Goal: Information Seeking & Learning: Learn about a topic

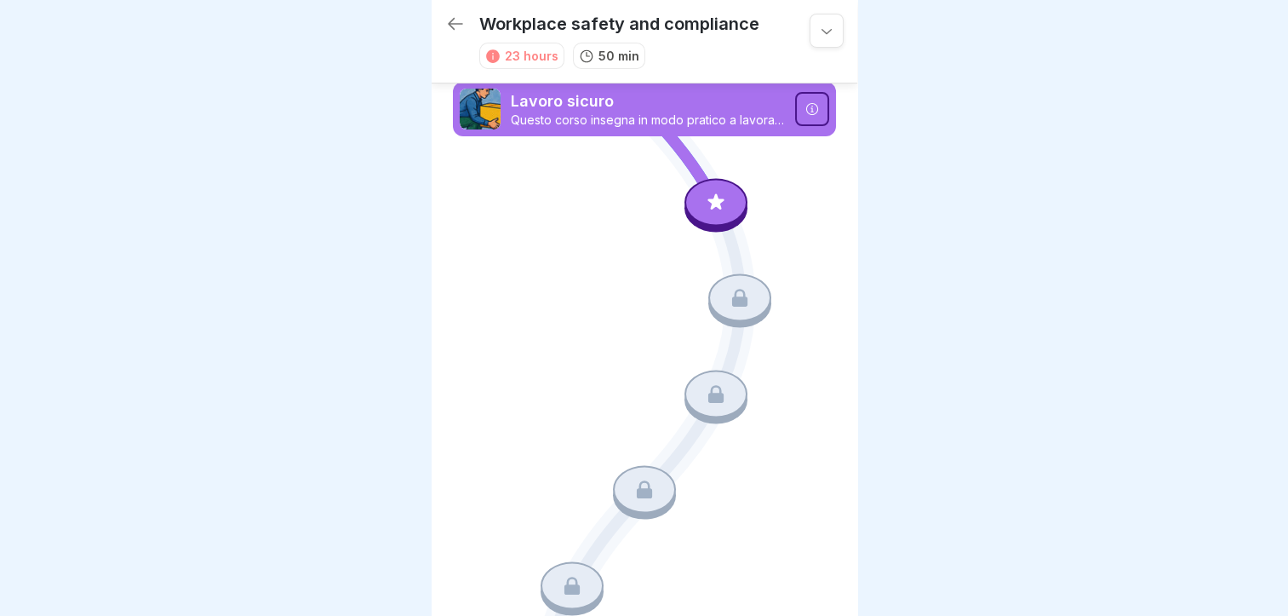
scroll to position [13, 0]
click at [805, 103] on icon at bounding box center [811, 109] width 12 height 12
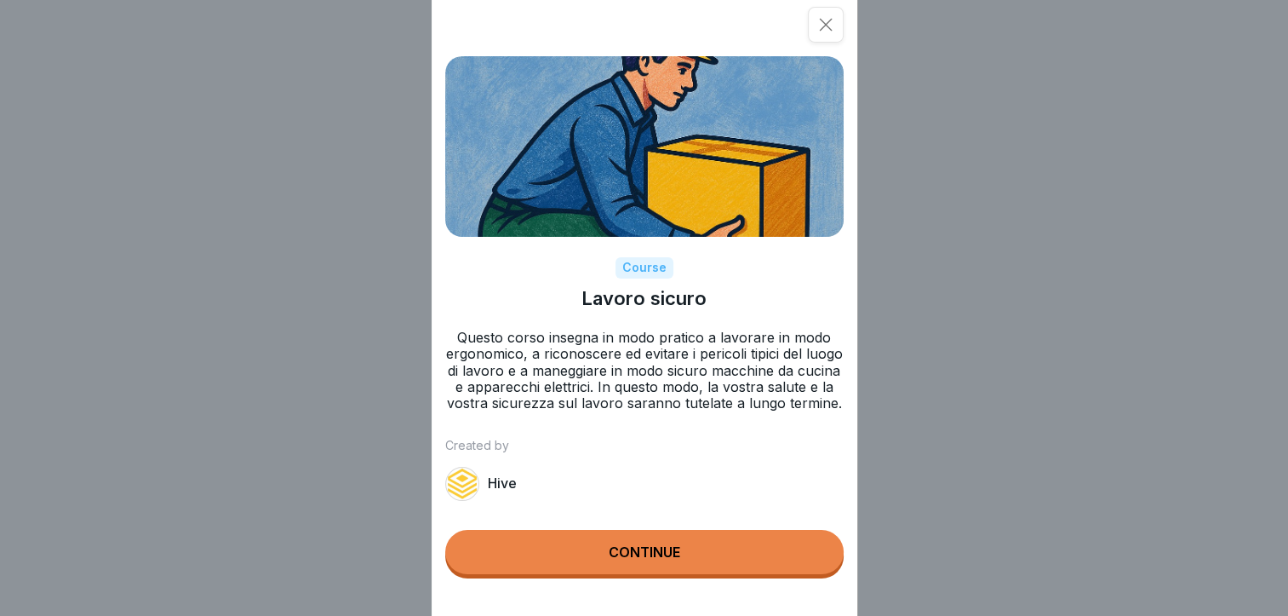
click at [653, 559] on div "Continue" at bounding box center [645, 551] width 72 height 15
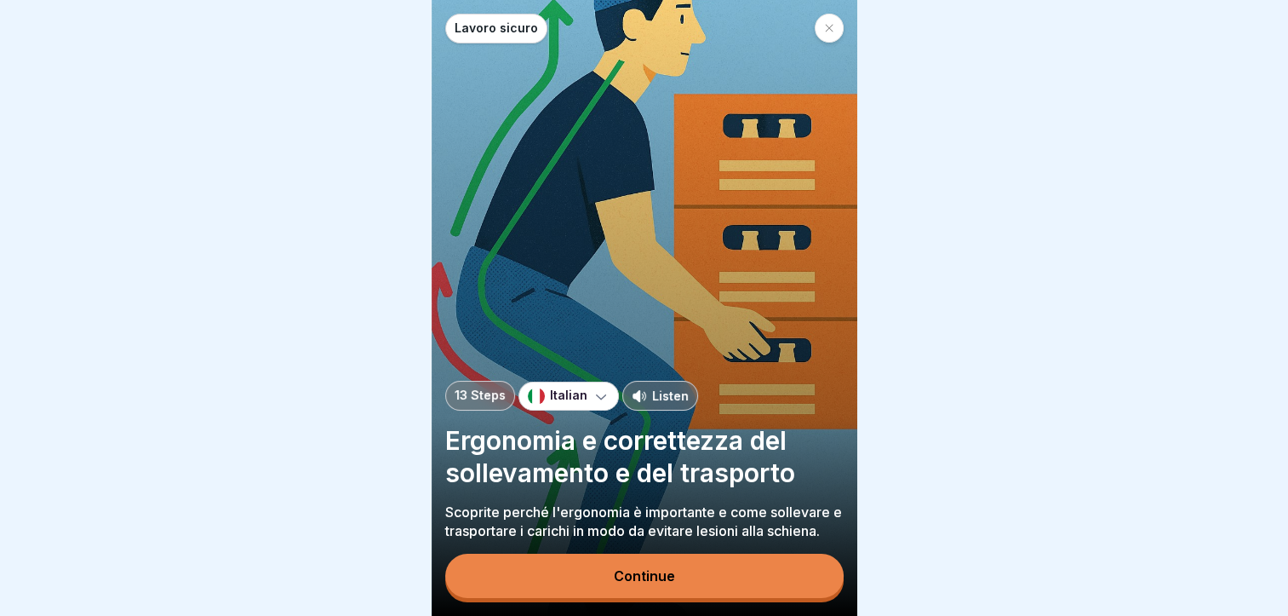
click at [645, 575] on div "Continue" at bounding box center [644, 575] width 61 height 15
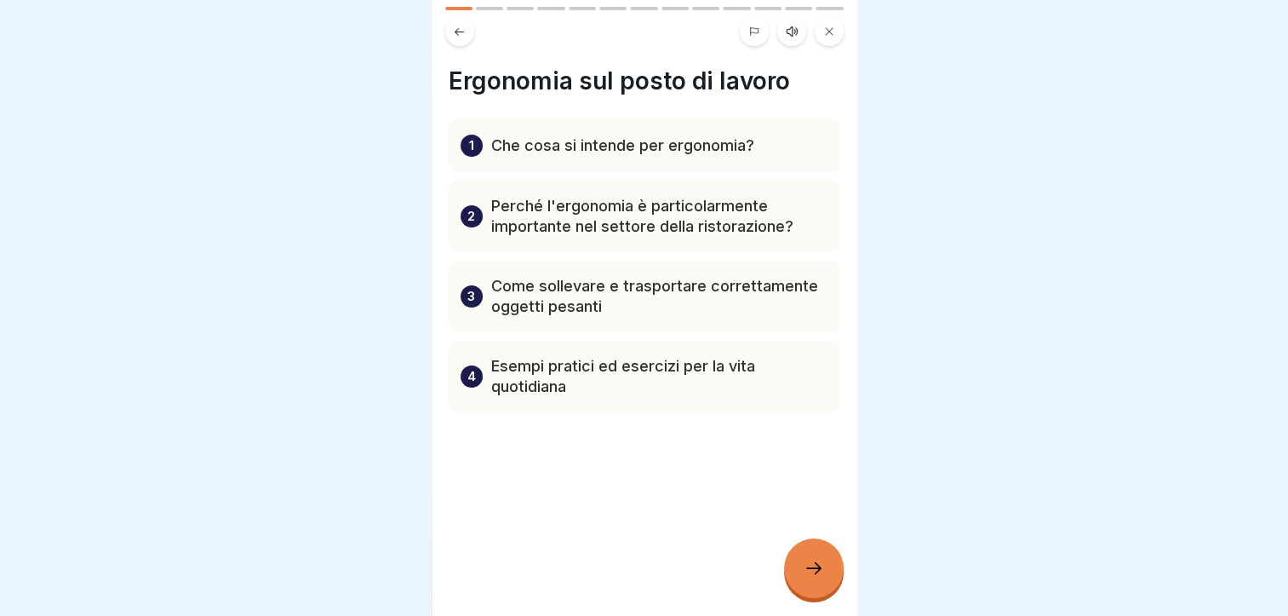
click at [626, 141] on p "Che cosa si intende per ergonomia?" at bounding box center [622, 145] width 263 height 20
click at [630, 219] on p "Perché l'ergonomia è particolarmente importante nel settore della ristorazione?" at bounding box center [659, 216] width 337 height 41
click at [824, 565] on div at bounding box center [814, 568] width 60 height 60
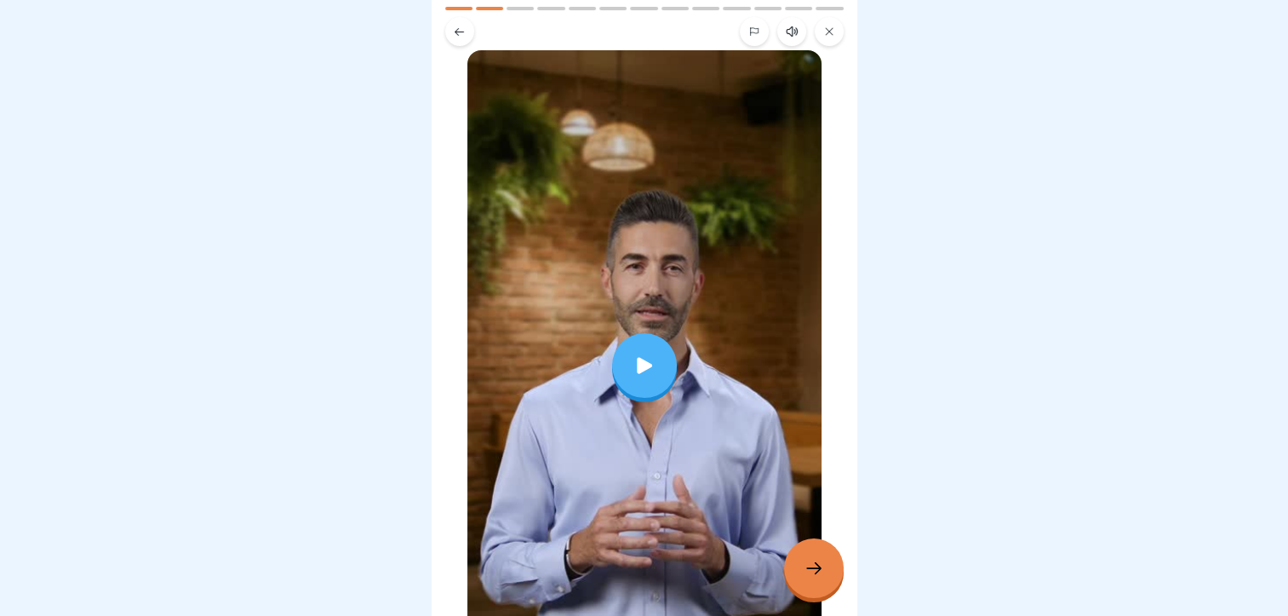
scroll to position [103, 0]
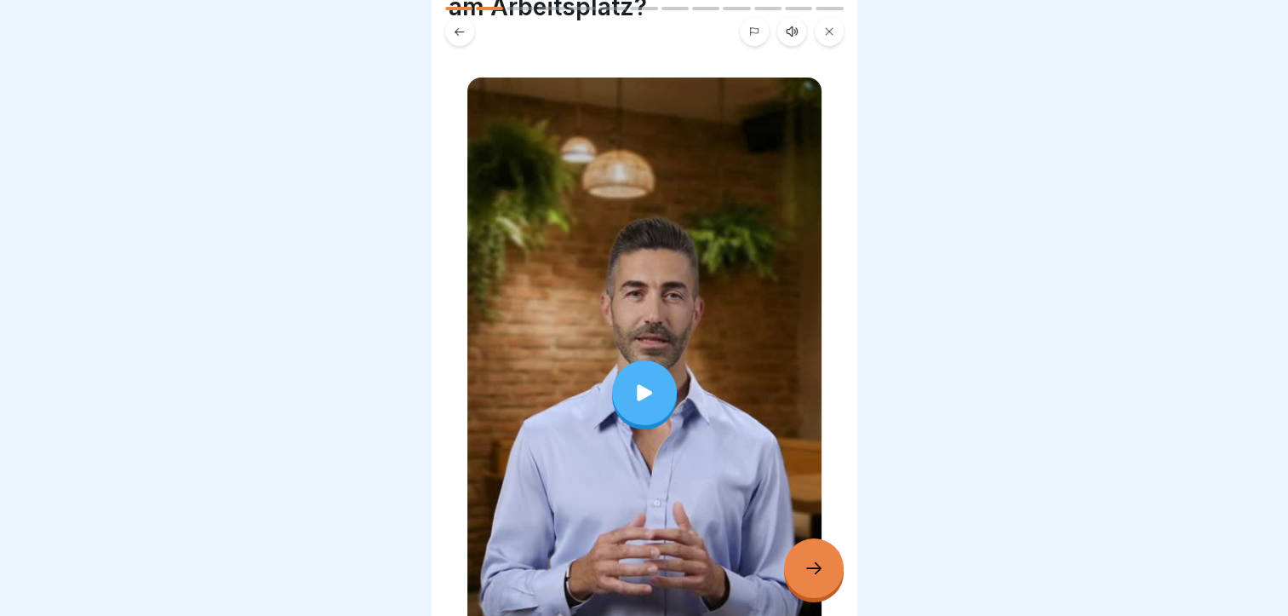
click at [814, 557] on div at bounding box center [814, 568] width 60 height 60
click at [811, 553] on div at bounding box center [814, 568] width 60 height 60
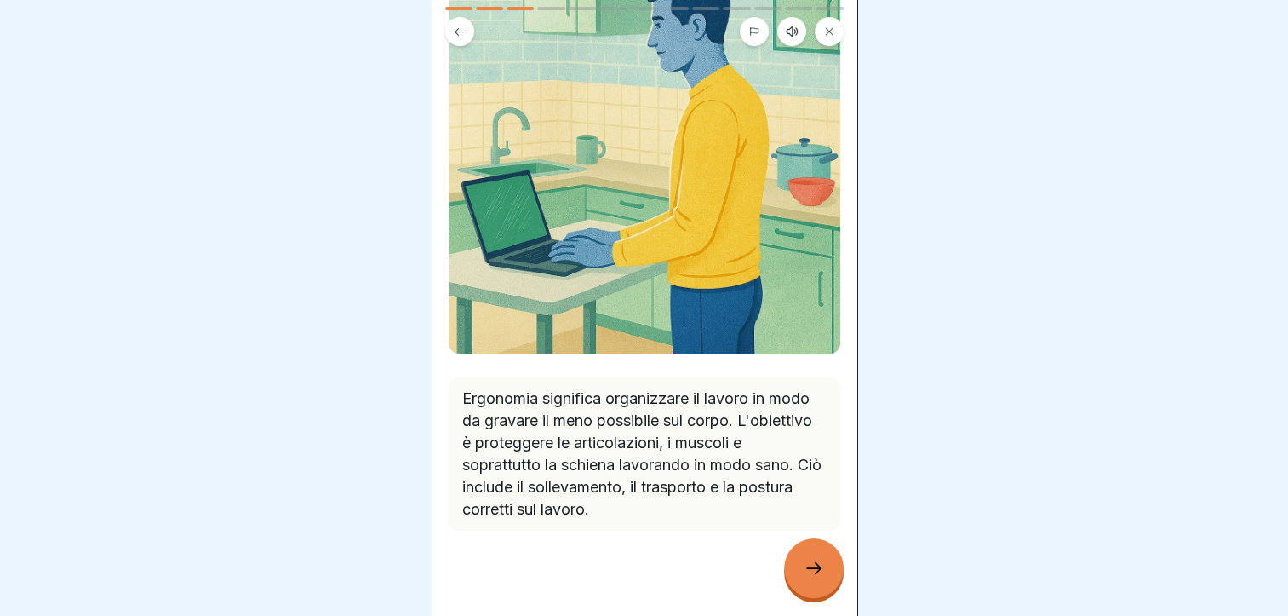
scroll to position [191, 0]
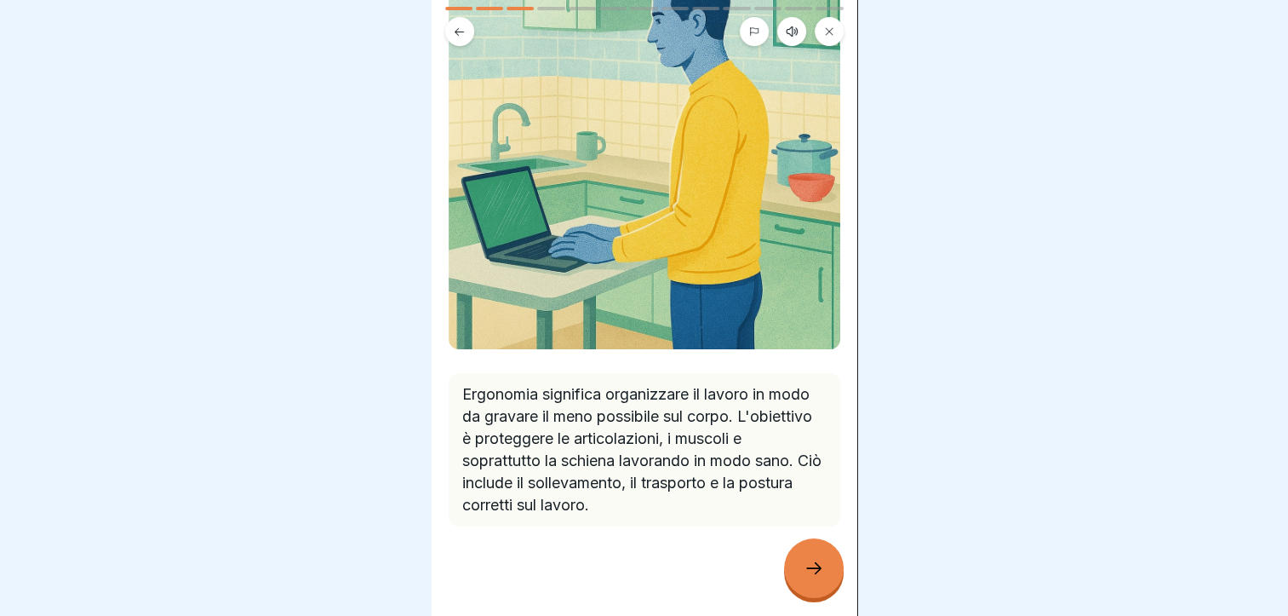
click at [805, 554] on div at bounding box center [814, 568] width 60 height 60
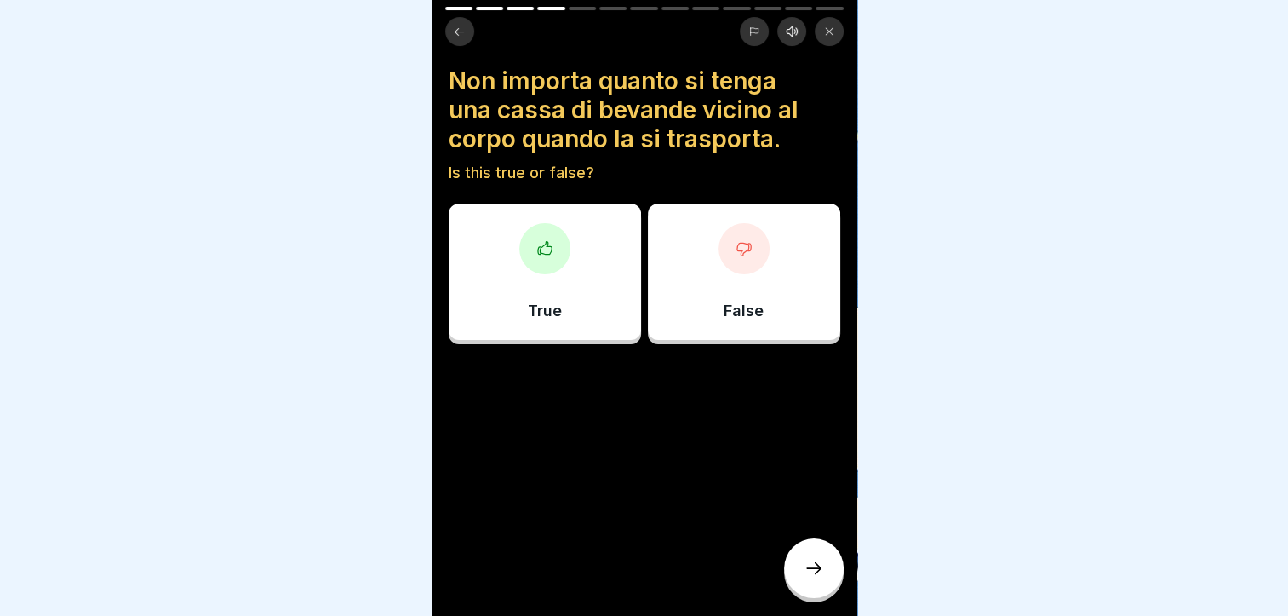
click at [736, 242] on icon at bounding box center [744, 248] width 17 height 17
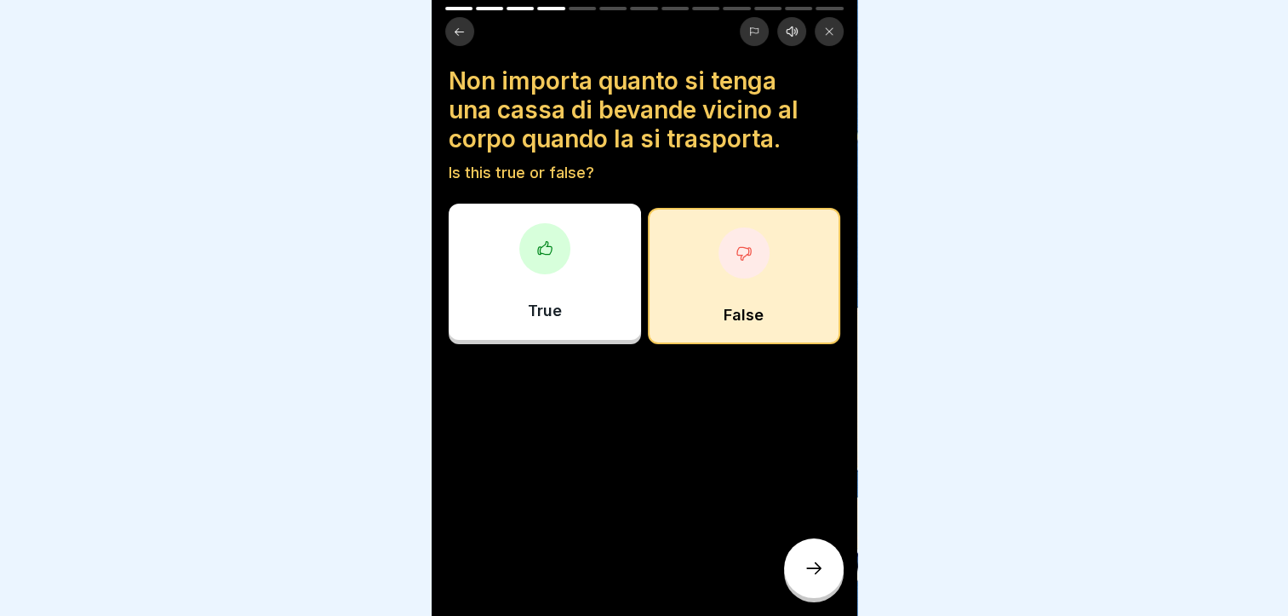
click at [822, 559] on icon at bounding box center [814, 568] width 20 height 20
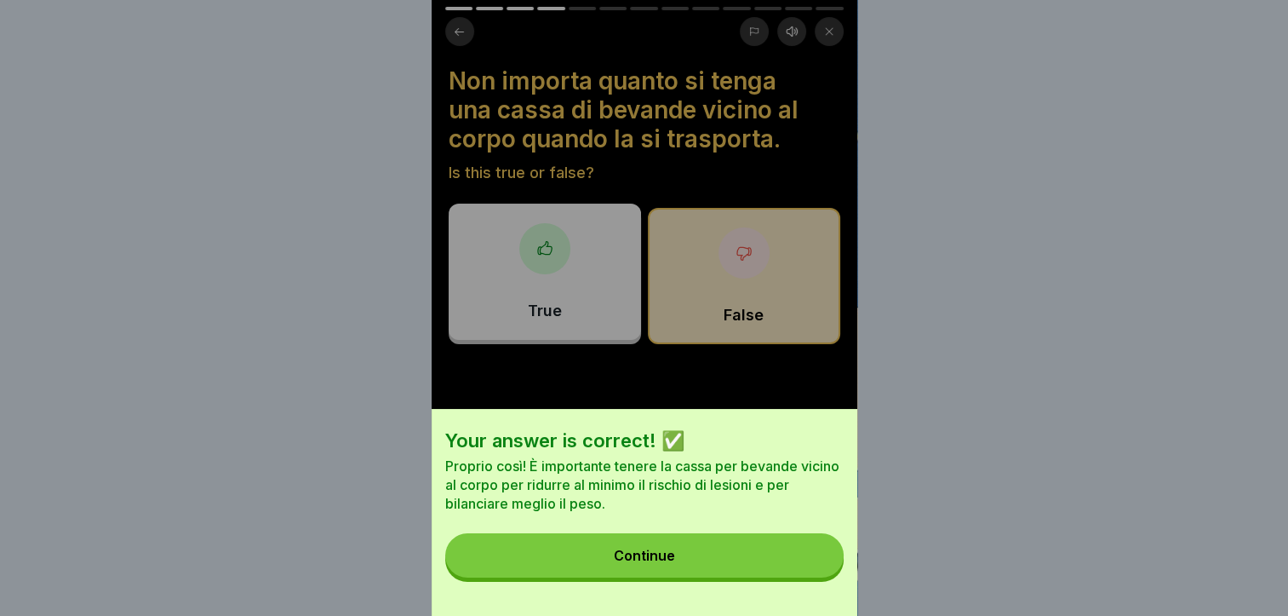
click at [639, 563] on div "Continue" at bounding box center [644, 554] width 61 height 15
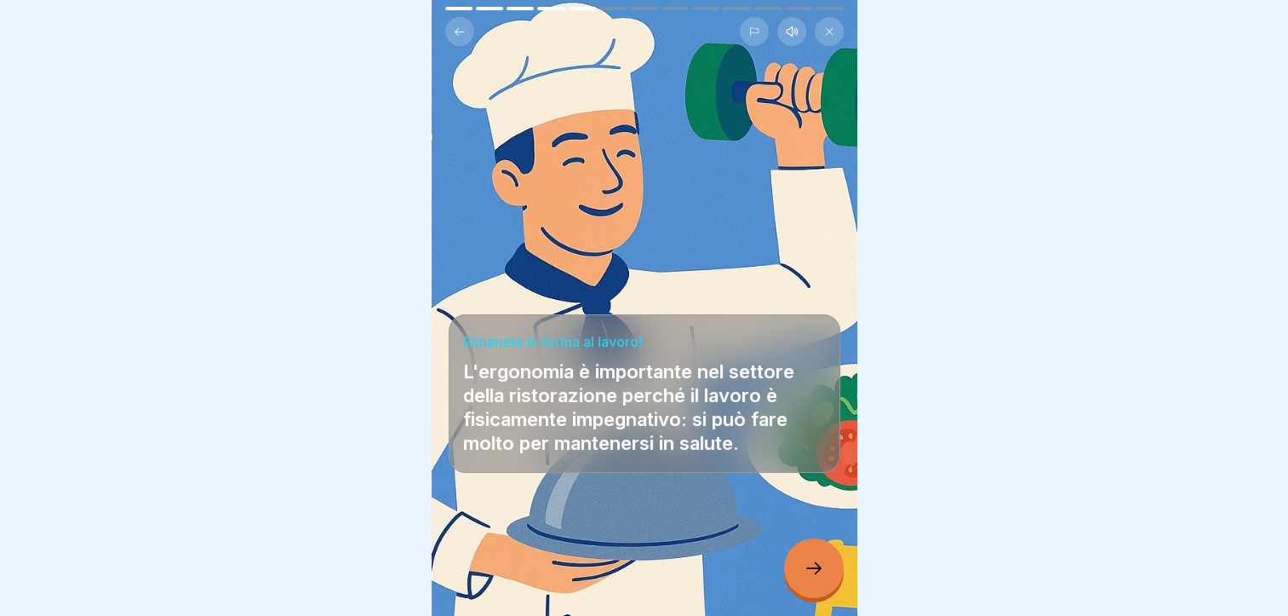
click at [811, 570] on icon at bounding box center [814, 568] width 20 height 20
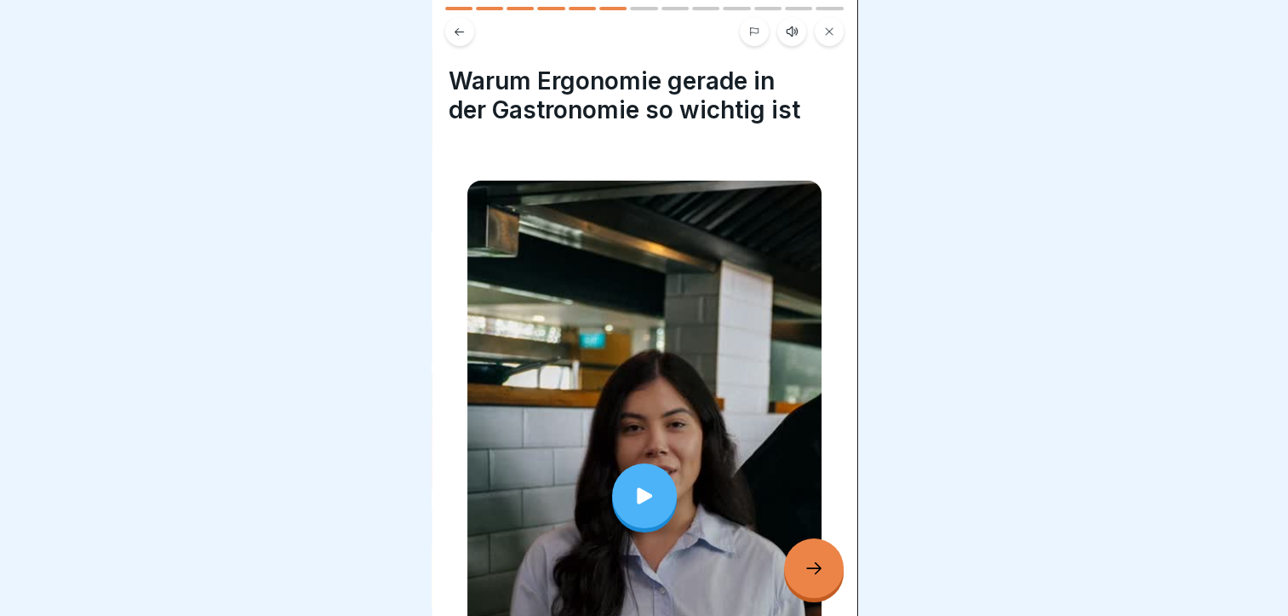
click at [793, 561] on div at bounding box center [814, 568] width 60 height 60
click at [805, 574] on icon at bounding box center [814, 568] width 20 height 20
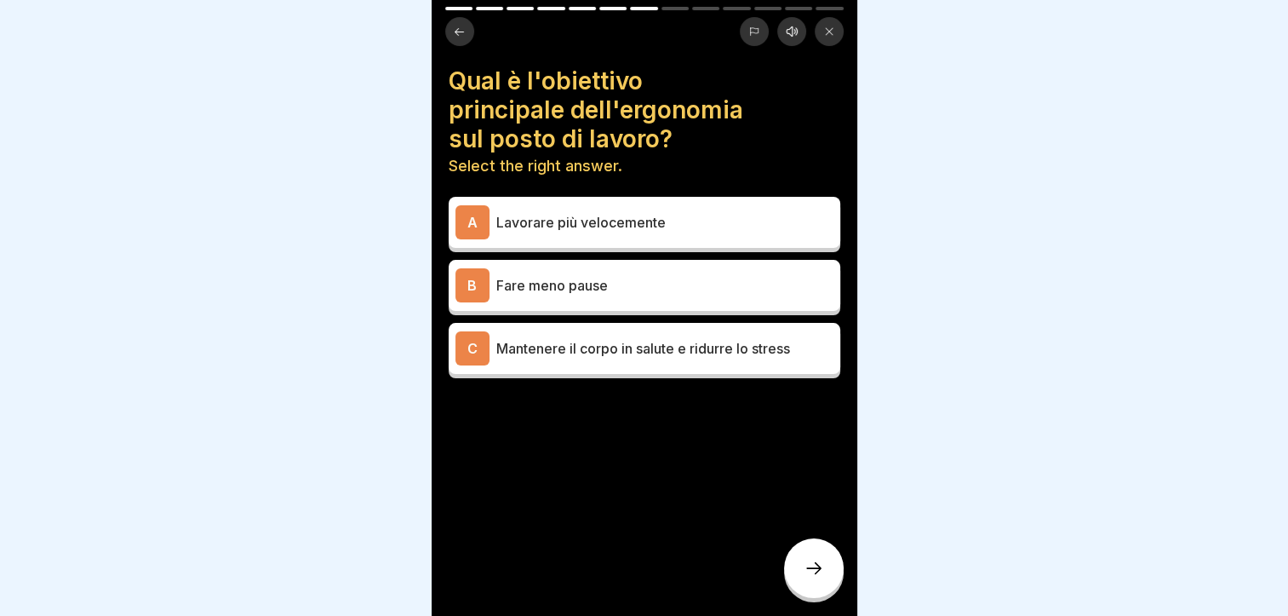
click at [633, 338] on p "Mantenere il corpo in salute e ridurre lo stress" at bounding box center [664, 348] width 337 height 20
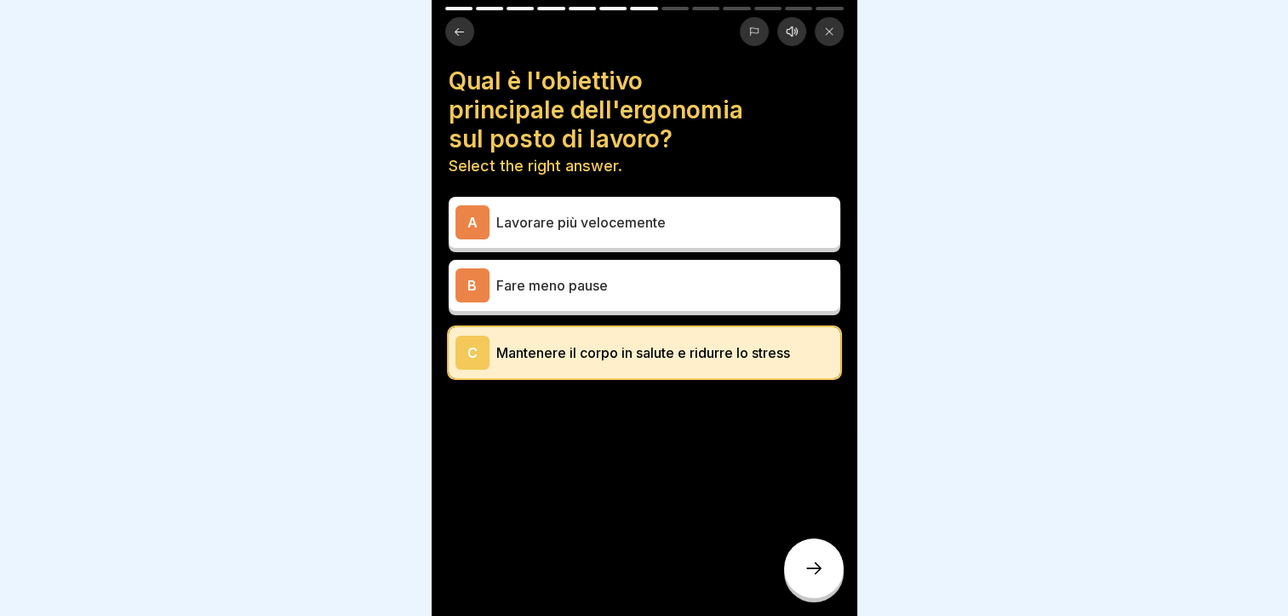
click at [800, 559] on div at bounding box center [814, 568] width 60 height 60
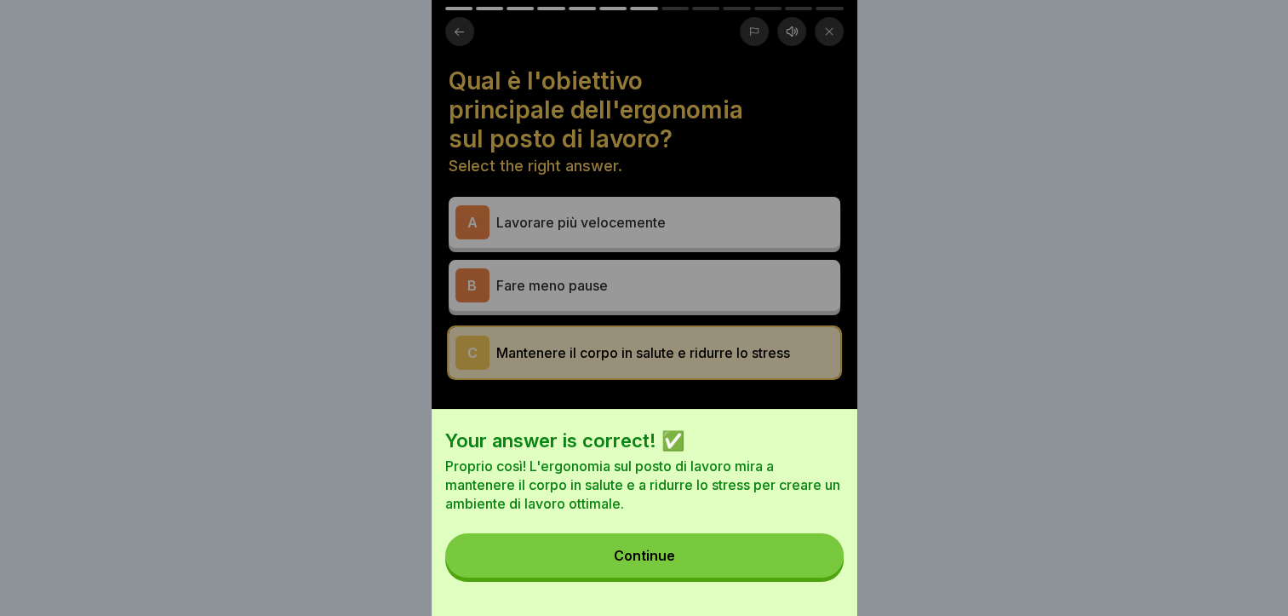
click at [731, 568] on button "Continue" at bounding box center [644, 555] width 398 height 44
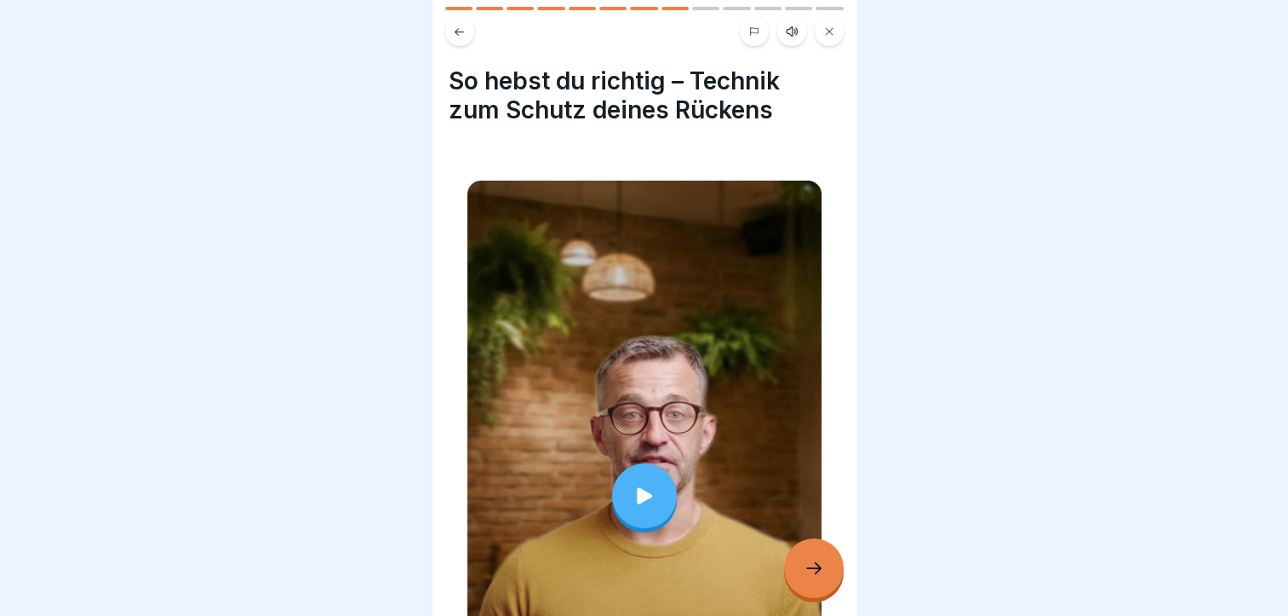
click at [816, 570] on icon at bounding box center [814, 568] width 20 height 20
click at [817, 566] on icon at bounding box center [814, 568] width 20 height 20
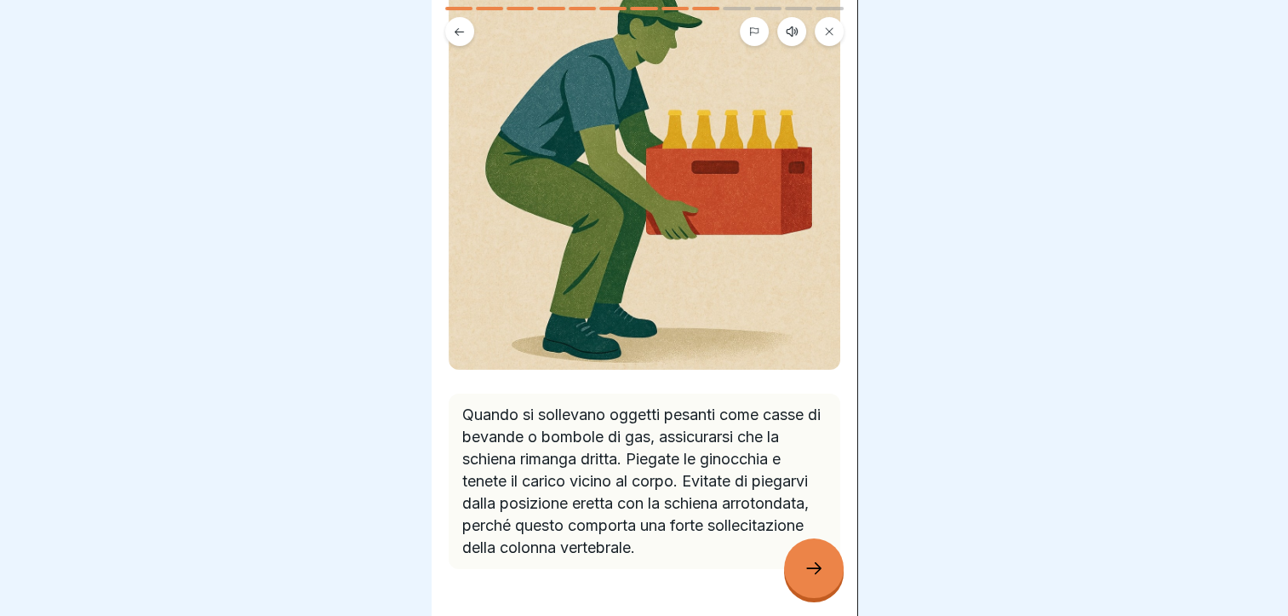
scroll to position [242, 0]
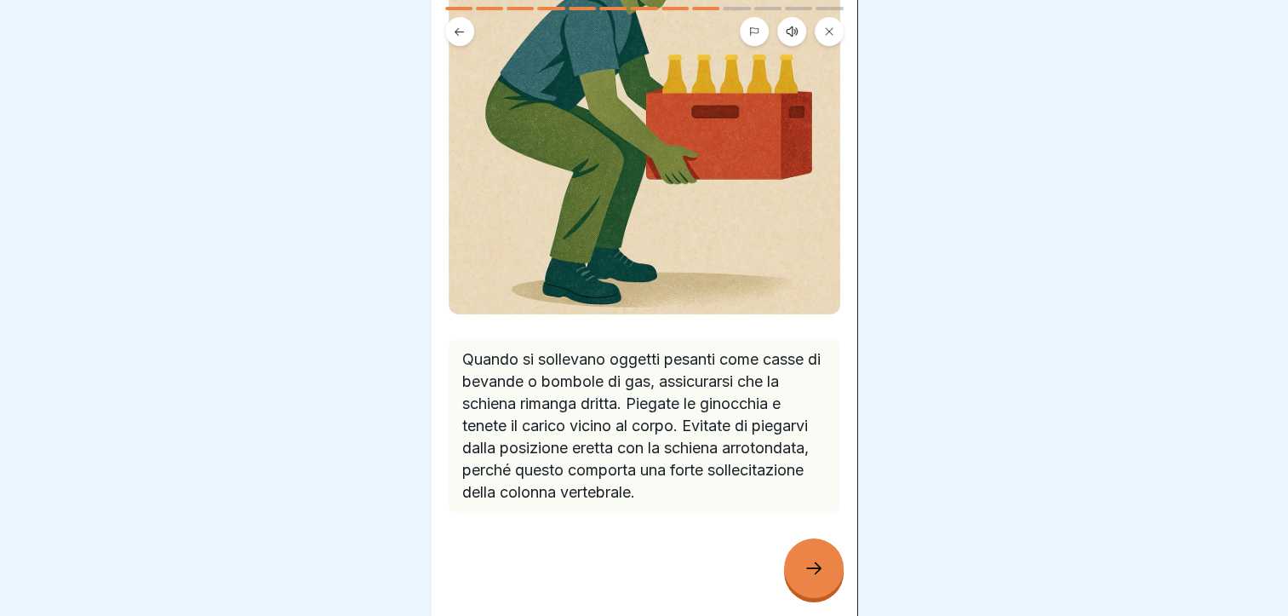
click at [817, 564] on icon at bounding box center [814, 568] width 20 height 20
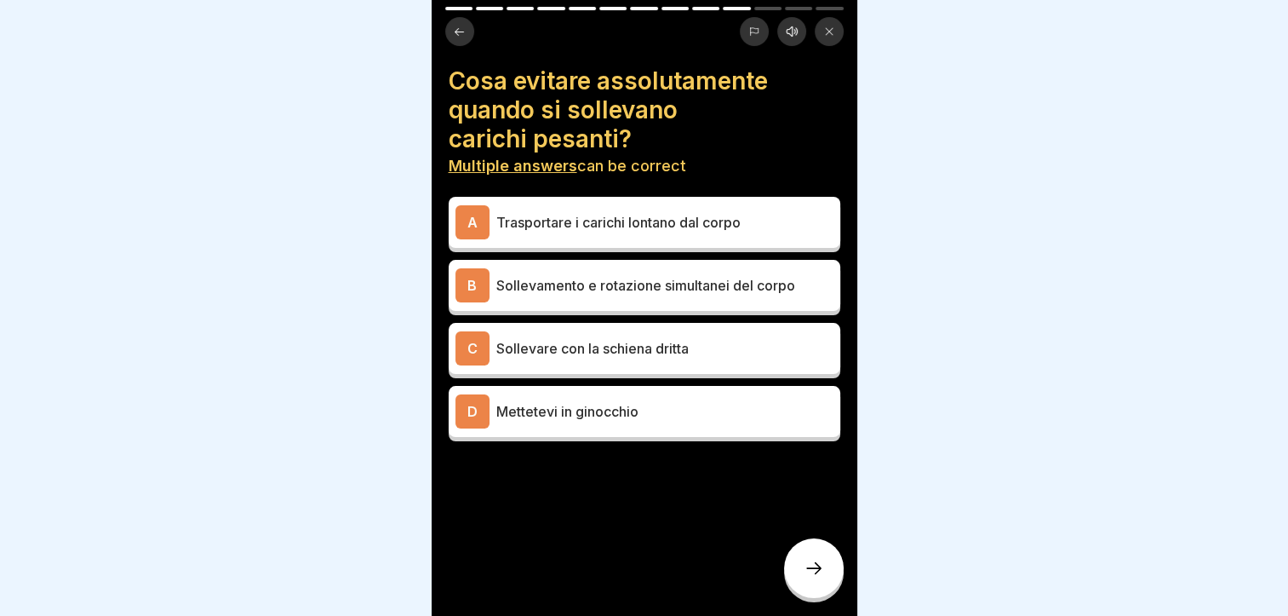
click at [578, 401] on p "Mettetevi in ginocchio" at bounding box center [664, 411] width 337 height 20
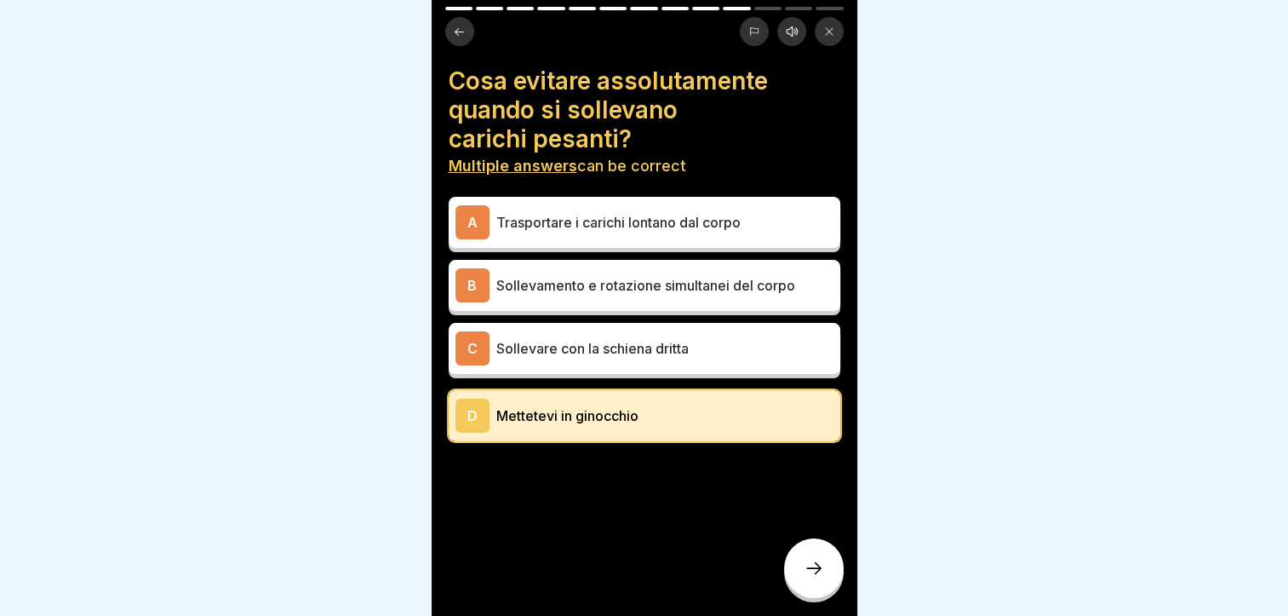
click at [822, 557] on div at bounding box center [814, 568] width 60 height 60
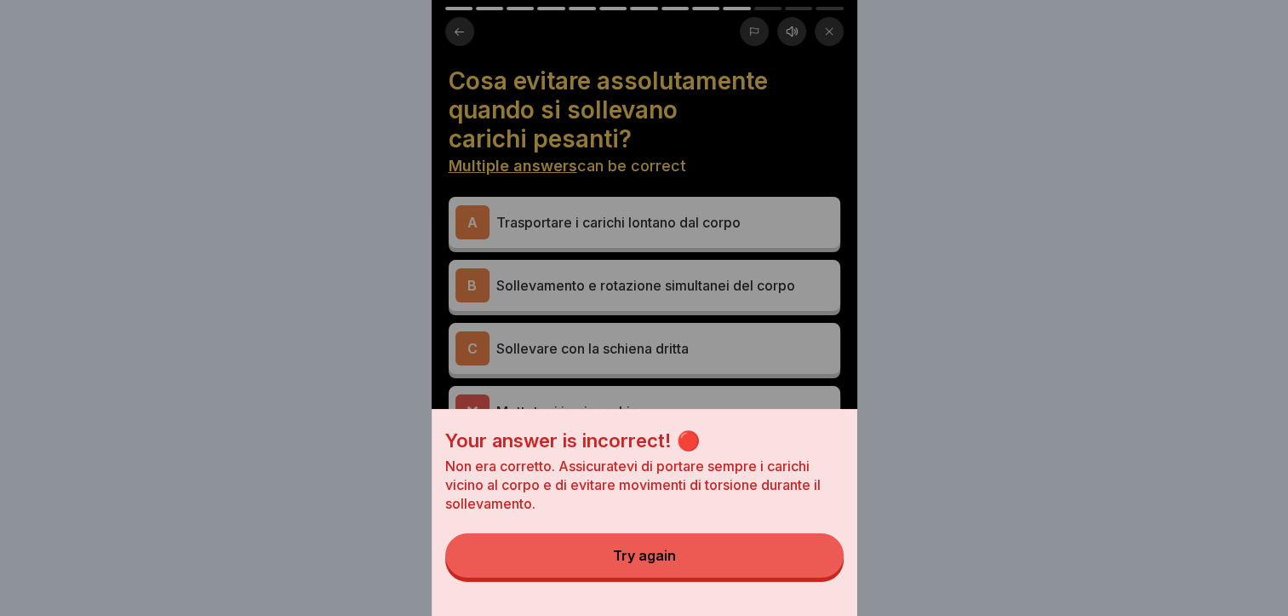
click at [705, 570] on button "Try again" at bounding box center [644, 555] width 398 height 44
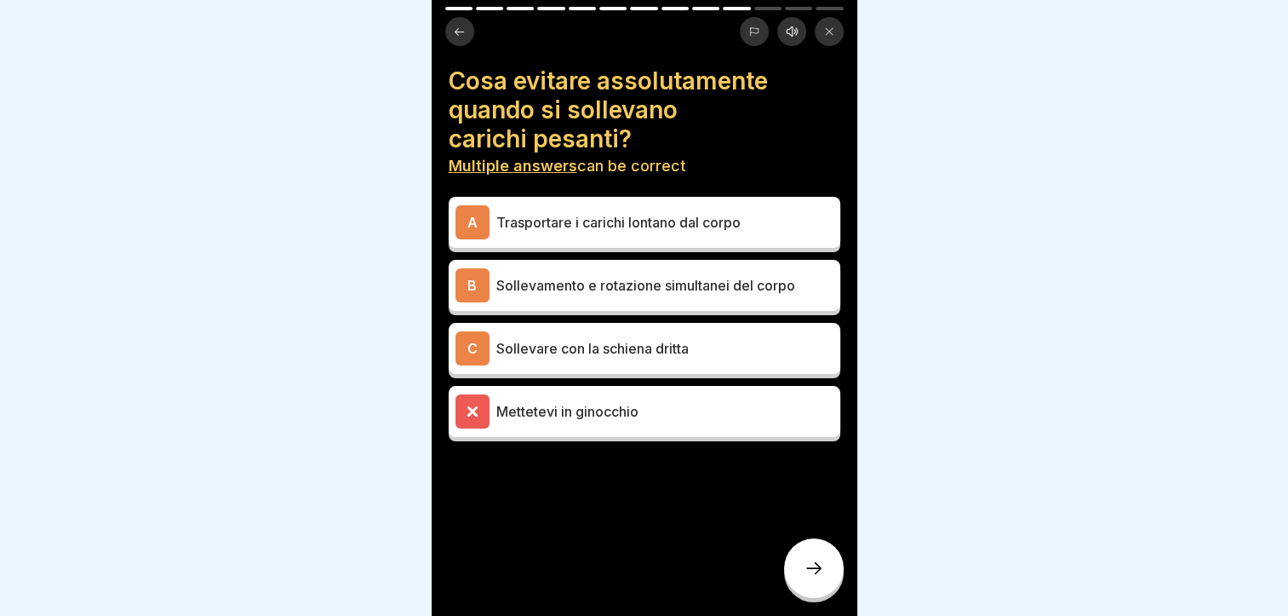
click at [653, 275] on p "Sollevamento e rotazione simultanei del corpo" at bounding box center [664, 285] width 337 height 20
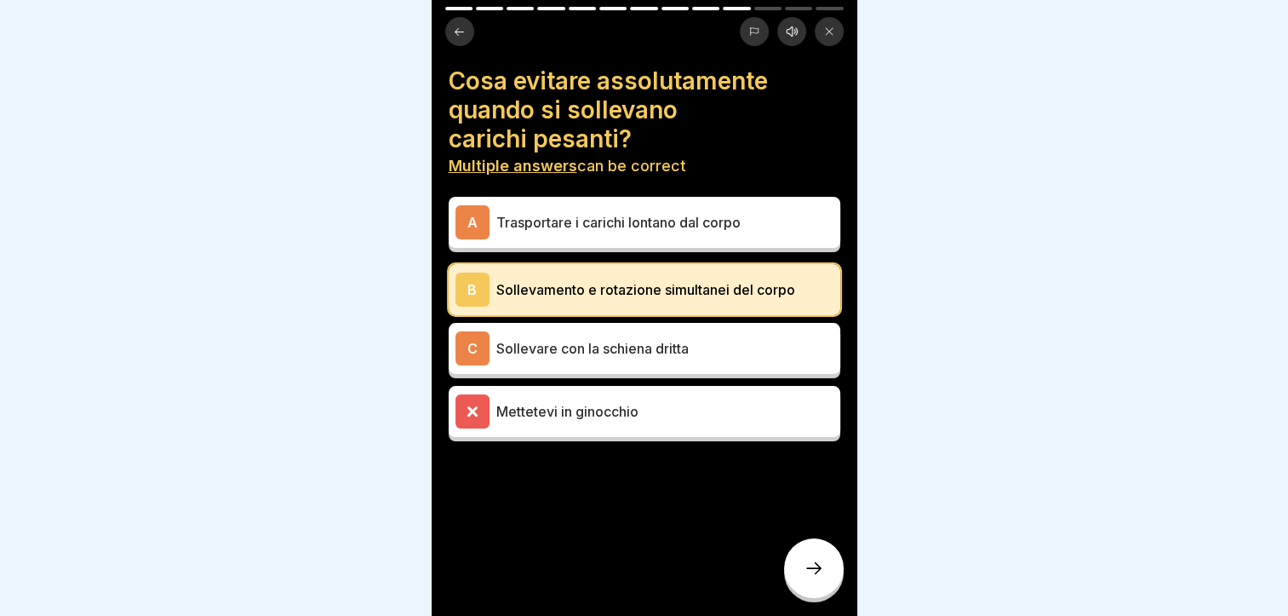
click at [817, 570] on icon at bounding box center [814, 568] width 20 height 20
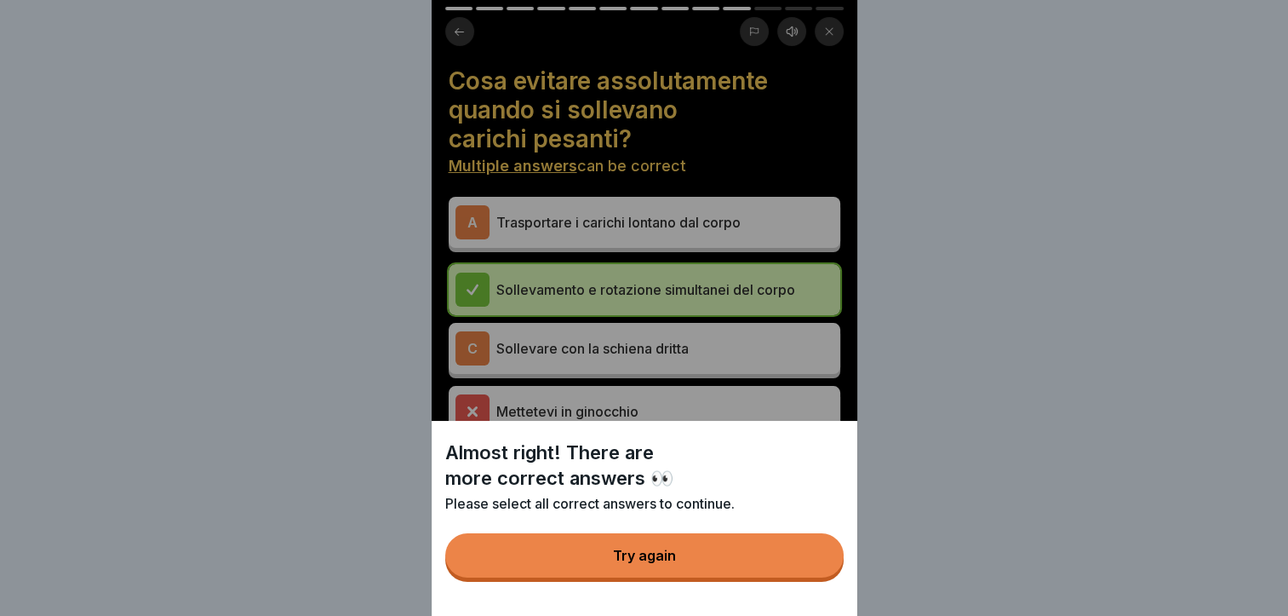
click at [713, 571] on button "Try again" at bounding box center [644, 555] width 398 height 44
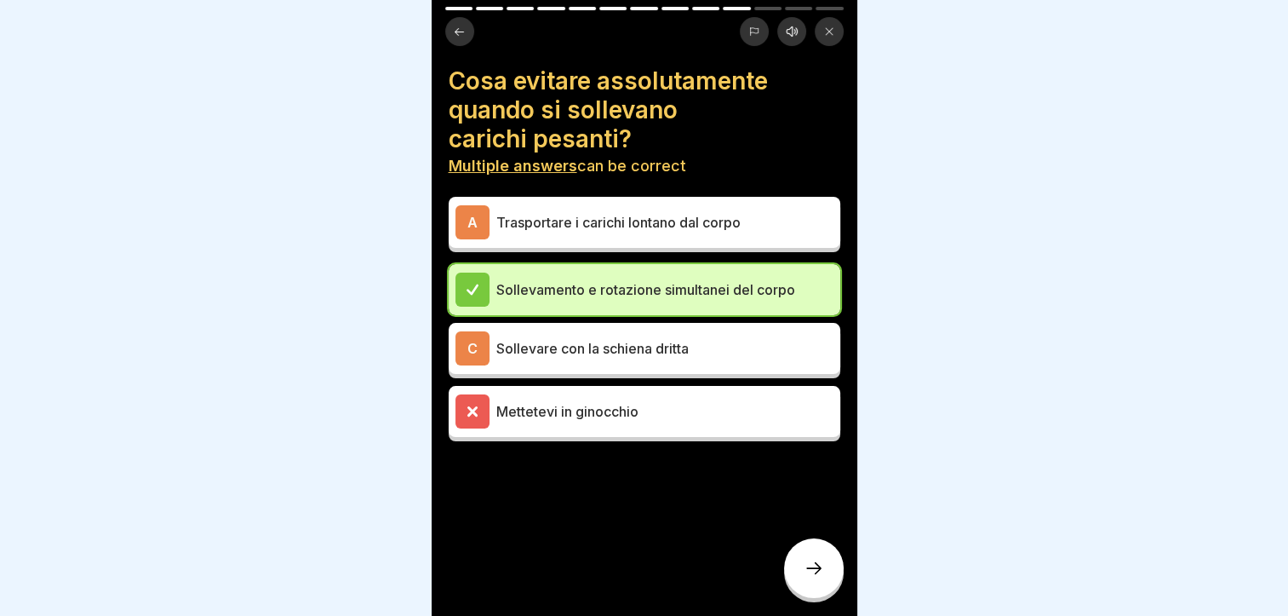
click at [817, 562] on icon at bounding box center [814, 568] width 20 height 20
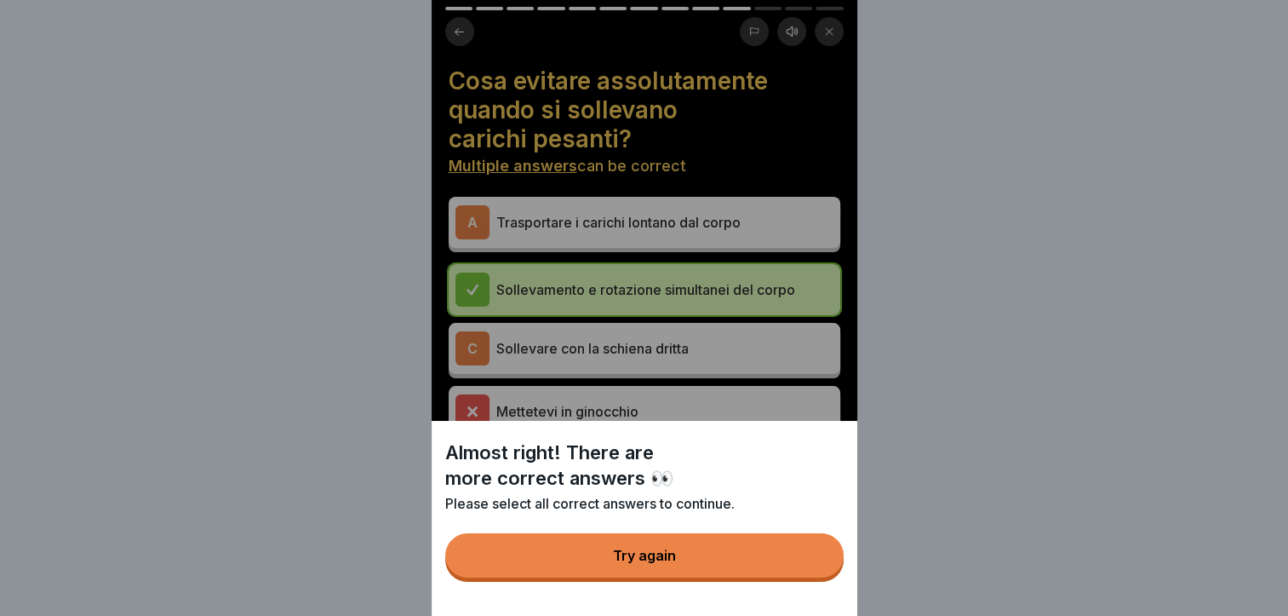
click at [551, 564] on button "Try again" at bounding box center [644, 555] width 398 height 44
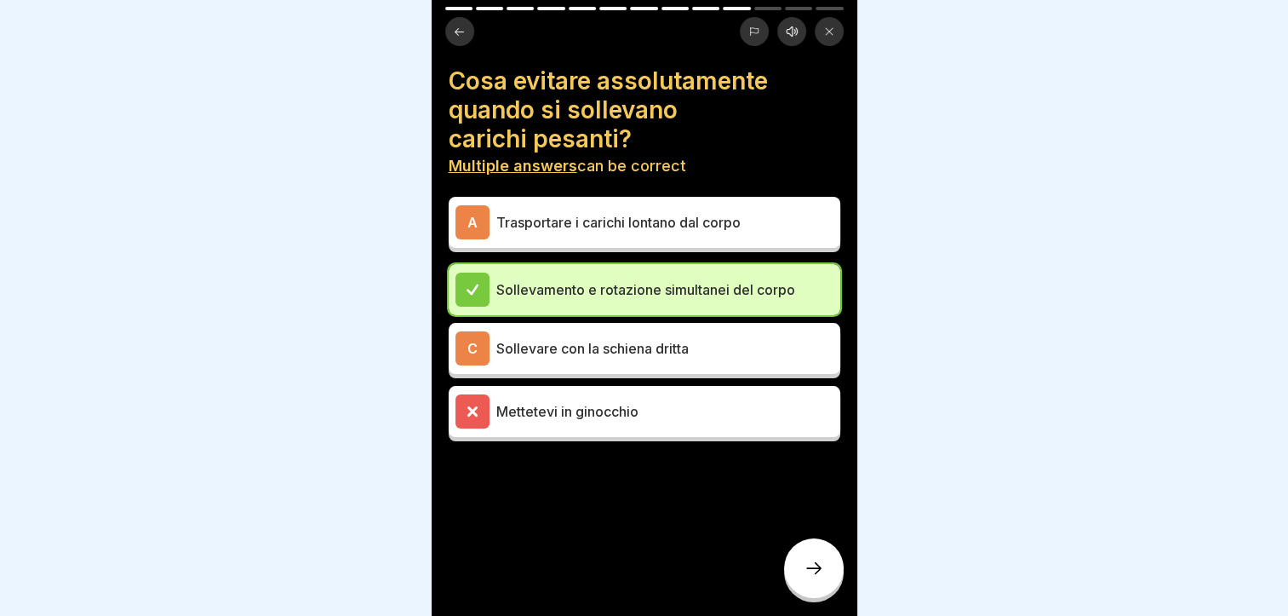
click at [480, 212] on div "A" at bounding box center [473, 222] width 34 height 34
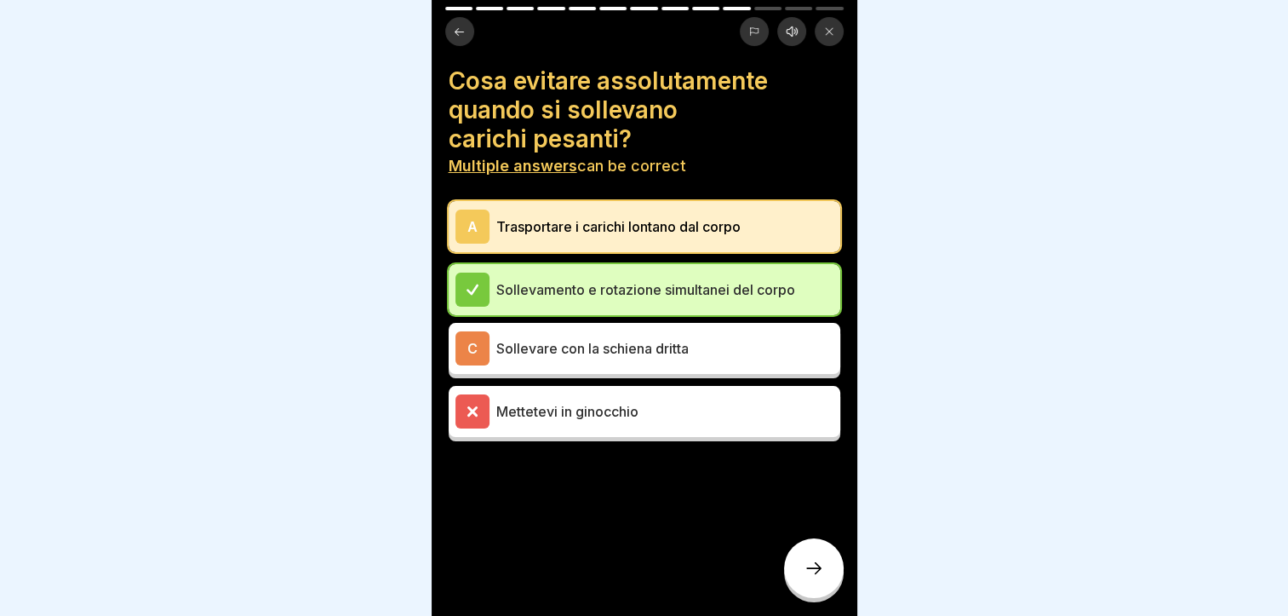
click at [821, 578] on div at bounding box center [814, 568] width 60 height 60
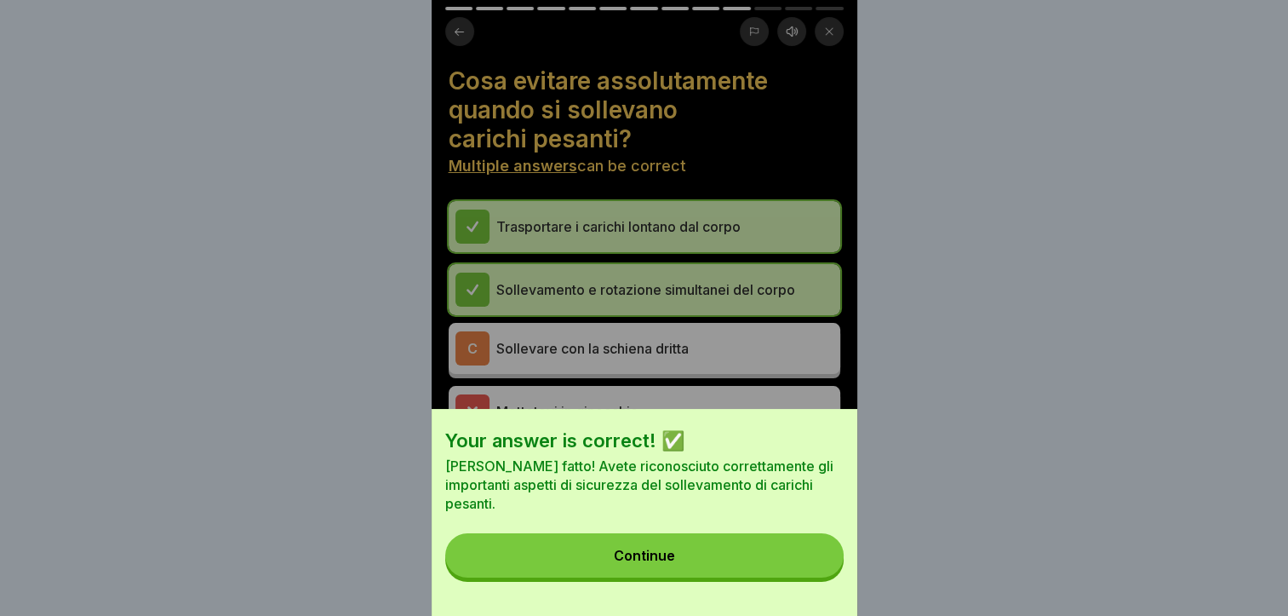
click at [708, 568] on button "Continue" at bounding box center [644, 555] width 398 height 44
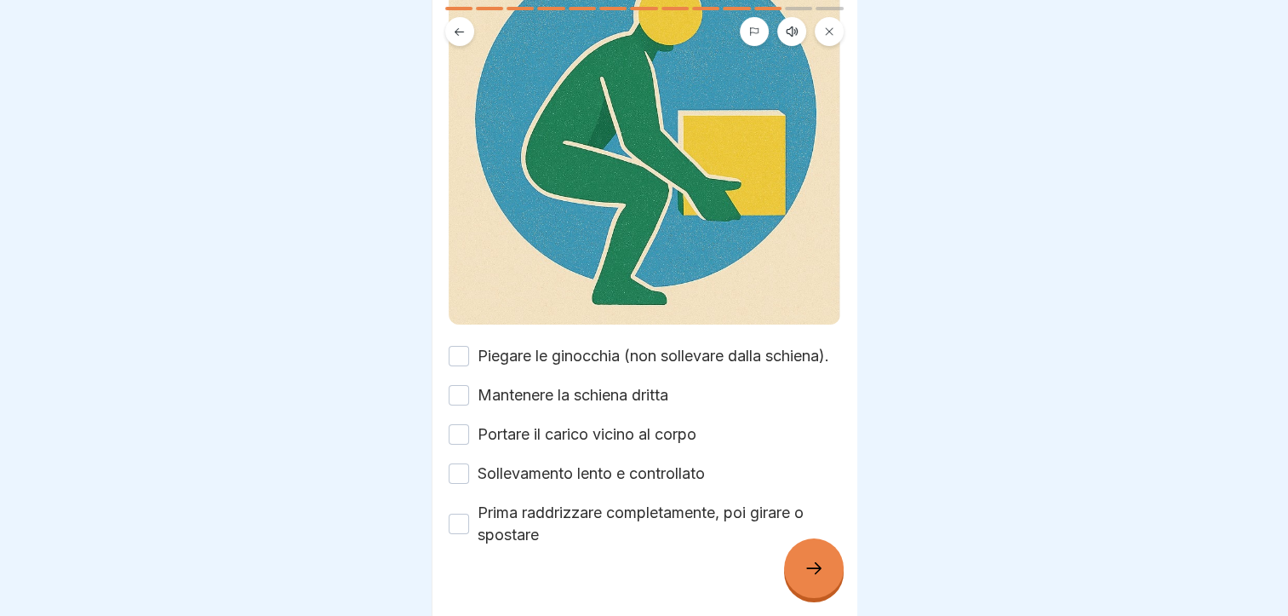
scroll to position [255, 0]
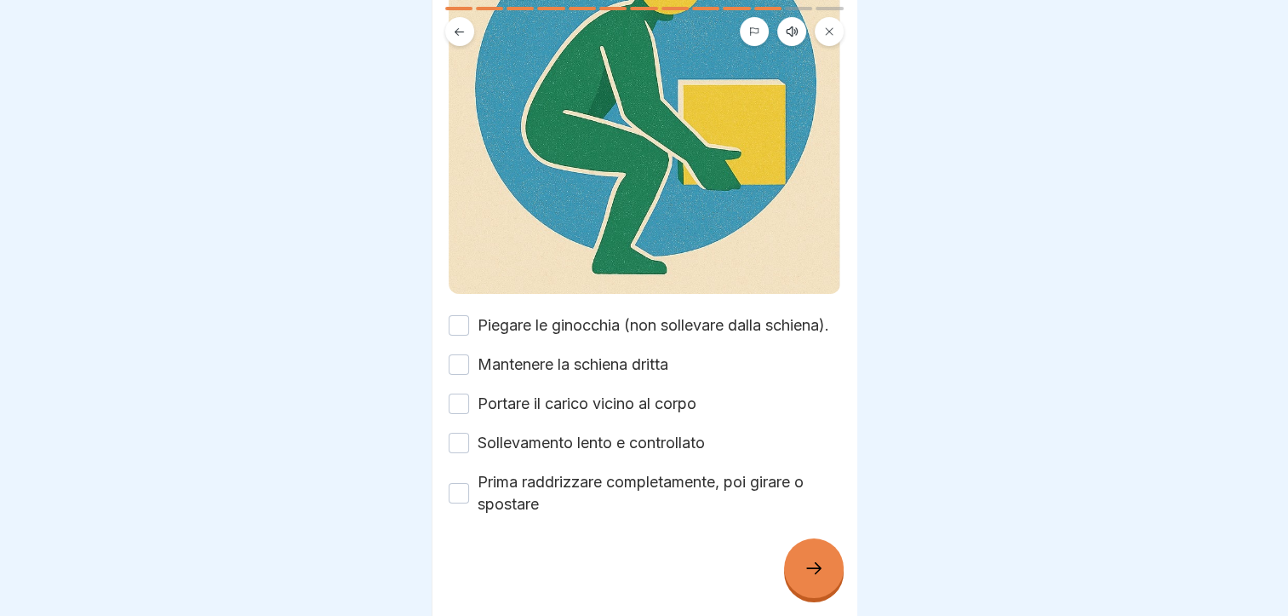
click at [461, 363] on button "Mantenere la schiena dritta" at bounding box center [459, 364] width 20 height 20
click at [461, 436] on button "Sollevamento lento e controllato" at bounding box center [459, 443] width 20 height 20
click at [460, 490] on button "Prima raddrizzare completamente, poi girare o spostare" at bounding box center [459, 493] width 20 height 20
click at [801, 557] on div at bounding box center [814, 568] width 60 height 60
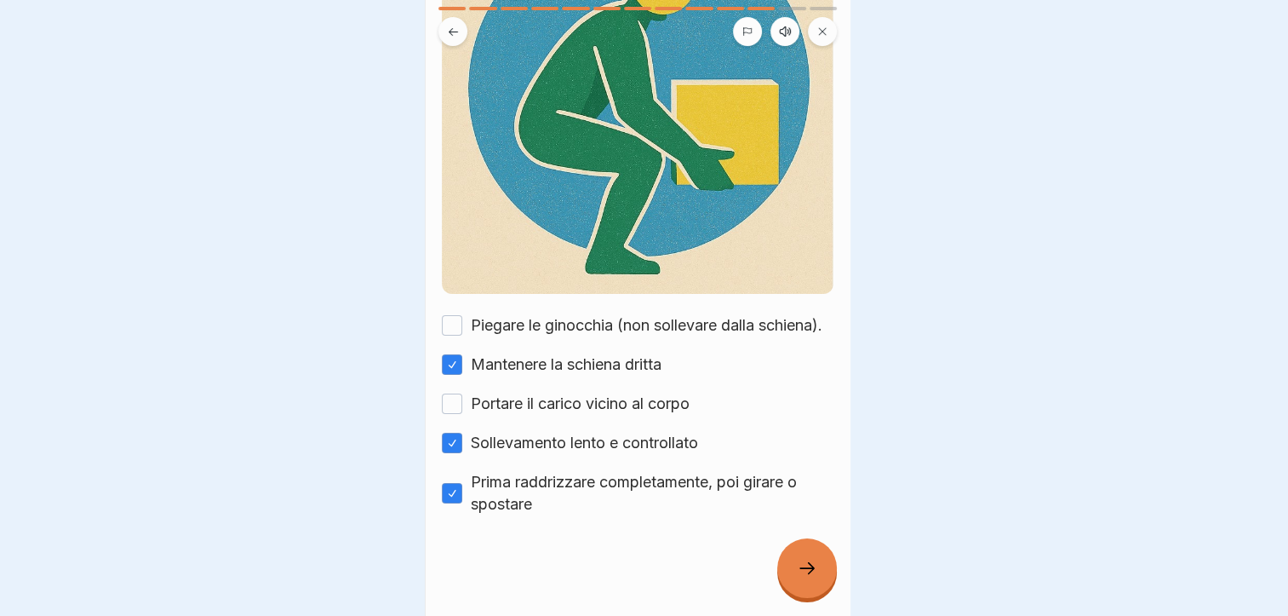
scroll to position [0, 0]
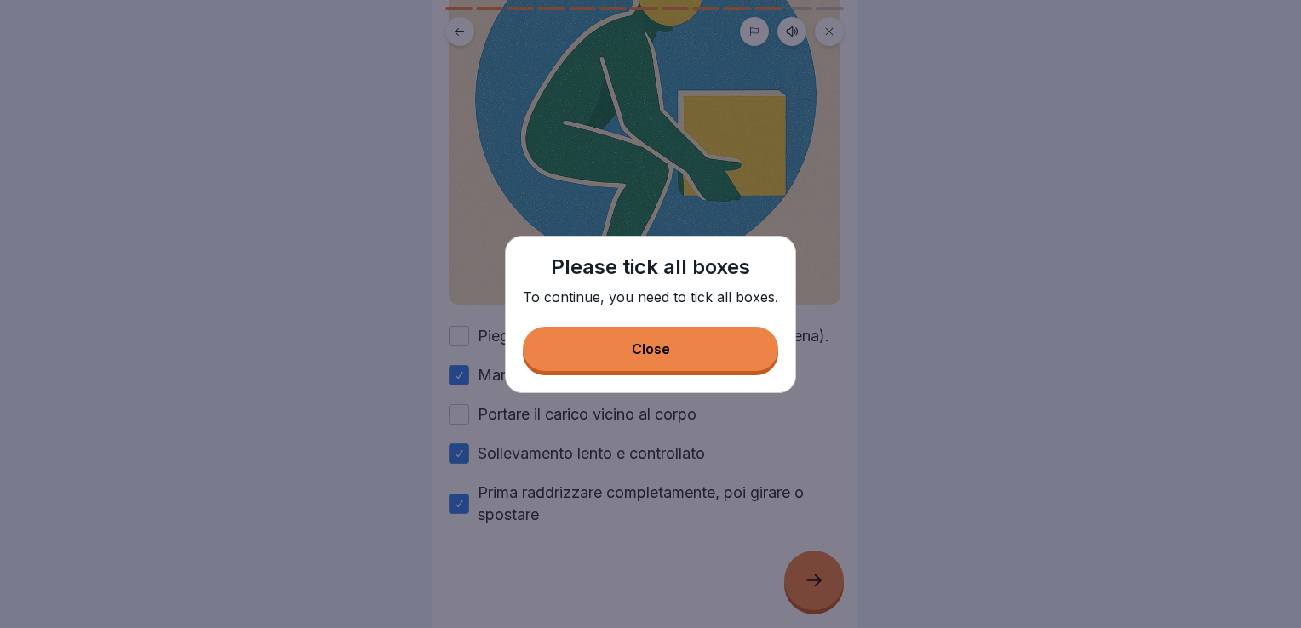
click at [661, 347] on div "Close" at bounding box center [651, 348] width 38 height 15
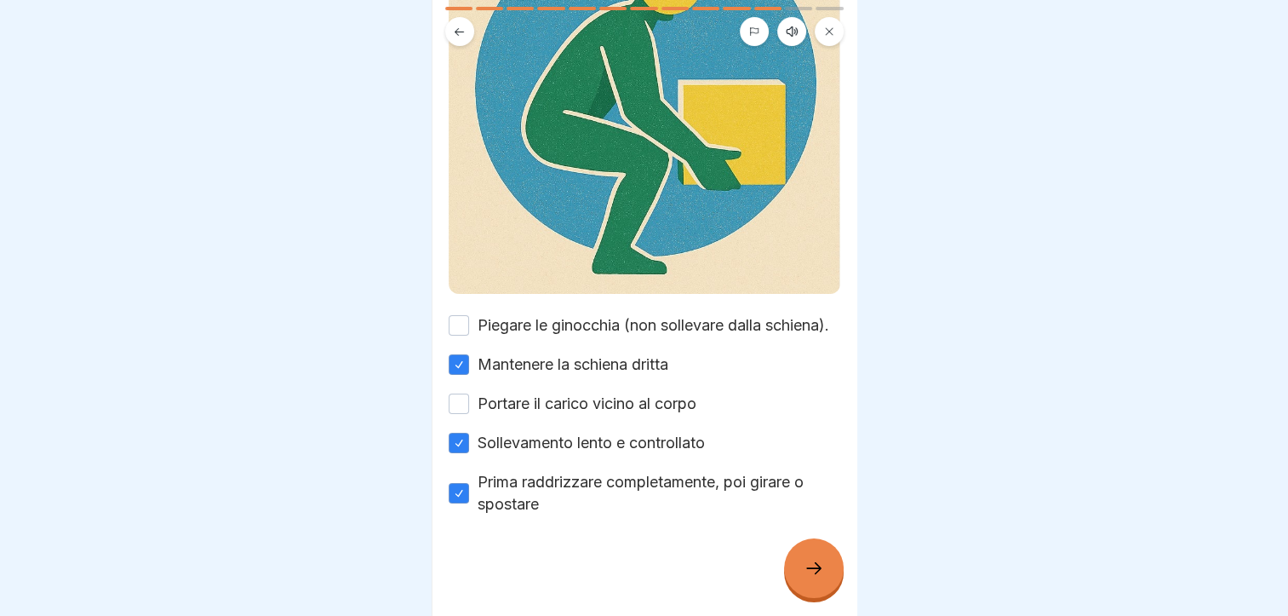
click at [469, 318] on div "Piegare le ginocchia (non sollevare dalla schiena)." at bounding box center [639, 325] width 381 height 22
click at [466, 314] on div "Piegare le ginocchia (non sollevare dalla schiena)." at bounding box center [639, 325] width 381 height 22
click at [460, 323] on button "Piegare le ginocchia (non sollevare dalla schiena)." at bounding box center [459, 325] width 20 height 20
click at [461, 406] on button "Portare il carico vicino al corpo" at bounding box center [459, 403] width 20 height 20
click at [805, 576] on icon at bounding box center [814, 568] width 20 height 20
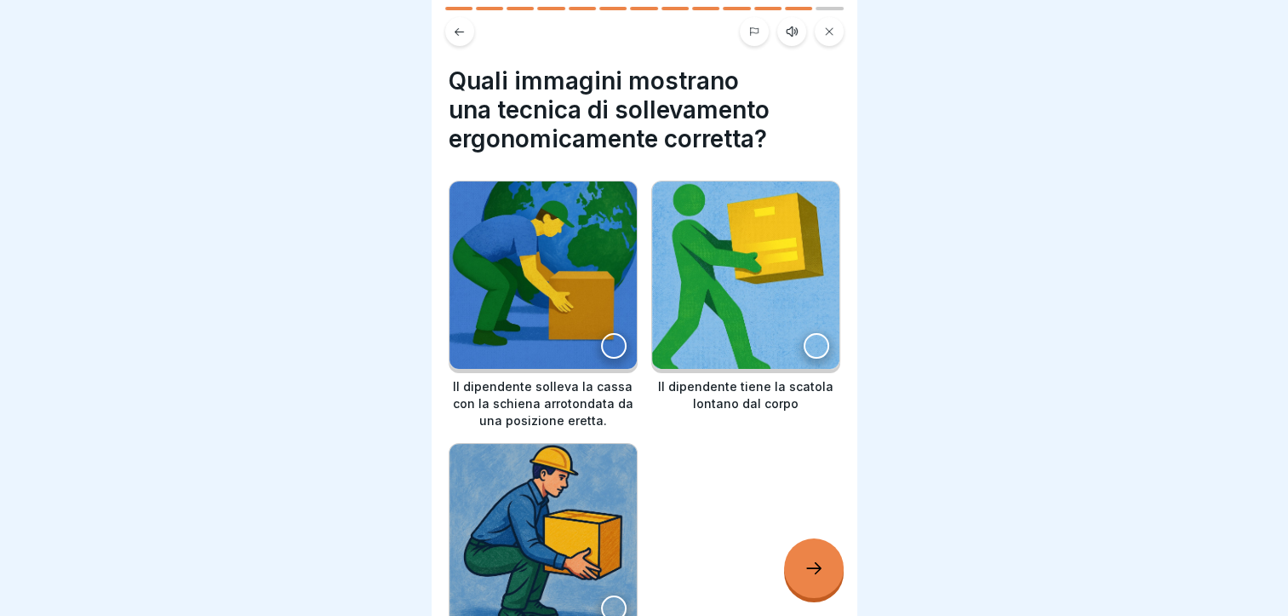
click at [611, 595] on div at bounding box center [614, 608] width 26 height 26
click at [794, 581] on div at bounding box center [814, 568] width 60 height 60
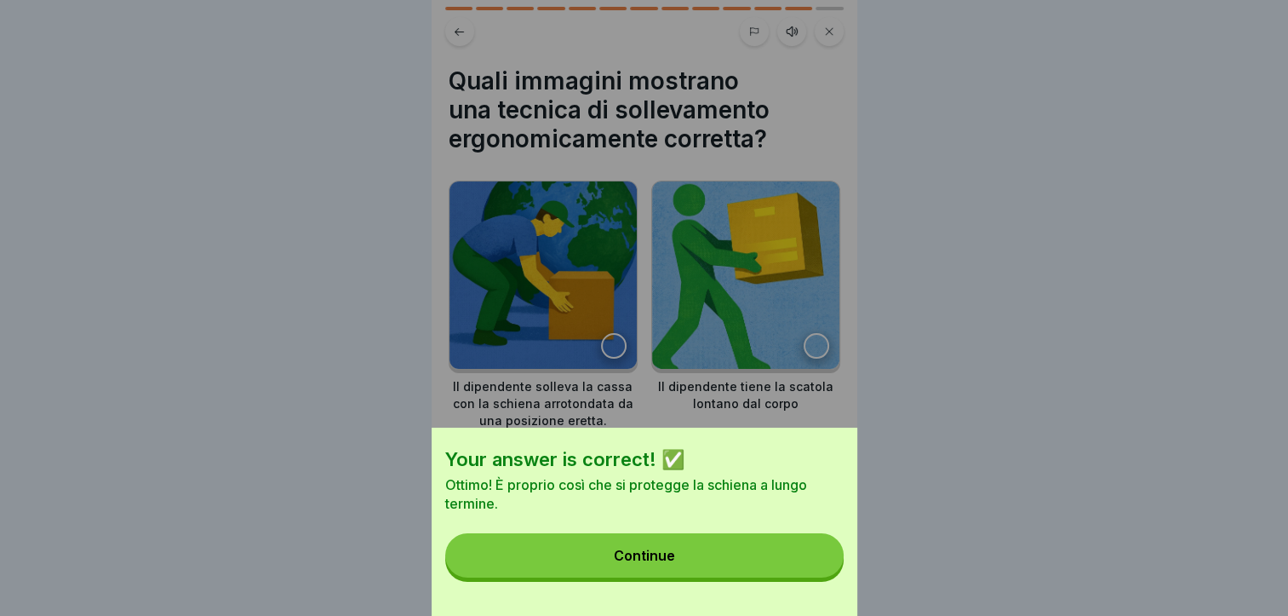
click at [719, 573] on button "Continue" at bounding box center [644, 555] width 398 height 44
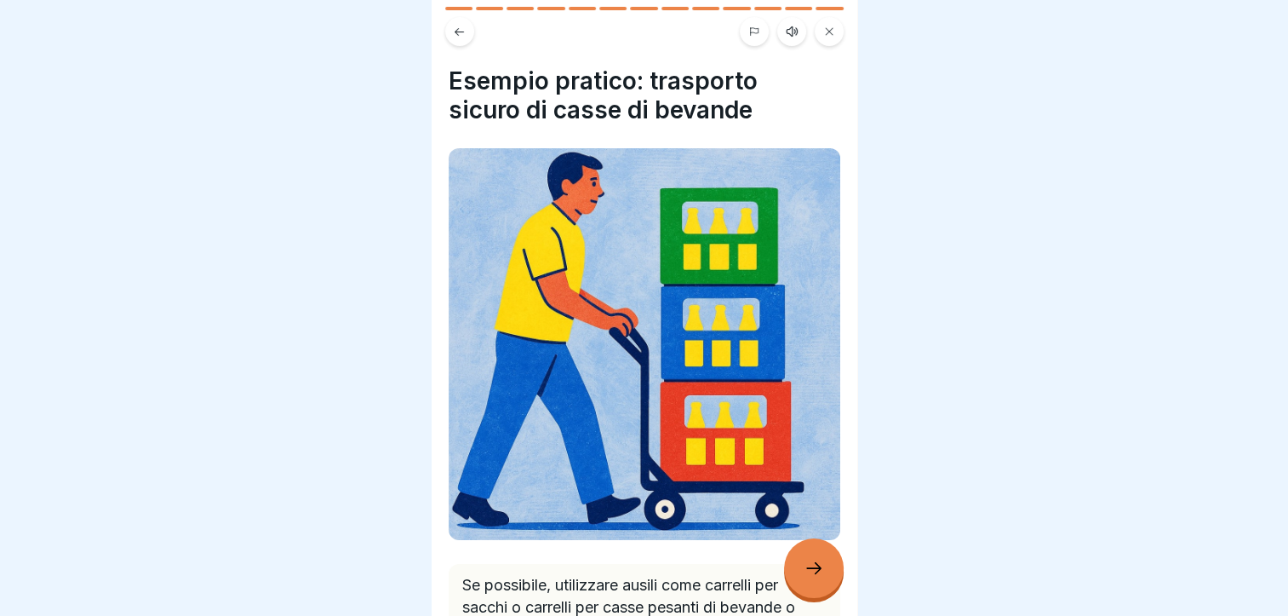
scroll to position [13, 0]
click at [807, 570] on icon at bounding box center [814, 568] width 20 height 20
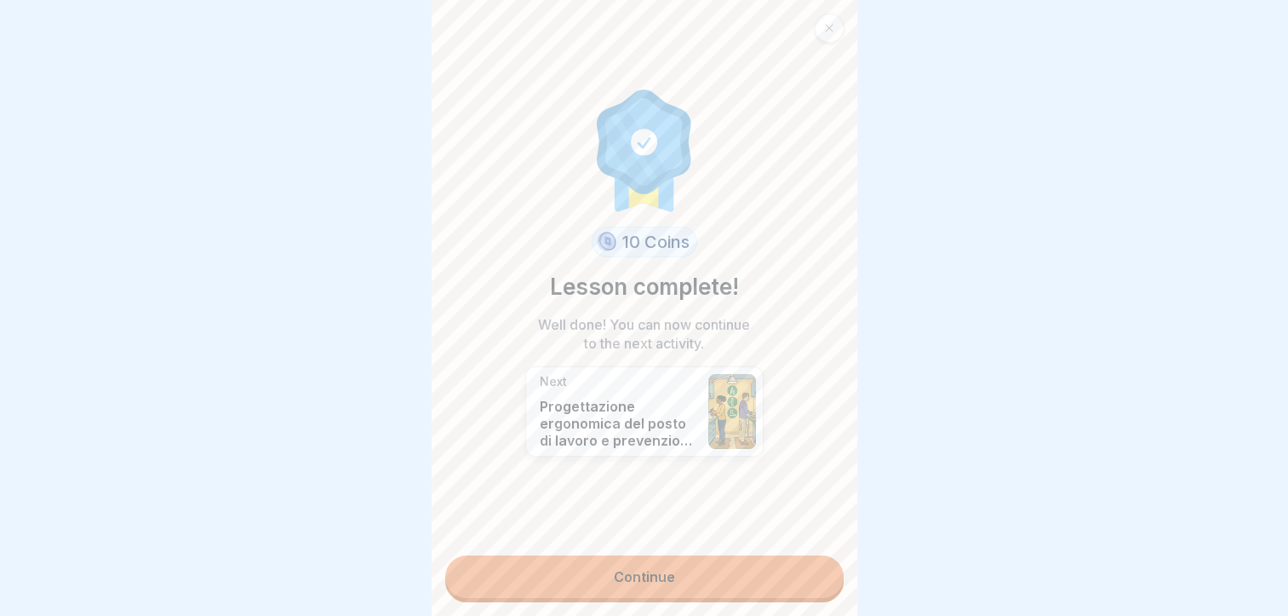
click at [677, 562] on link "Continue" at bounding box center [644, 576] width 398 height 43
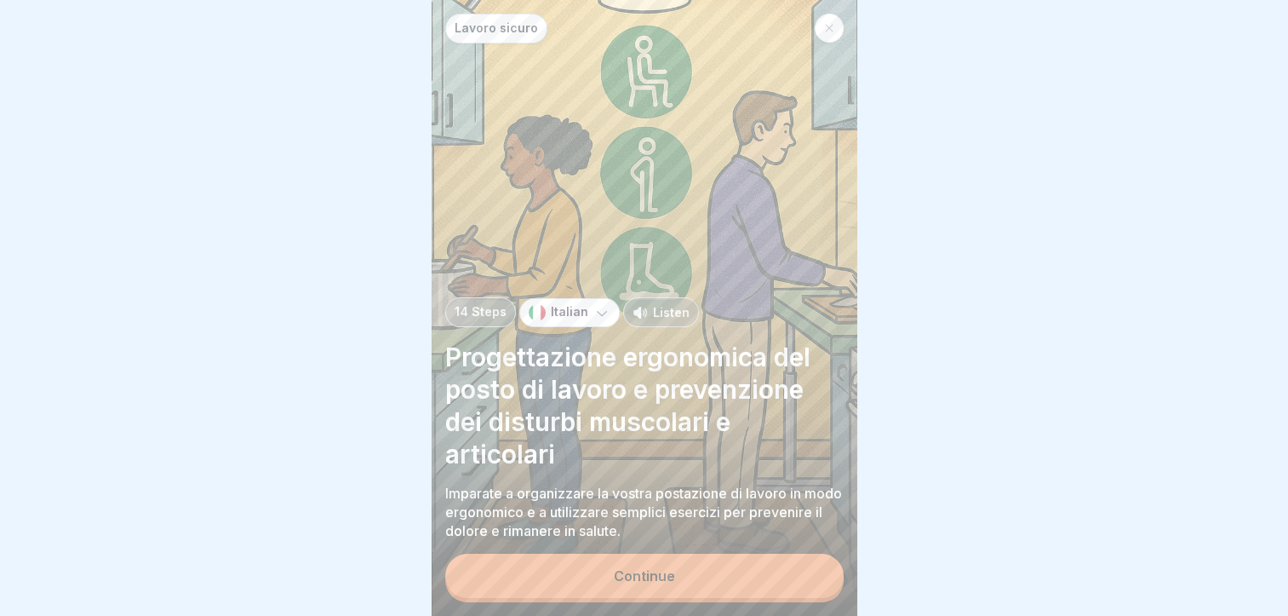
click at [664, 576] on div "Continue" at bounding box center [644, 575] width 61 height 15
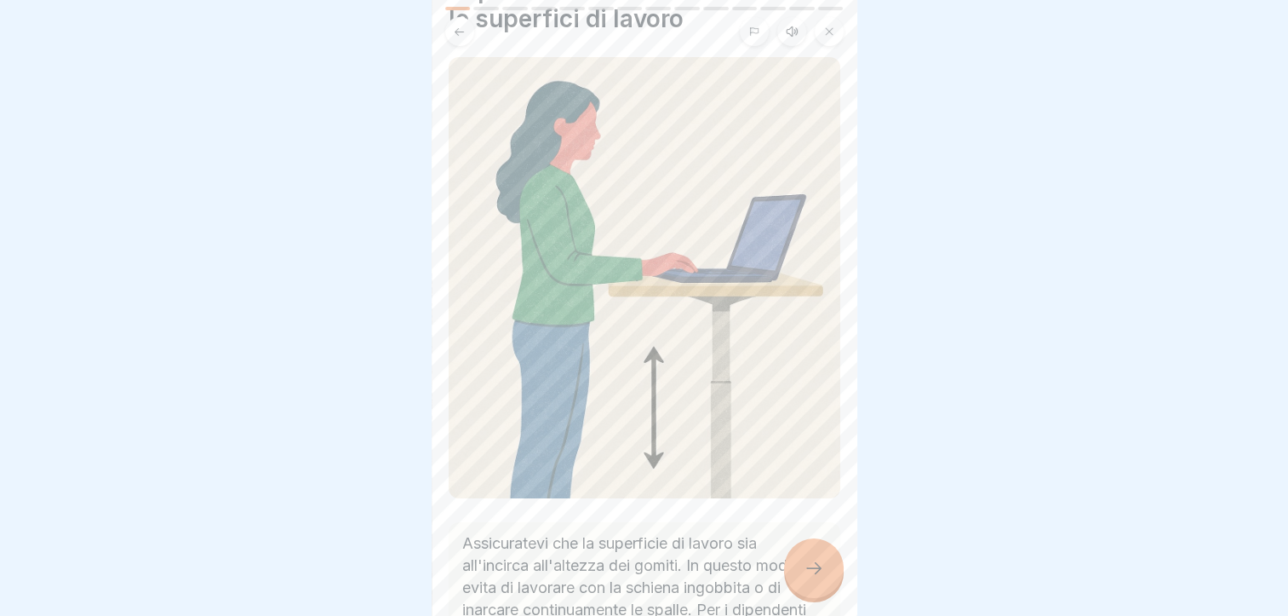
scroll to position [170, 0]
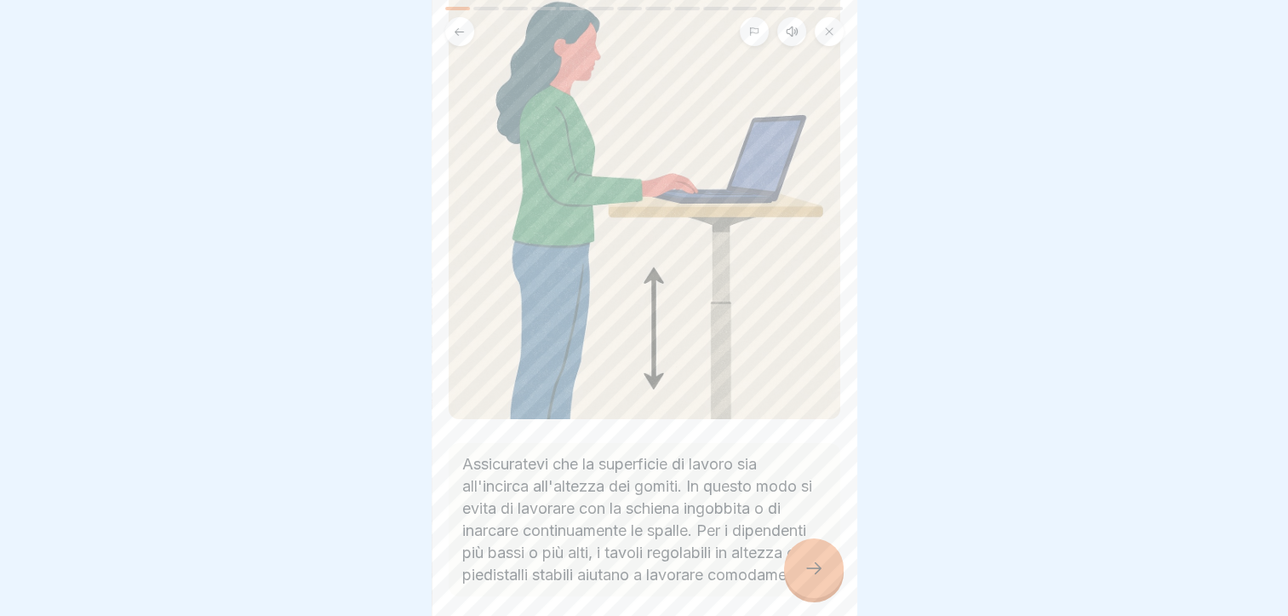
click at [817, 573] on icon at bounding box center [814, 568] width 20 height 20
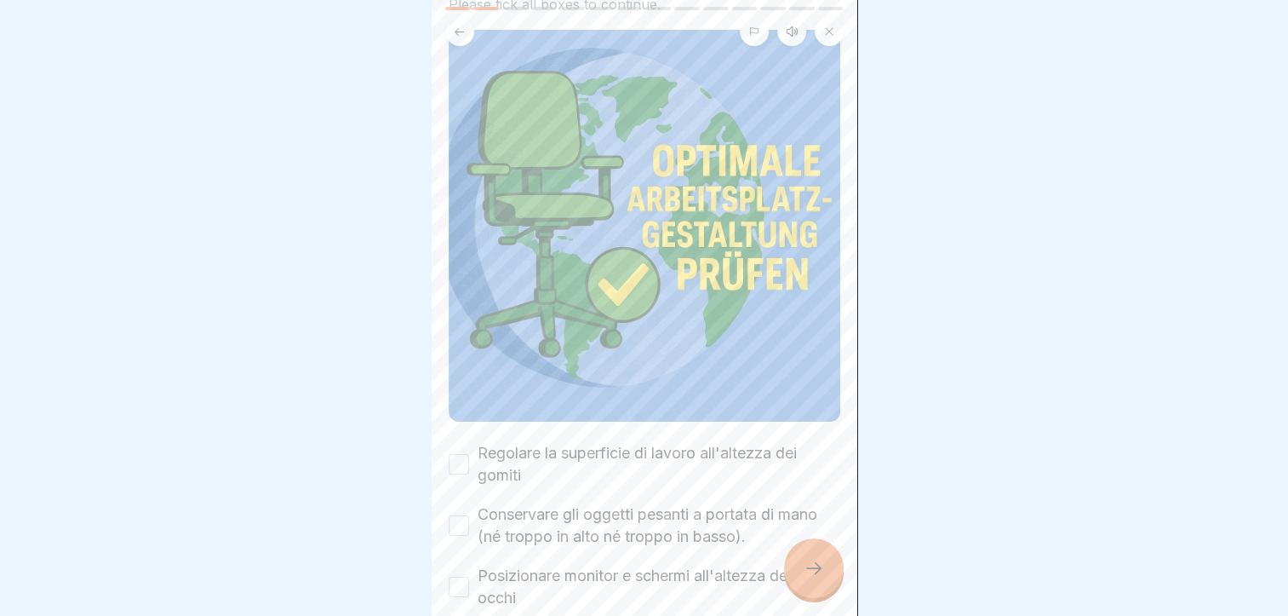
scroll to position [255, 0]
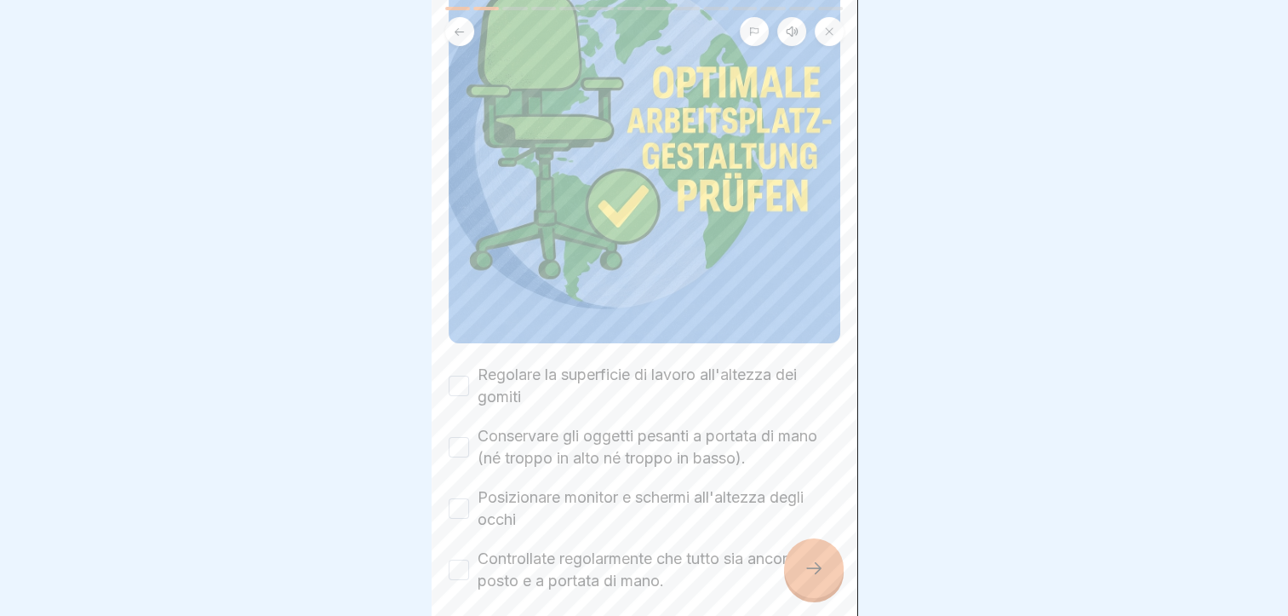
click at [457, 375] on button "Regolare la superficie di lavoro all'altezza dei gomiti" at bounding box center [459, 385] width 20 height 20
click at [456, 437] on button "Conservare gli oggetti pesanti a portata di mano (né troppo in alto né troppo i…" at bounding box center [459, 447] width 20 height 20
click at [456, 498] on button "Posizionare monitor e schermi all'altezza degli occhi" at bounding box center [459, 508] width 20 height 20
click at [465, 559] on button "Controllate regolarmente che tutto sia ancora a posto e a portata di mano." at bounding box center [459, 569] width 20 height 20
click at [798, 565] on div at bounding box center [814, 568] width 60 height 60
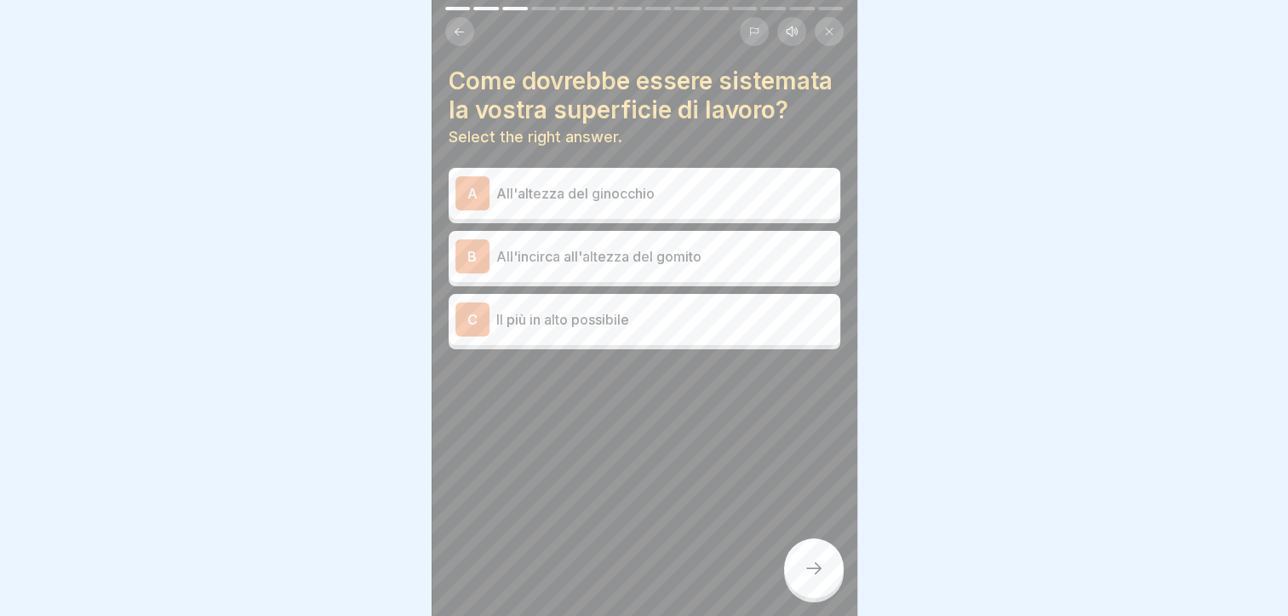
click at [615, 267] on p "All'incirca all'altezza del gomito" at bounding box center [664, 256] width 337 height 20
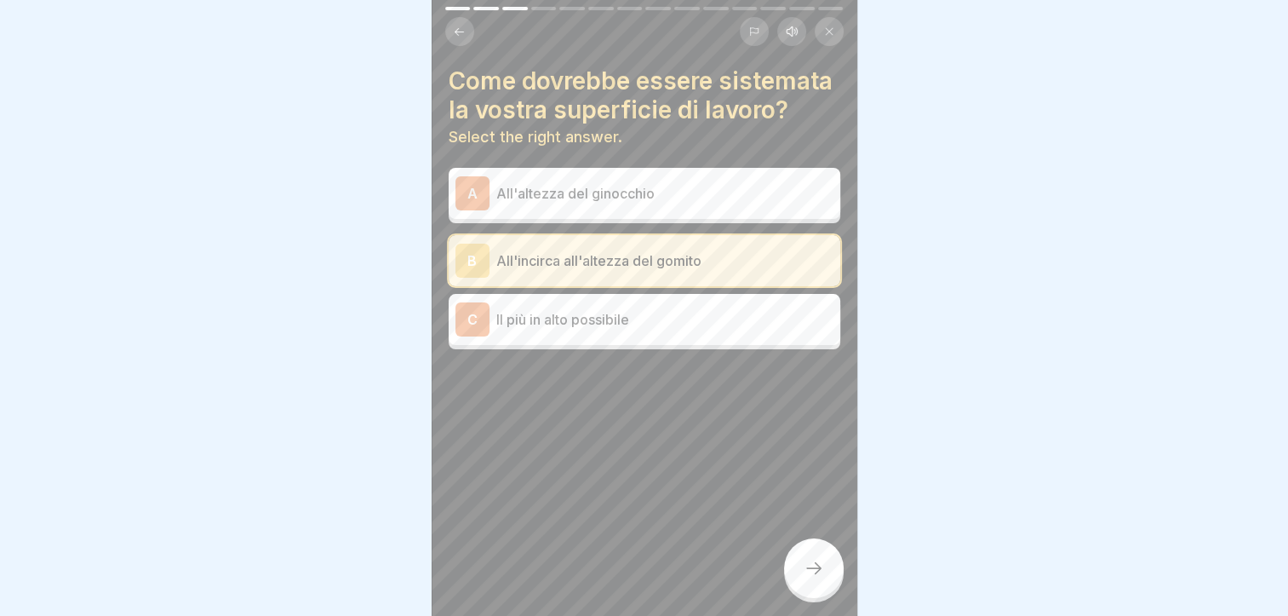
click at [798, 556] on div at bounding box center [814, 568] width 60 height 60
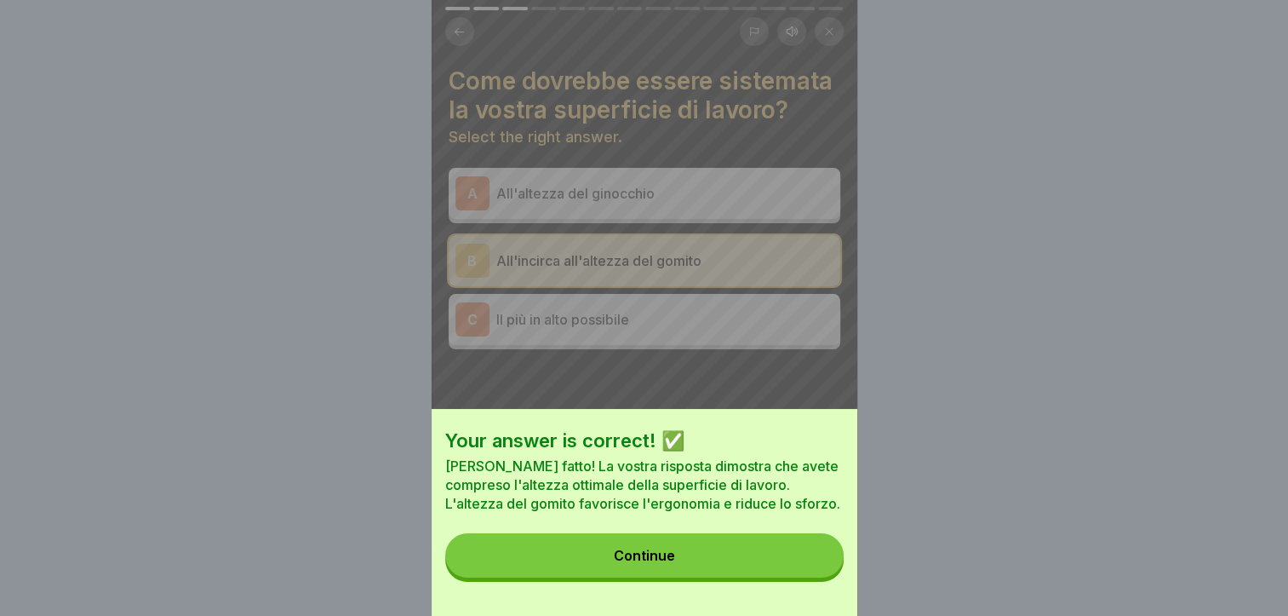
click at [756, 555] on button "Continue" at bounding box center [644, 555] width 398 height 44
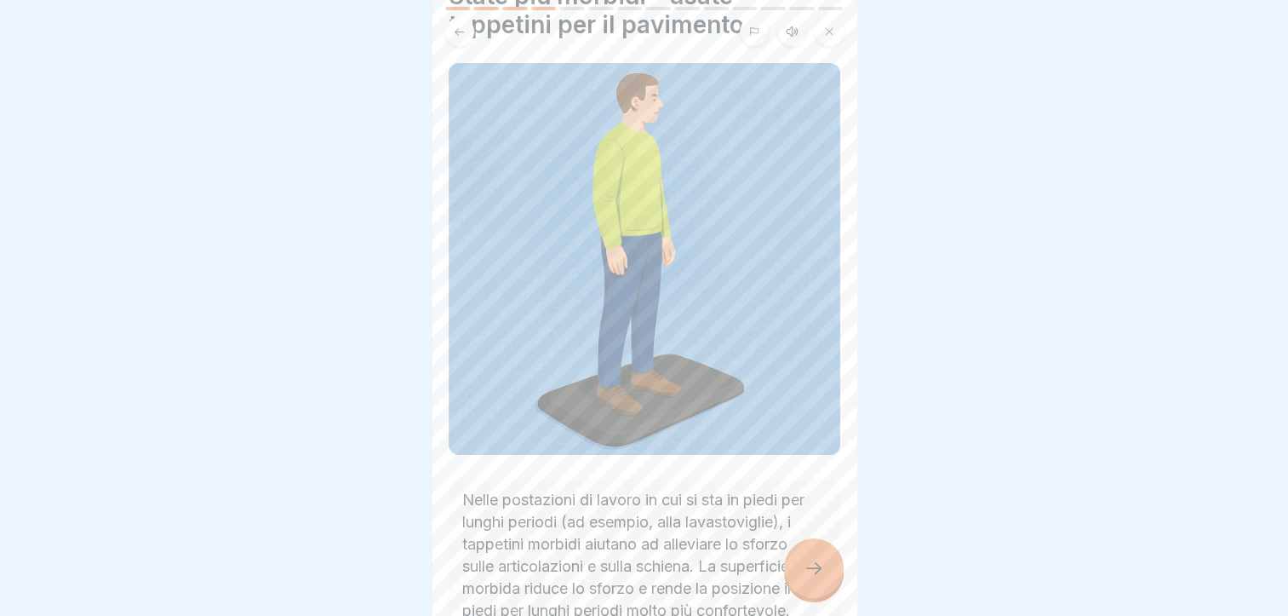
scroll to position [170, 0]
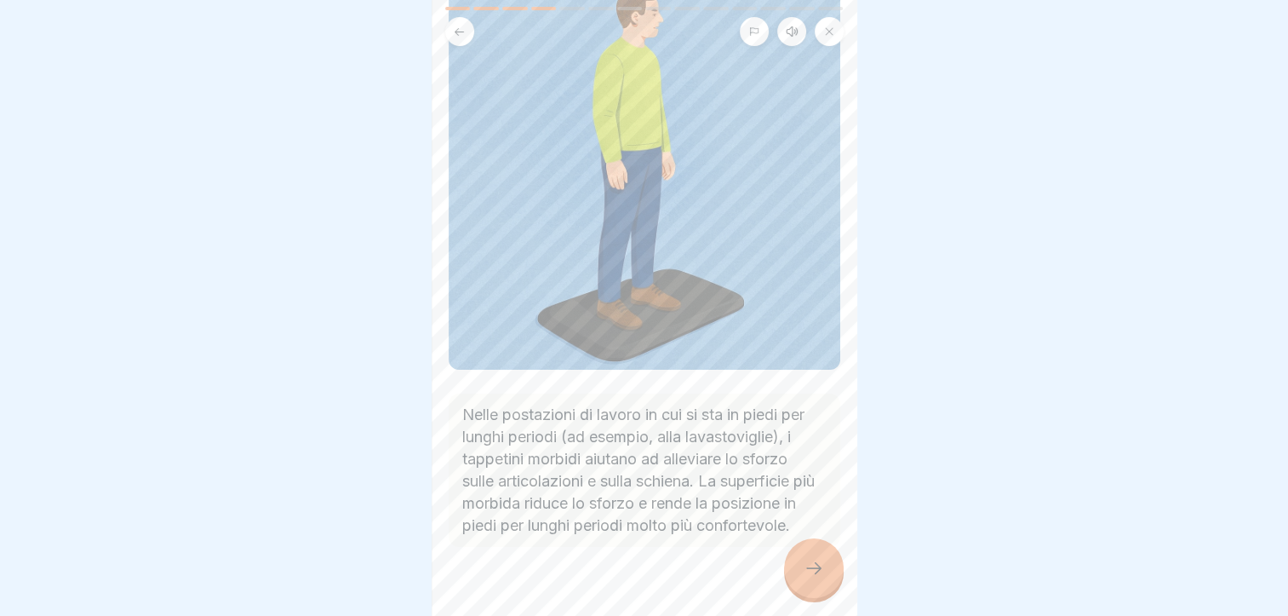
click at [811, 565] on icon at bounding box center [814, 568] width 20 height 20
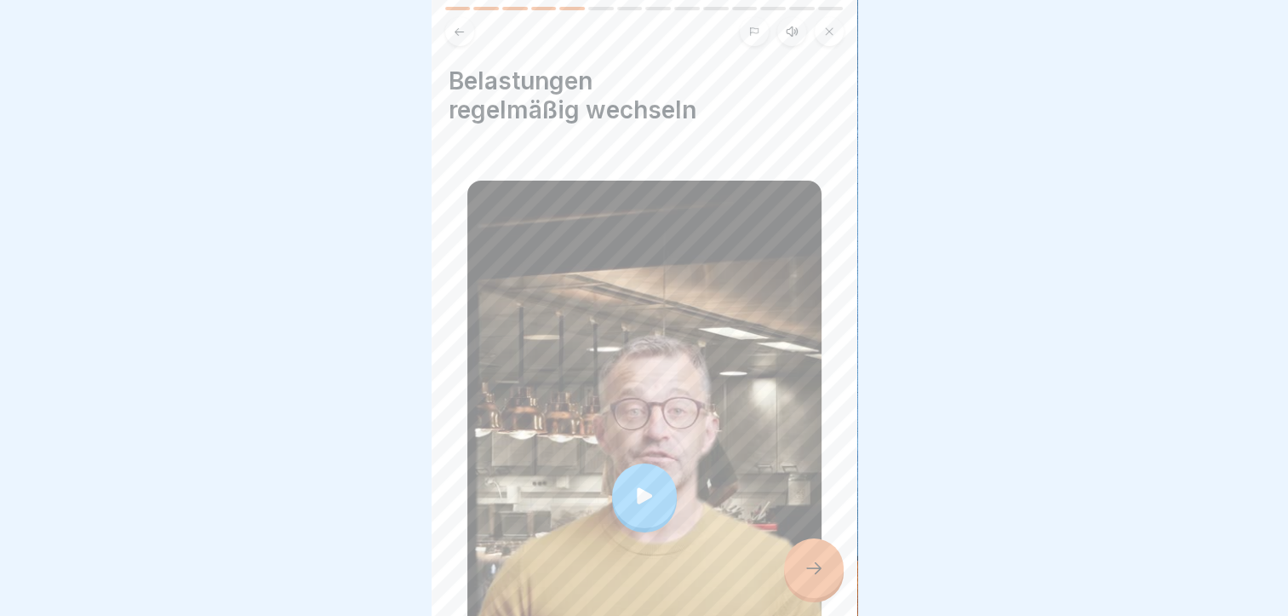
click at [811, 565] on icon at bounding box center [814, 568] width 20 height 20
click at [805, 570] on icon at bounding box center [814, 568] width 20 height 20
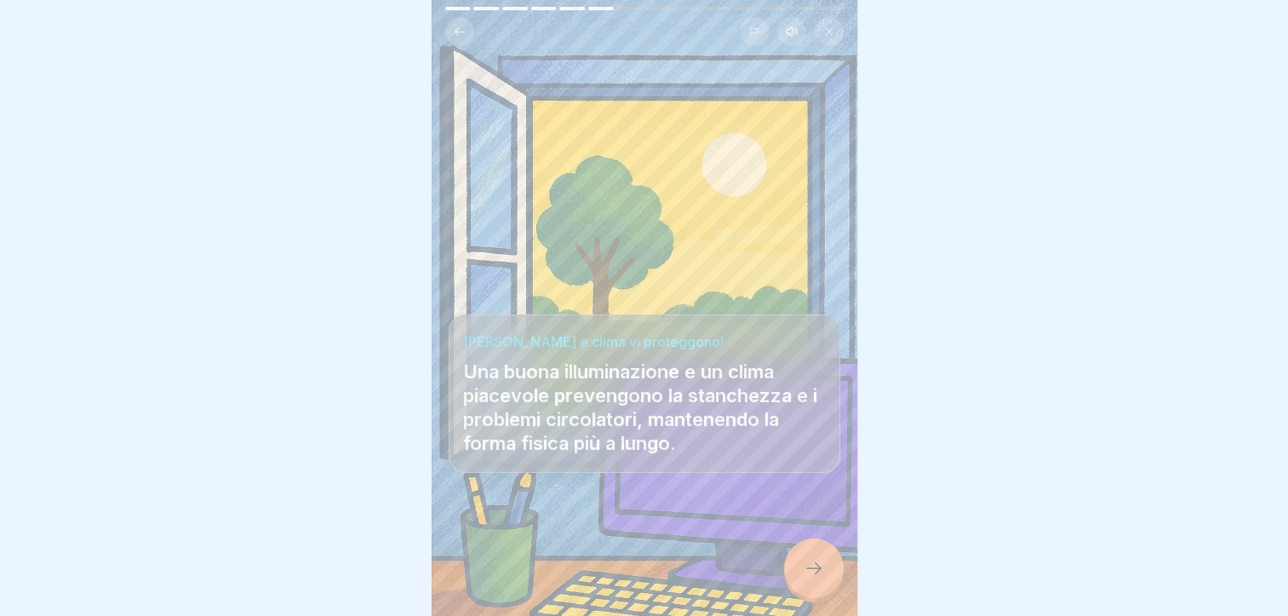
click at [817, 570] on icon at bounding box center [813, 568] width 15 height 12
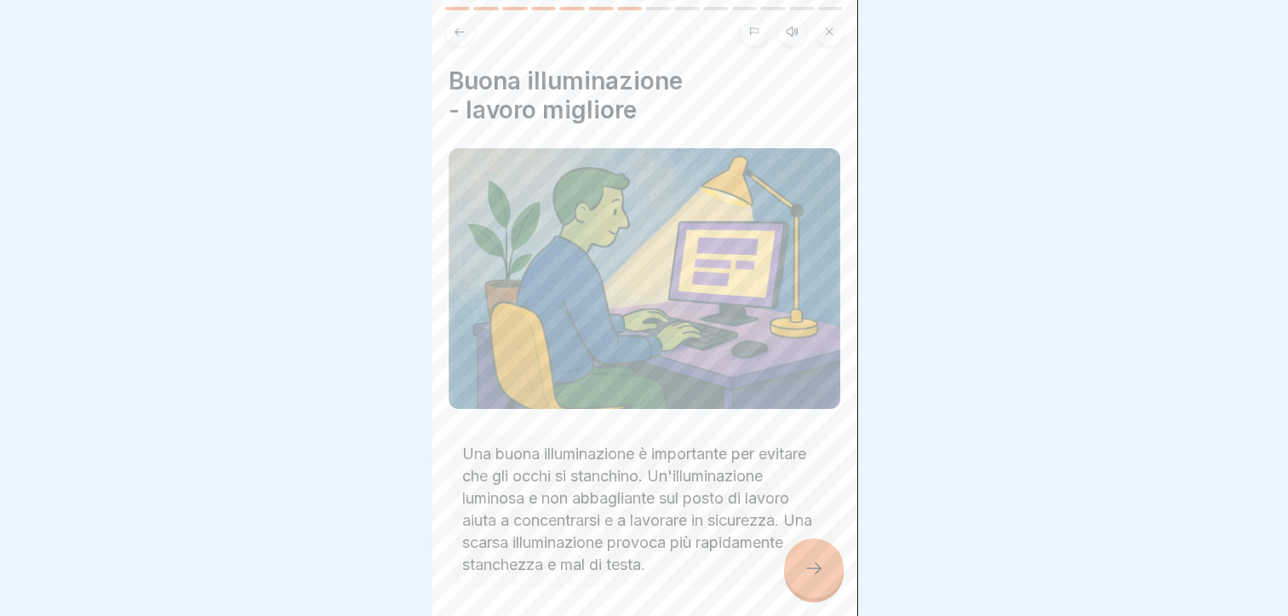
click at [820, 570] on icon at bounding box center [814, 568] width 20 height 20
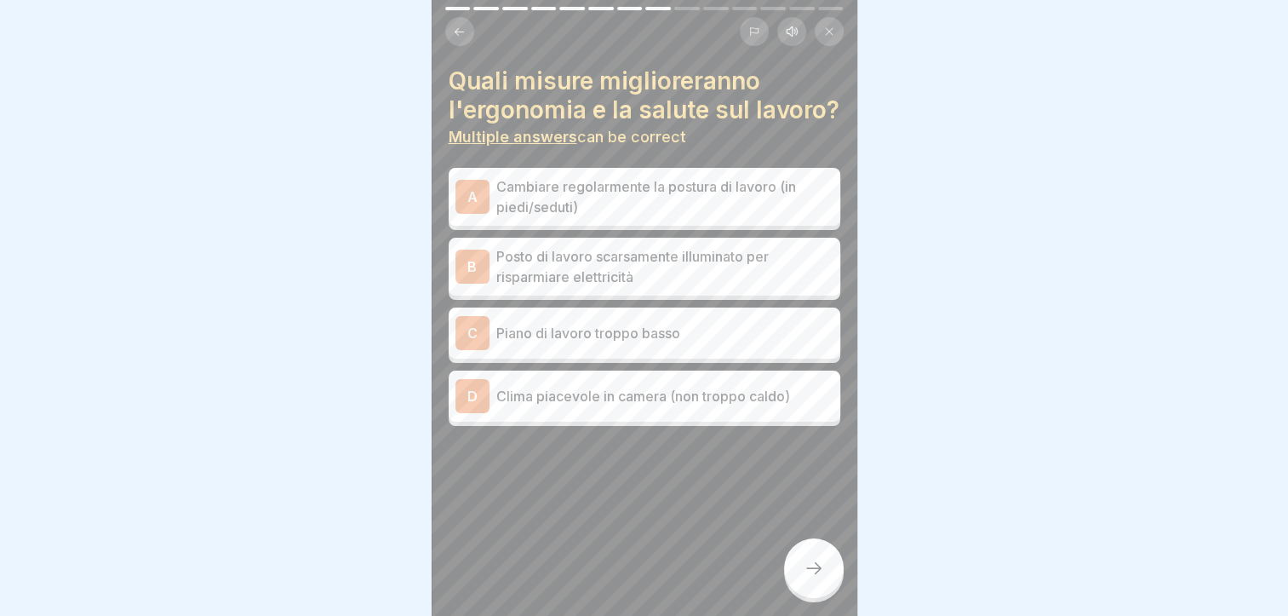
click at [531, 406] on p "Clima piacevole in camera (non troppo caldo)" at bounding box center [664, 396] width 337 height 20
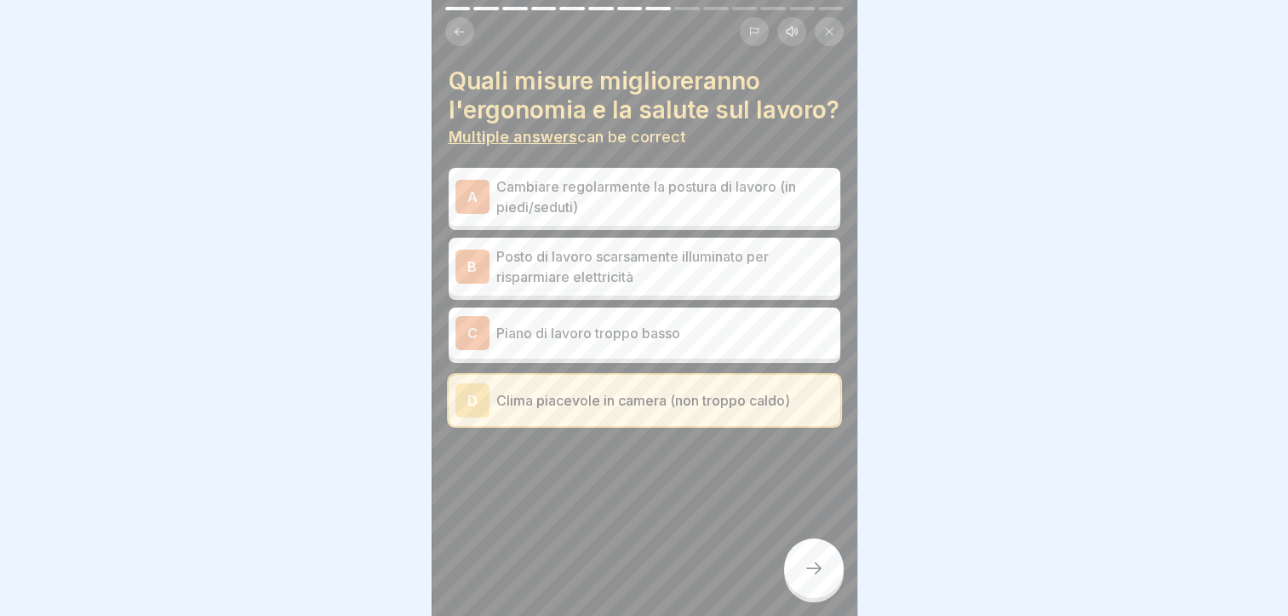
click at [812, 568] on icon at bounding box center [813, 568] width 15 height 12
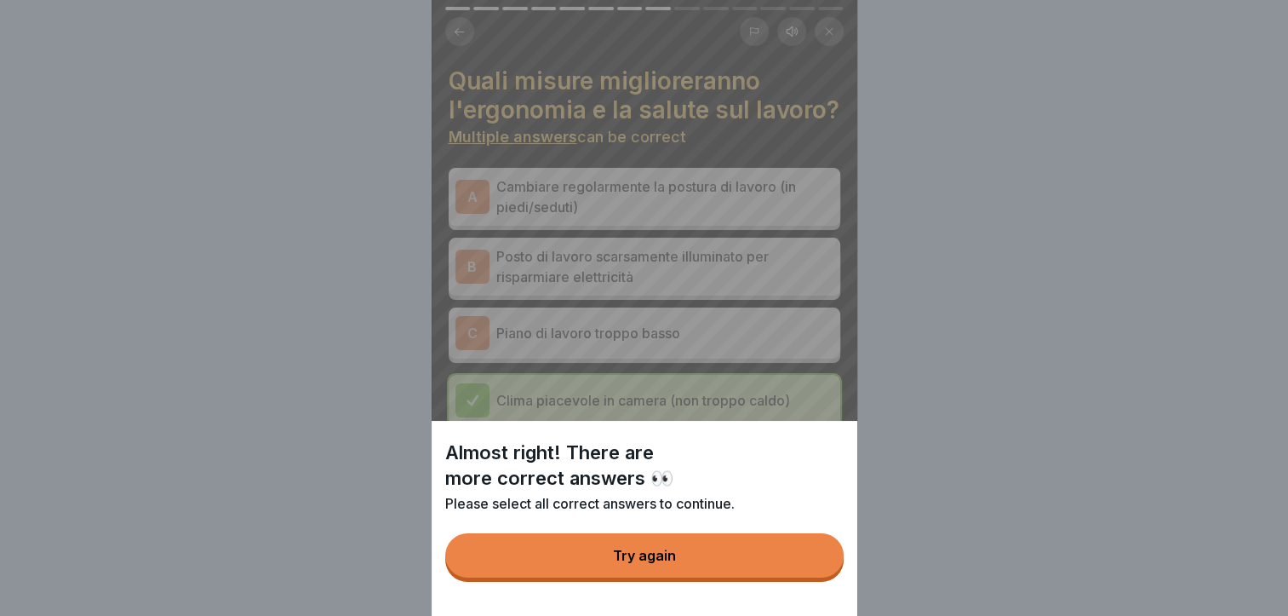
click at [751, 559] on button "Try again" at bounding box center [644, 555] width 398 height 44
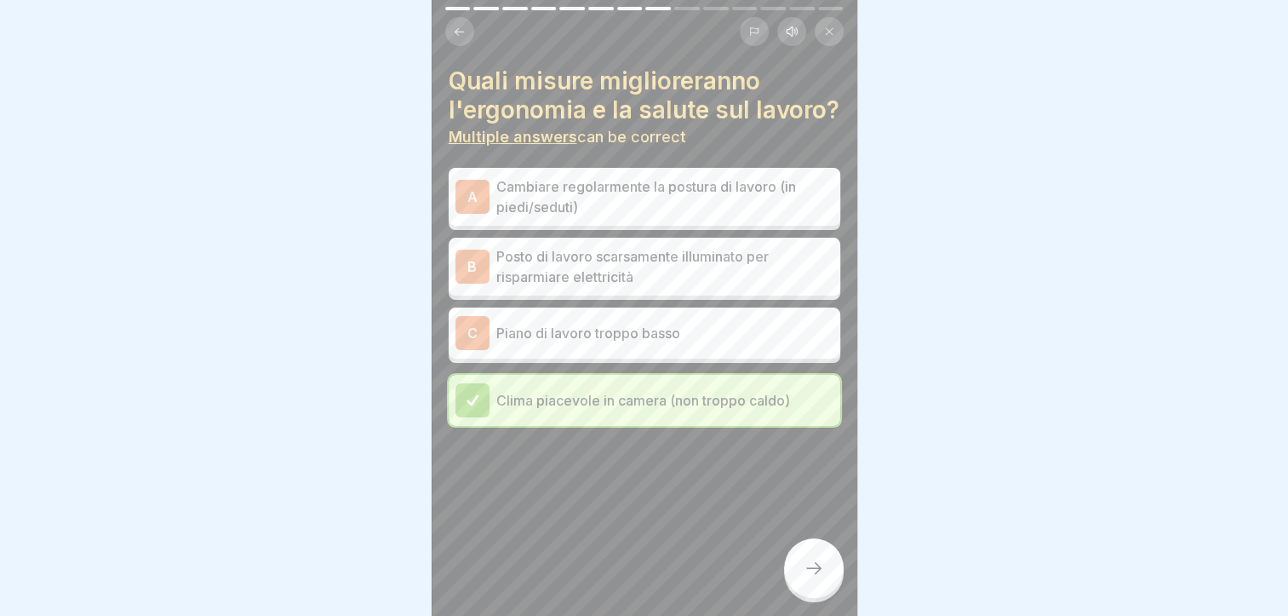
click at [599, 213] on p "Cambiare regolarmente la postura di lavoro (in piedi/seduti)" at bounding box center [664, 196] width 337 height 41
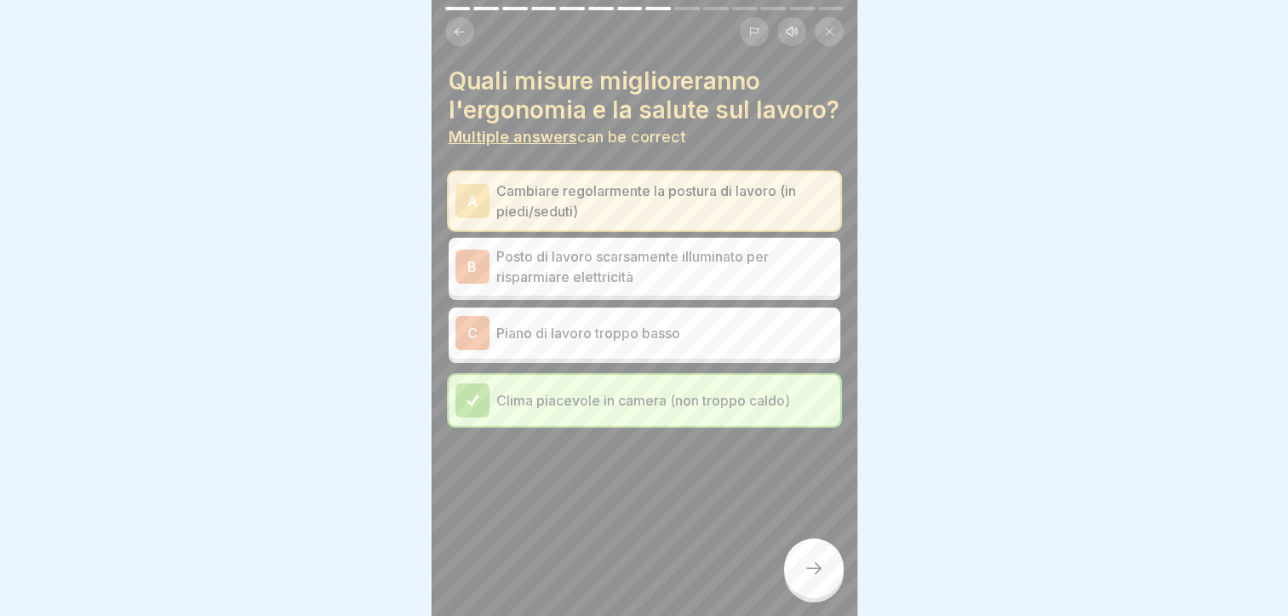
click at [797, 559] on div at bounding box center [814, 568] width 60 height 60
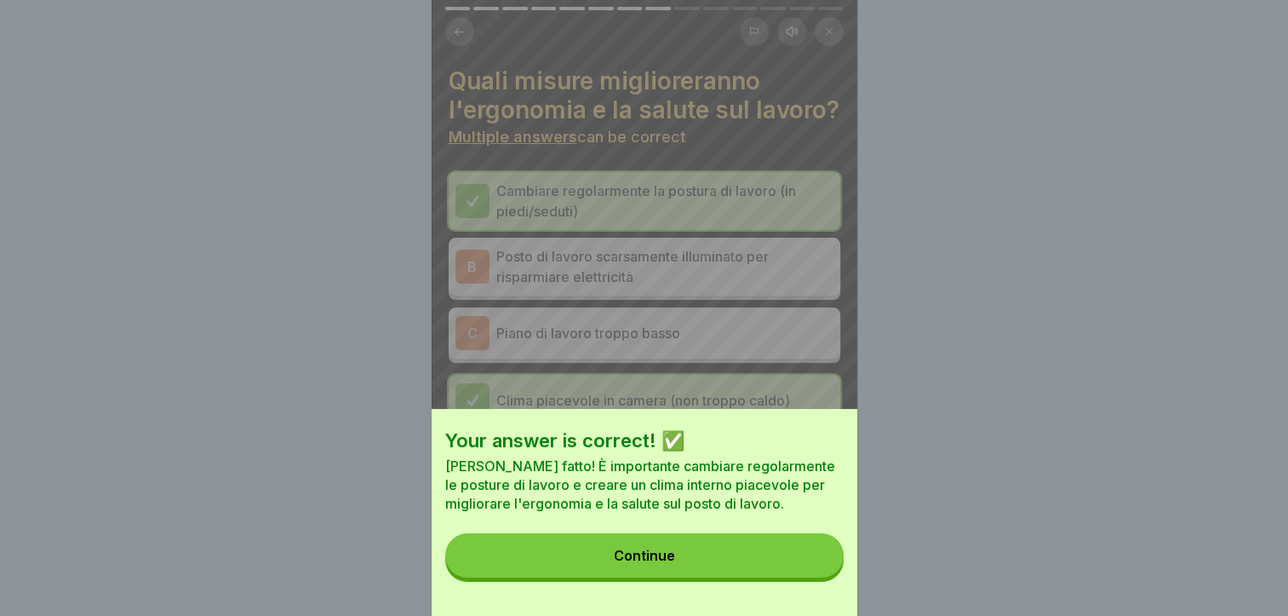
click at [706, 564] on button "Continue" at bounding box center [644, 555] width 398 height 44
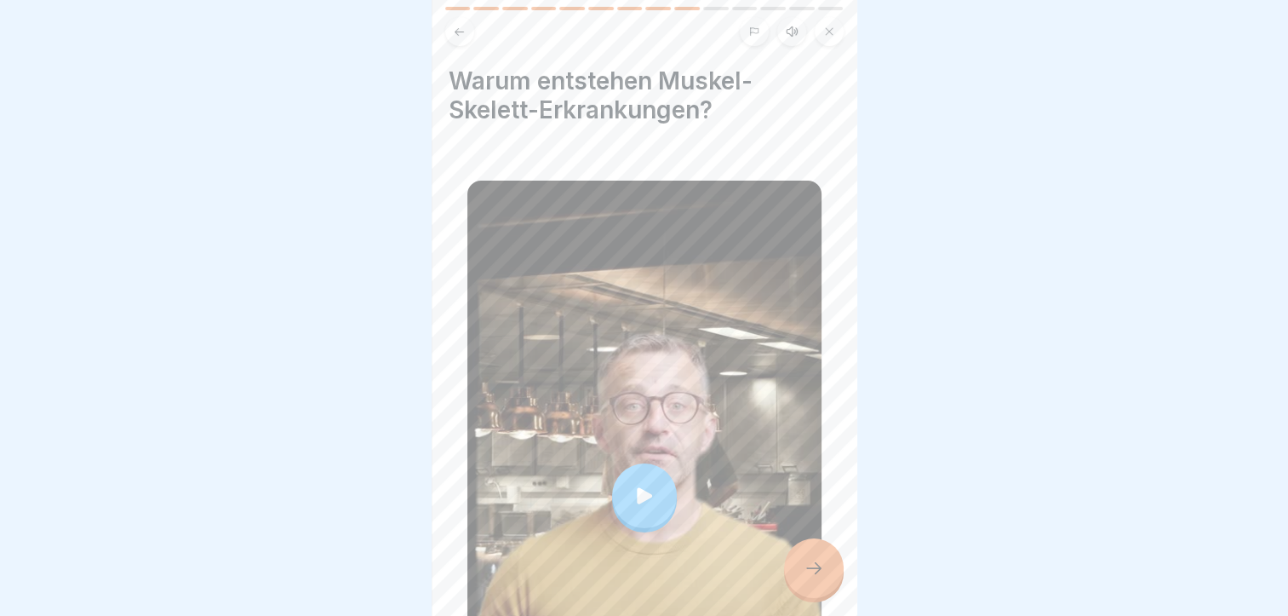
click at [797, 553] on div at bounding box center [814, 568] width 60 height 60
click at [818, 567] on icon at bounding box center [813, 568] width 15 height 12
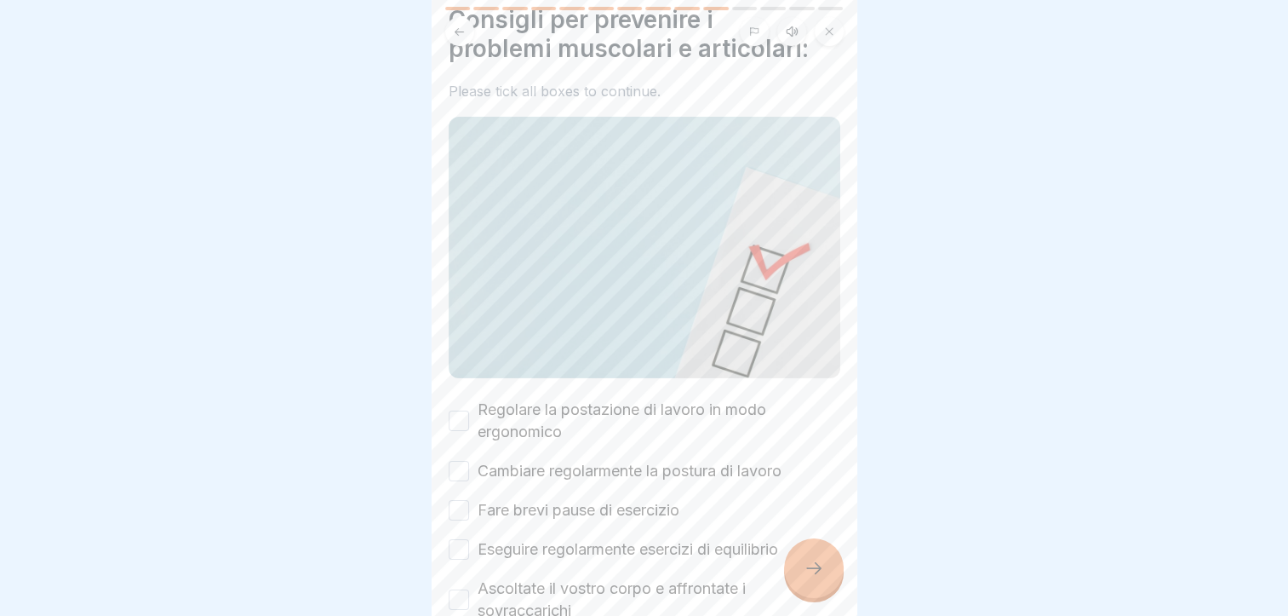
scroll to position [85, 0]
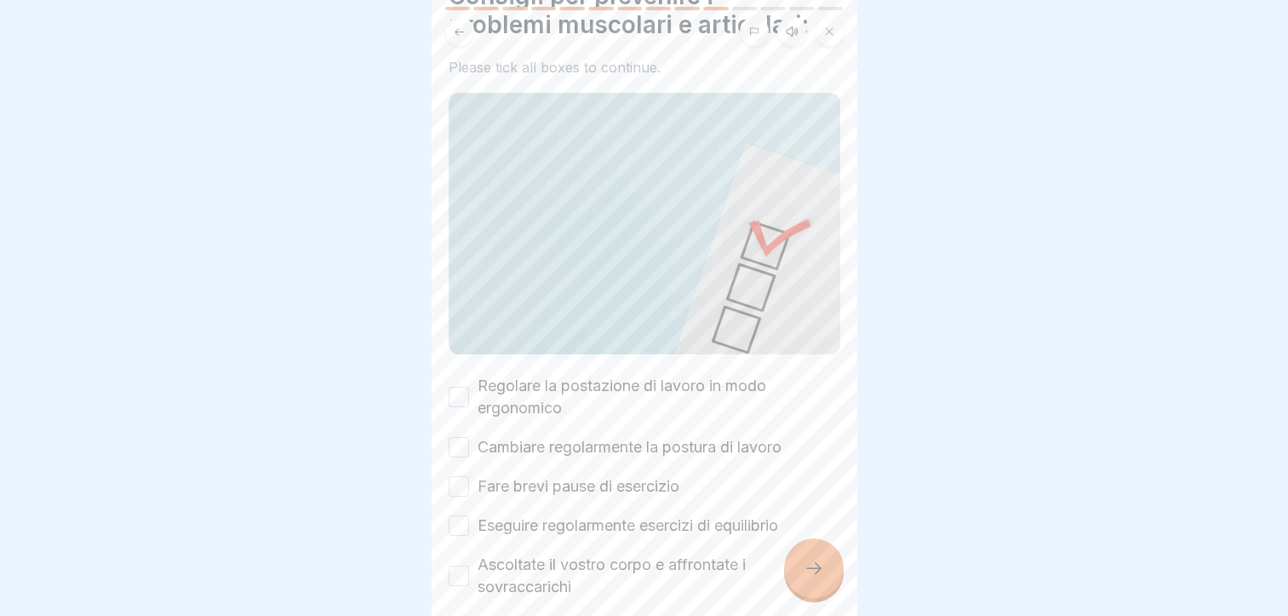
click at [468, 375] on div "Regolare la postazione di lavoro in modo ergonomico" at bounding box center [645, 397] width 392 height 44
click at [460, 387] on button "Regolare la postazione di lavoro in modo ergonomico" at bounding box center [459, 397] width 20 height 20
click at [468, 436] on div "Cambiare regolarmente la postura di lavoro" at bounding box center [615, 447] width 333 height 22
click at [460, 437] on button "Cambiare regolarmente la postura di lavoro" at bounding box center [459, 447] width 20 height 20
click at [473, 475] on div "Fare brevi pause di esercizio" at bounding box center [564, 486] width 231 height 22
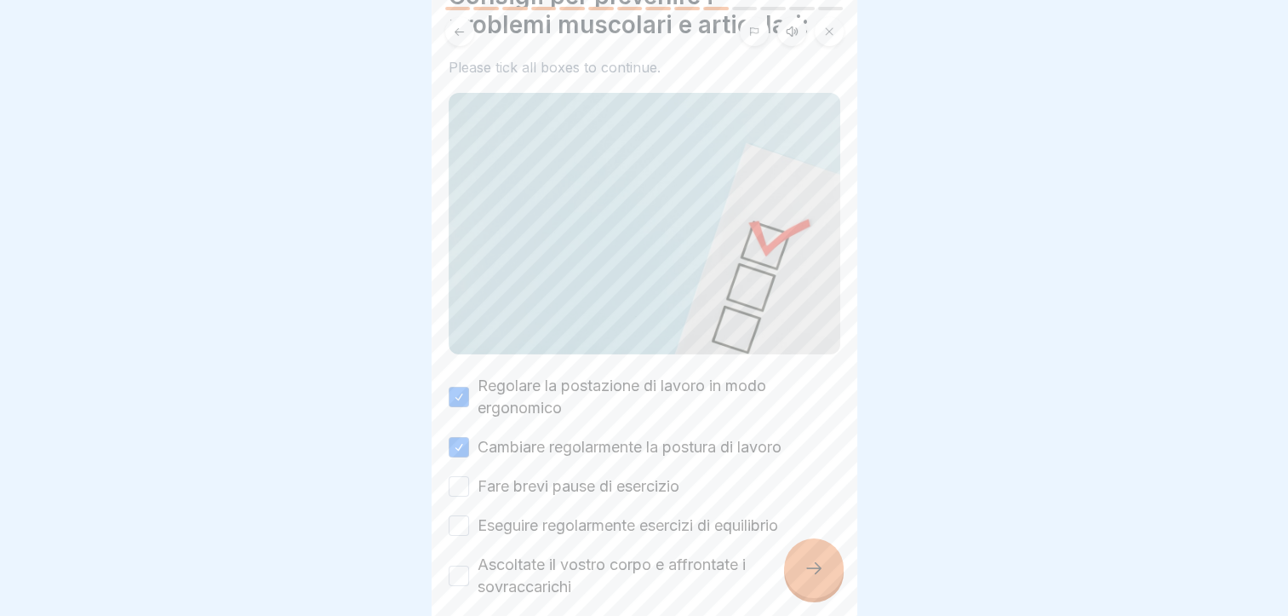
click at [458, 476] on button "Fare brevi pause di esercizio" at bounding box center [459, 486] width 20 height 20
click at [462, 515] on button "Eseguire regolarmente esercizi di equilibrio" at bounding box center [459, 525] width 20 height 20
click at [454, 565] on button "Ascoltate il vostro corpo e affrontate i sovraccarichi" at bounding box center [459, 575] width 20 height 20
click at [826, 564] on div at bounding box center [814, 568] width 60 height 60
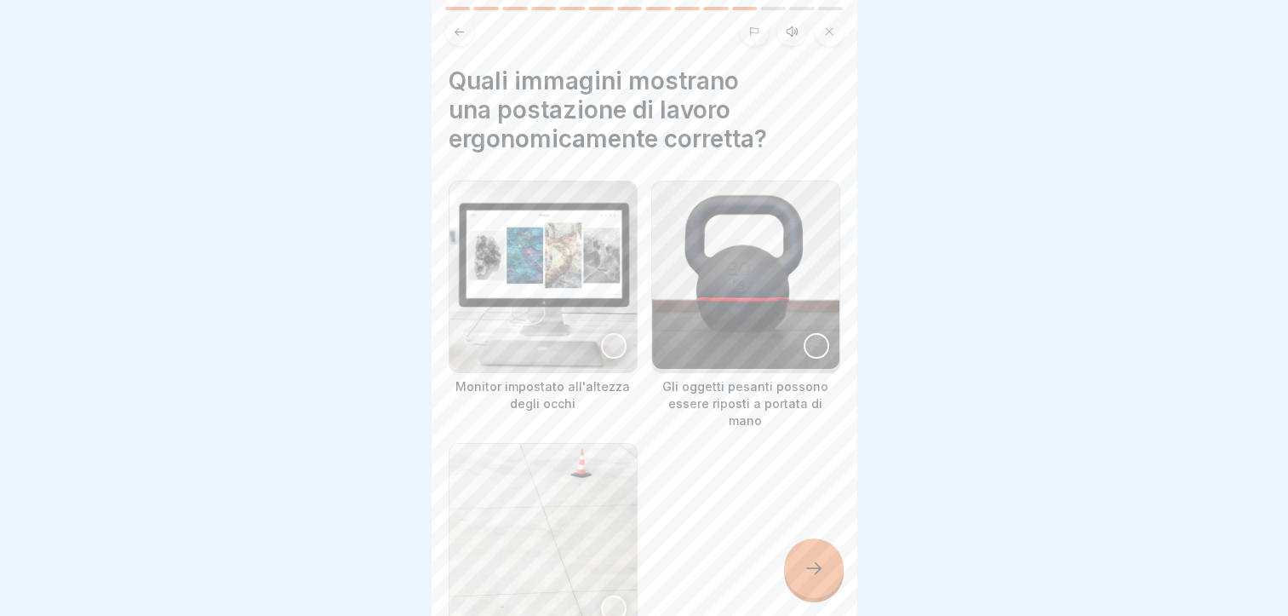
click at [605, 333] on div at bounding box center [614, 346] width 26 height 26
click at [817, 557] on div at bounding box center [814, 568] width 60 height 60
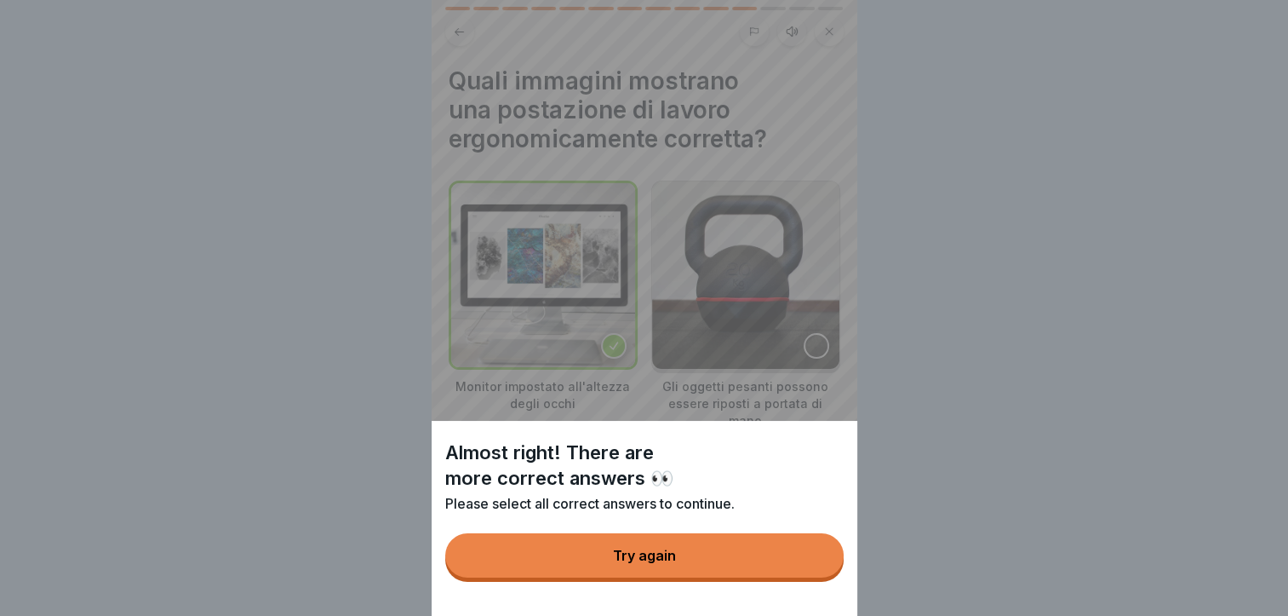
click at [776, 559] on button "Try again" at bounding box center [644, 555] width 398 height 44
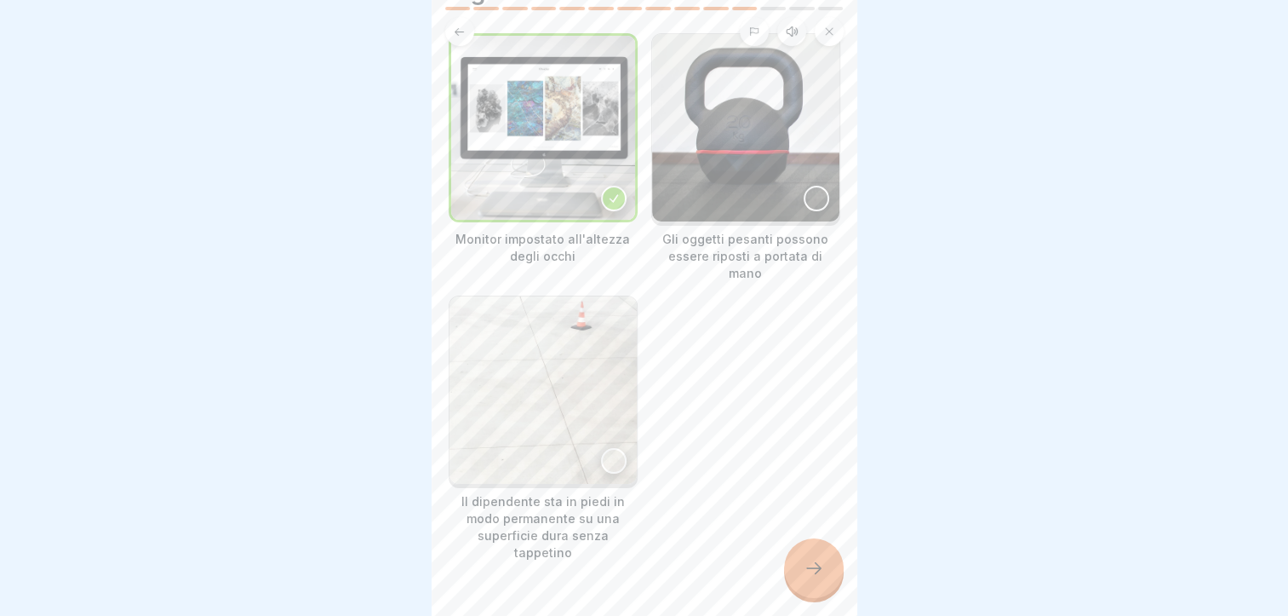
scroll to position [62, 0]
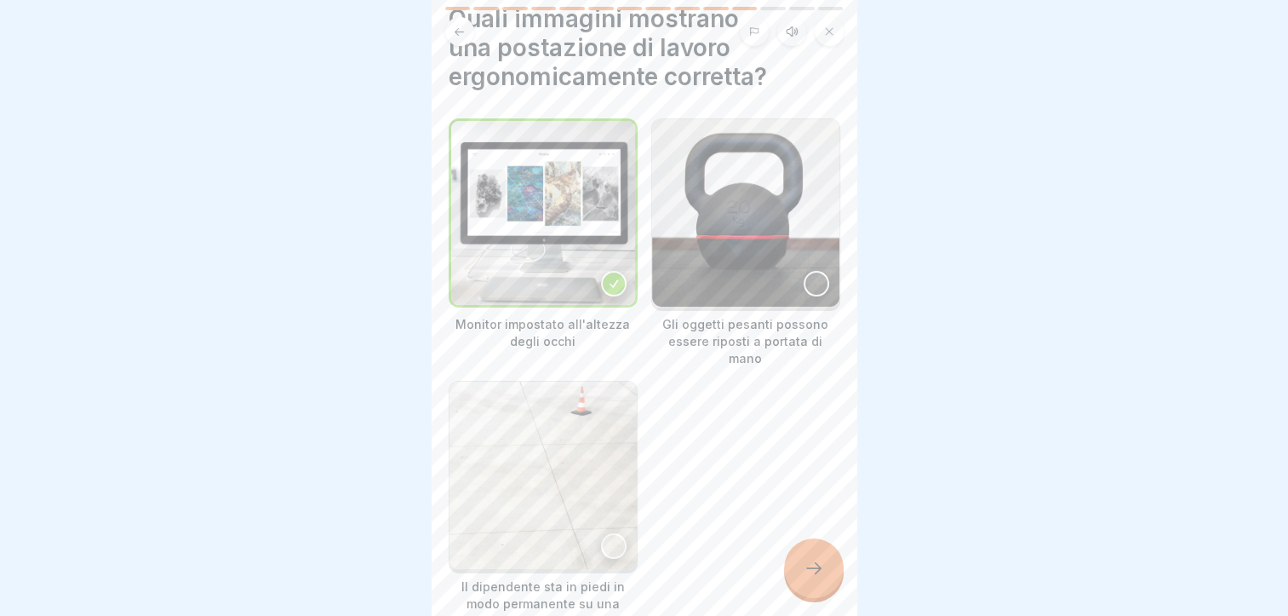
click at [808, 271] on div at bounding box center [817, 284] width 26 height 26
click at [813, 553] on div at bounding box center [814, 568] width 60 height 60
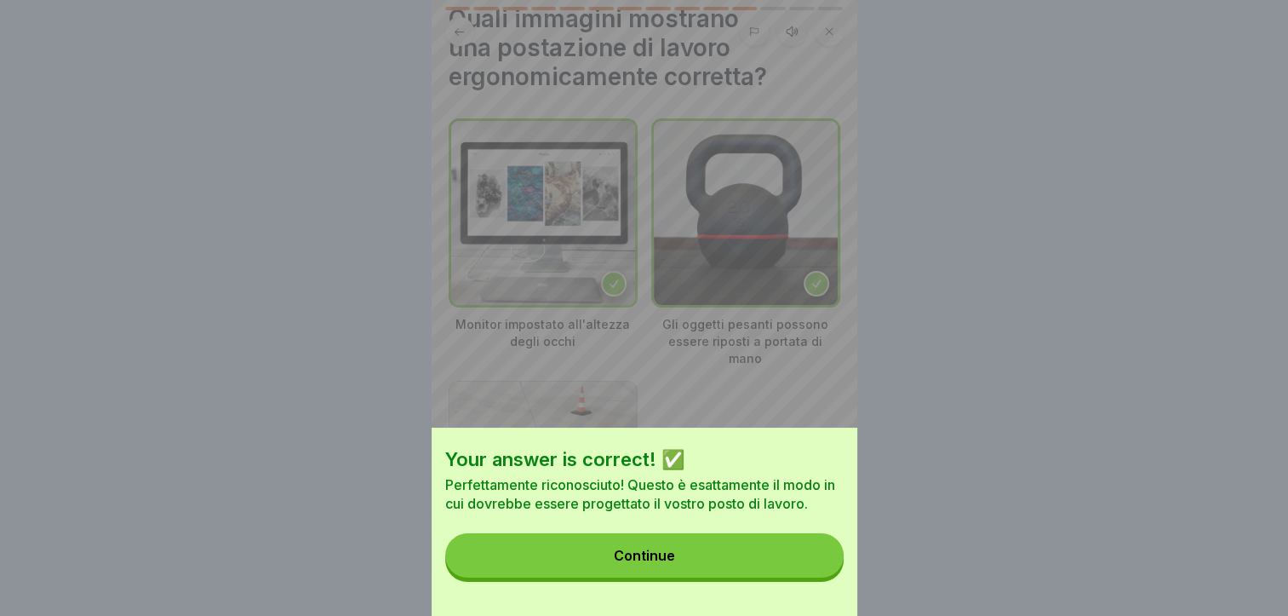
click at [766, 559] on button "Continue" at bounding box center [644, 555] width 398 height 44
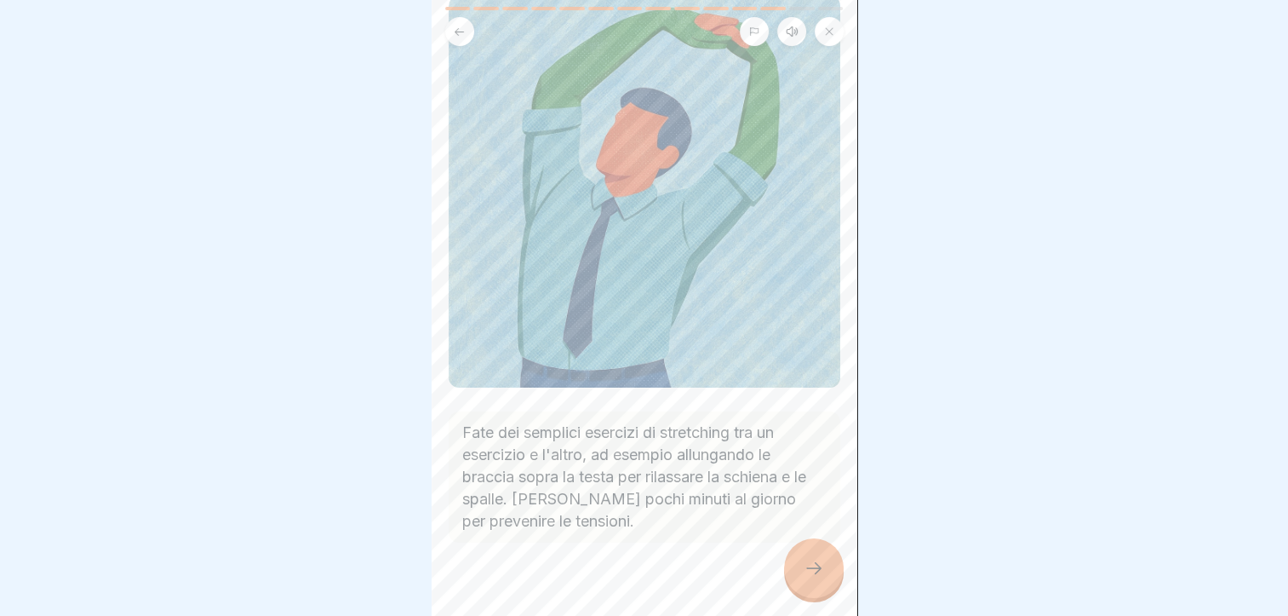
scroll to position [168, 0]
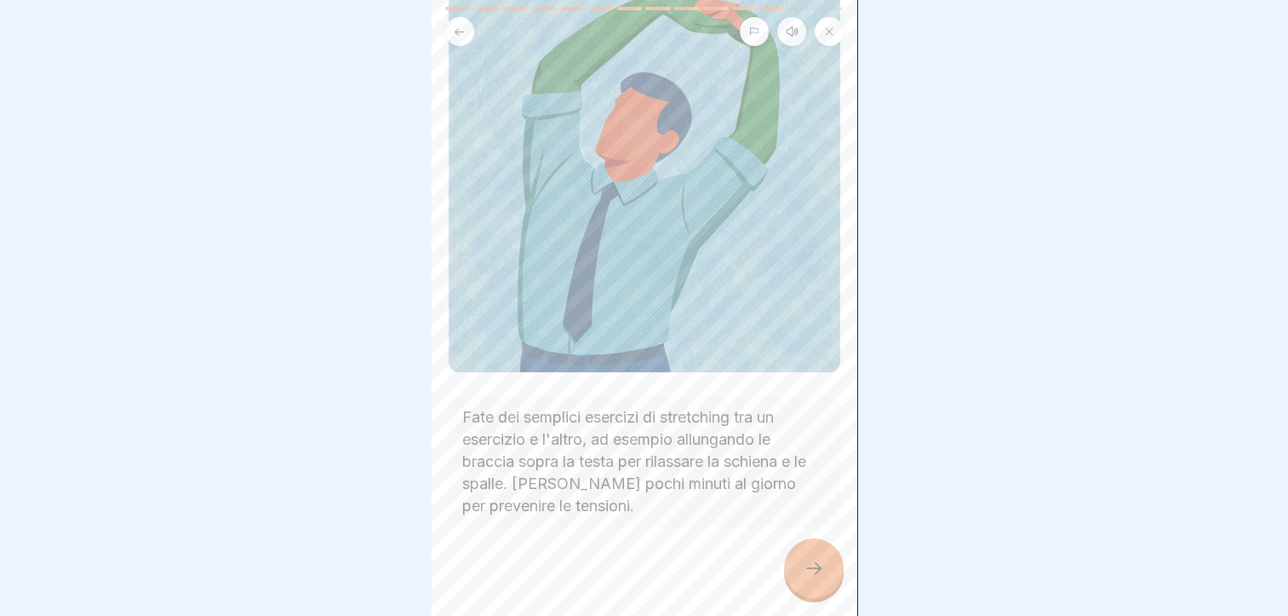
click at [807, 580] on div at bounding box center [814, 568] width 60 height 60
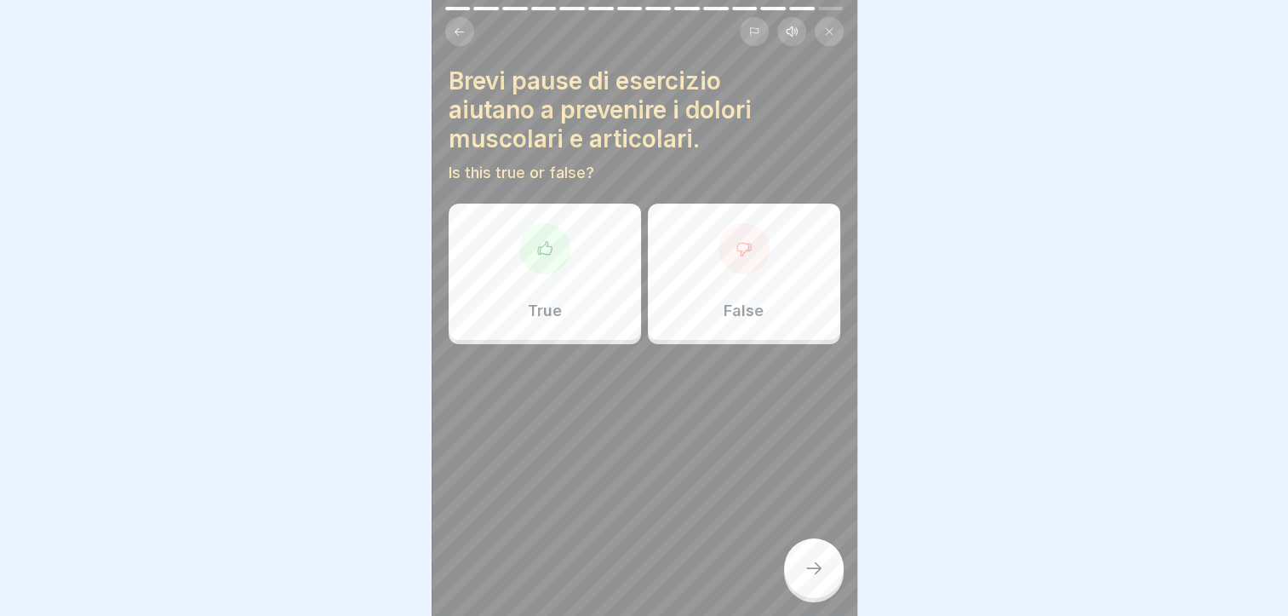
click at [559, 244] on div at bounding box center [544, 248] width 51 height 51
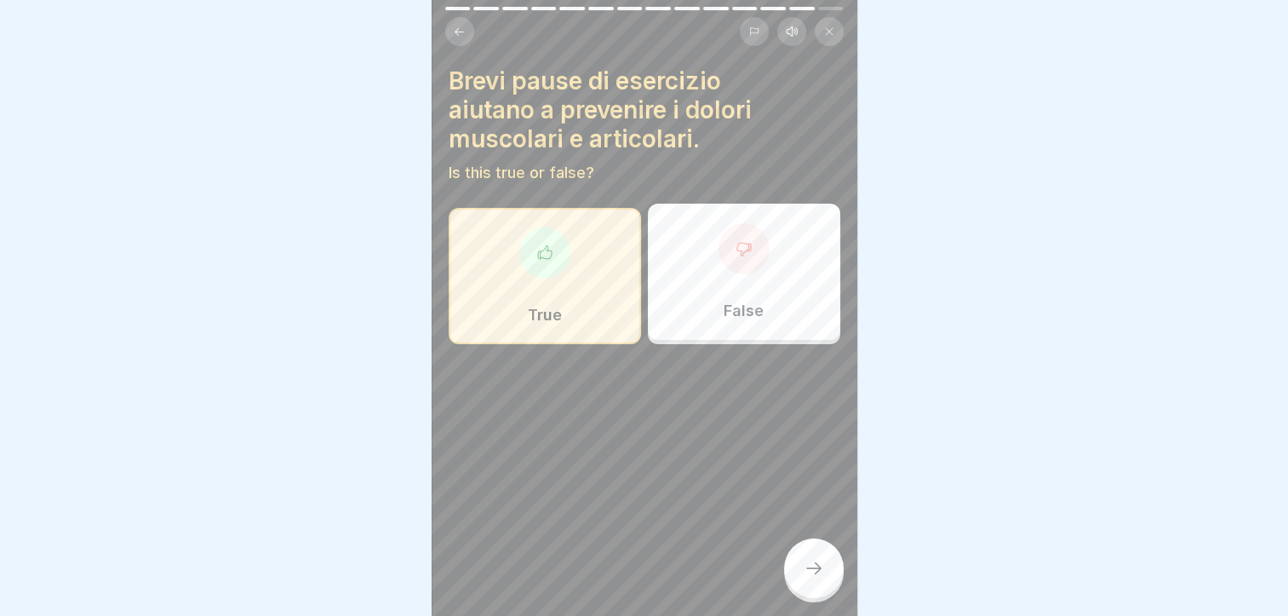
click at [809, 569] on icon at bounding box center [814, 568] width 20 height 20
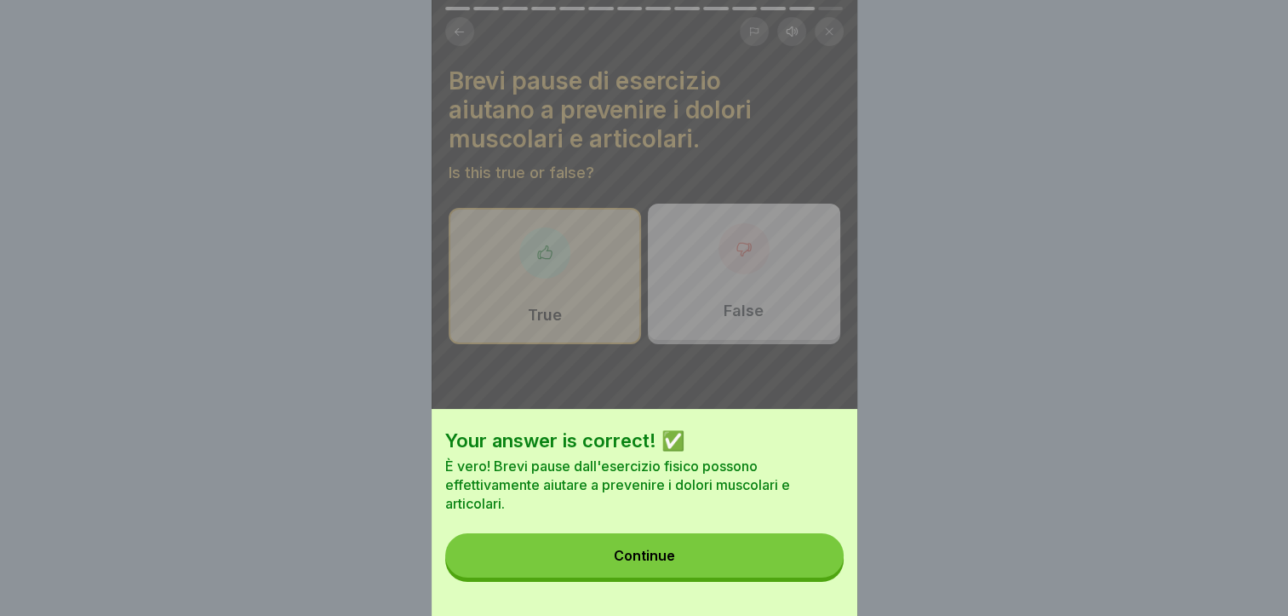
click at [710, 547] on button "Continue" at bounding box center [644, 555] width 398 height 44
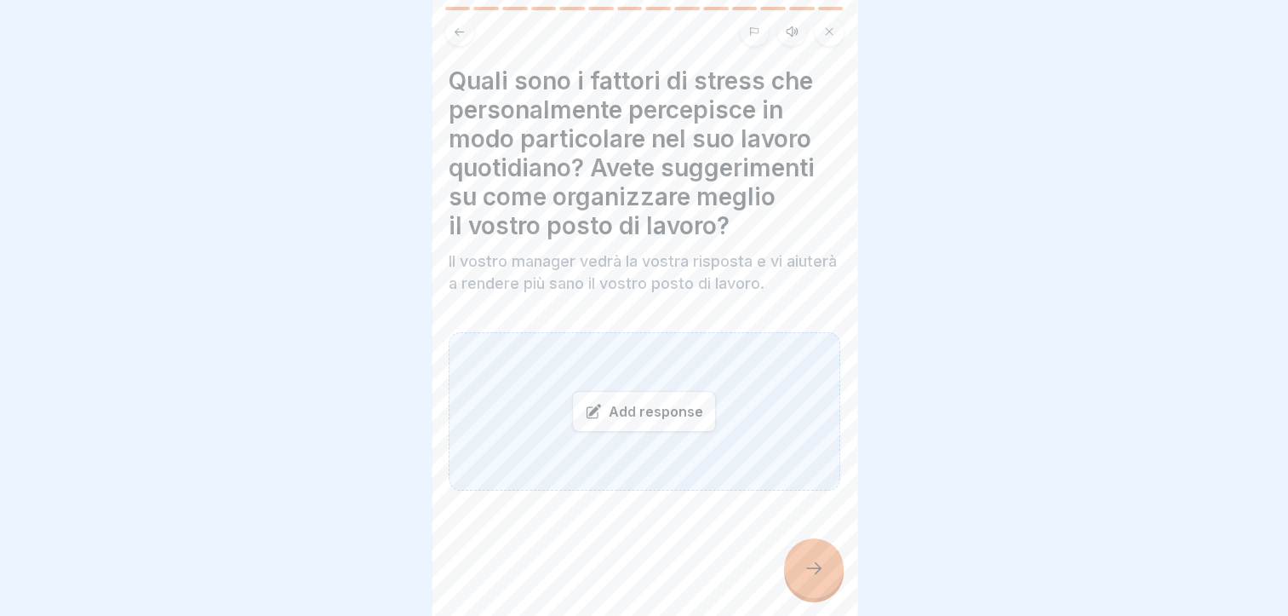
click at [804, 564] on icon at bounding box center [814, 568] width 20 height 20
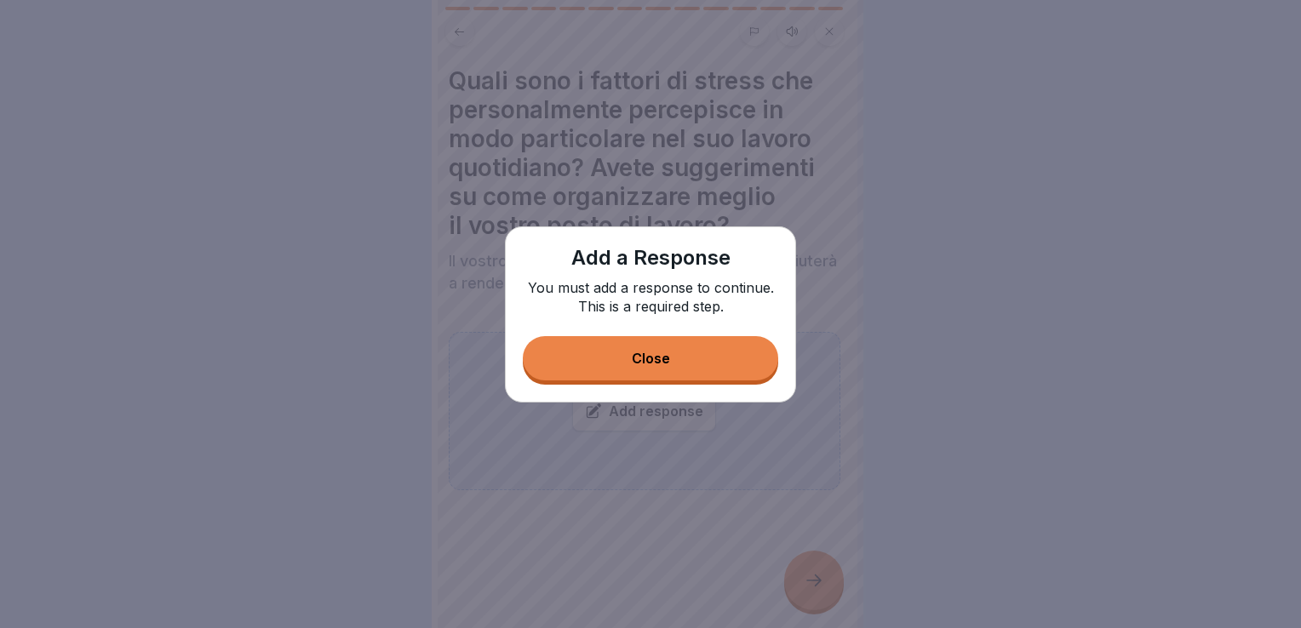
click at [672, 360] on button "Close" at bounding box center [650, 358] width 255 height 44
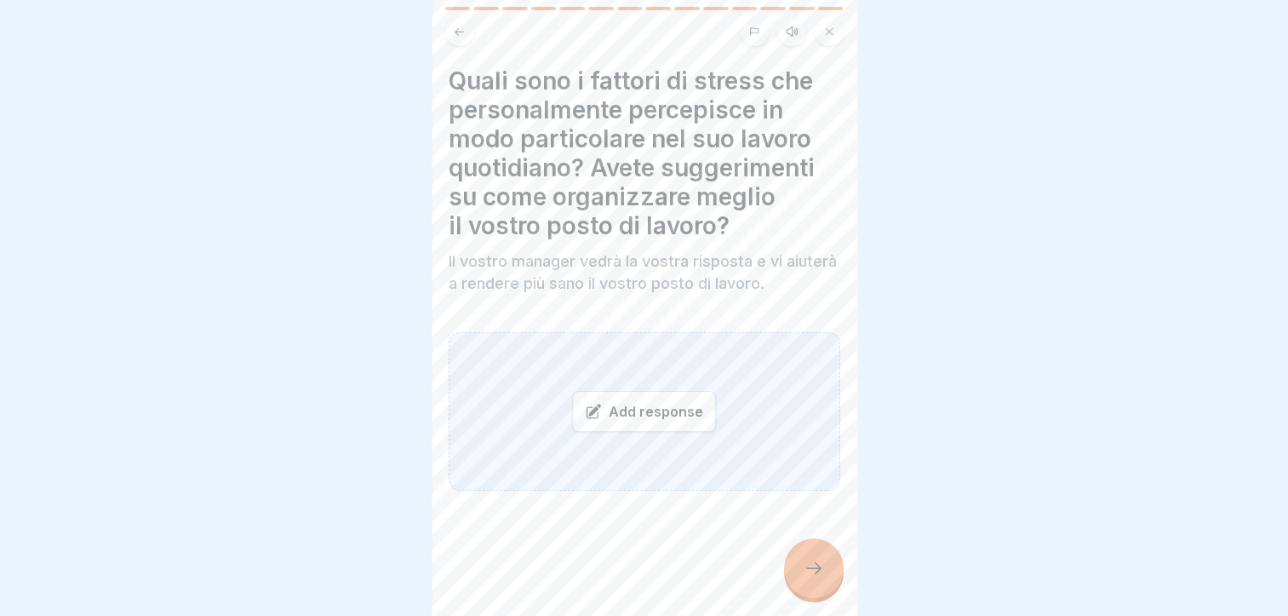
click at [654, 410] on div "Add response" at bounding box center [644, 411] width 144 height 41
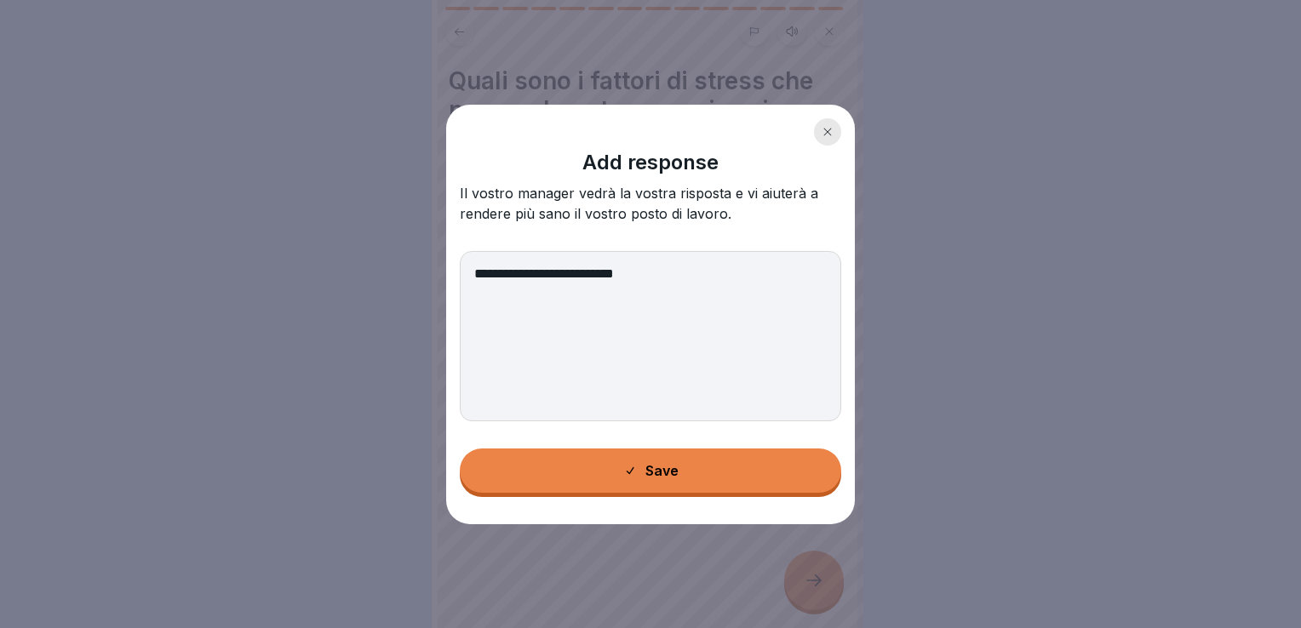
type textarea "**********"
click at [695, 472] on button "Save" at bounding box center [650, 471] width 381 height 44
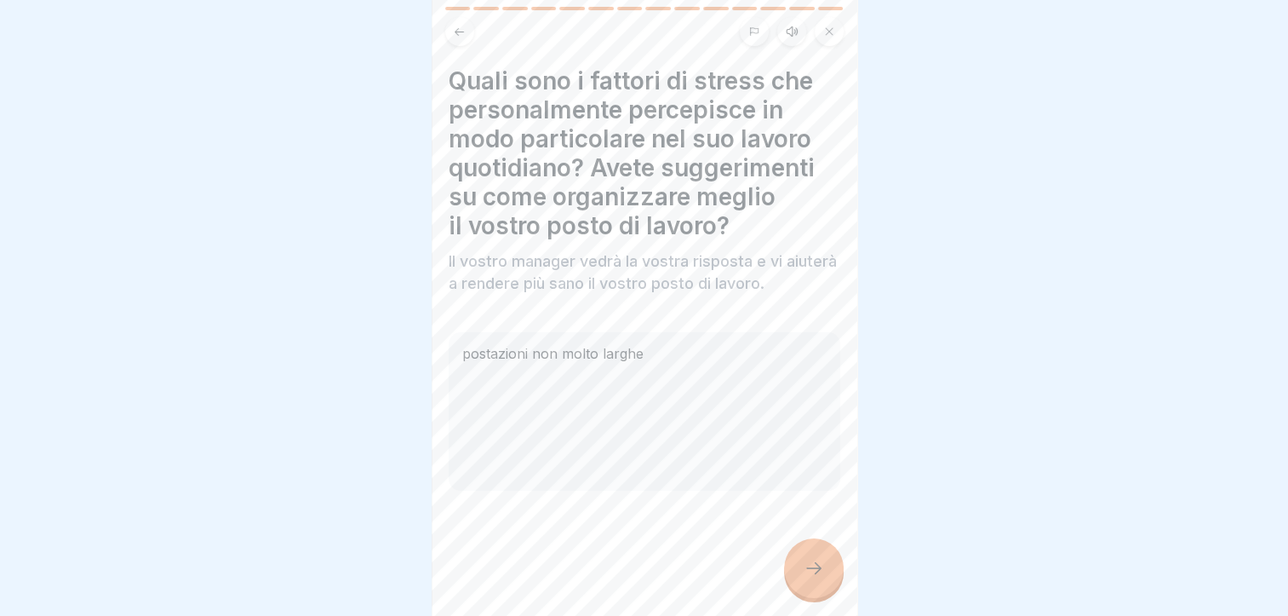
click at [811, 598] on div at bounding box center [814, 568] width 60 height 60
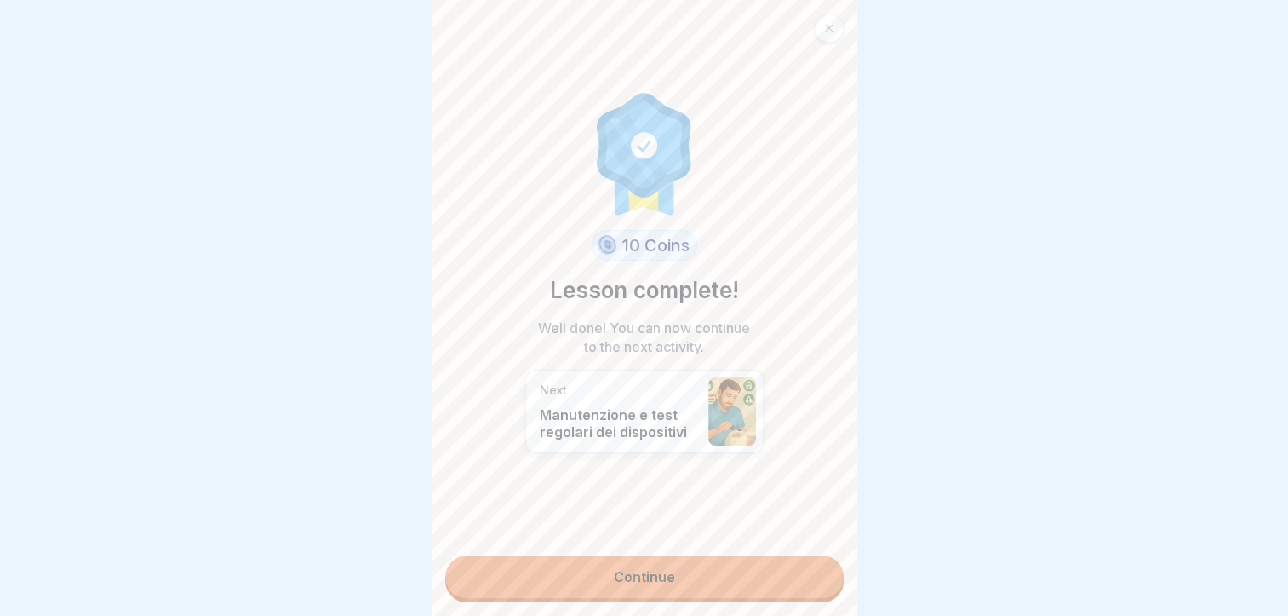
click at [641, 581] on link "Continue" at bounding box center [644, 576] width 398 height 43
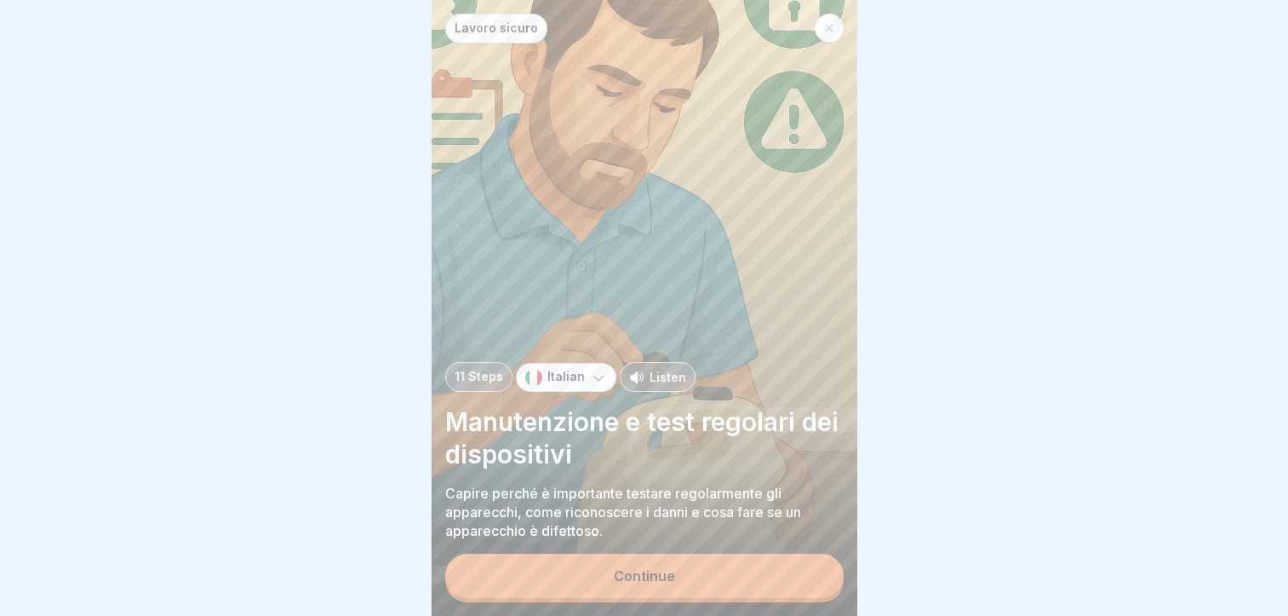
scroll to position [13, 0]
click at [662, 584] on button "Continue" at bounding box center [644, 575] width 398 height 44
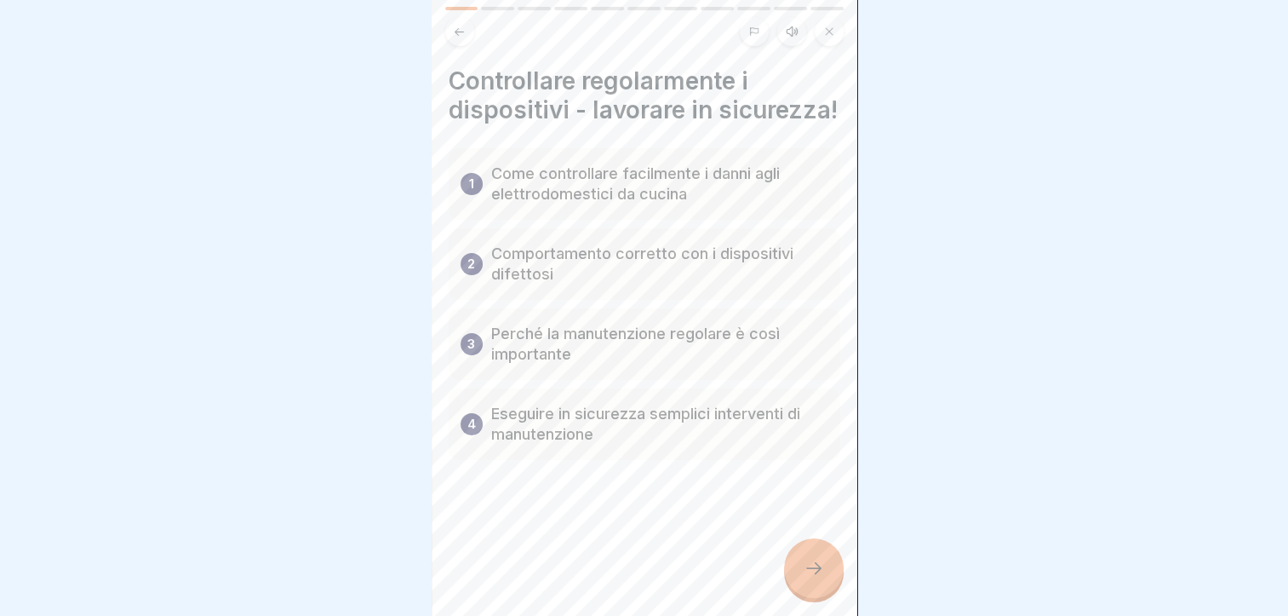
click at [823, 569] on icon at bounding box center [814, 568] width 20 height 20
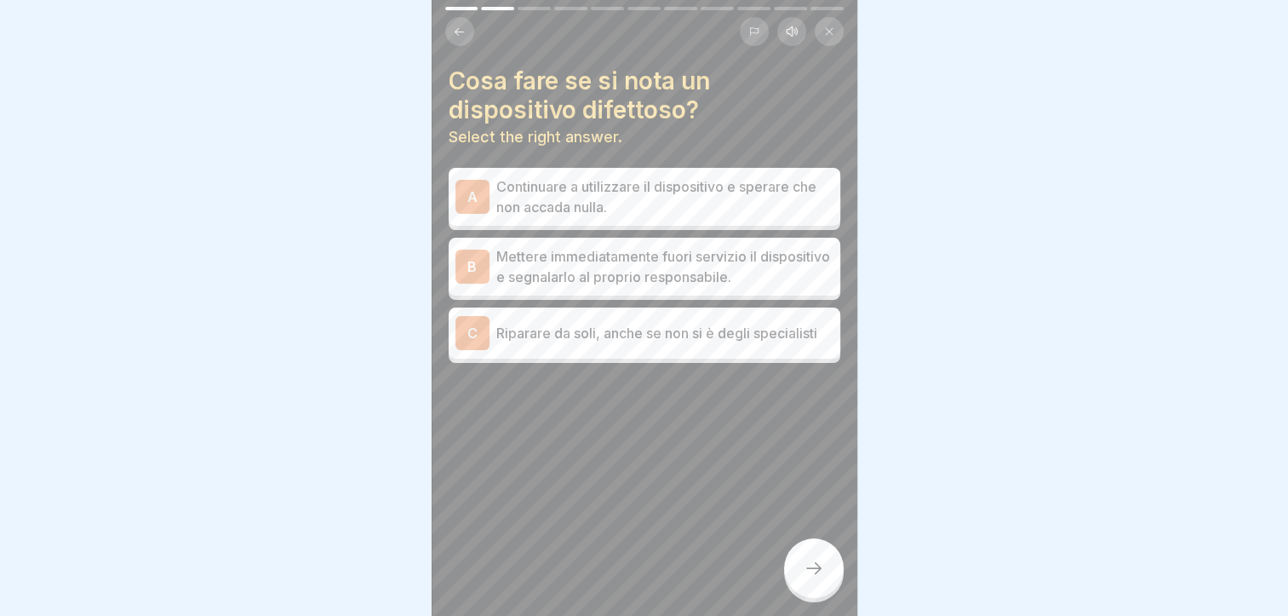
click at [616, 275] on div "B Mettere immediatamente fuori servizio il dispositivo e segnalarlo al proprio …" at bounding box center [645, 267] width 392 height 58
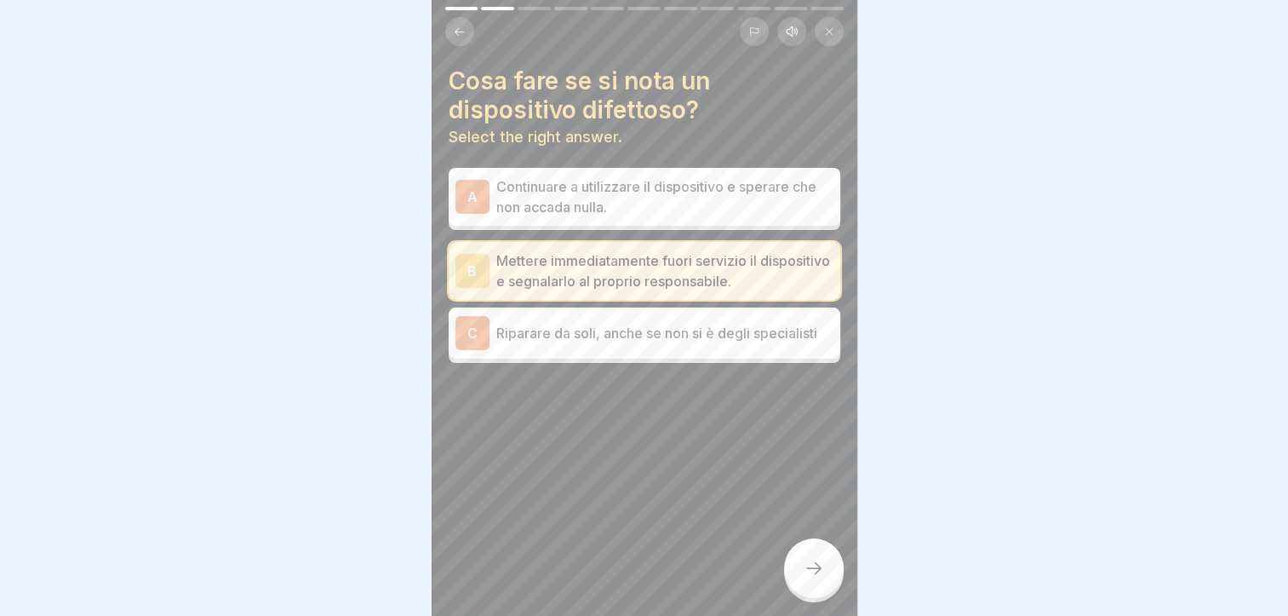
click at [812, 565] on icon at bounding box center [814, 568] width 20 height 20
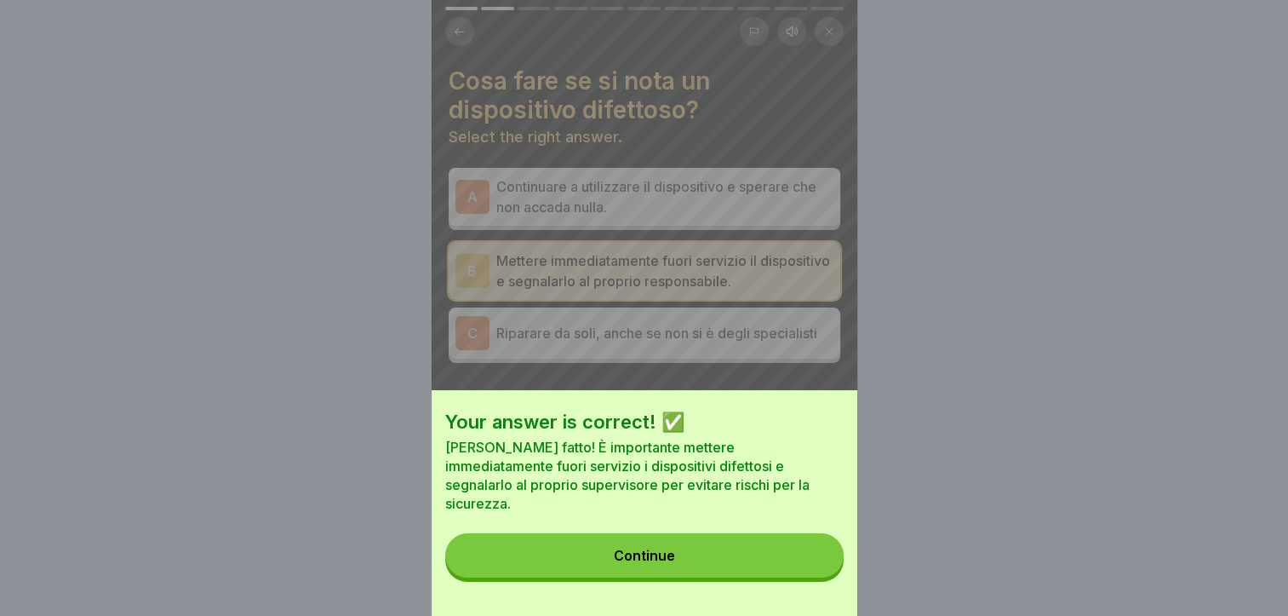
click at [668, 563] on div "Continue" at bounding box center [644, 554] width 61 height 15
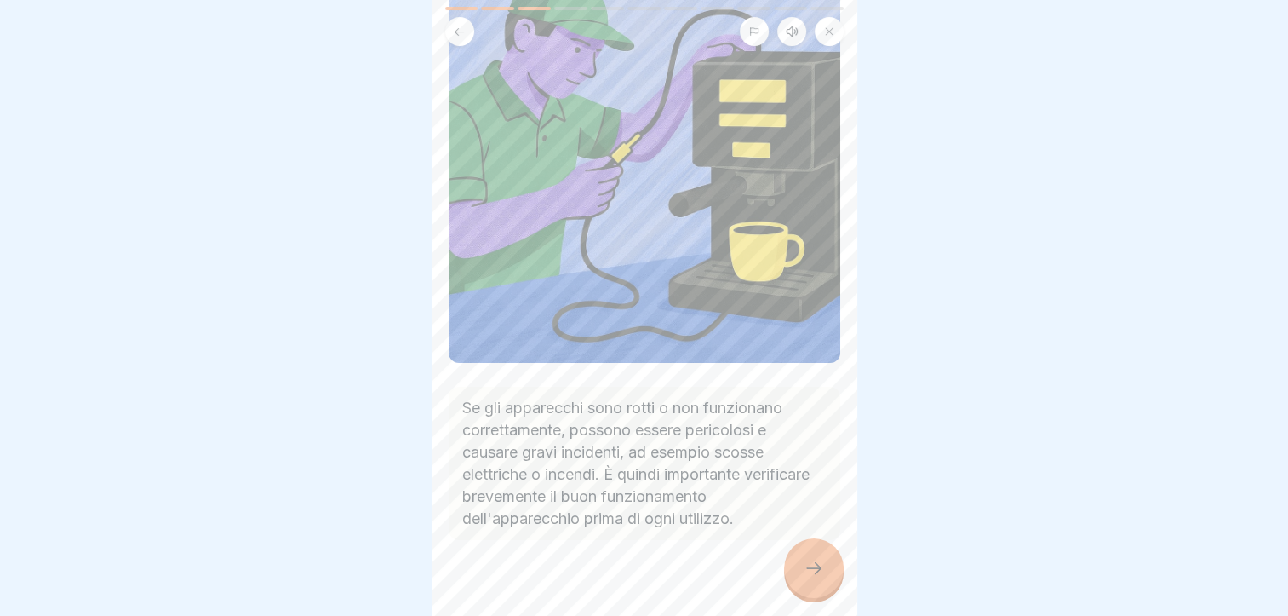
scroll to position [191, 0]
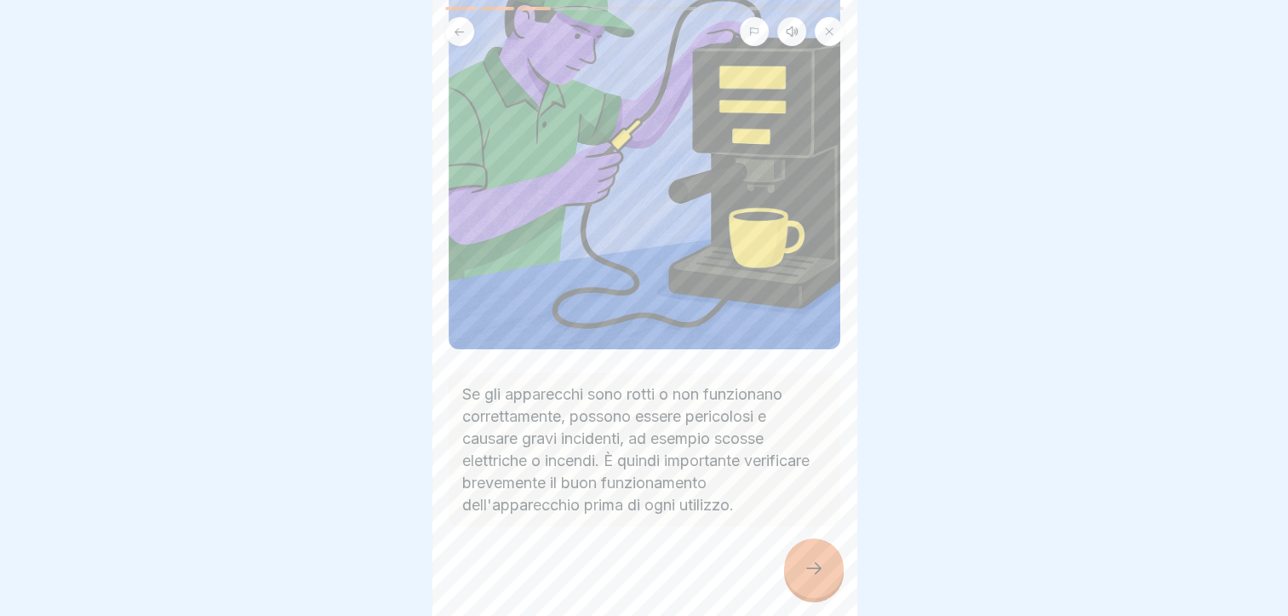
click at [797, 559] on div at bounding box center [814, 568] width 60 height 60
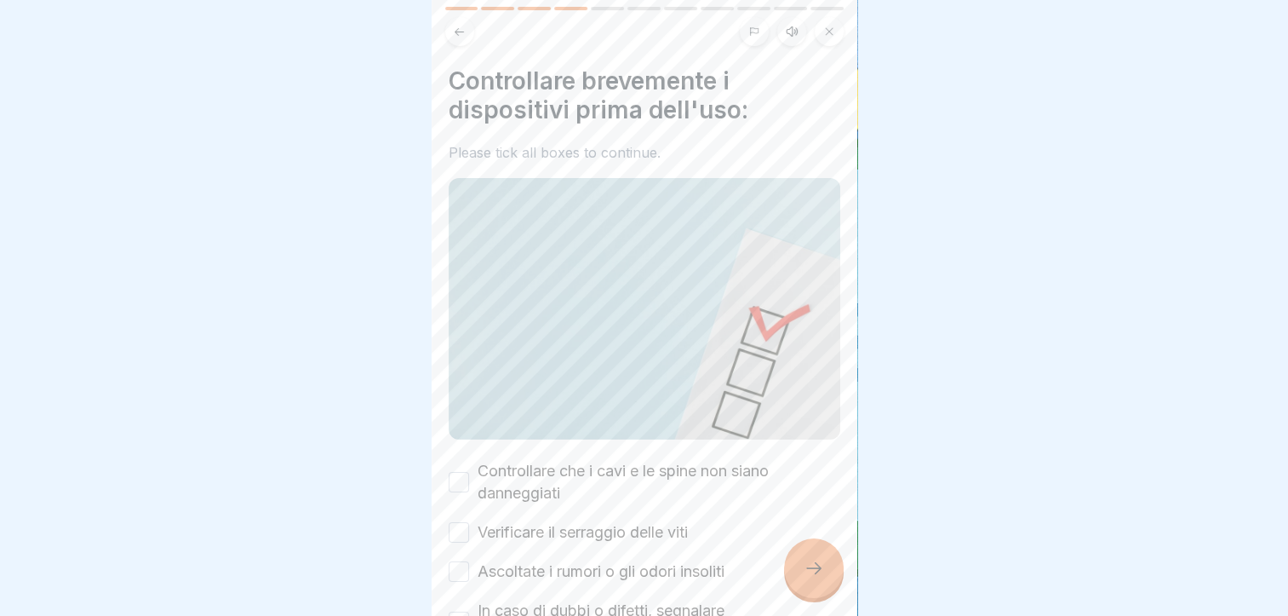
scroll to position [85, 0]
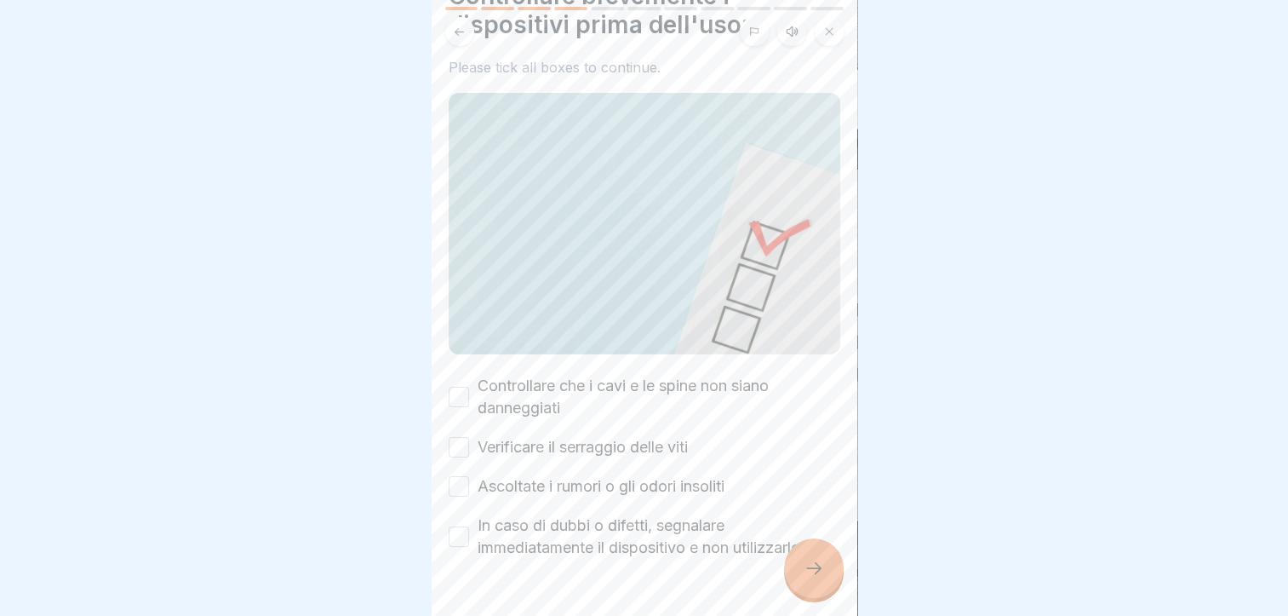
click at [457, 387] on button "Controllare che i cavi e le spine non siano danneggiati" at bounding box center [459, 397] width 20 height 20
click at [465, 437] on button "Verificare il serraggio delle viti" at bounding box center [459, 447] width 20 height 20
click at [470, 475] on div "Ascoltate i rumori o gli odori insoliti" at bounding box center [587, 486] width 276 height 22
click at [467, 476] on button "Ascoltate i rumori o gli odori insoliti" at bounding box center [459, 486] width 20 height 20
click at [467, 526] on button "In caso di dubbi o difetti, segnalare immediatamente il dispositivo e non utili…" at bounding box center [459, 536] width 20 height 20
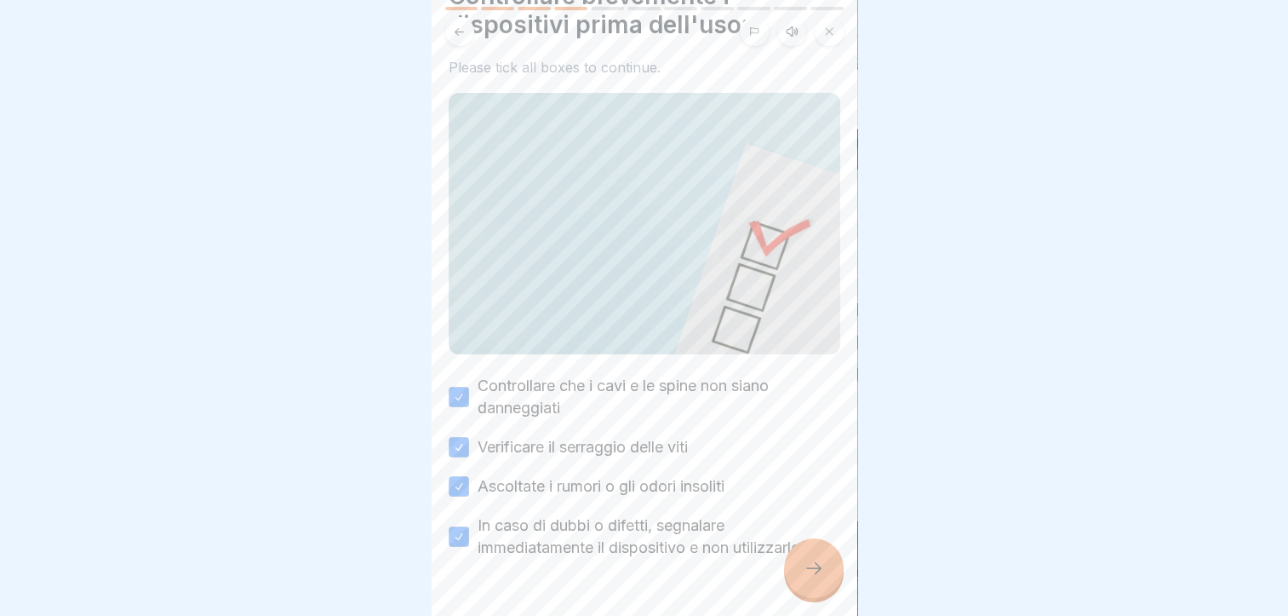
click at [802, 564] on div at bounding box center [814, 568] width 60 height 60
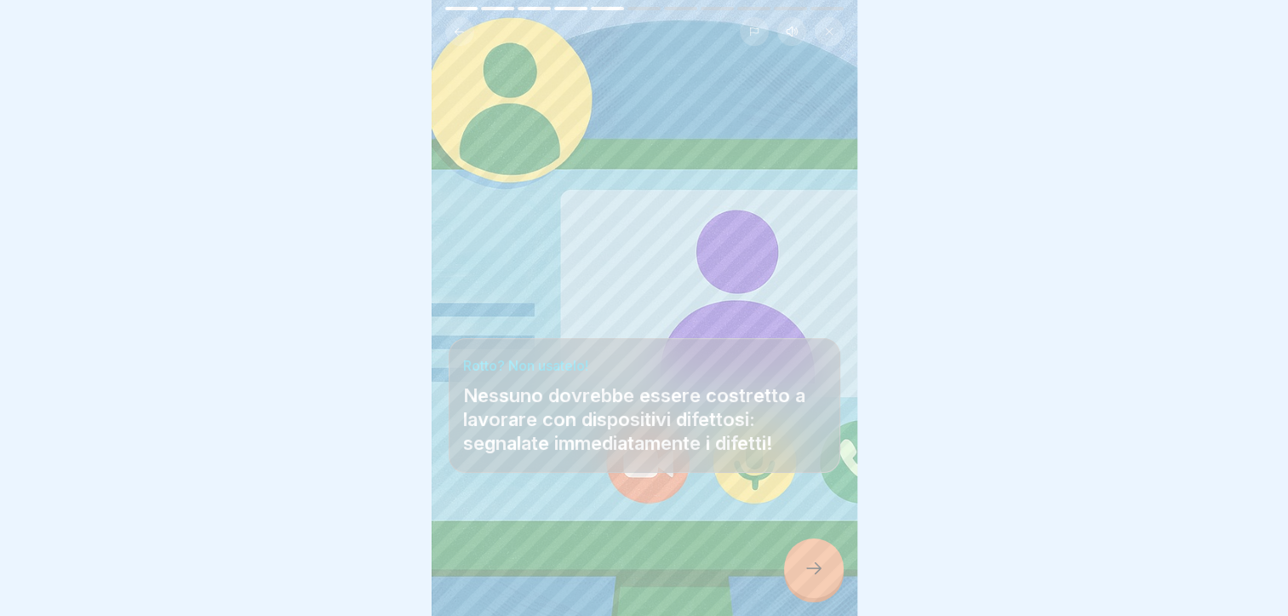
click at [804, 563] on icon at bounding box center [814, 568] width 20 height 20
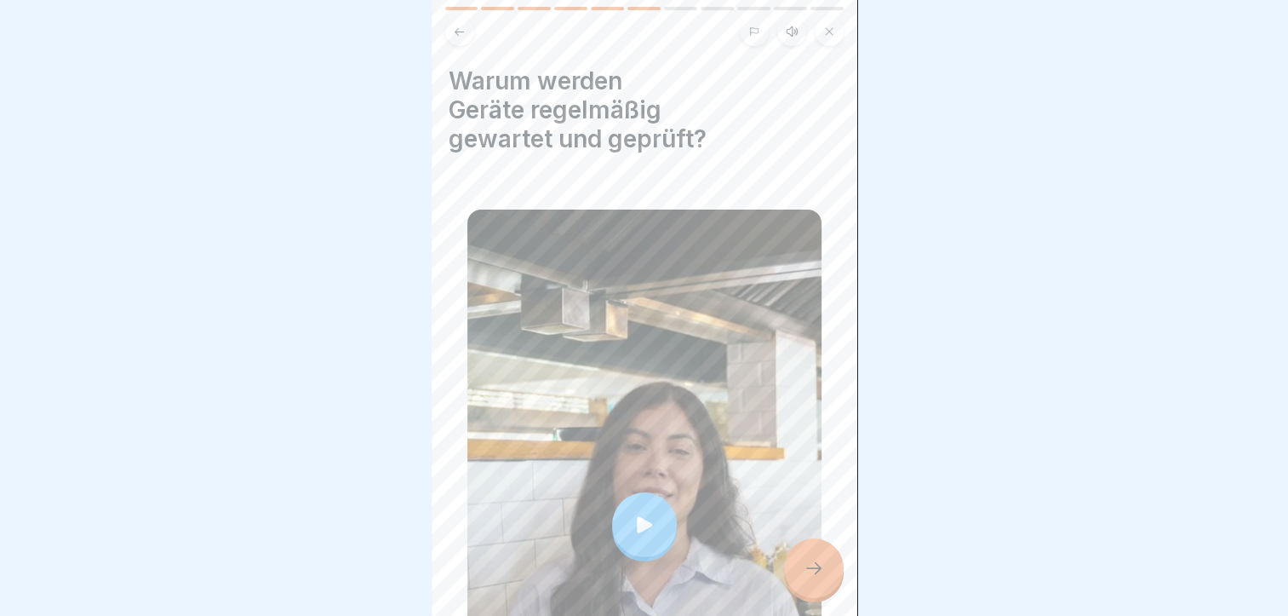
click at [811, 566] on icon at bounding box center [814, 568] width 20 height 20
click at [821, 572] on icon at bounding box center [814, 568] width 20 height 20
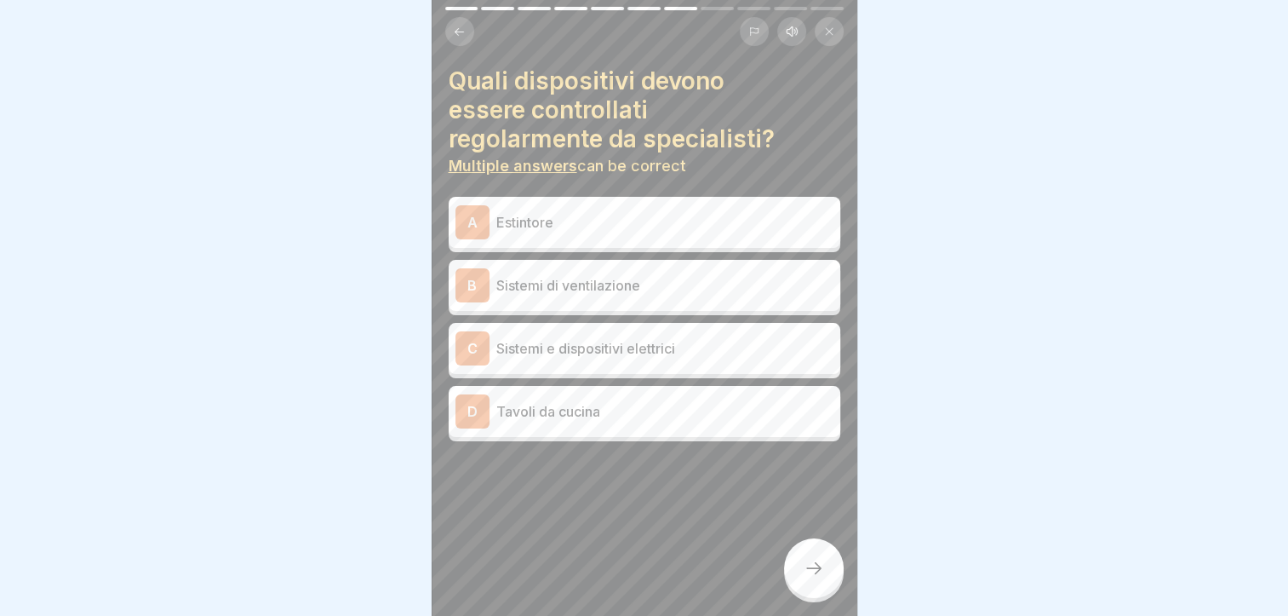
click at [602, 212] on p "Estintore" at bounding box center [664, 222] width 337 height 20
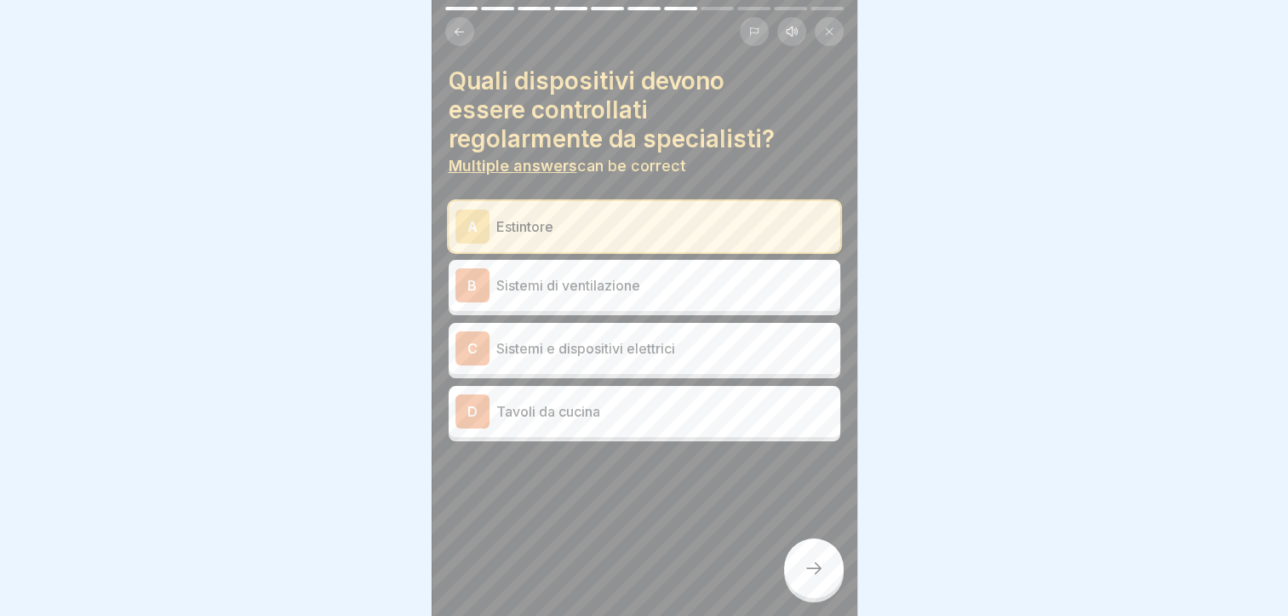
click at [616, 275] on p "Sistemi di ventilazione" at bounding box center [664, 285] width 337 height 20
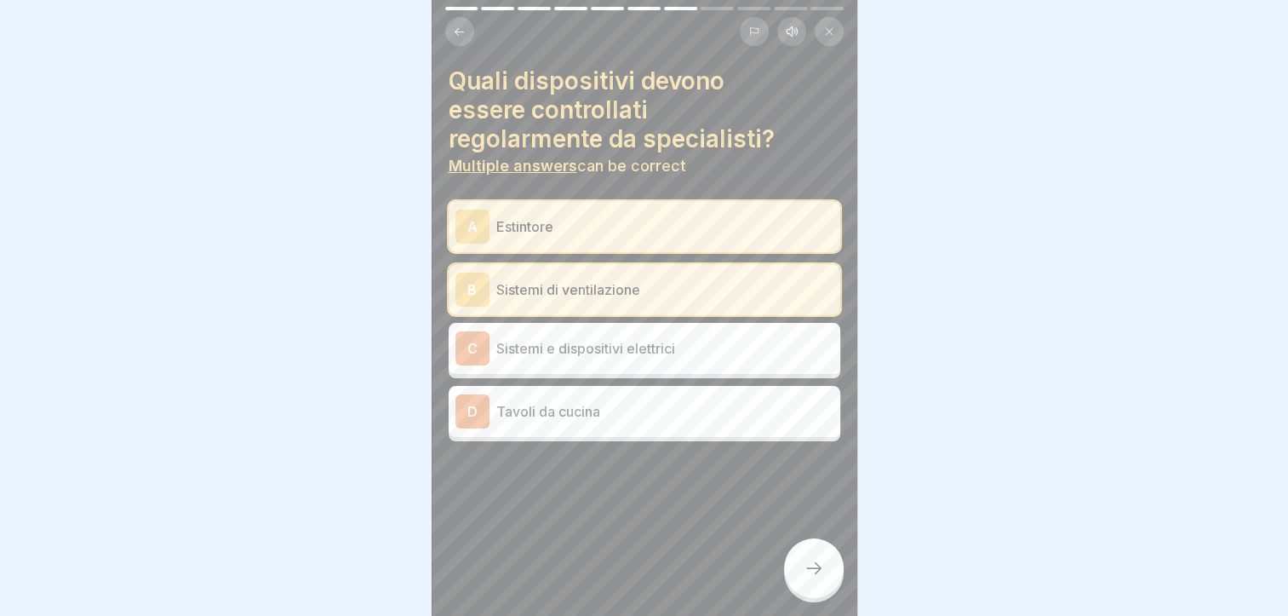
click at [802, 567] on div at bounding box center [814, 568] width 60 height 60
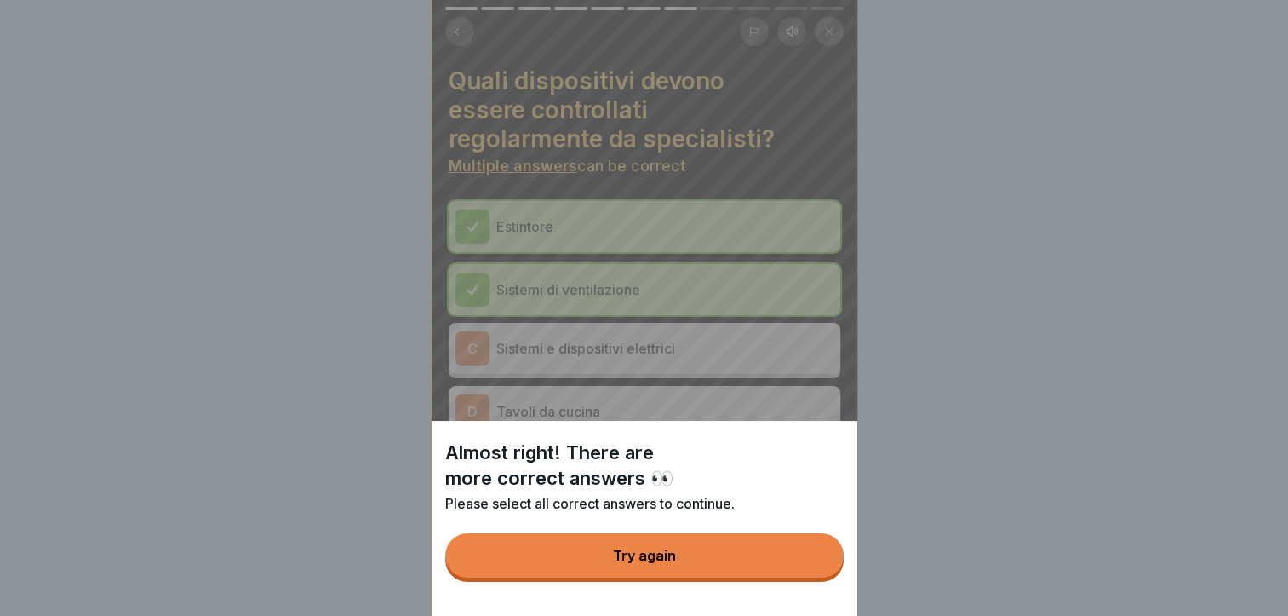
click at [702, 571] on button "Try again" at bounding box center [644, 555] width 398 height 44
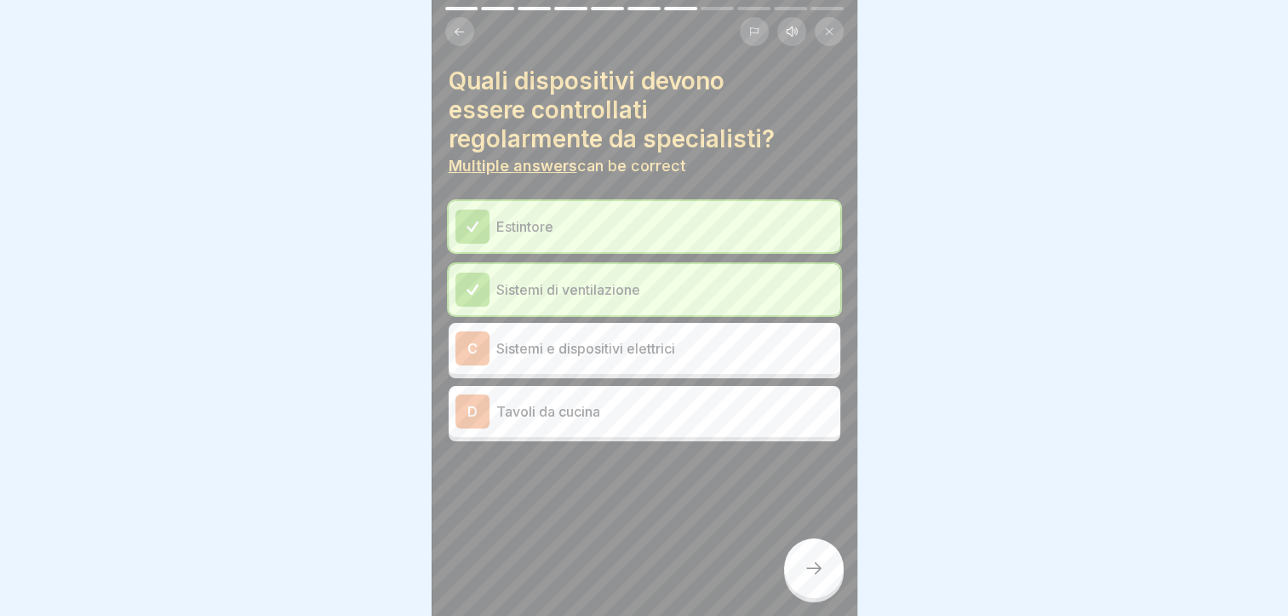
click at [668, 347] on div "C Sistemi e dispositivi elettrici" at bounding box center [645, 348] width 378 height 34
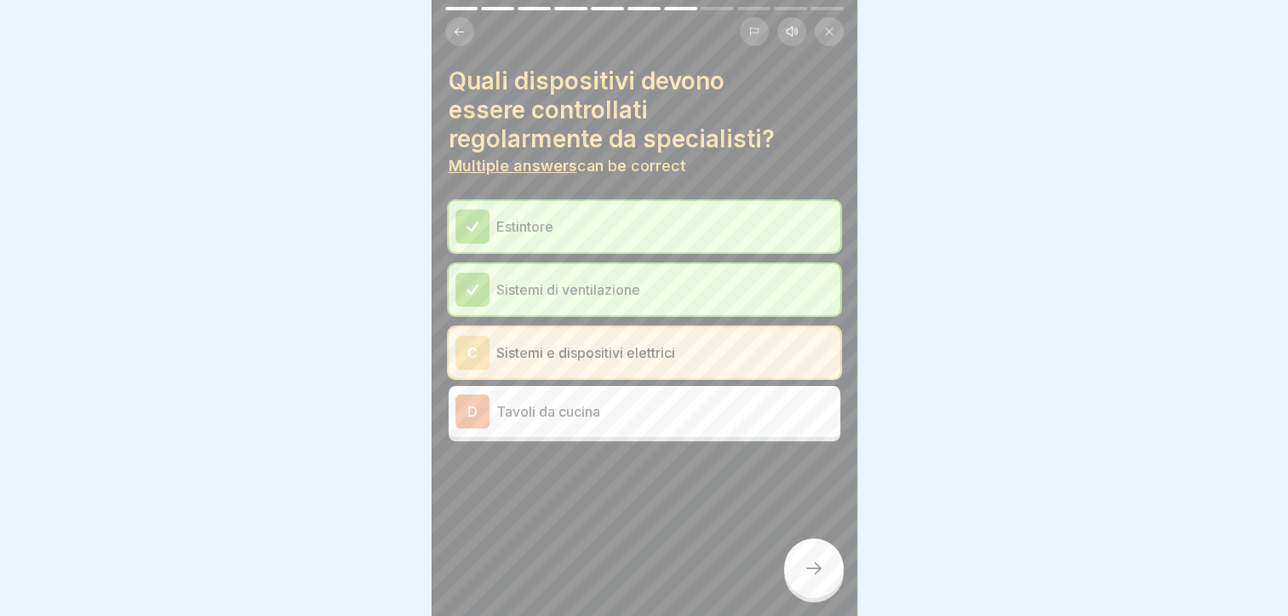
click at [817, 567] on icon at bounding box center [813, 568] width 15 height 12
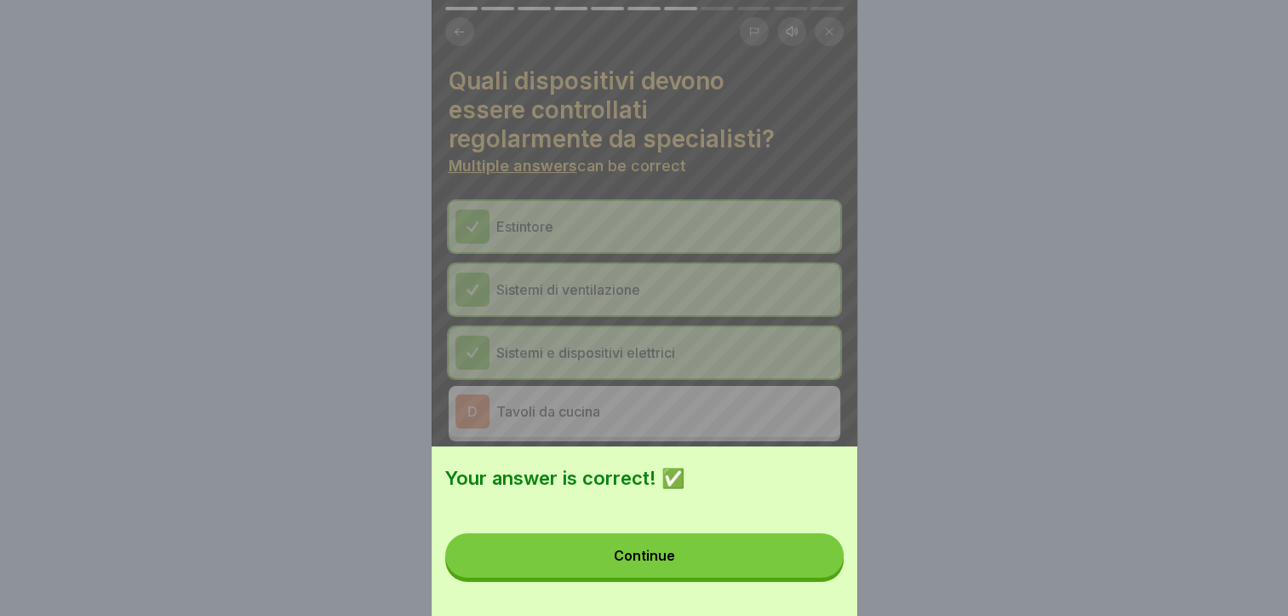
click at [705, 564] on button "Continue" at bounding box center [644, 555] width 398 height 44
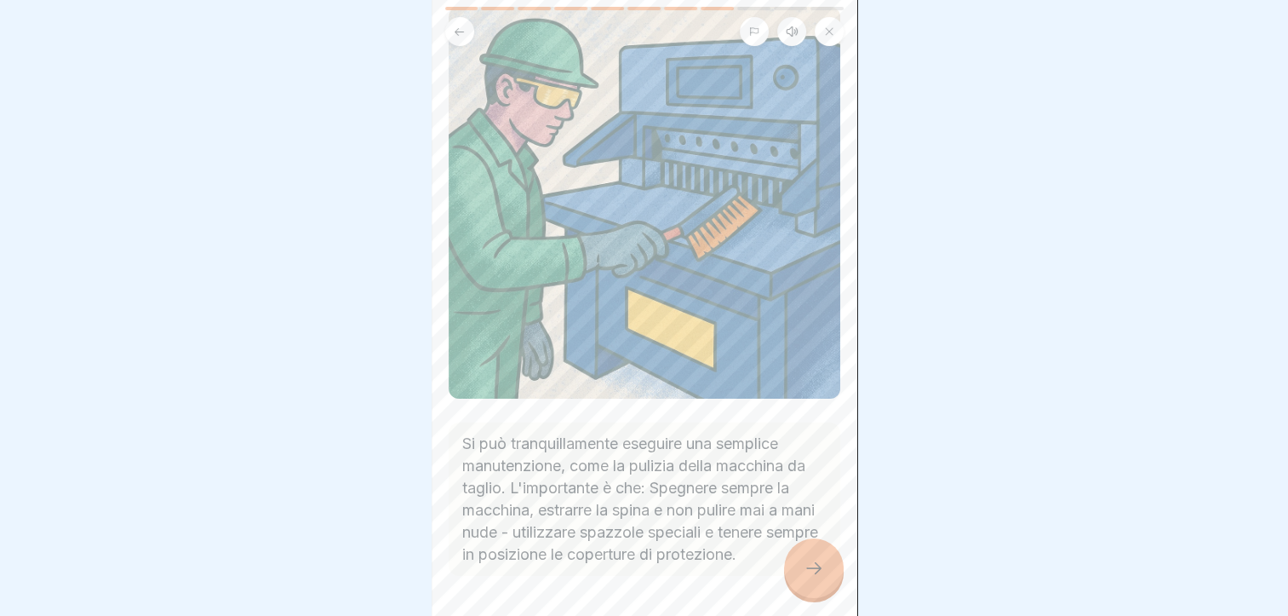
scroll to position [242, 0]
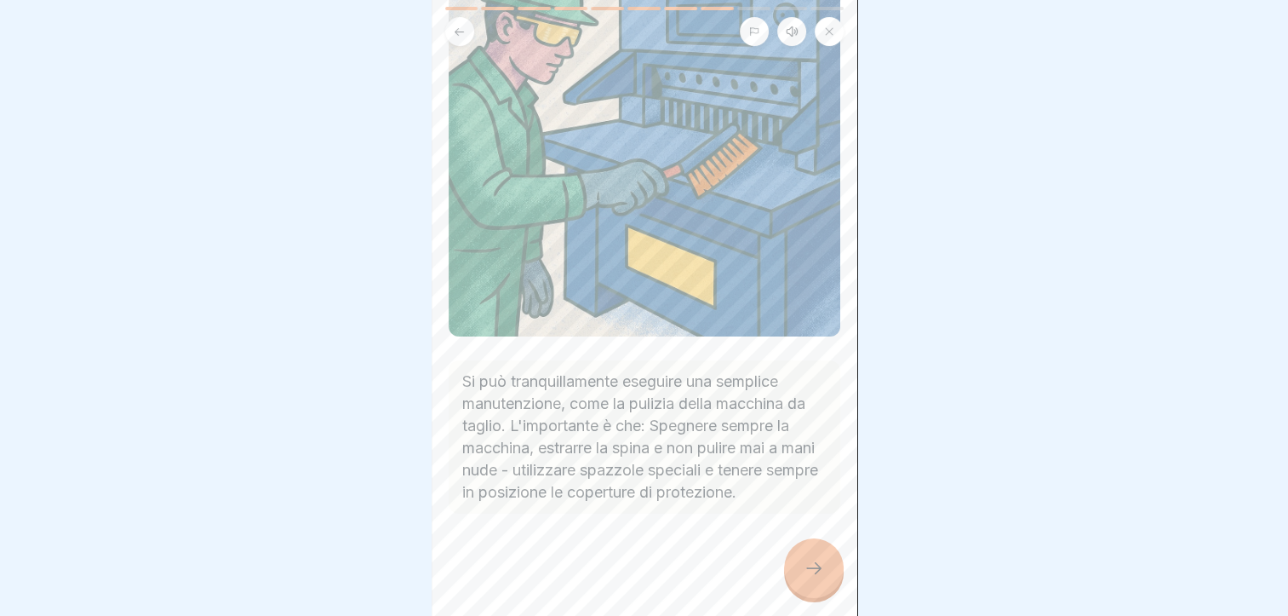
click at [813, 571] on icon at bounding box center [814, 568] width 20 height 20
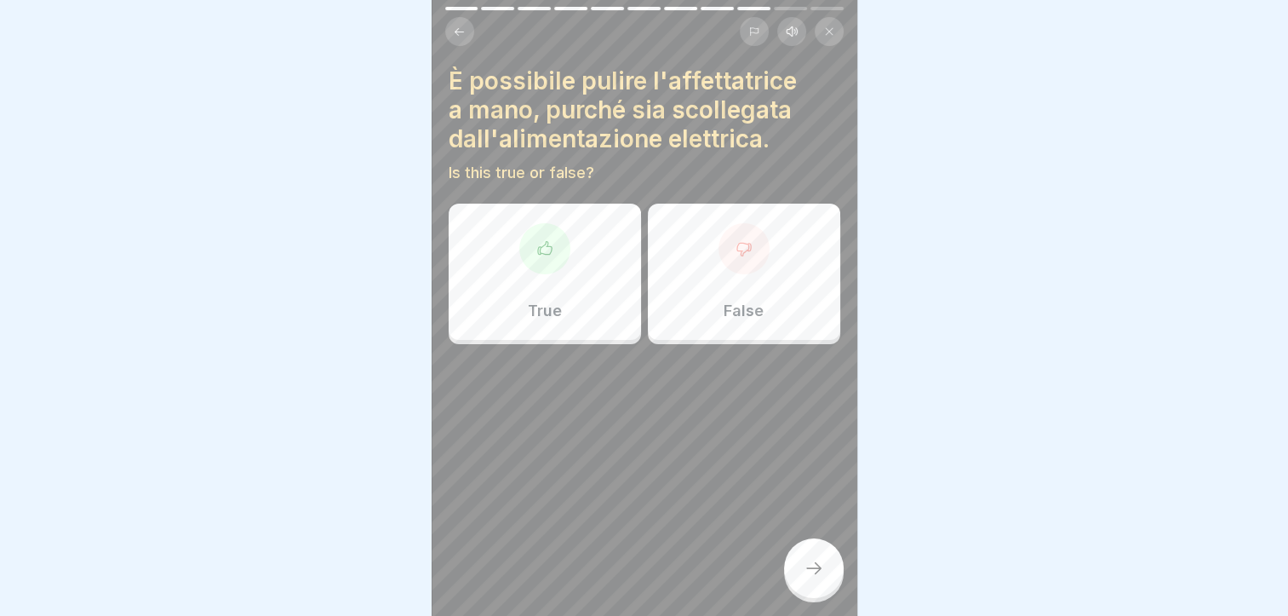
click at [534, 244] on div at bounding box center [544, 248] width 51 height 51
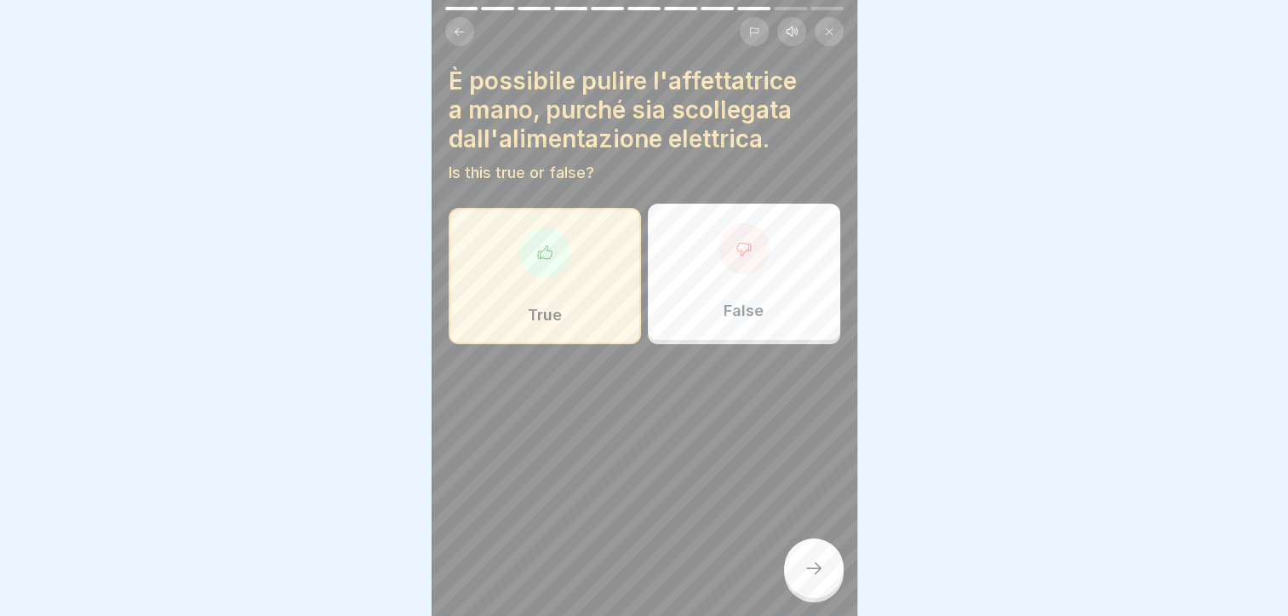
click at [817, 577] on icon at bounding box center [814, 568] width 20 height 20
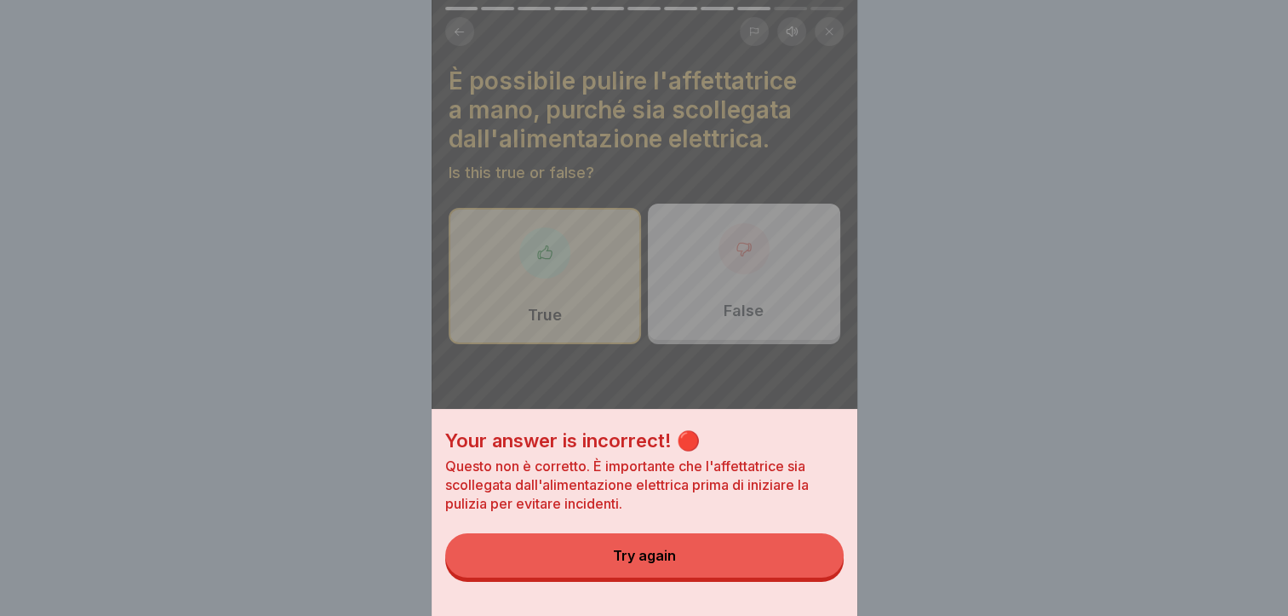
click at [639, 576] on button "Try again" at bounding box center [644, 555] width 398 height 44
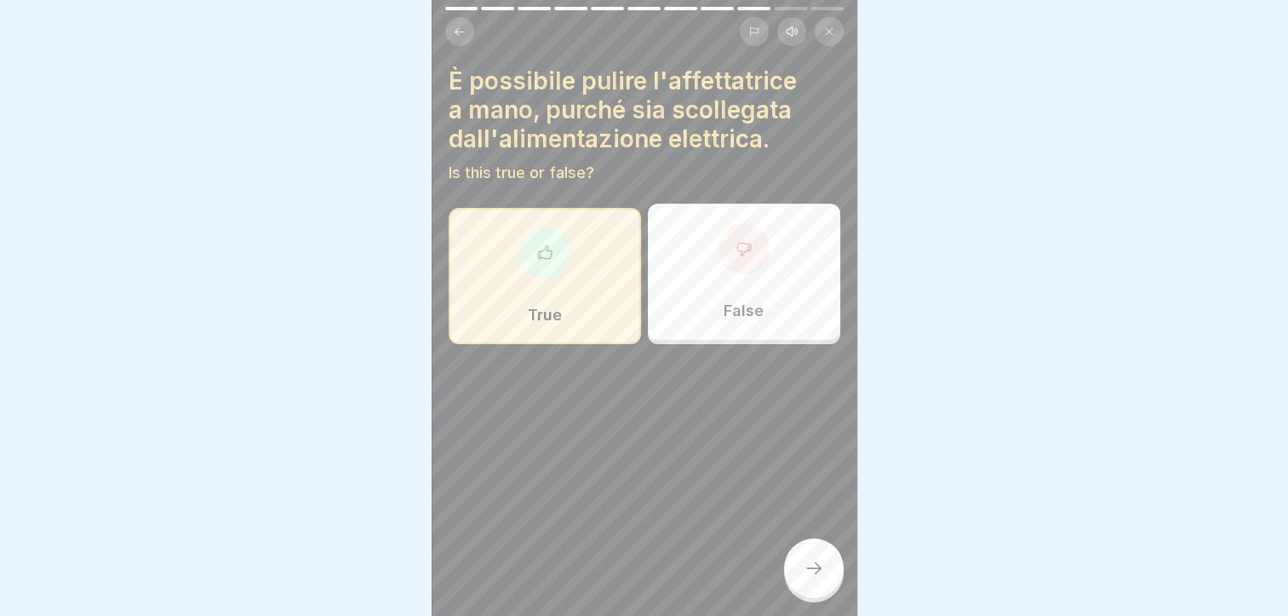
click at [710, 265] on div "False" at bounding box center [744, 271] width 192 height 136
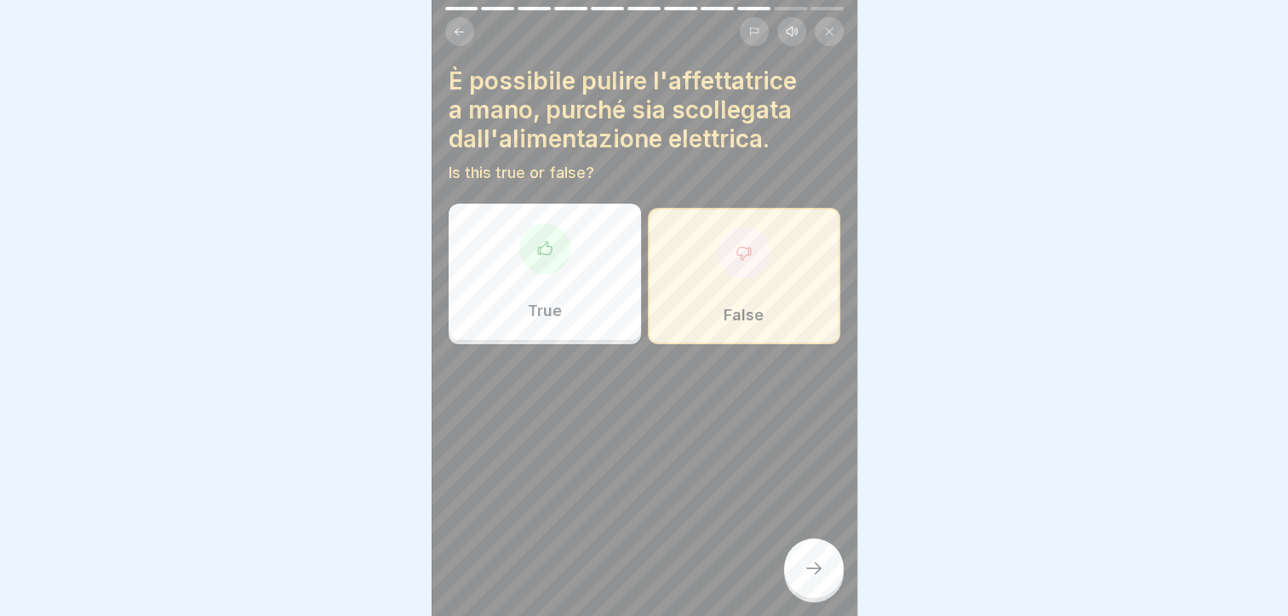
click at [794, 557] on div at bounding box center [814, 568] width 60 height 60
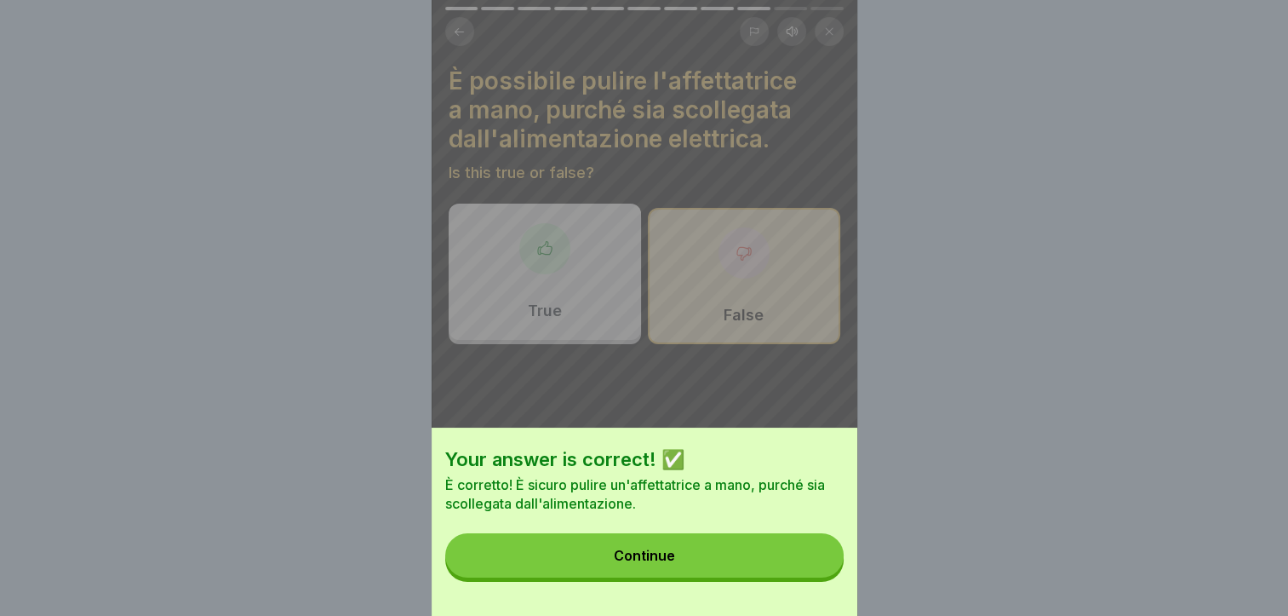
click at [665, 563] on div "Continue" at bounding box center [644, 554] width 61 height 15
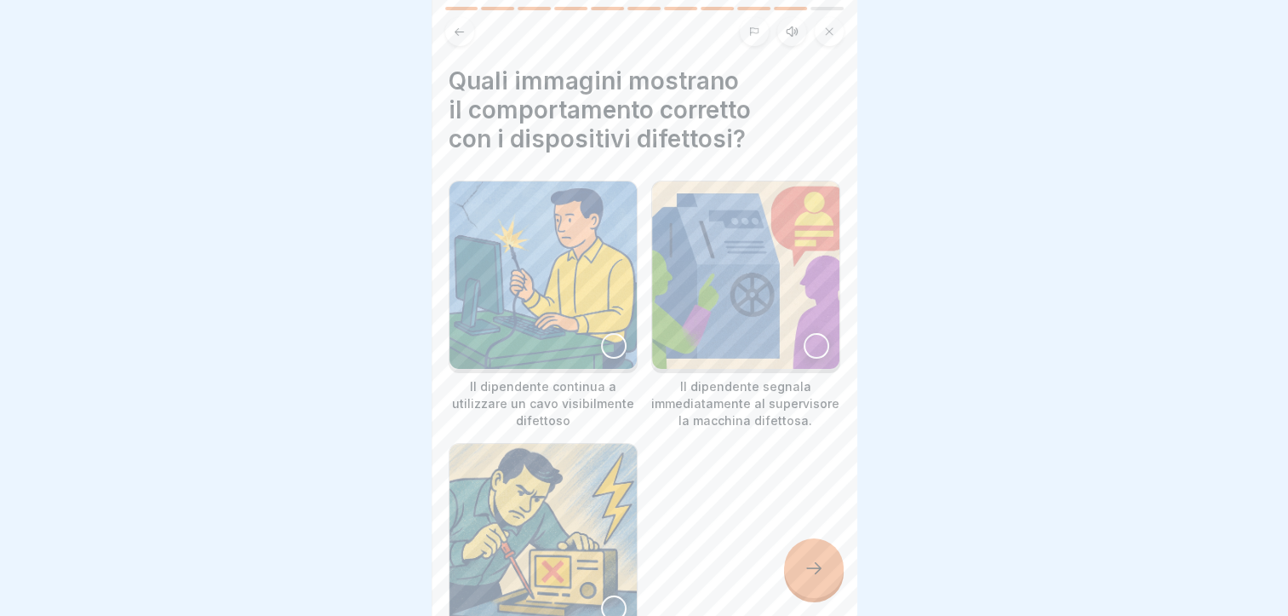
click at [804, 333] on div at bounding box center [817, 346] width 26 height 26
click at [823, 588] on div at bounding box center [814, 568] width 60 height 60
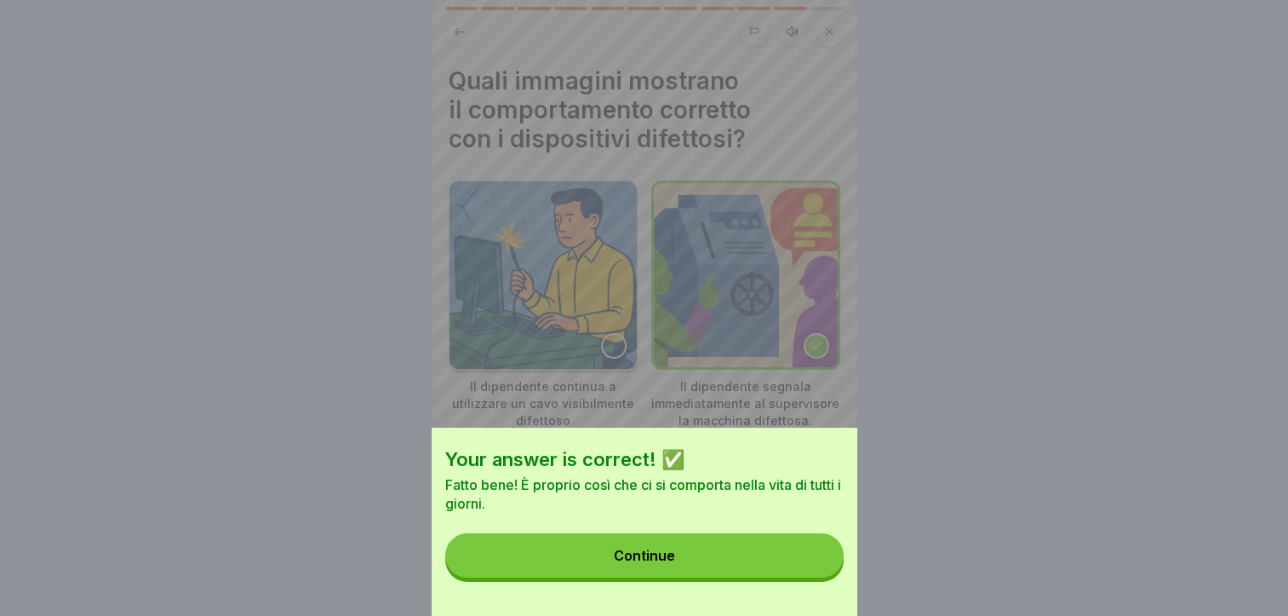
click at [765, 565] on button "Continue" at bounding box center [644, 555] width 398 height 44
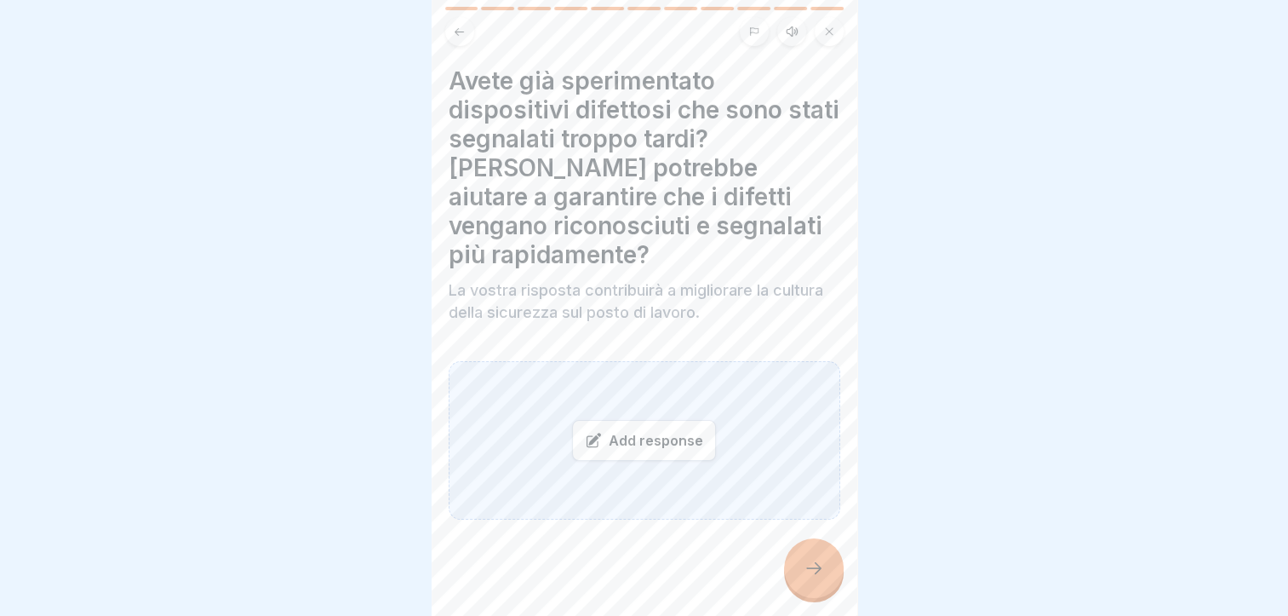
click at [633, 428] on div "Add response" at bounding box center [644, 440] width 144 height 41
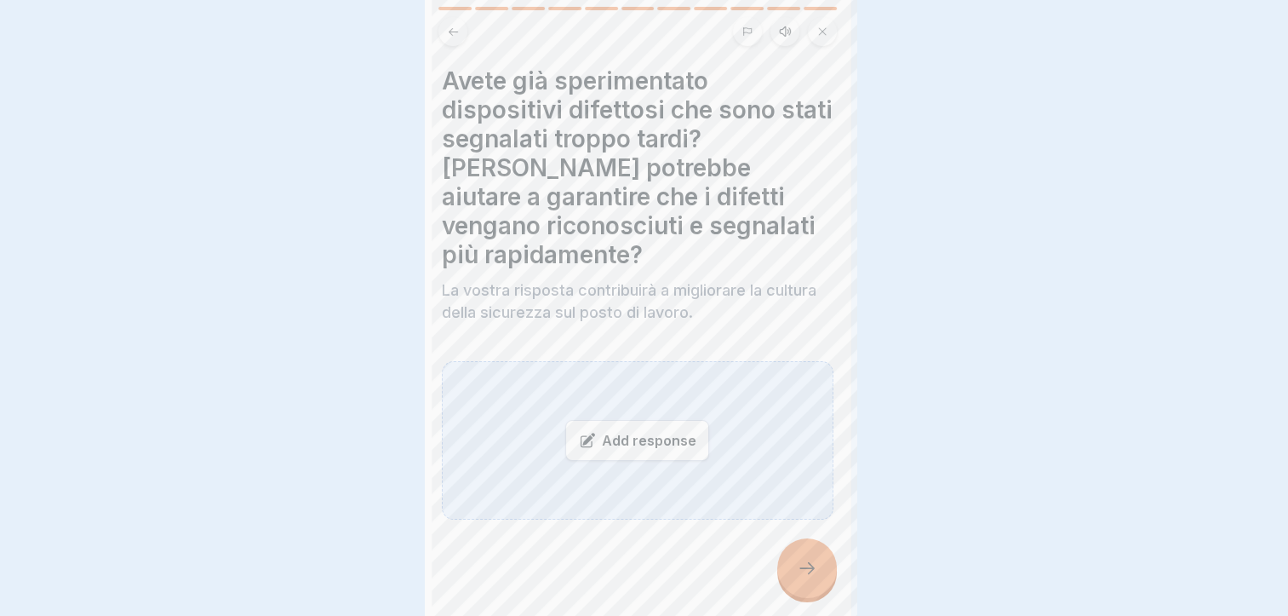
scroll to position [0, 0]
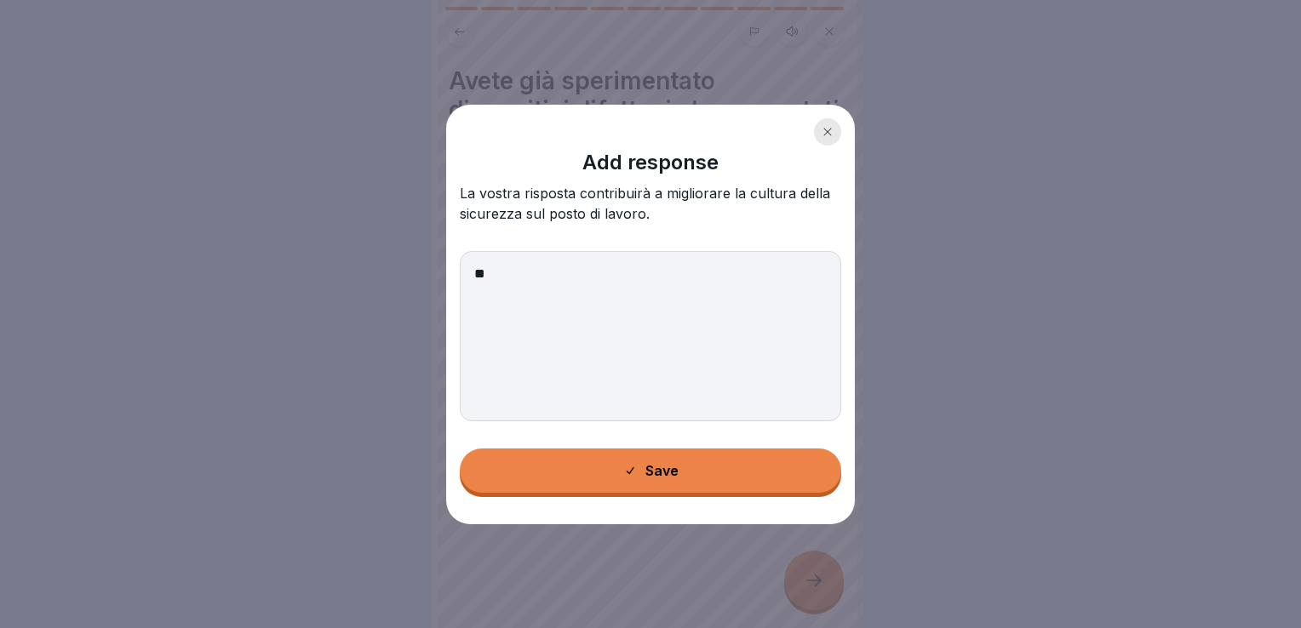
type textarea "**"
click at [645, 469] on div "Save" at bounding box center [650, 470] width 55 height 15
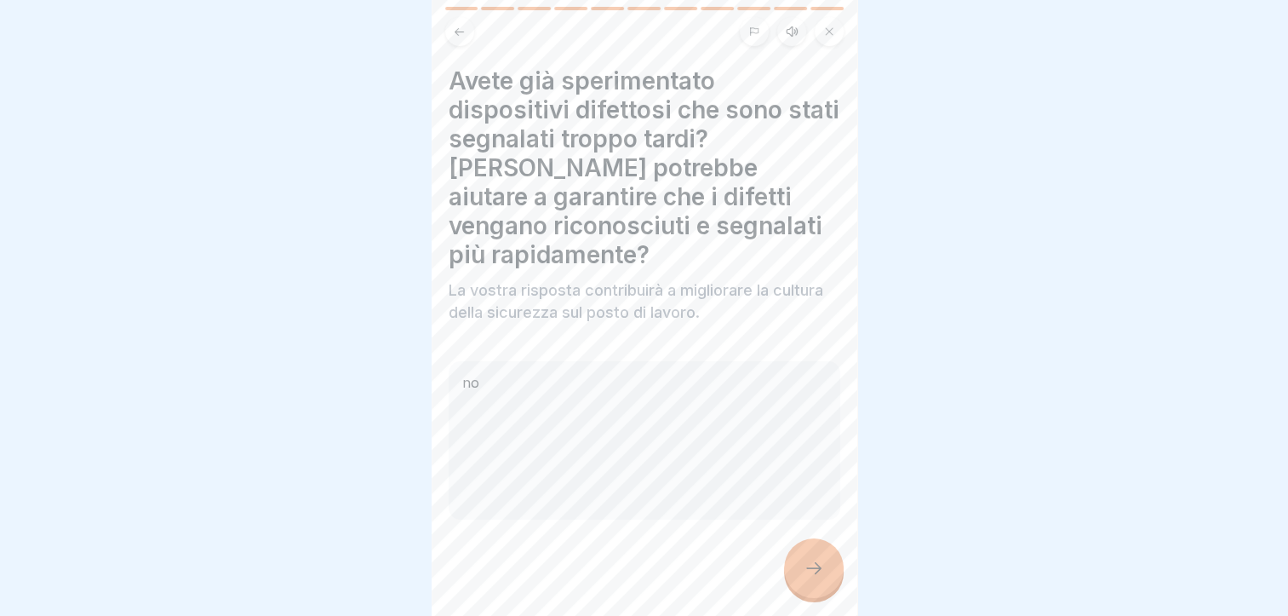
click at [832, 588] on div at bounding box center [814, 568] width 60 height 60
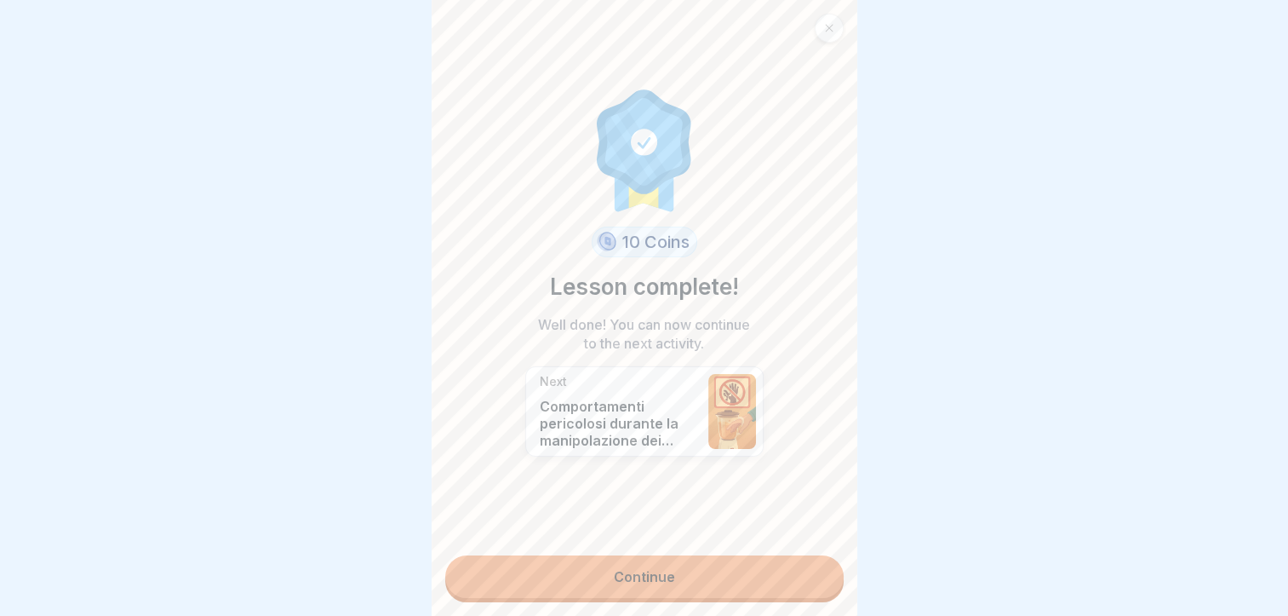
click at [705, 577] on link "Continue" at bounding box center [644, 576] width 398 height 43
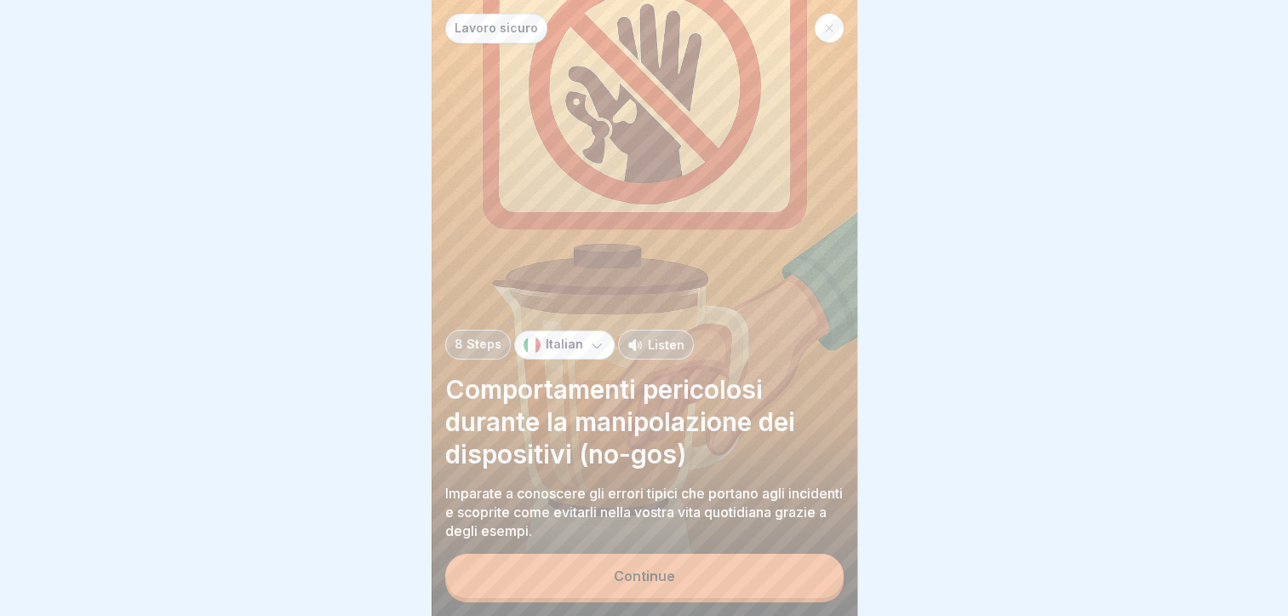
click at [664, 583] on div "Continue" at bounding box center [644, 575] width 61 height 15
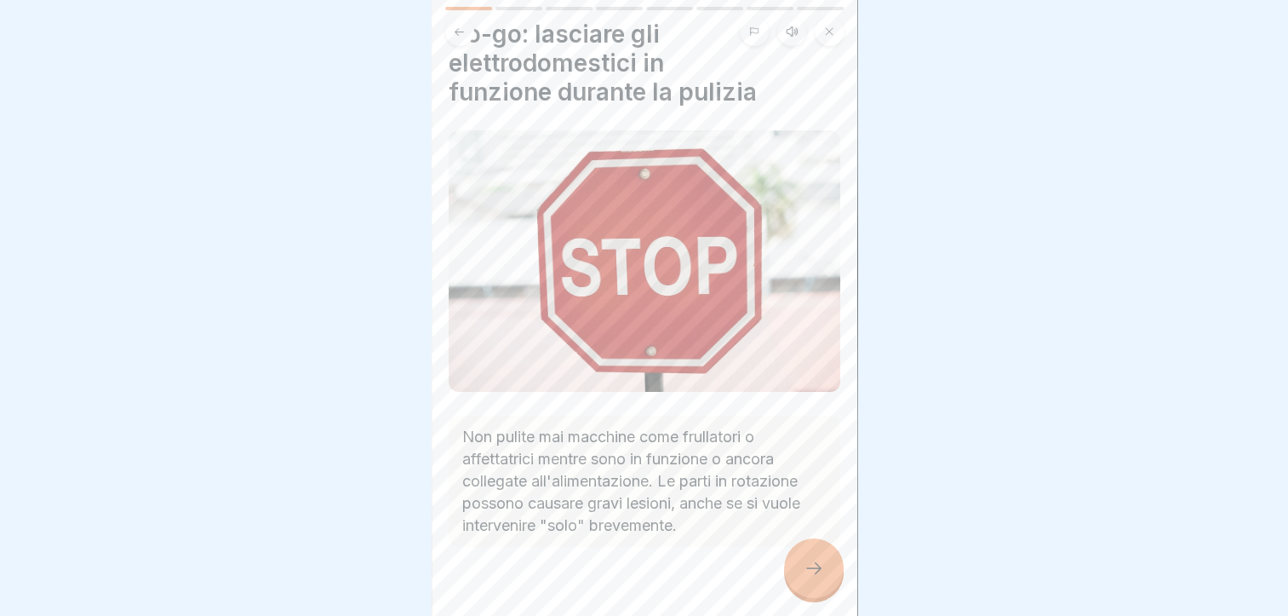
scroll to position [71, 0]
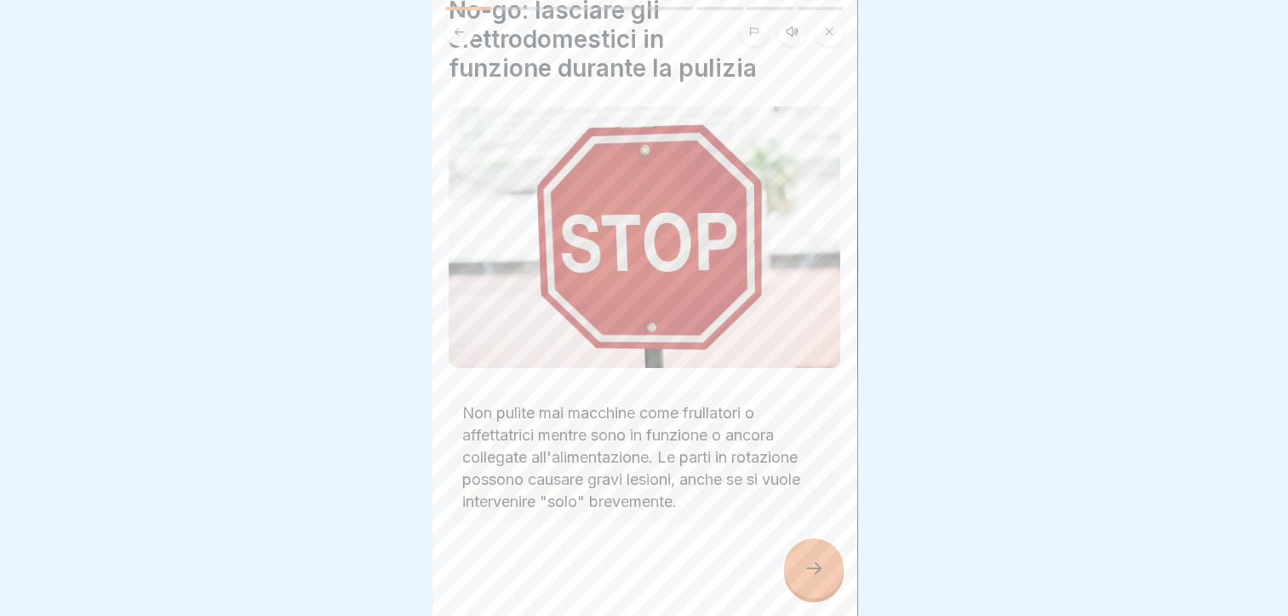
click at [809, 578] on icon at bounding box center [814, 568] width 20 height 20
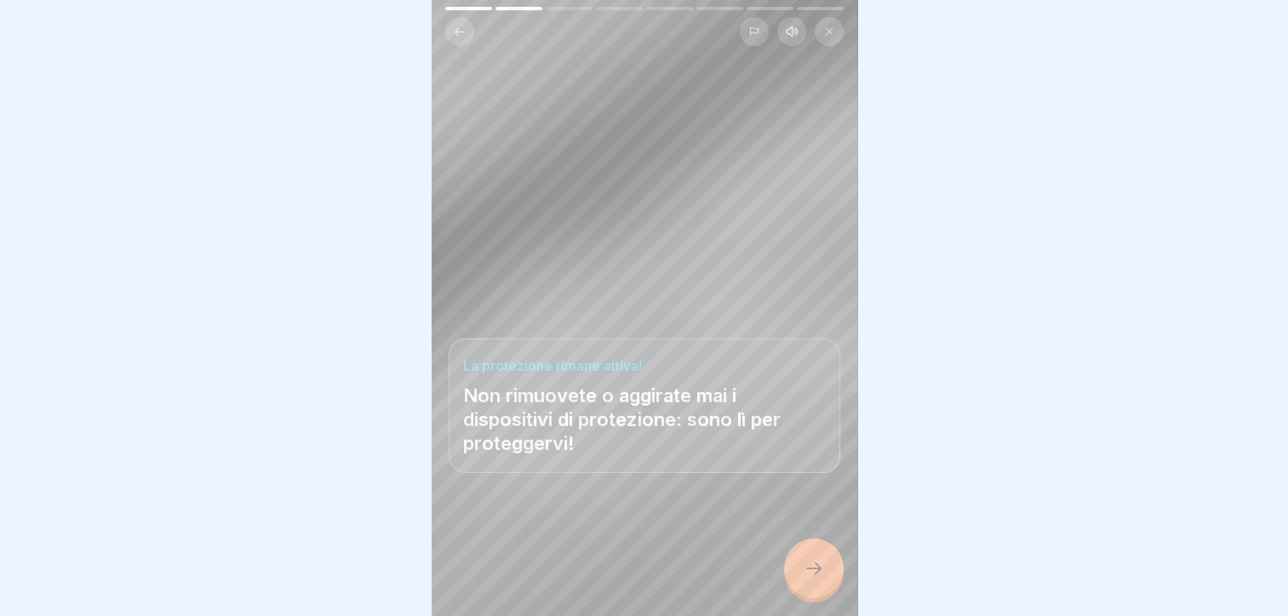
click at [809, 578] on icon at bounding box center [814, 568] width 20 height 20
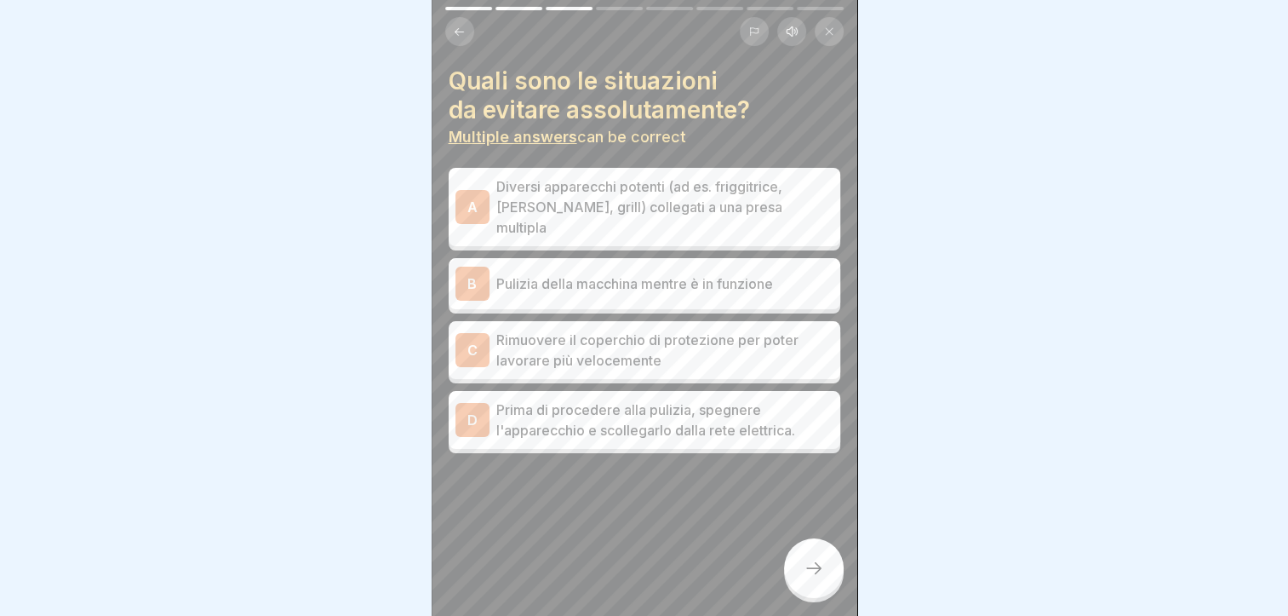
click at [642, 267] on div "B Pulizia della macchina mentre è in funzione" at bounding box center [645, 284] width 378 height 34
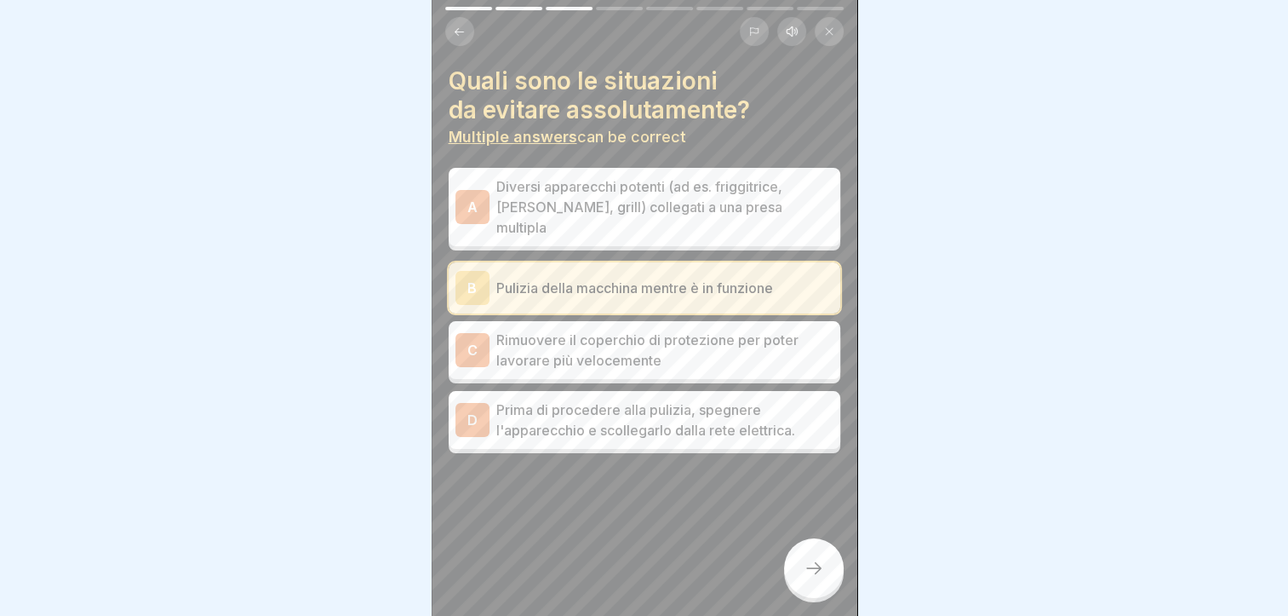
click at [662, 330] on p "Rimuovere il coperchio di protezione per poter lavorare più velocemente" at bounding box center [664, 350] width 337 height 41
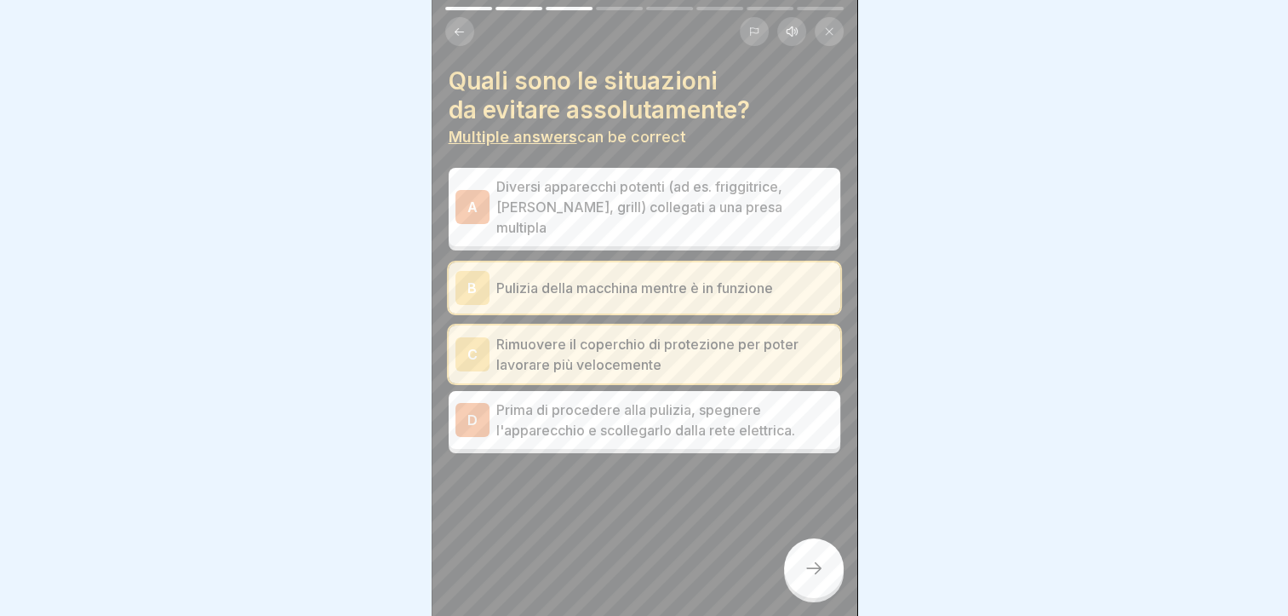
click at [662, 203] on p "Diversi apparecchi potenti (ad es. friggitrice, [PERSON_NAME], grill) collegati…" at bounding box center [664, 206] width 337 height 61
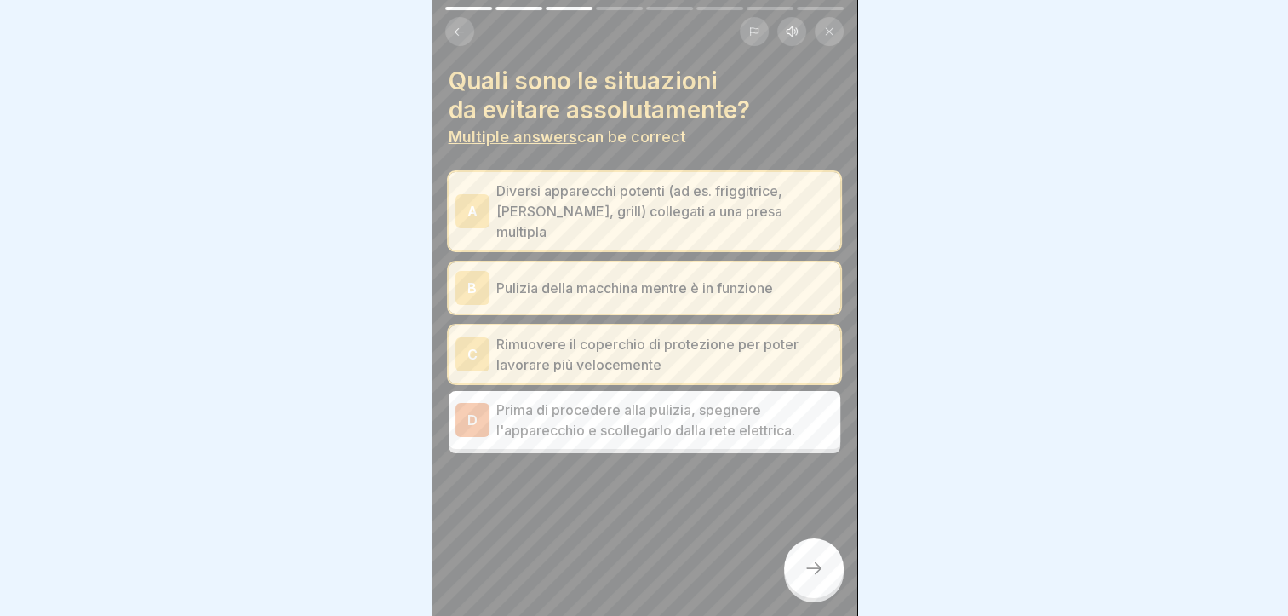
click at [788, 563] on div "Quali sono le situazioni da evitare assolutamente? Multiple answers can be corr…" at bounding box center [645, 308] width 426 height 616
click at [804, 578] on icon at bounding box center [814, 568] width 20 height 20
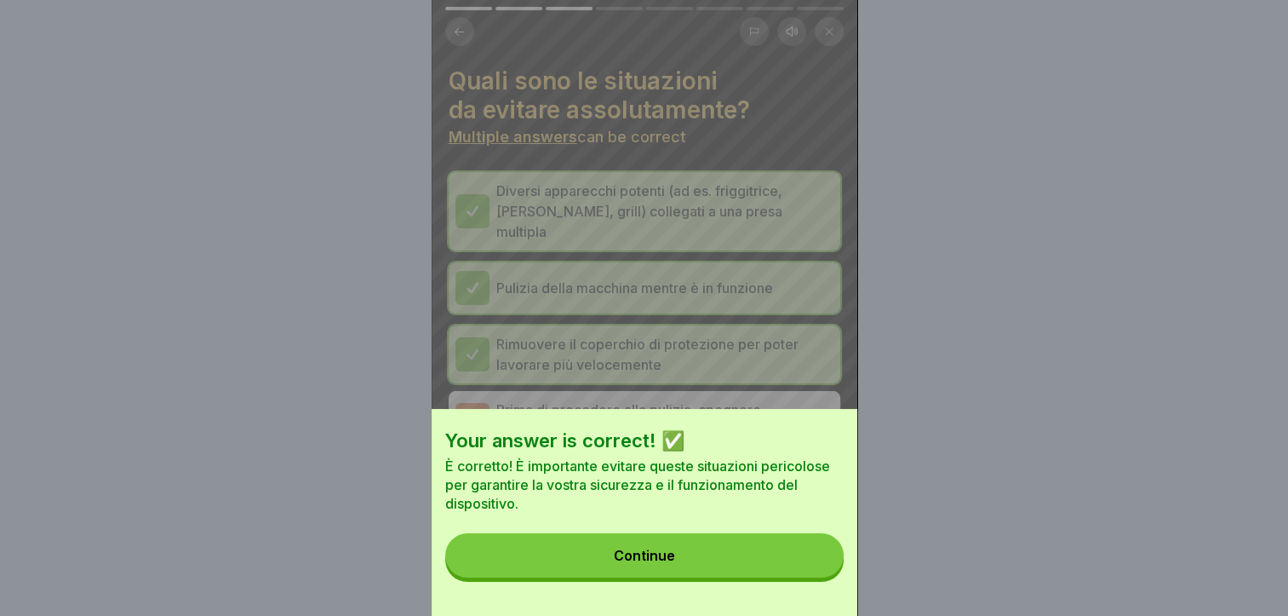
click at [737, 577] on button "Continue" at bounding box center [644, 555] width 398 height 44
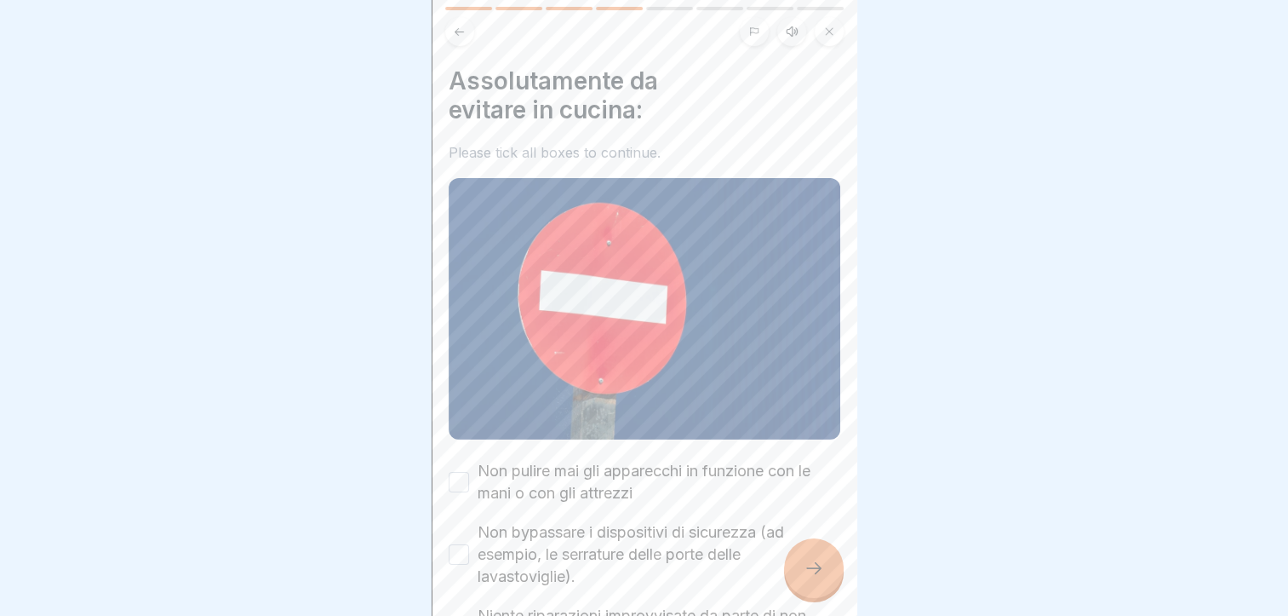
scroll to position [13, 0]
click at [460, 472] on button "Non pulire mai gli apparecchi in funzione con le mani o con gli attrezzi" at bounding box center [459, 482] width 20 height 20
click at [461, 544] on button "Non bypassare i dispositivi di sicurezza (ad esempio, le serrature delle porte …" at bounding box center [459, 554] width 20 height 20
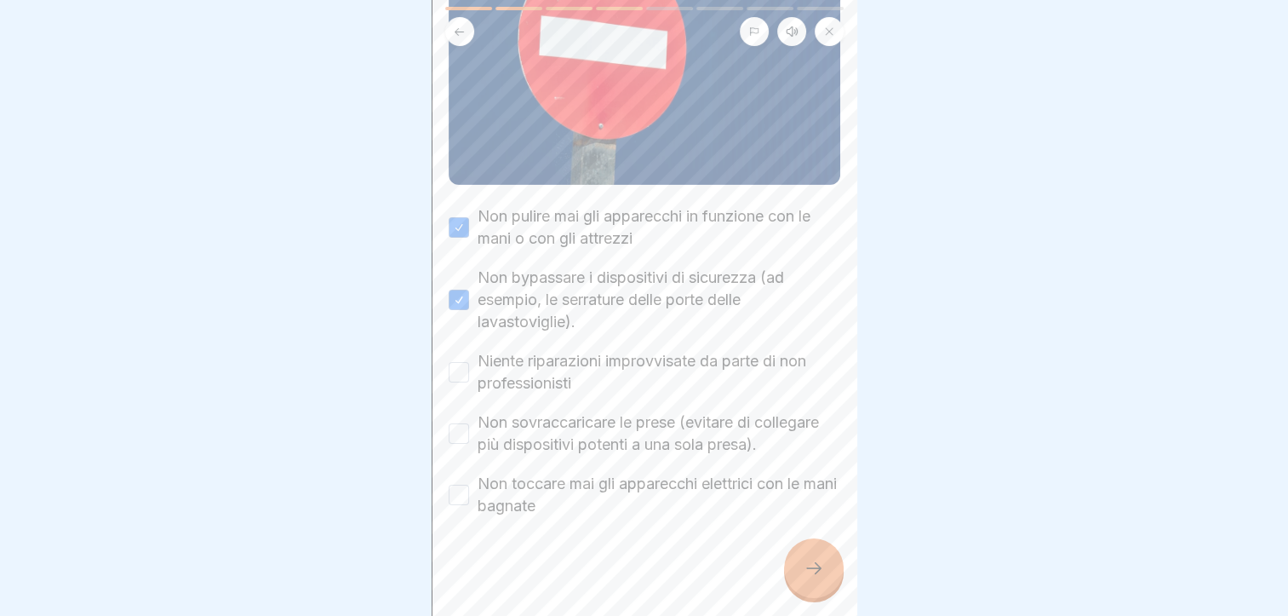
scroll to position [255, 0]
click at [460, 361] on button "Niente riparazioni improvvisate da parte di non professionisti" at bounding box center [459, 371] width 20 height 20
click at [457, 434] on div "Non sovraccaricare le prese (evitare di collegare più dispositivi potenti a una…" at bounding box center [645, 432] width 392 height 44
click at [456, 424] on button "Non sovraccaricare le prese (evitare di collegare più dispositivi potenti a una…" at bounding box center [459, 432] width 20 height 20
click at [460, 489] on button "Non toccare mai gli apparecchi elettrici con le mani bagnate" at bounding box center [459, 494] width 20 height 20
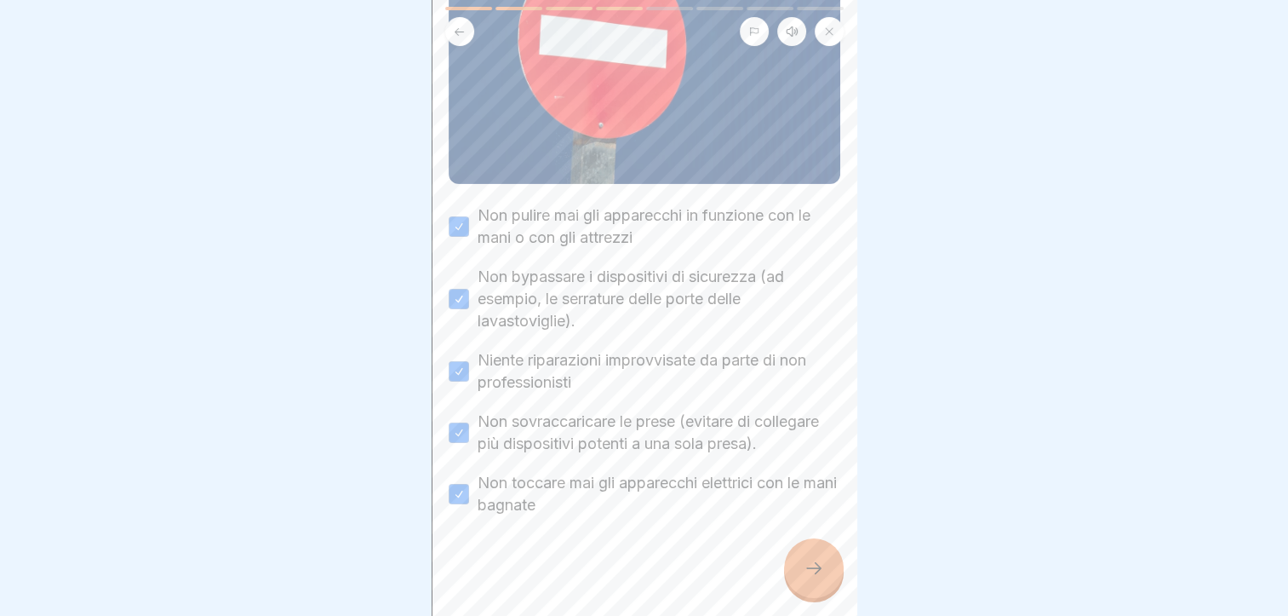
click at [796, 554] on div at bounding box center [814, 568] width 60 height 60
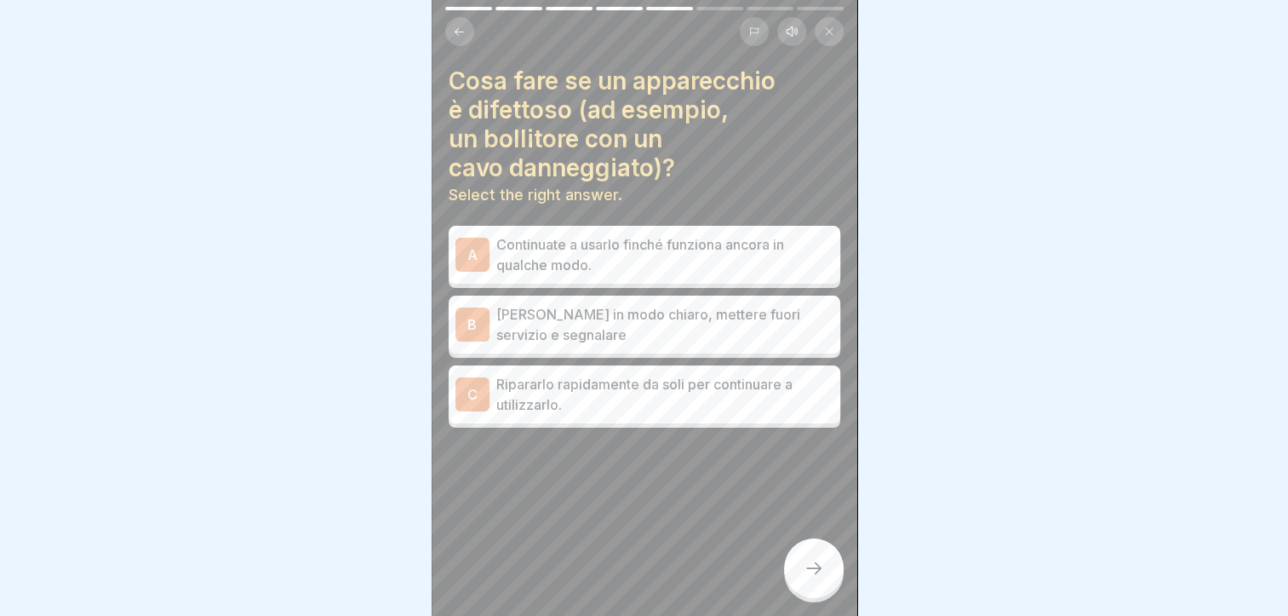
click at [613, 312] on p "[PERSON_NAME] in modo chiaro, mettere fuori servizio e segnalare" at bounding box center [664, 324] width 337 height 41
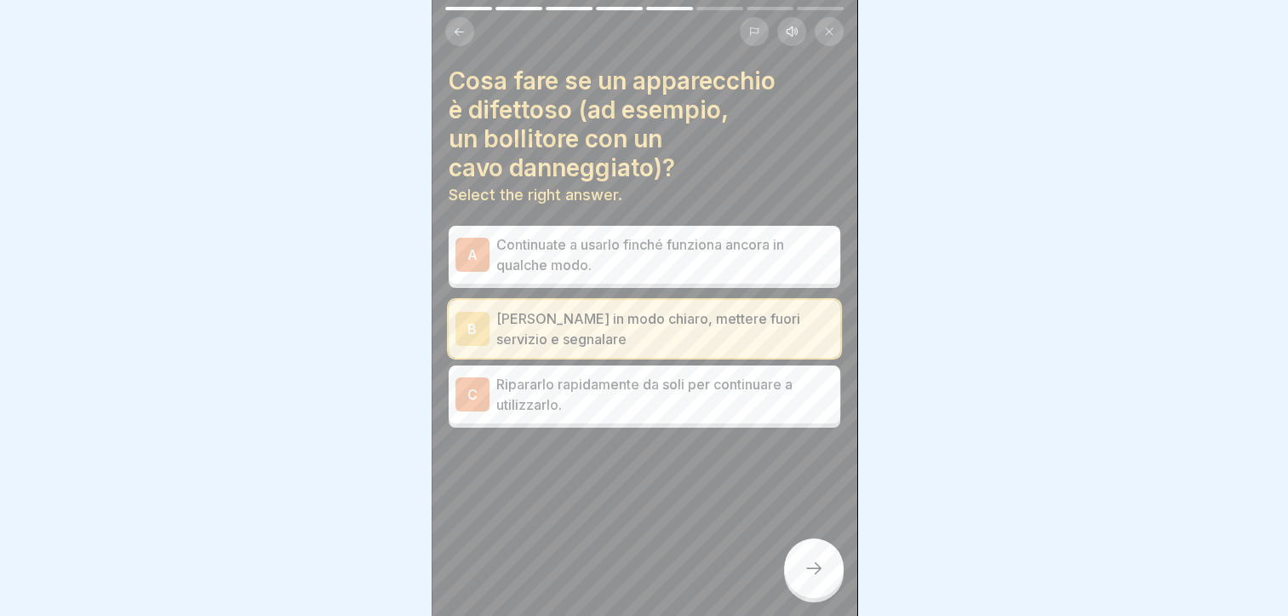
click at [803, 553] on div at bounding box center [814, 568] width 60 height 60
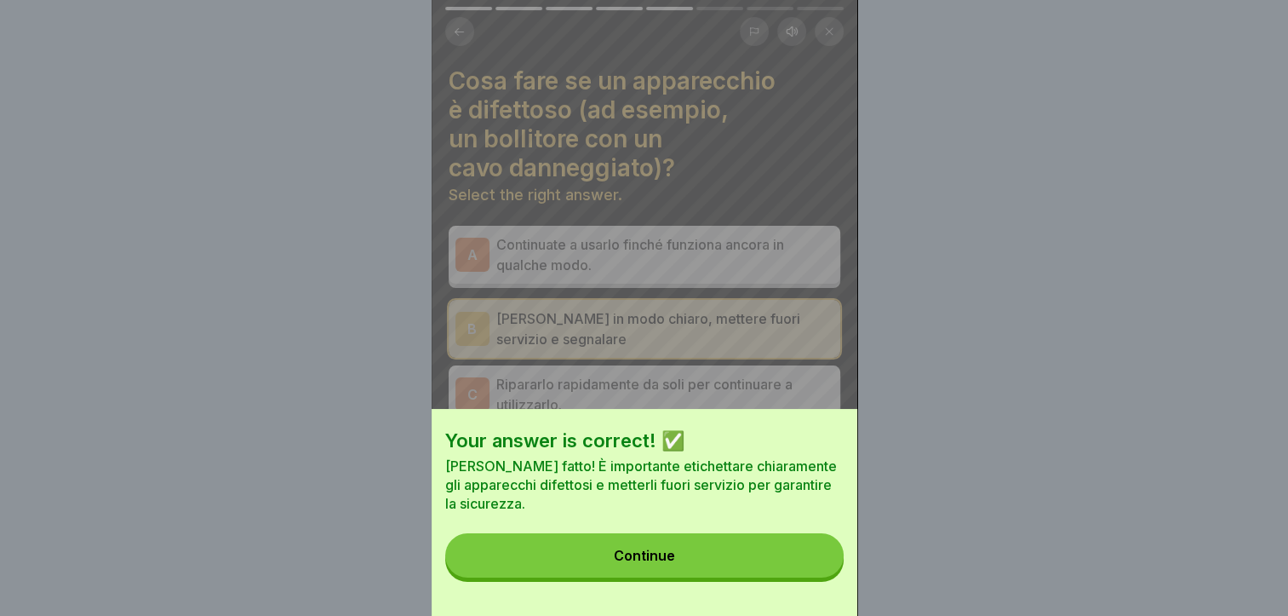
click at [746, 560] on button "Continue" at bounding box center [644, 555] width 398 height 44
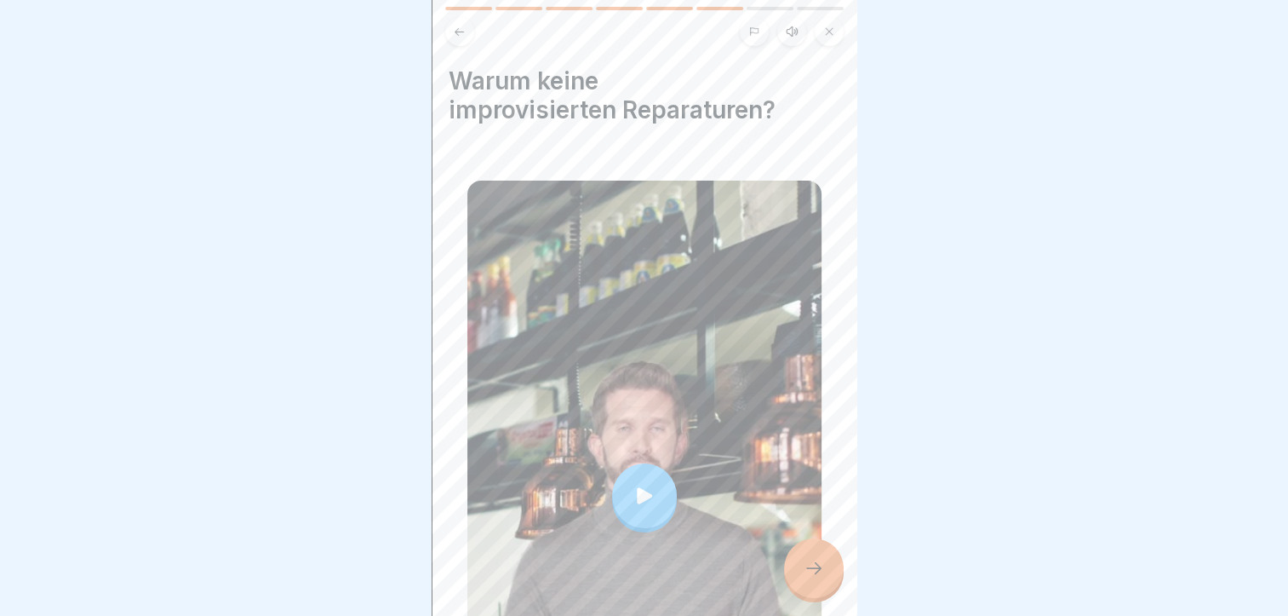
click at [793, 563] on div at bounding box center [814, 568] width 60 height 60
click at [817, 575] on icon at bounding box center [814, 568] width 20 height 20
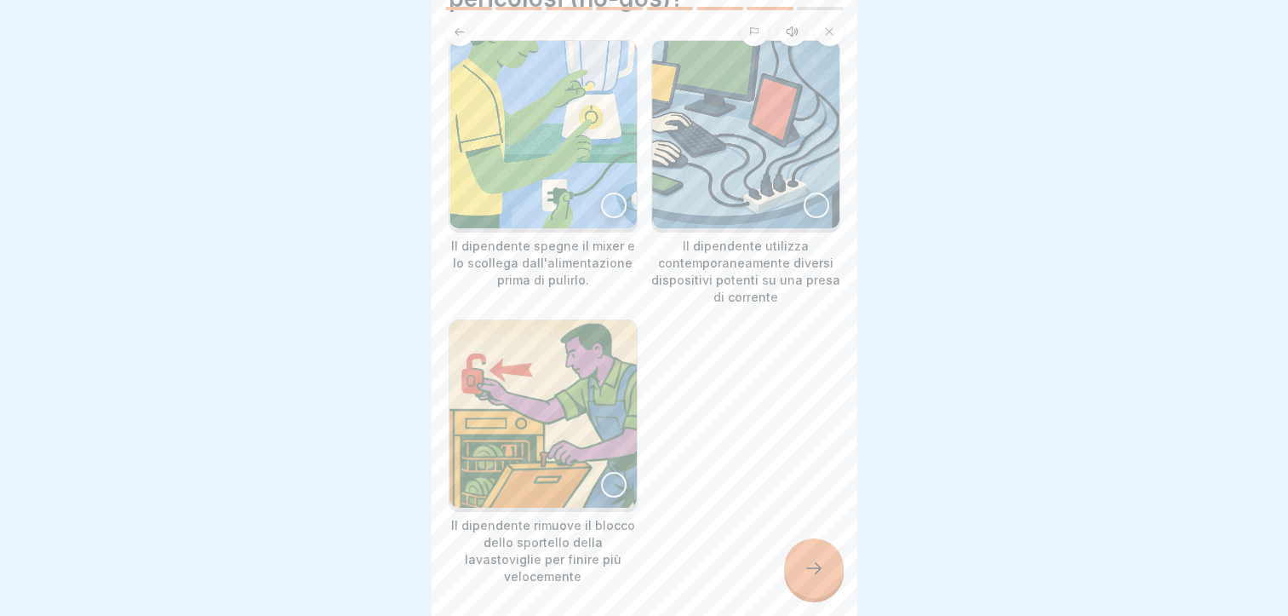
scroll to position [170, 0]
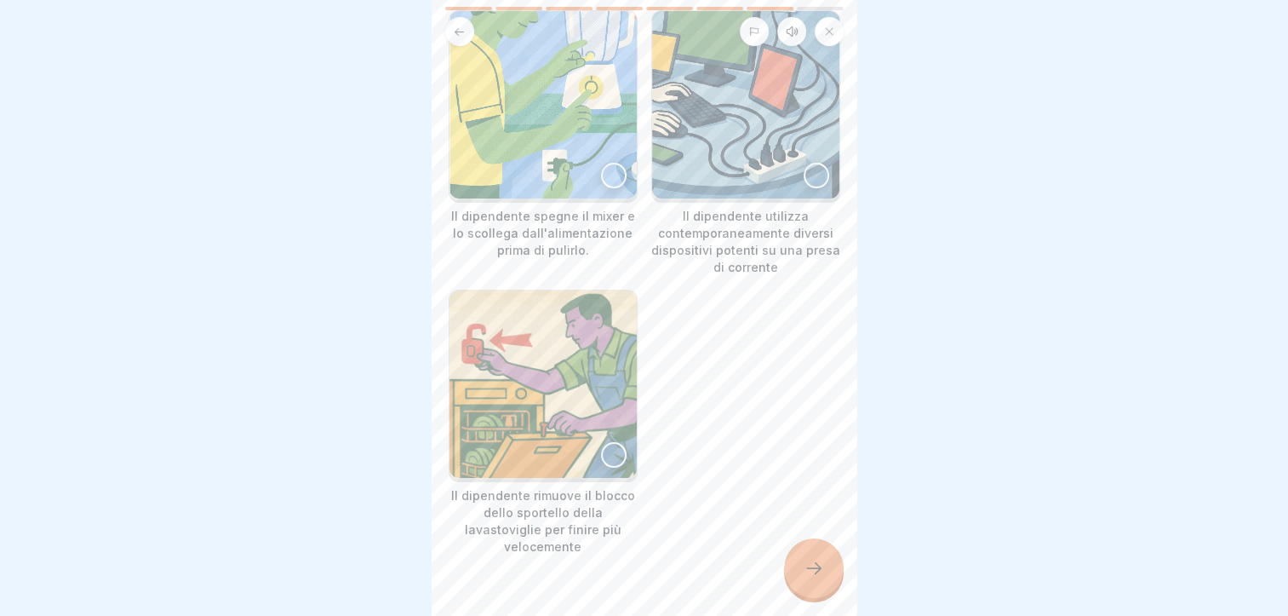
click at [606, 442] on div at bounding box center [614, 455] width 26 height 26
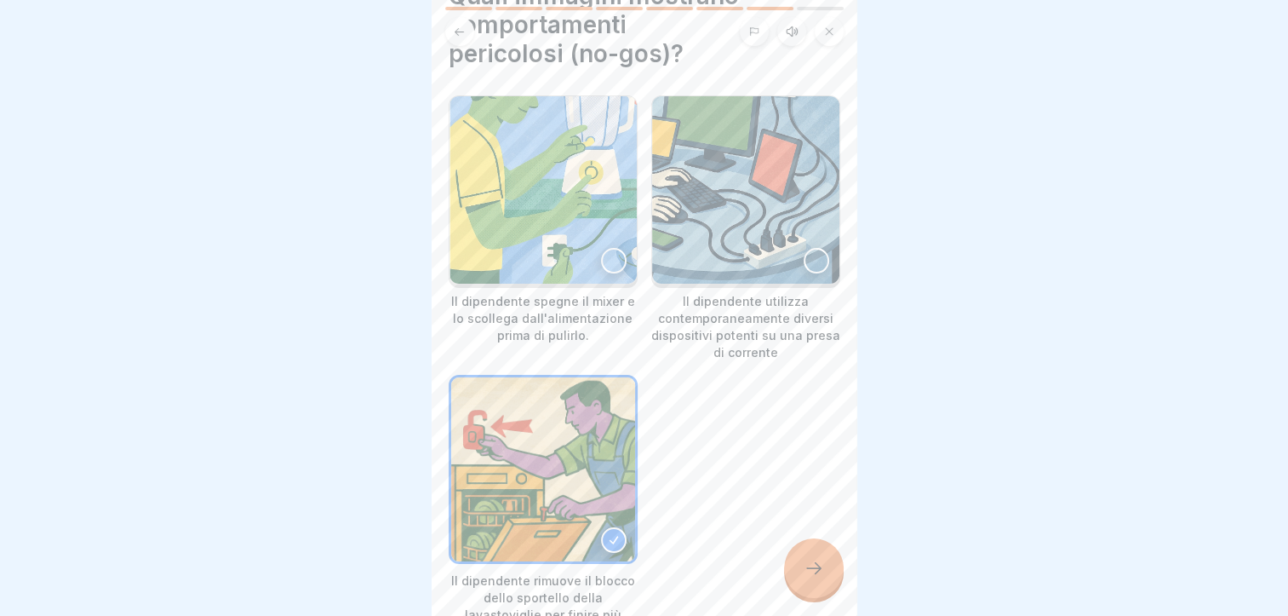
click at [804, 248] on div at bounding box center [817, 261] width 26 height 26
click at [823, 554] on div at bounding box center [814, 568] width 60 height 60
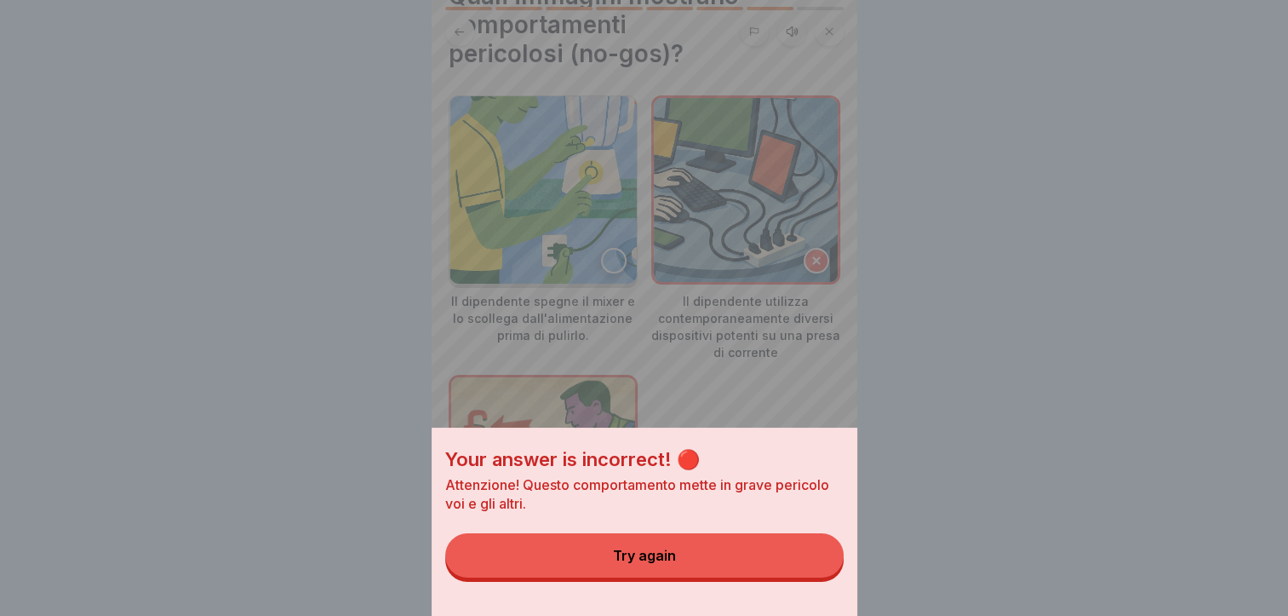
click at [727, 557] on button "Try again" at bounding box center [644, 555] width 398 height 44
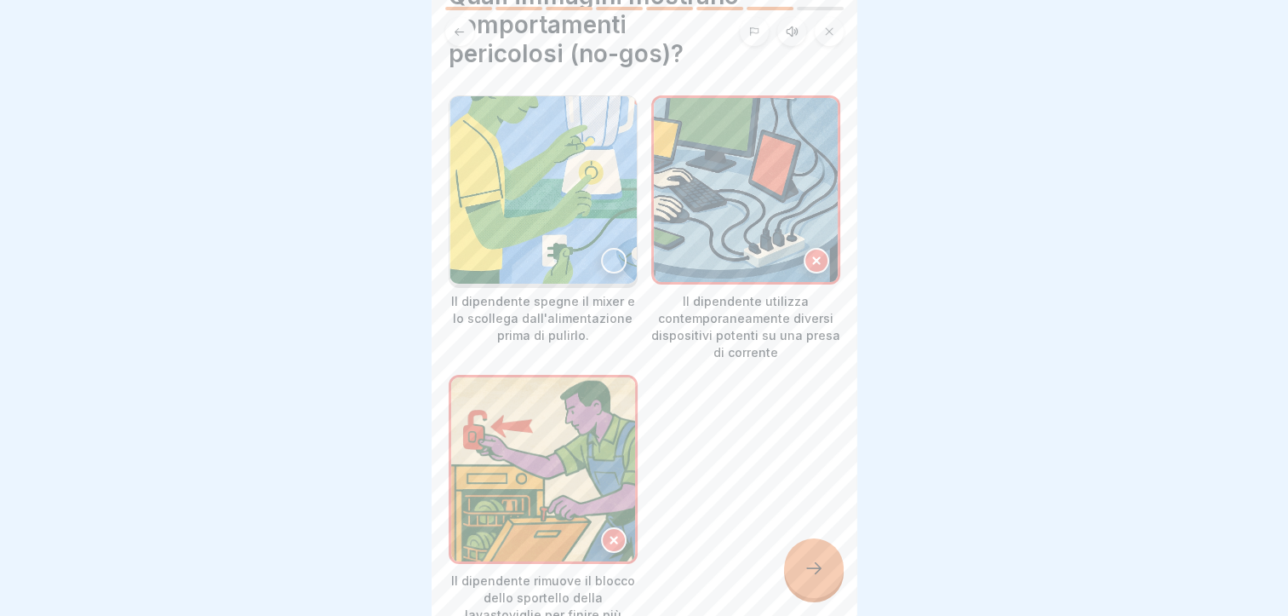
click at [608, 248] on div at bounding box center [614, 261] width 26 height 26
click at [807, 567] on icon at bounding box center [814, 568] width 20 height 20
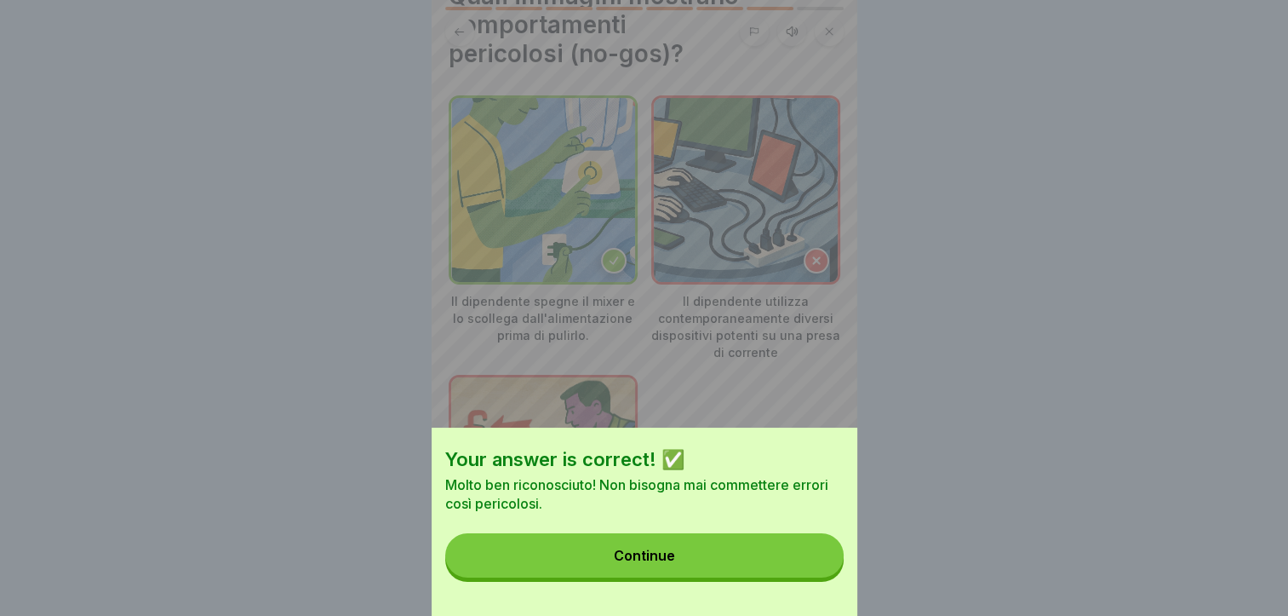
click at [783, 570] on button "Continue" at bounding box center [644, 555] width 398 height 44
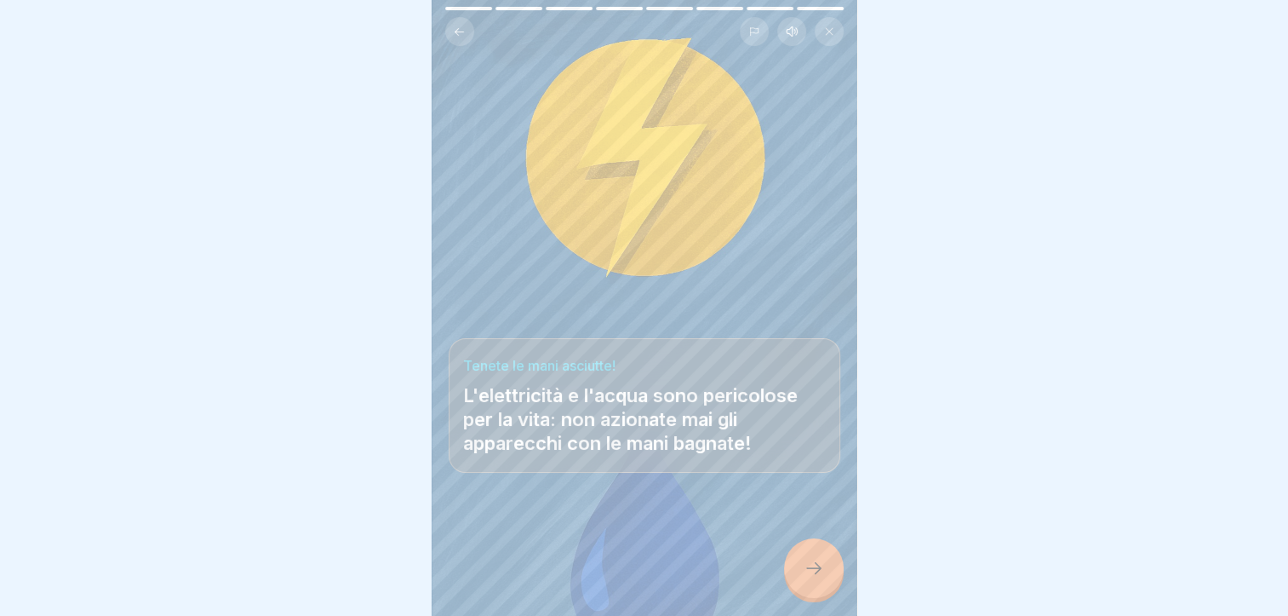
click at [800, 573] on div at bounding box center [814, 568] width 60 height 60
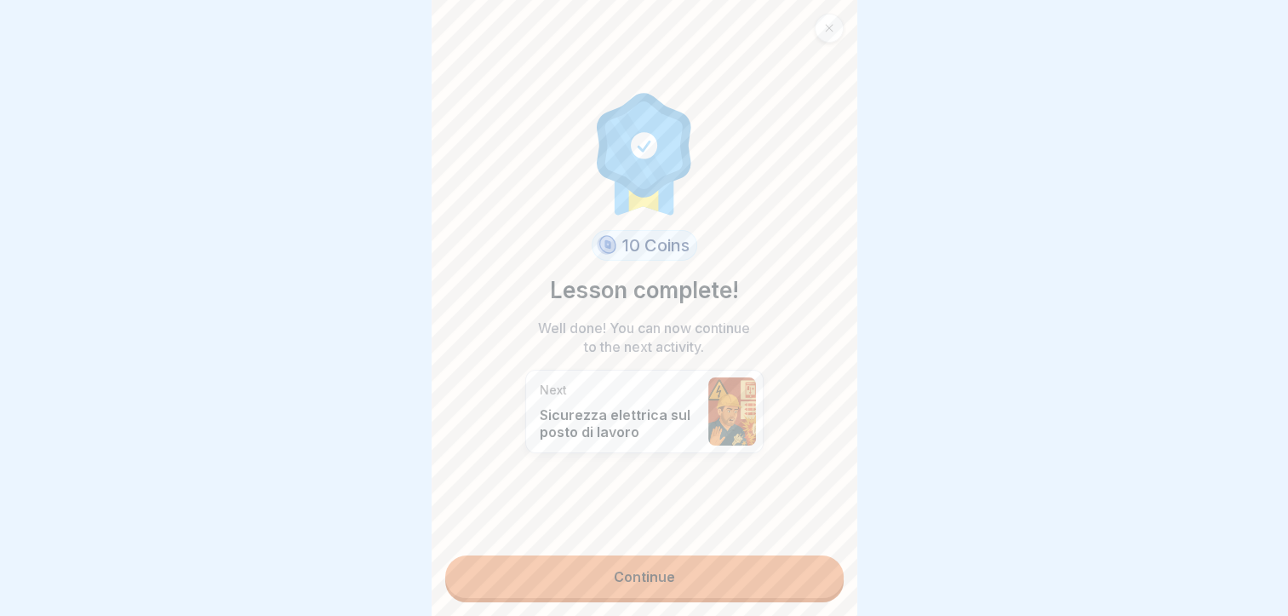
click at [724, 557] on link "Continue" at bounding box center [644, 576] width 398 height 43
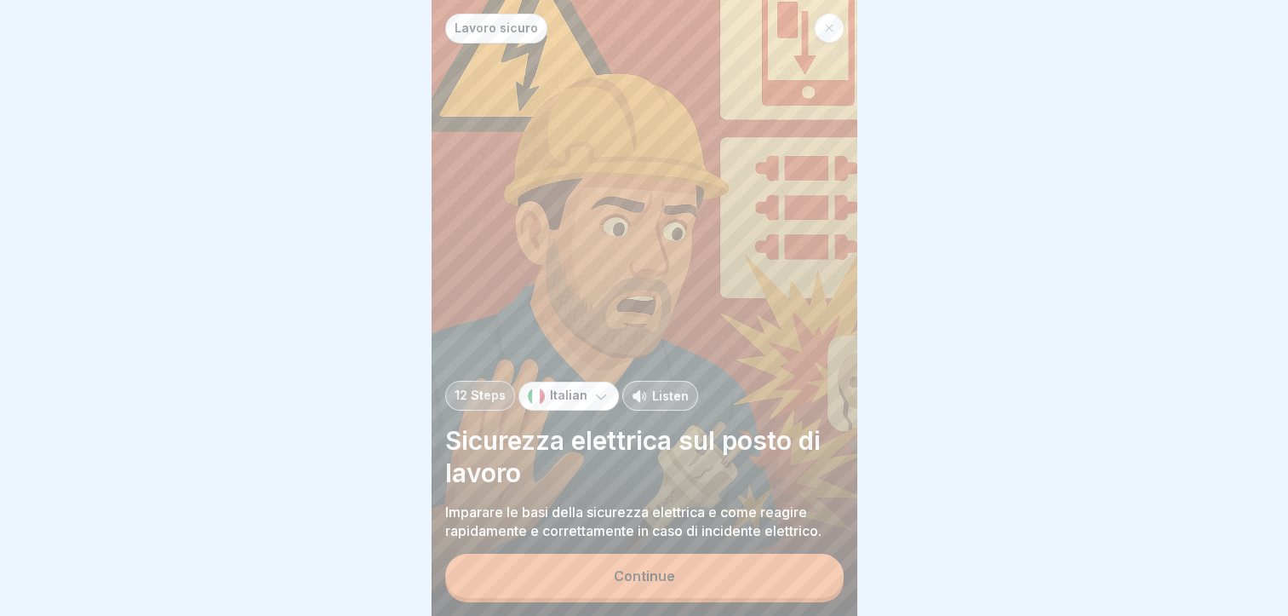
click at [695, 570] on button "Continue" at bounding box center [644, 575] width 398 height 44
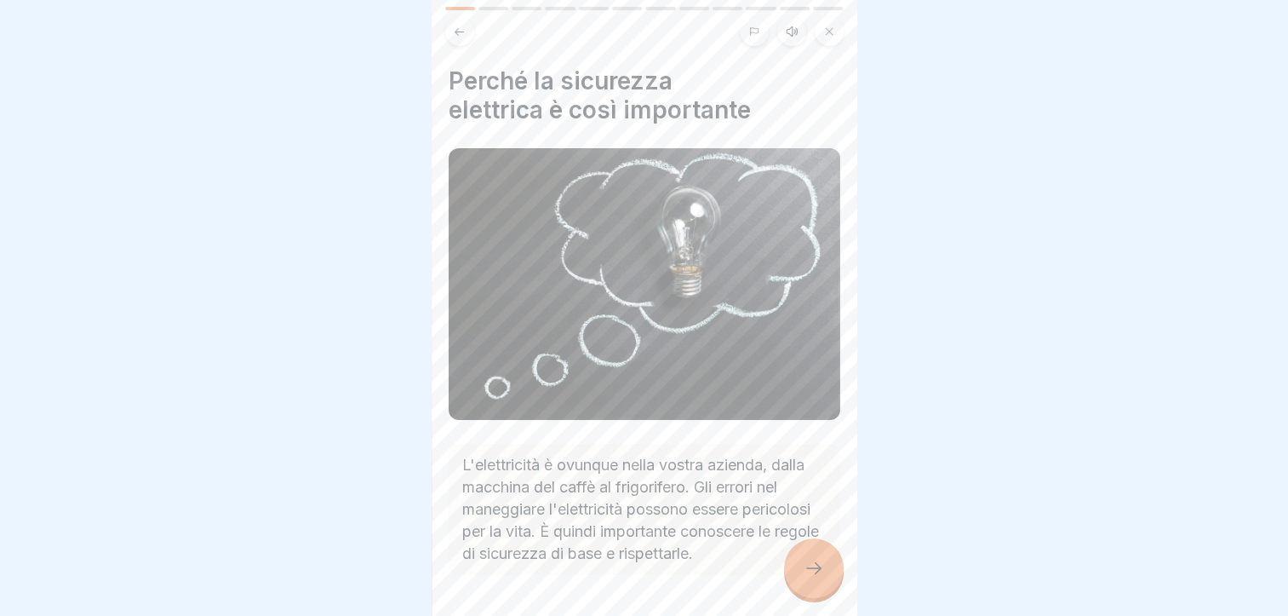
click at [804, 566] on icon at bounding box center [814, 568] width 20 height 20
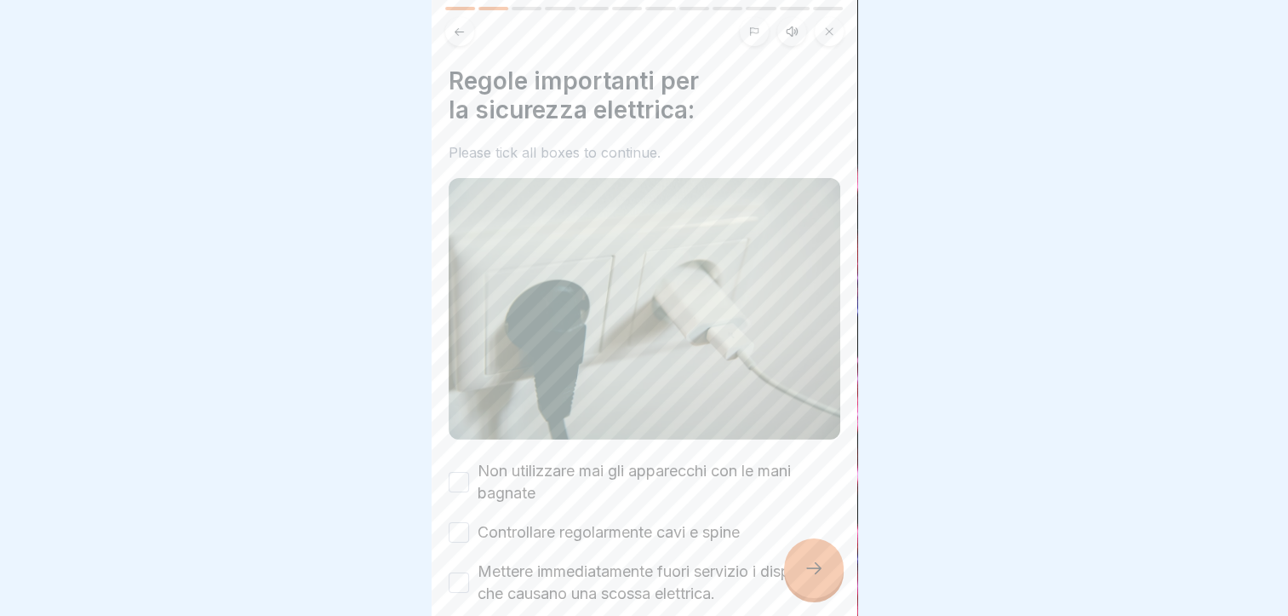
click at [461, 472] on button "Non utilizzare mai gli apparecchi con le mani bagnate" at bounding box center [459, 482] width 20 height 20
click at [467, 522] on button "Controllare regolarmente cavi e spine" at bounding box center [459, 532] width 20 height 20
click at [461, 572] on button "Mettere immediatamente fuori servizio i dispositivi che causano una scossa elet…" at bounding box center [459, 582] width 20 height 20
click at [788, 567] on div at bounding box center [814, 568] width 60 height 60
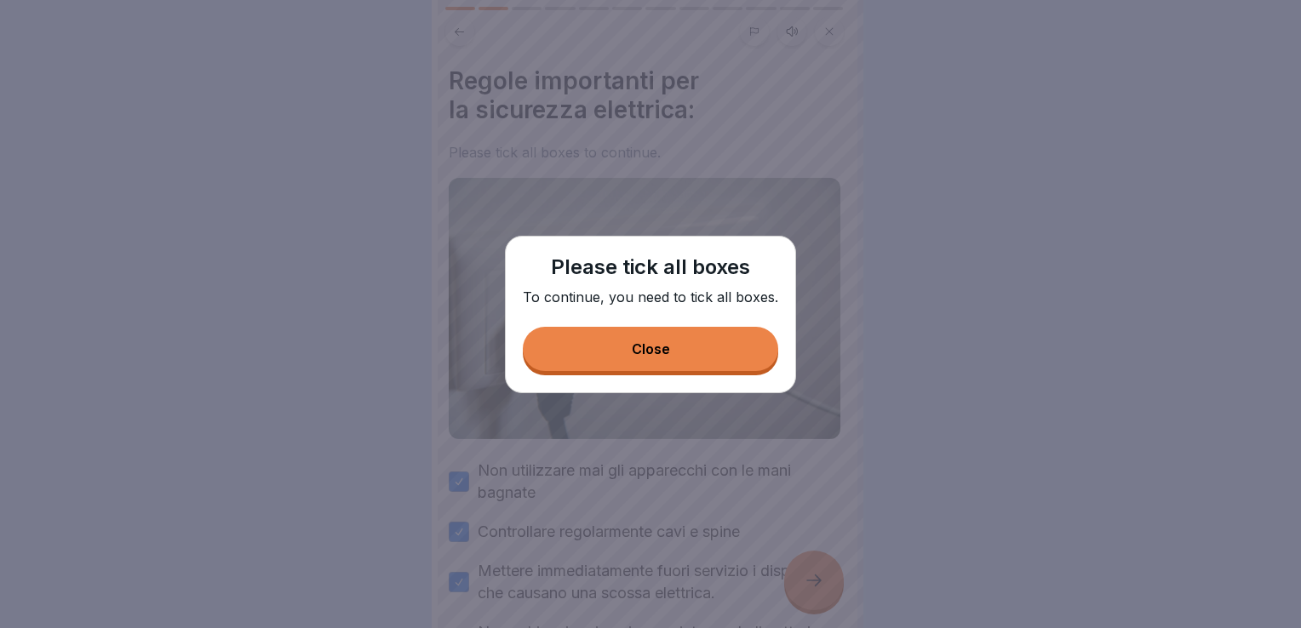
click at [668, 350] on div "Close" at bounding box center [651, 348] width 38 height 15
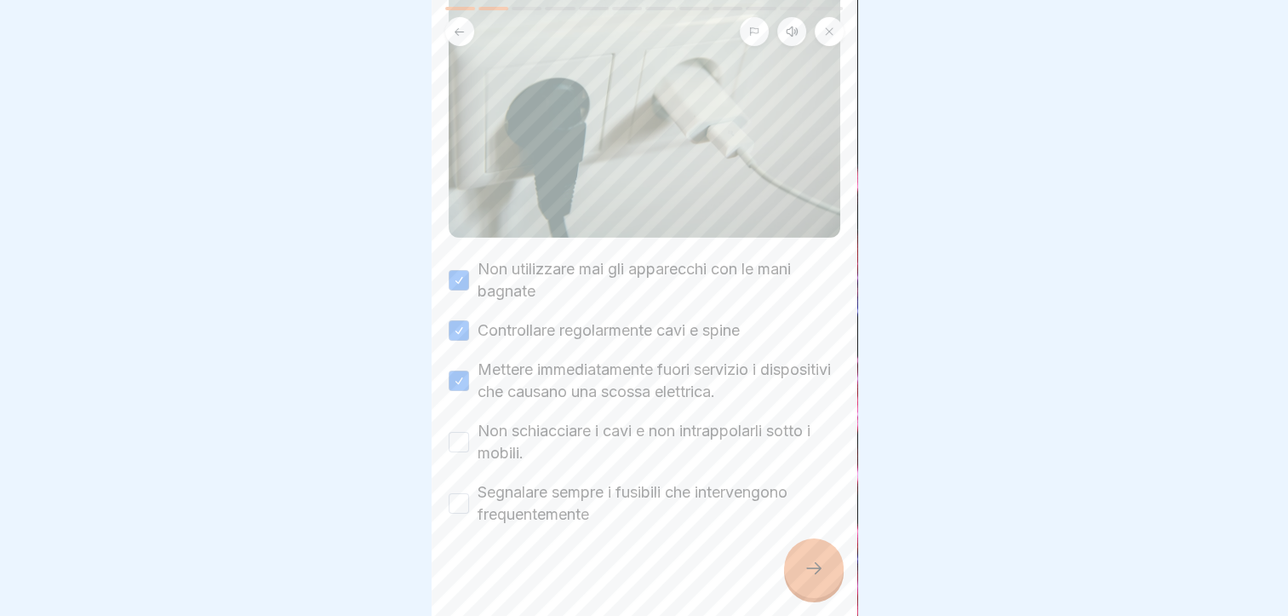
scroll to position [204, 0]
click at [460, 429] on button "Non schiacciare i cavi e non intrappolarli sotto i mobili." at bounding box center [459, 439] width 20 height 20
click at [456, 490] on button "Segnalare sempre i fusibili che intervengono frequentemente" at bounding box center [459, 500] width 20 height 20
click at [811, 570] on icon at bounding box center [814, 568] width 20 height 20
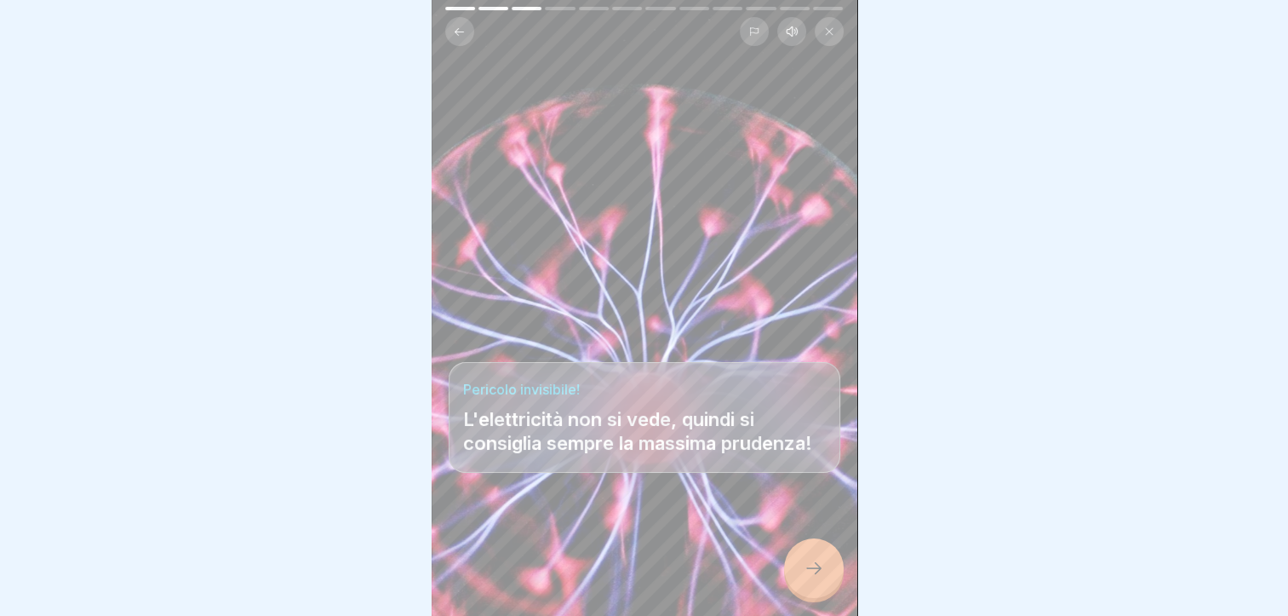
click at [811, 566] on icon at bounding box center [814, 568] width 20 height 20
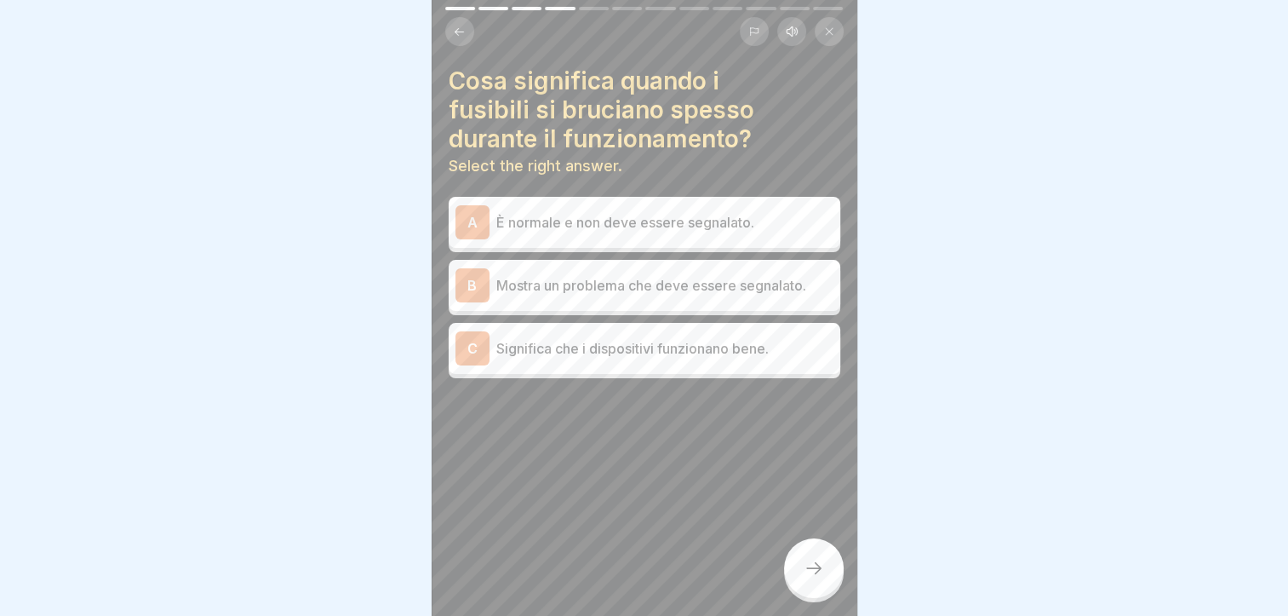
click at [746, 275] on p "Mostra un problema che deve essere segnalato." at bounding box center [664, 285] width 337 height 20
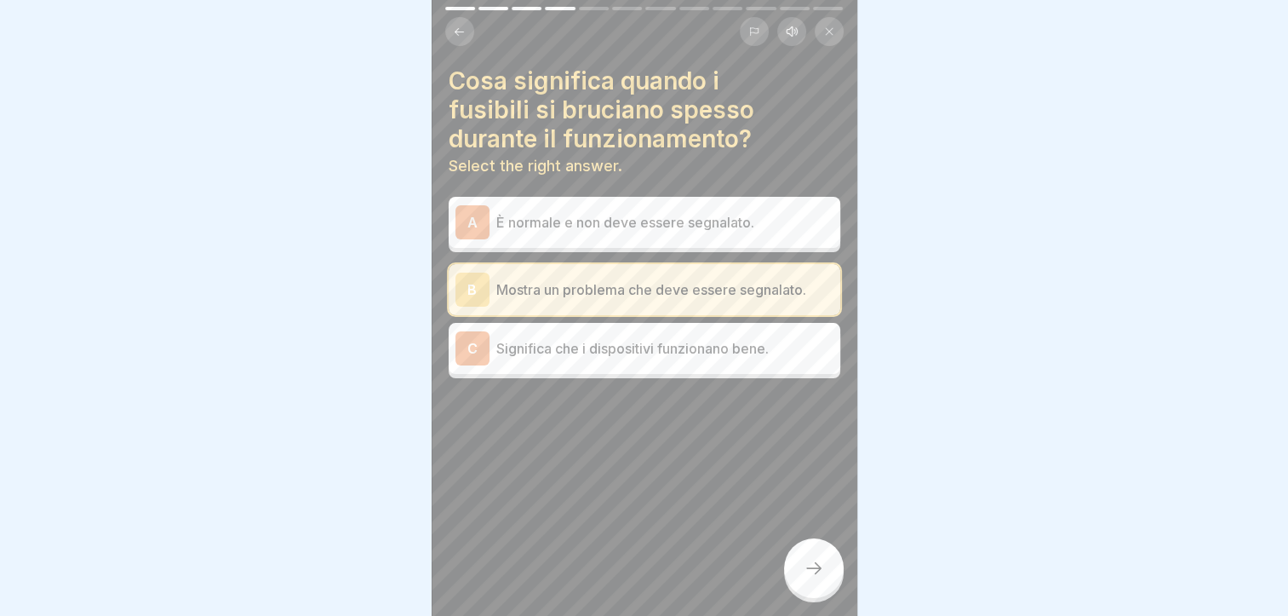
click at [804, 565] on icon at bounding box center [814, 568] width 20 height 20
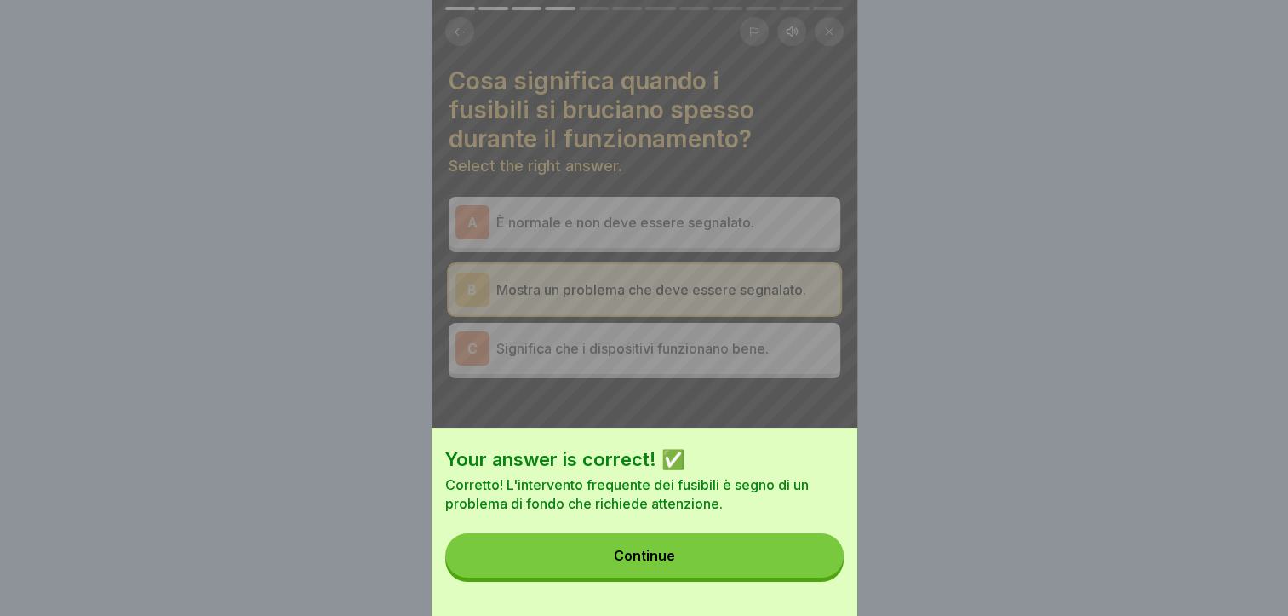
click at [790, 577] on button "Continue" at bounding box center [644, 555] width 398 height 44
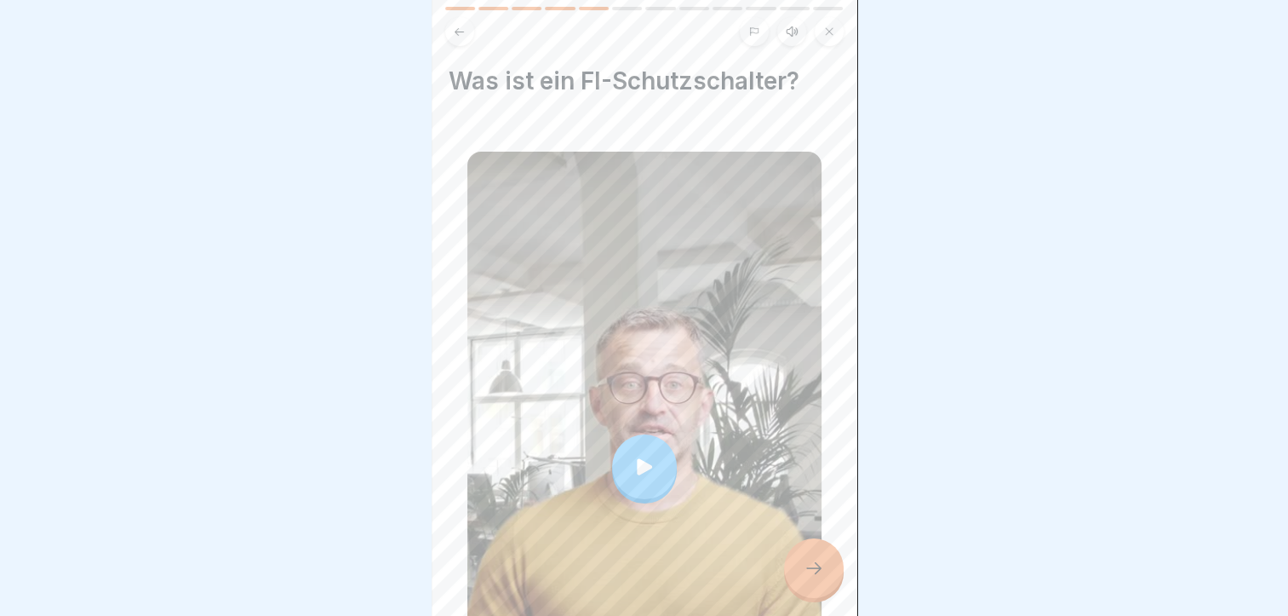
click at [791, 567] on div at bounding box center [814, 568] width 60 height 60
click at [814, 575] on icon at bounding box center [814, 568] width 20 height 20
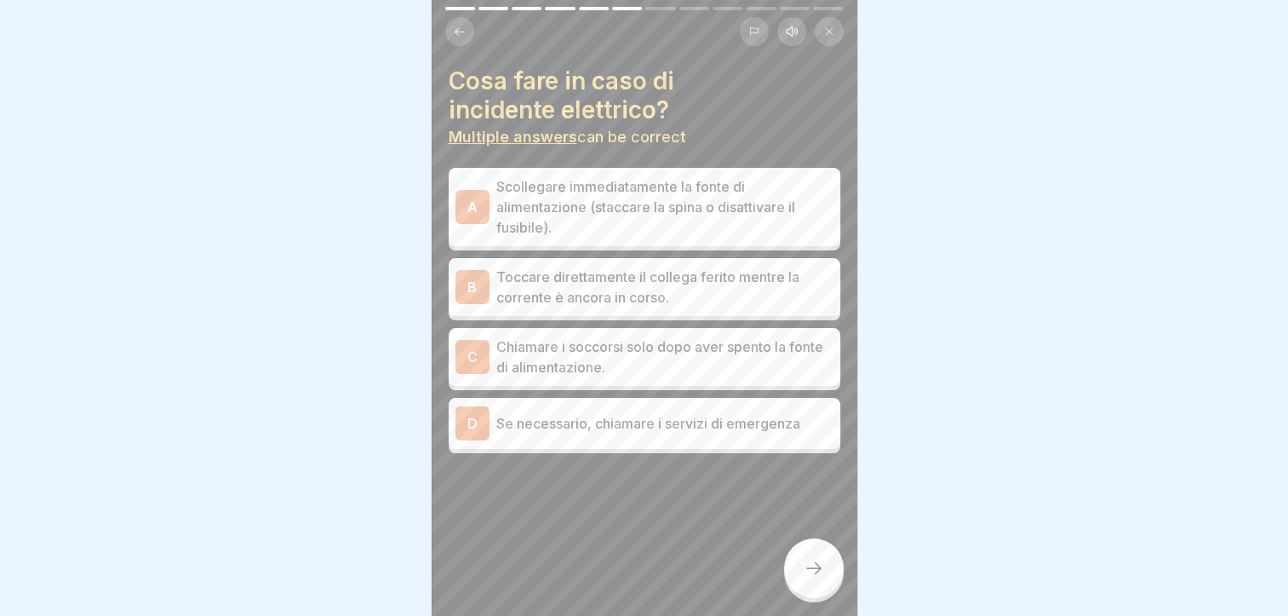
click at [473, 190] on div "A" at bounding box center [473, 207] width 34 height 34
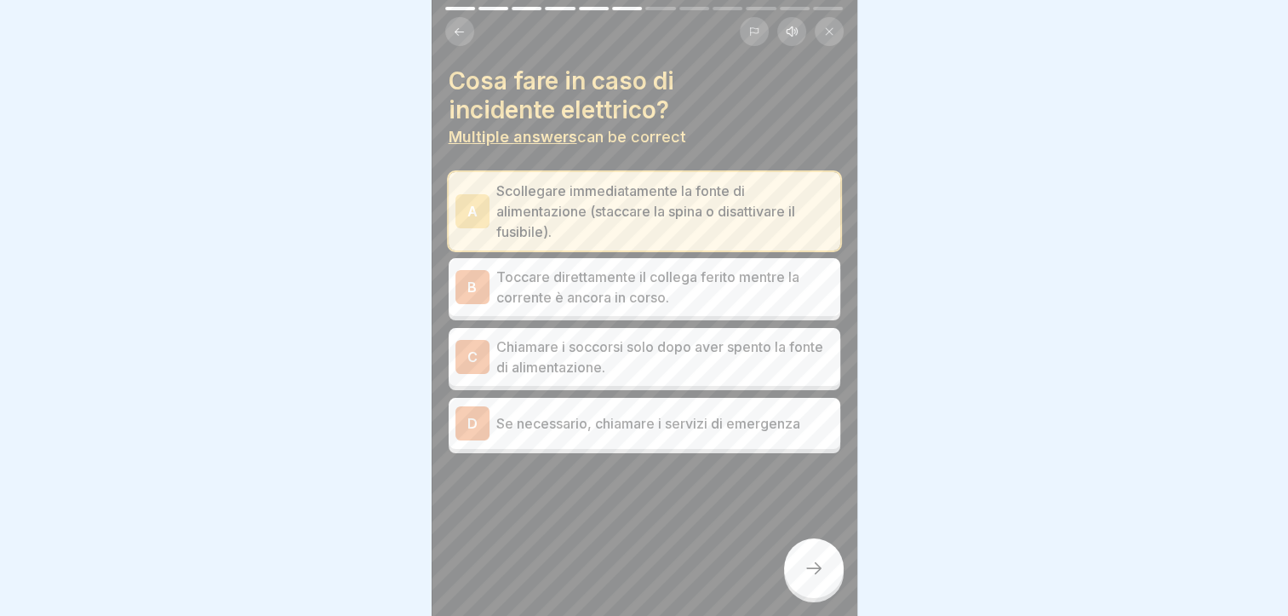
click at [467, 340] on div "C" at bounding box center [473, 357] width 34 height 34
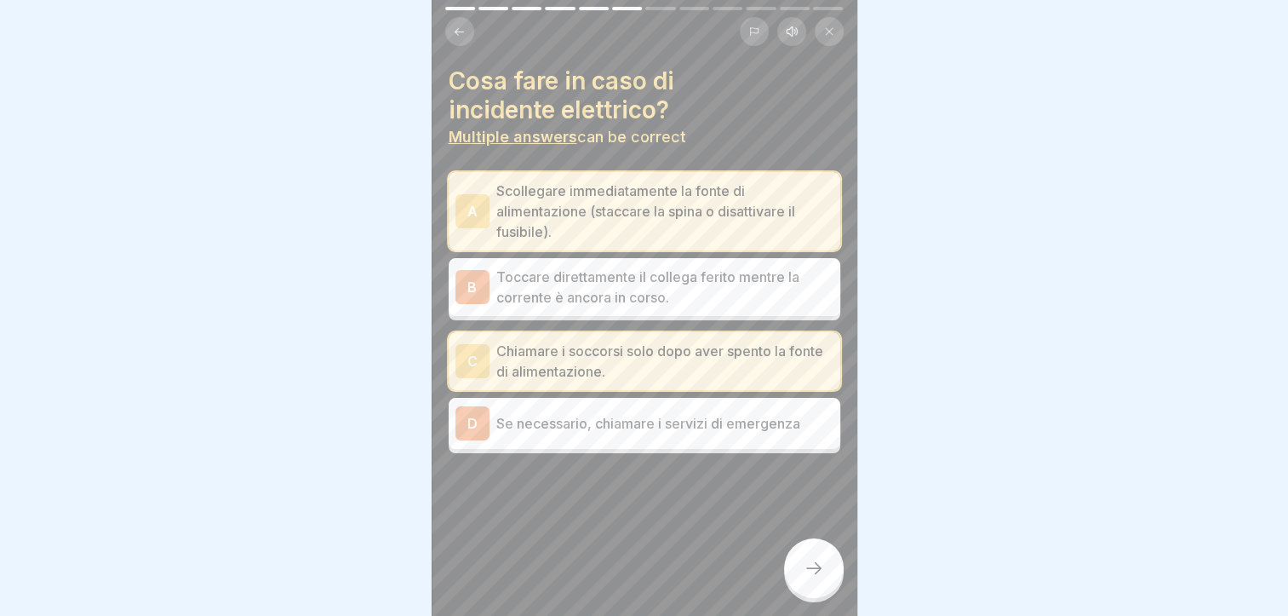
click at [473, 406] on div "D" at bounding box center [473, 423] width 34 height 34
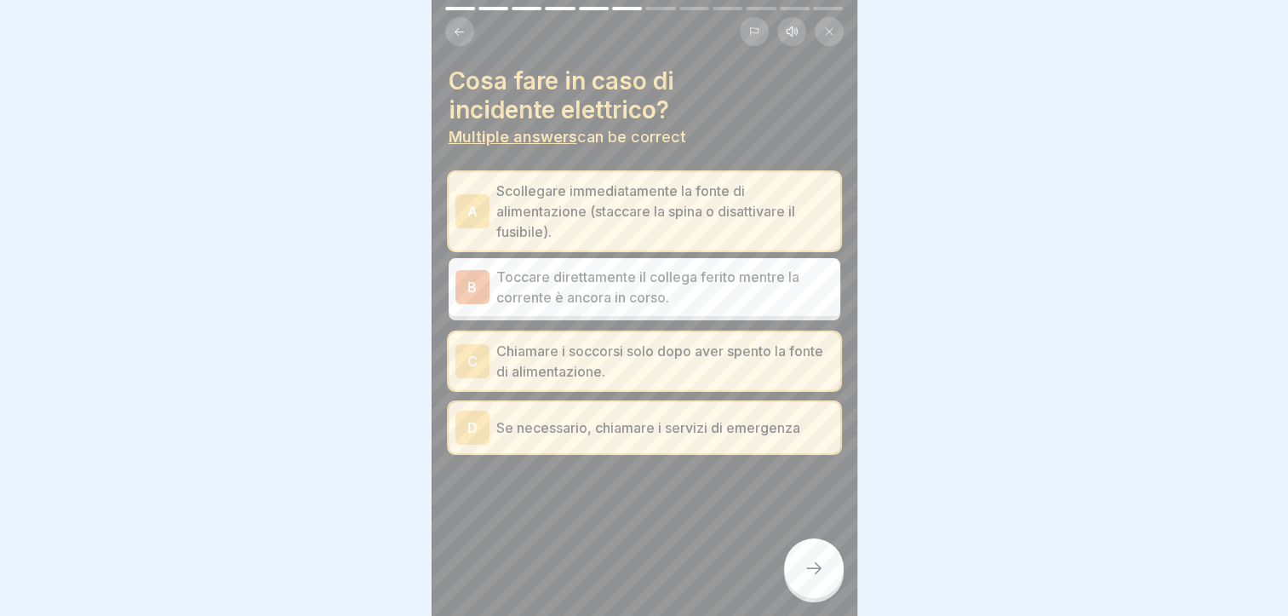
click at [820, 555] on div at bounding box center [814, 568] width 60 height 60
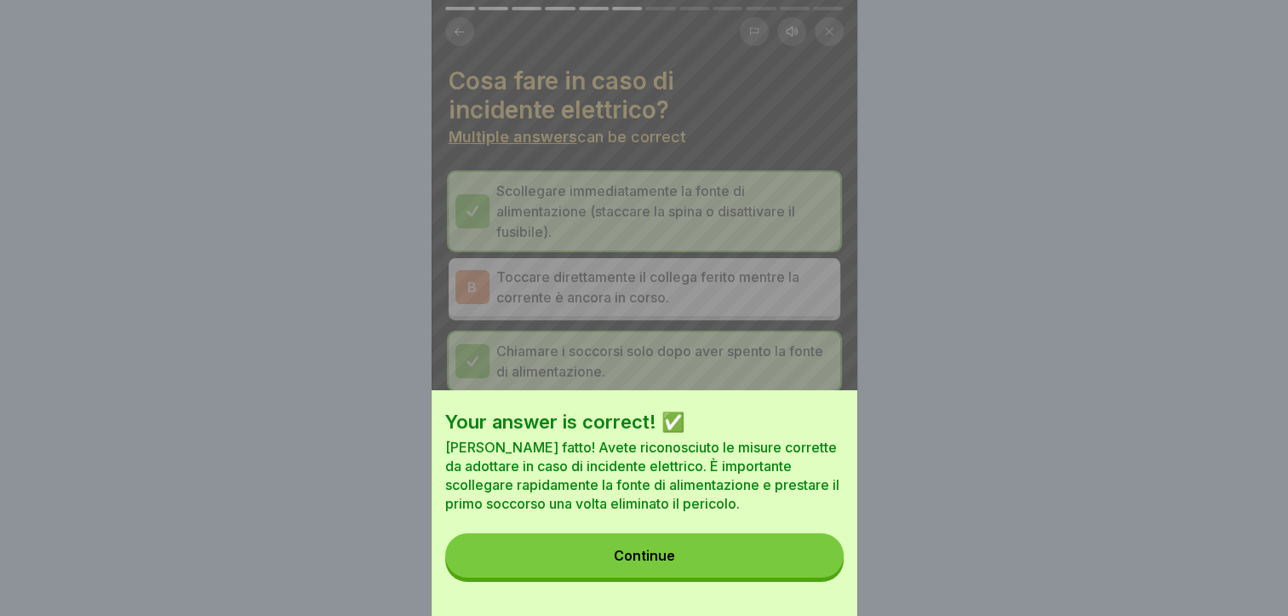
click at [781, 561] on button "Continue" at bounding box center [644, 555] width 398 height 44
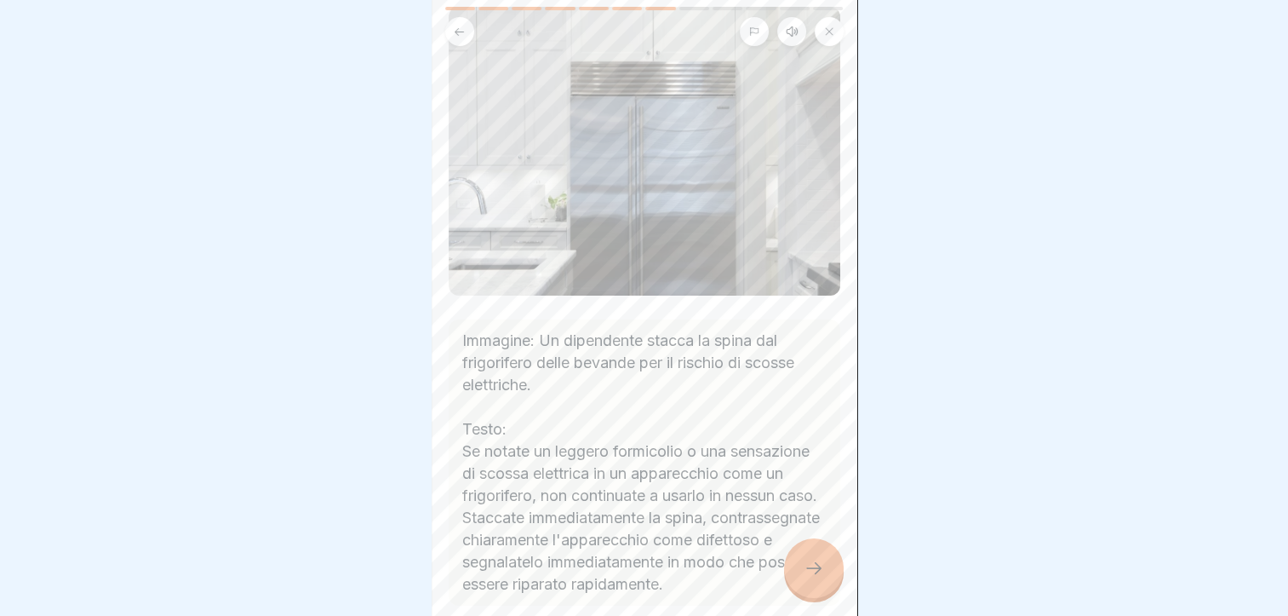
scroll to position [170, 0]
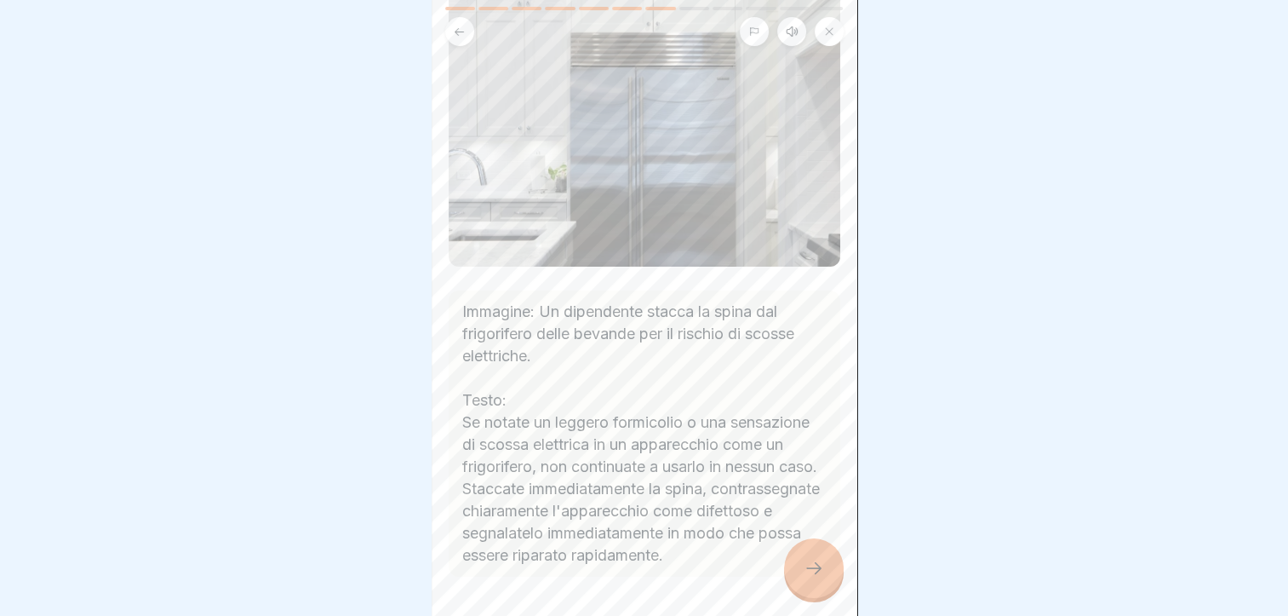
click at [808, 564] on icon at bounding box center [814, 568] width 20 height 20
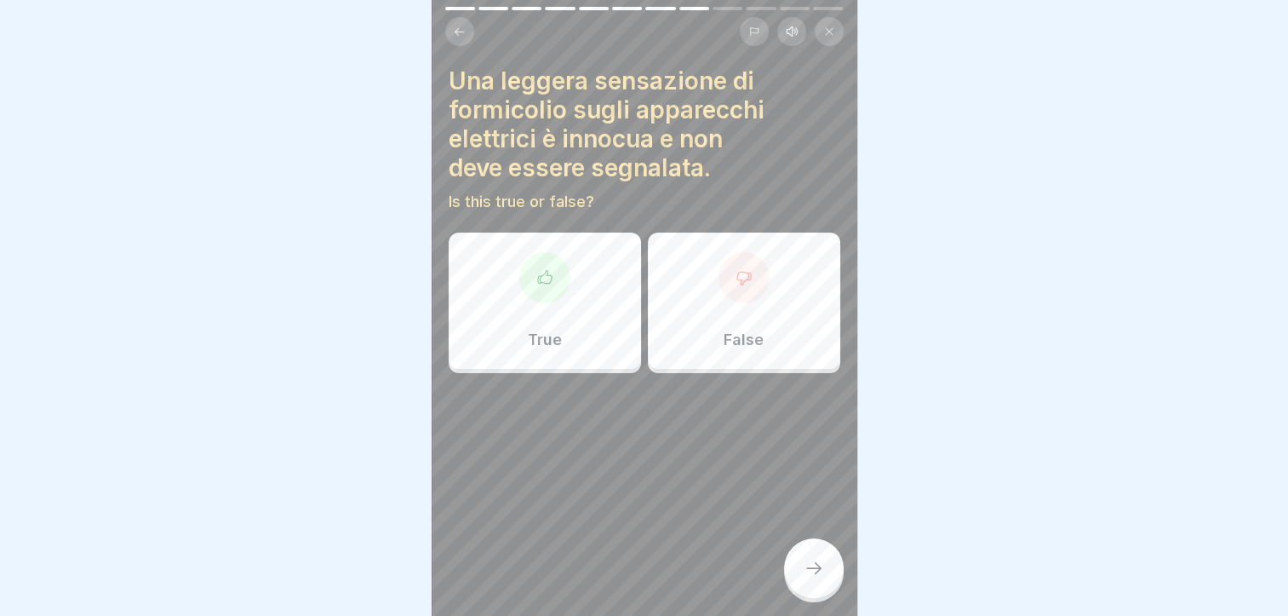
click at [710, 307] on div "False" at bounding box center [744, 300] width 192 height 136
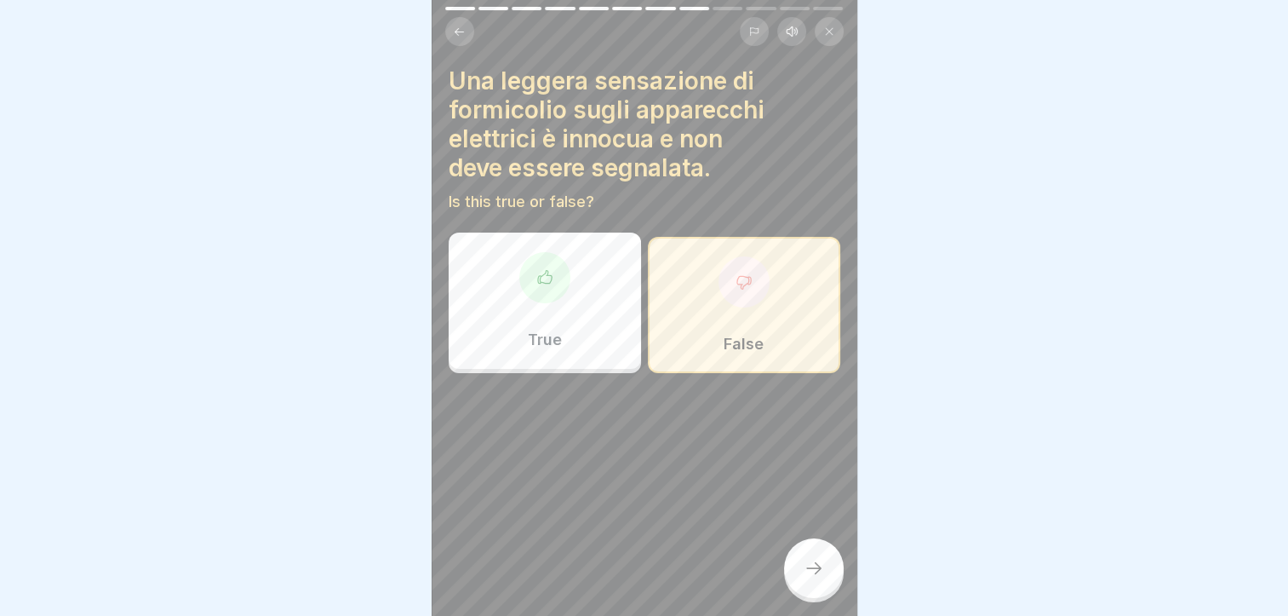
click at [814, 563] on icon at bounding box center [814, 568] width 20 height 20
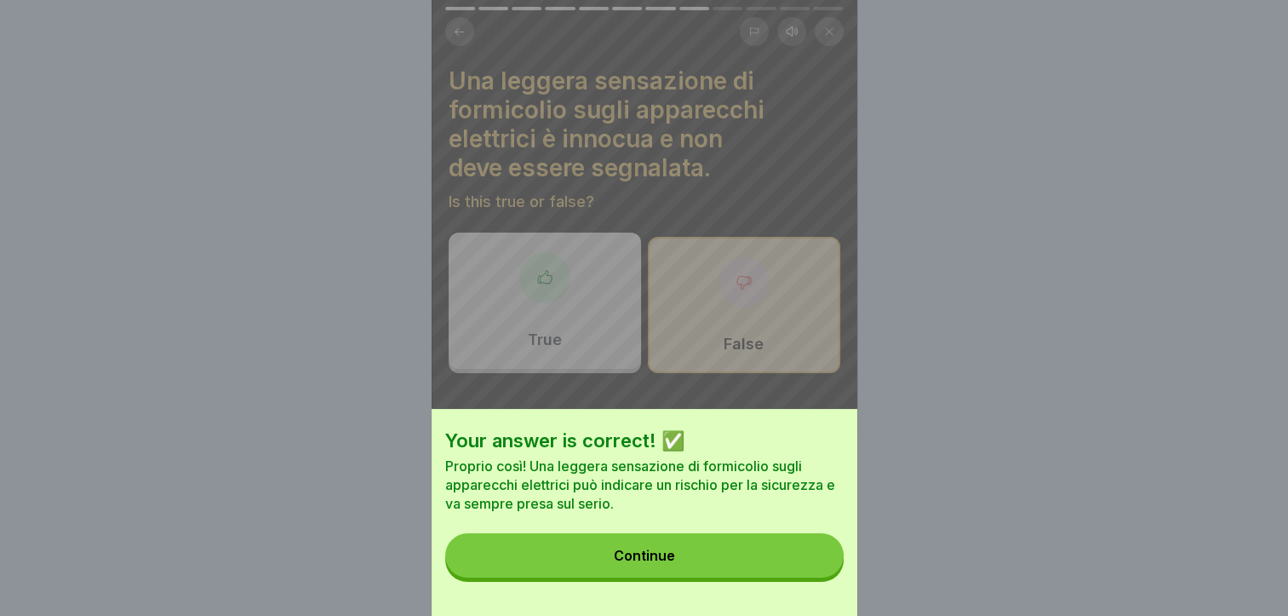
click at [777, 565] on button "Continue" at bounding box center [644, 555] width 398 height 44
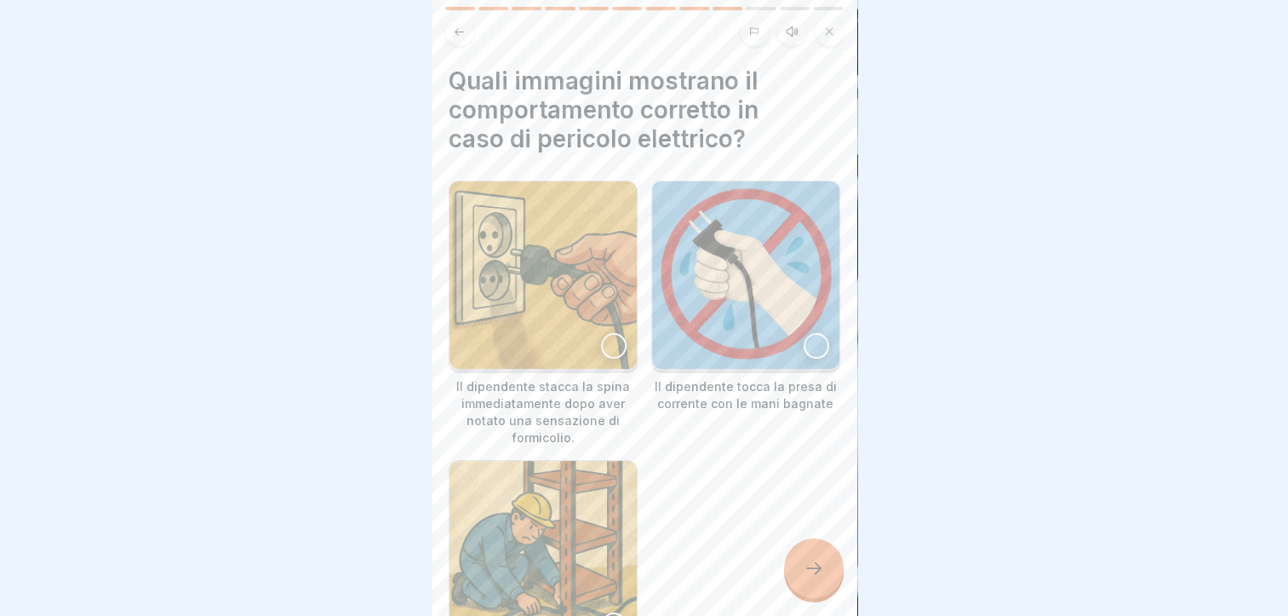
click at [613, 333] on div at bounding box center [614, 346] width 26 height 26
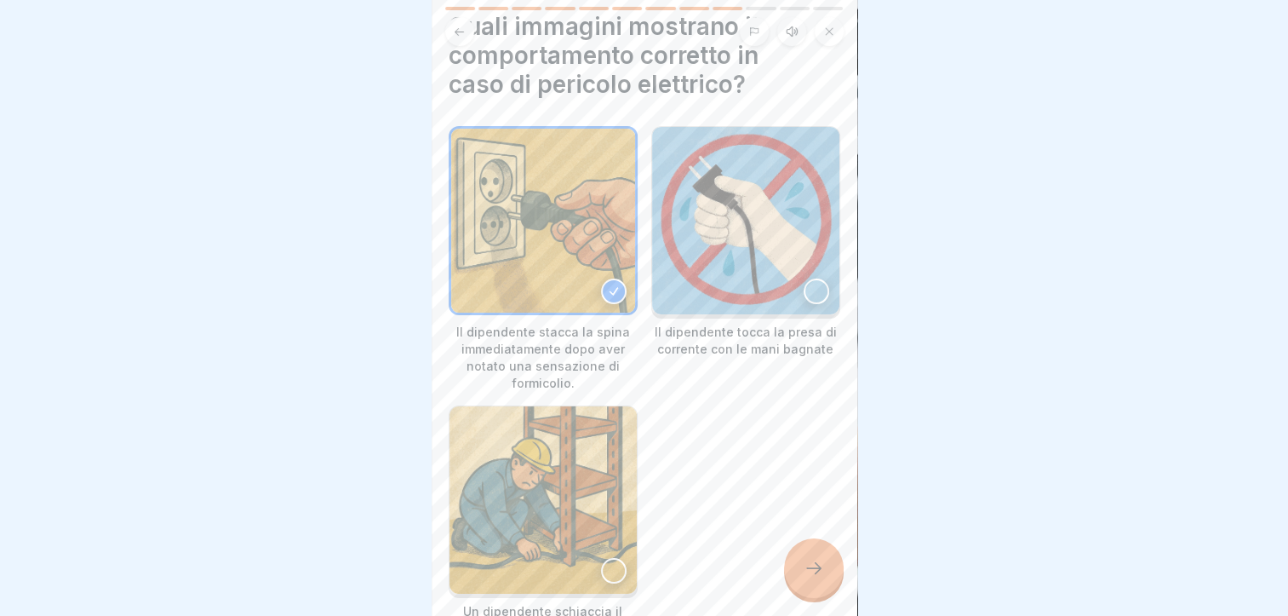
scroll to position [85, 0]
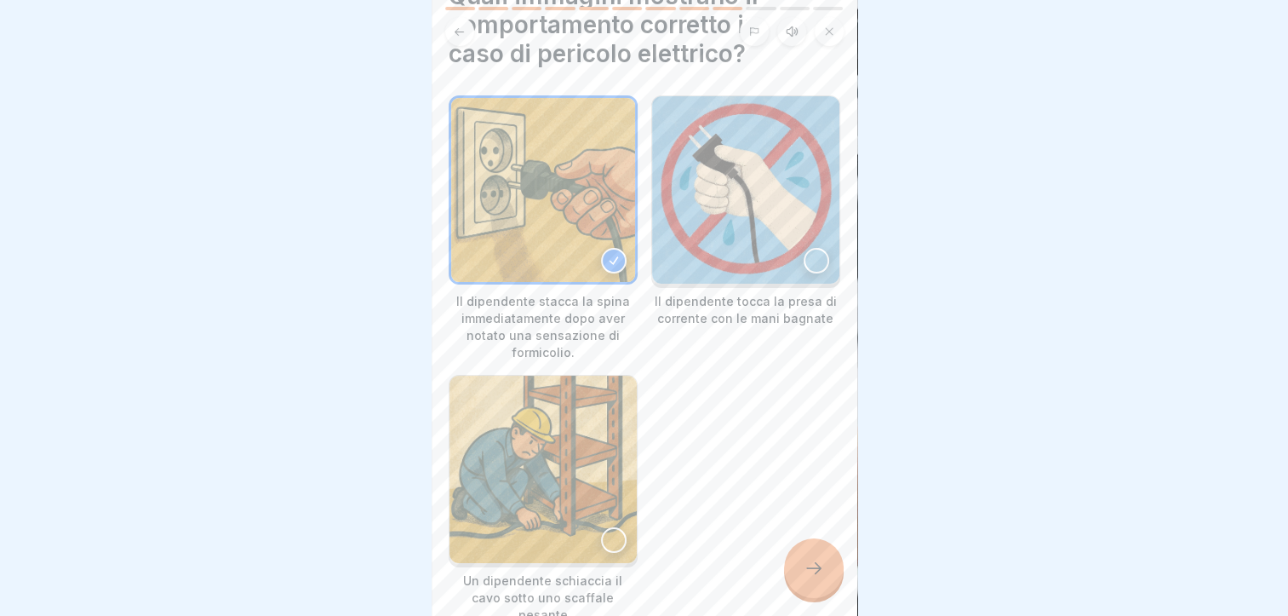
click at [820, 560] on icon at bounding box center [814, 568] width 20 height 20
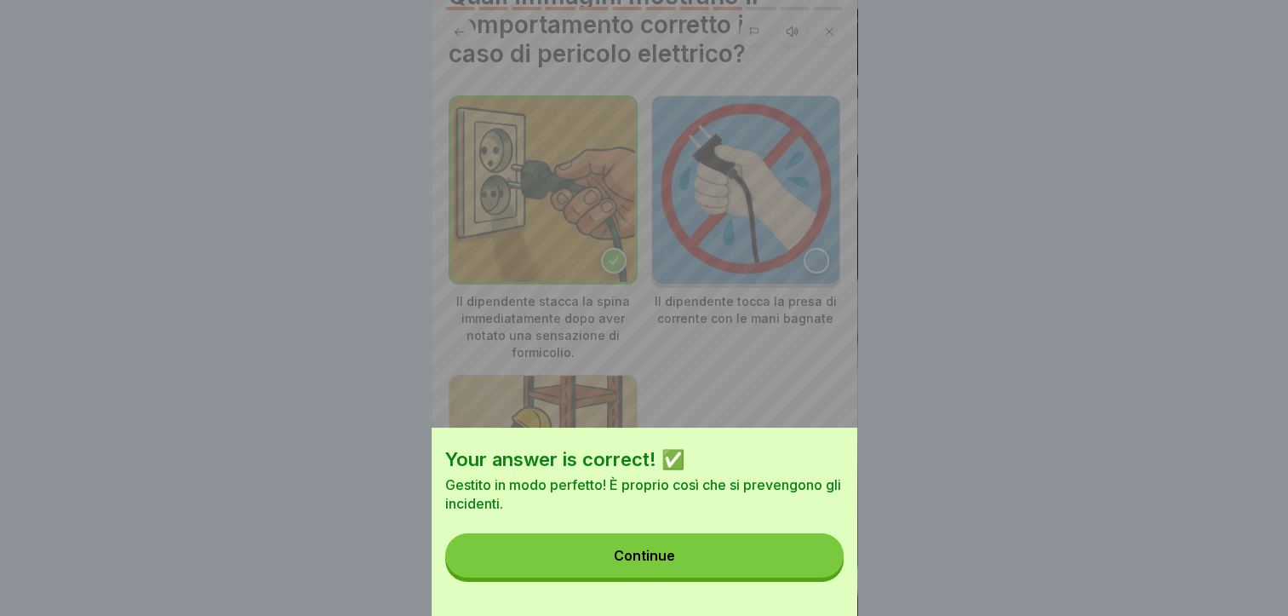
click at [782, 553] on button "Continue" at bounding box center [644, 555] width 398 height 44
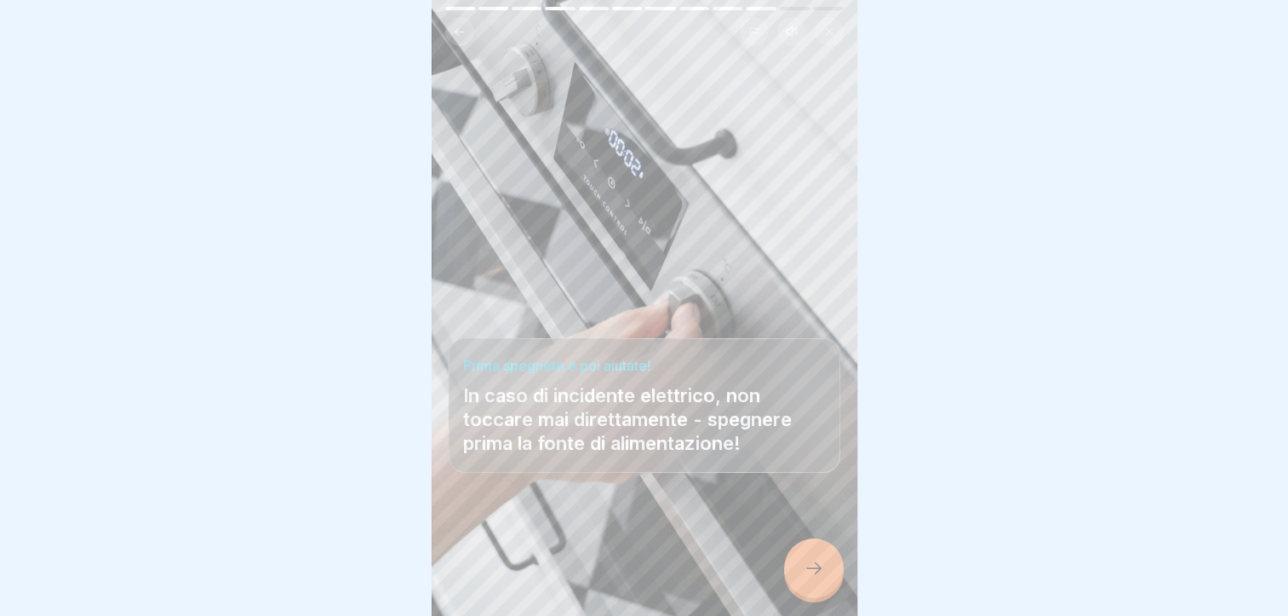
click at [838, 570] on div at bounding box center [814, 568] width 60 height 60
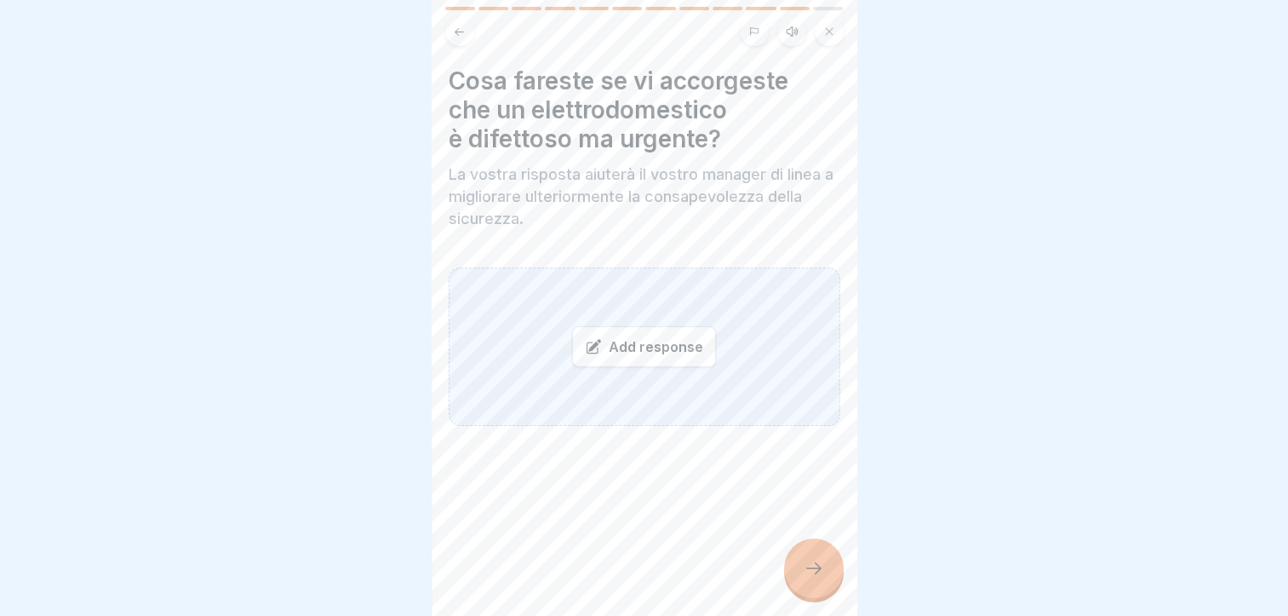
click at [656, 336] on div "Add response" at bounding box center [644, 346] width 144 height 41
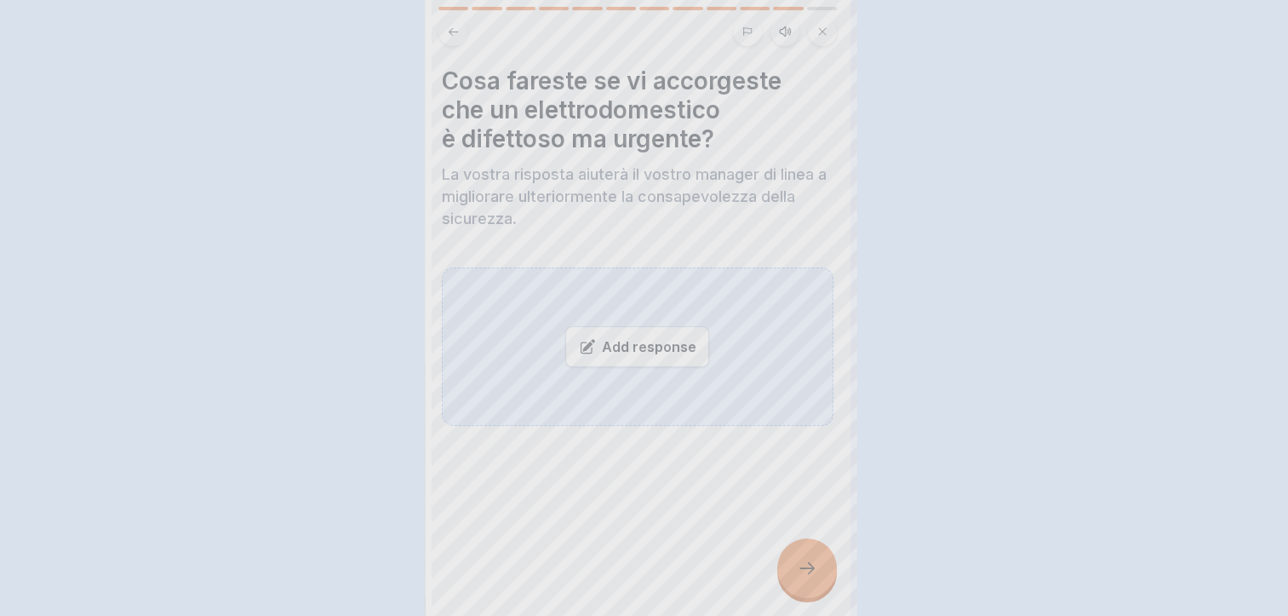
scroll to position [0, 0]
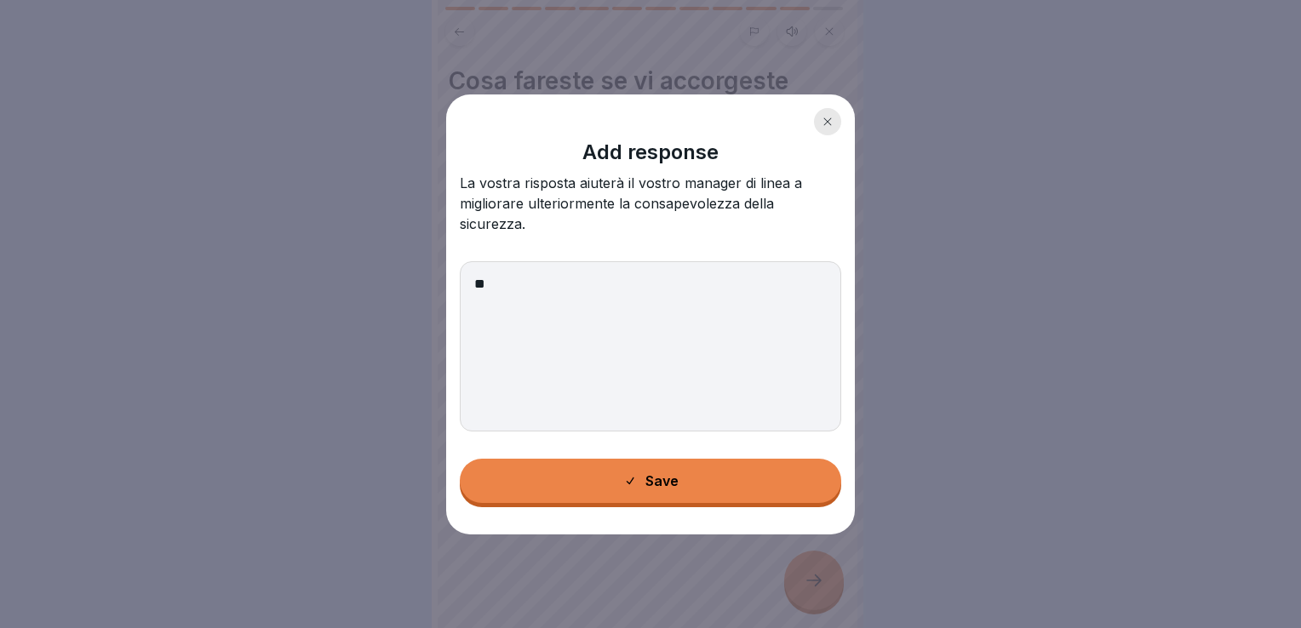
type textarea "*"
type textarea "**********"
click at [709, 460] on button "Save" at bounding box center [650, 481] width 381 height 44
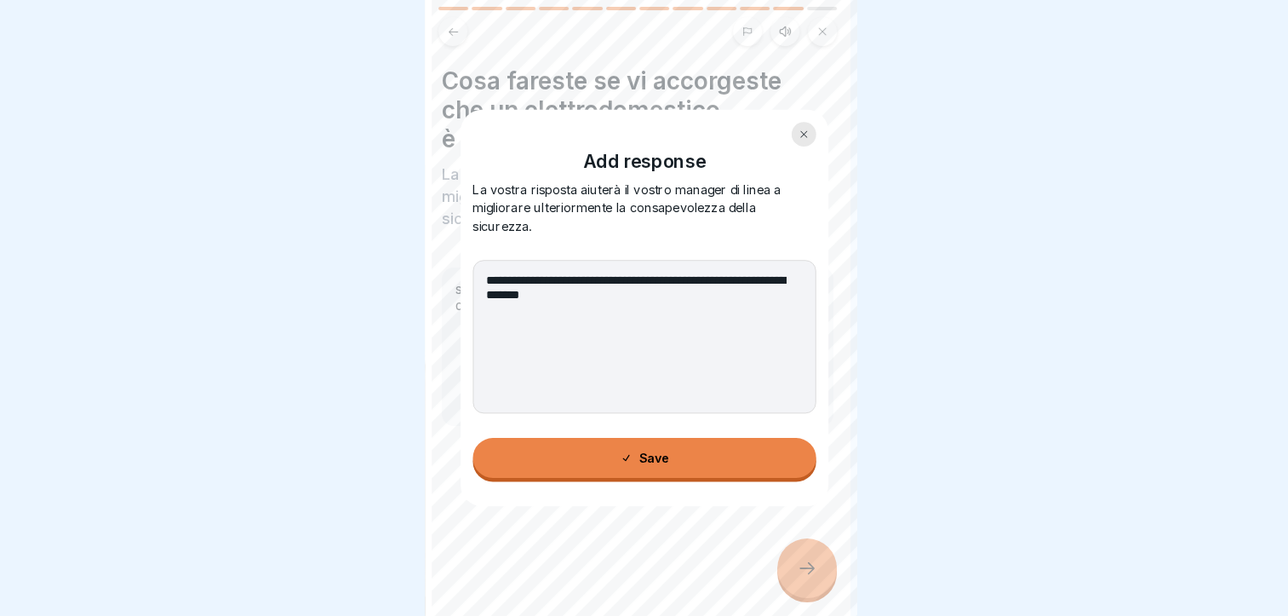
click at [800, 567] on div at bounding box center [807, 568] width 60 height 60
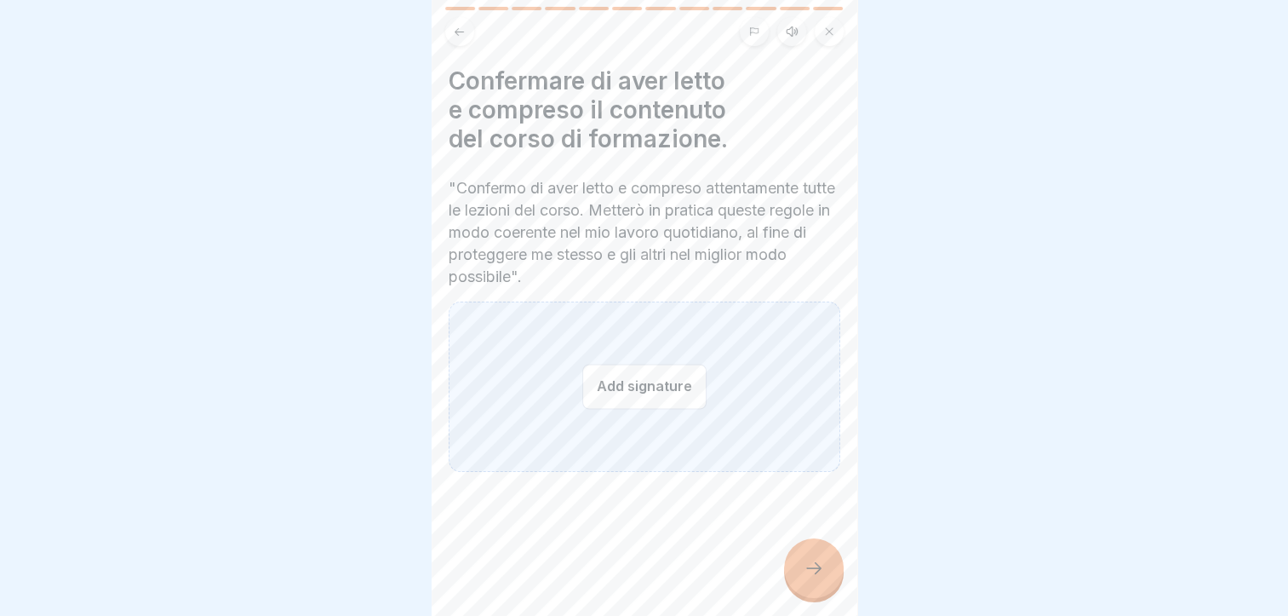
click at [610, 396] on button "Add signature" at bounding box center [644, 386] width 124 height 45
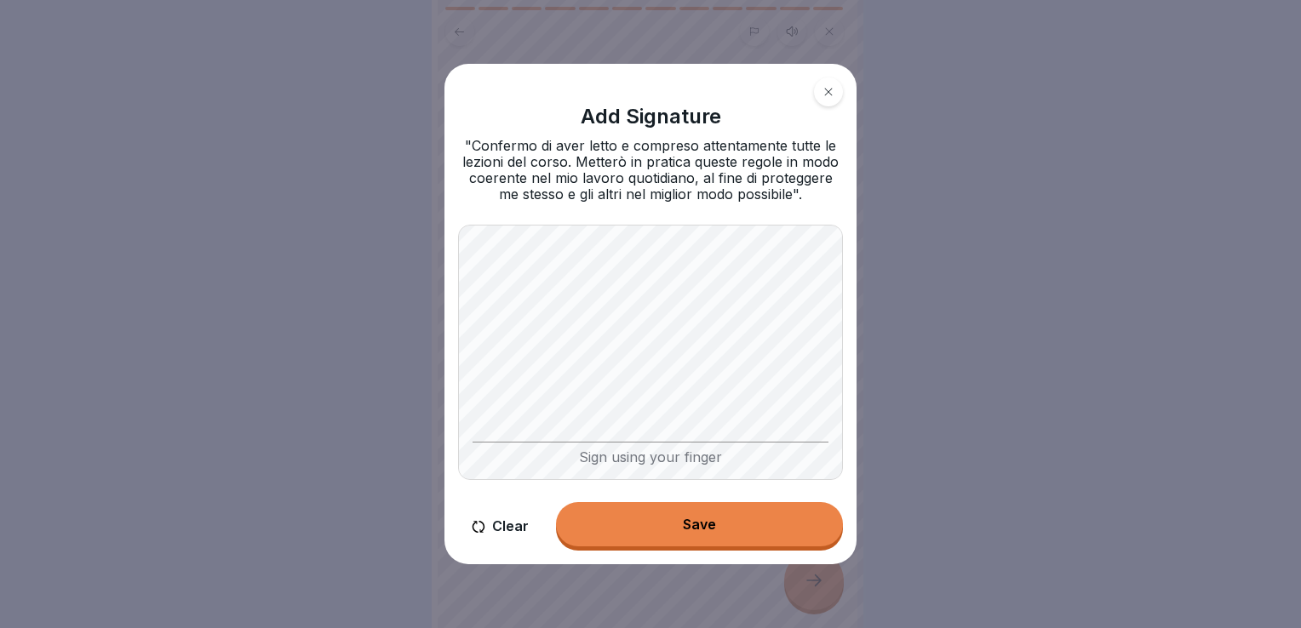
click at [615, 444] on div "Sign using your finger" at bounding box center [651, 454] width 356 height 24
click at [627, 444] on div "Sign using your finger" at bounding box center [651, 454] width 356 height 24
click at [651, 461] on div "Sign using your finger" at bounding box center [651, 454] width 356 height 24
click at [739, 517] on button "Save" at bounding box center [699, 524] width 287 height 44
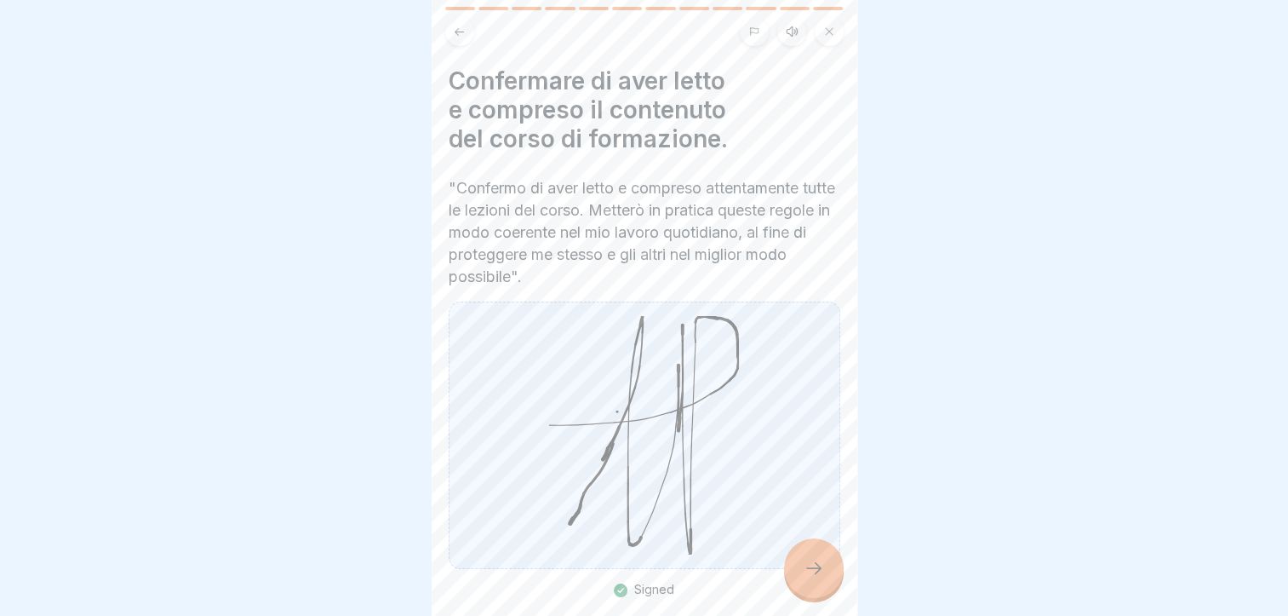
click at [823, 578] on icon at bounding box center [814, 568] width 20 height 20
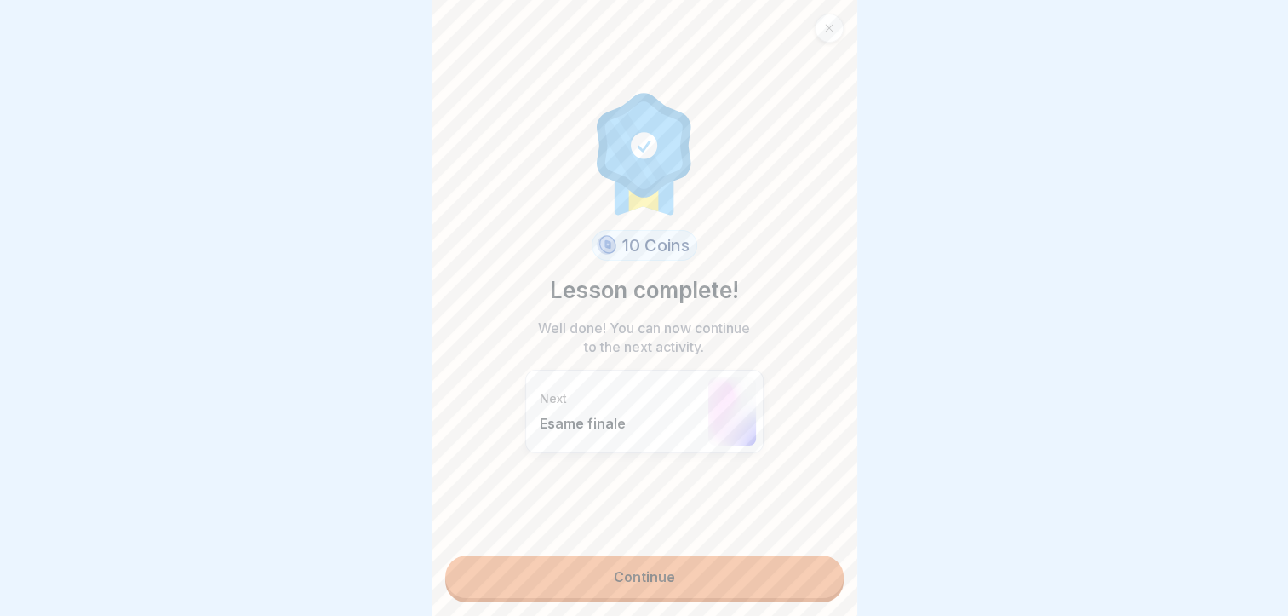
click at [620, 567] on link "Continue" at bounding box center [644, 576] width 398 height 43
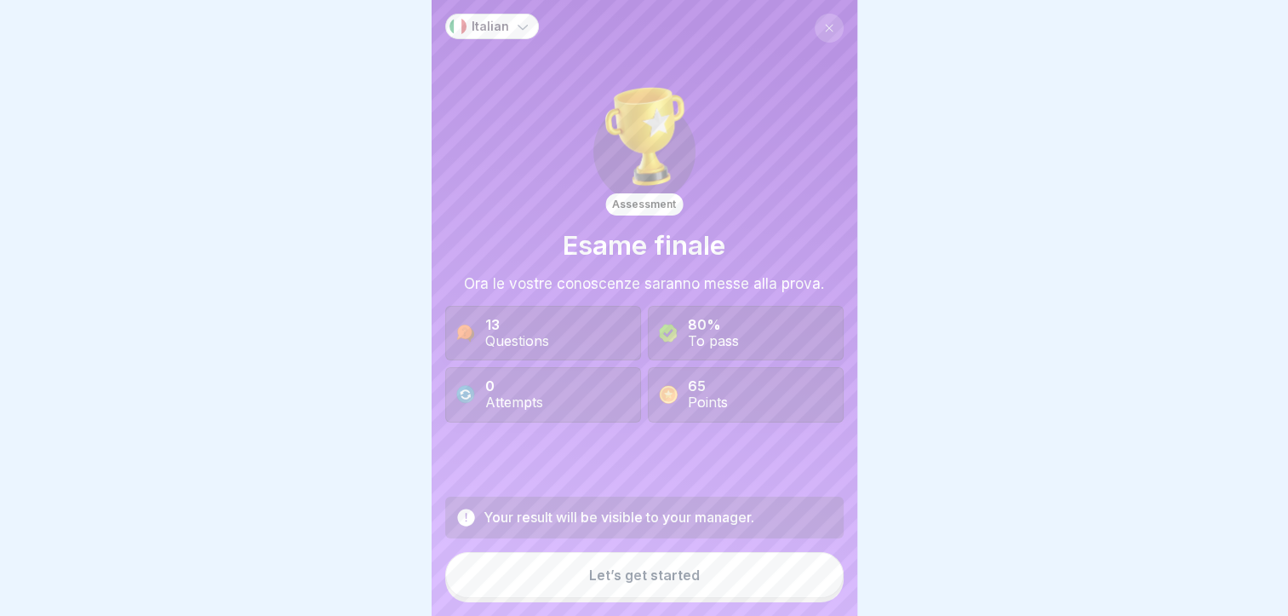
scroll to position [13, 0]
click at [691, 578] on div "Let’s get started" at bounding box center [644, 574] width 111 height 15
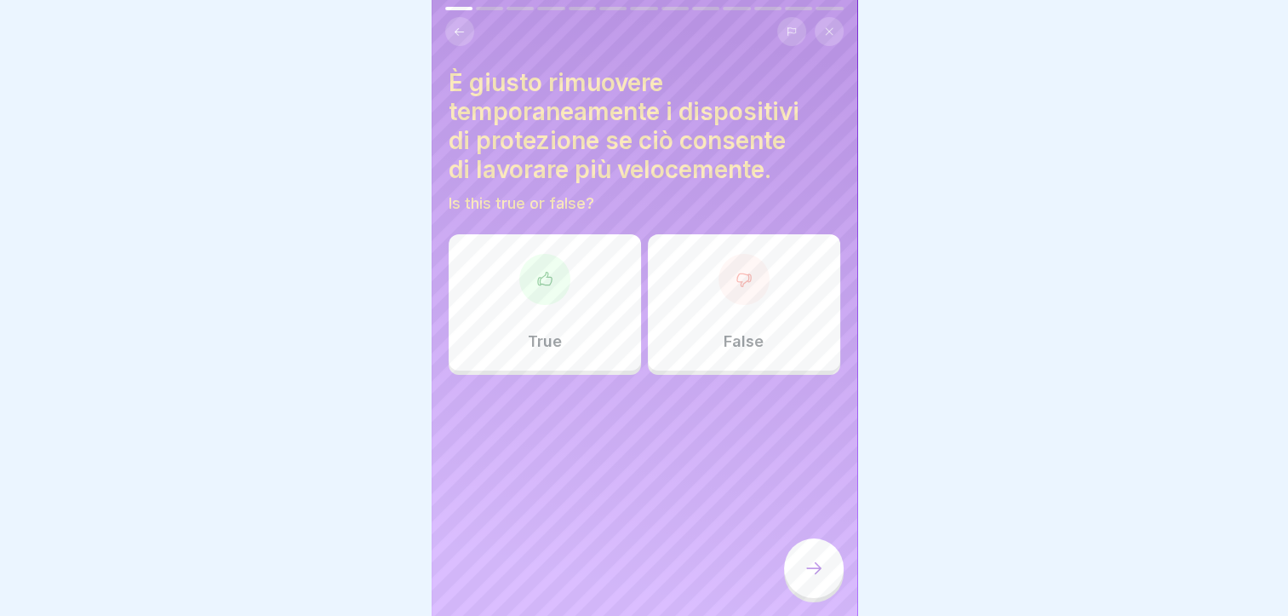
click at [706, 290] on div "False" at bounding box center [744, 302] width 192 height 136
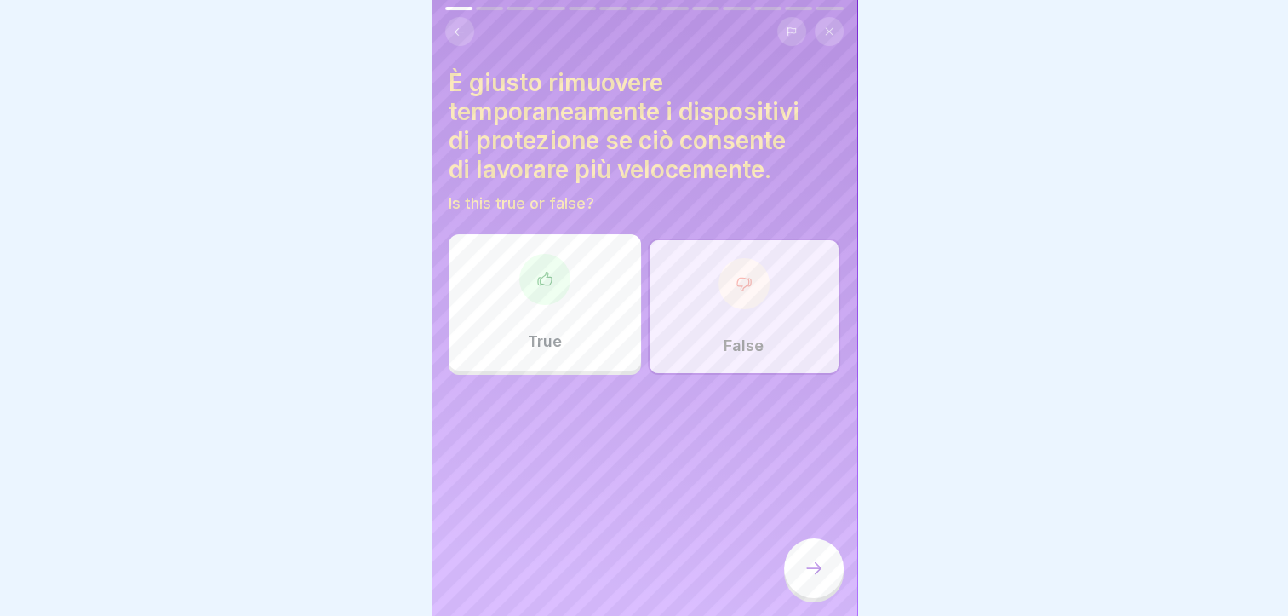
click at [799, 562] on div at bounding box center [814, 568] width 60 height 60
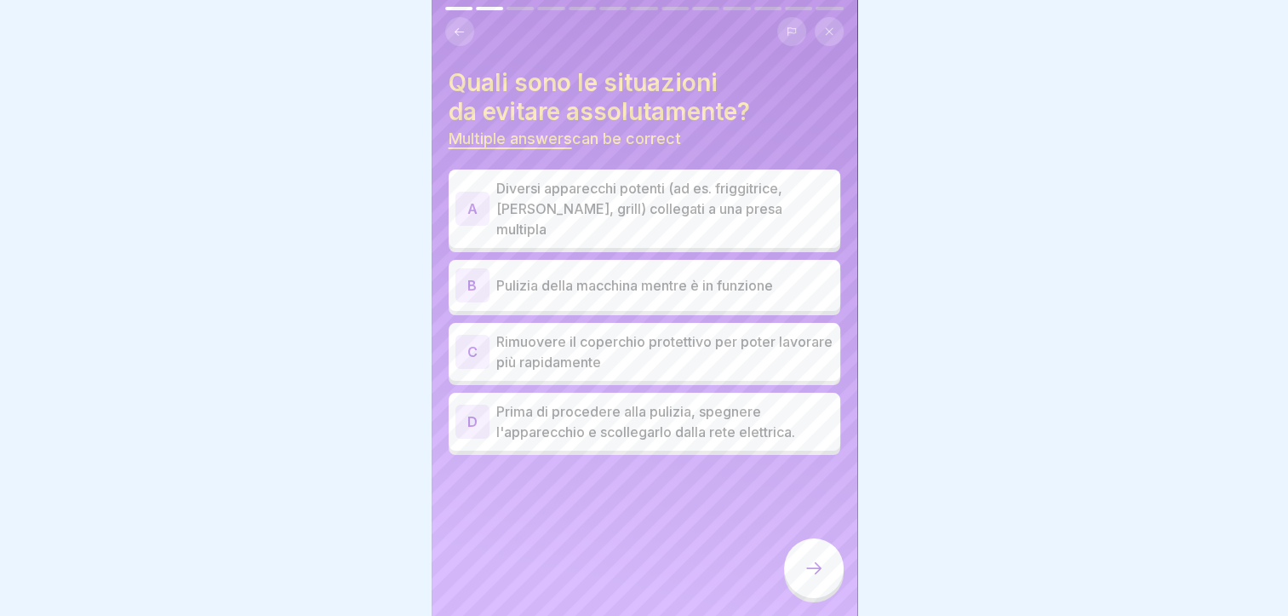
click at [608, 185] on p "Diversi apparecchi potenti (ad es. friggitrice, [PERSON_NAME], grill) collegati…" at bounding box center [664, 208] width 337 height 61
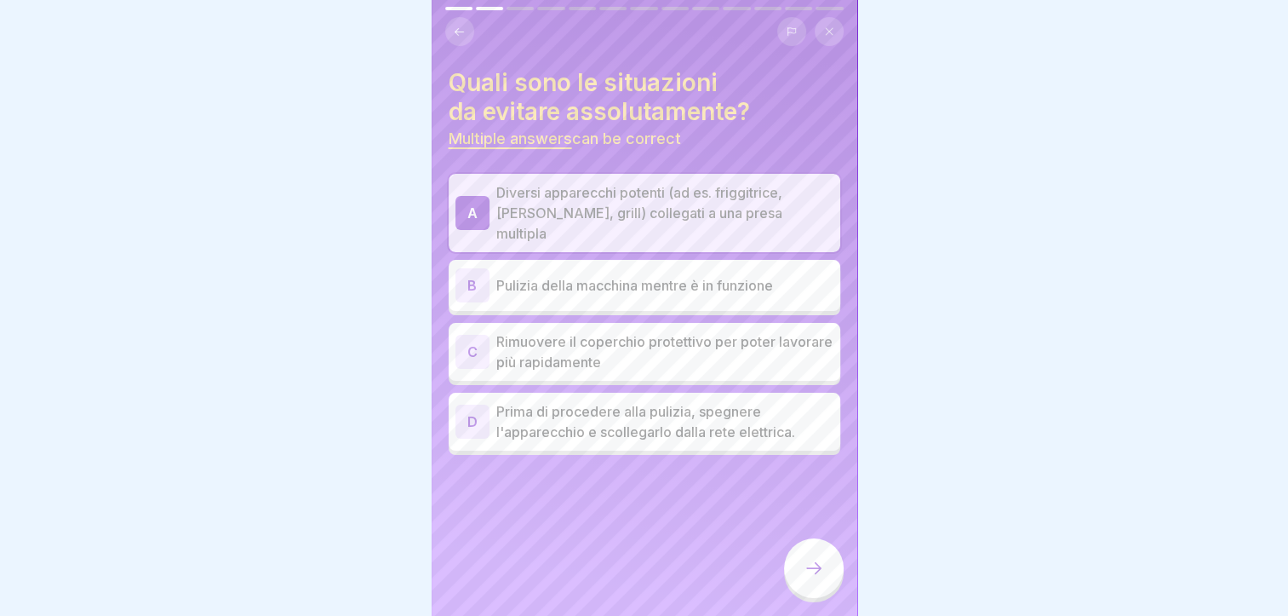
click at [610, 275] on p "Pulizia della macchina mentre è in funzione" at bounding box center [664, 285] width 337 height 20
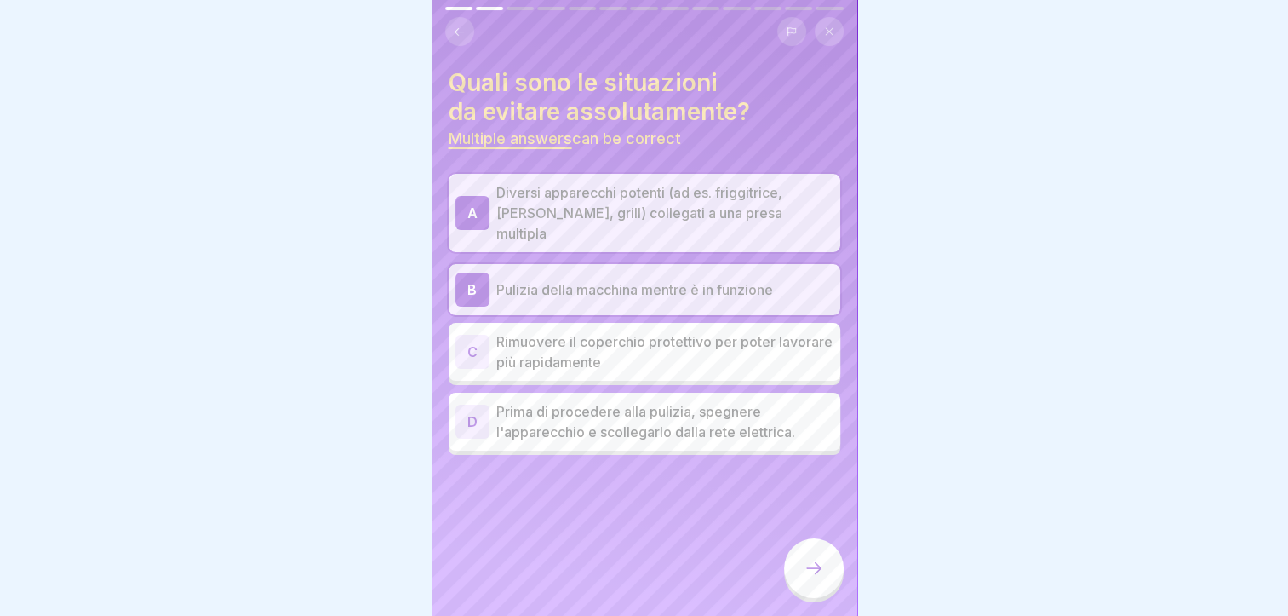
click at [620, 331] on p "Rimuovere il coperchio protettivo per poter lavorare più rapidamente" at bounding box center [664, 351] width 337 height 41
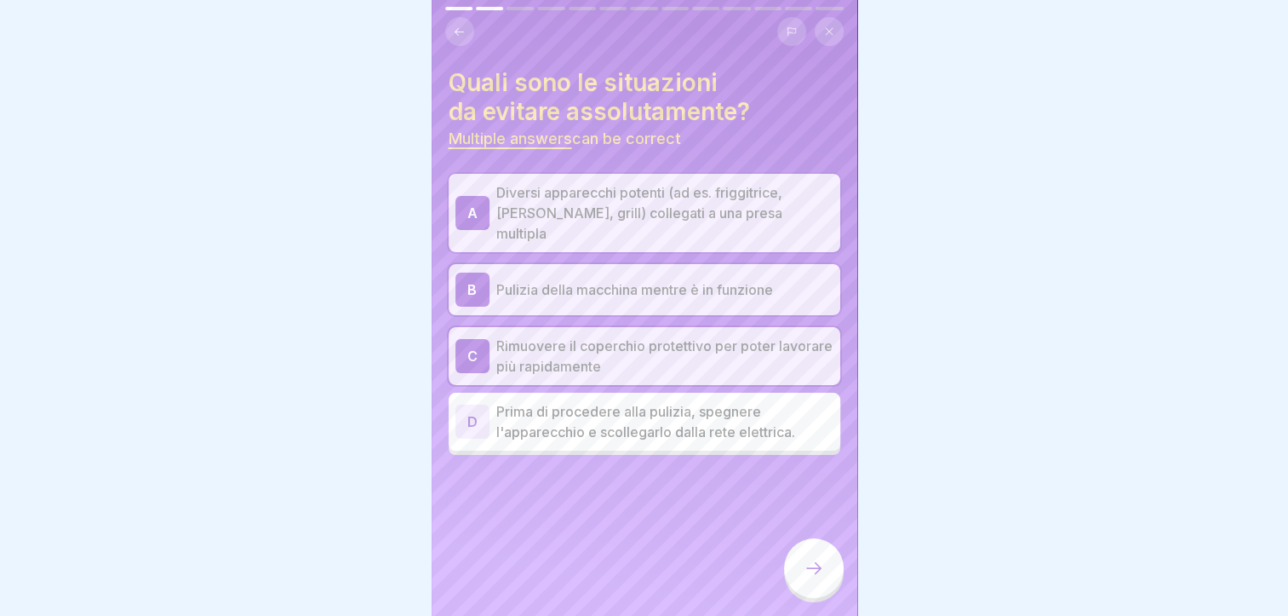
click at [811, 564] on icon at bounding box center [814, 568] width 20 height 20
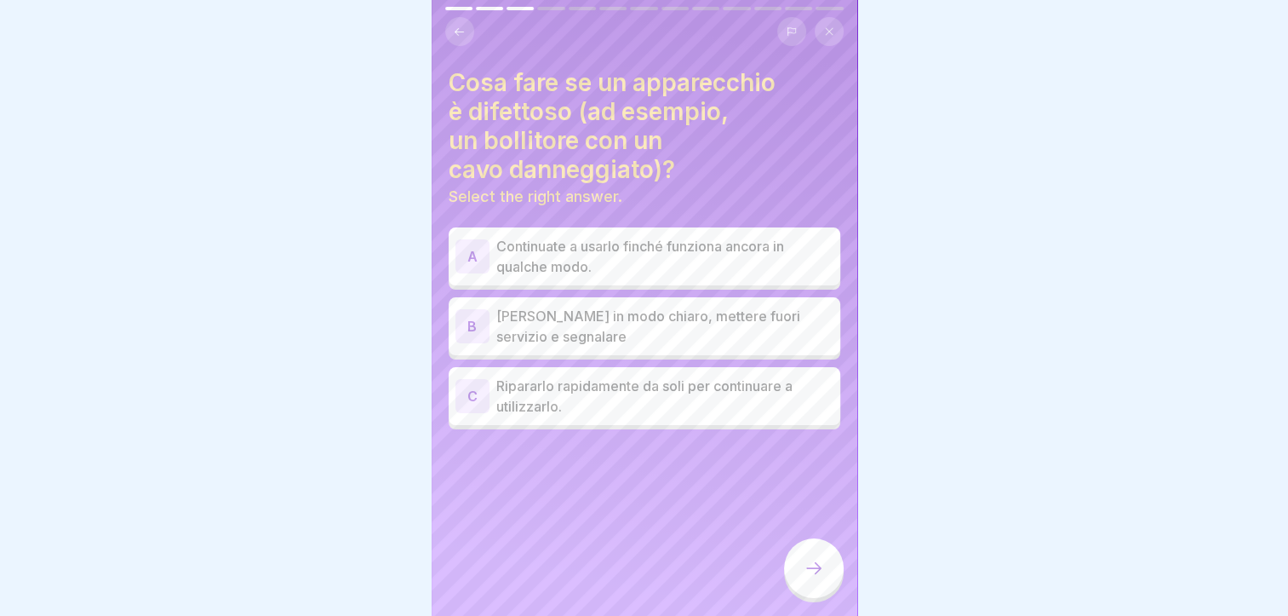
click at [671, 306] on p "[PERSON_NAME] in modo chiaro, mettere fuori servizio e segnalare" at bounding box center [664, 326] width 337 height 41
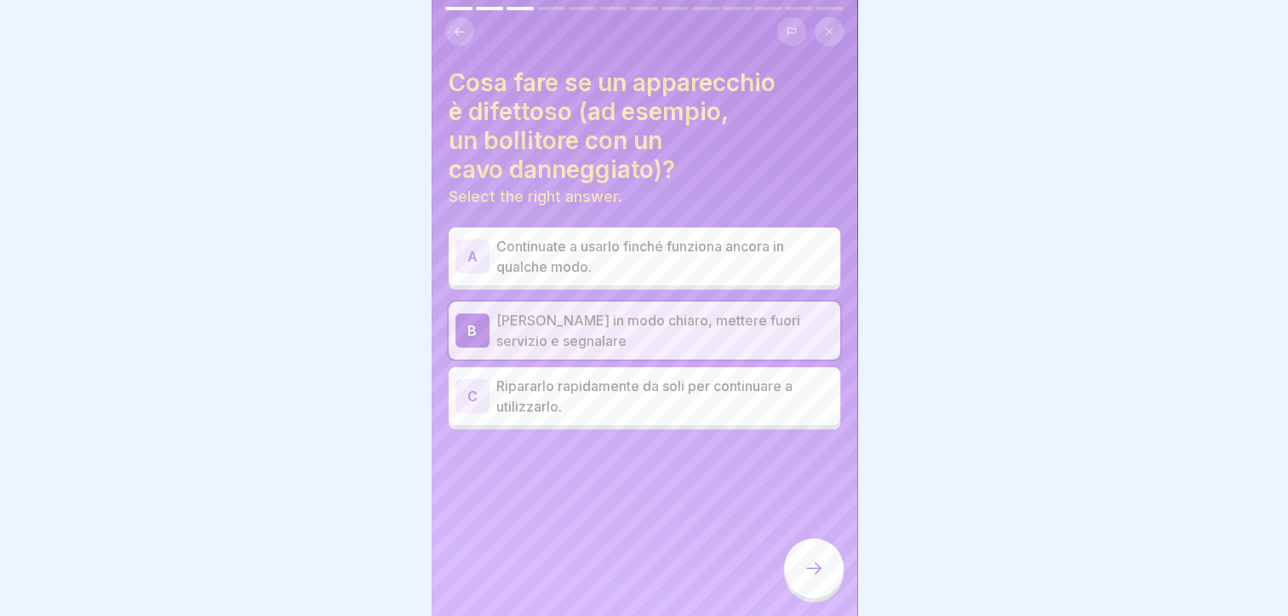
click at [824, 572] on div at bounding box center [814, 568] width 60 height 60
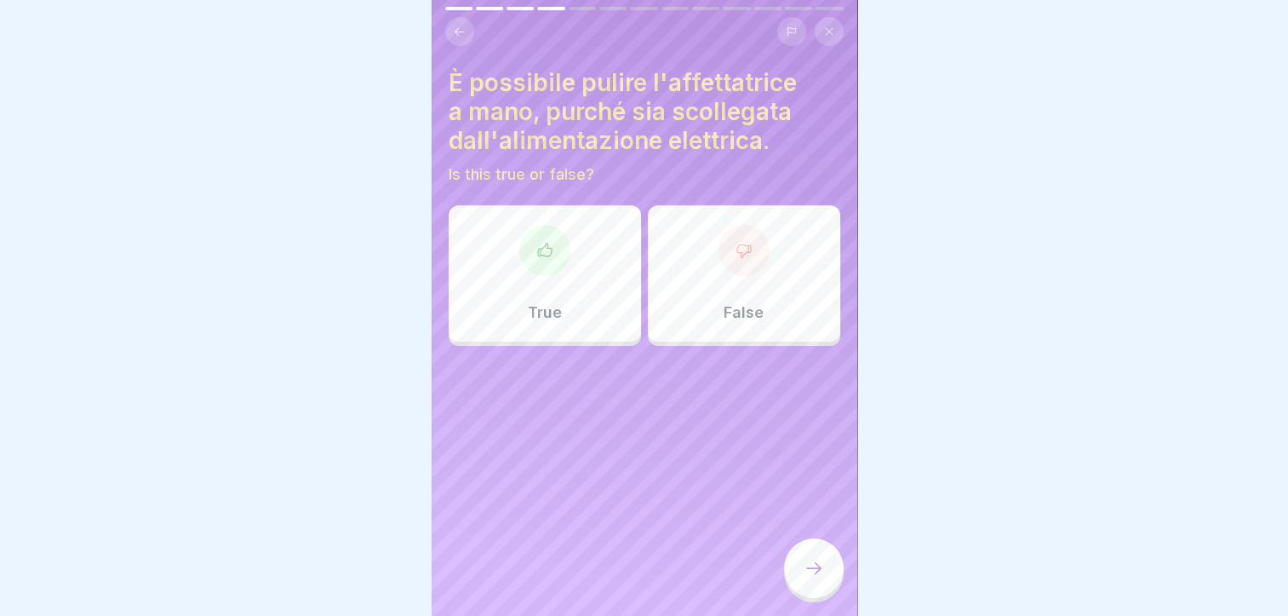
click at [715, 263] on div "False" at bounding box center [744, 273] width 192 height 136
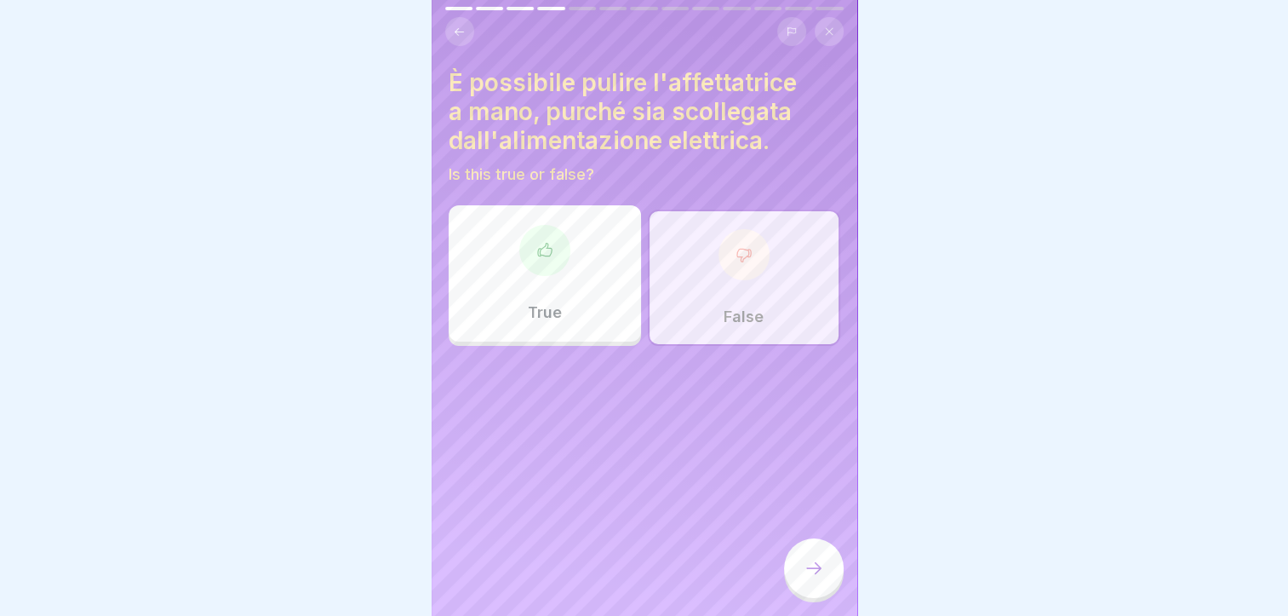
click at [805, 570] on icon at bounding box center [814, 568] width 20 height 20
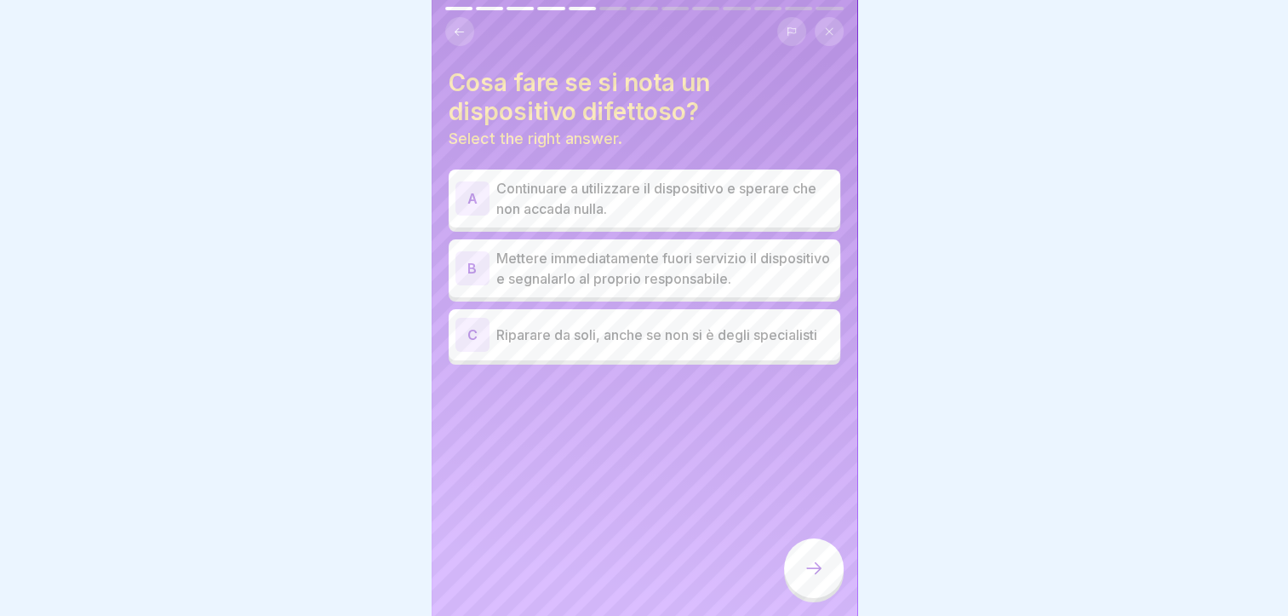
click at [670, 258] on p "Mettere immediatamente fuori servizio il dispositivo e segnalarlo al proprio re…" at bounding box center [664, 268] width 337 height 41
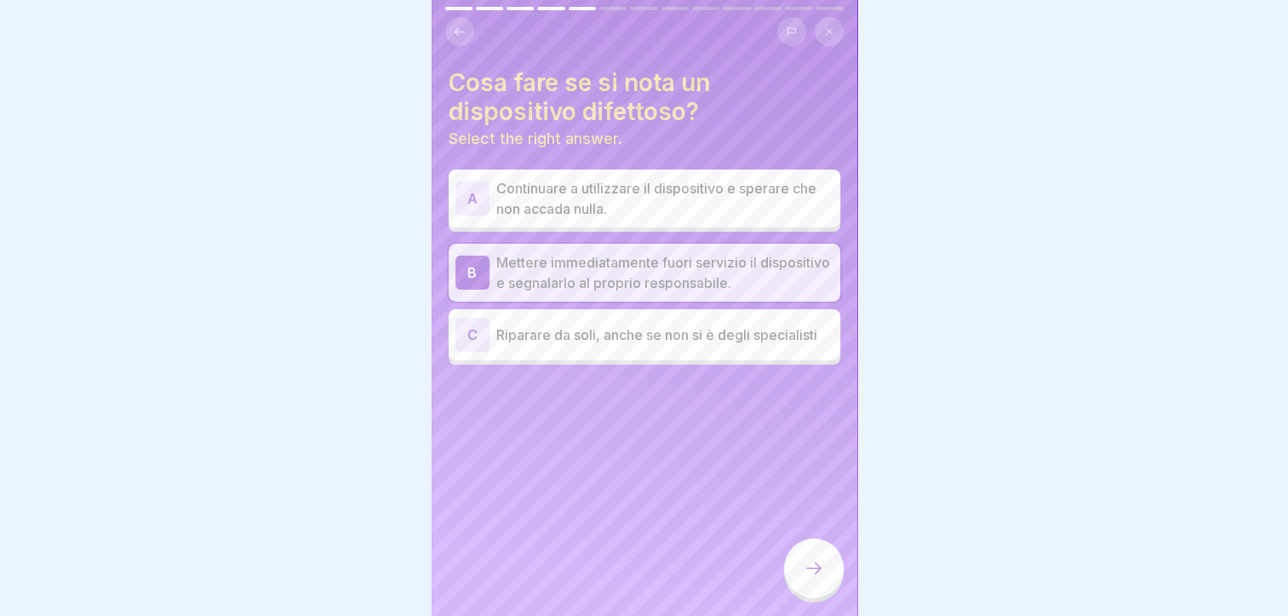
click at [828, 570] on div at bounding box center [814, 568] width 60 height 60
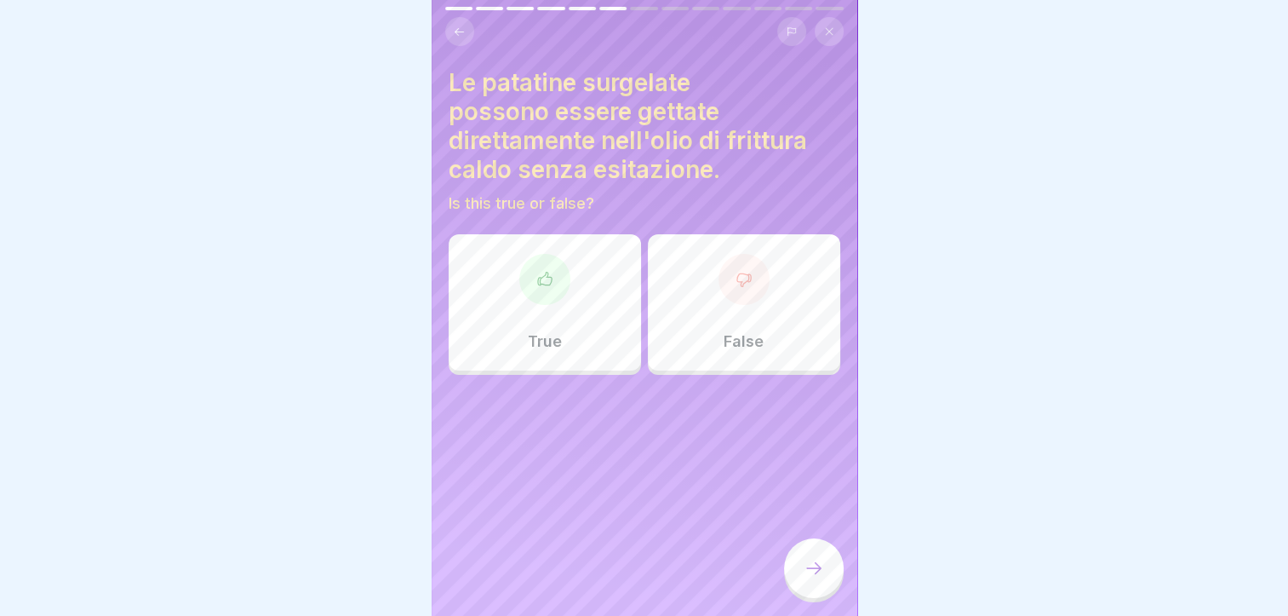
click at [724, 332] on p "False" at bounding box center [744, 341] width 40 height 19
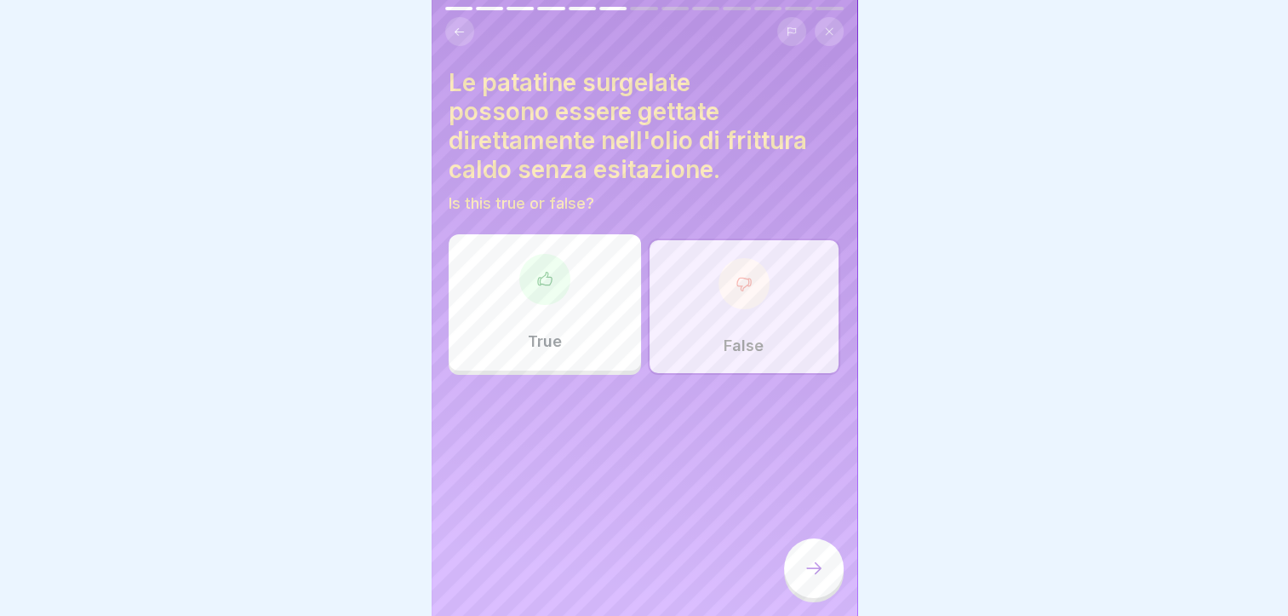
click at [804, 571] on icon at bounding box center [814, 568] width 20 height 20
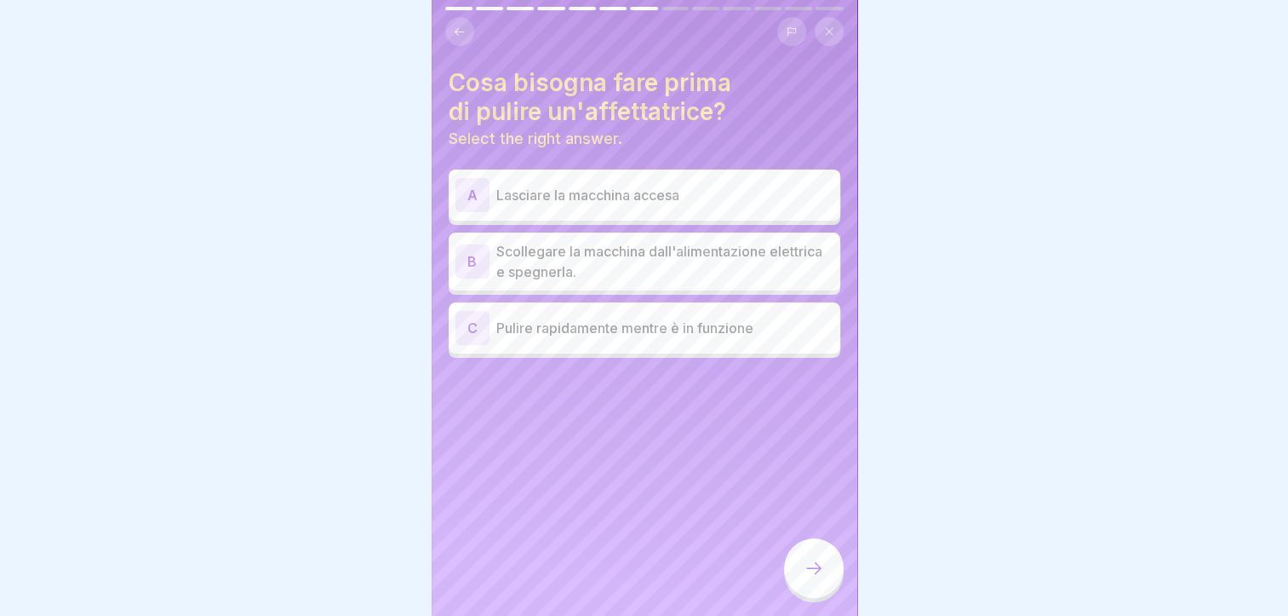
click at [633, 243] on p "Scollegare la macchina dall'alimentazione elettrica e spegnerla." at bounding box center [664, 261] width 337 height 41
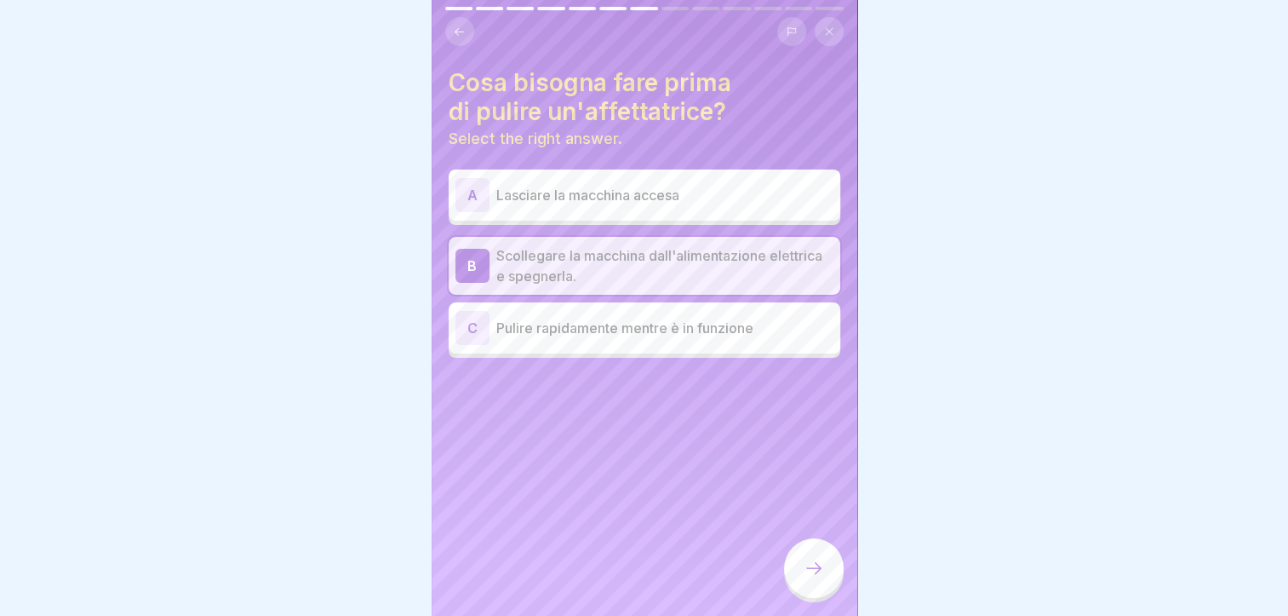
click at [798, 560] on div at bounding box center [814, 568] width 60 height 60
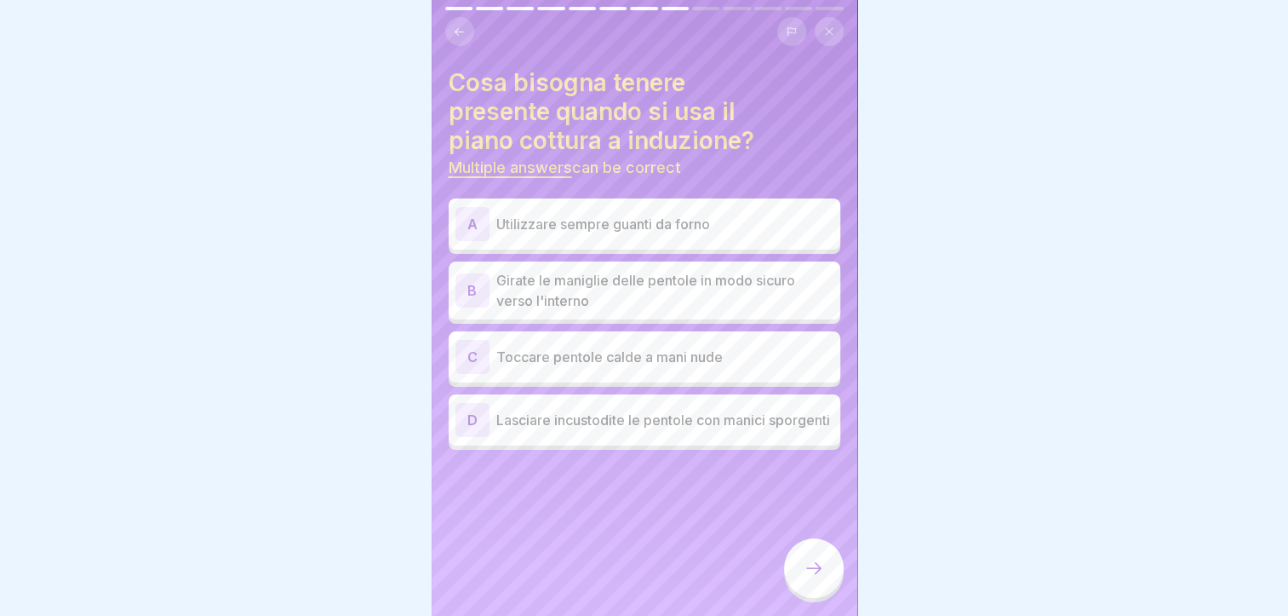
click at [624, 270] on p "Girate le maniglie delle pentole in modo sicuro verso l'interno" at bounding box center [664, 290] width 337 height 41
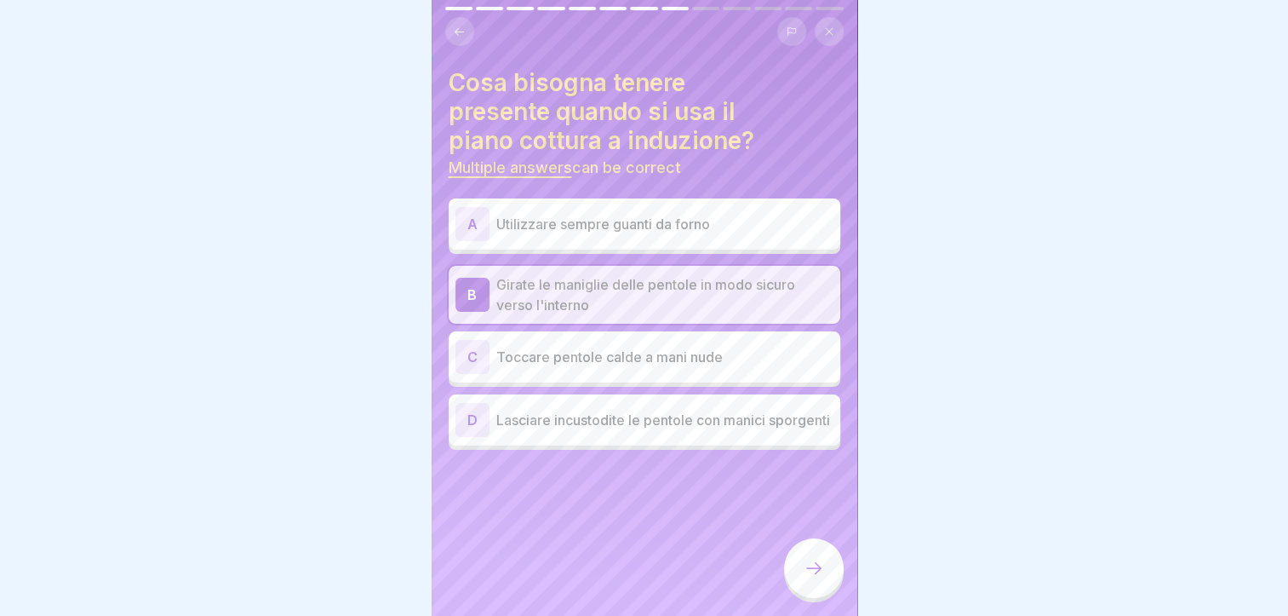
click at [799, 558] on div at bounding box center [814, 568] width 60 height 60
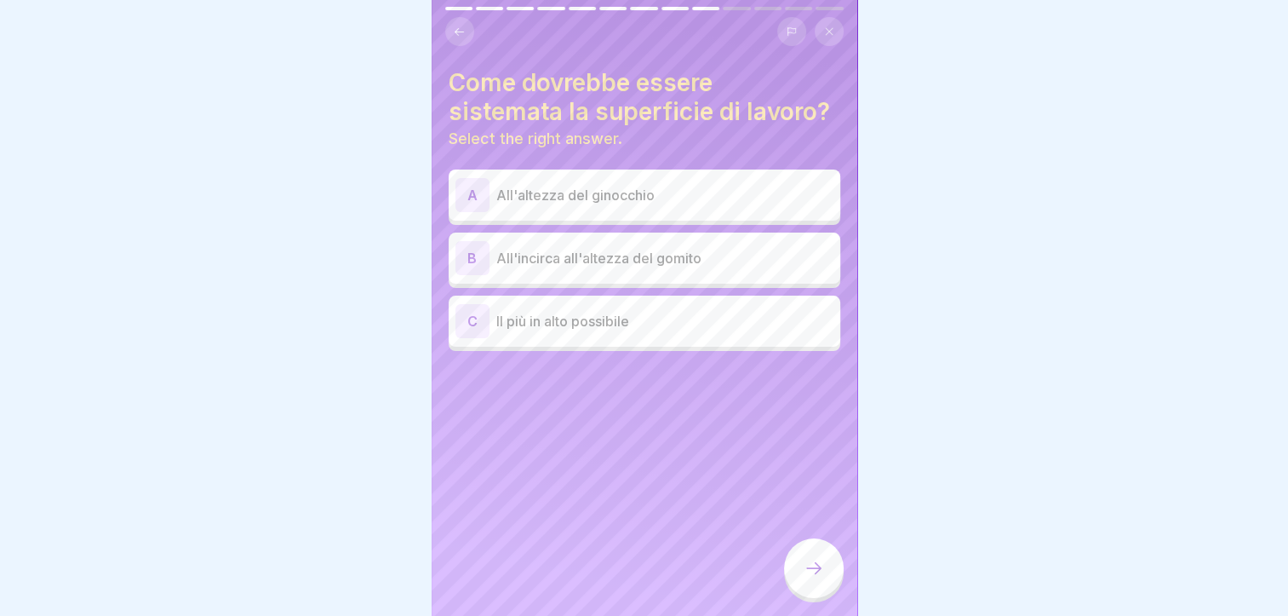
click at [610, 248] on p "All'incirca all'altezza del gomito" at bounding box center [664, 258] width 337 height 20
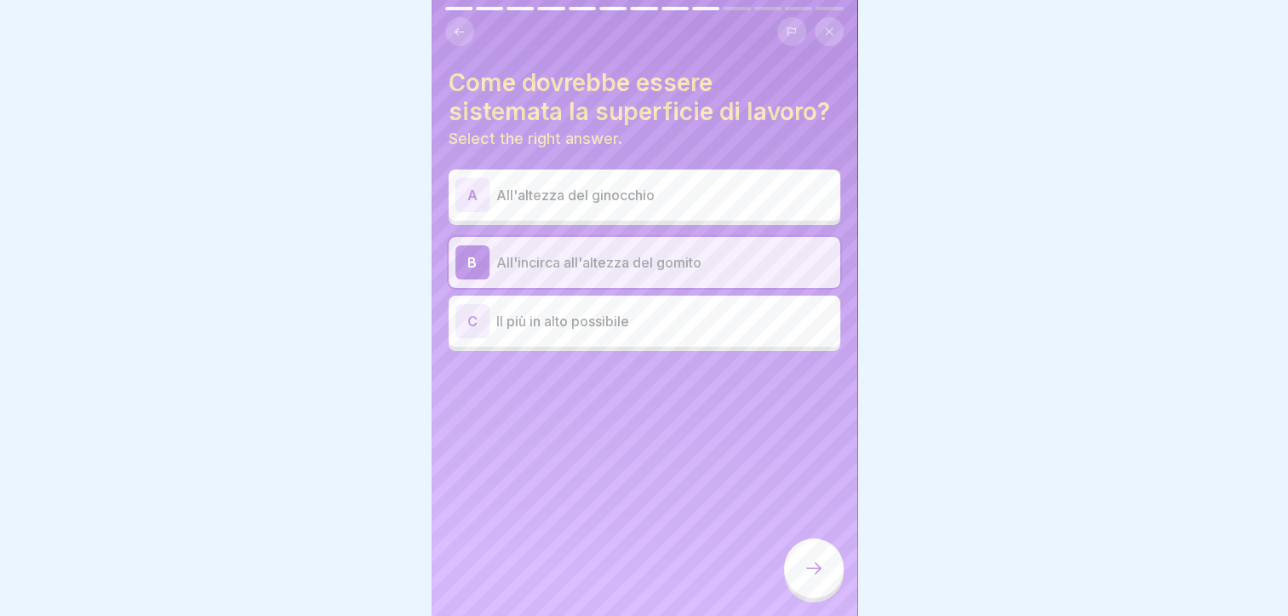
click at [804, 564] on icon at bounding box center [814, 568] width 20 height 20
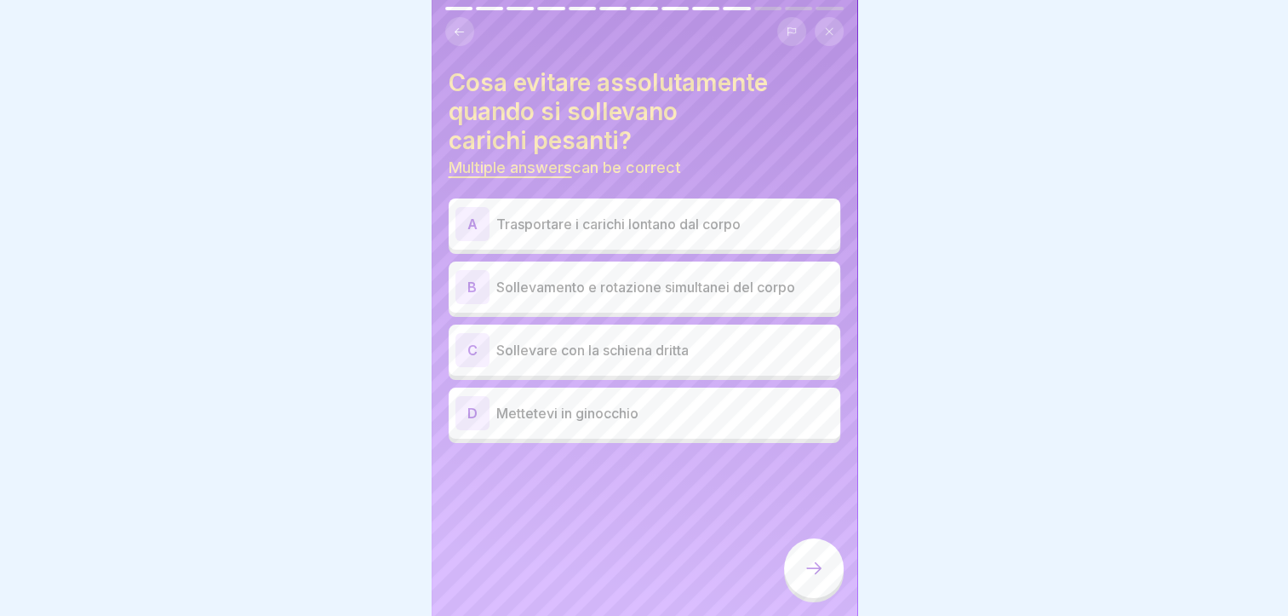
click at [586, 277] on p "Sollevamento e rotazione simultanei del corpo" at bounding box center [664, 287] width 337 height 20
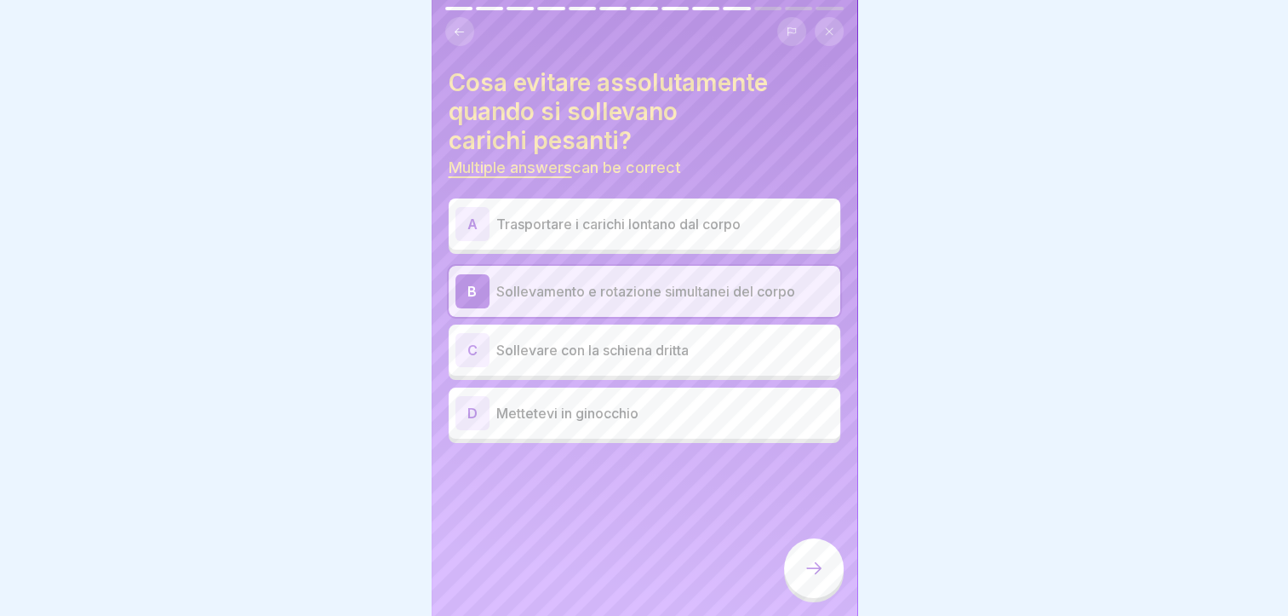
click at [589, 233] on div "A Trasportare i carichi lontano dal corpo" at bounding box center [645, 223] width 392 height 51
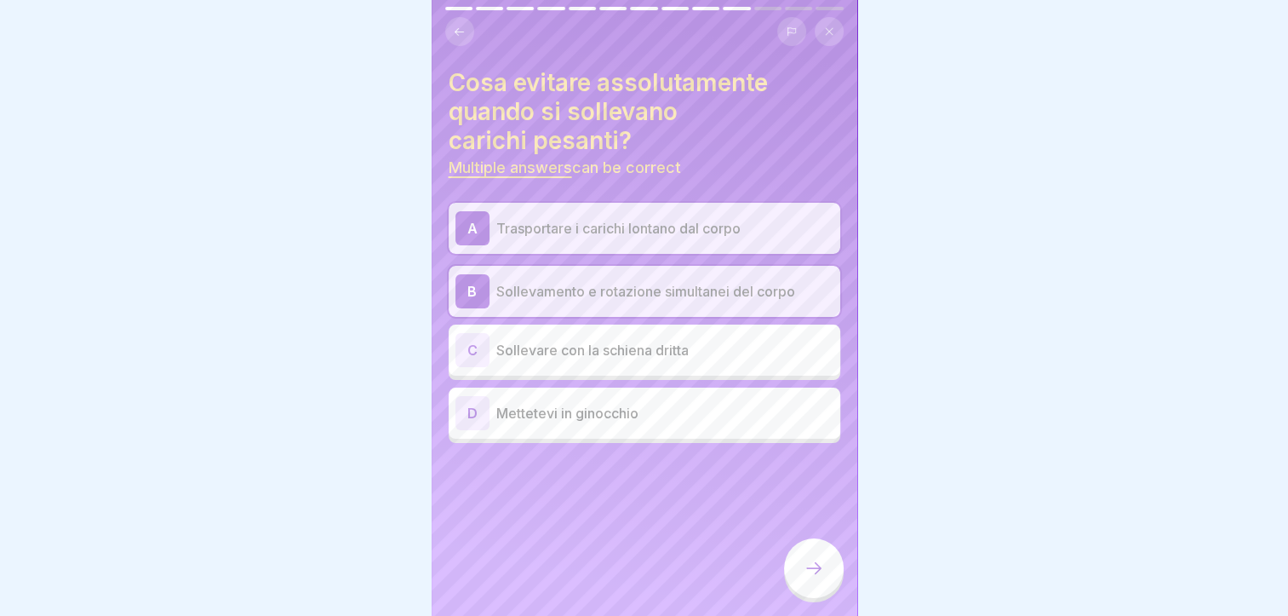
click at [820, 560] on icon at bounding box center [814, 568] width 20 height 20
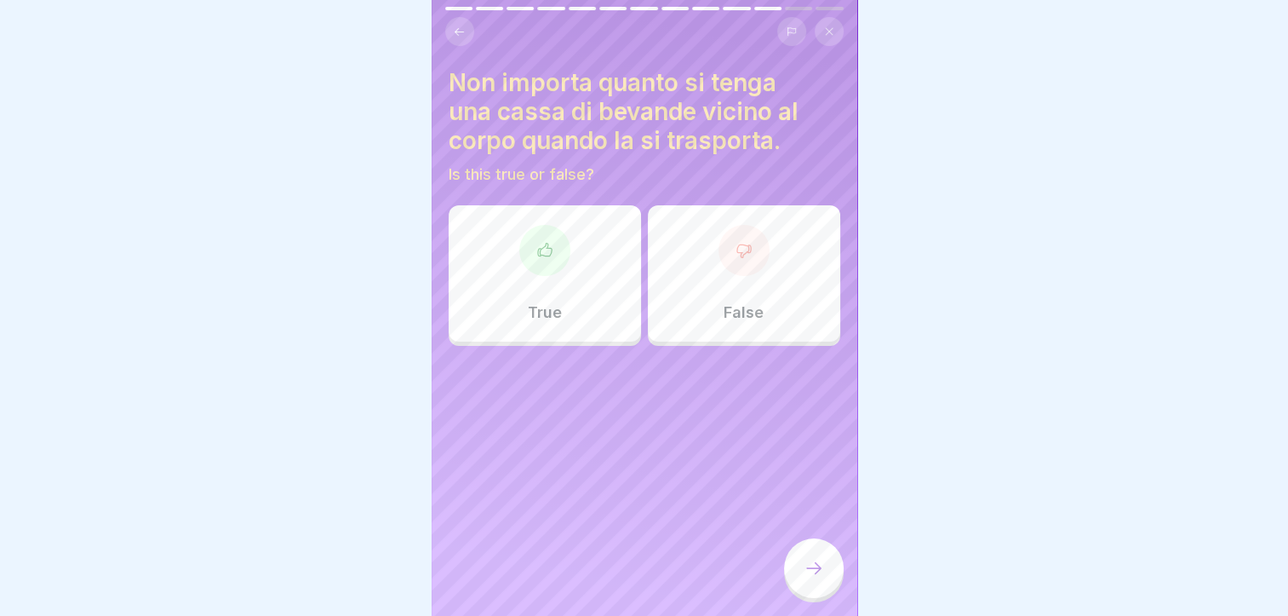
click at [684, 267] on div "False" at bounding box center [744, 273] width 192 height 136
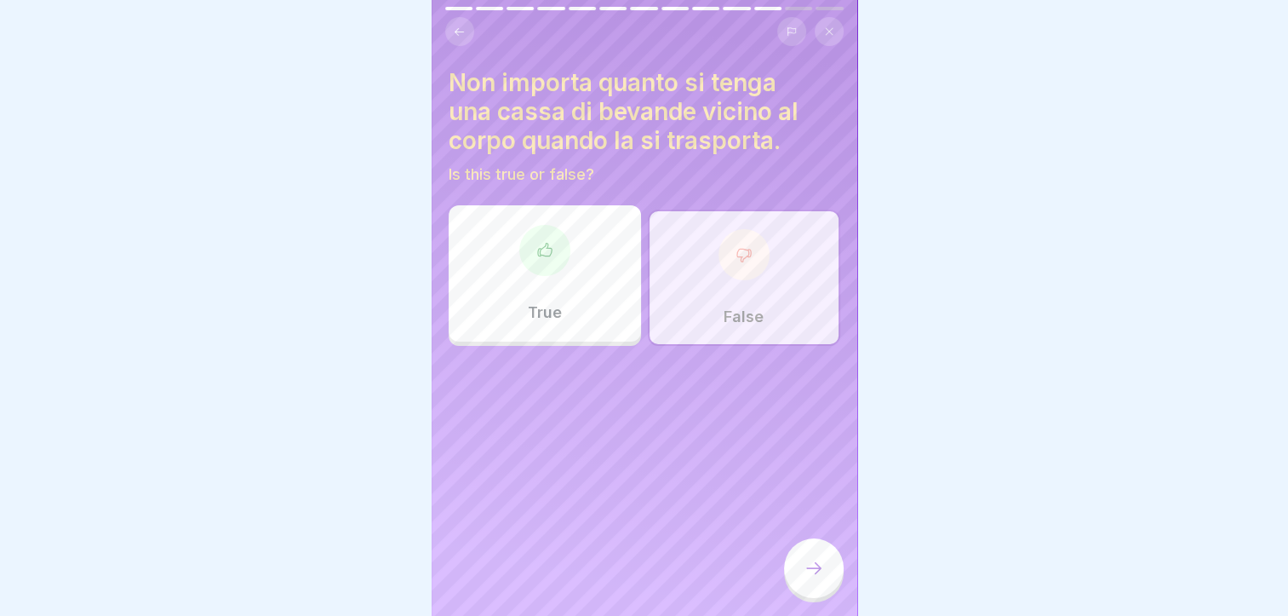
click at [817, 557] on div at bounding box center [814, 568] width 60 height 60
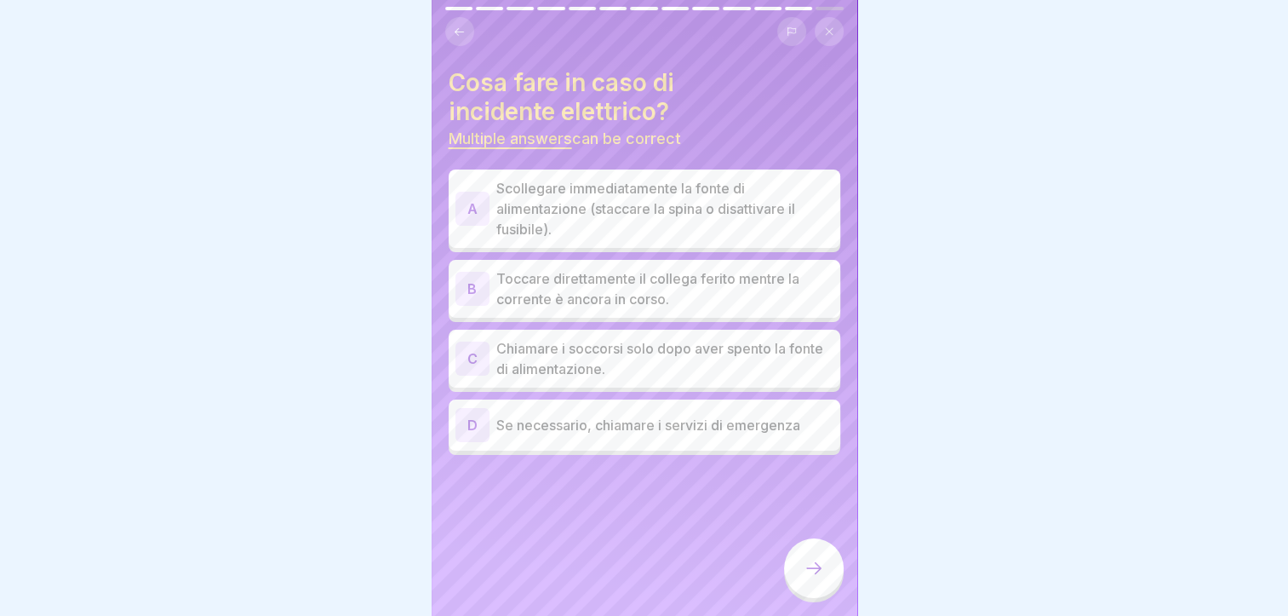
click at [618, 339] on p "Chiamare i soccorsi solo dopo aver spento la fonte di alimentazione." at bounding box center [664, 358] width 337 height 41
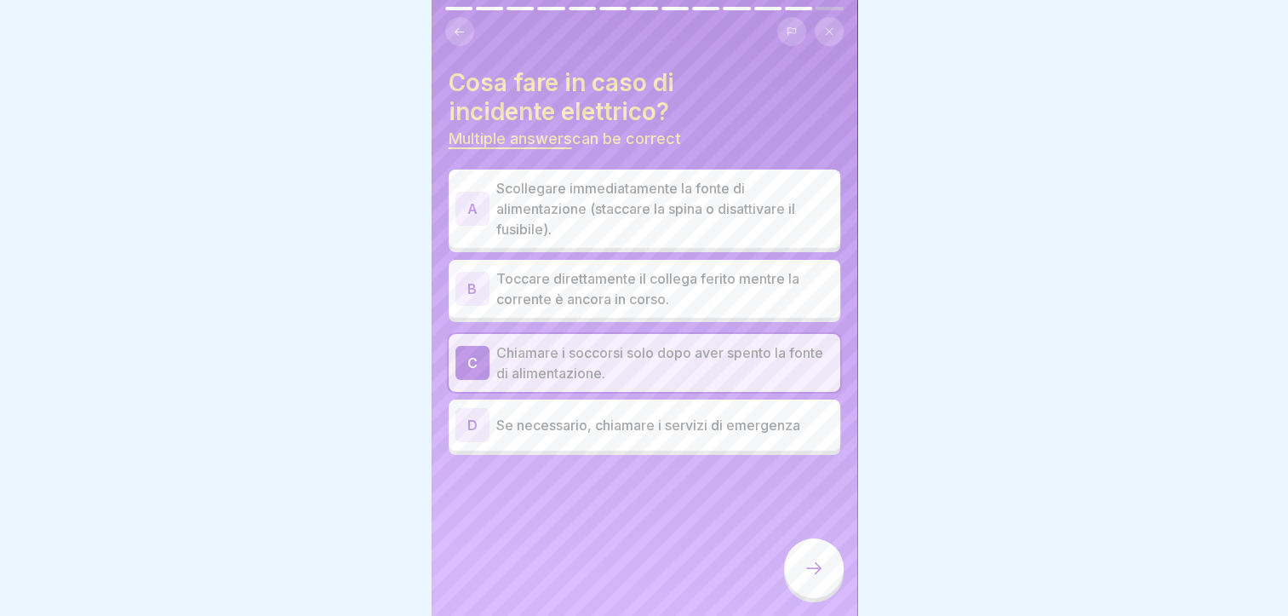
click at [619, 415] on p "Se necessario, chiamare i servizi di emergenza" at bounding box center [664, 425] width 337 height 20
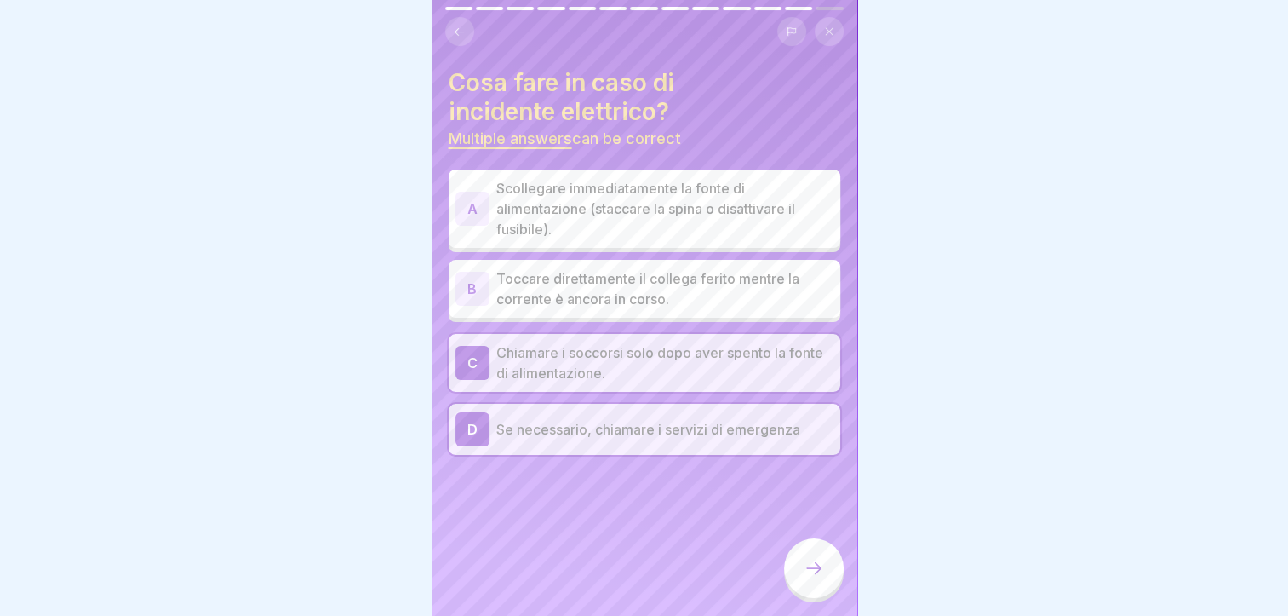
click at [636, 207] on p "Scollegare immediatamente la fonte di alimentazione (staccare la spina o disatt…" at bounding box center [664, 208] width 337 height 61
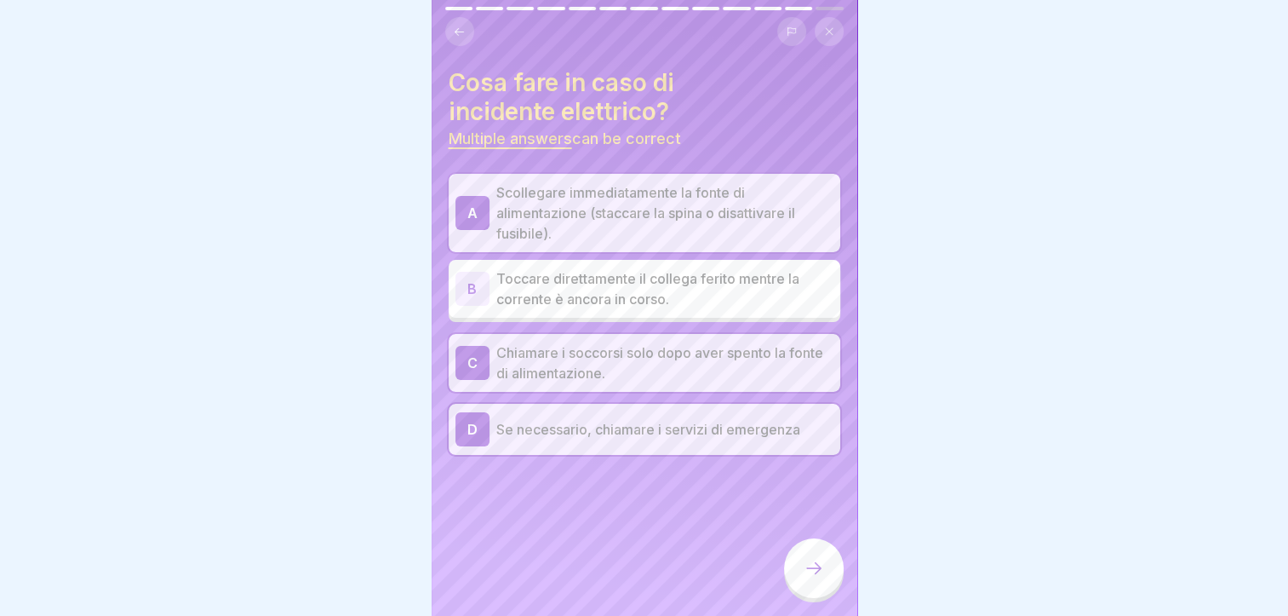
click at [799, 566] on div at bounding box center [814, 568] width 60 height 60
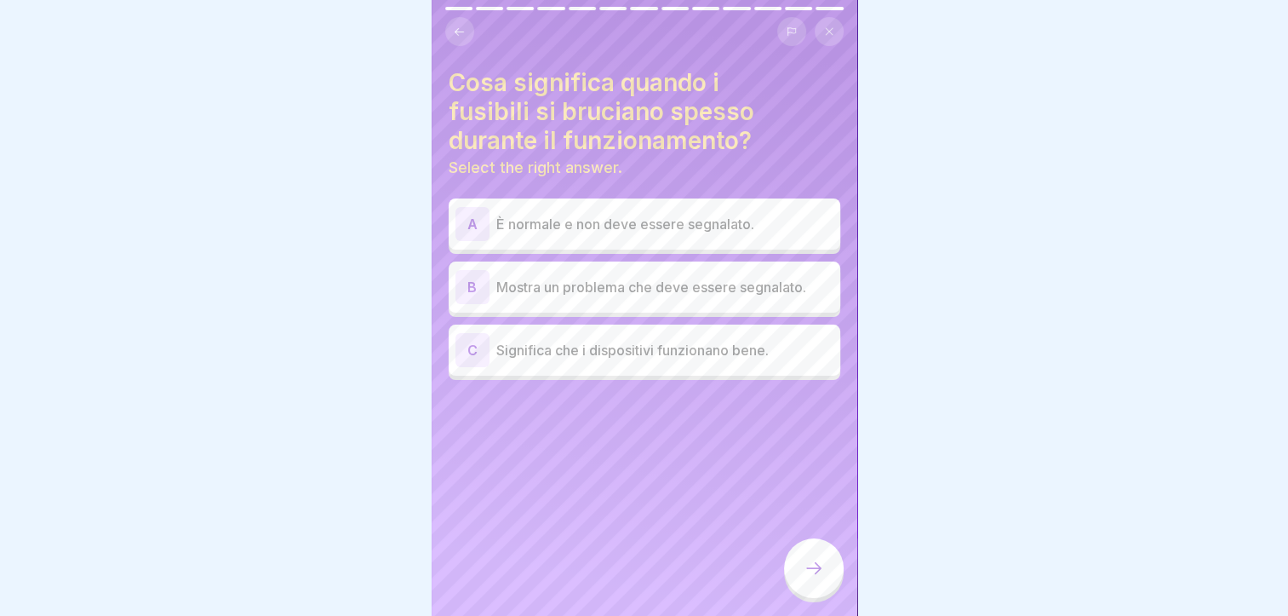
click at [678, 277] on p "Mostra un problema che deve essere segnalato." at bounding box center [664, 287] width 337 height 20
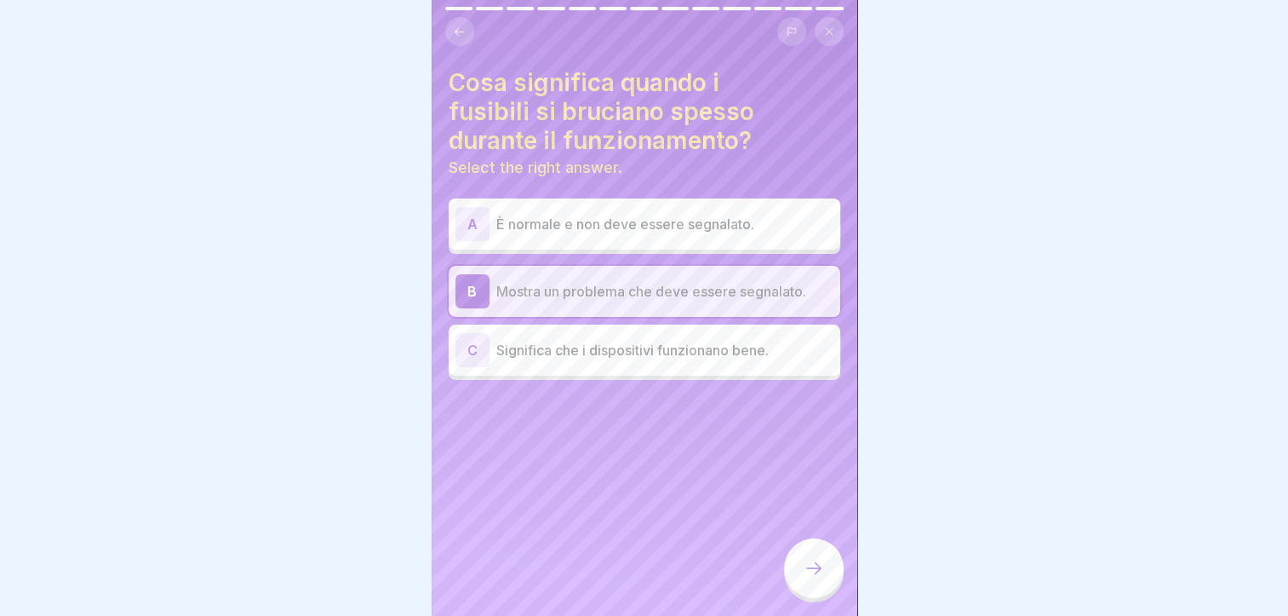
click at [820, 563] on icon at bounding box center [814, 568] width 20 height 20
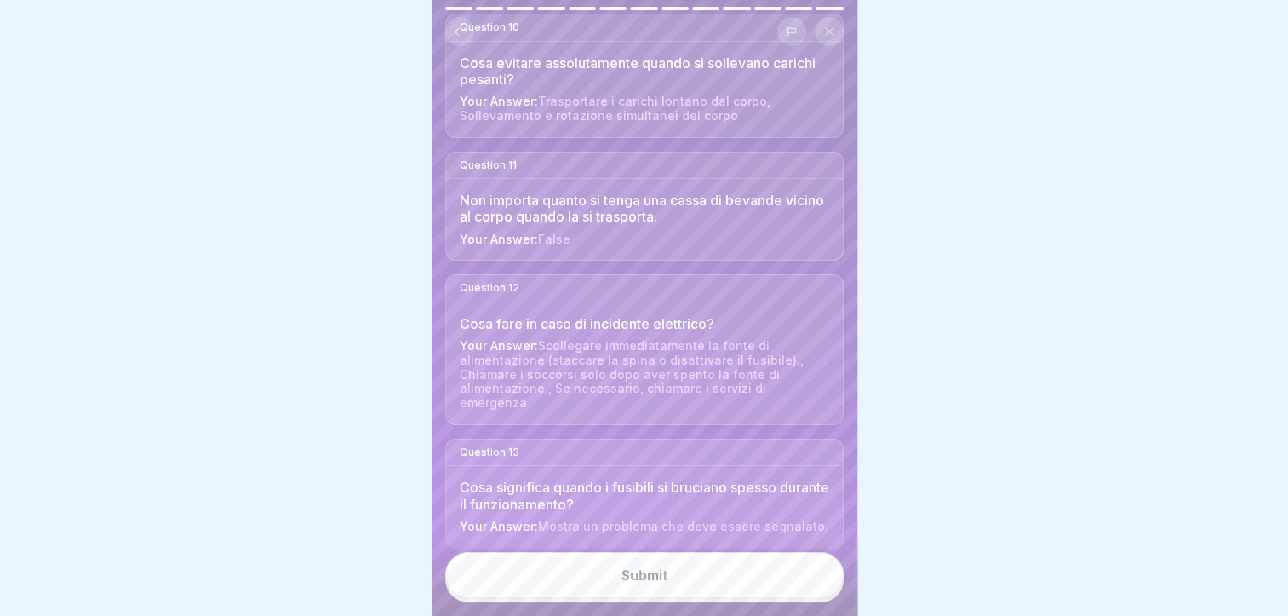
scroll to position [1338, 0]
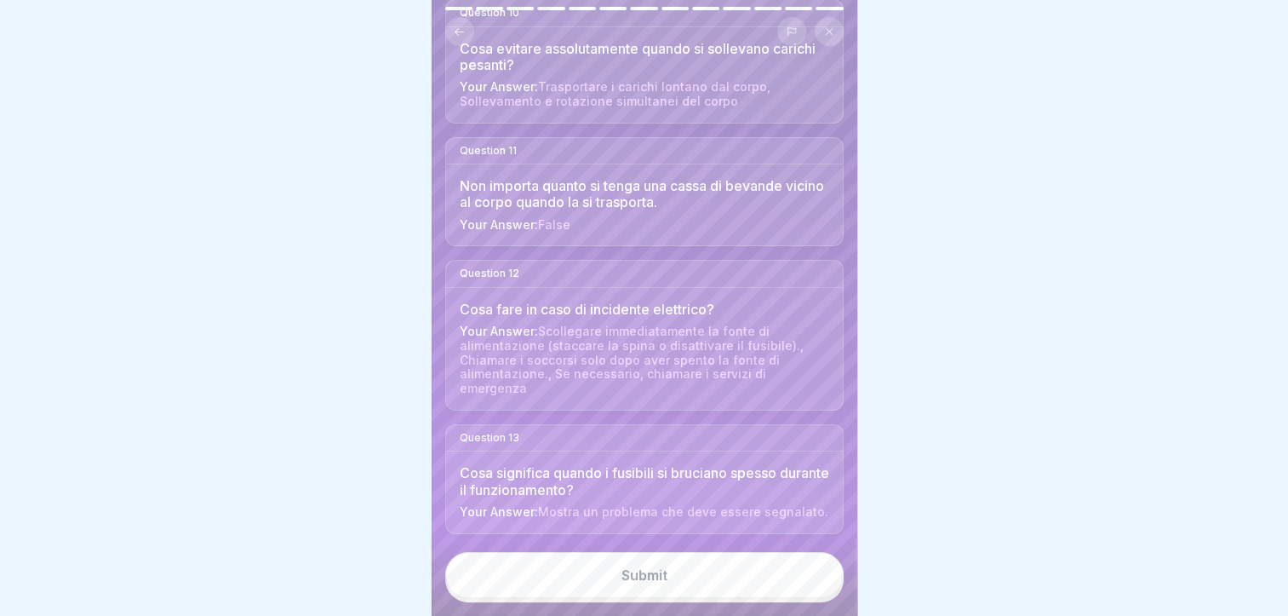
click at [664, 582] on div "Submit" at bounding box center [645, 574] width 46 height 15
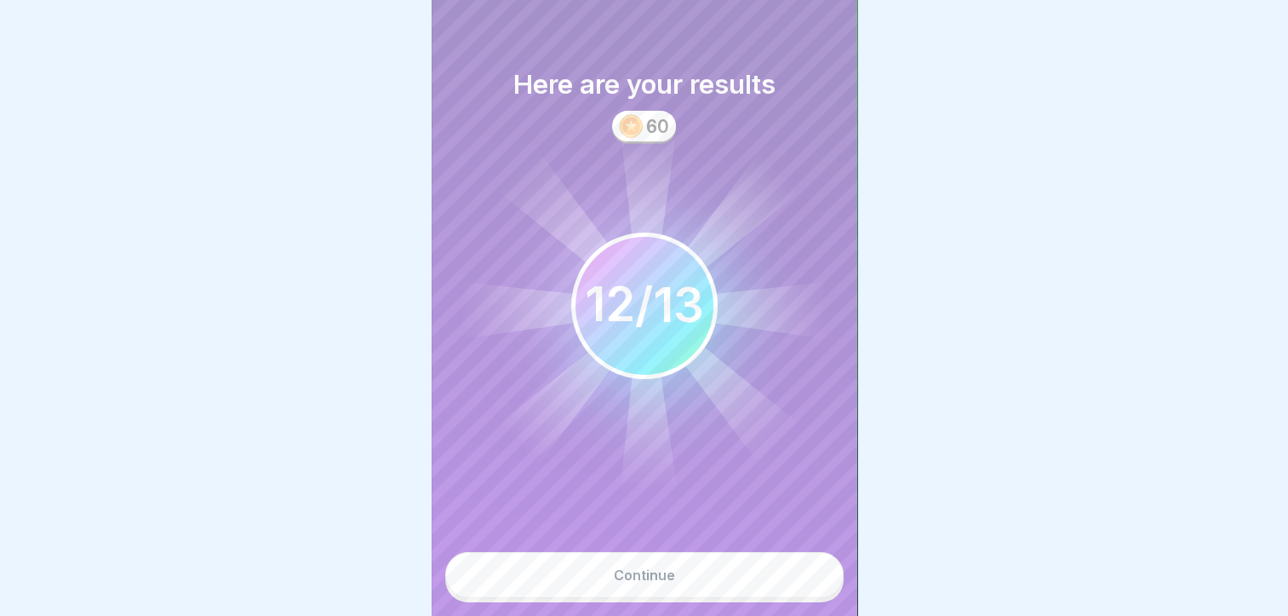
click at [643, 578] on button "Continue" at bounding box center [644, 575] width 398 height 46
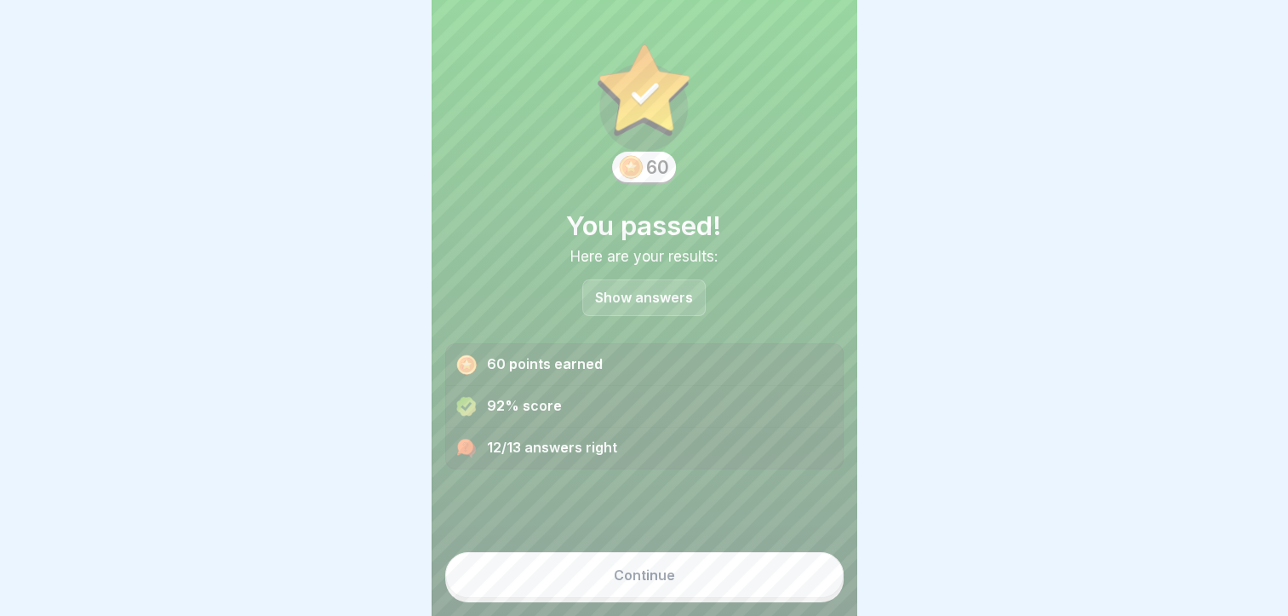
click at [656, 582] on div "Continue" at bounding box center [644, 574] width 61 height 15
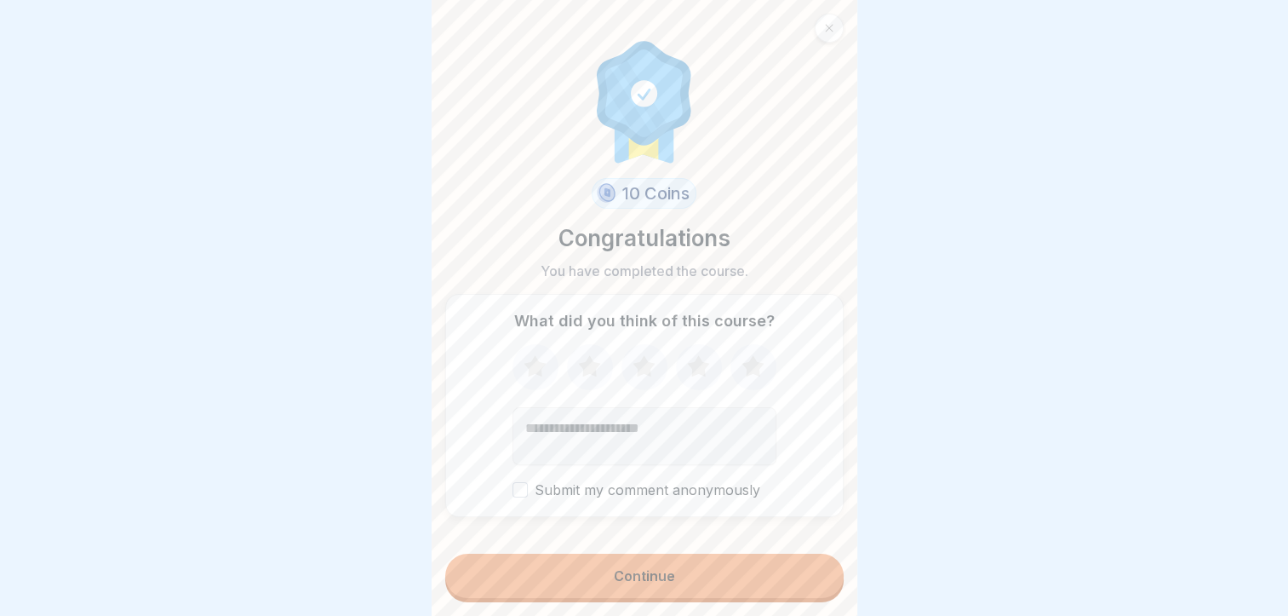
click at [589, 598] on button "Continue" at bounding box center [644, 575] width 398 height 44
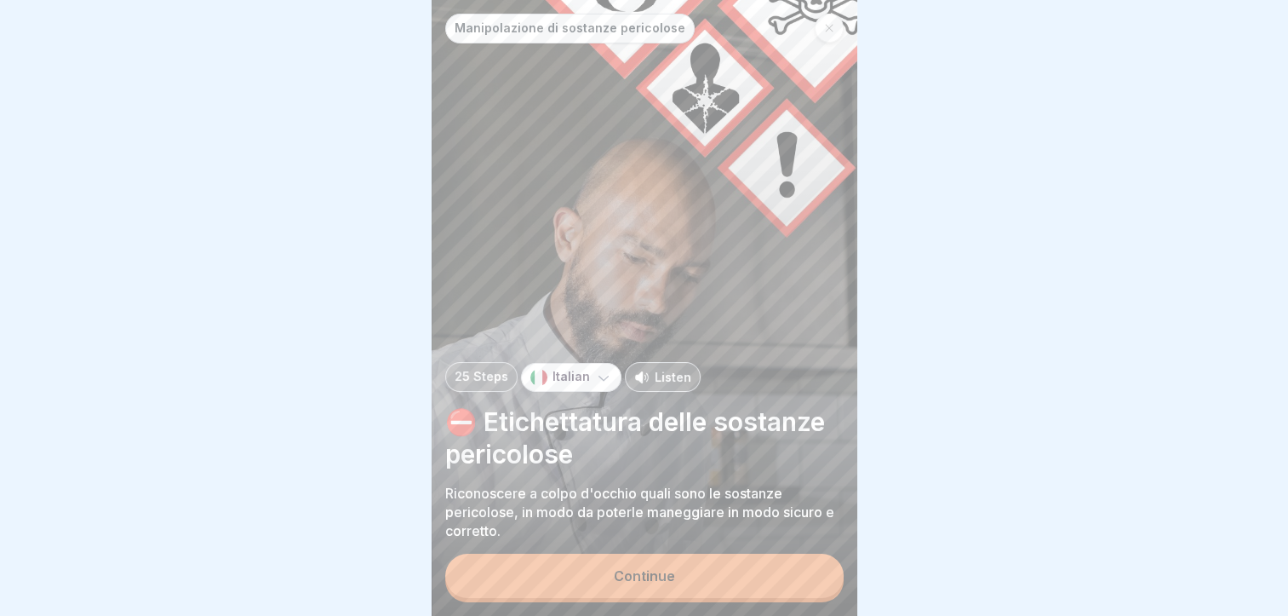
scroll to position [13, 0]
click at [659, 570] on div "Continue" at bounding box center [644, 575] width 61 height 15
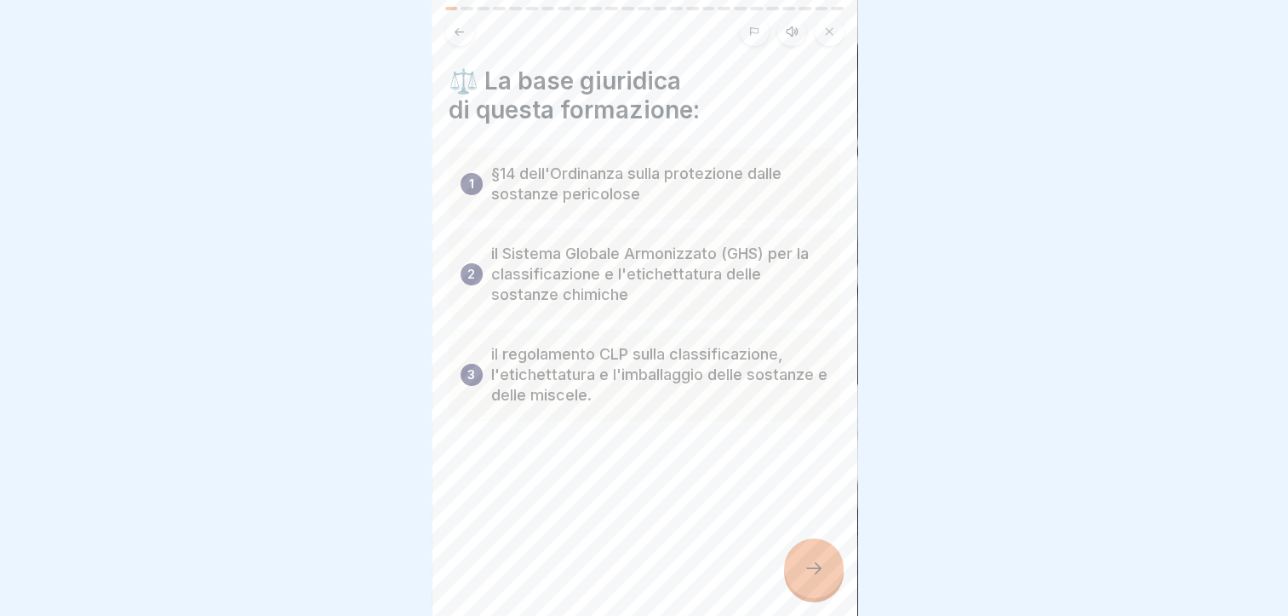
click at [804, 572] on icon at bounding box center [814, 568] width 20 height 20
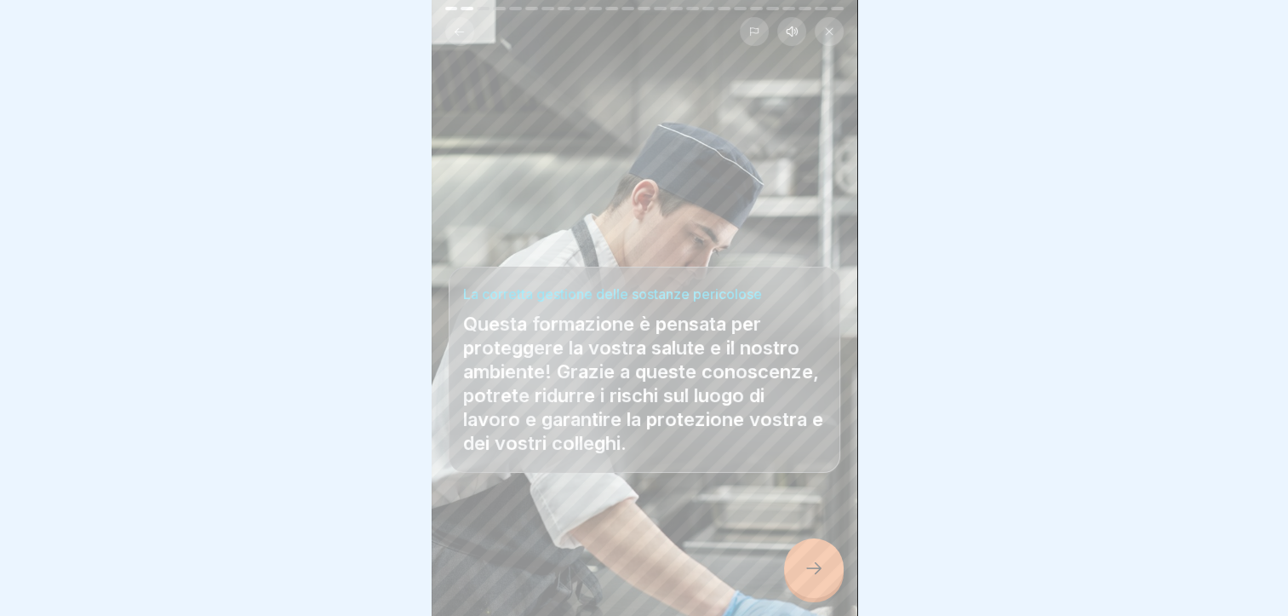
click at [804, 572] on icon at bounding box center [814, 568] width 20 height 20
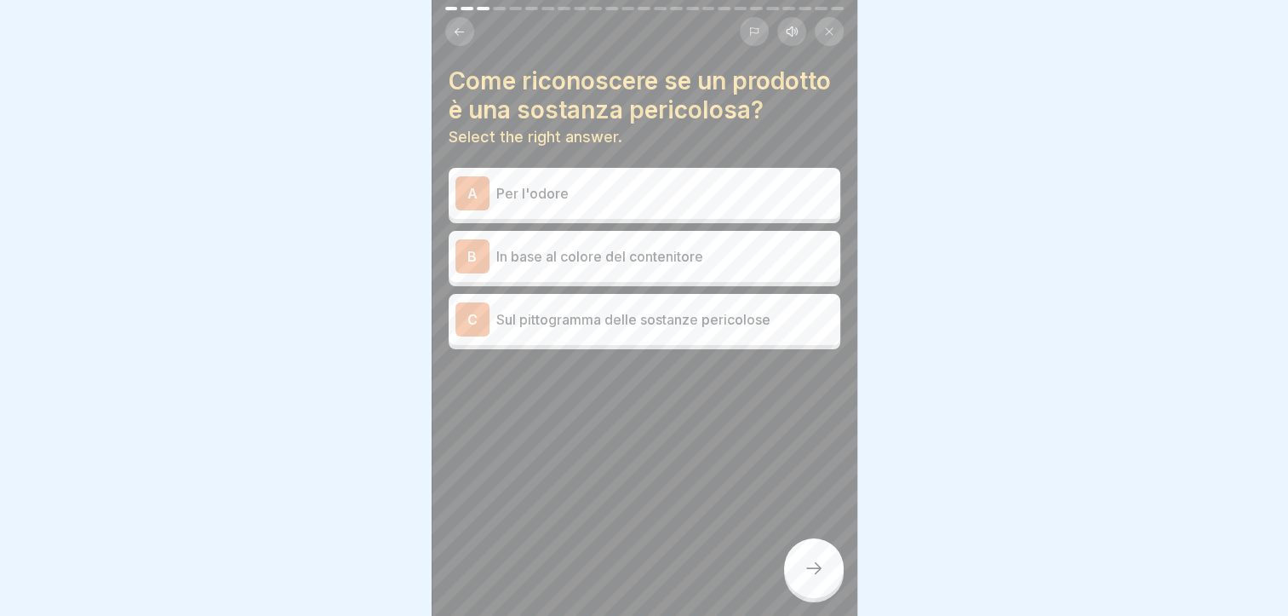
click at [621, 336] on div "C Sul pittogramma delle sostanze pericolose" at bounding box center [645, 319] width 378 height 34
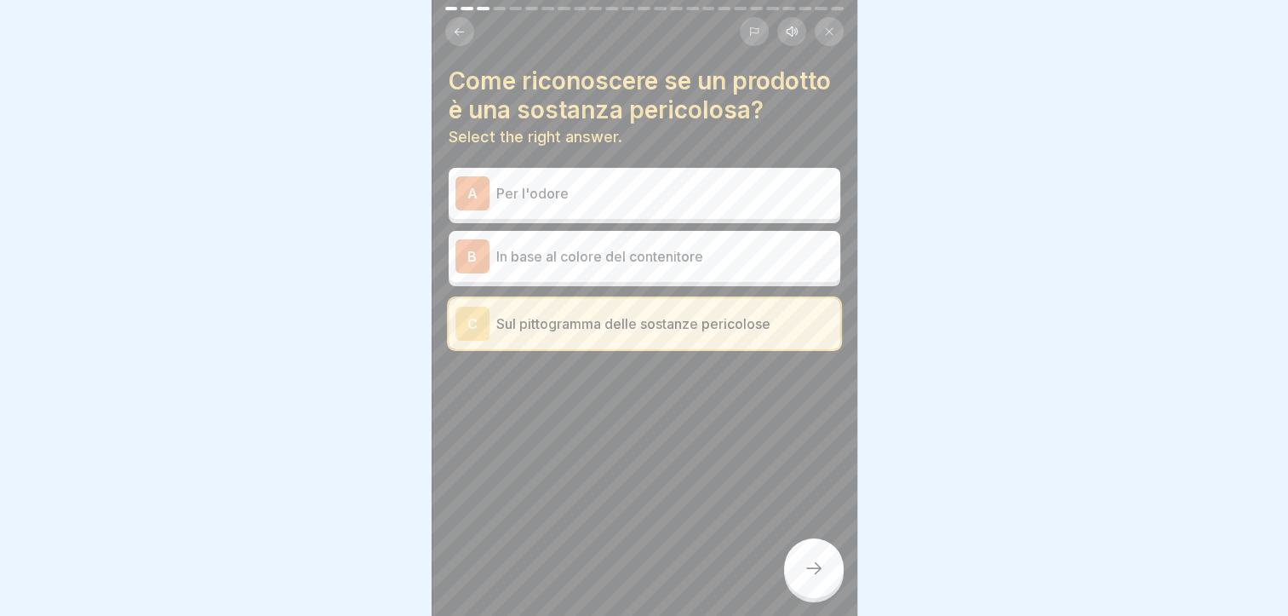
click at [811, 560] on icon at bounding box center [814, 568] width 20 height 20
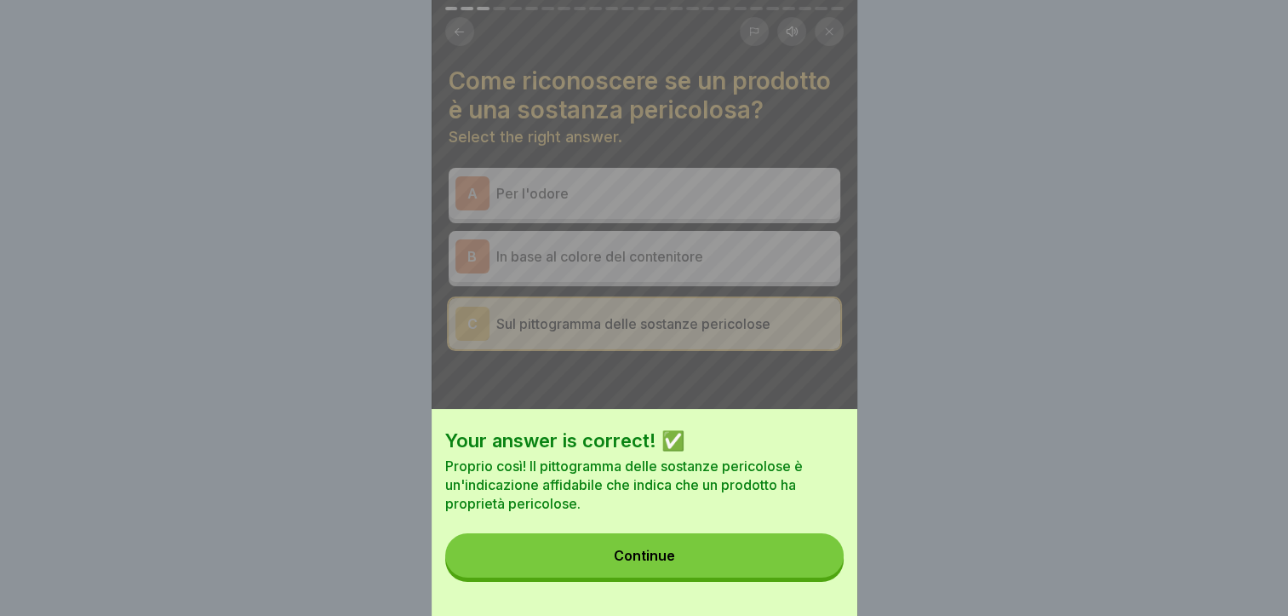
click at [780, 561] on button "Continue" at bounding box center [644, 555] width 398 height 44
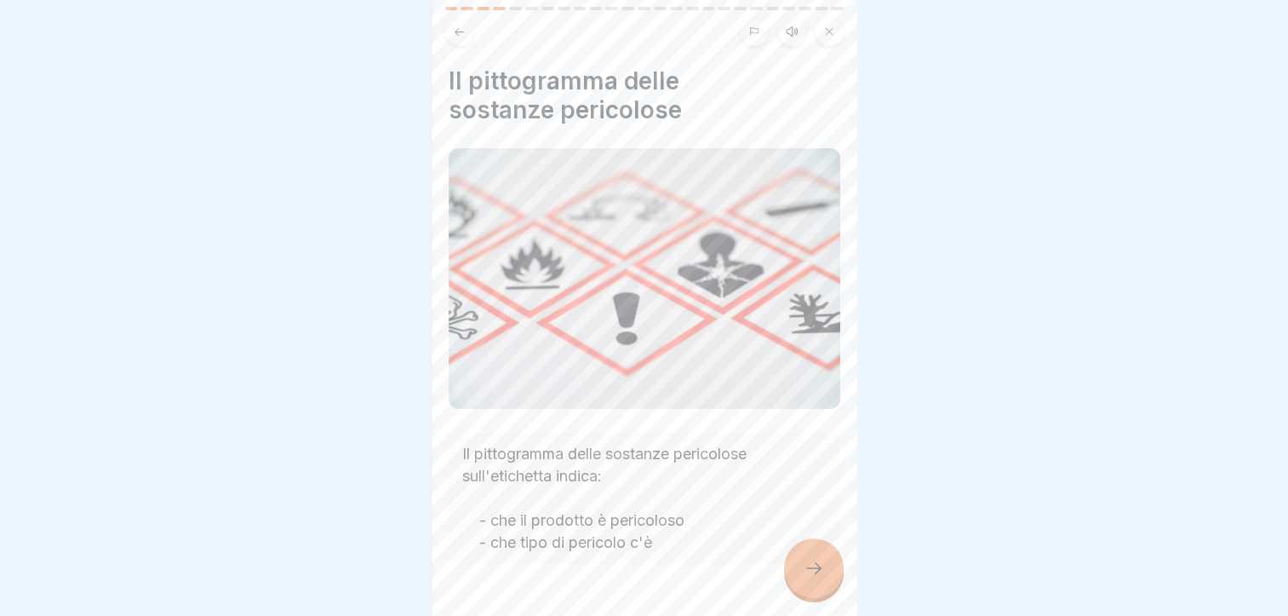
click at [817, 570] on icon at bounding box center [814, 568] width 20 height 20
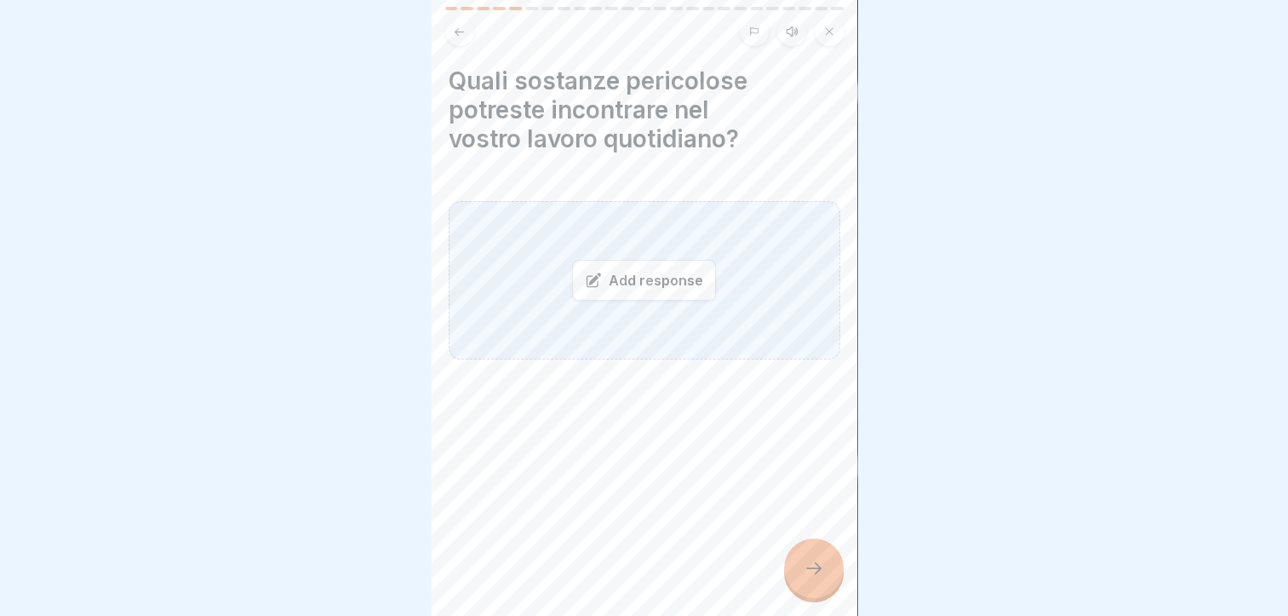
click at [587, 275] on icon at bounding box center [593, 281] width 12 height 12
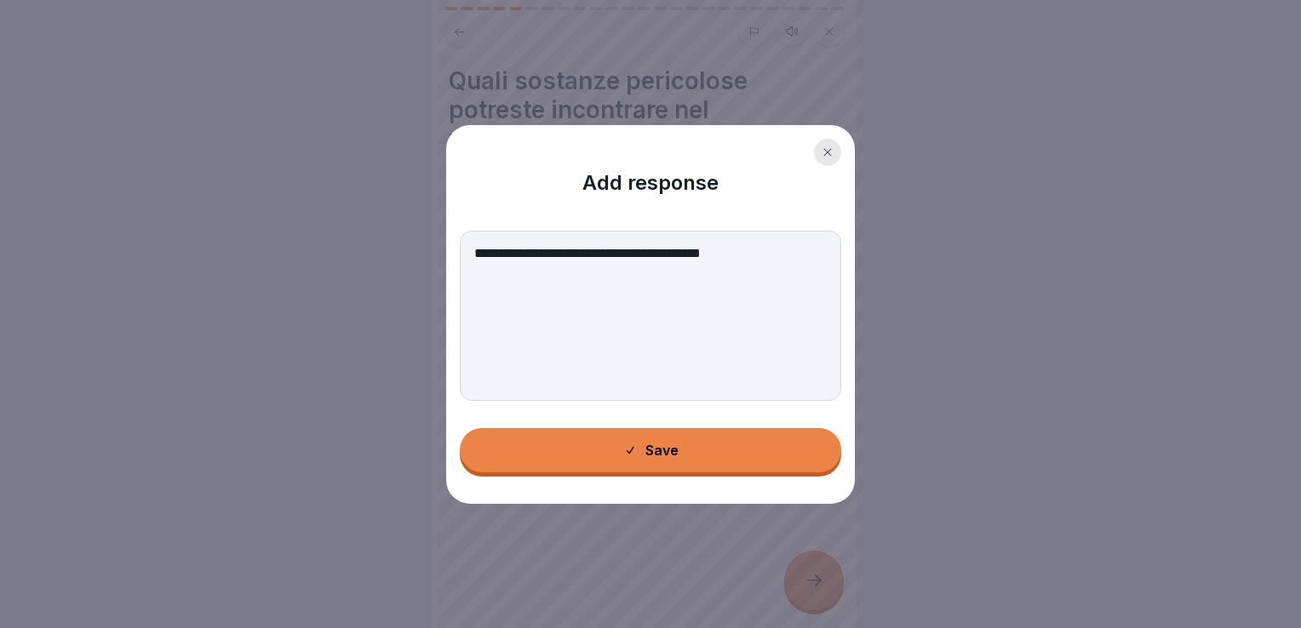
type textarea "**********"
click at [668, 455] on div "Save" at bounding box center [650, 450] width 55 height 15
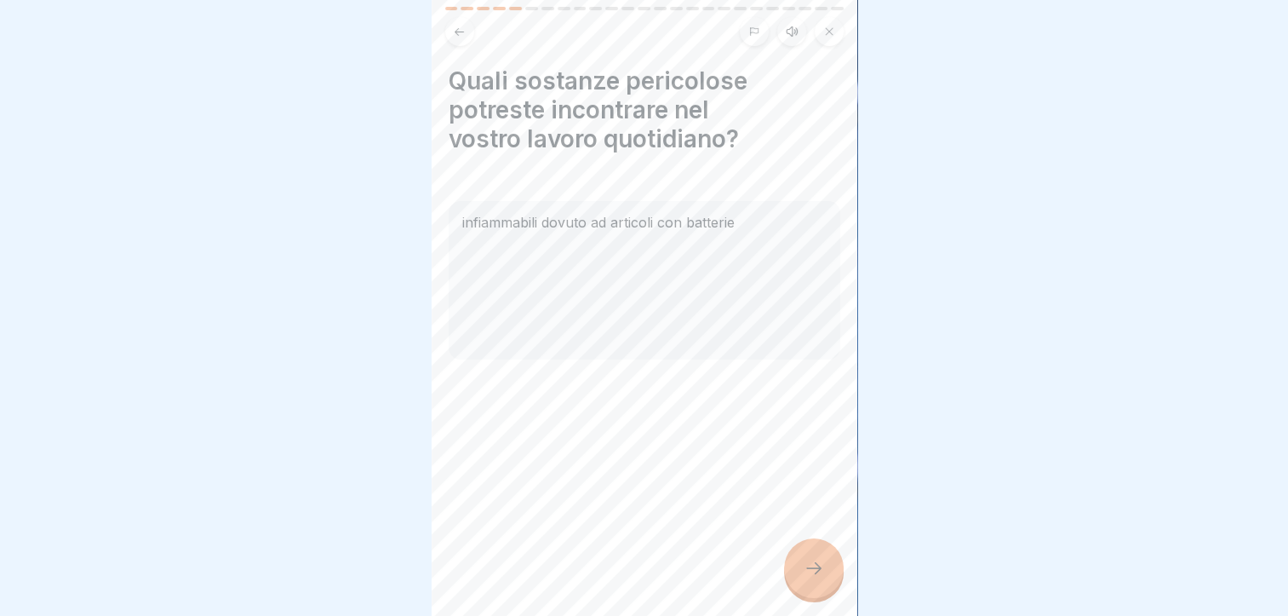
click at [817, 570] on div at bounding box center [814, 568] width 60 height 60
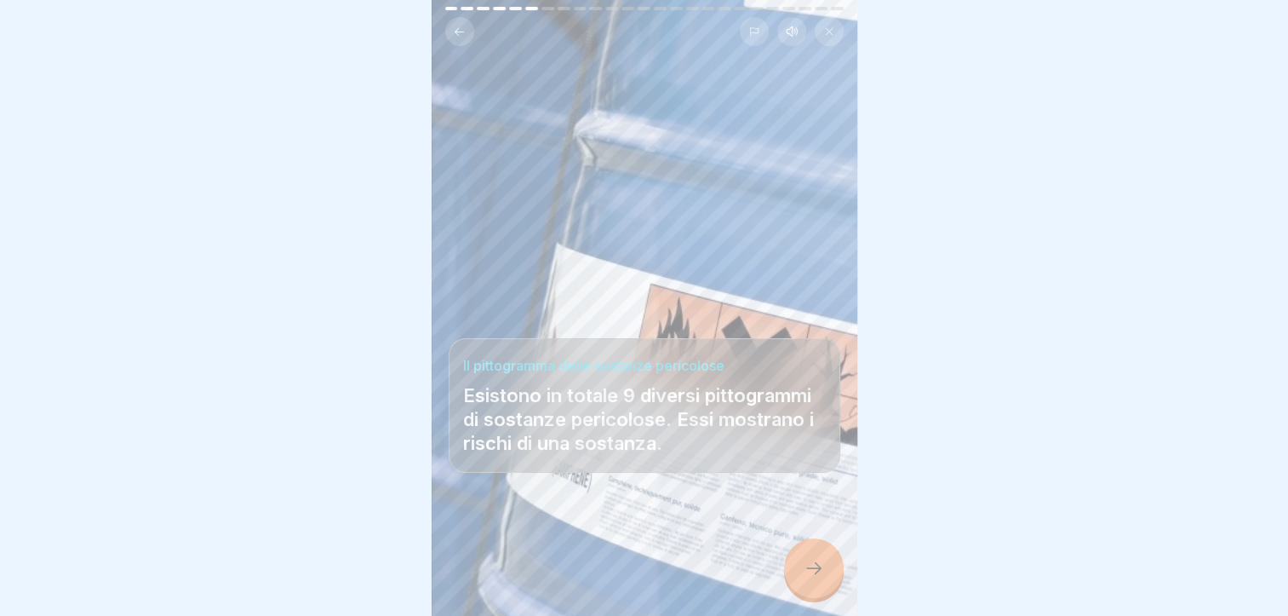
click at [812, 573] on icon at bounding box center [814, 568] width 20 height 20
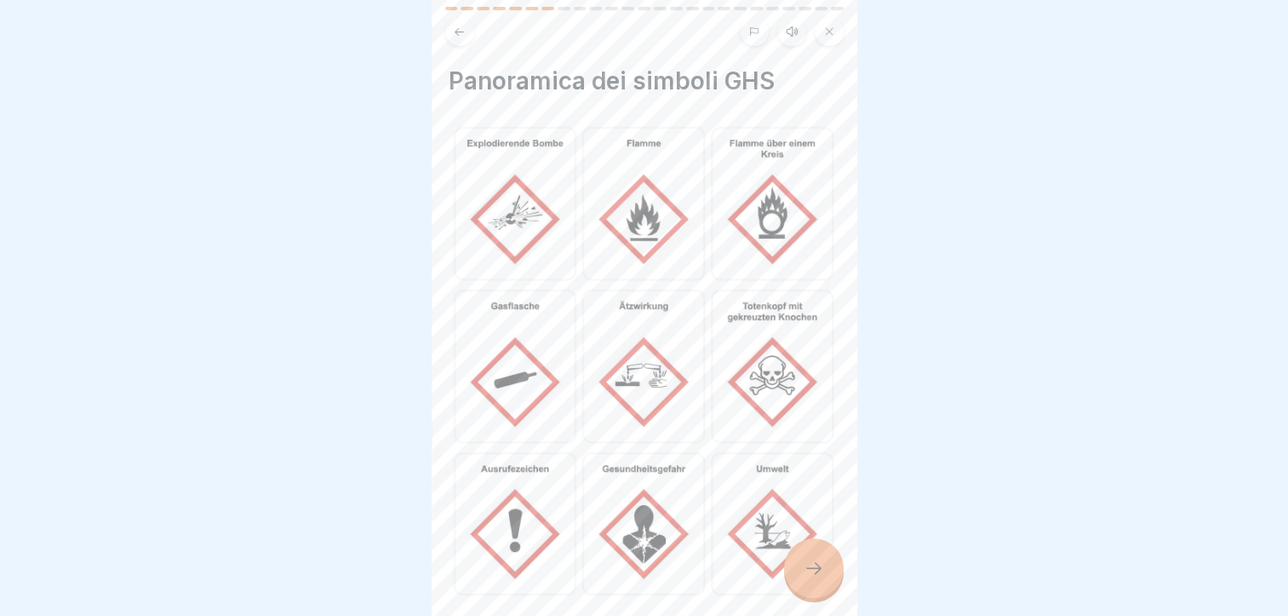
click at [811, 574] on icon at bounding box center [814, 568] width 20 height 20
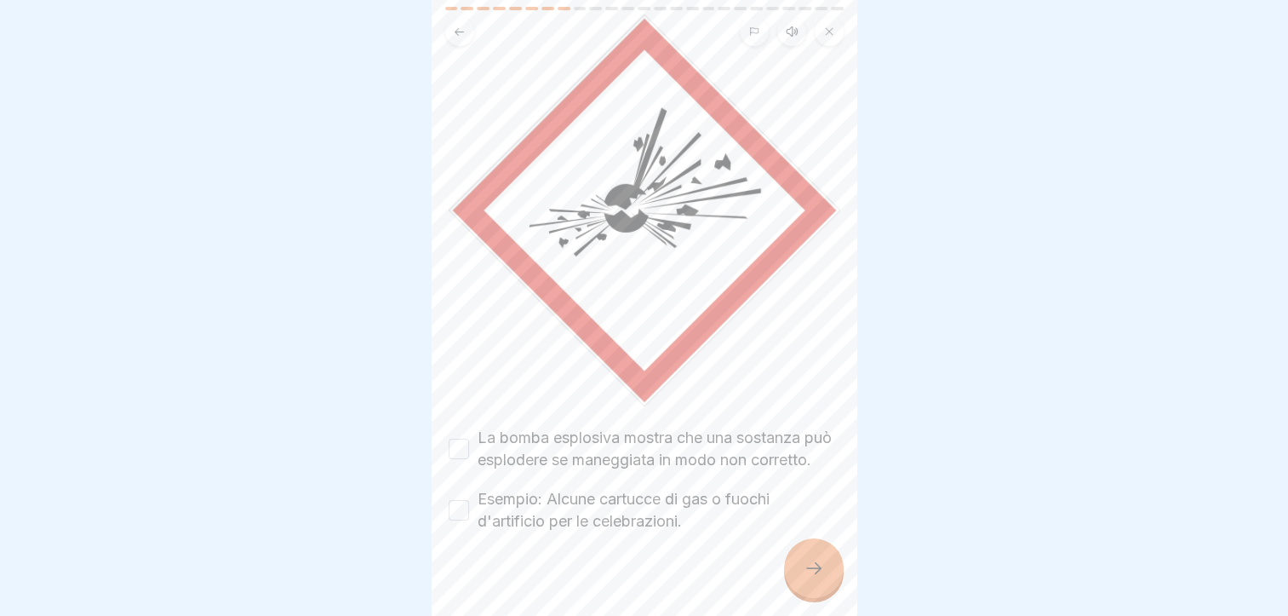
scroll to position [163, 0]
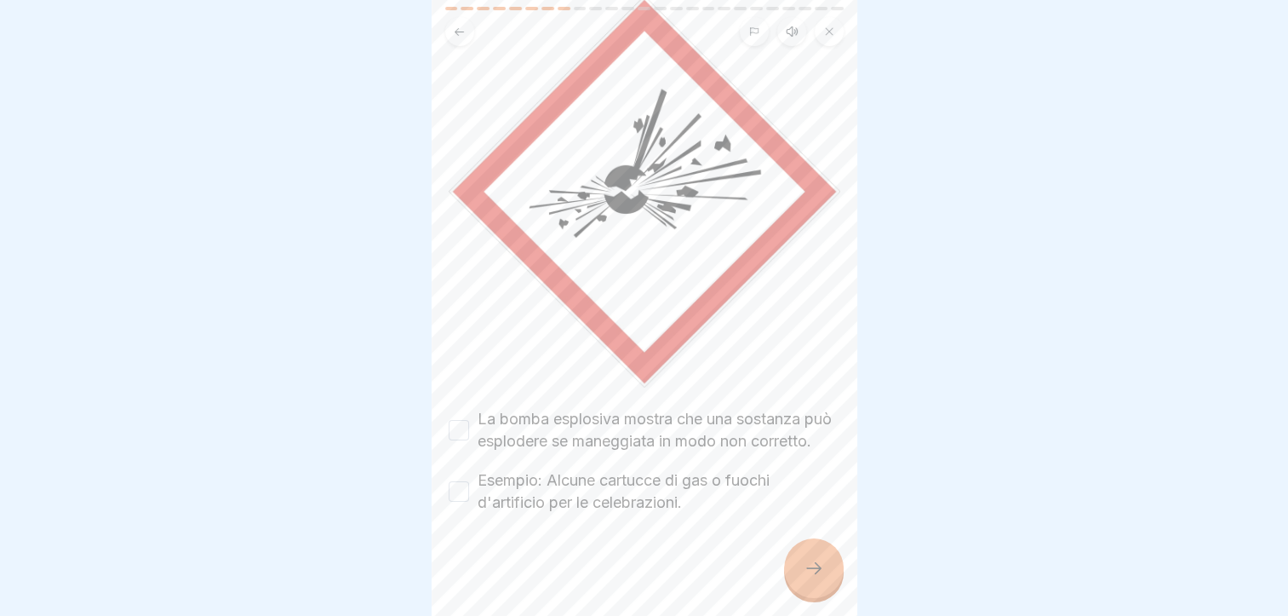
click at [460, 420] on button "La bomba esplosiva mostra che una sostanza può esplodere se maneggiata in modo …" at bounding box center [459, 430] width 20 height 20
click at [466, 489] on button "Esempio: Alcune cartucce di gas o fuochi d'artificio per le celebrazioni." at bounding box center [459, 491] width 20 height 20
click at [821, 578] on icon at bounding box center [814, 568] width 20 height 20
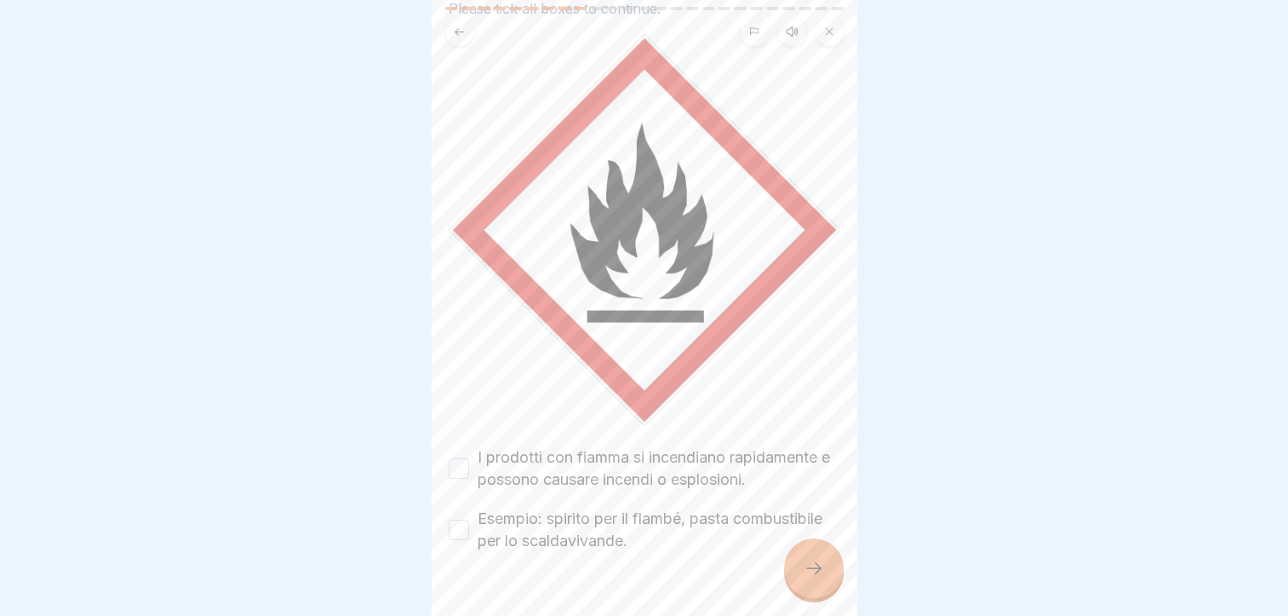
scroll to position [140, 0]
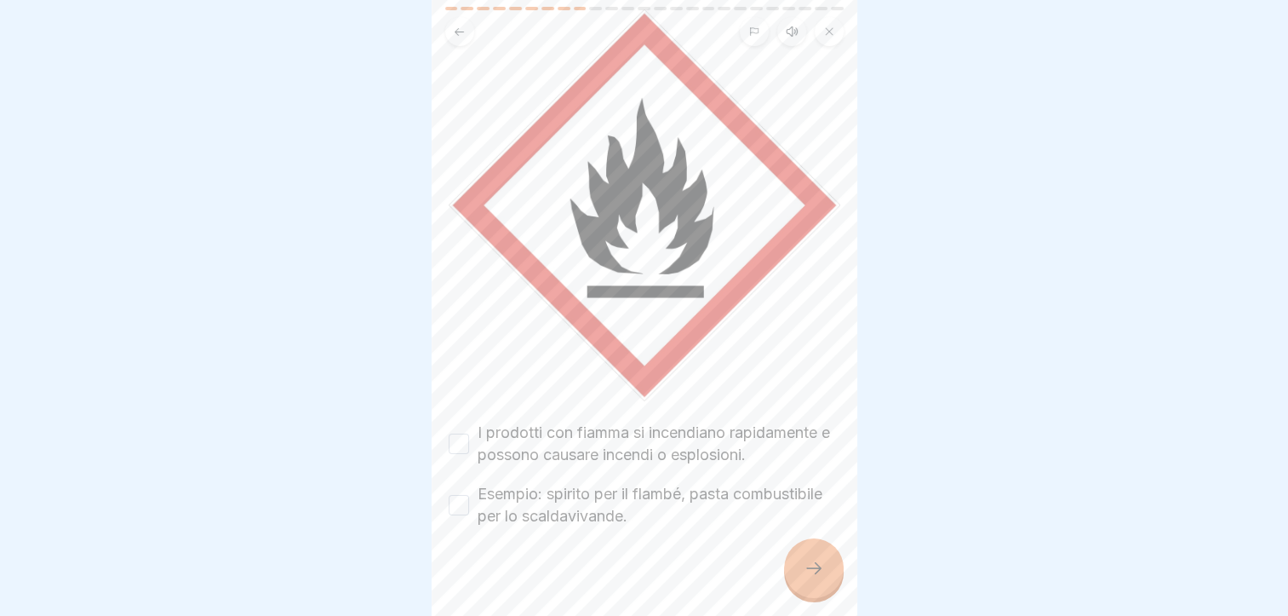
click at [451, 433] on button "I prodotti con fiamma si incendiano rapidamente e possono causare incendi o esp…" at bounding box center [459, 443] width 20 height 20
click at [453, 495] on button "Esempio: spirito per il flambé, pasta combustibile per lo scaldavivande." at bounding box center [459, 505] width 20 height 20
click at [817, 576] on icon at bounding box center [814, 568] width 20 height 20
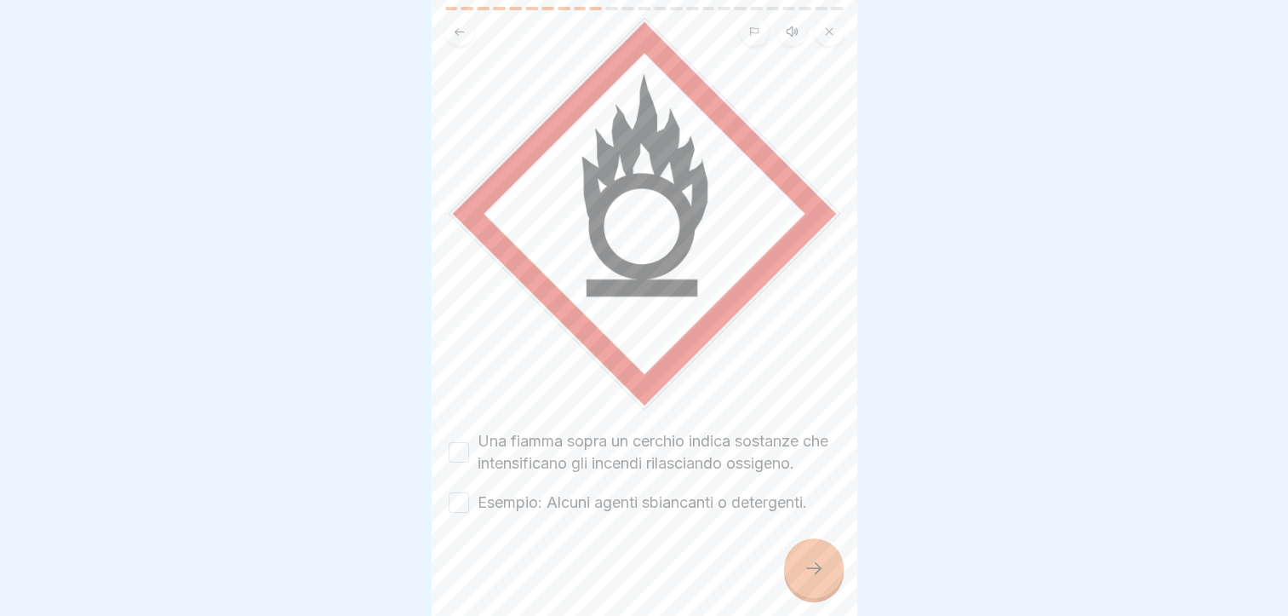
click at [465, 444] on button "Una fiamma sopra un cerchio indica sostanze che intensificano gli incendi rilas…" at bounding box center [459, 452] width 20 height 20
click at [473, 502] on div "Esempio: Alcuni agenti sbiancanti o detergenti." at bounding box center [628, 502] width 358 height 22
click at [457, 498] on button "Esempio: Alcuni agenti sbiancanti o detergenti." at bounding box center [459, 502] width 20 height 20
click at [817, 576] on icon at bounding box center [814, 568] width 20 height 20
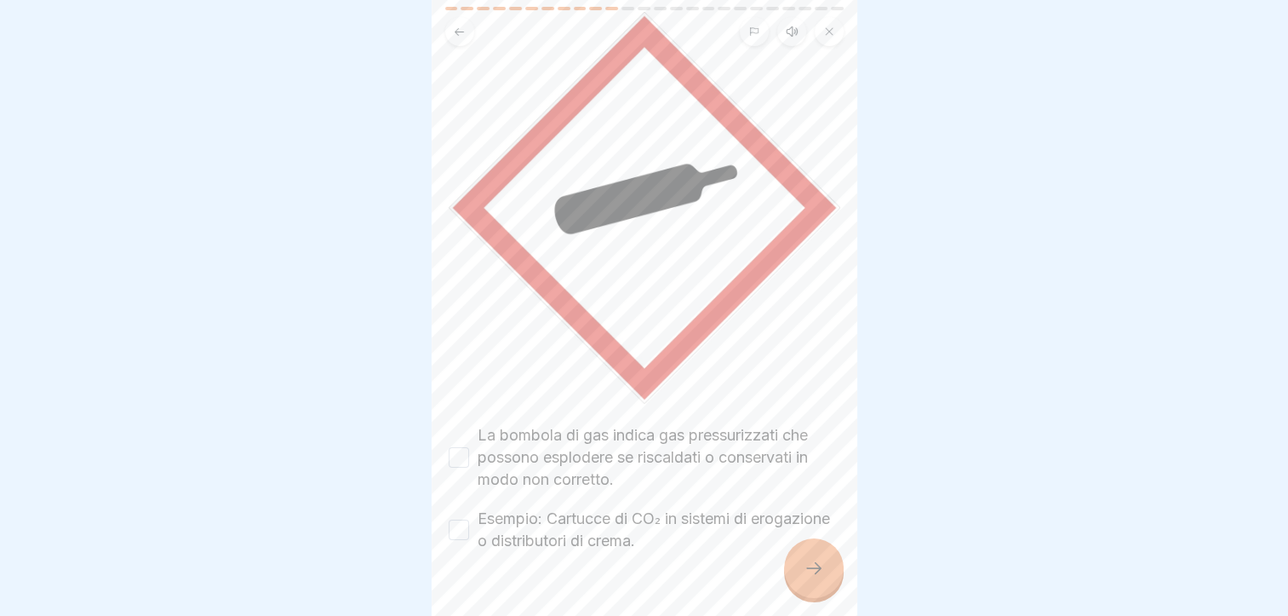
scroll to position [163, 0]
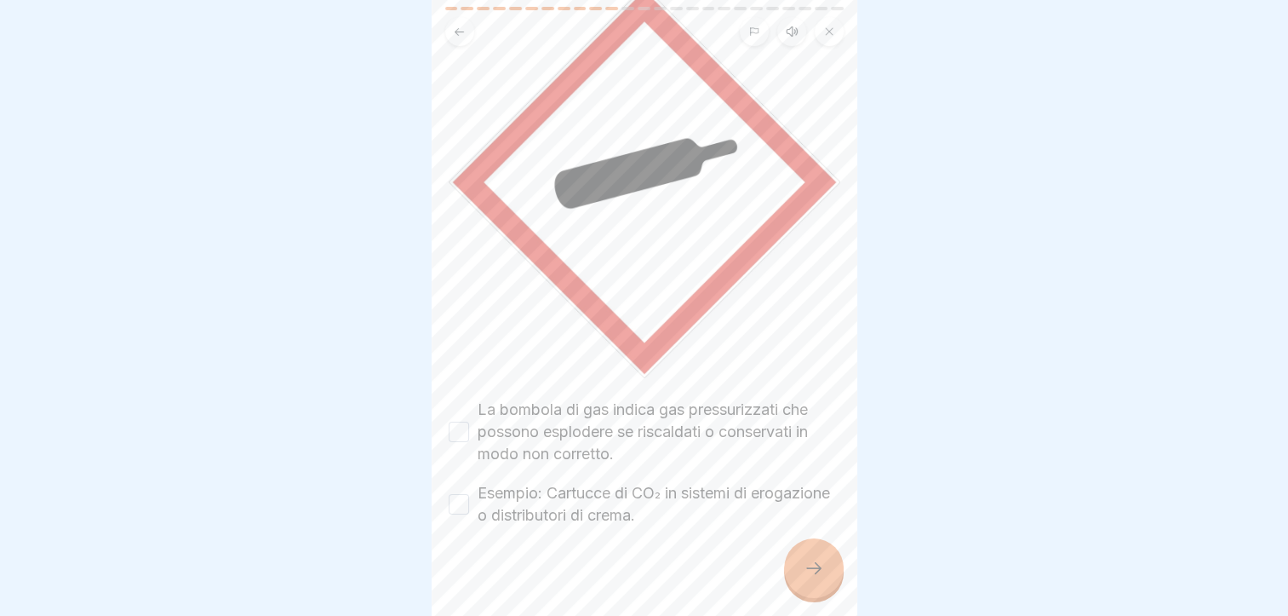
click at [451, 421] on button "La bombola di gas indica gas pressurizzati che possono esplodere se riscaldati …" at bounding box center [459, 431] width 20 height 20
click at [467, 496] on button "Esempio: Cartucce di CO₂ in sistemi di erogazione o distributori di crema." at bounding box center [459, 504] width 20 height 20
click at [809, 570] on icon at bounding box center [814, 568] width 20 height 20
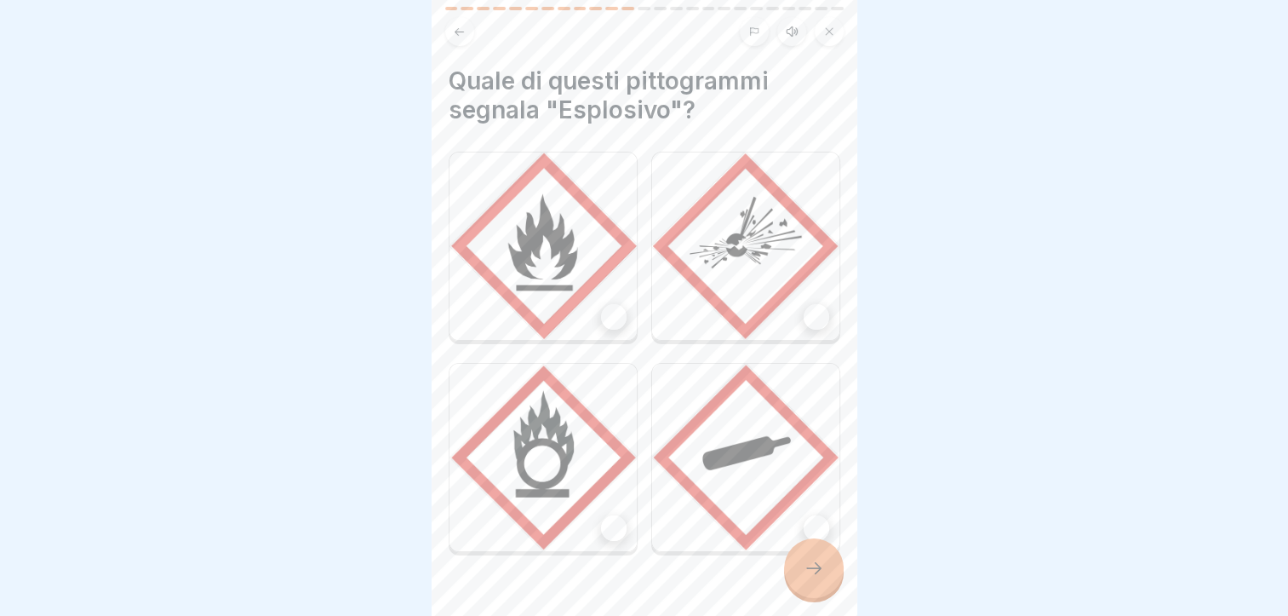
click at [804, 310] on div at bounding box center [817, 317] width 26 height 26
click at [822, 577] on icon at bounding box center [814, 568] width 20 height 20
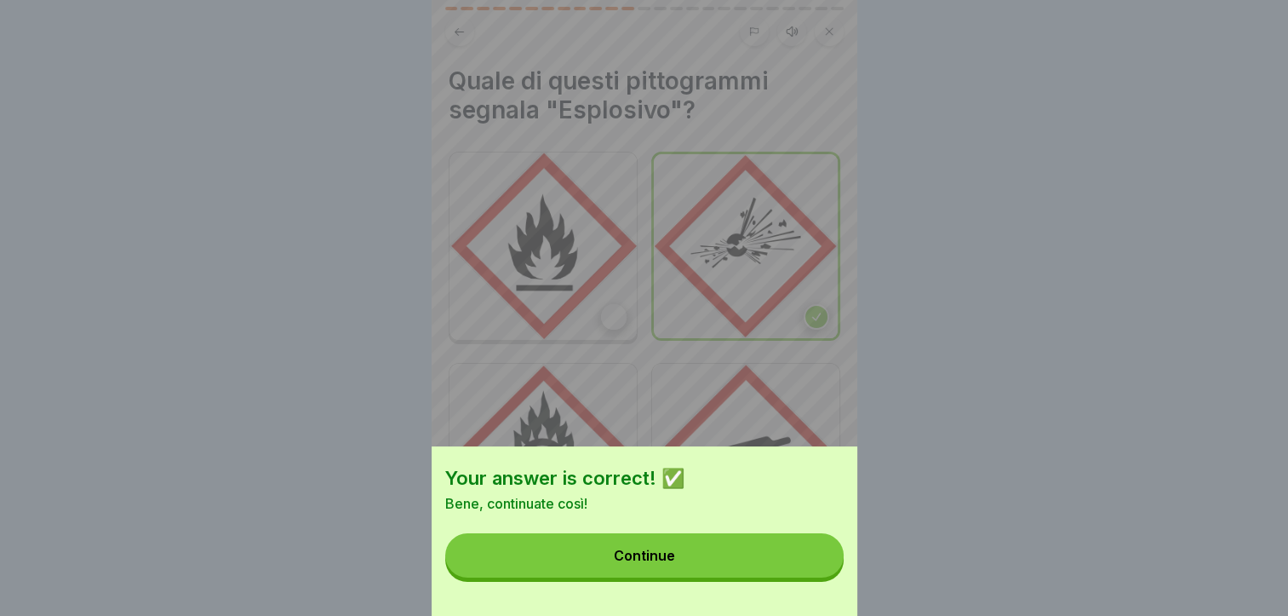
click at [773, 576] on button "Continue" at bounding box center [644, 555] width 398 height 44
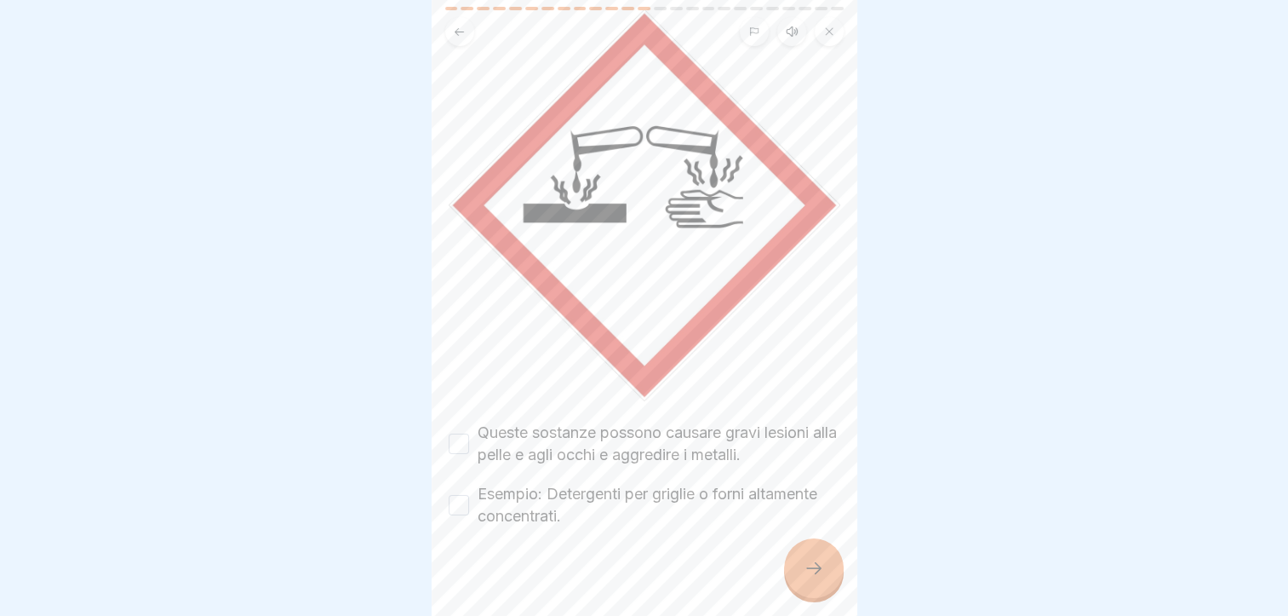
scroll to position [13, 0]
click at [465, 433] on button "Queste sostanze possono causare gravi lesioni alla pelle e agli occhi e aggredi…" at bounding box center [459, 443] width 20 height 20
click at [468, 483] on div "Esempio: Detergenti per griglie o forni altamente concentrati." at bounding box center [645, 505] width 392 height 44
click at [456, 495] on button "Esempio: Detergenti per griglie o forni altamente concentrati." at bounding box center [459, 505] width 20 height 20
click at [801, 561] on div at bounding box center [814, 568] width 60 height 60
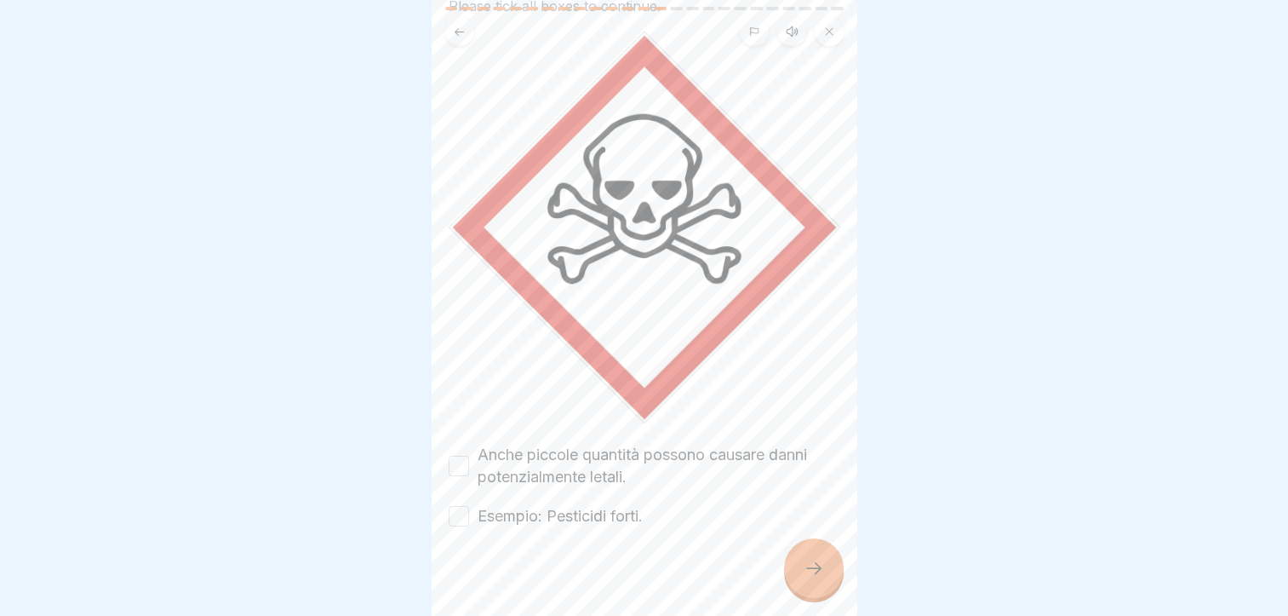
scroll to position [118, 0]
click at [459, 455] on button "Anche piccole quantità possono causare danni potenzialmente letali." at bounding box center [459, 465] width 20 height 20
click at [467, 505] on button "Esempio: Pesticidi forti." at bounding box center [459, 515] width 20 height 20
click at [817, 560] on icon at bounding box center [814, 568] width 20 height 20
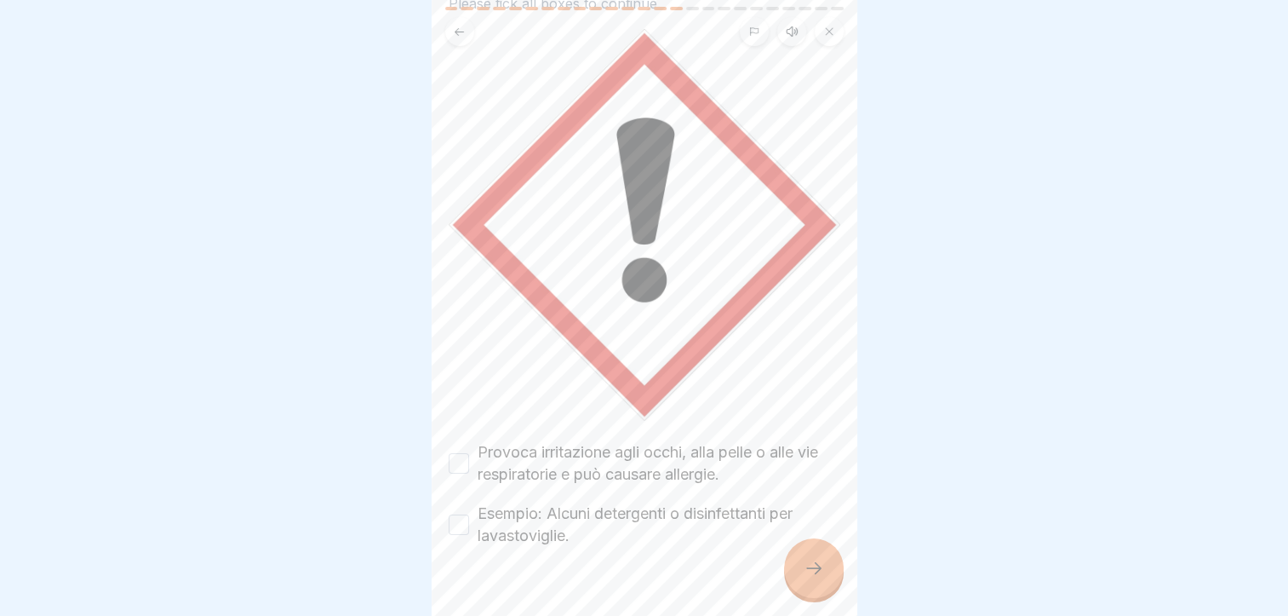
scroll to position [140, 0]
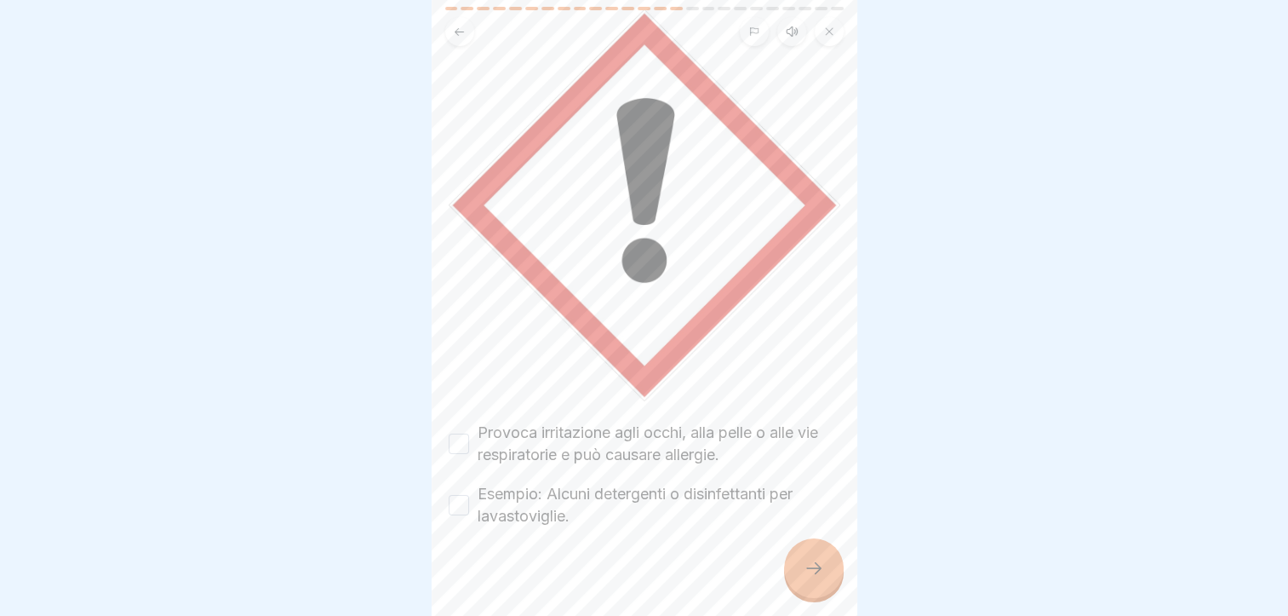
click at [461, 433] on button "Provoca irritazione agli occhi, alla pelle o alle vie respiratorie e può causar…" at bounding box center [459, 443] width 20 height 20
click at [469, 483] on div "Esempio: Alcuni detergenti o disinfettanti per lavastoviglie." at bounding box center [645, 505] width 392 height 44
drag, startPoint x: 456, startPoint y: 473, endPoint x: 502, endPoint y: 485, distance: 47.5
click at [456, 495] on button "Esempio: Alcuni detergenti o disinfettanti per lavastoviglie." at bounding box center [459, 505] width 20 height 20
click at [813, 564] on icon at bounding box center [814, 568] width 20 height 20
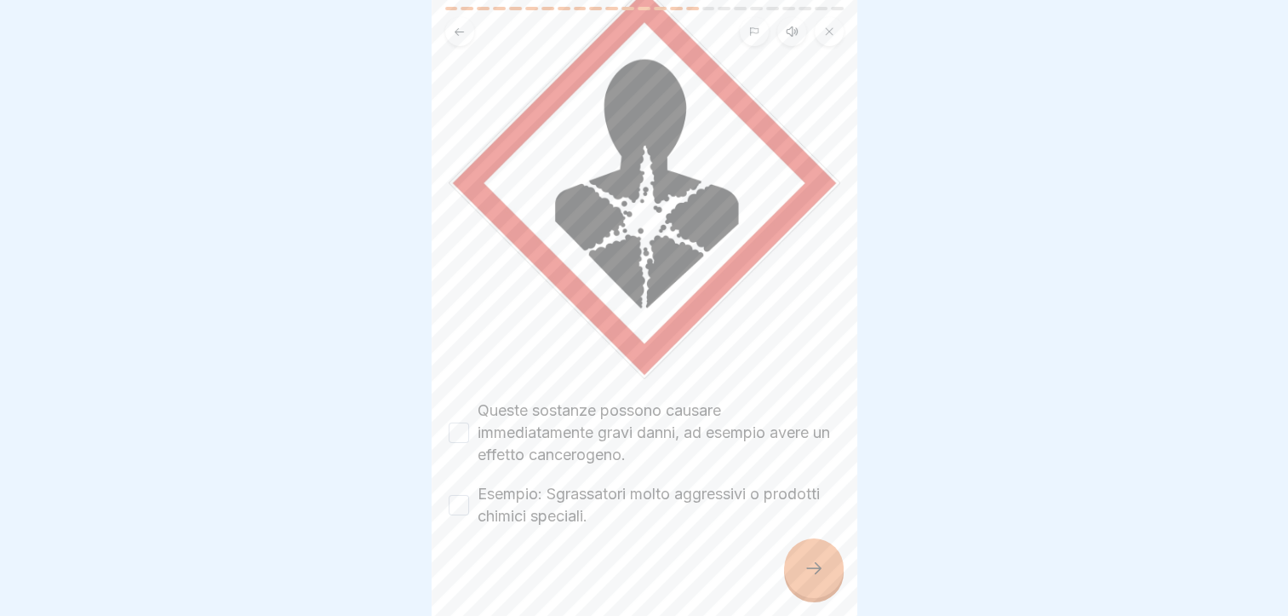
scroll to position [163, 0]
click at [456, 421] on button "Queste sostanze possono causare immediatamente gravi danni, ad esempio avere un…" at bounding box center [459, 431] width 20 height 20
click at [470, 482] on div "Esempio: Sgrassatori molto aggressivi o prodotti chimici speciali." at bounding box center [645, 504] width 392 height 44
click at [457, 494] on button "Esempio: Sgrassatori molto aggressivi o prodotti chimici speciali." at bounding box center [459, 504] width 20 height 20
click at [804, 567] on icon at bounding box center [814, 568] width 20 height 20
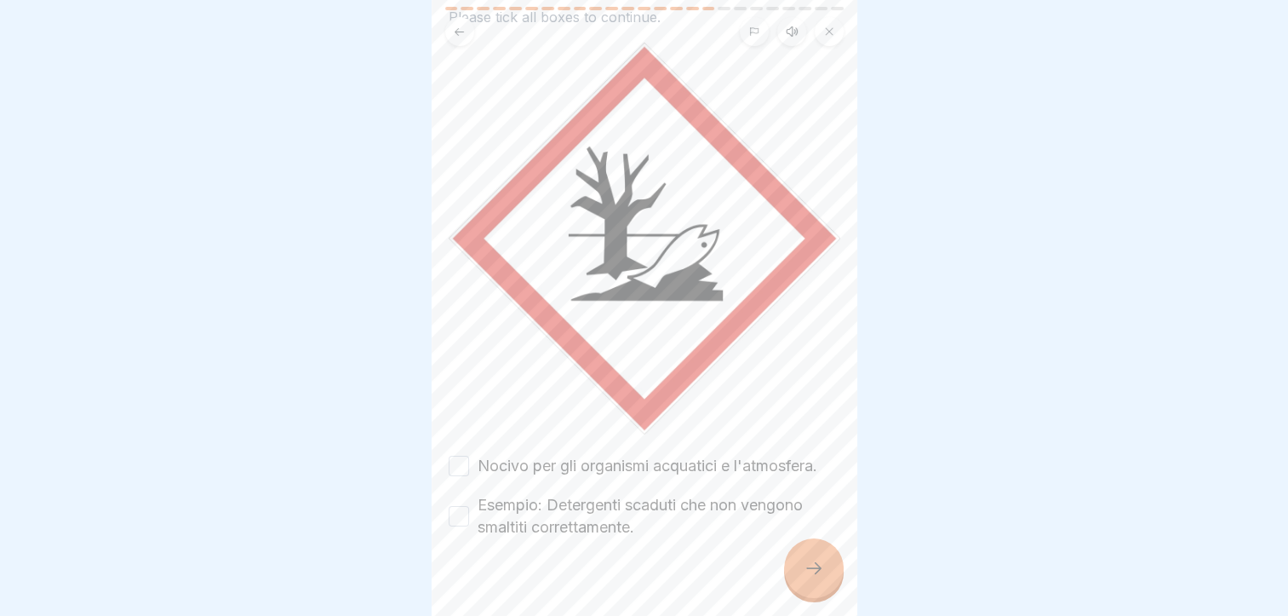
scroll to position [118, 0]
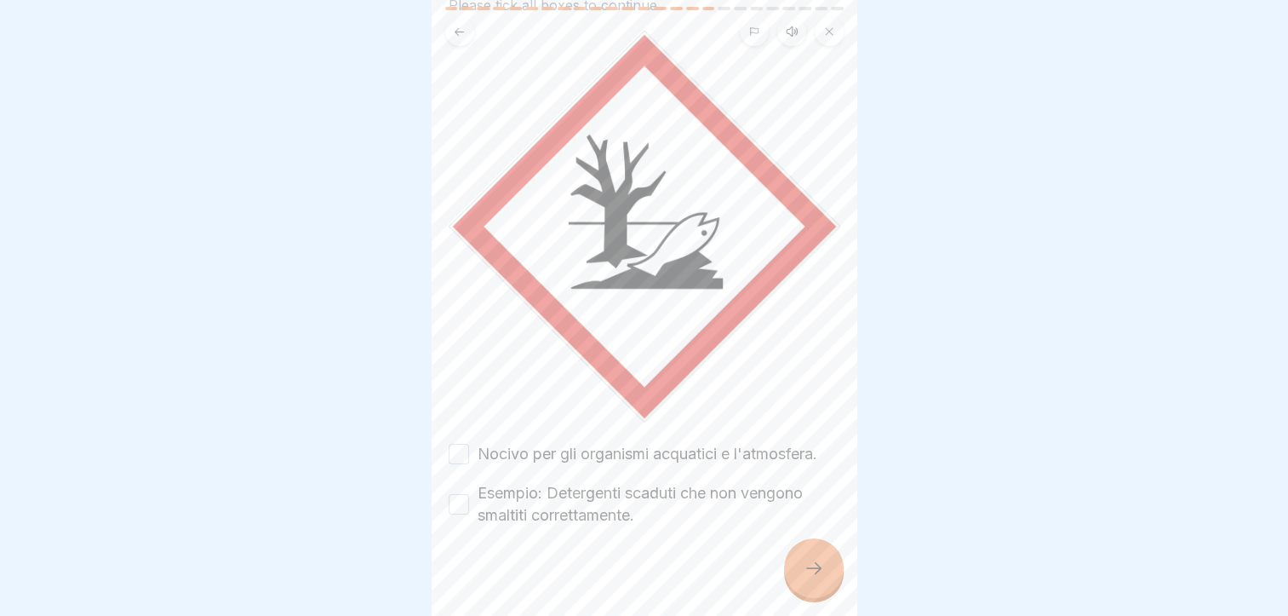
click at [462, 444] on button "Nocivo per gli organismi acquatici e l'atmosfera." at bounding box center [459, 454] width 20 height 20
click at [469, 490] on div "Esempio: Detergenti scaduti che non vengono smaltiti correttamente." at bounding box center [645, 504] width 392 height 44
click at [450, 494] on button "Esempio: Detergenti scaduti che non vengono smaltiti correttamente." at bounding box center [459, 504] width 20 height 20
click at [823, 577] on icon at bounding box center [814, 568] width 20 height 20
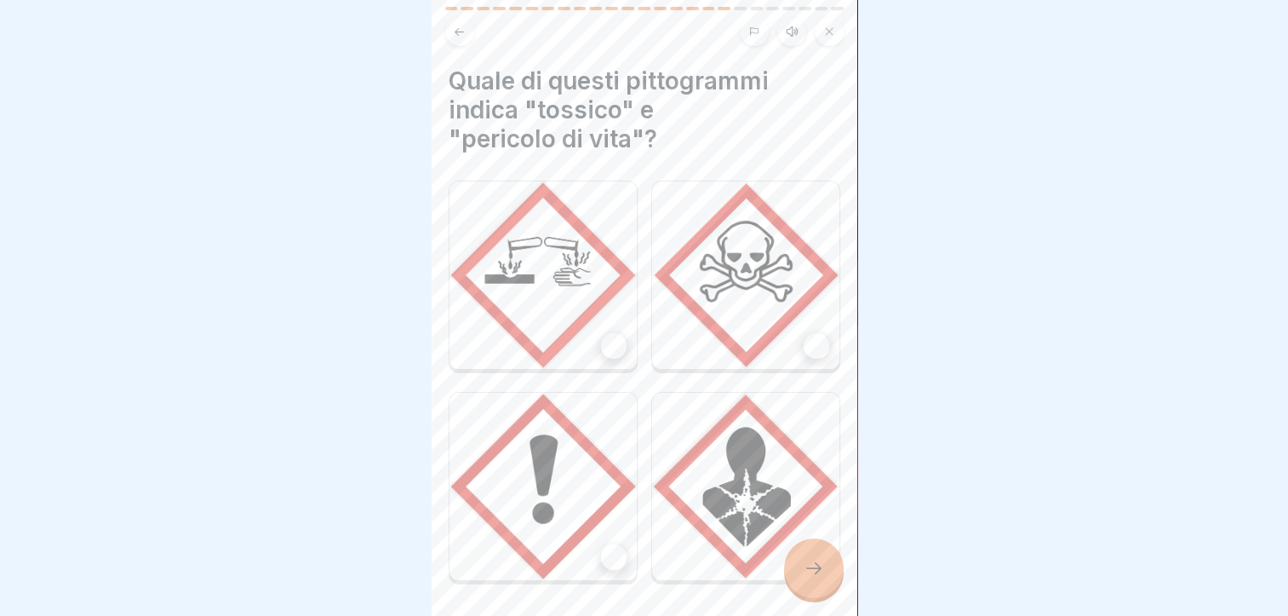
click at [806, 333] on div at bounding box center [817, 346] width 26 height 26
click at [813, 557] on div at bounding box center [814, 568] width 60 height 60
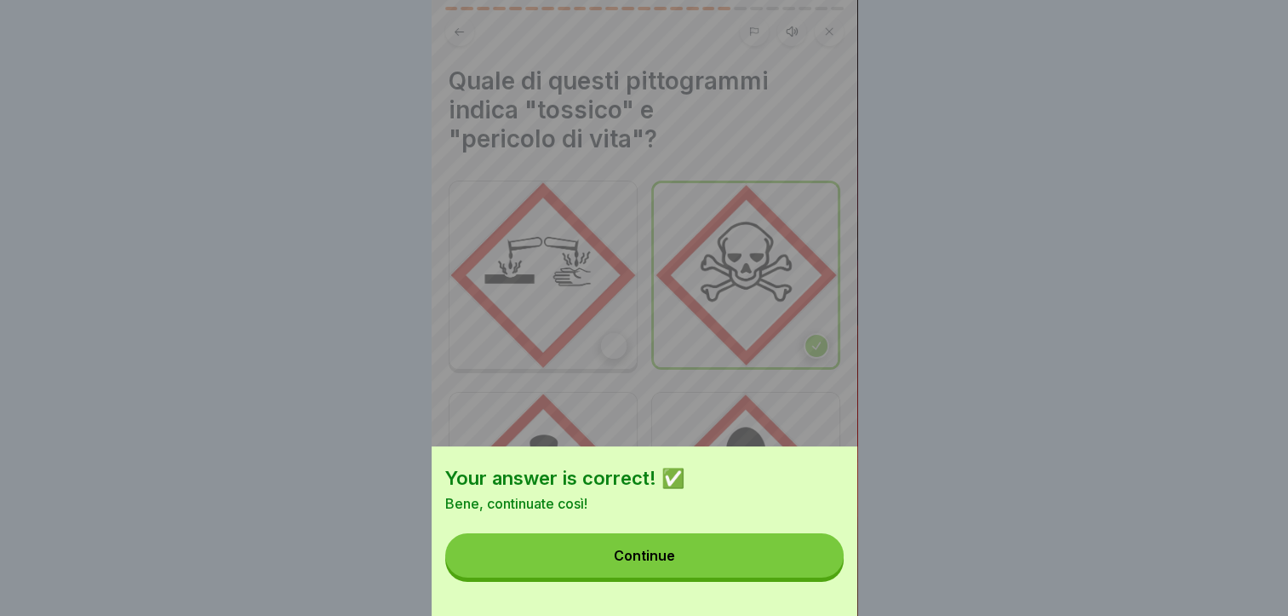
click at [739, 559] on button "Continue" at bounding box center [644, 555] width 398 height 44
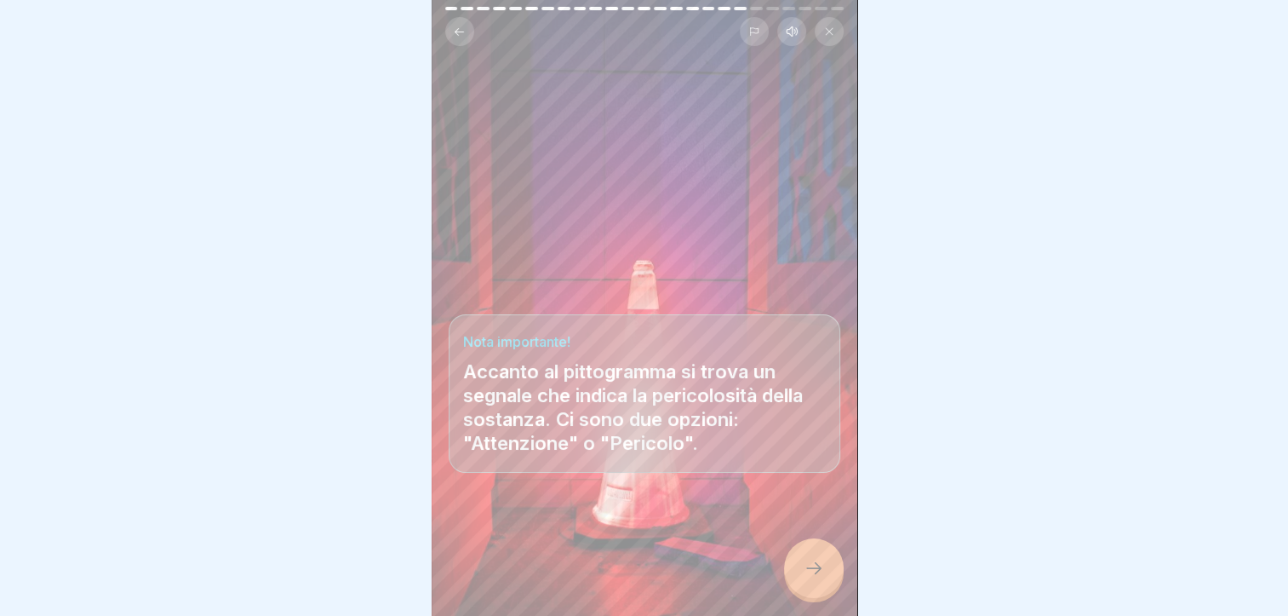
click at [801, 567] on div at bounding box center [814, 568] width 60 height 60
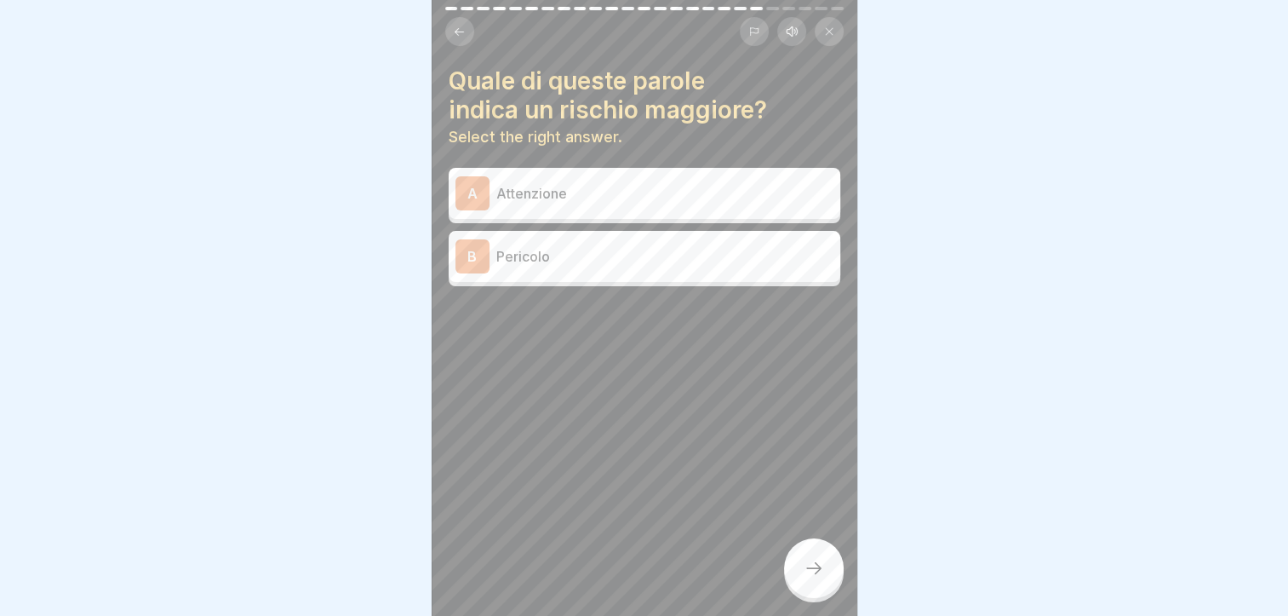
click at [580, 249] on p "Pericolo" at bounding box center [664, 256] width 337 height 20
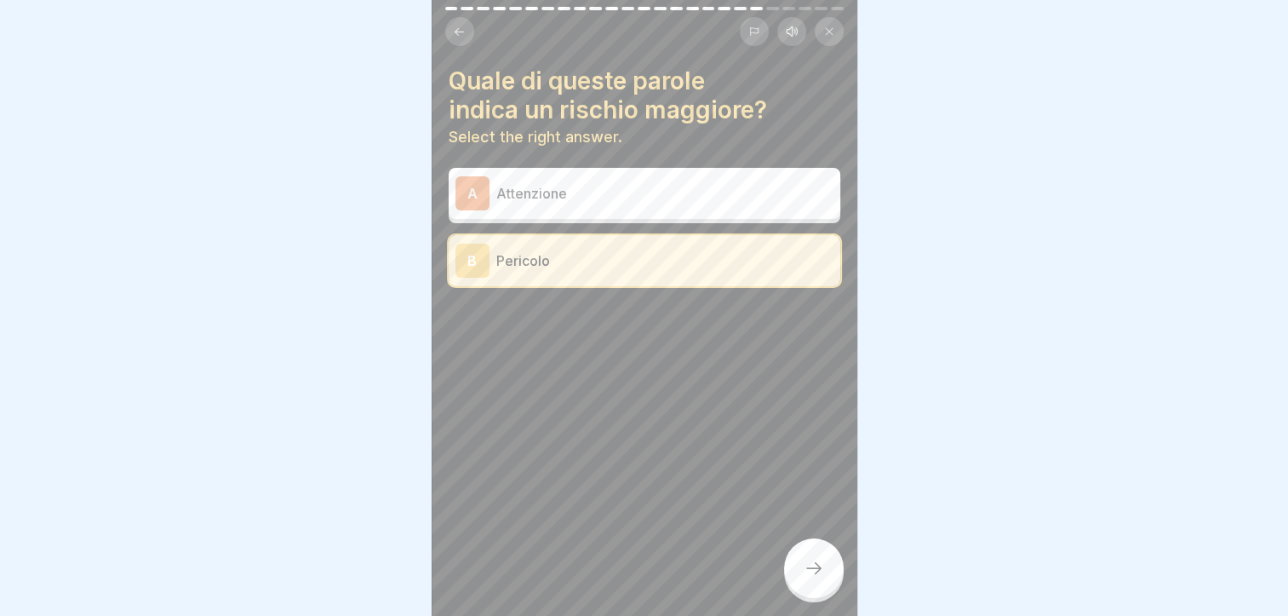
click at [812, 567] on icon at bounding box center [814, 568] width 20 height 20
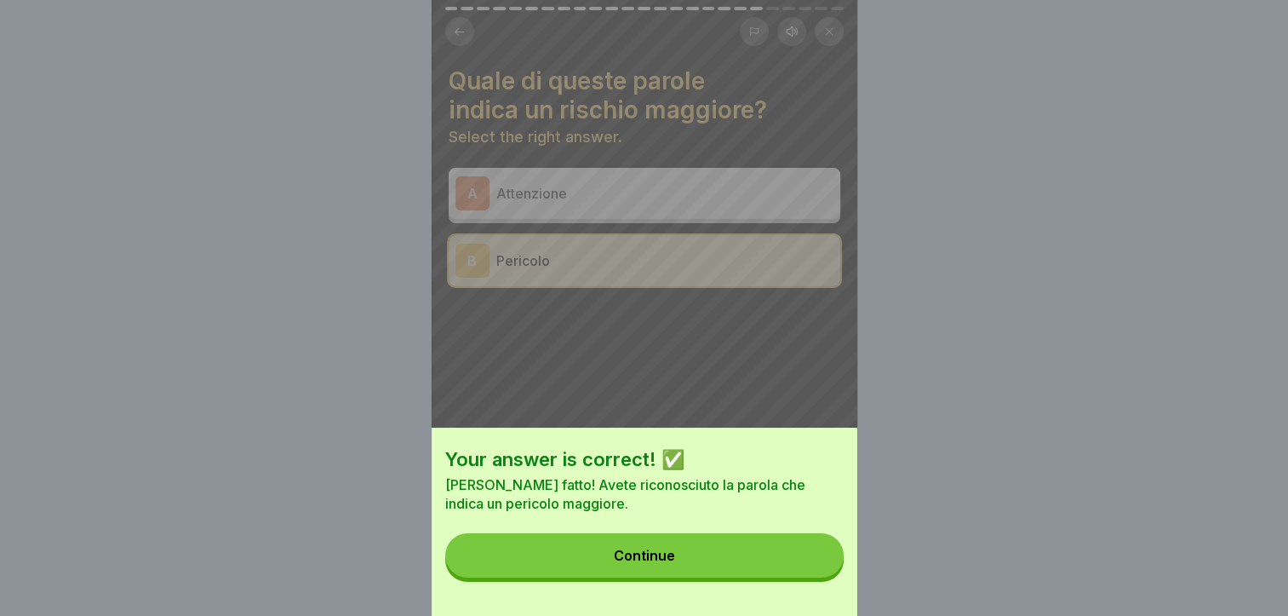
click at [778, 577] on button "Continue" at bounding box center [644, 555] width 398 height 44
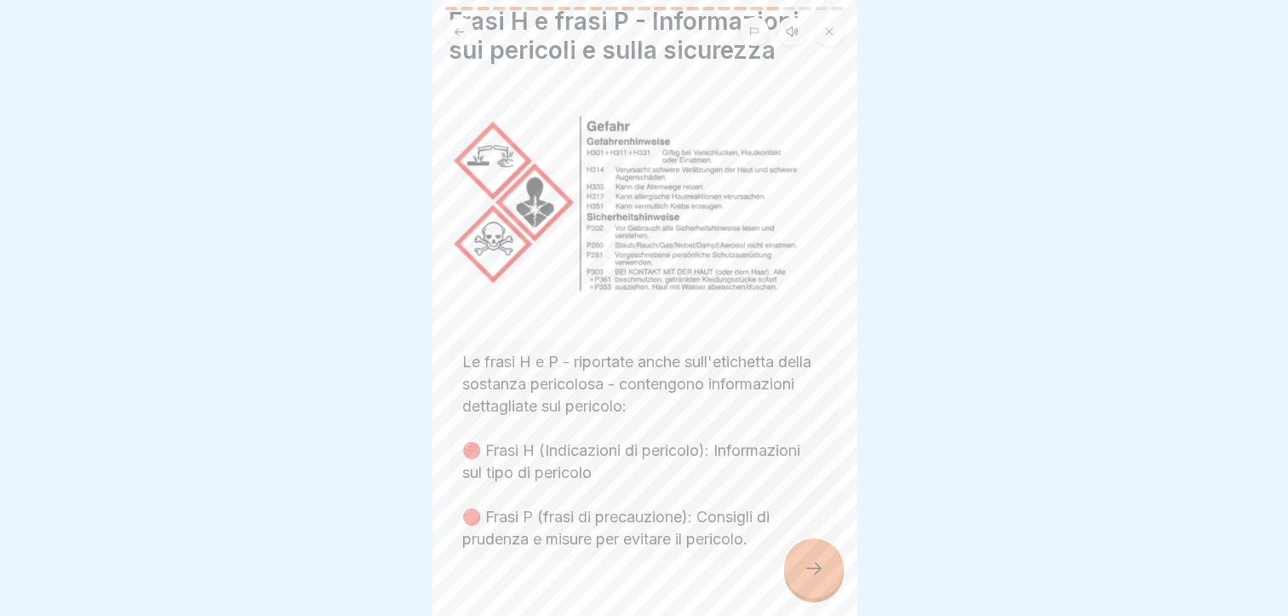
scroll to position [85, 0]
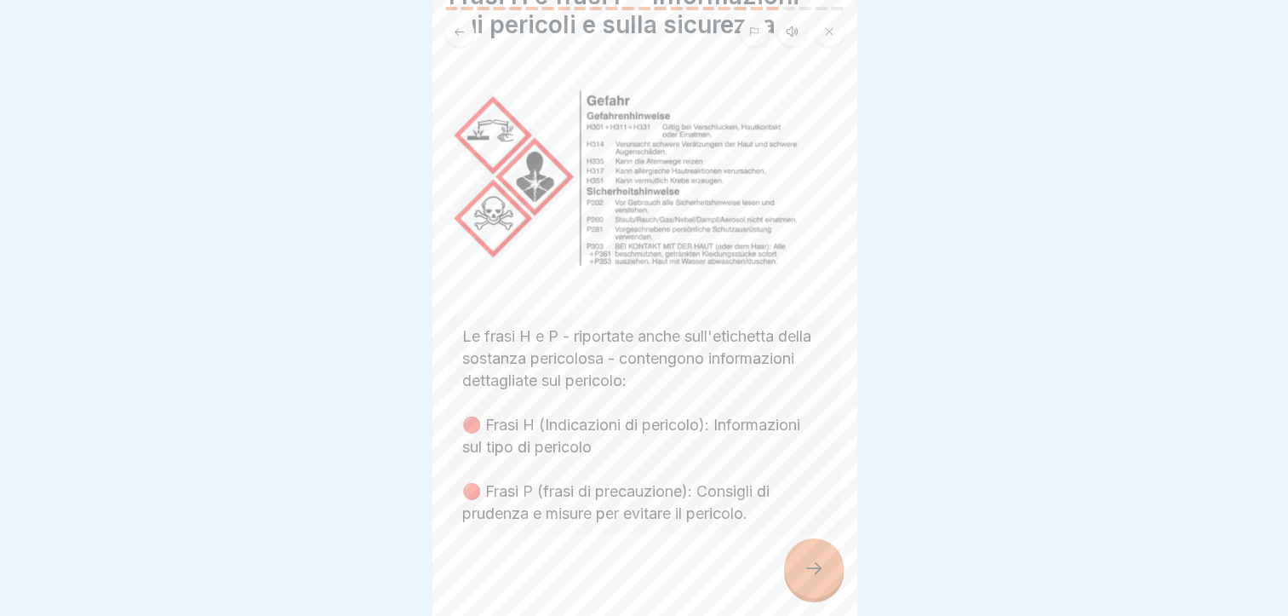
click at [793, 561] on div at bounding box center [814, 568] width 60 height 60
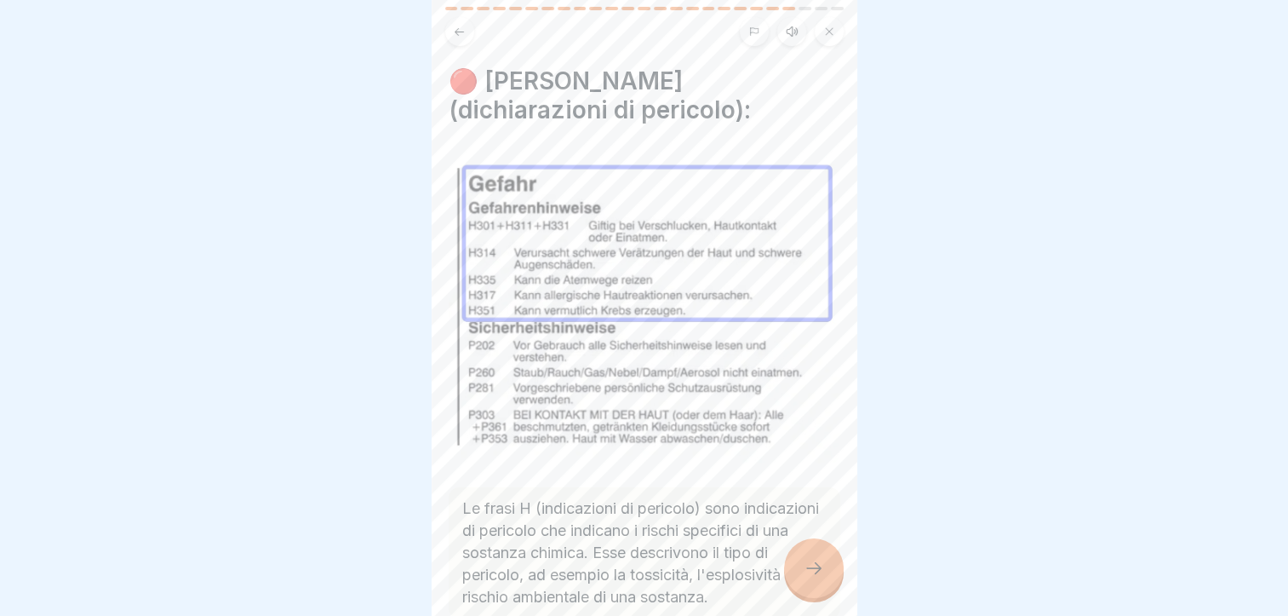
click at [797, 563] on div at bounding box center [814, 568] width 60 height 60
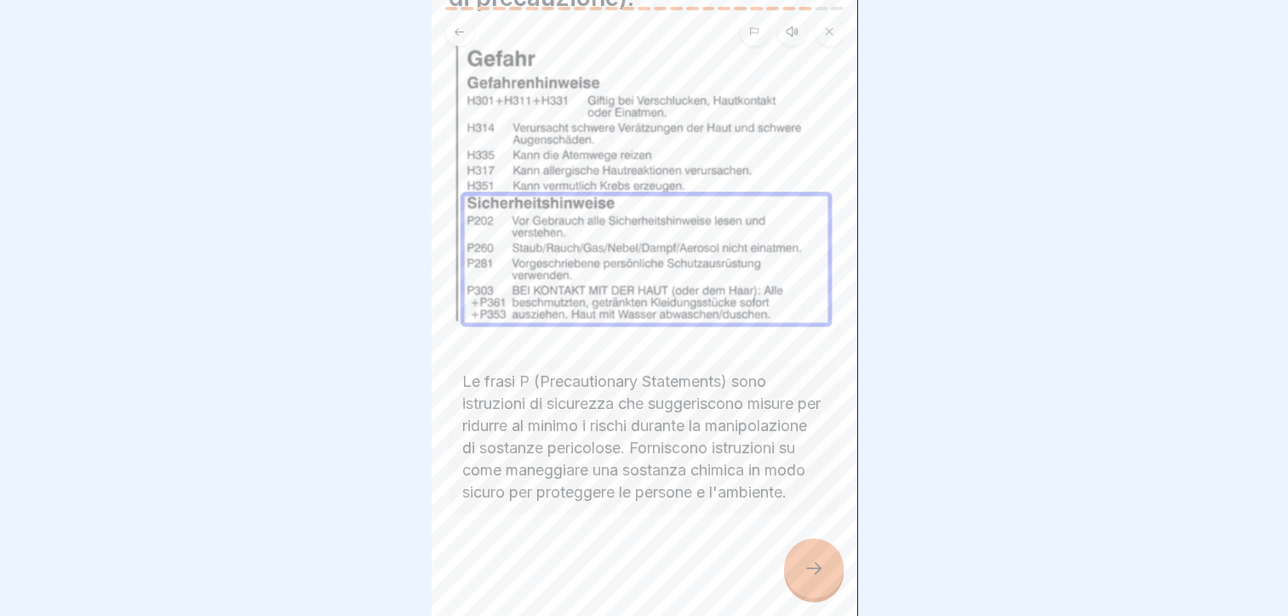
scroll to position [123, 0]
click at [795, 564] on div at bounding box center [814, 568] width 60 height 60
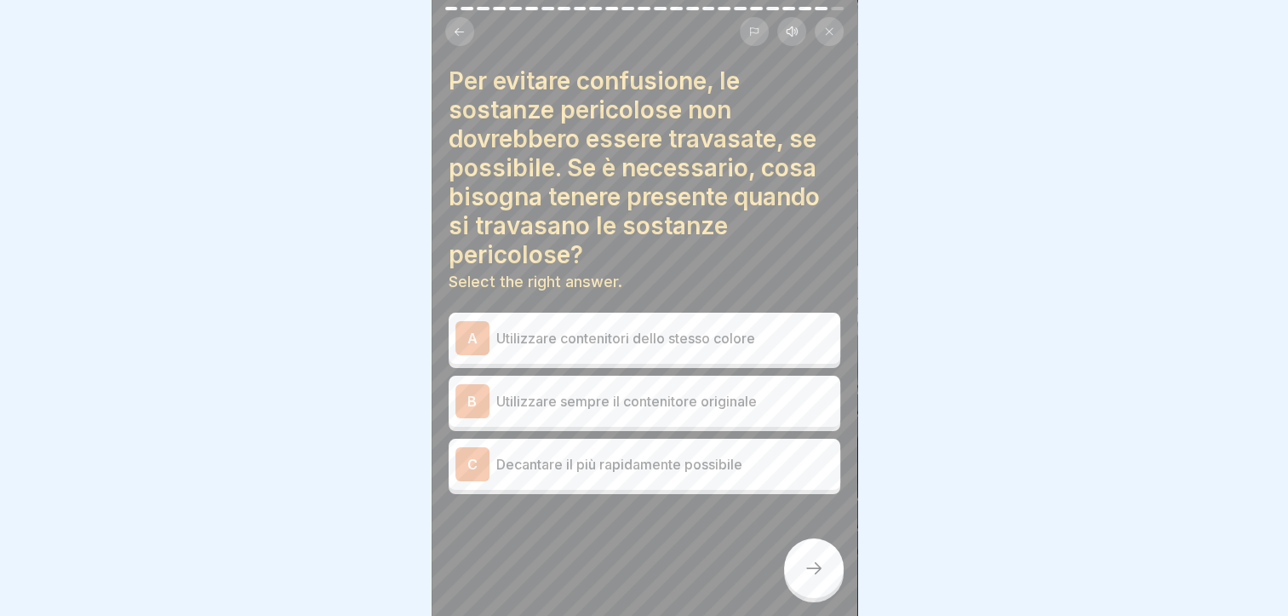
click at [607, 329] on p "Utilizzare contenitori dello stesso colore" at bounding box center [664, 338] width 337 height 20
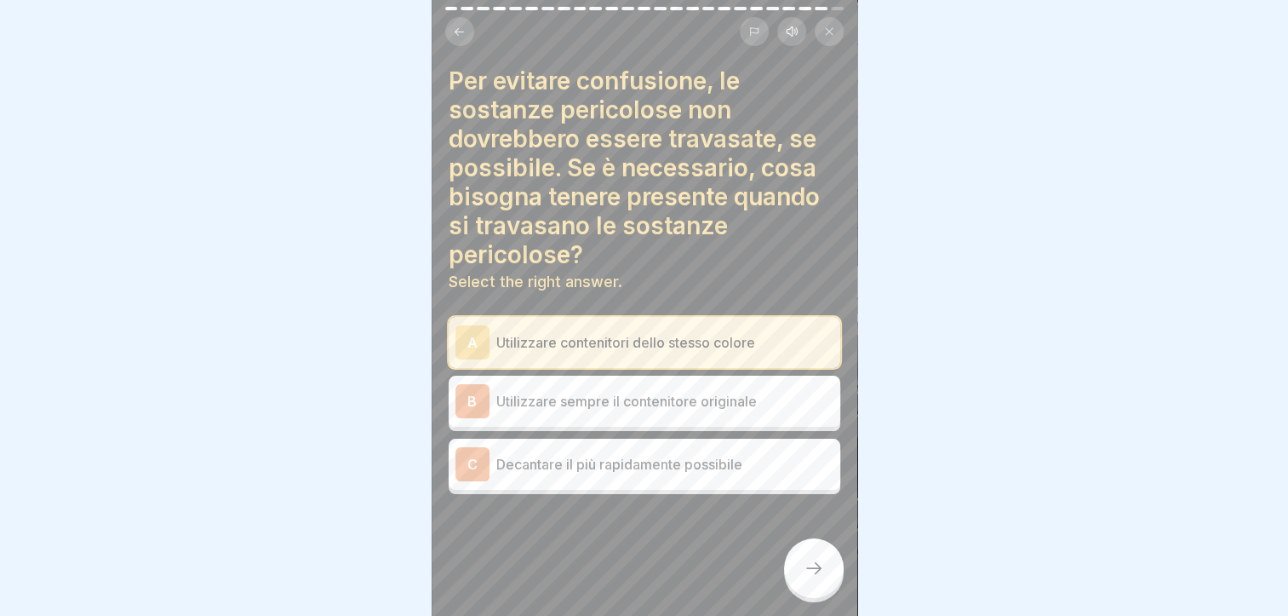
click at [824, 561] on div at bounding box center [814, 568] width 60 height 60
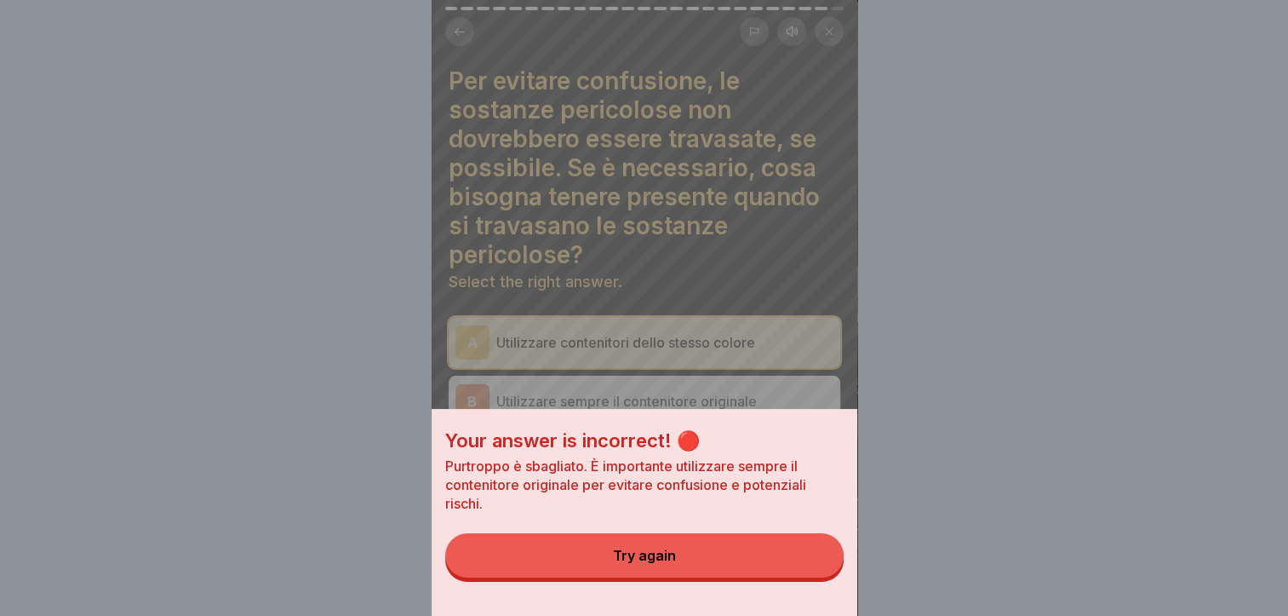
click at [773, 569] on button "Try again" at bounding box center [644, 555] width 398 height 44
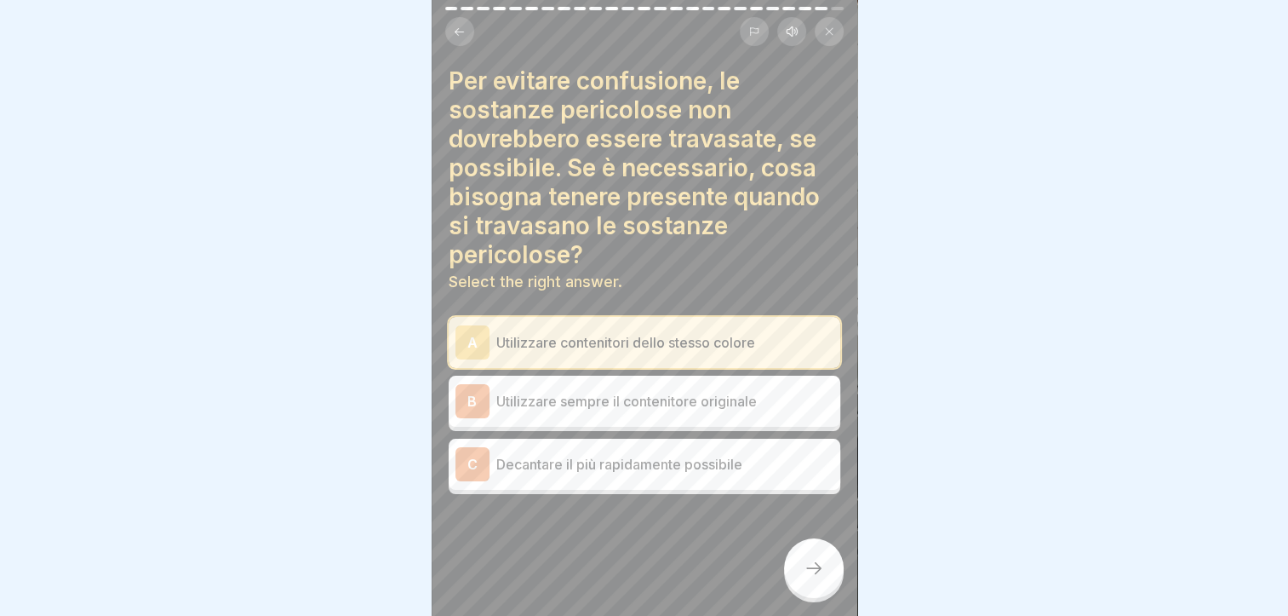
click at [688, 384] on div "B Utilizzare sempre il contenitore originale" at bounding box center [645, 401] width 378 height 34
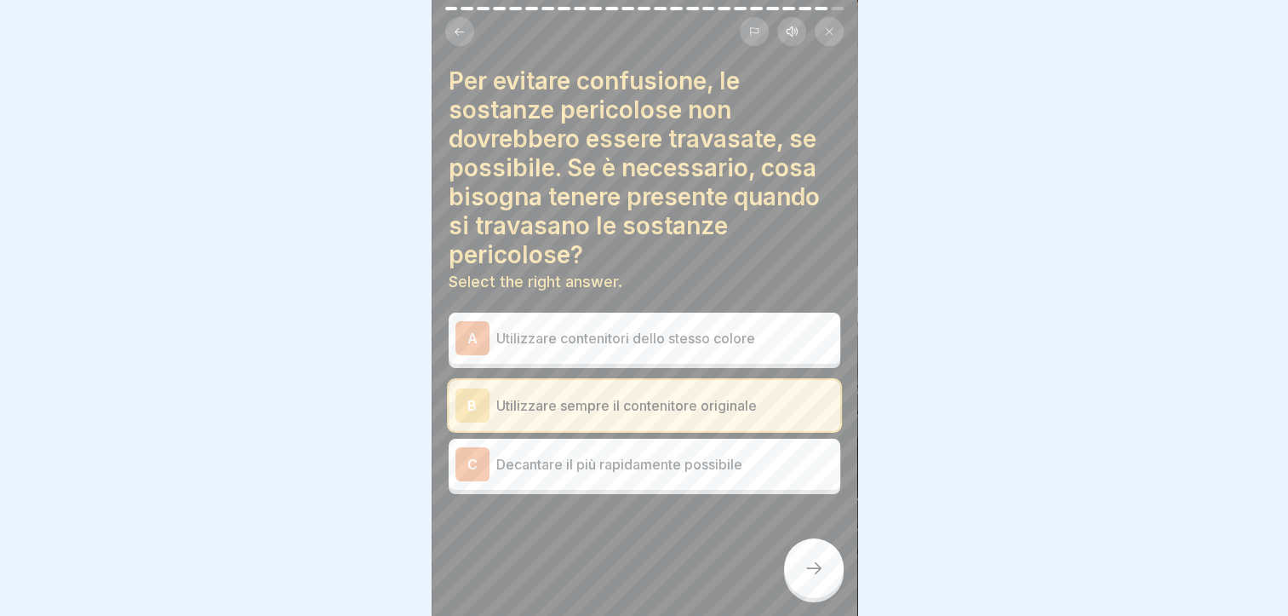
click at [794, 567] on div at bounding box center [814, 568] width 60 height 60
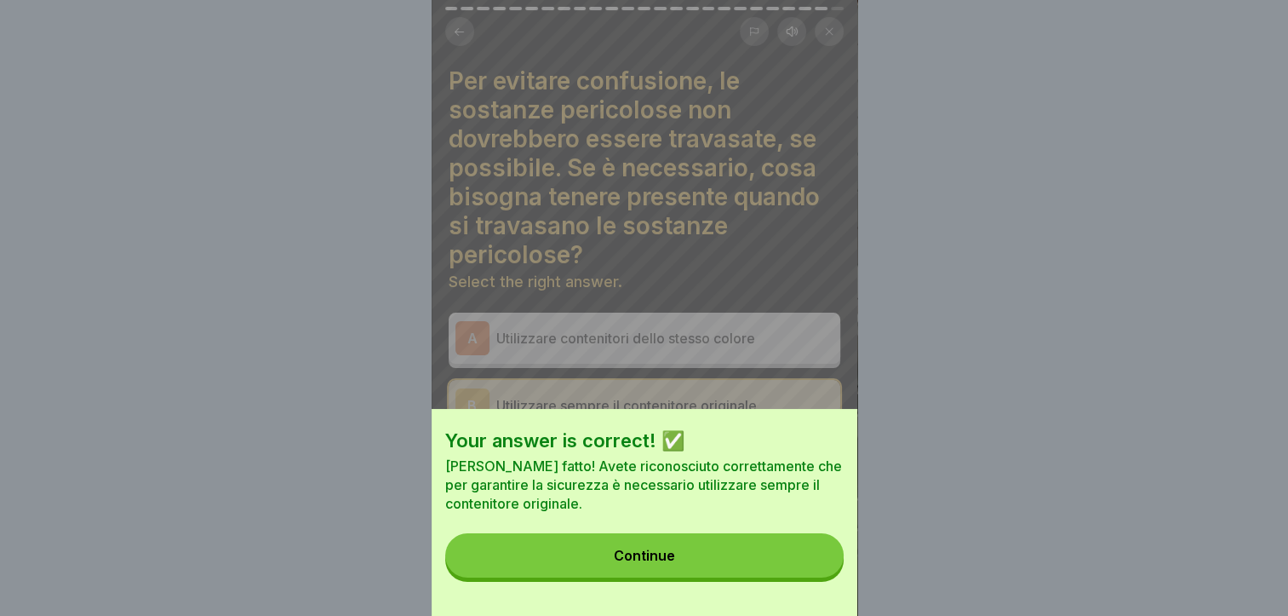
click at [763, 572] on button "Continue" at bounding box center [644, 555] width 398 height 44
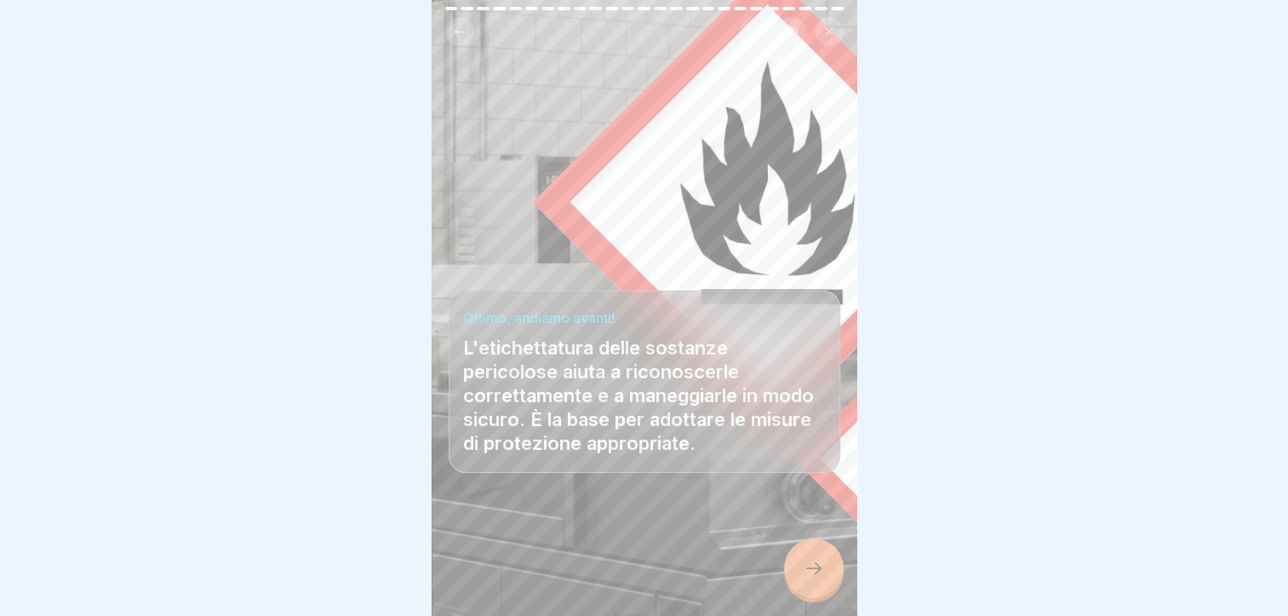
click at [794, 560] on div at bounding box center [814, 568] width 60 height 60
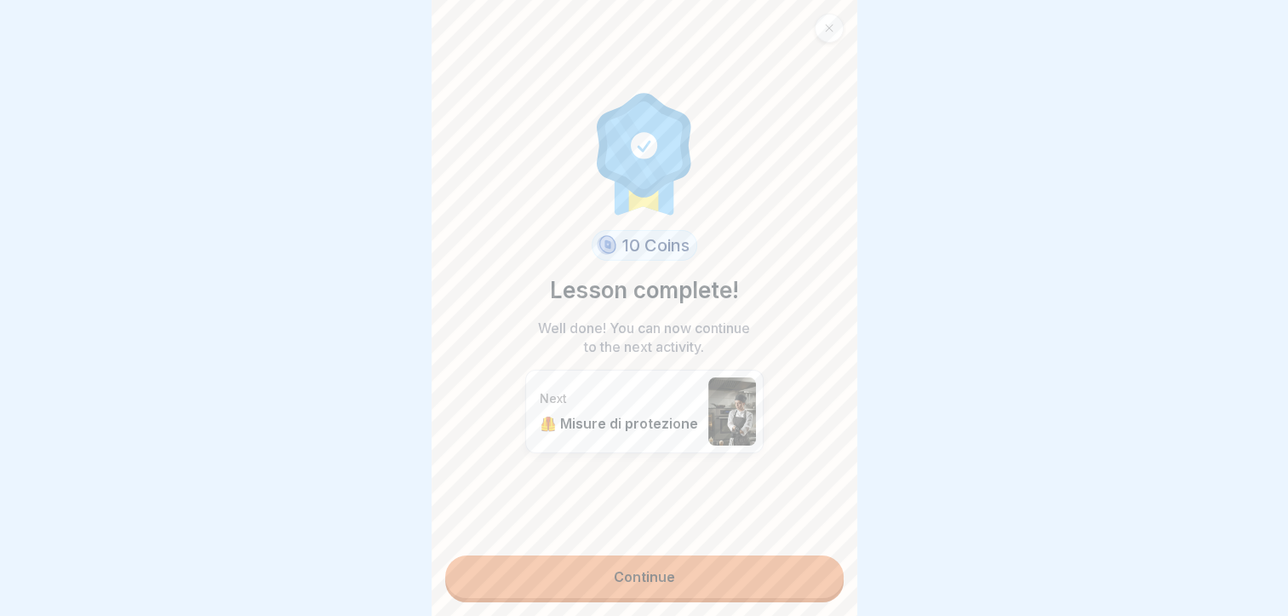
click at [760, 559] on link "Continue" at bounding box center [644, 576] width 398 height 43
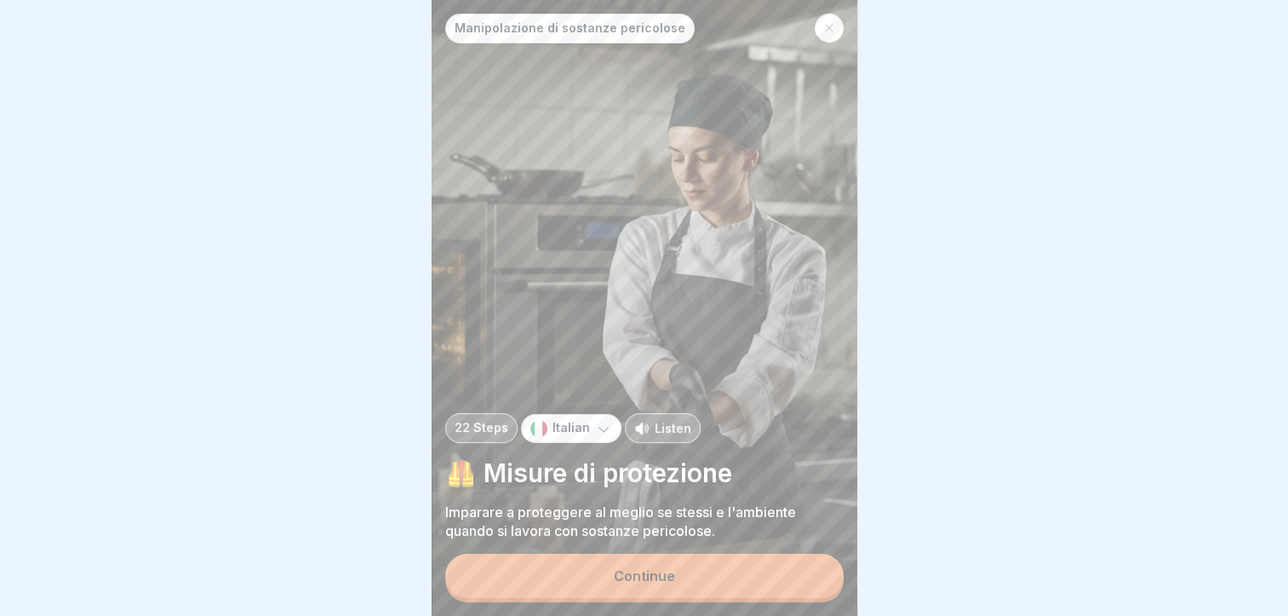
click at [760, 559] on button "Continue" at bounding box center [644, 575] width 398 height 44
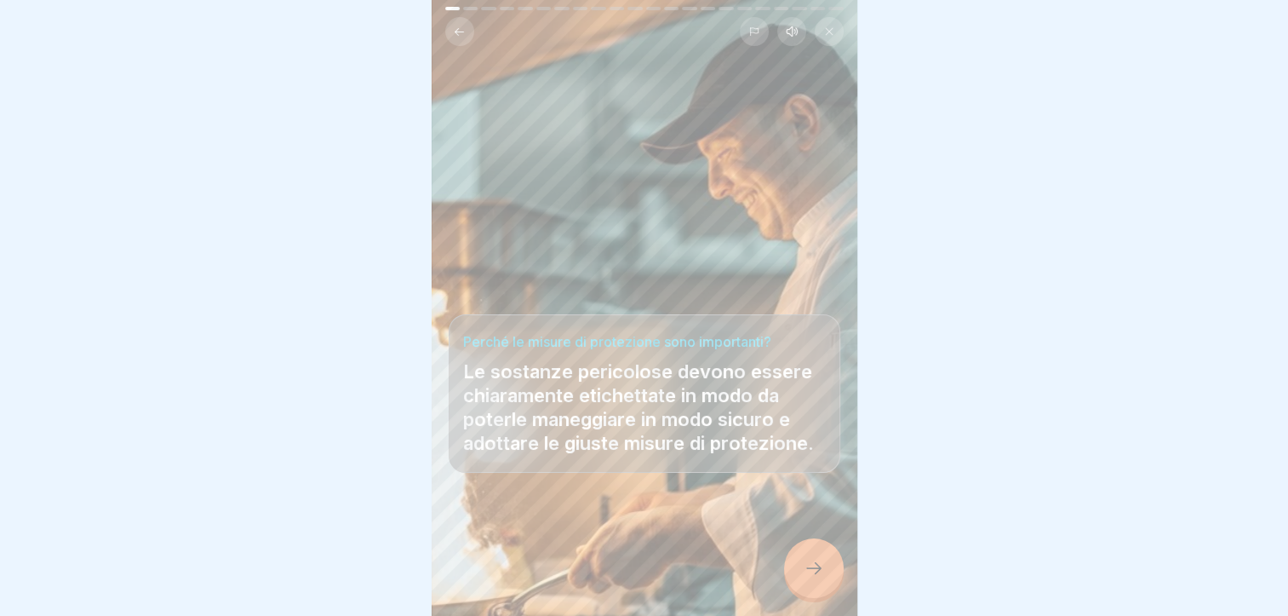
click at [807, 560] on icon at bounding box center [814, 568] width 20 height 20
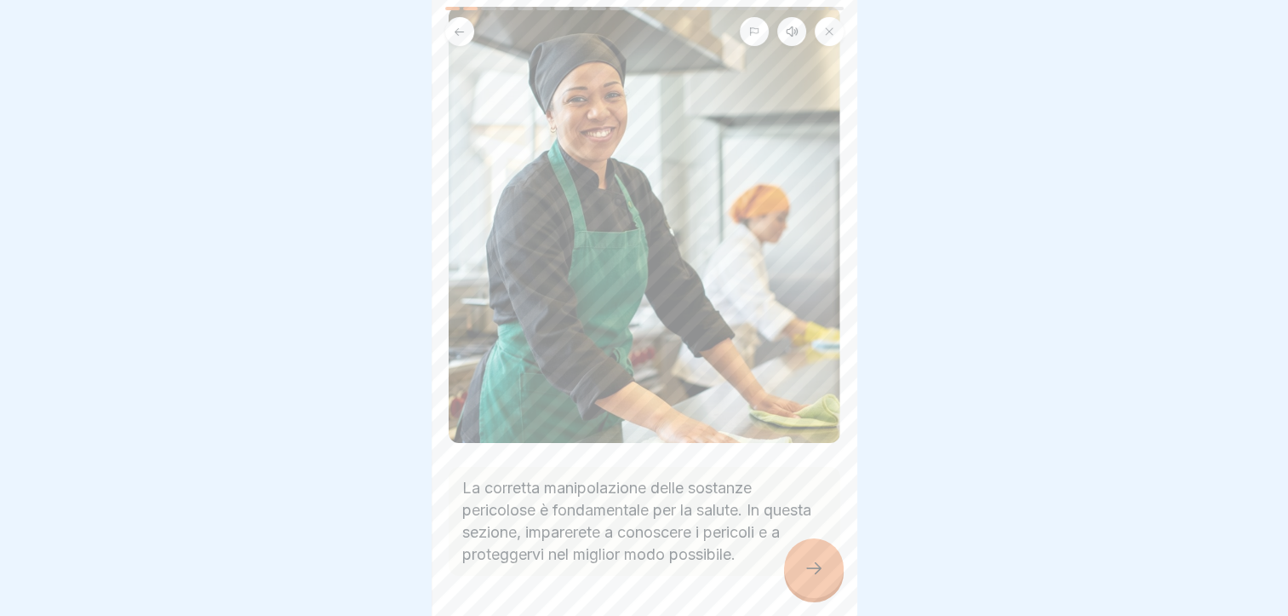
scroll to position [239, 0]
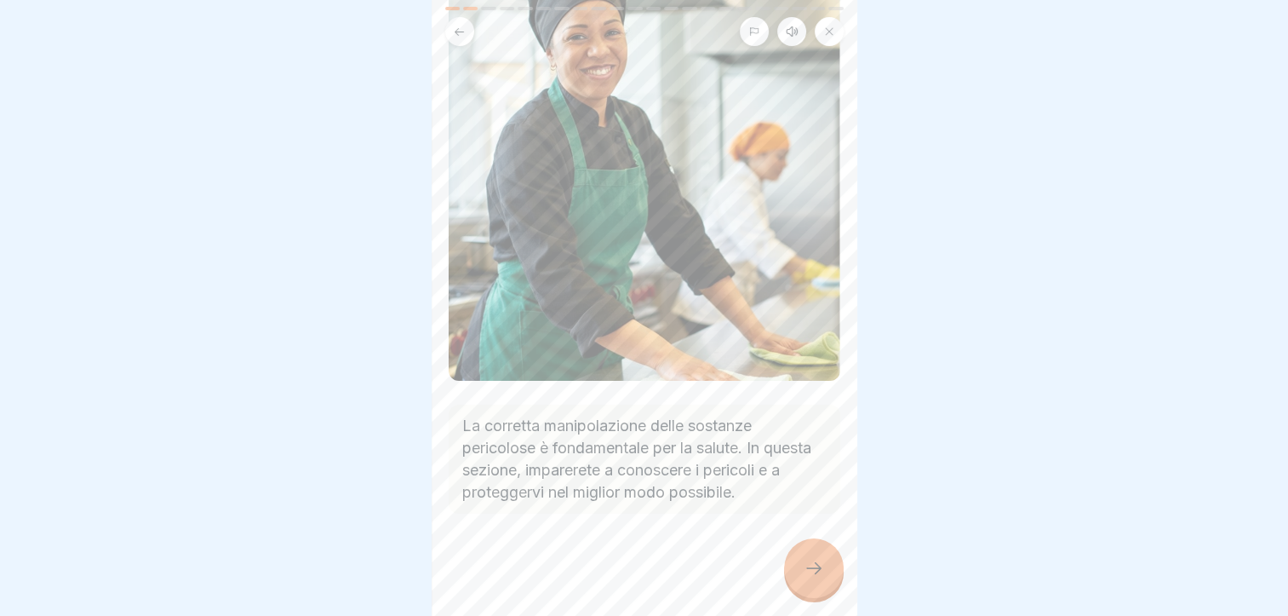
click at [811, 558] on div at bounding box center [814, 568] width 60 height 60
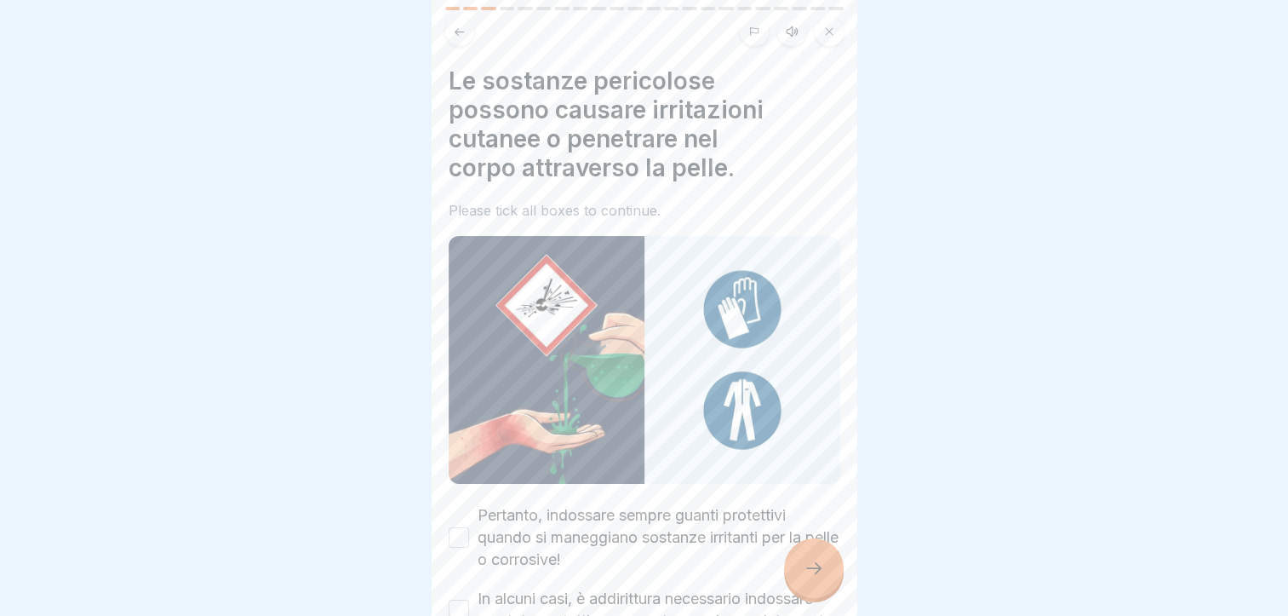
scroll to position [85, 0]
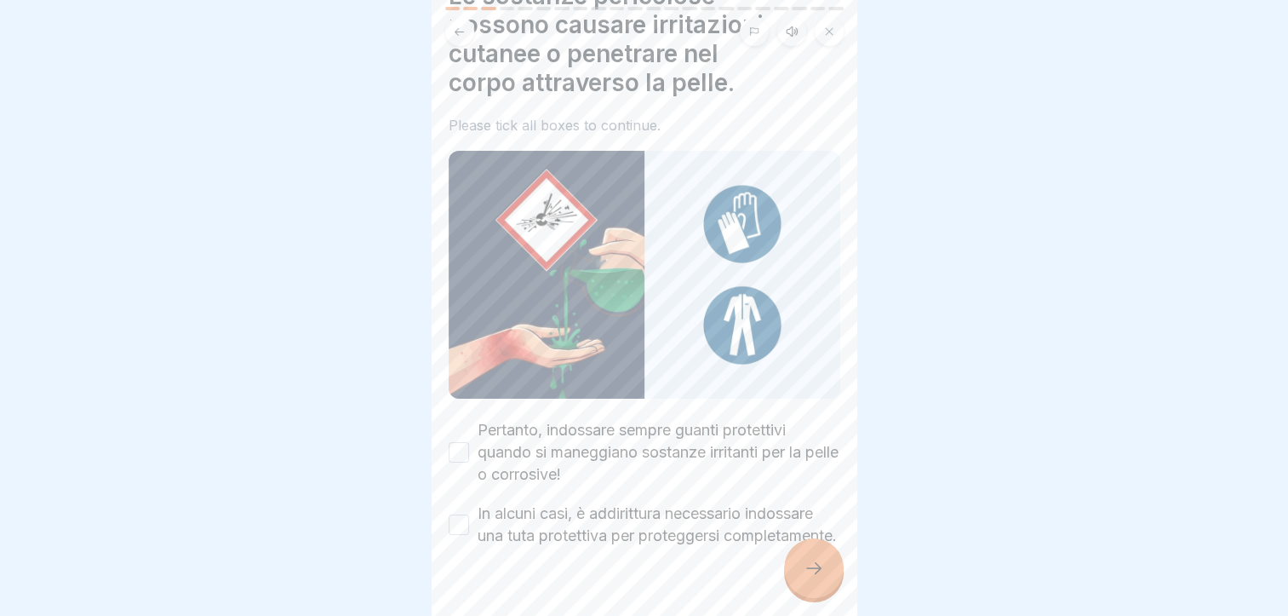
click at [462, 442] on button "Pertanto, indossare sempre guanti protettivi quando si maneggiano sostanze irri…" at bounding box center [459, 452] width 20 height 20
click at [470, 512] on div "In alcuni casi, è addirittura necessario indossare una tuta protettiva per prot…" at bounding box center [645, 524] width 392 height 44
click at [450, 516] on button "In alcuni casi, è addirittura necessario indossare una tuta protettiva per prot…" at bounding box center [459, 524] width 20 height 20
click at [807, 570] on icon at bounding box center [814, 568] width 20 height 20
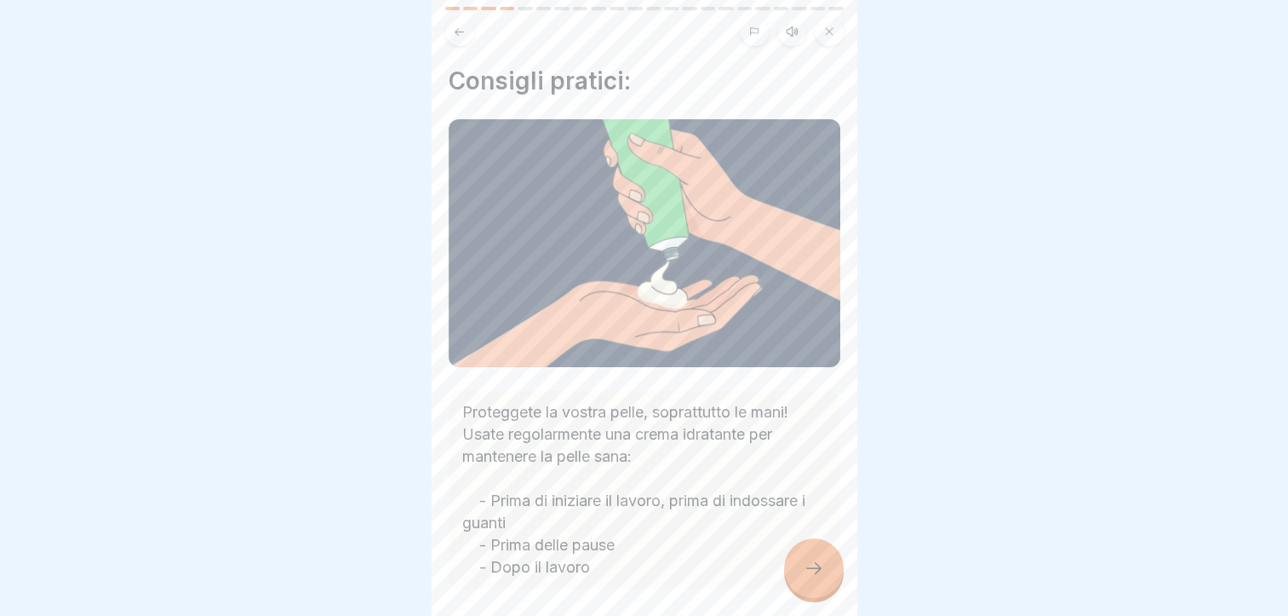
scroll to position [66, 0]
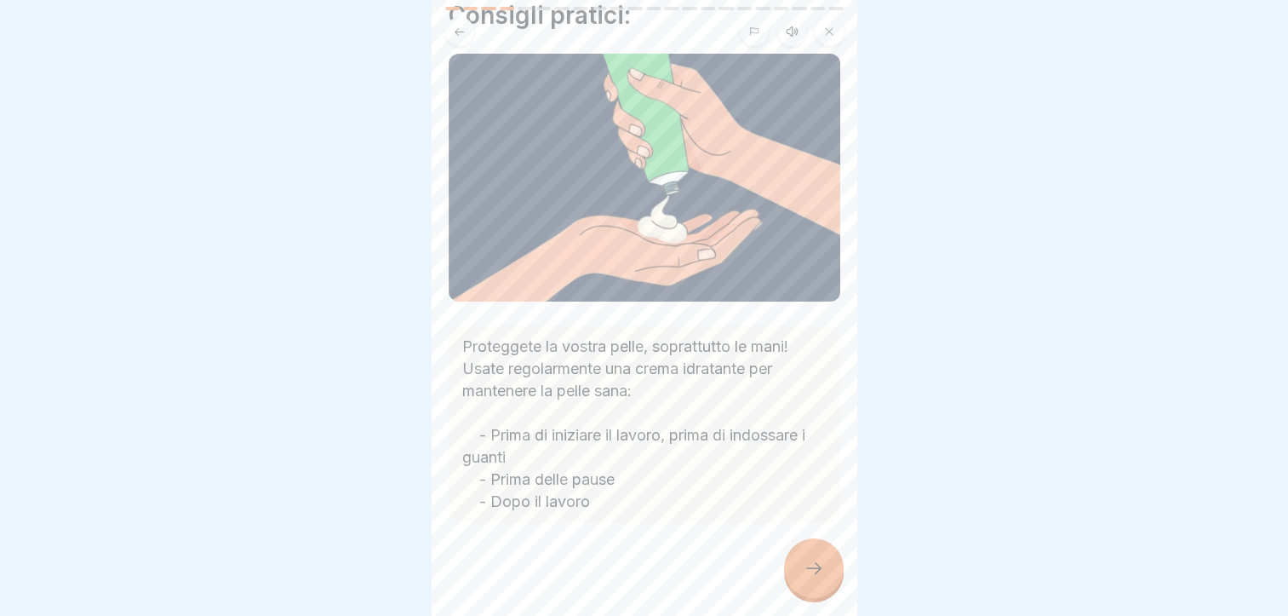
click at [811, 547] on div at bounding box center [814, 568] width 60 height 60
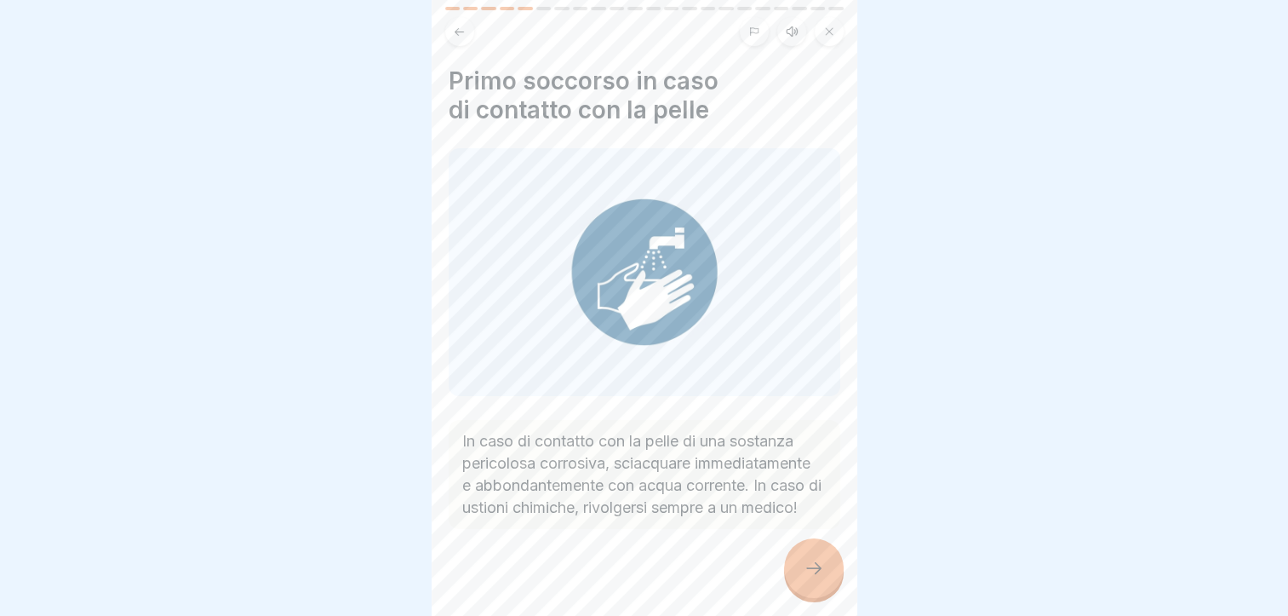
click at [792, 561] on div at bounding box center [814, 568] width 60 height 60
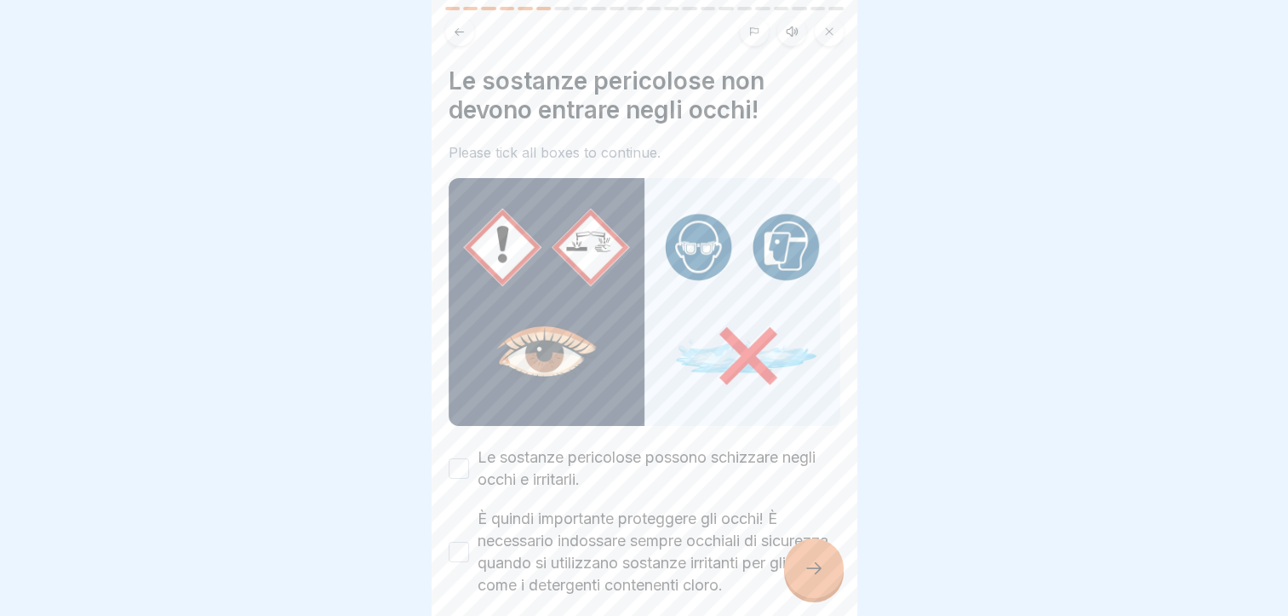
click at [471, 446] on div "Le sostanze pericolose possono schizzare negli occhi e irritarli." at bounding box center [645, 468] width 392 height 44
click at [461, 458] on button "Le sostanze pericolose possono schizzare negli occhi e irritarli." at bounding box center [459, 468] width 20 height 20
click at [465, 542] on button "È quindi importante proteggere gli occhi! È necessario indossare sempre occhial…" at bounding box center [459, 552] width 20 height 20
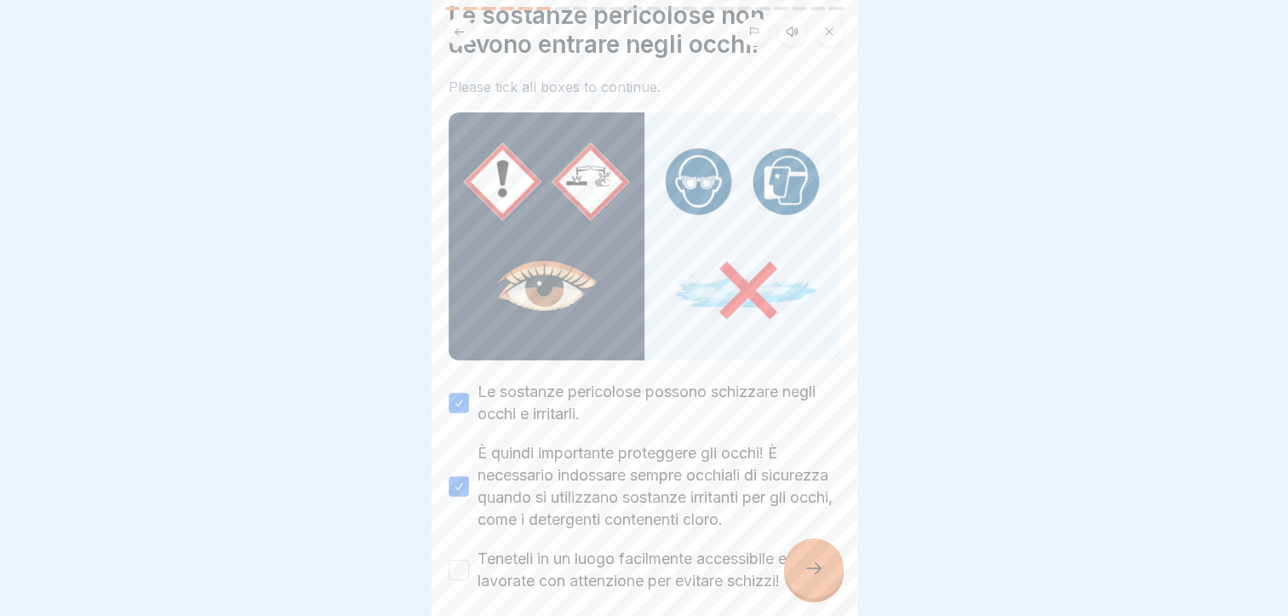
scroll to position [157, 0]
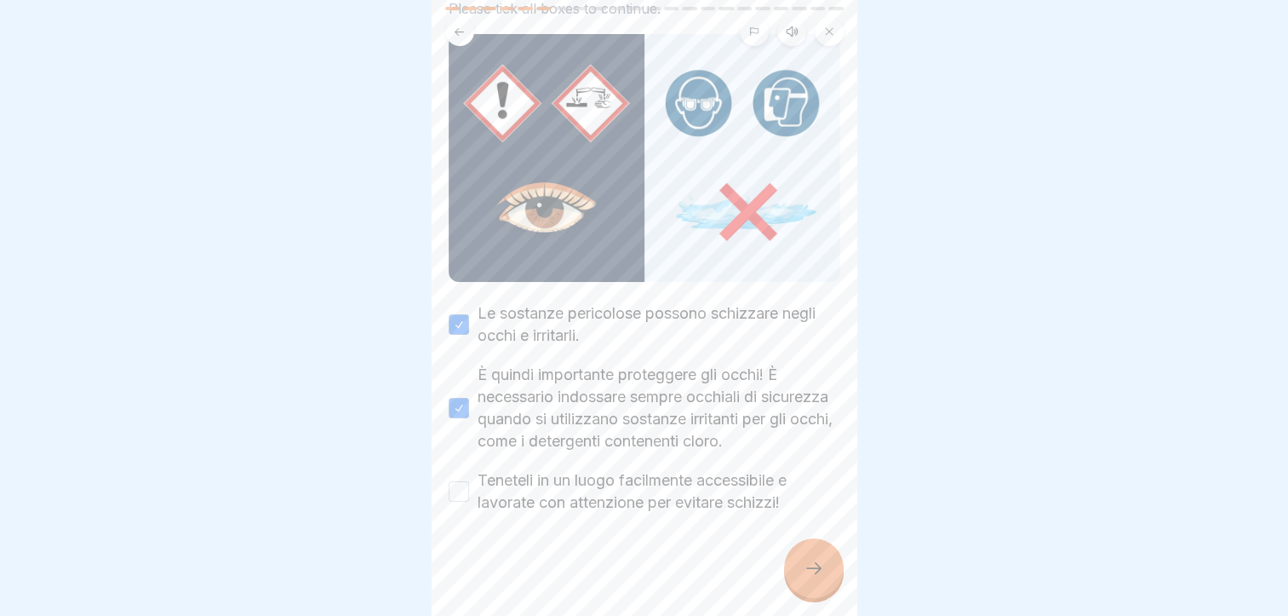
click at [460, 481] on button "Teneteli in un luogo facilmente accessibile e lavorate con attenzione per evita…" at bounding box center [459, 491] width 20 height 20
click at [794, 553] on div at bounding box center [814, 568] width 60 height 60
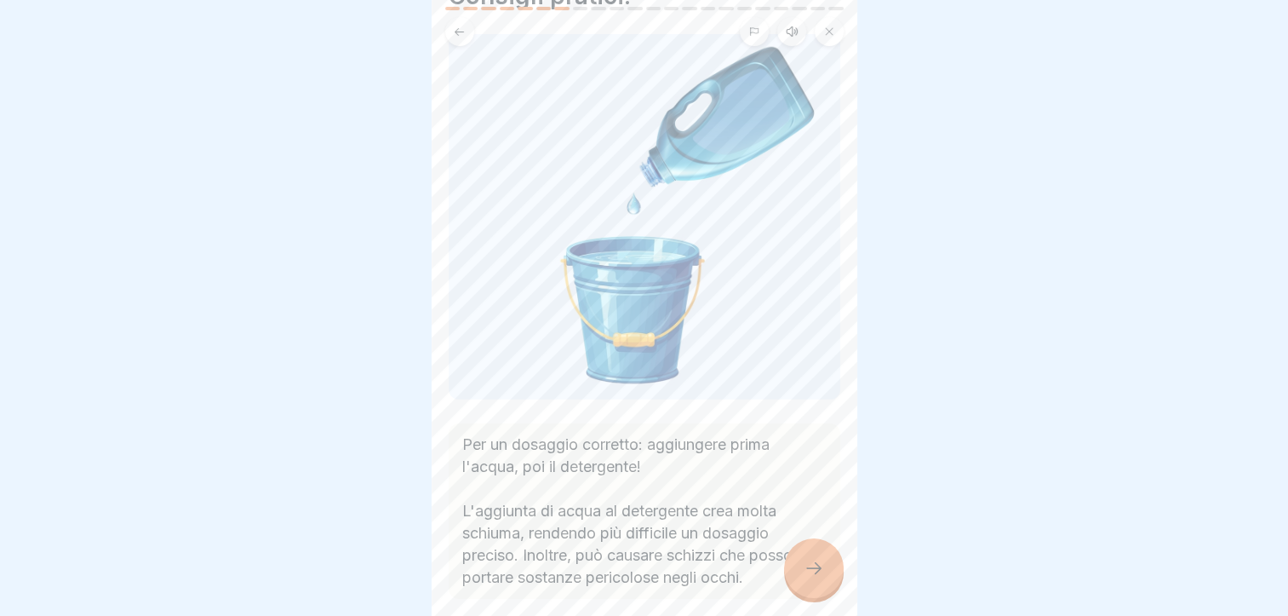
scroll to position [170, 0]
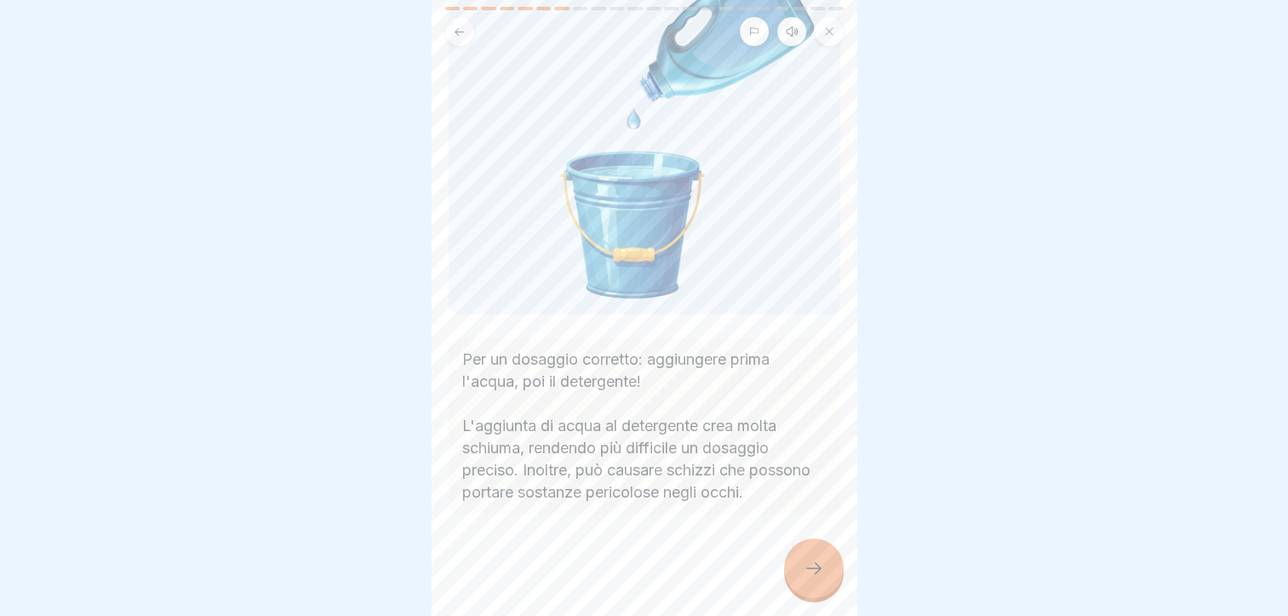
click at [806, 570] on icon at bounding box center [814, 568] width 20 height 20
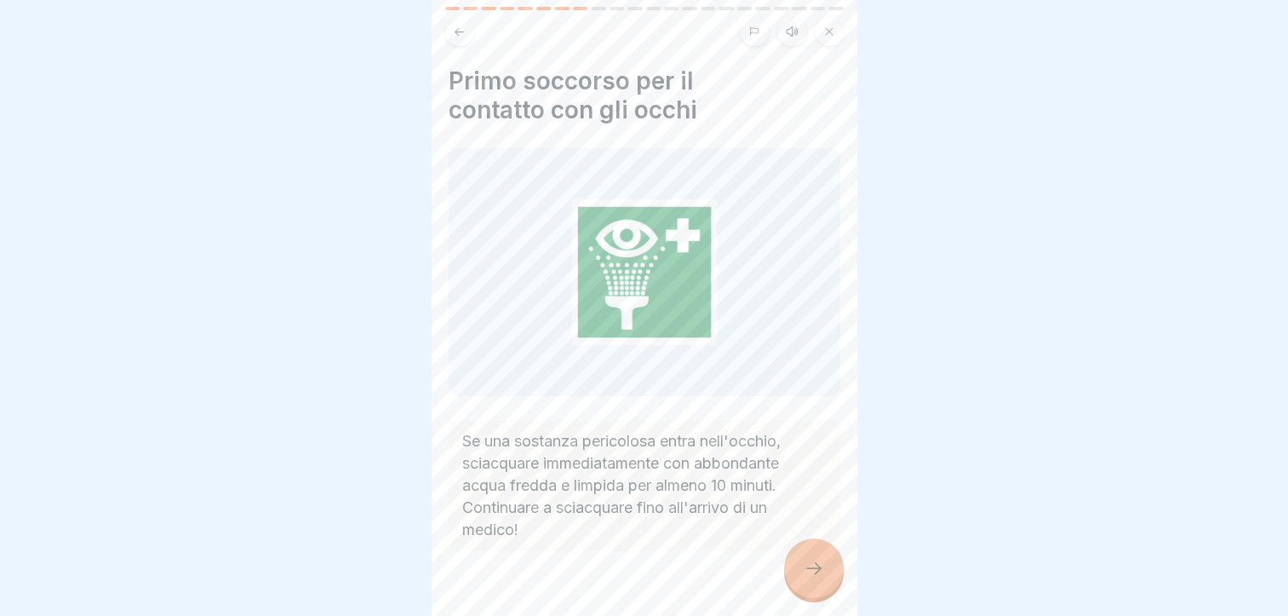
click at [804, 561] on icon at bounding box center [814, 568] width 20 height 20
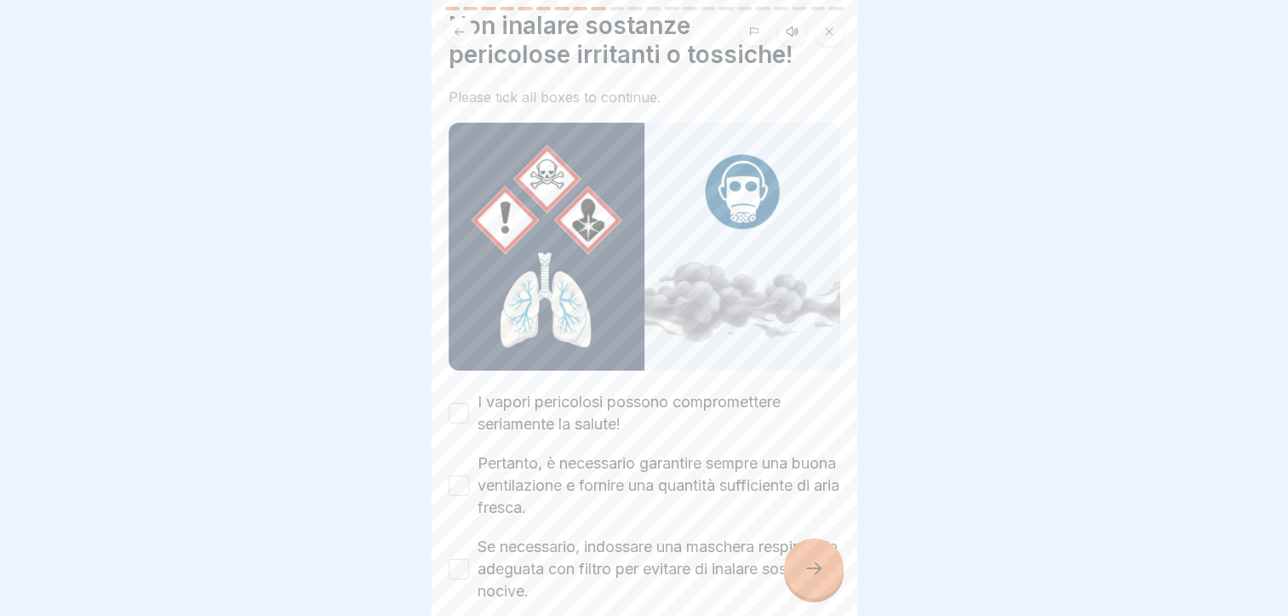
scroll to position [135, 0]
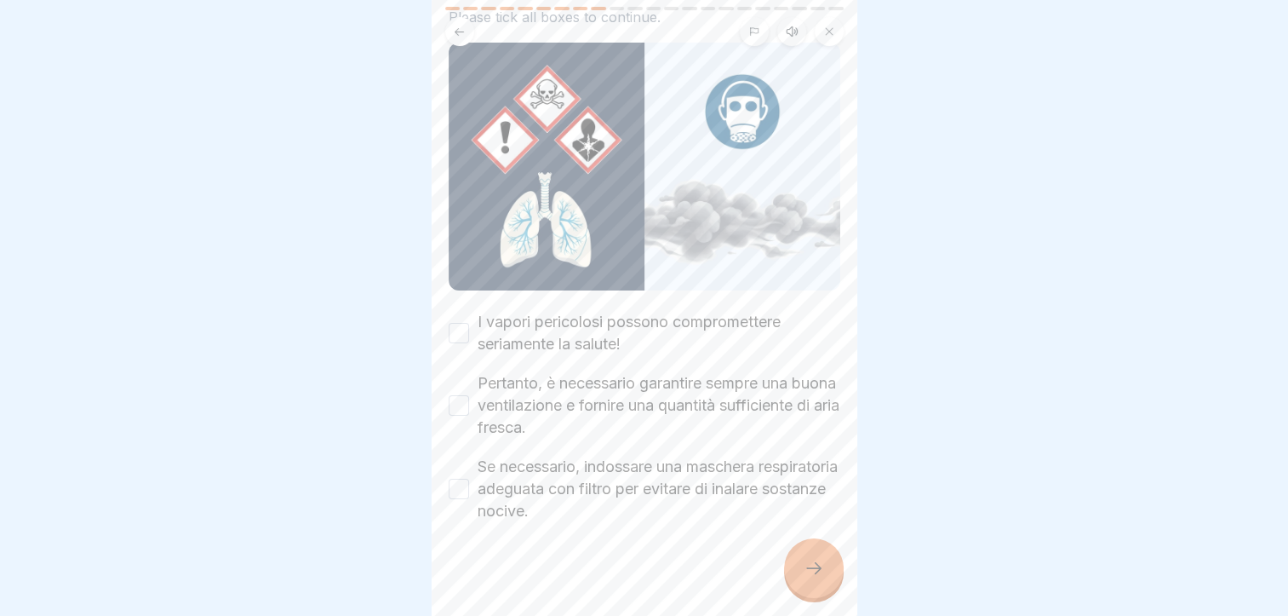
click at [462, 323] on button "I vapori pericolosi possono compromettere seriamente la salute!" at bounding box center [459, 333] width 20 height 20
click at [460, 395] on button "Pertanto, è necessario garantire sempre una buona ventilazione e fornire una qu…" at bounding box center [459, 405] width 20 height 20
click at [468, 469] on div "Se necessario, indossare una maschera respiratoria adeguata con filtro per evit…" at bounding box center [645, 489] width 392 height 66
click at [453, 456] on div "Se necessario, indossare una maschera respiratoria adeguata con filtro per evit…" at bounding box center [645, 489] width 392 height 66
click at [467, 479] on button "Se necessario, indossare una maschera respiratoria adeguata con filtro per evit…" at bounding box center [459, 489] width 20 height 20
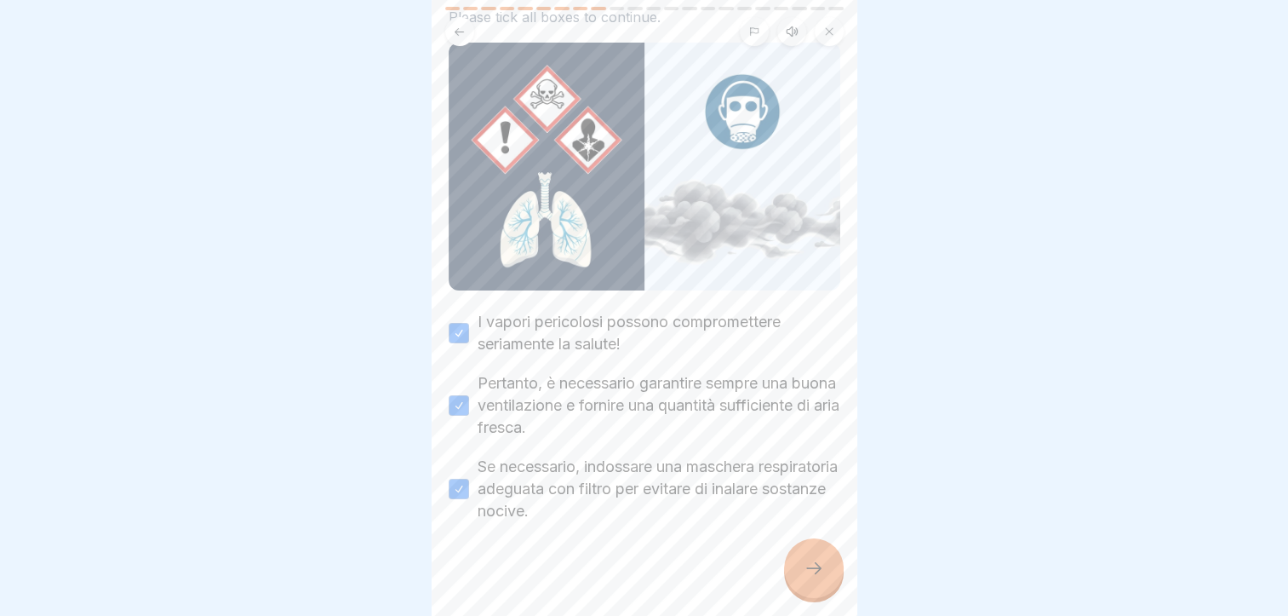
click at [815, 583] on div at bounding box center [814, 568] width 60 height 60
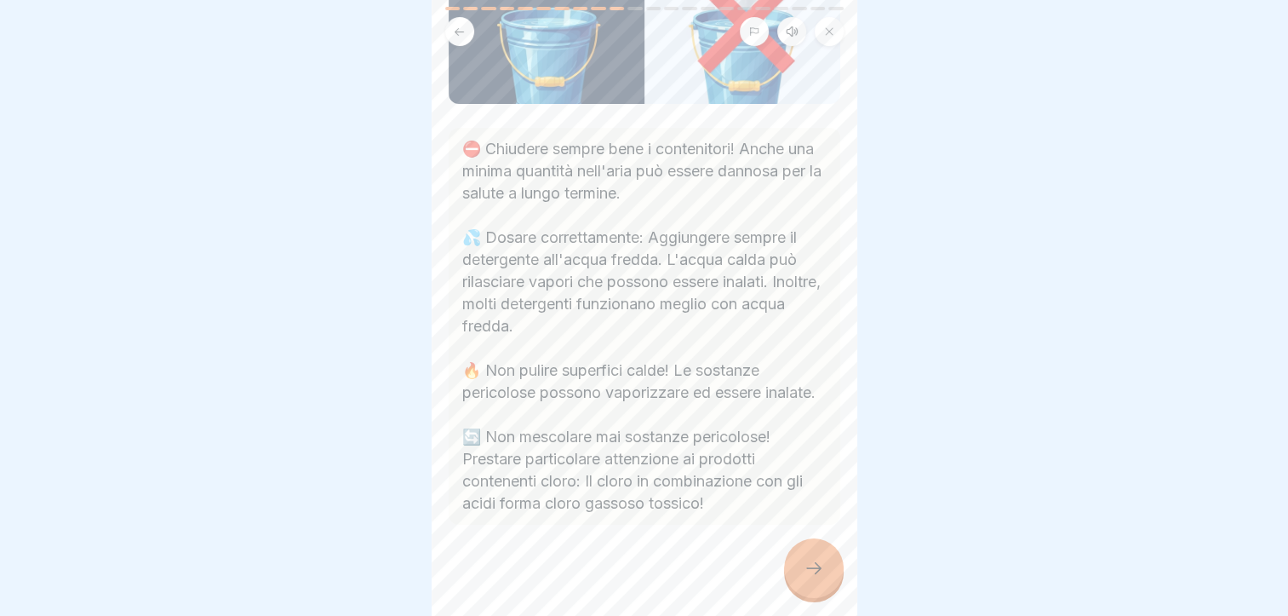
scroll to position [287, 0]
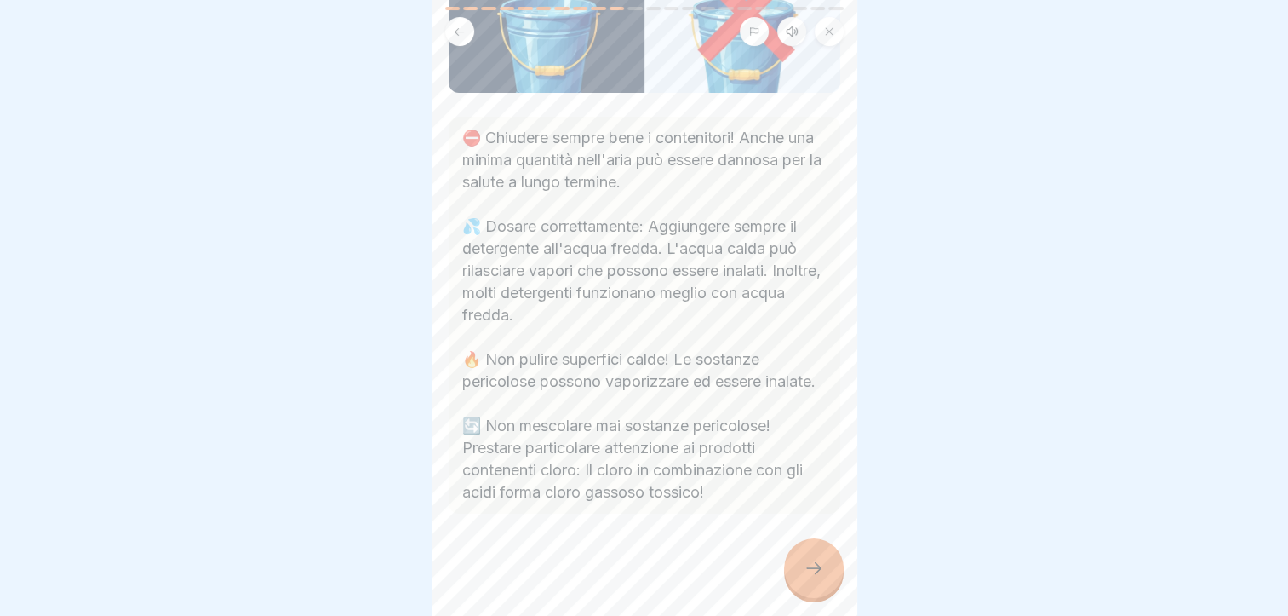
click at [817, 566] on icon at bounding box center [814, 568] width 20 height 20
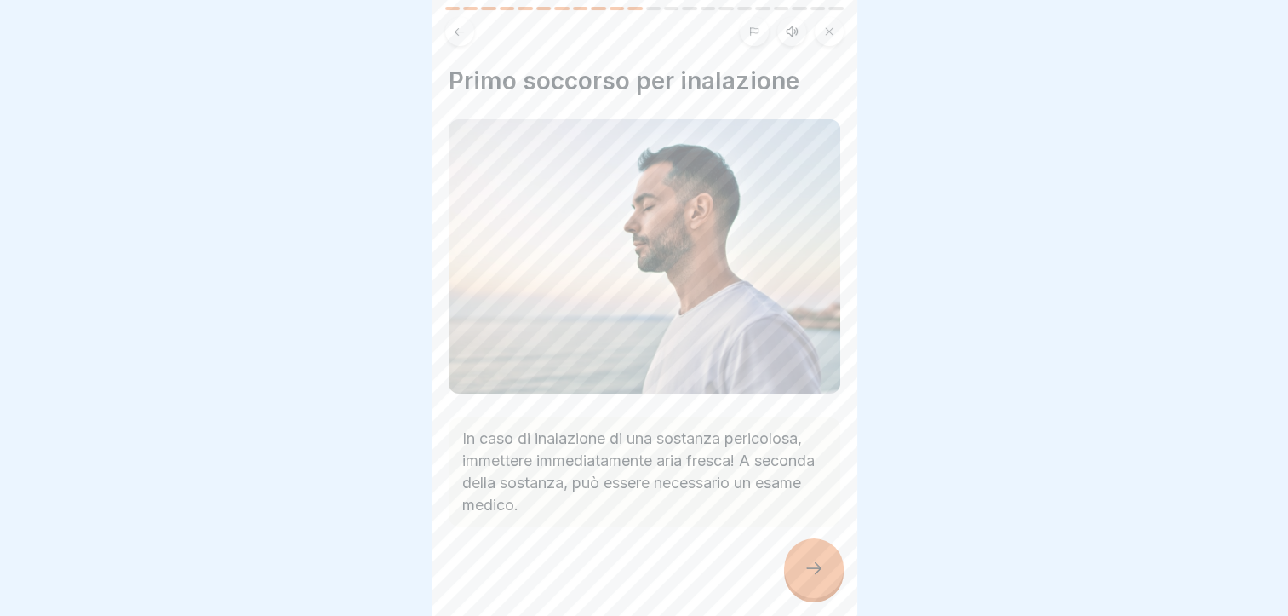
click at [817, 566] on icon at bounding box center [814, 568] width 20 height 20
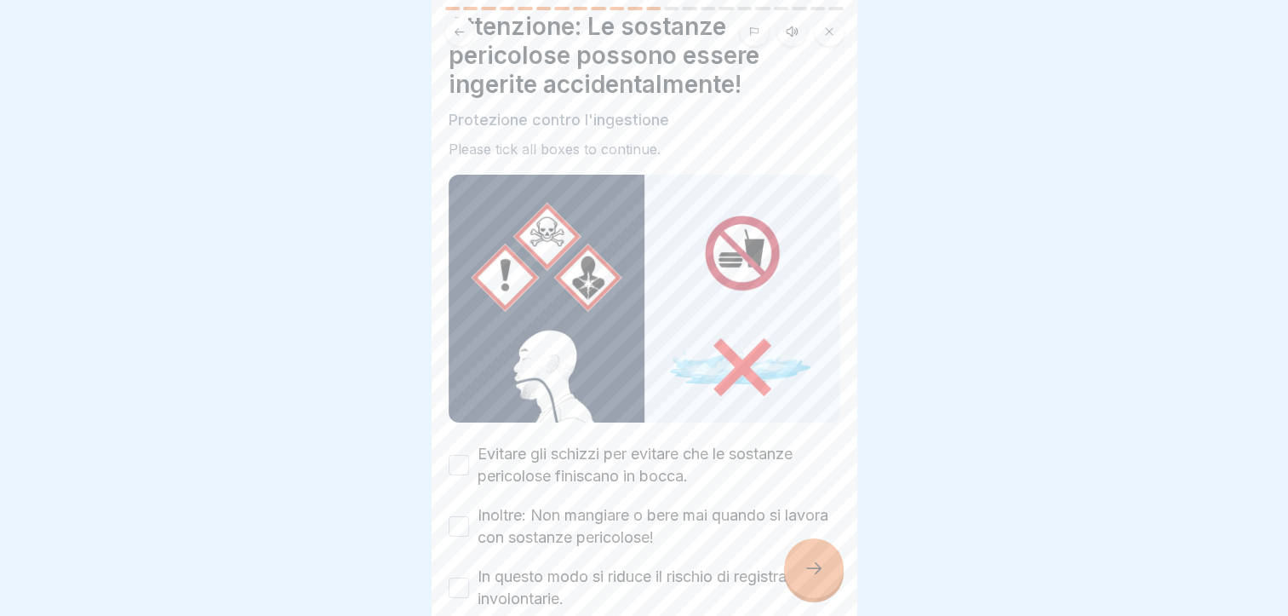
scroll to position [85, 0]
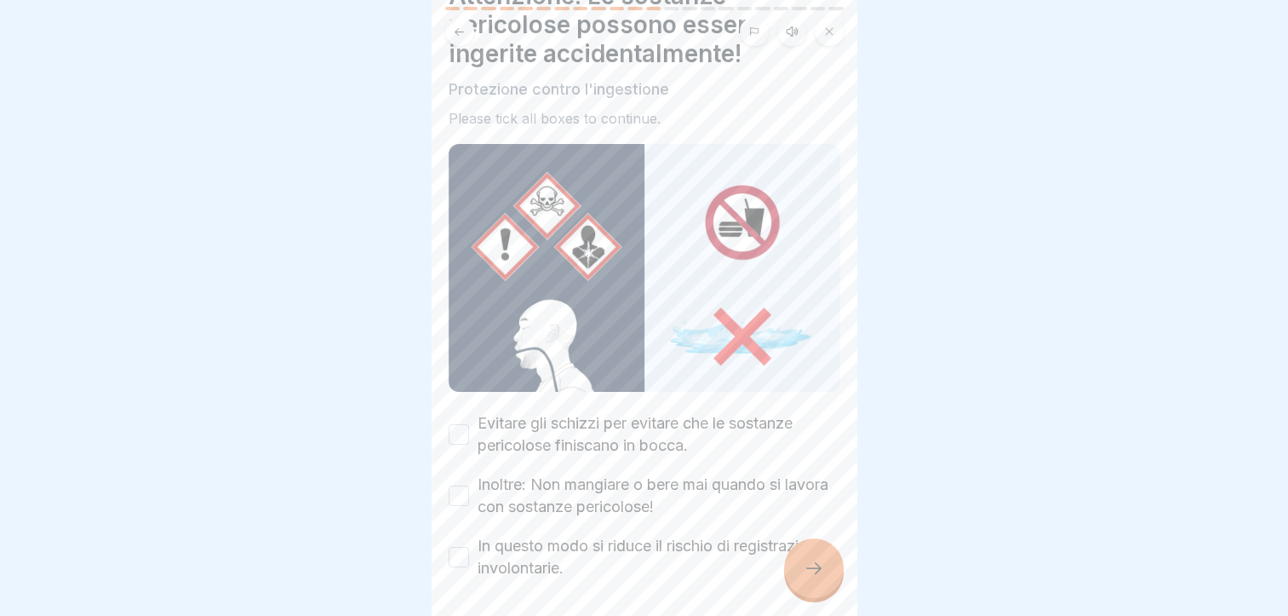
click at [465, 424] on button "Evitare gli schizzi per evitare che le sostanze pericolose finiscano in bocca." at bounding box center [459, 434] width 20 height 20
click at [460, 485] on button "Inoltre: Non mangiare o bere mai quando si lavora con sostanze pericolose!" at bounding box center [459, 495] width 20 height 20
click at [473, 538] on div "In questo modo si riduce il rischio di registrazioni involontarie." at bounding box center [645, 557] width 392 height 44
click at [459, 547] on button "In questo modo si riduce il rischio di registrazioni involontarie." at bounding box center [459, 557] width 20 height 20
click at [790, 557] on div at bounding box center [814, 568] width 60 height 60
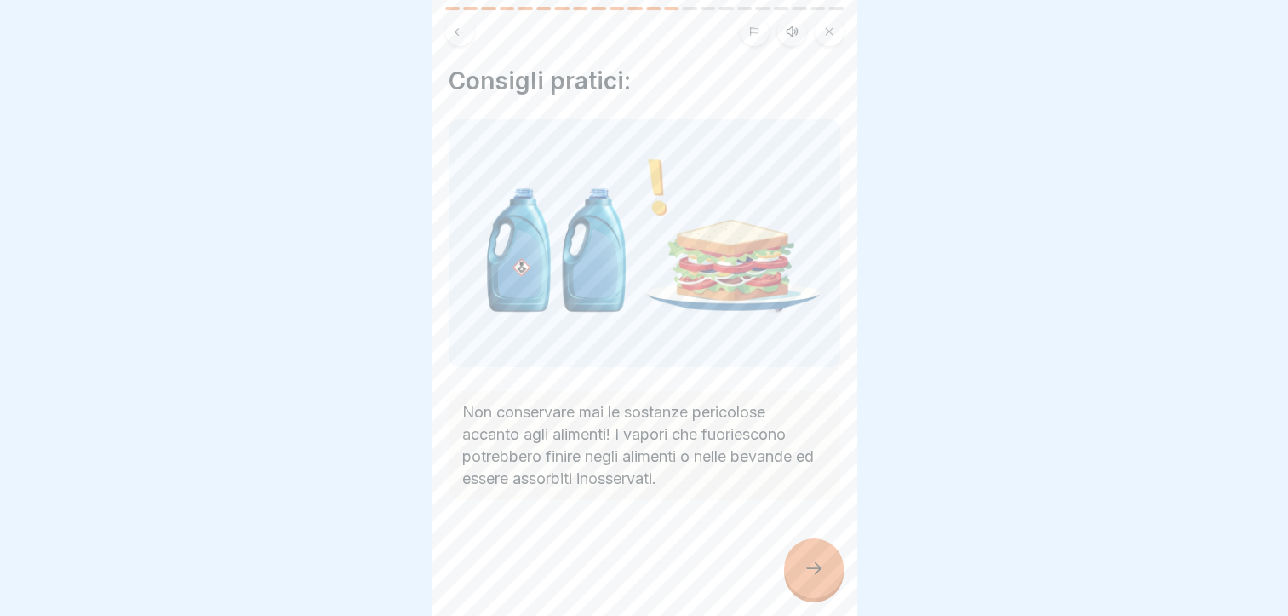
click at [806, 550] on div at bounding box center [814, 568] width 60 height 60
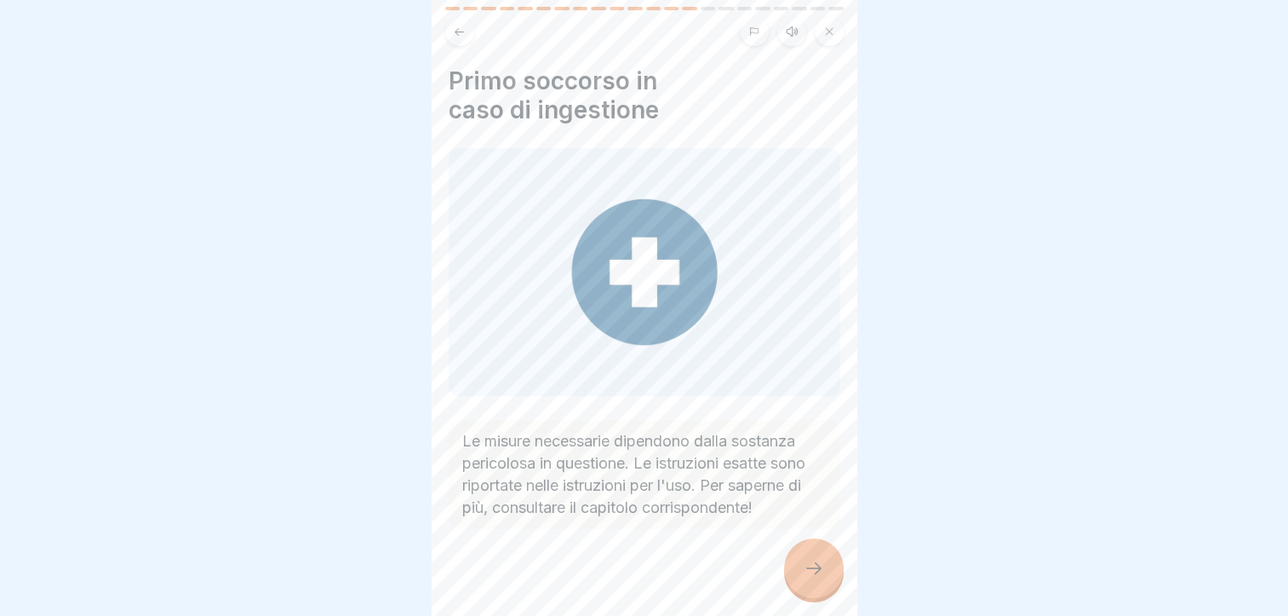
click at [806, 550] on div at bounding box center [814, 568] width 60 height 60
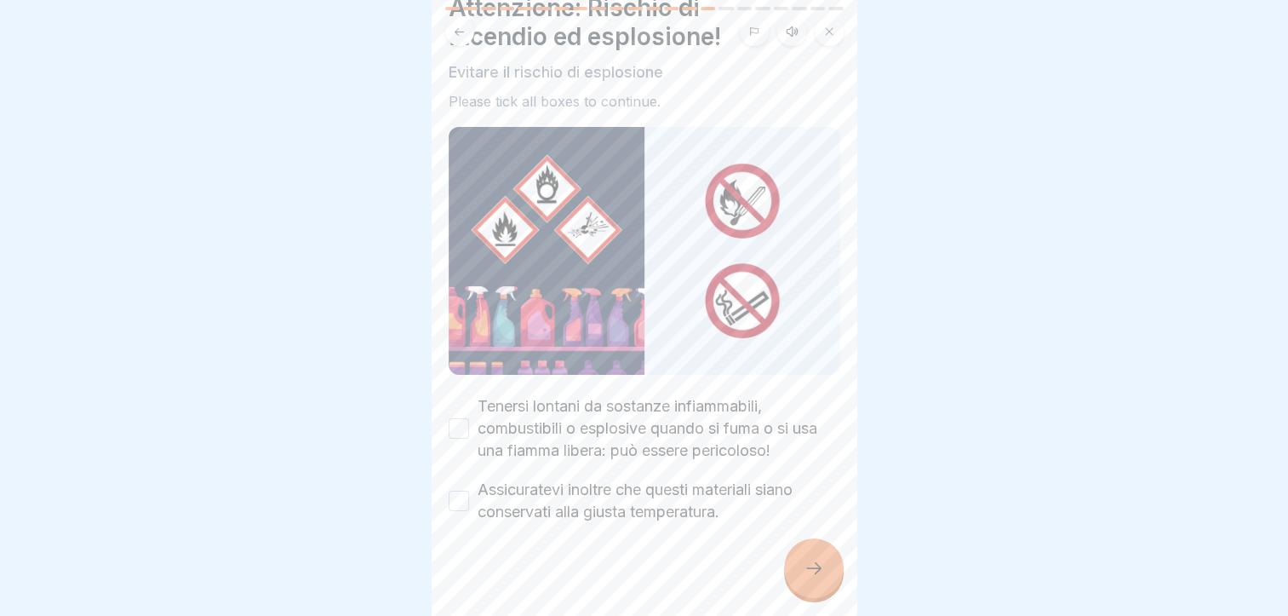
scroll to position [74, 0]
click at [472, 416] on div "Tenersi lontani da sostanze infiammabili, combustibili o esplosive quando si fu…" at bounding box center [645, 427] width 392 height 66
click at [461, 417] on button "Tenersi lontani da sostanze infiammabili, combustibili o esplosive quando si fu…" at bounding box center [459, 427] width 20 height 20
click at [473, 479] on div "Assicuratevi inoltre che questi materiali siano conservati alla giusta temperat…" at bounding box center [645, 500] width 392 height 44
click at [459, 490] on button "Assicuratevi inoltre che questi materiali siano conservati alla giusta temperat…" at bounding box center [459, 500] width 20 height 20
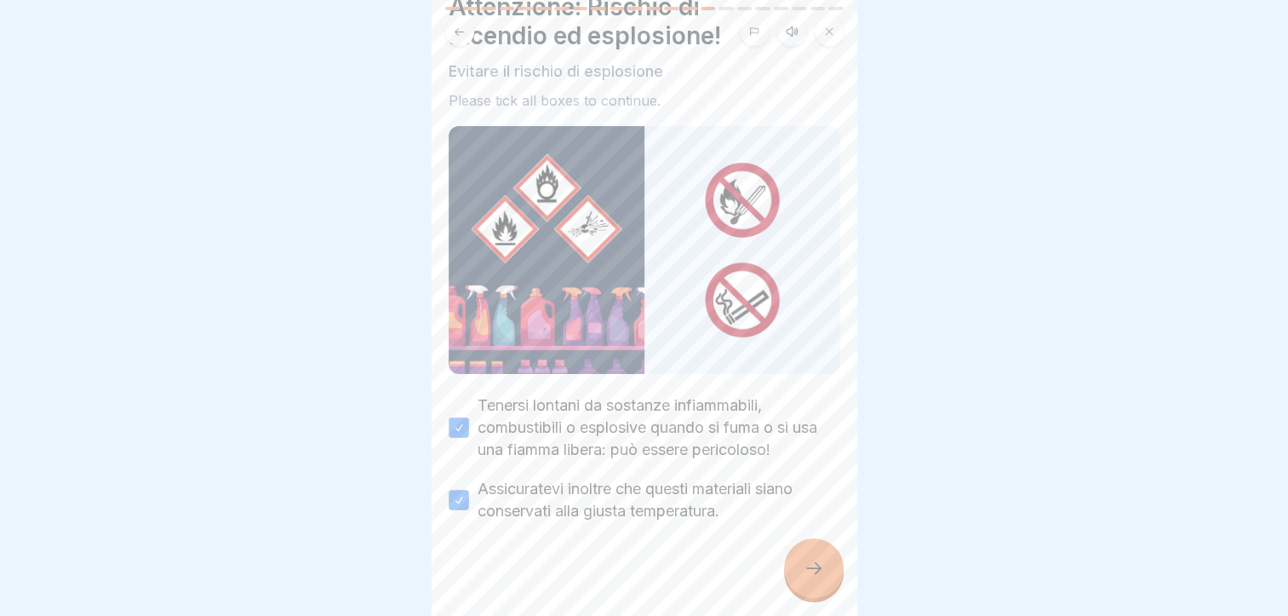
click at [823, 559] on div at bounding box center [814, 568] width 60 height 60
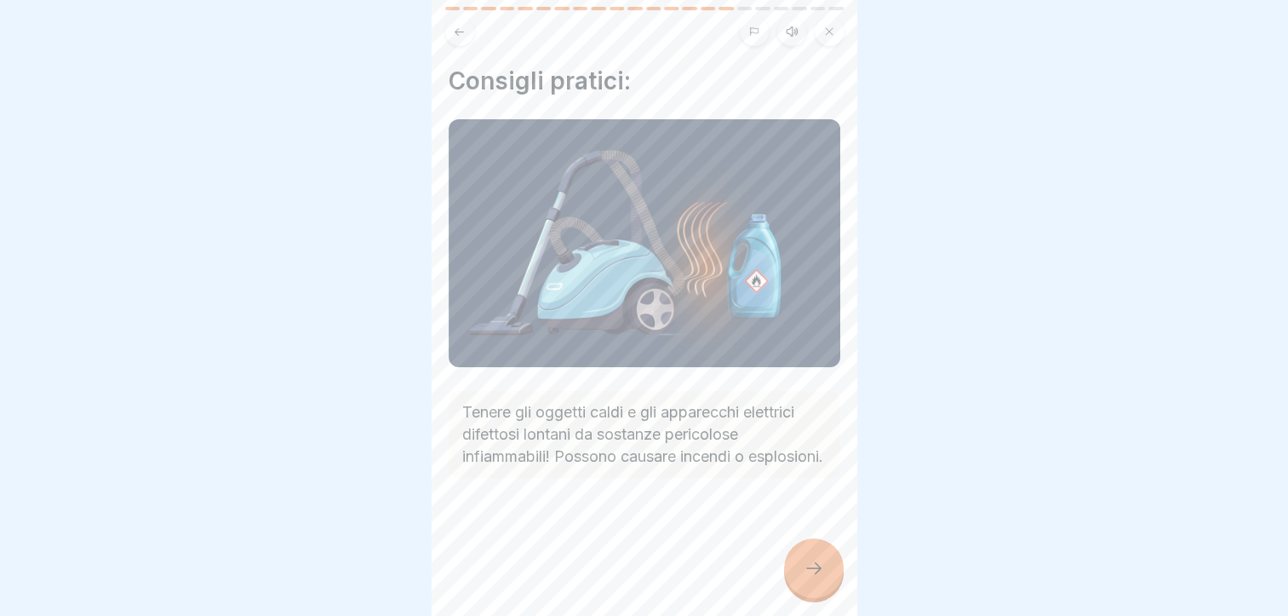
click at [801, 568] on div at bounding box center [814, 568] width 60 height 60
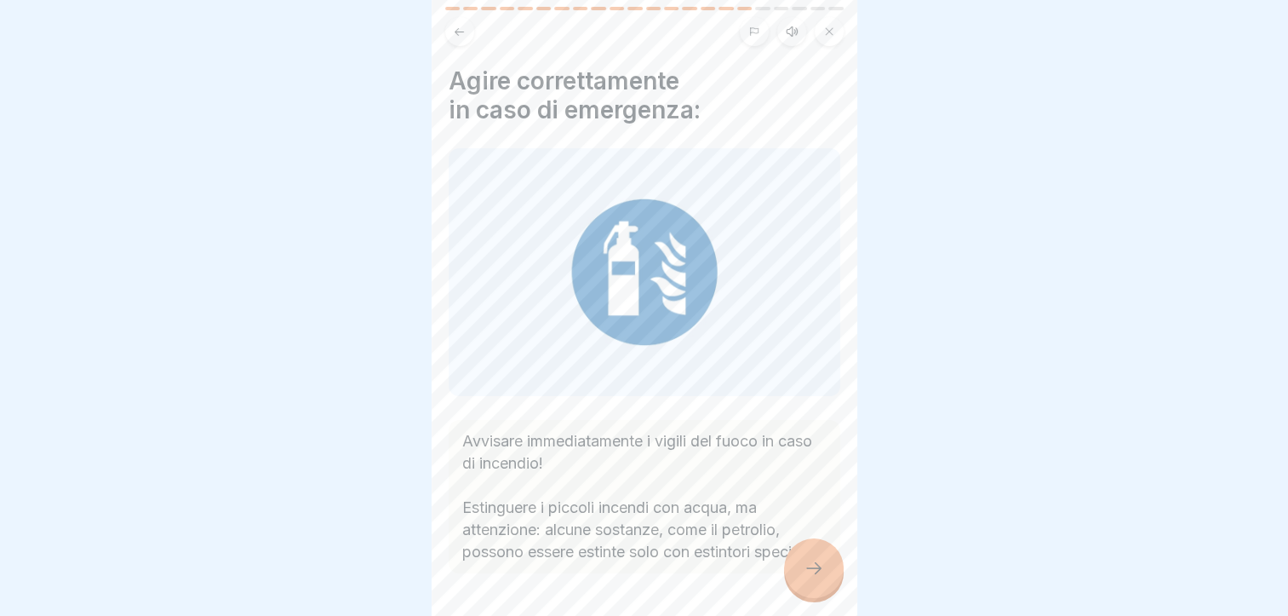
click at [801, 568] on div at bounding box center [814, 568] width 60 height 60
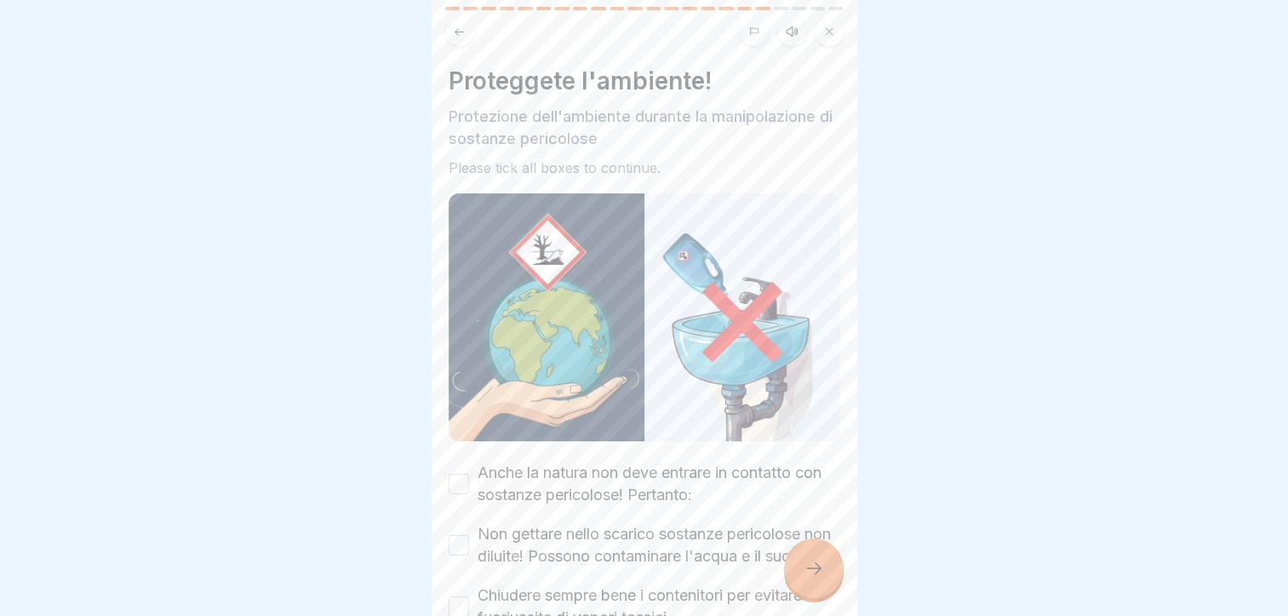
click at [474, 465] on div "Anche la natura non deve entrare in contatto con sostanze pericolose! Pertanto:" at bounding box center [645, 483] width 392 height 44
click at [473, 461] on div "Anche la natura non deve entrare in contatto con sostanze pericolose! Pertanto:" at bounding box center [645, 483] width 392 height 44
click at [461, 473] on button "Anche la natura non deve entrare in contatto con sostanze pericolose! Pertanto:" at bounding box center [459, 483] width 20 height 20
click at [461, 542] on button "Non gettare nello scarico sostanze pericolose non diluite! Possono contaminare …" at bounding box center [459, 545] width 20 height 20
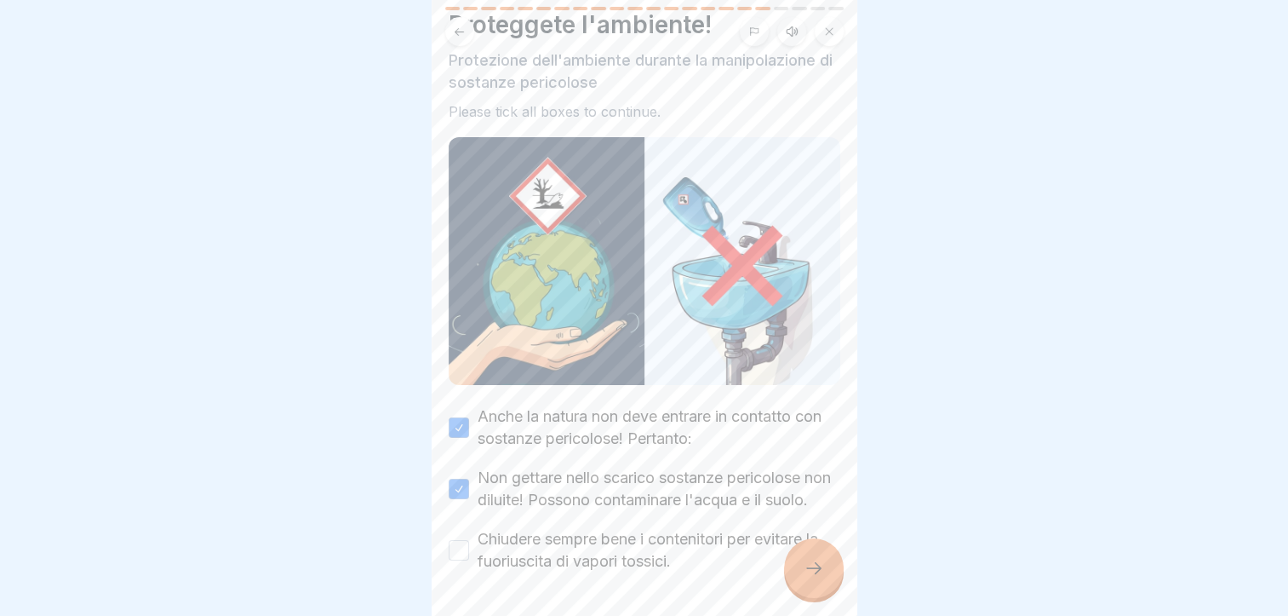
scroll to position [85, 0]
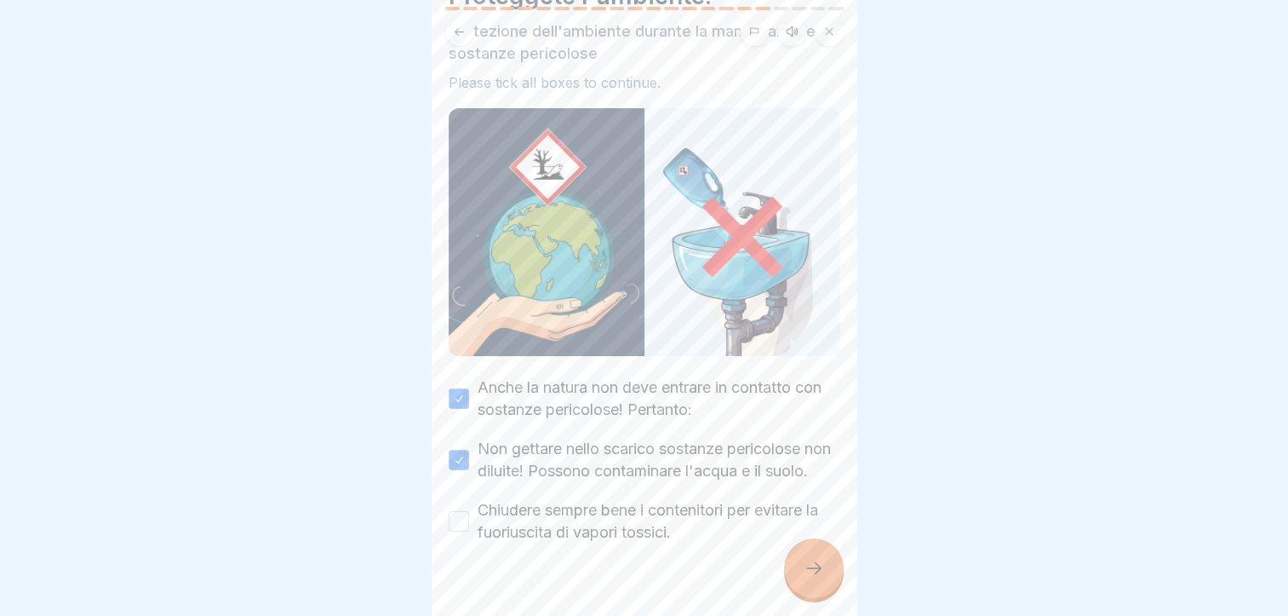
click at [462, 517] on button "Chiudere sempre bene i contenitori per evitare la fuoriuscita di vapori tossici." at bounding box center [459, 521] width 20 height 20
click at [800, 567] on div at bounding box center [814, 568] width 60 height 60
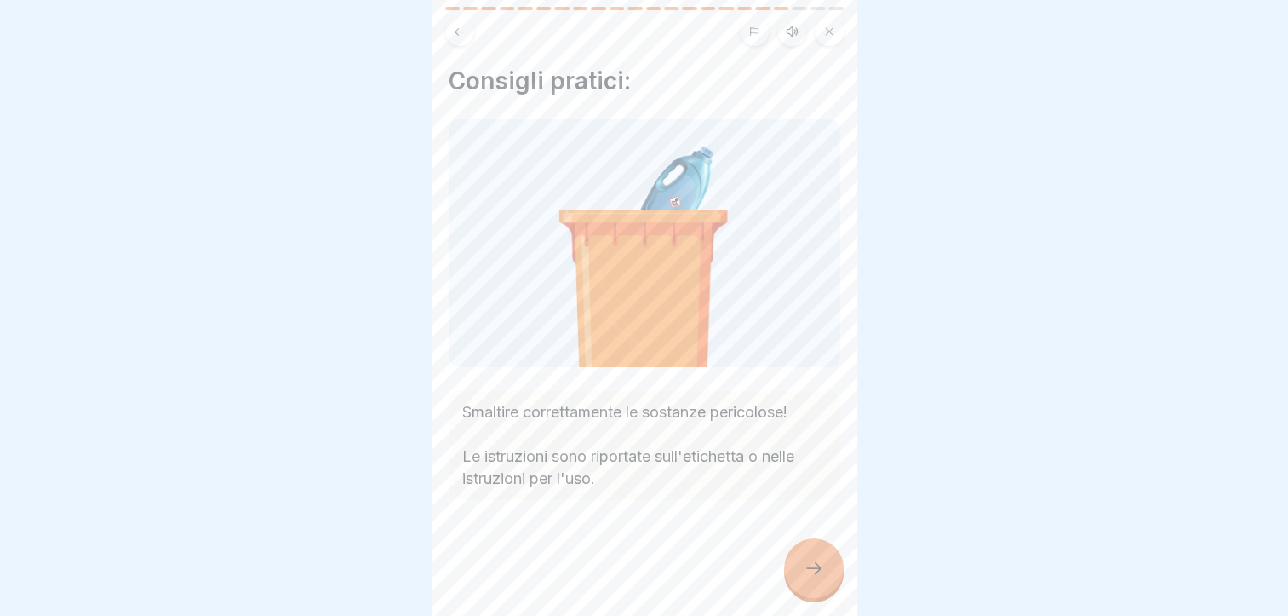
click at [814, 566] on icon at bounding box center [814, 568] width 20 height 20
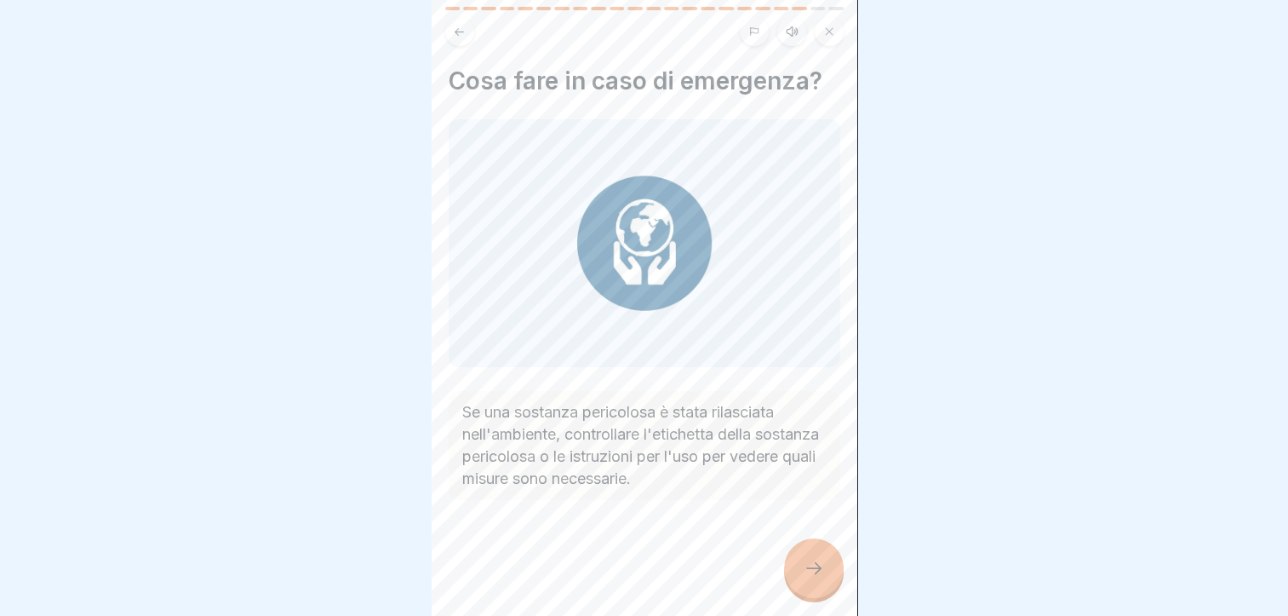
click at [814, 566] on icon at bounding box center [814, 568] width 20 height 20
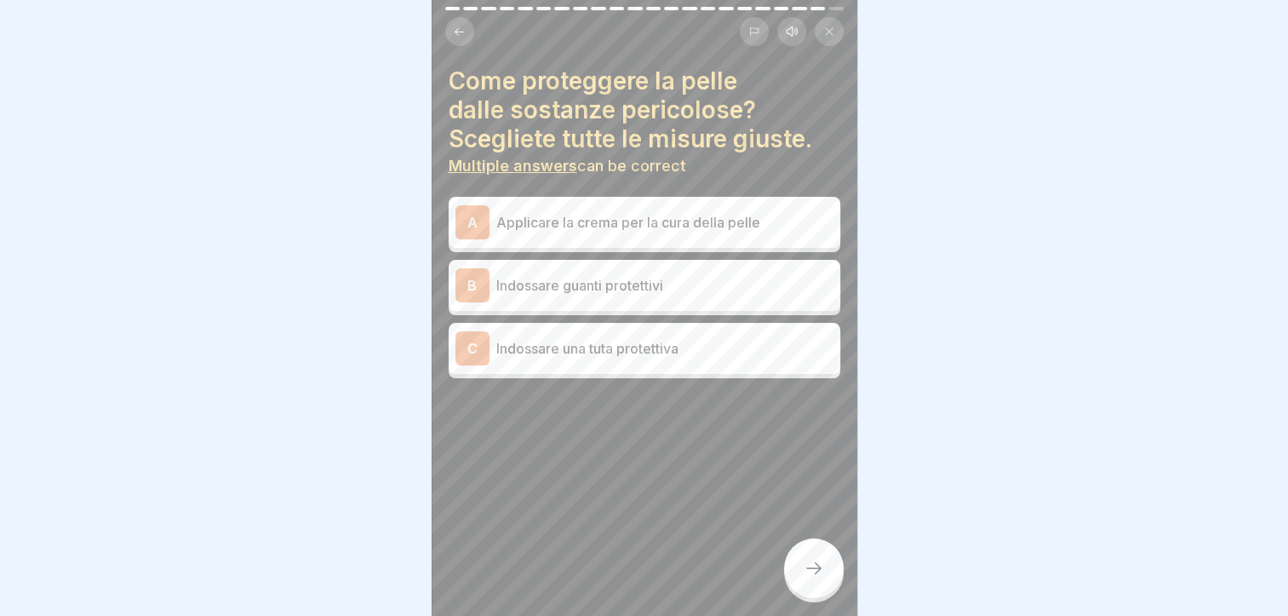
click at [670, 275] on p "Indossare guanti protettivi" at bounding box center [664, 285] width 337 height 20
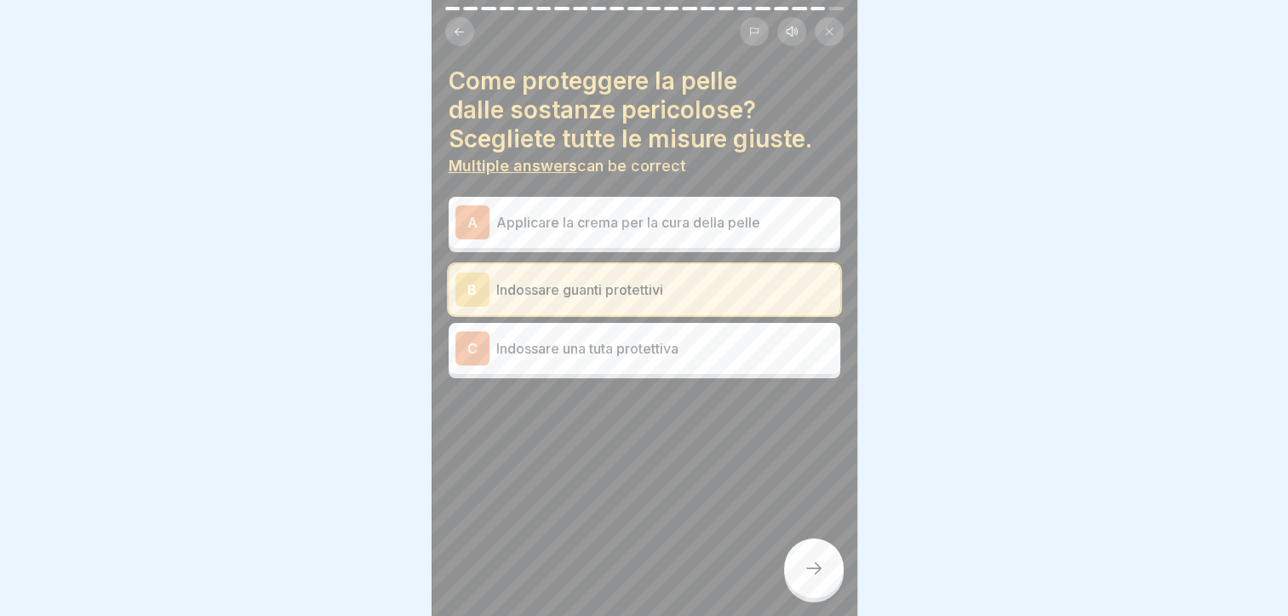
click at [674, 331] on div "C Indossare una tuta protettiva" at bounding box center [645, 348] width 378 height 34
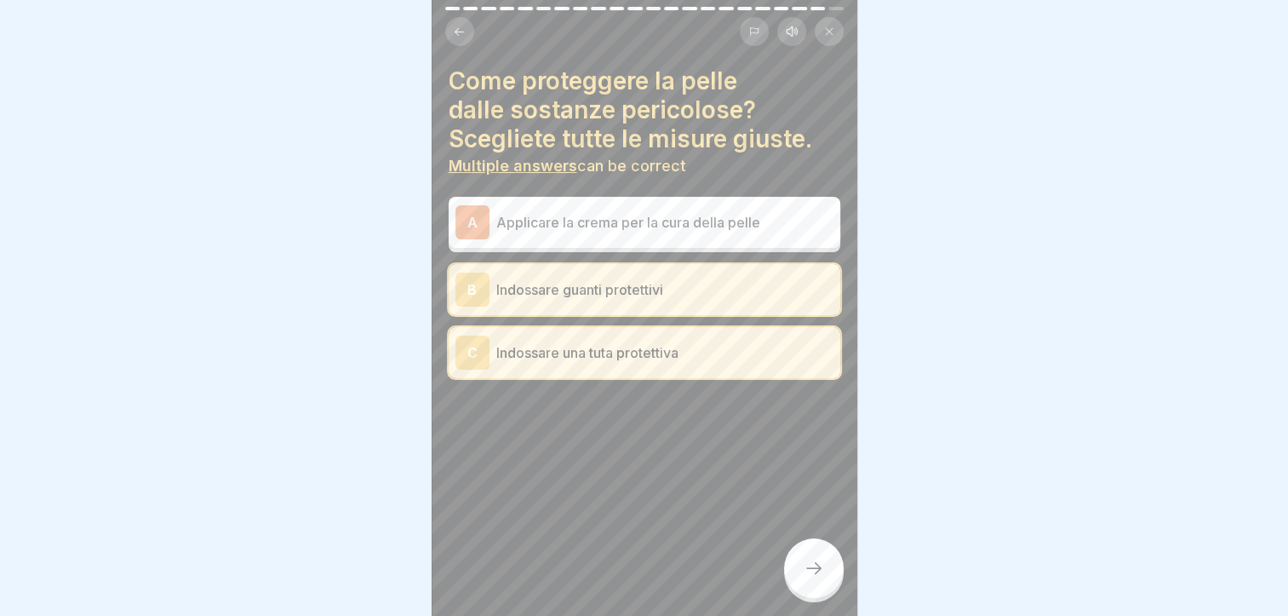
click at [811, 553] on div at bounding box center [814, 568] width 60 height 60
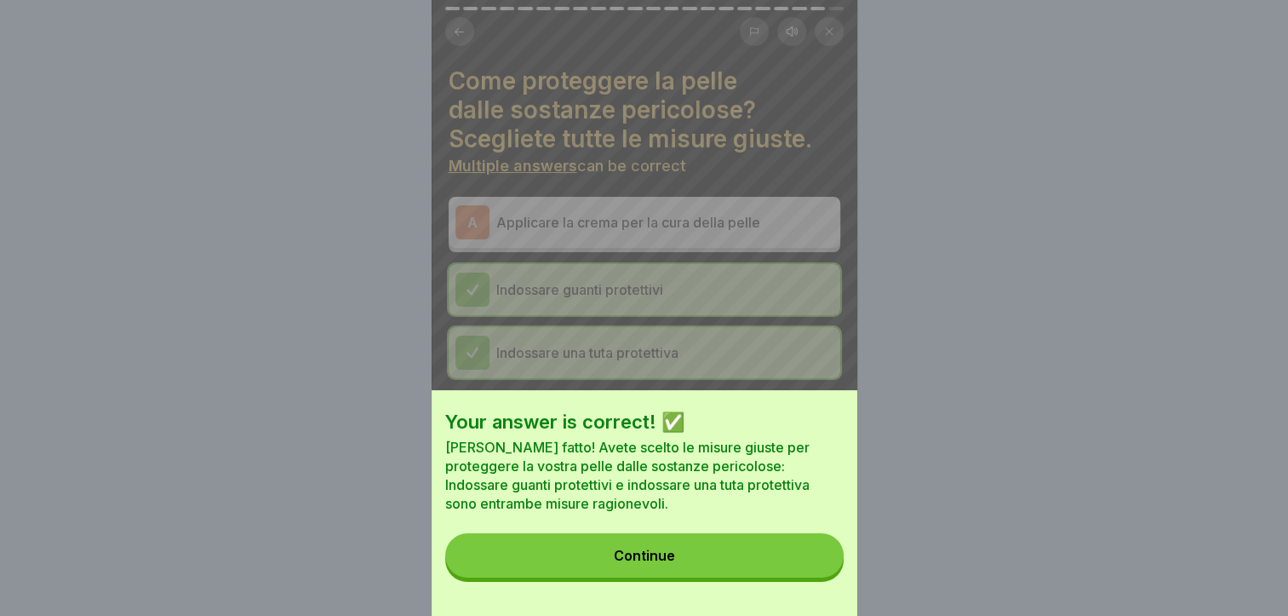
click at [769, 545] on div "Your answer is correct! ✅ Ben fatto! Avete scelto le misure giuste per protegge…" at bounding box center [645, 503] width 426 height 226
click at [768, 557] on button "Continue" at bounding box center [644, 555] width 398 height 44
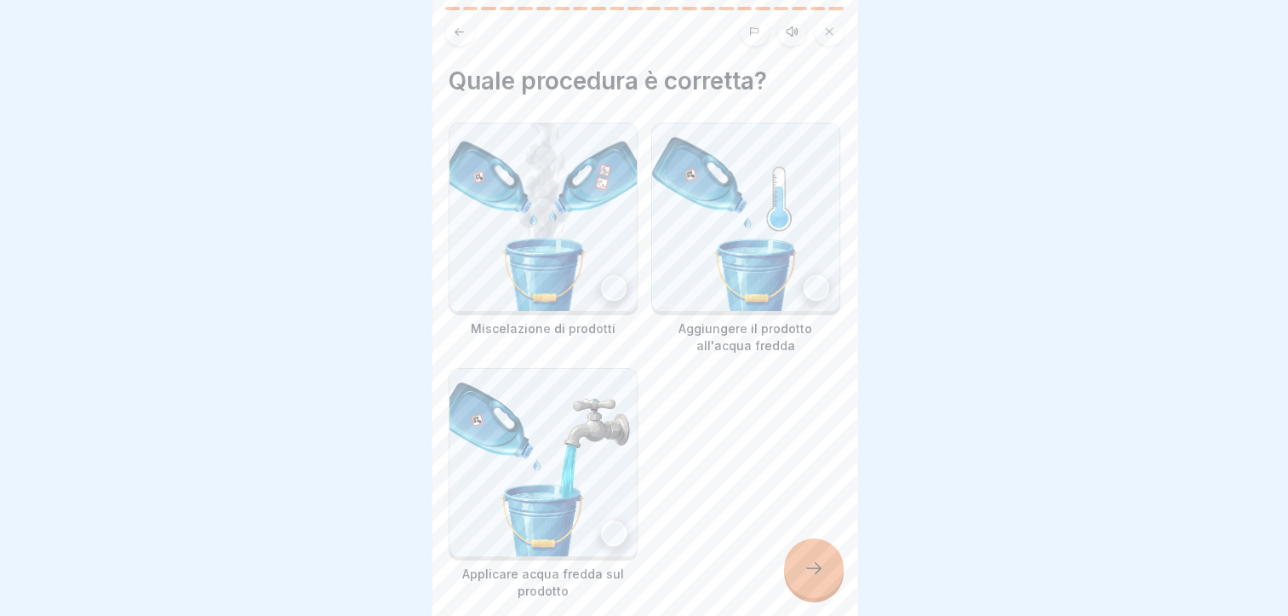
click at [804, 275] on div at bounding box center [817, 288] width 26 height 26
click at [809, 565] on icon at bounding box center [814, 568] width 20 height 20
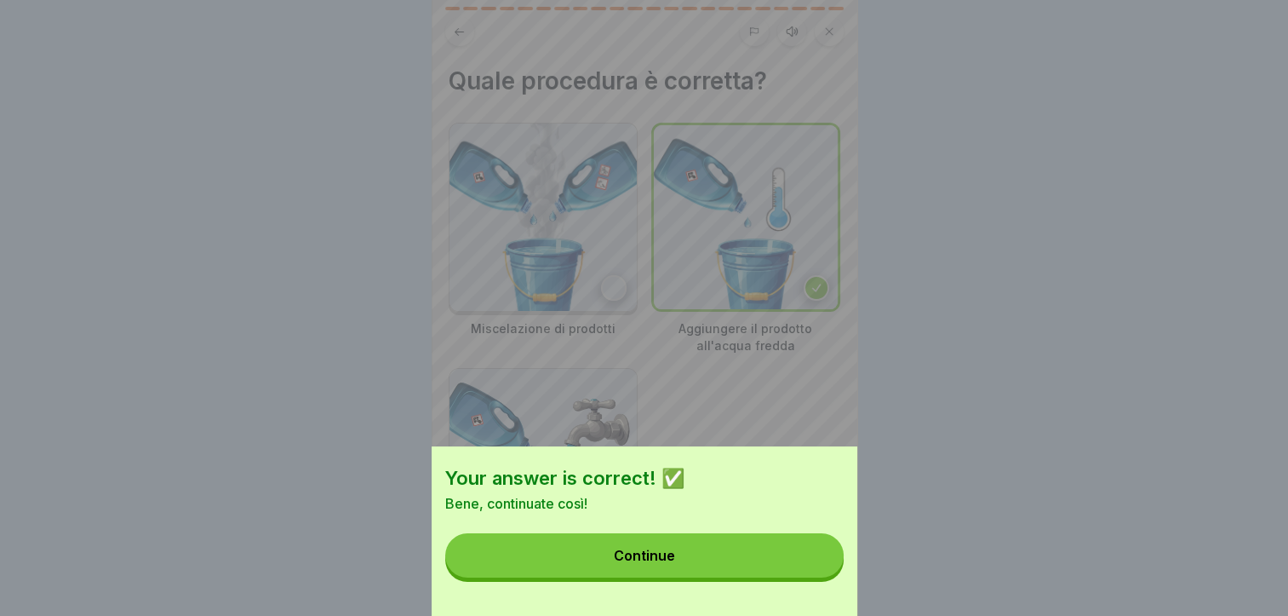
click at [731, 559] on button "Continue" at bounding box center [644, 555] width 398 height 44
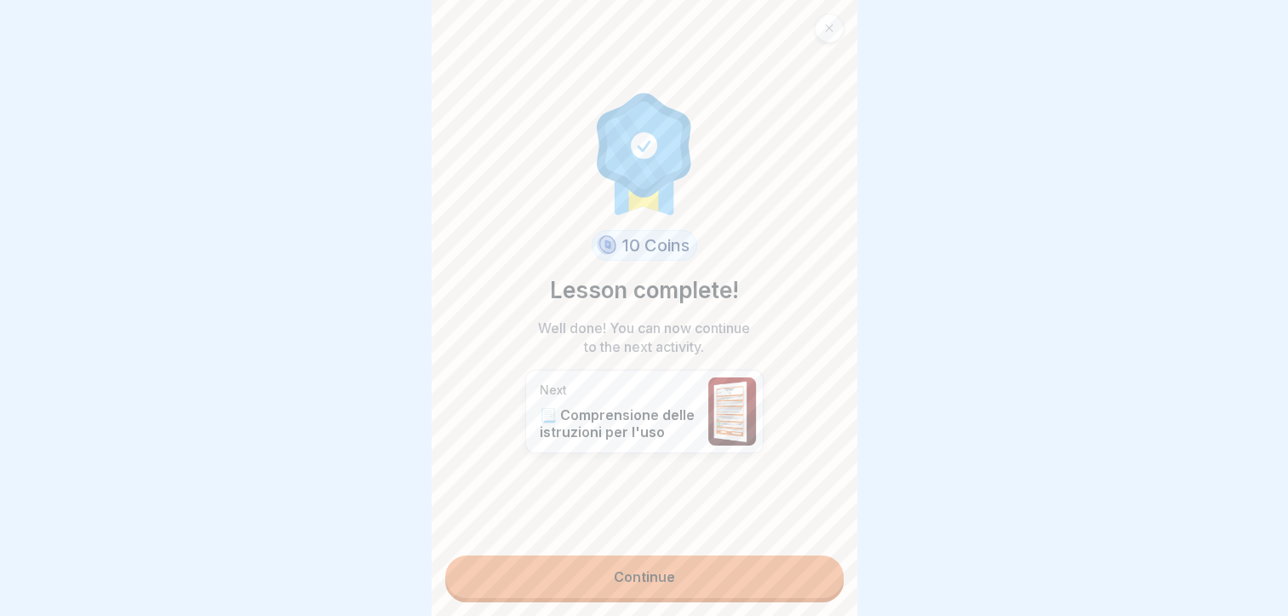
click at [707, 564] on link "Continue" at bounding box center [644, 576] width 398 height 43
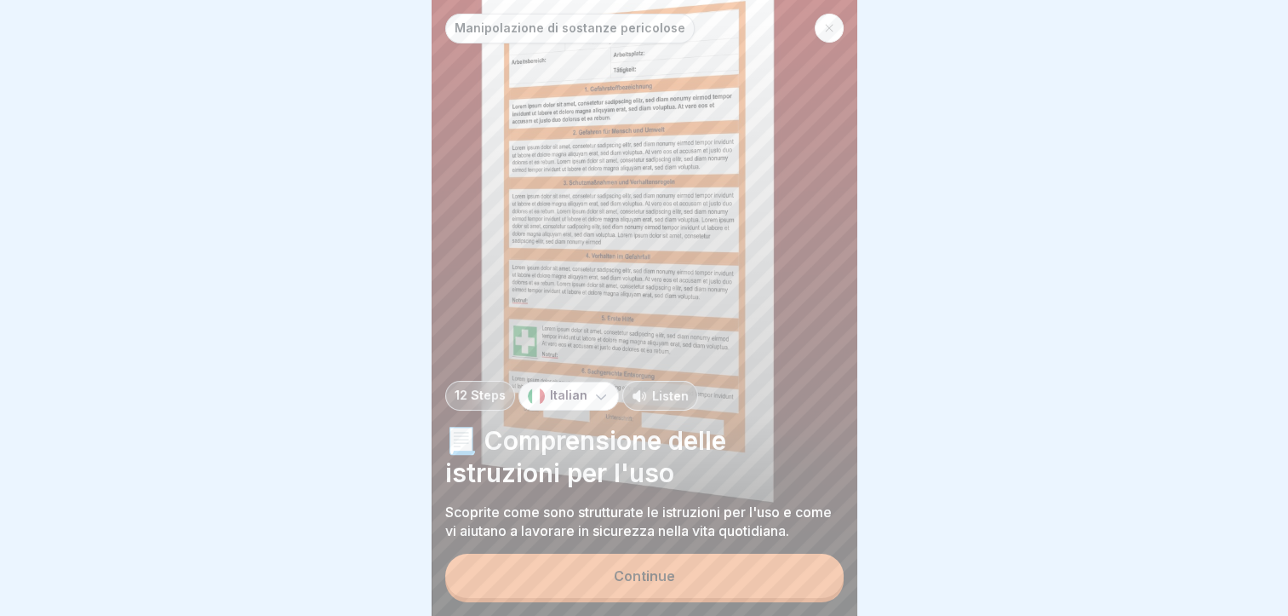
click at [650, 576] on div "Continue" at bounding box center [644, 575] width 61 height 15
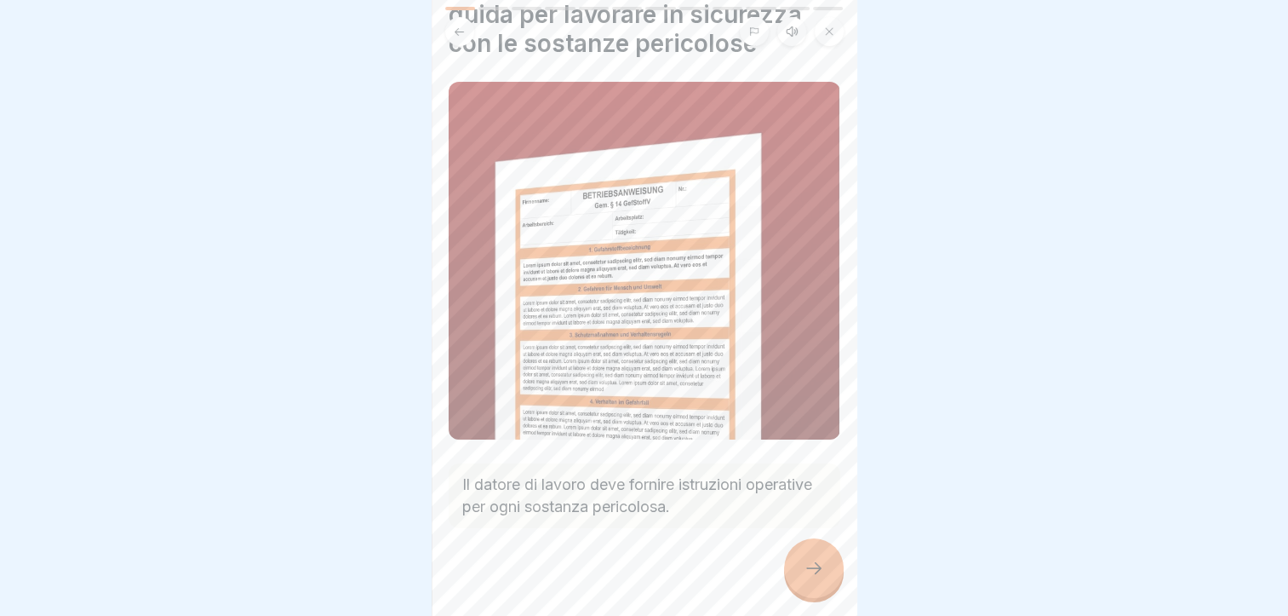
scroll to position [97, 0]
click at [787, 553] on div "Manipolazione di sostanze pericolose 12 Steps Italian Listen 📃 Comprensione del…" at bounding box center [645, 308] width 426 height 616
click at [805, 563] on icon at bounding box center [814, 568] width 20 height 20
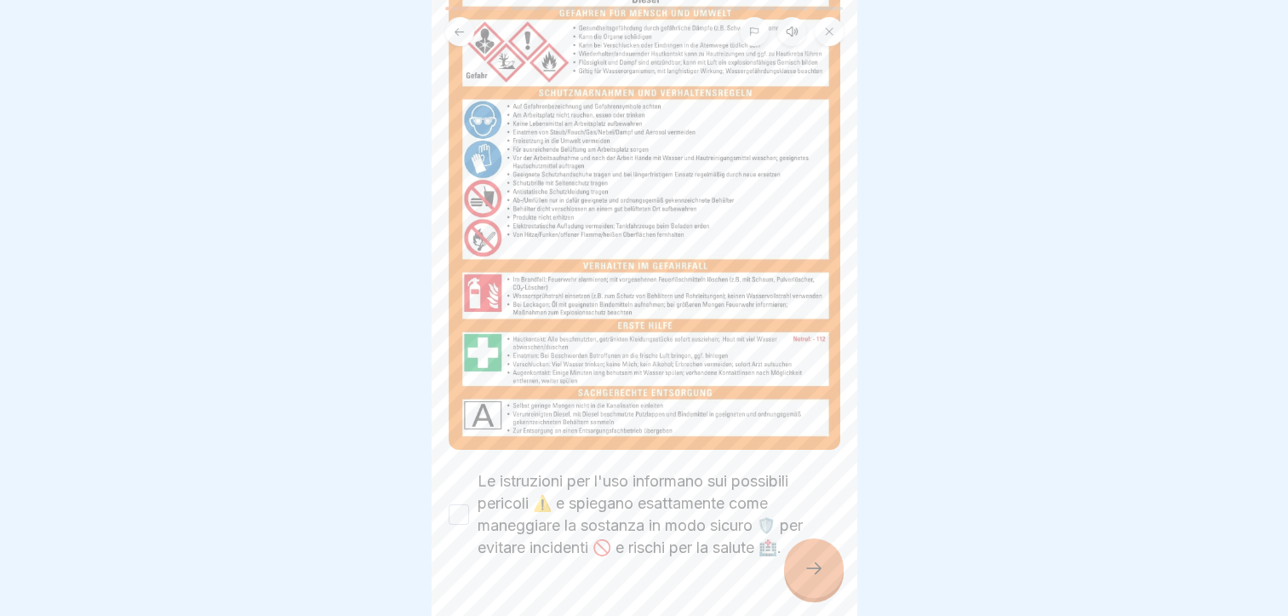
scroll to position [312, 0]
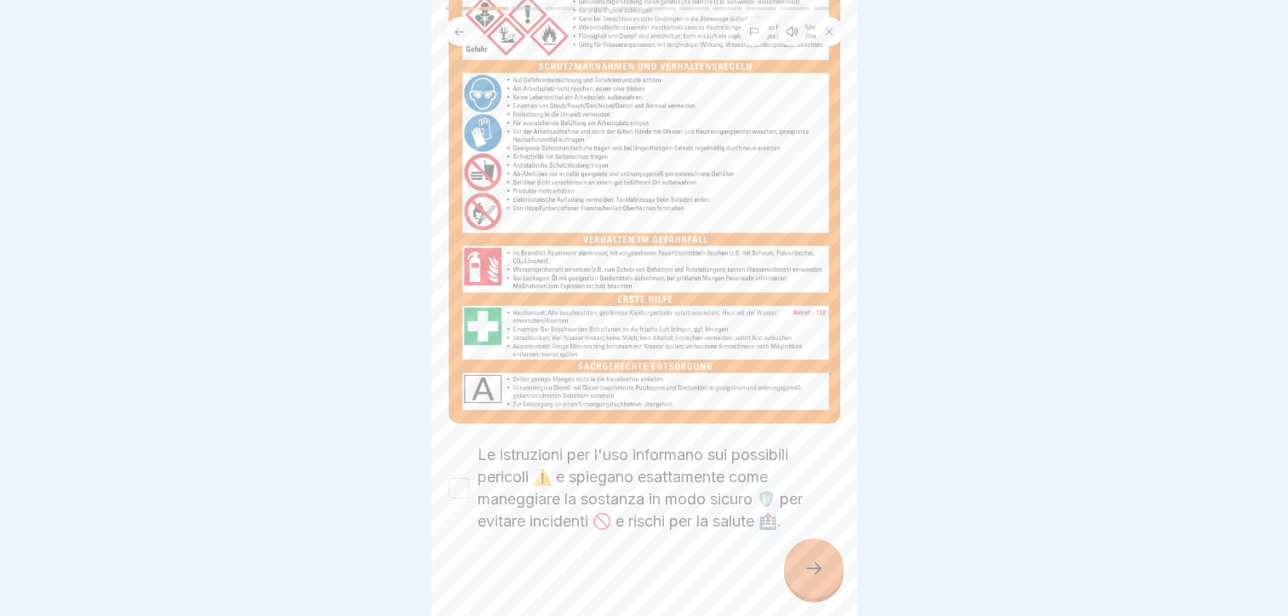
click at [462, 478] on button "Le istruzioni per l'uso informano sui possibili pericoli ⚠️ e spiegano esattame…" at bounding box center [459, 488] width 20 height 20
click at [819, 555] on div at bounding box center [814, 568] width 60 height 60
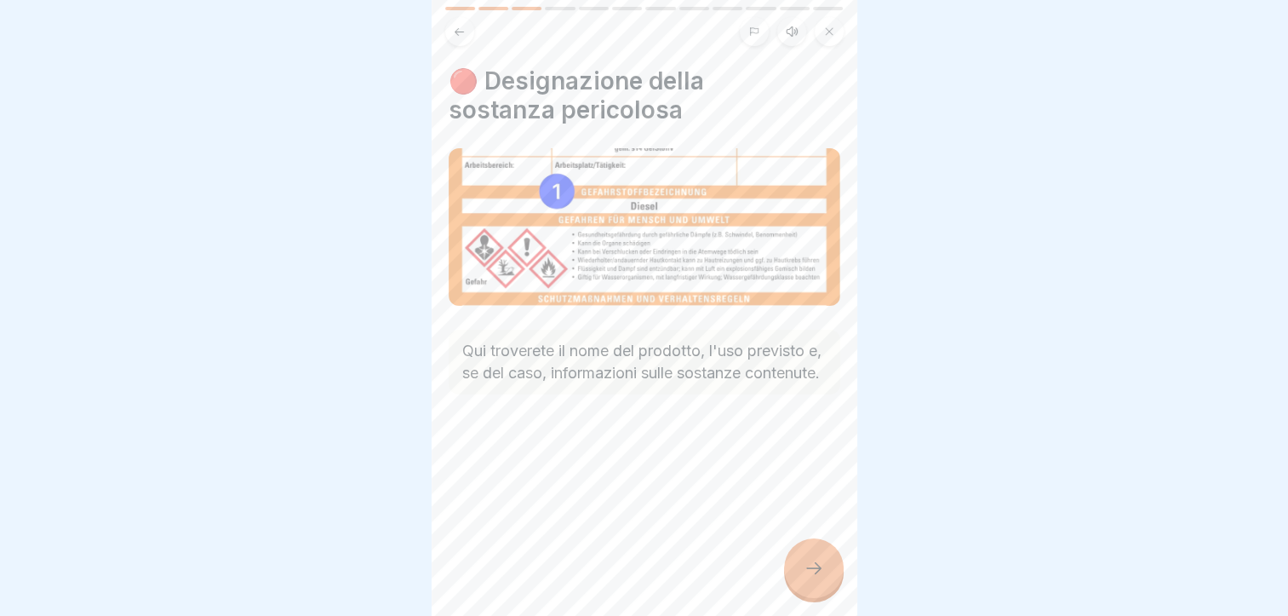
click at [819, 555] on div at bounding box center [814, 568] width 60 height 60
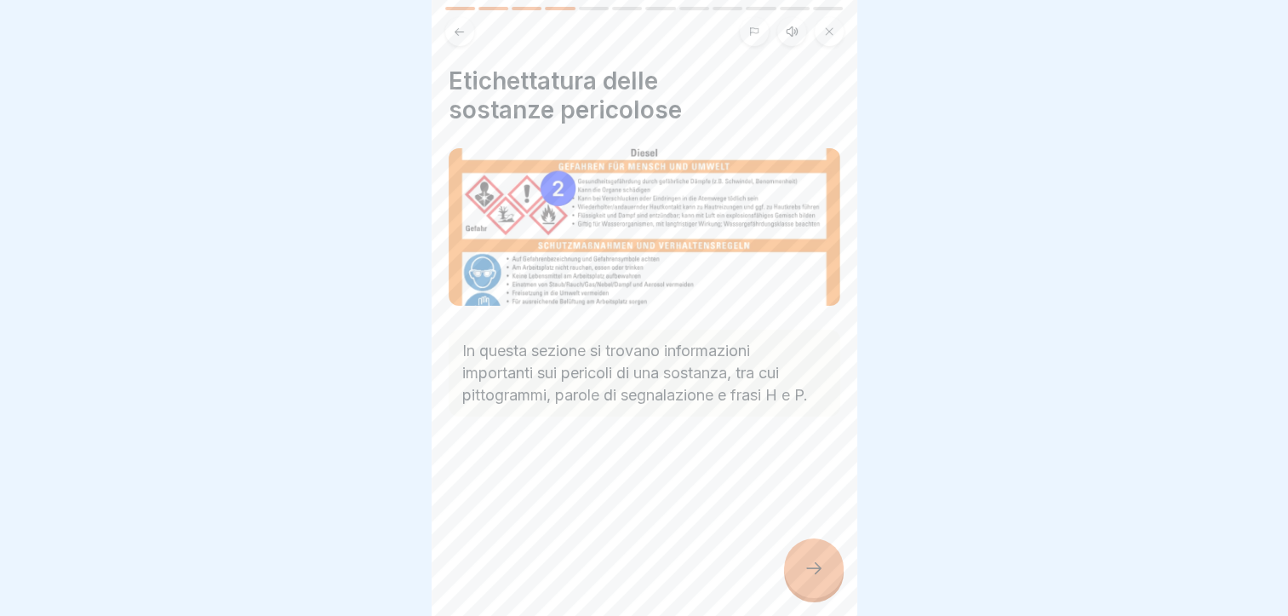
click at [819, 556] on div at bounding box center [814, 568] width 60 height 60
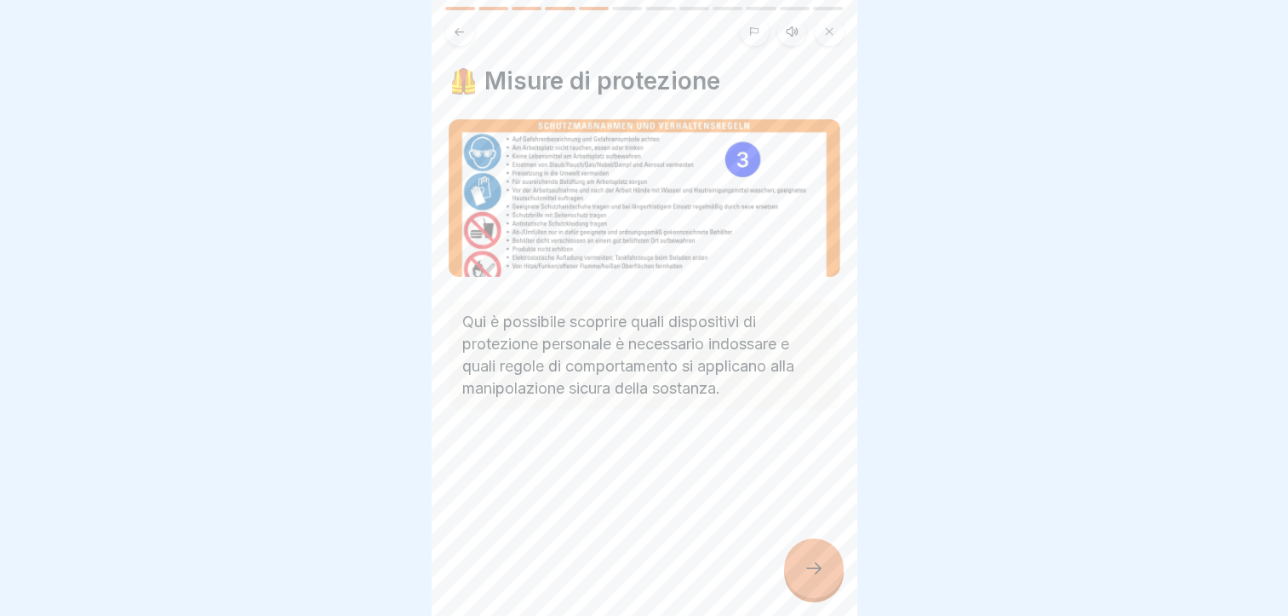
click at [819, 556] on div at bounding box center [814, 568] width 60 height 60
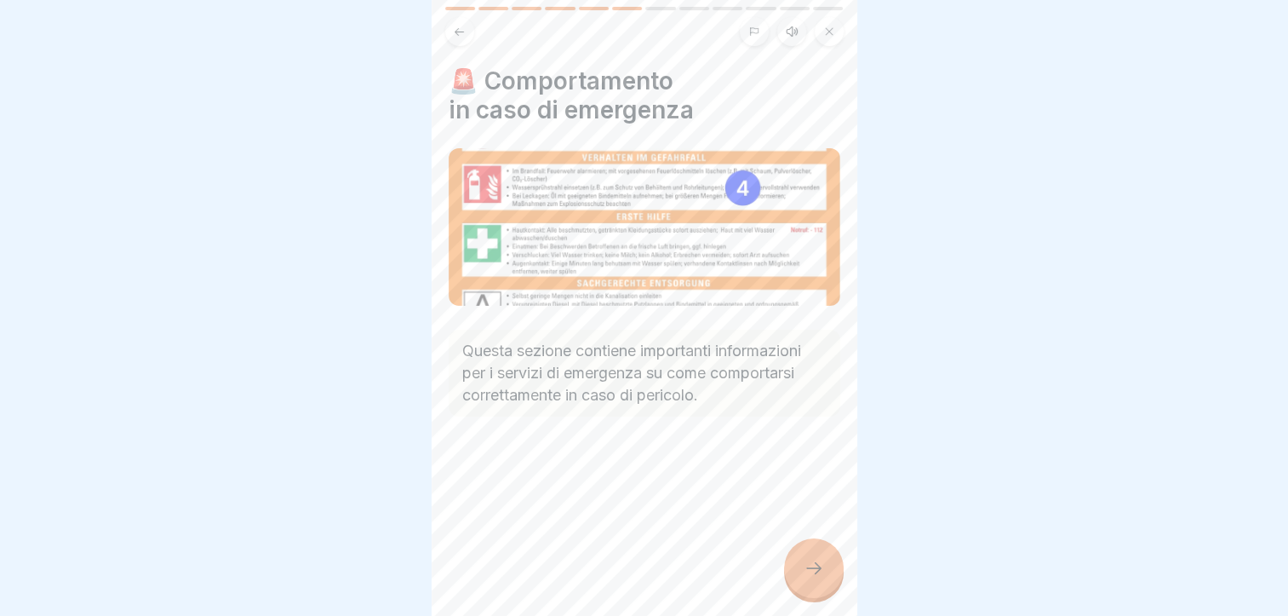
click at [819, 556] on div at bounding box center [814, 568] width 60 height 60
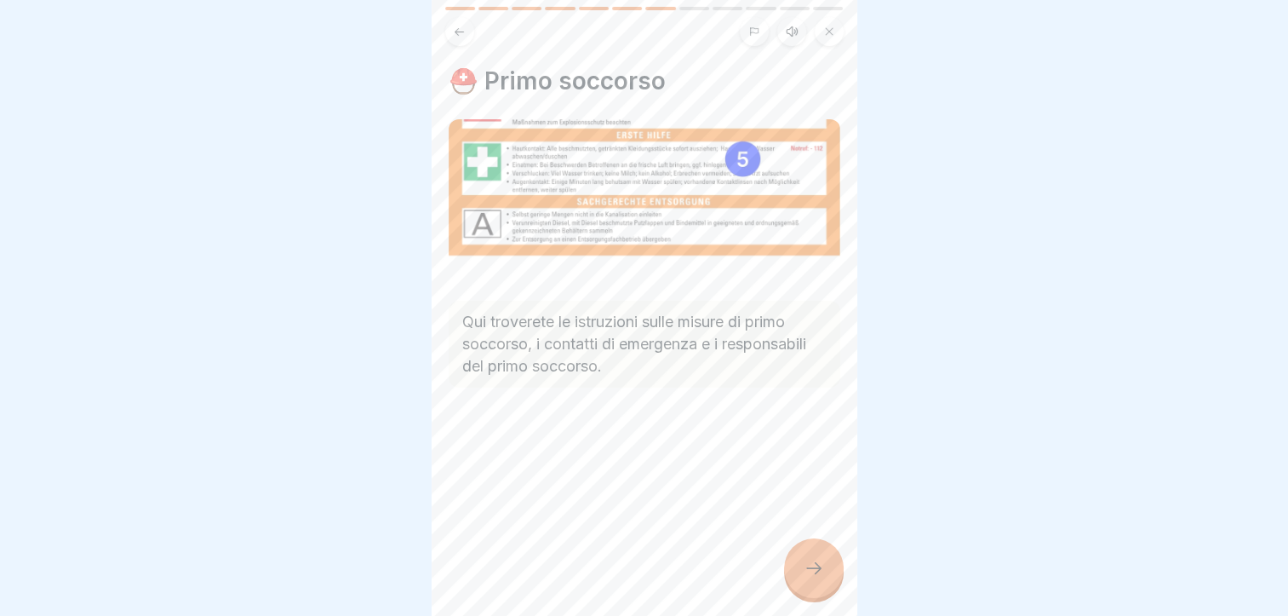
click at [819, 556] on div at bounding box center [814, 568] width 60 height 60
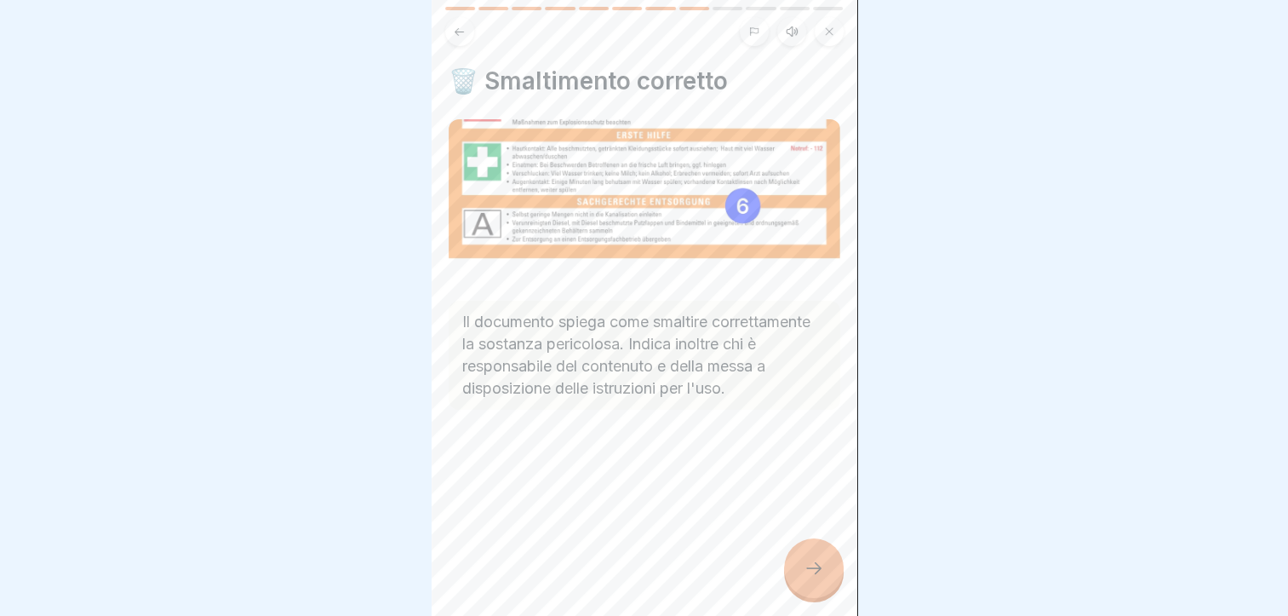
click at [819, 556] on div at bounding box center [814, 568] width 60 height 60
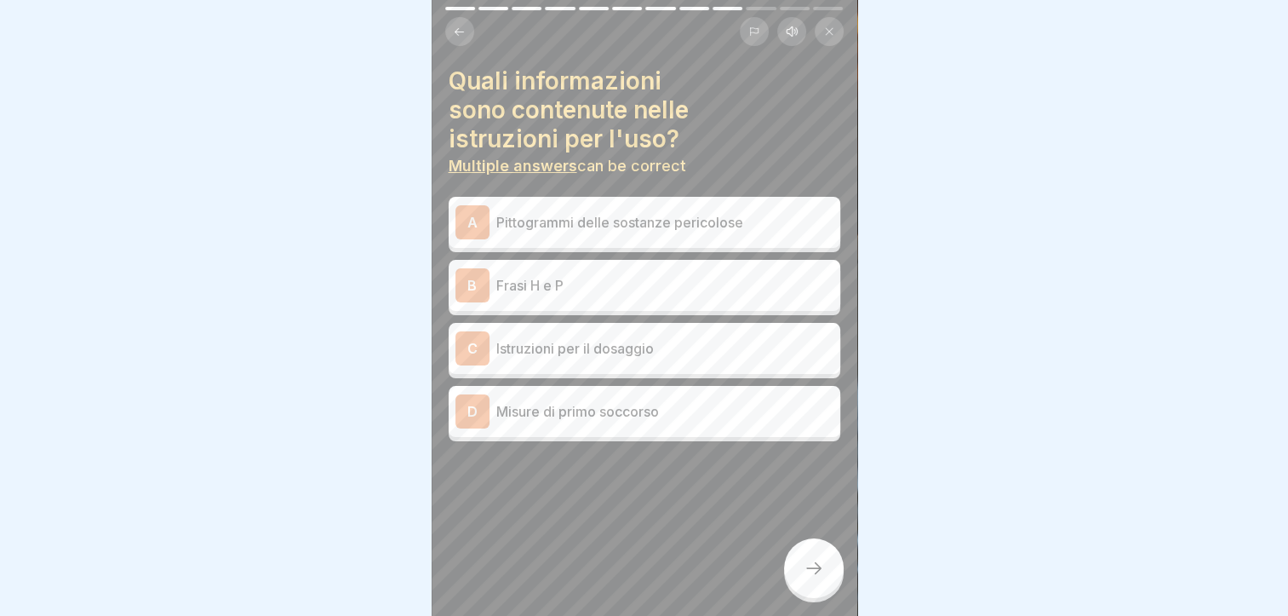
click at [610, 212] on p "Pittogrammi delle sostanze pericolose" at bounding box center [664, 222] width 337 height 20
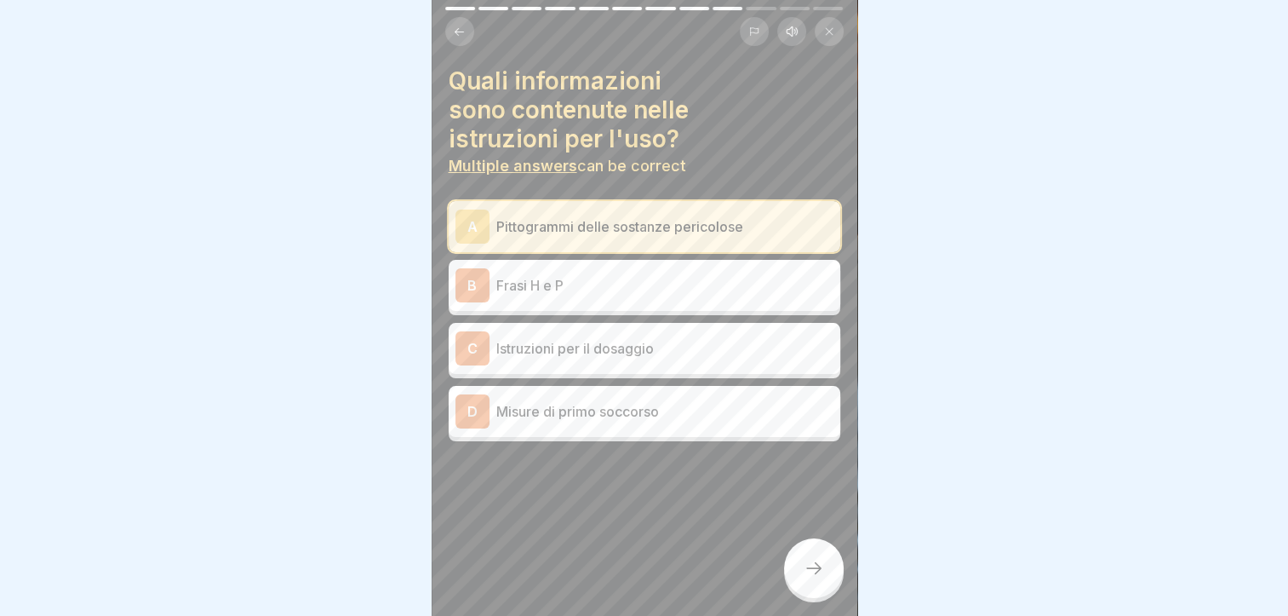
click at [606, 268] on div "B Frasi H e P" at bounding box center [645, 285] width 378 height 34
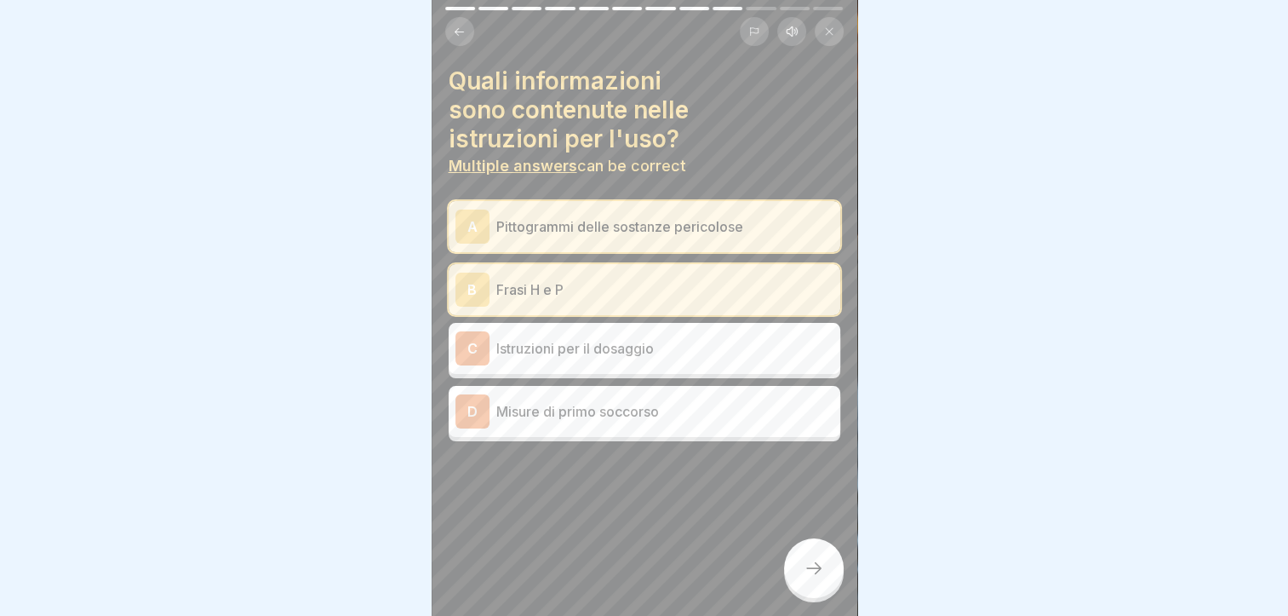
click at [610, 401] on p "Misure di primo soccorso" at bounding box center [664, 411] width 337 height 20
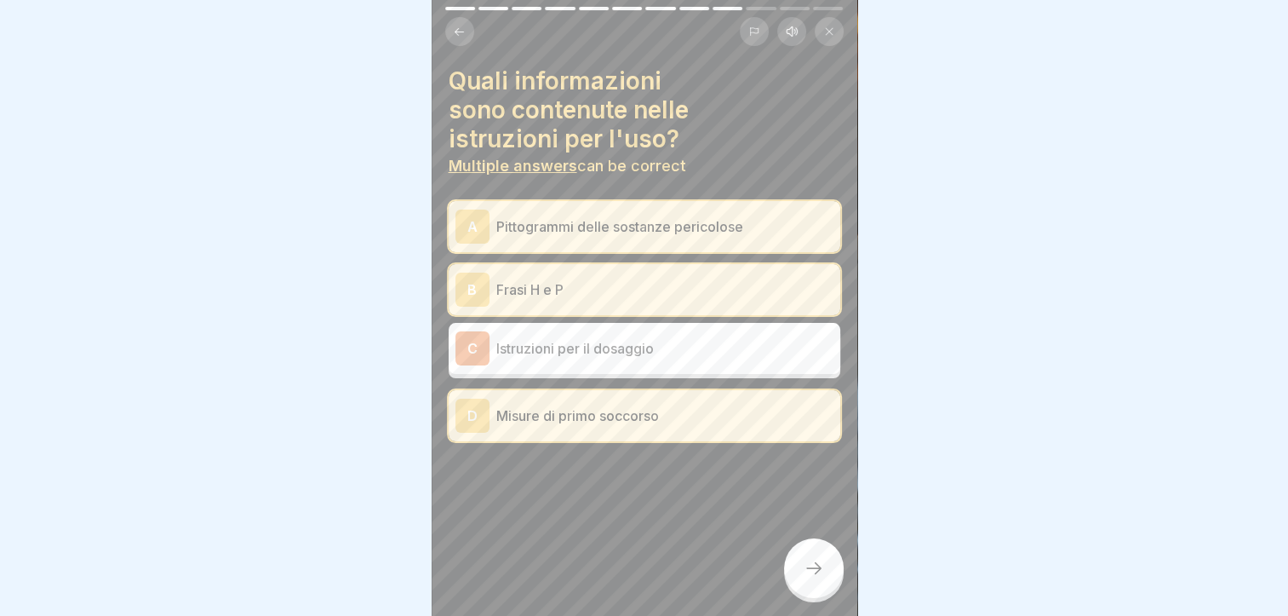
click at [795, 560] on div at bounding box center [814, 568] width 60 height 60
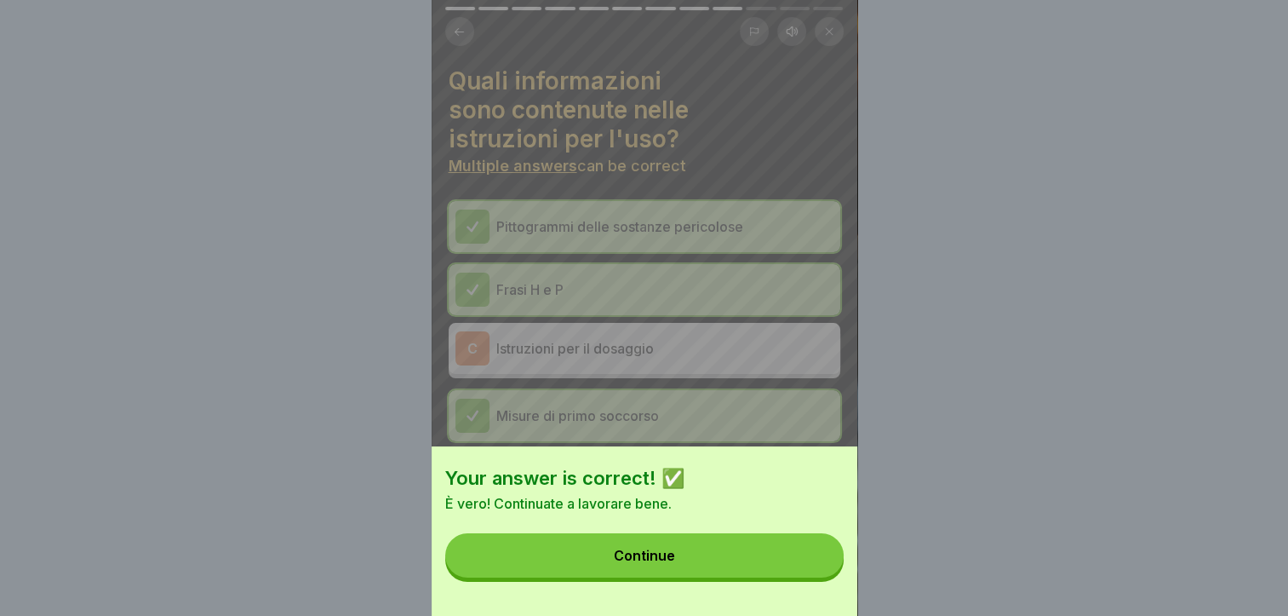
click at [771, 560] on button "Continue" at bounding box center [644, 555] width 398 height 44
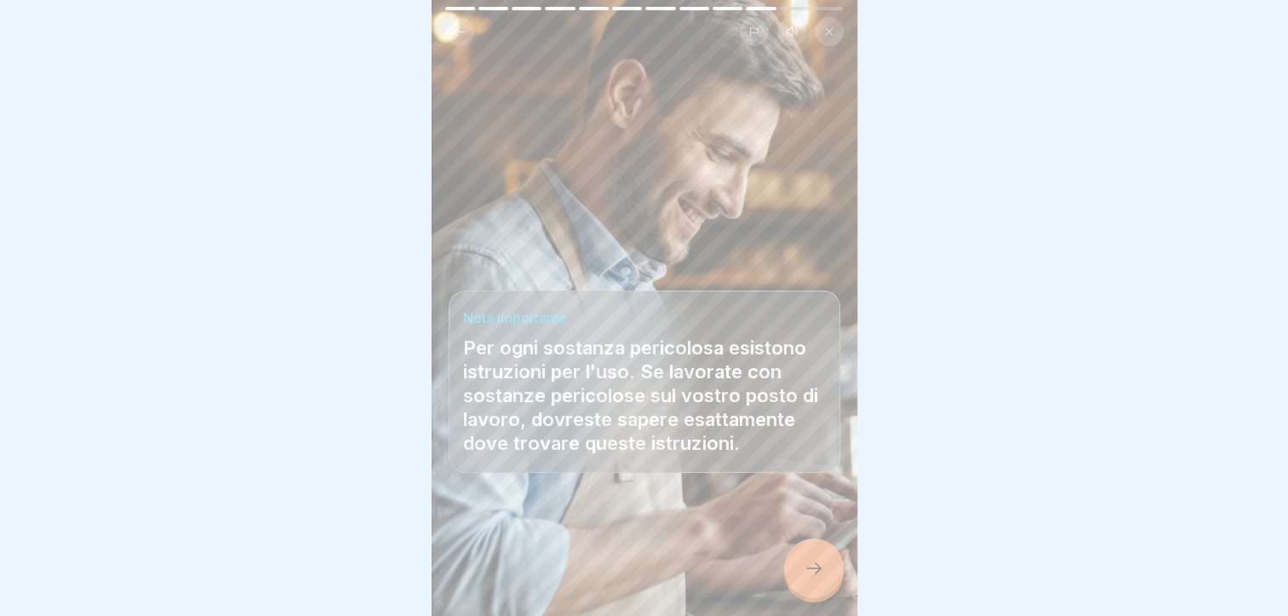
click at [820, 553] on div at bounding box center [814, 568] width 60 height 60
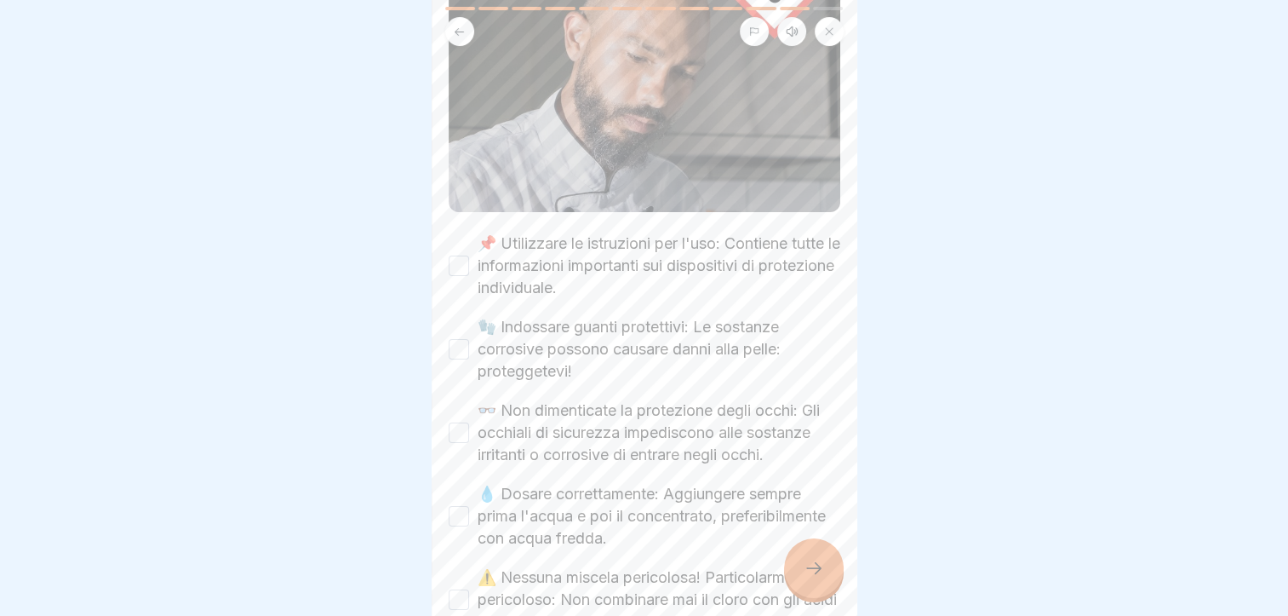
scroll to position [511, 0]
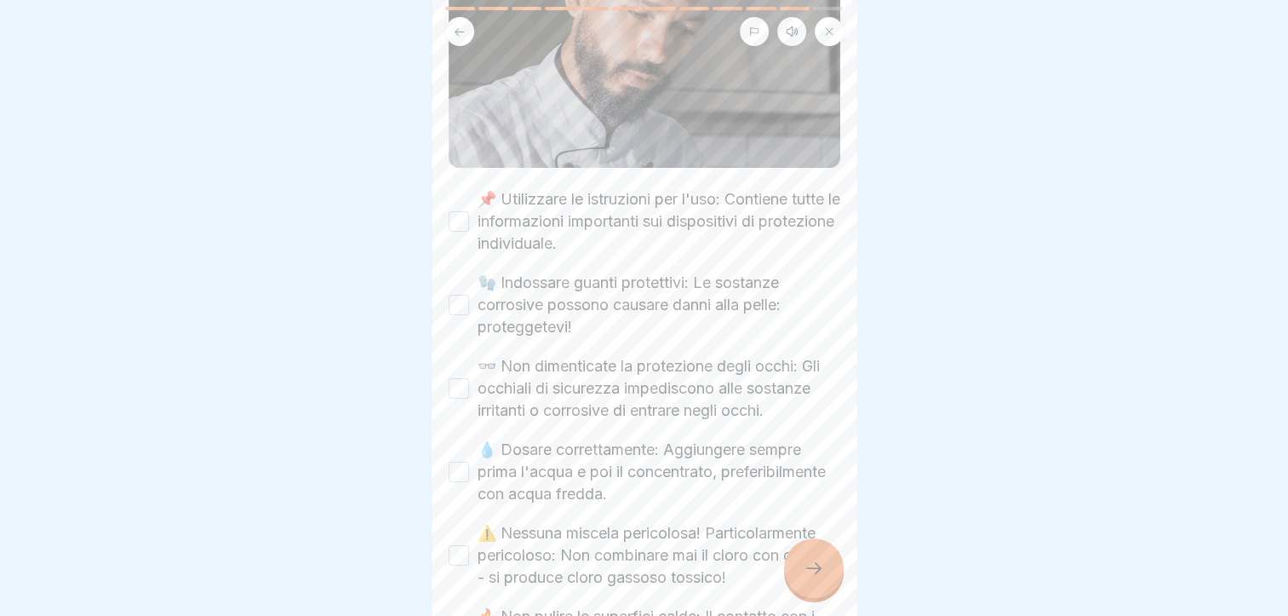
click at [467, 211] on button "📌 Utilizzare le istruzioni per l'uso: Contiene tutte le informazioni importanti…" at bounding box center [459, 221] width 20 height 20
click at [473, 278] on div "🧤 Indossare guanti protettivi: Le sostanze corrosive possono causare danni alla…" at bounding box center [645, 305] width 392 height 66
click at [458, 295] on button "🧤 Indossare guanti protettivi: Le sostanze corrosive possono causare danni alla…" at bounding box center [459, 305] width 20 height 20
click at [460, 383] on div "👓 Non dimenticate la protezione degli occhi: Gli occhiali di sicurezza impedisc…" at bounding box center [645, 388] width 392 height 66
click at [469, 370] on div "👓 Non dimenticate la protezione degli occhi: Gli occhiali di sicurezza impedisc…" at bounding box center [645, 388] width 392 height 66
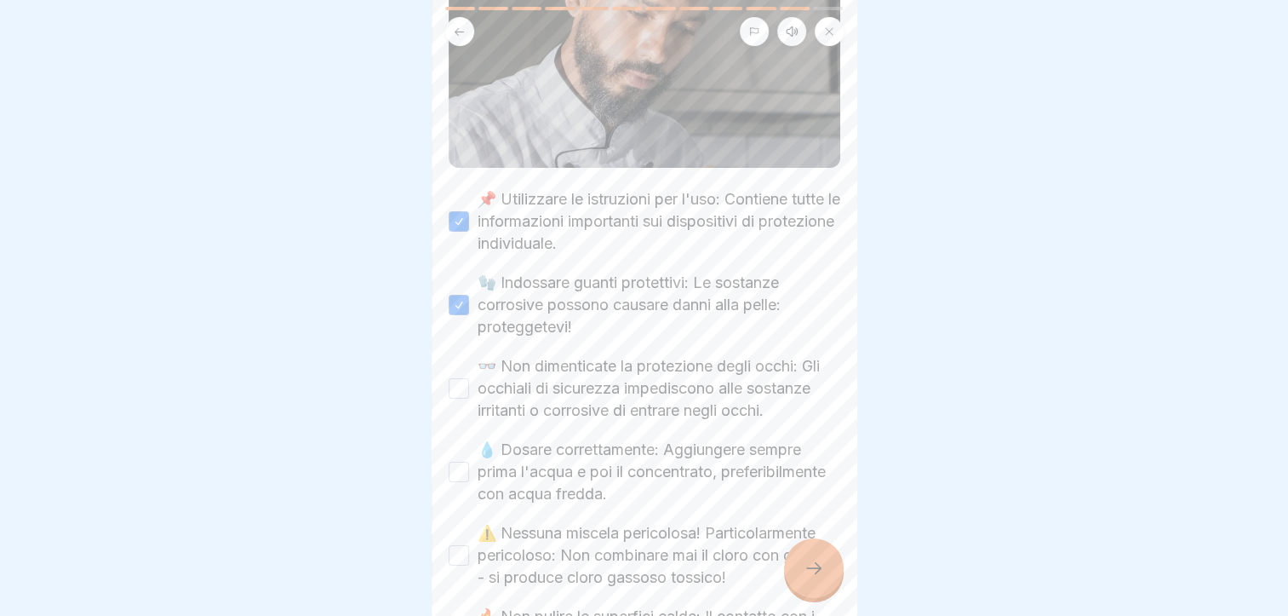
click at [456, 463] on button "💧 Dosare correttamente: Aggiungere sempre prima l'acqua e poi il concentrato, p…" at bounding box center [459, 471] width 20 height 20
click at [461, 378] on button "👓 Non dimenticate la protezione degli occhi: Gli occhiali di sicurezza impedisc…" at bounding box center [459, 388] width 20 height 20
click at [467, 545] on div "⚠️ Nessuna miscela pericolosa! Particolarmente pericoloso: Non combinare mai il…" at bounding box center [645, 555] width 392 height 66
click at [463, 553] on button "⚠️ Nessuna miscela pericolosa! Particolarmente pericoloso: Non combinare mai il…" at bounding box center [459, 555] width 20 height 20
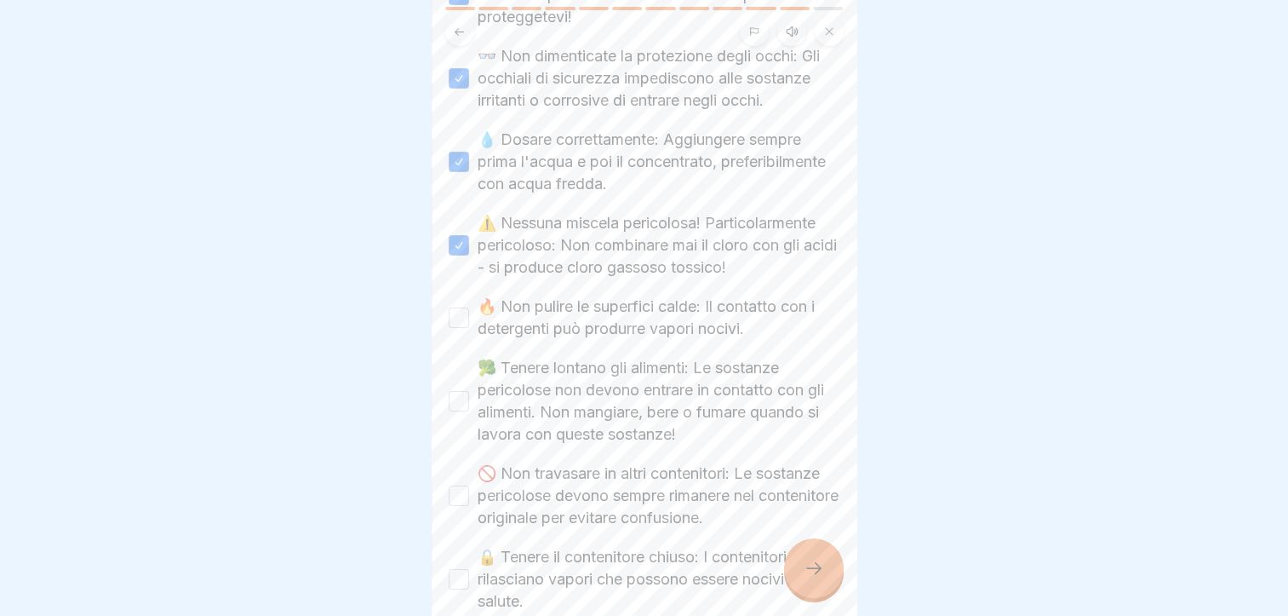
scroll to position [851, 0]
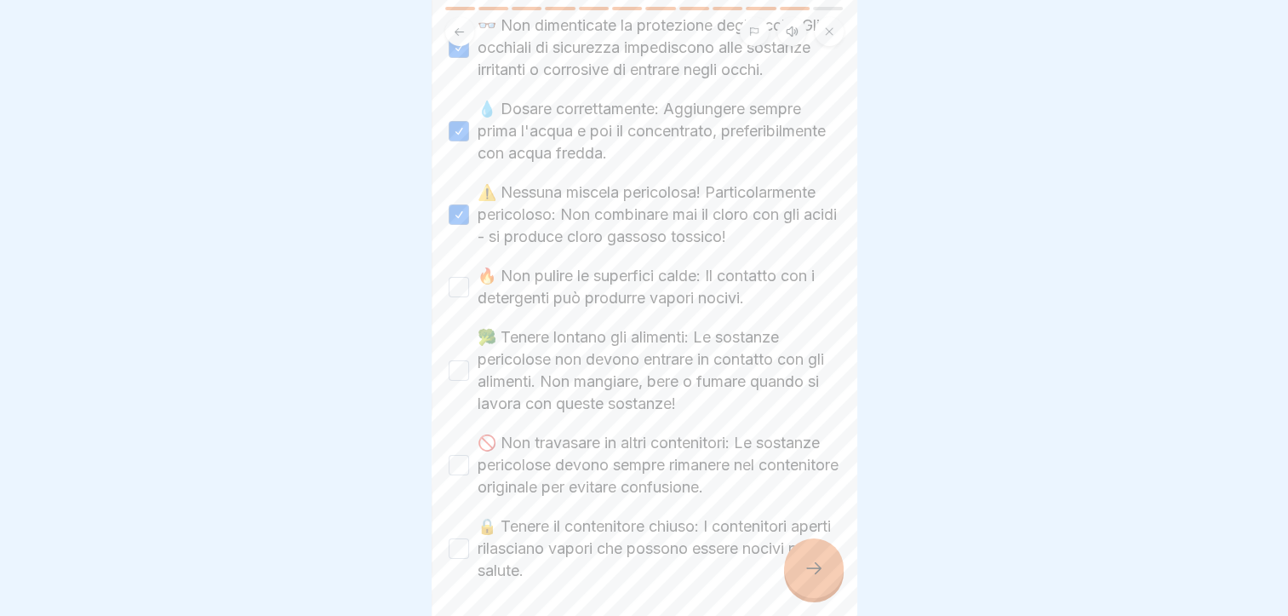
click at [463, 297] on button "🔥 Non pulire le superfici calde: Il contatto con i detergenti può produrre vapo…" at bounding box center [459, 287] width 20 height 20
click at [465, 381] on button "🥦 Tenere lontano gli alimenti: Le sostanze pericolose non devono entrare in con…" at bounding box center [459, 370] width 20 height 20
click at [465, 475] on button "🚫 Non travasare in altri contenitori: Le sostanze pericolose devono sempre rima…" at bounding box center [459, 465] width 20 height 20
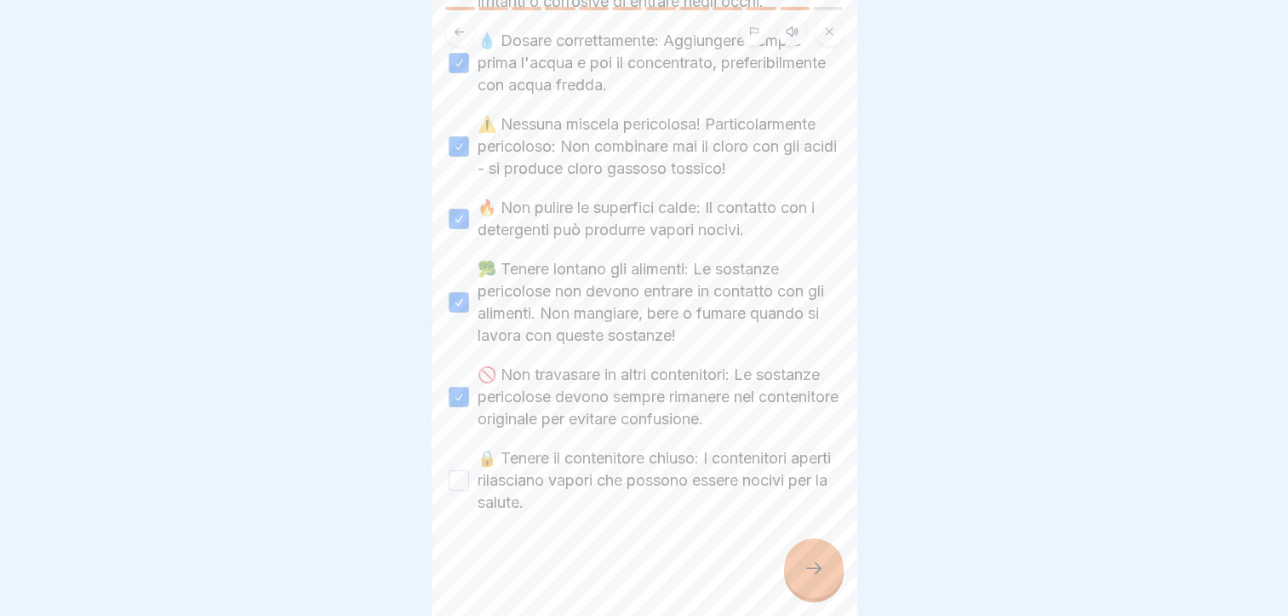
scroll to position [948, 0]
click at [464, 470] on button "🔒 Tenere il contenitore chiuso: I contenitori aperti rilasciano vapori che poss…" at bounding box center [459, 480] width 20 height 20
click at [794, 555] on div at bounding box center [814, 568] width 60 height 60
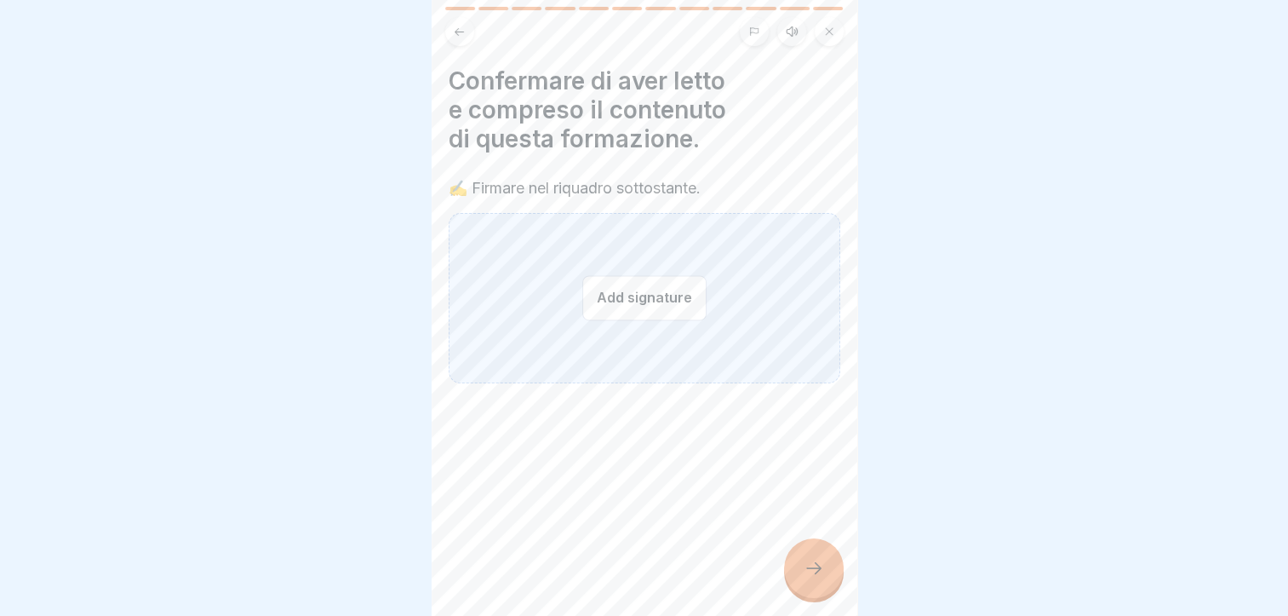
click at [641, 275] on button "Add signature" at bounding box center [644, 297] width 124 height 45
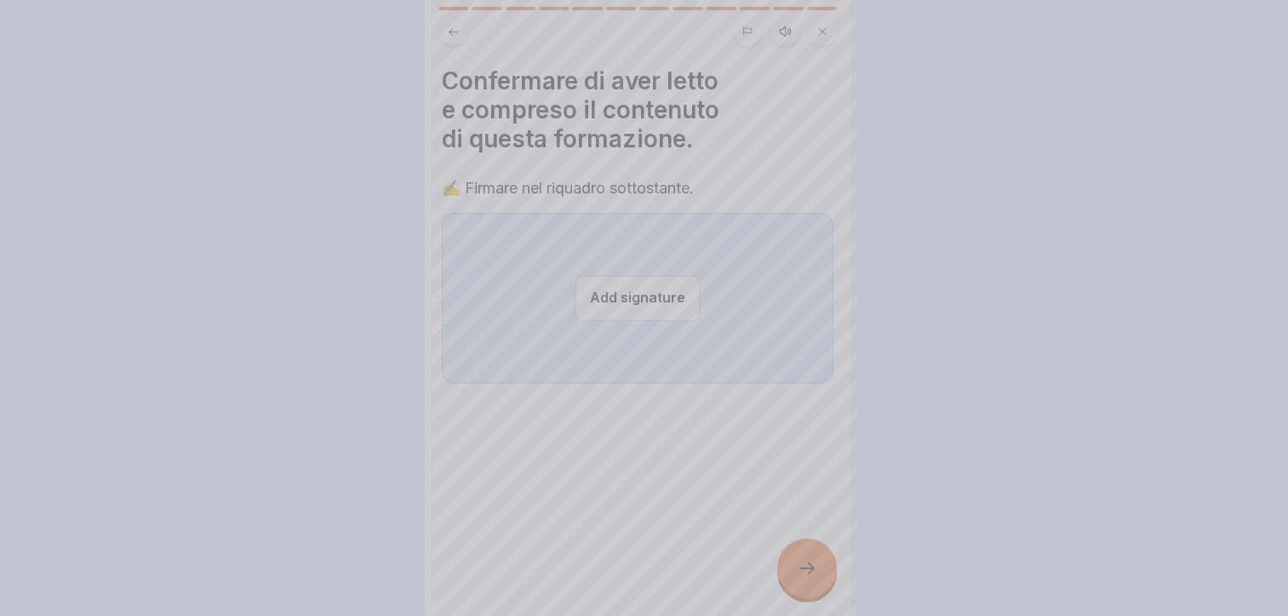
scroll to position [0, 0]
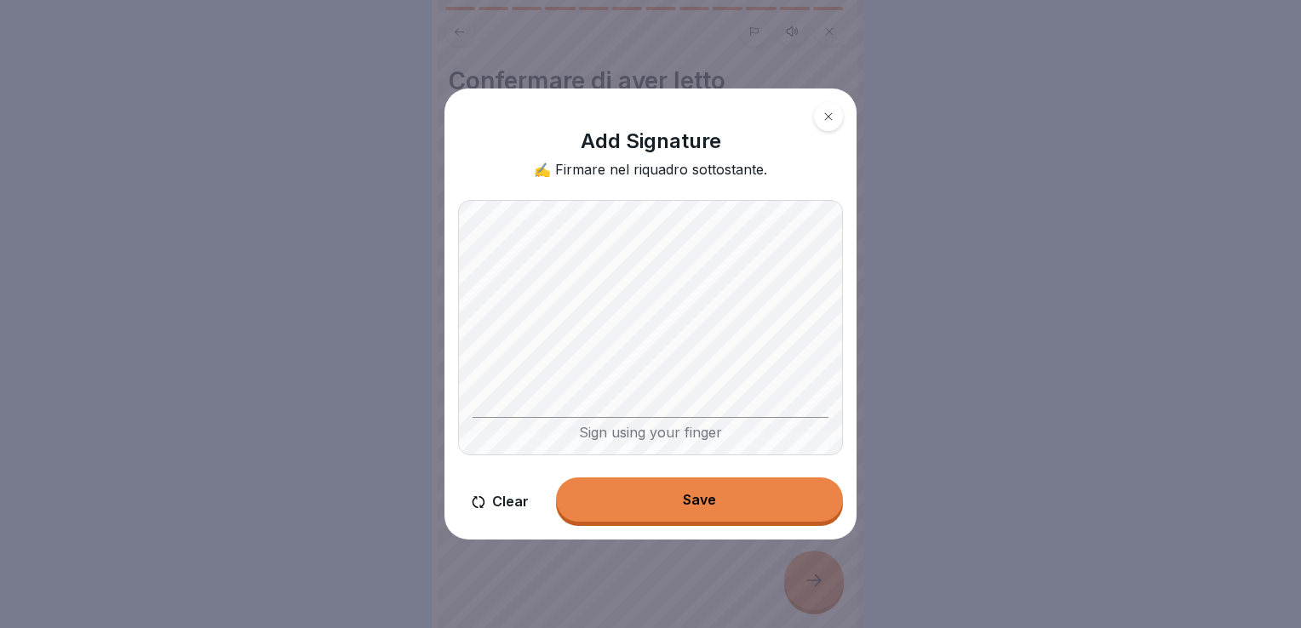
click at [781, 496] on button "Save" at bounding box center [699, 500] width 287 height 44
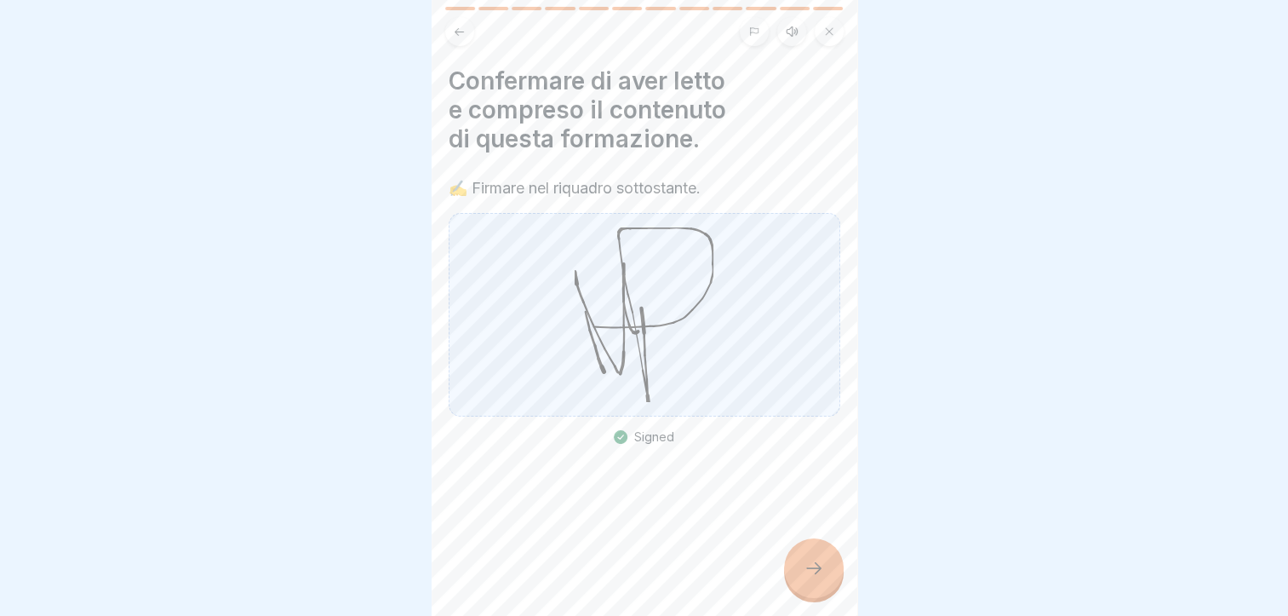
drag, startPoint x: 827, startPoint y: 584, endPoint x: 835, endPoint y: 587, distance: 8.9
click at [826, 584] on div at bounding box center [814, 568] width 60 height 60
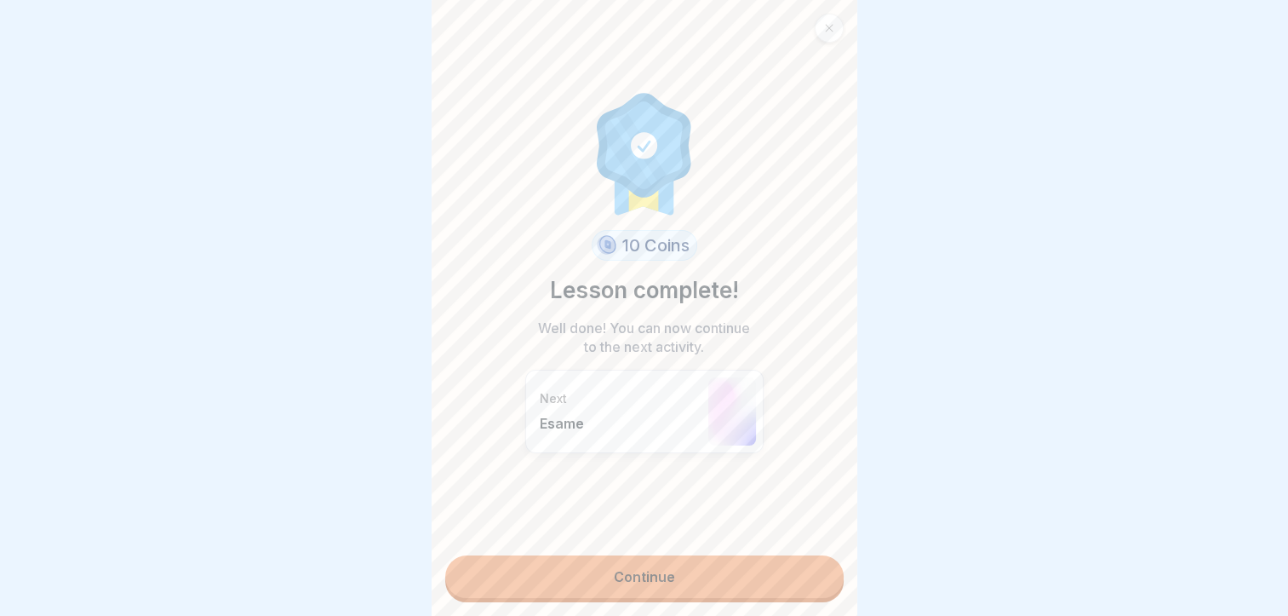
click at [736, 581] on link "Continue" at bounding box center [644, 576] width 398 height 43
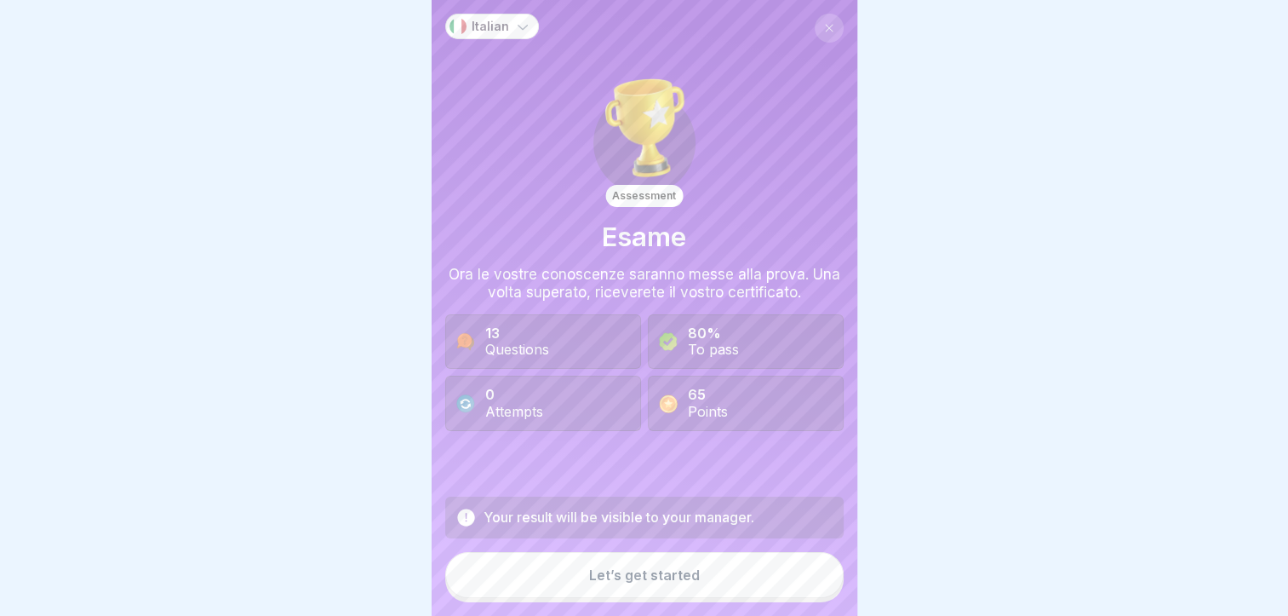
click at [695, 588] on button "Let’s get started" at bounding box center [644, 575] width 398 height 46
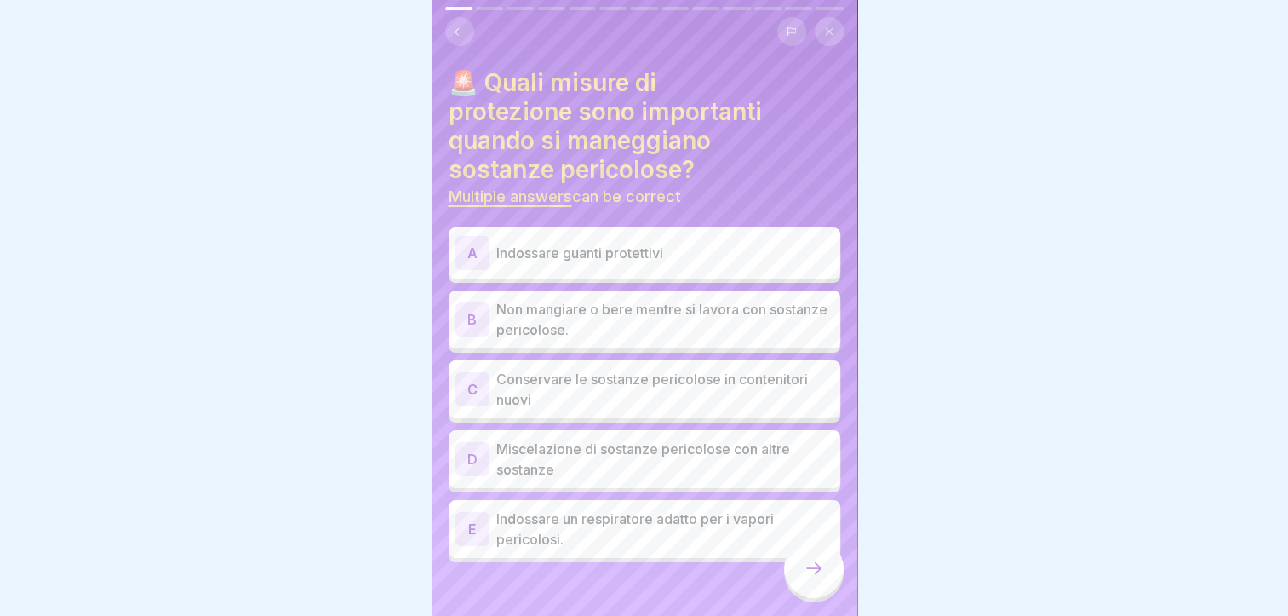
click at [665, 250] on p "Indossare guanti protettivi" at bounding box center [664, 253] width 337 height 20
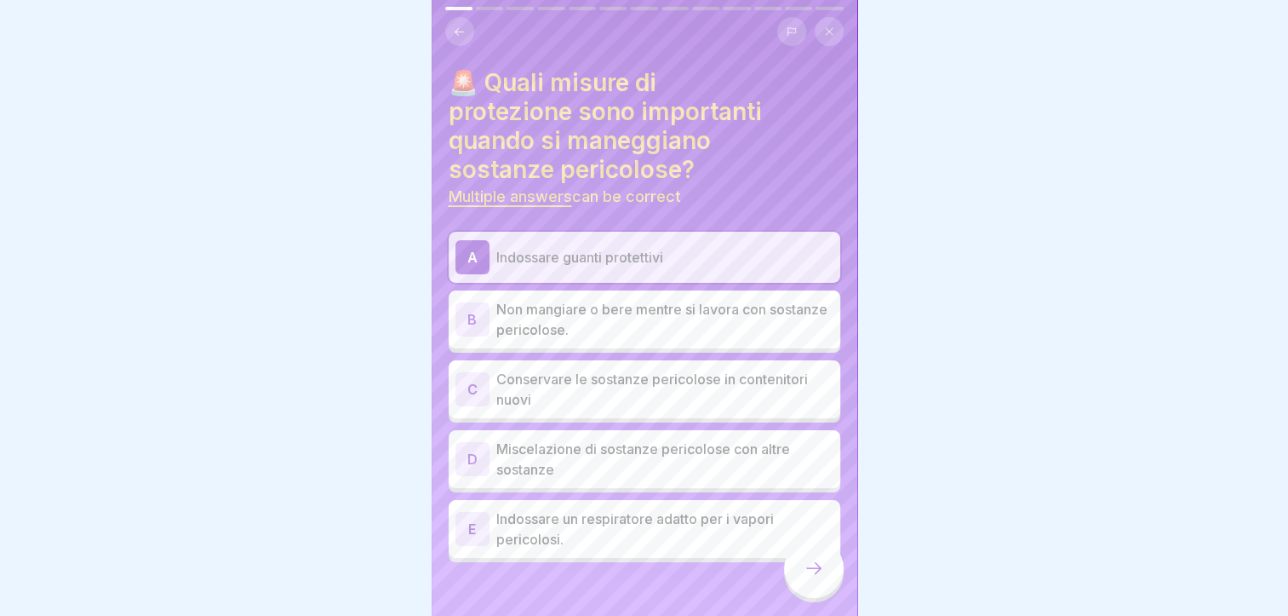
click at [659, 310] on p "Non mangiare o bere mentre si lavora con sostanze pericolose." at bounding box center [664, 319] width 337 height 41
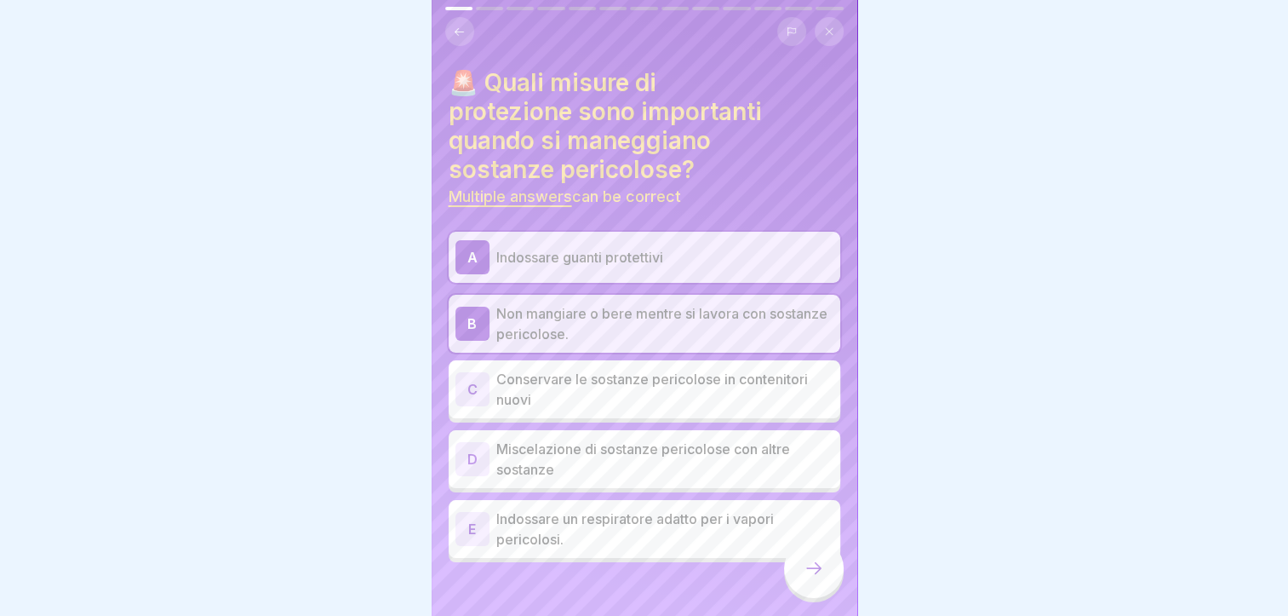
click at [627, 533] on p "Indossare un respiratore adatto per i vapori pericolosi." at bounding box center [664, 528] width 337 height 41
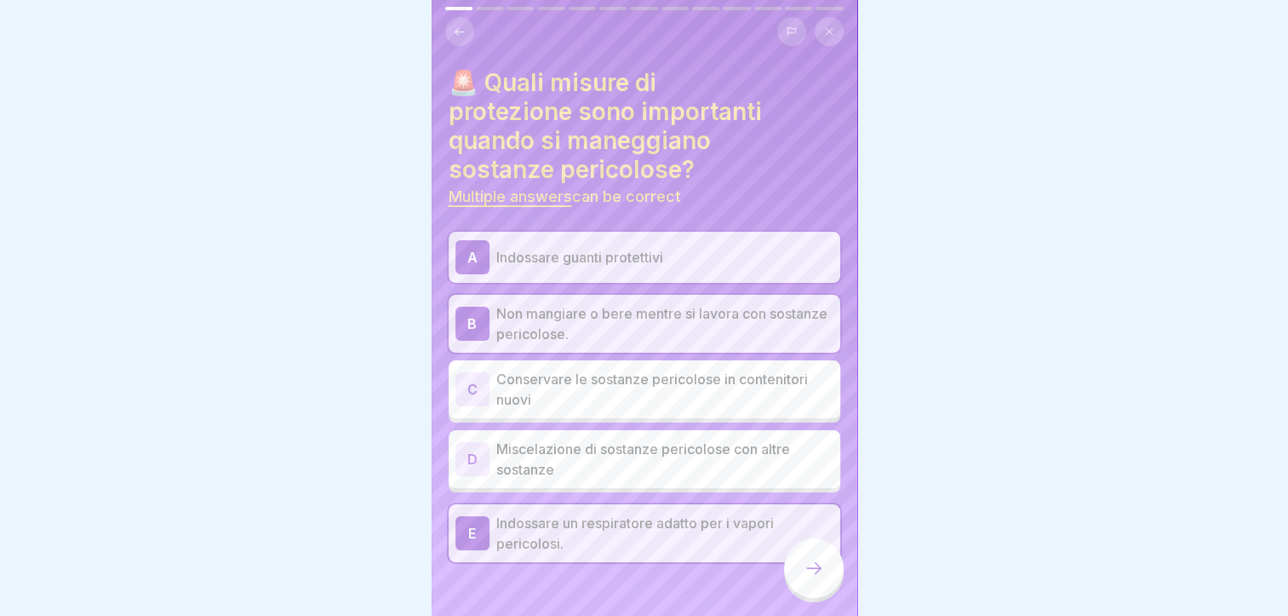
click at [806, 570] on div at bounding box center [814, 568] width 60 height 60
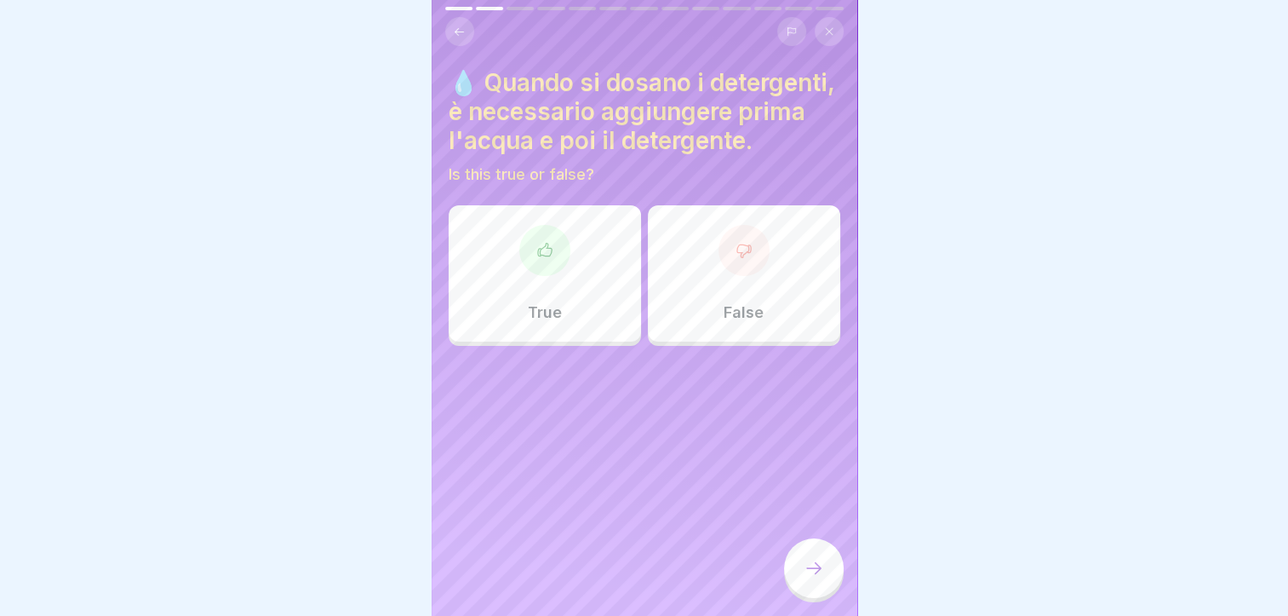
click at [572, 312] on div "True" at bounding box center [545, 273] width 192 height 136
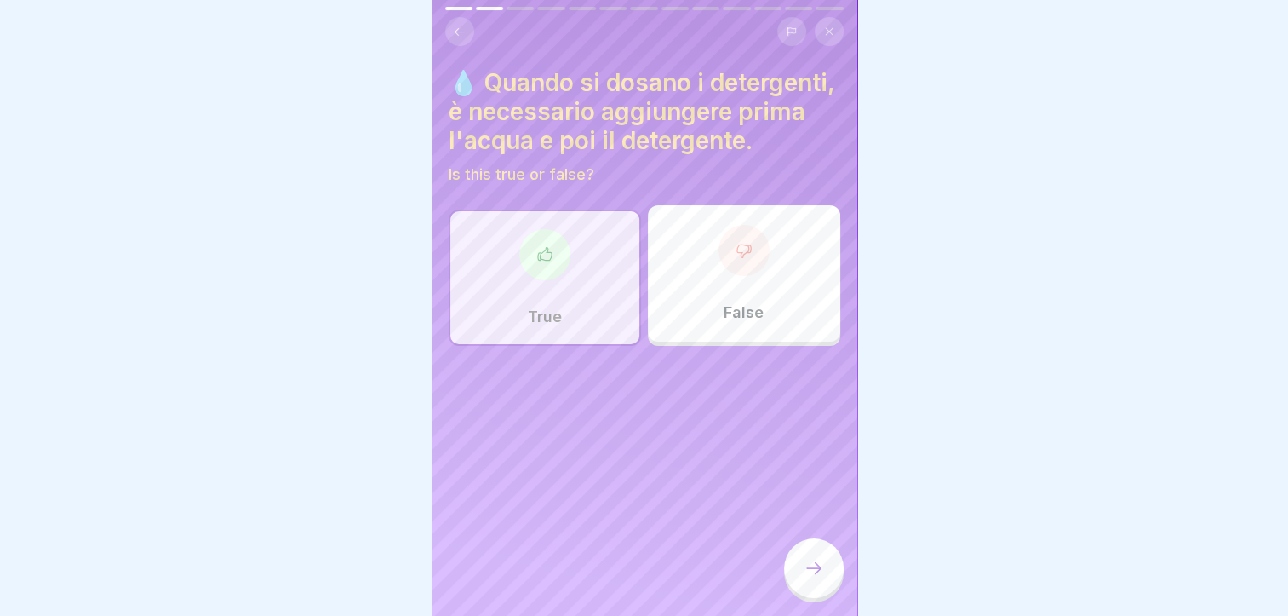
click at [799, 581] on div at bounding box center [814, 568] width 60 height 60
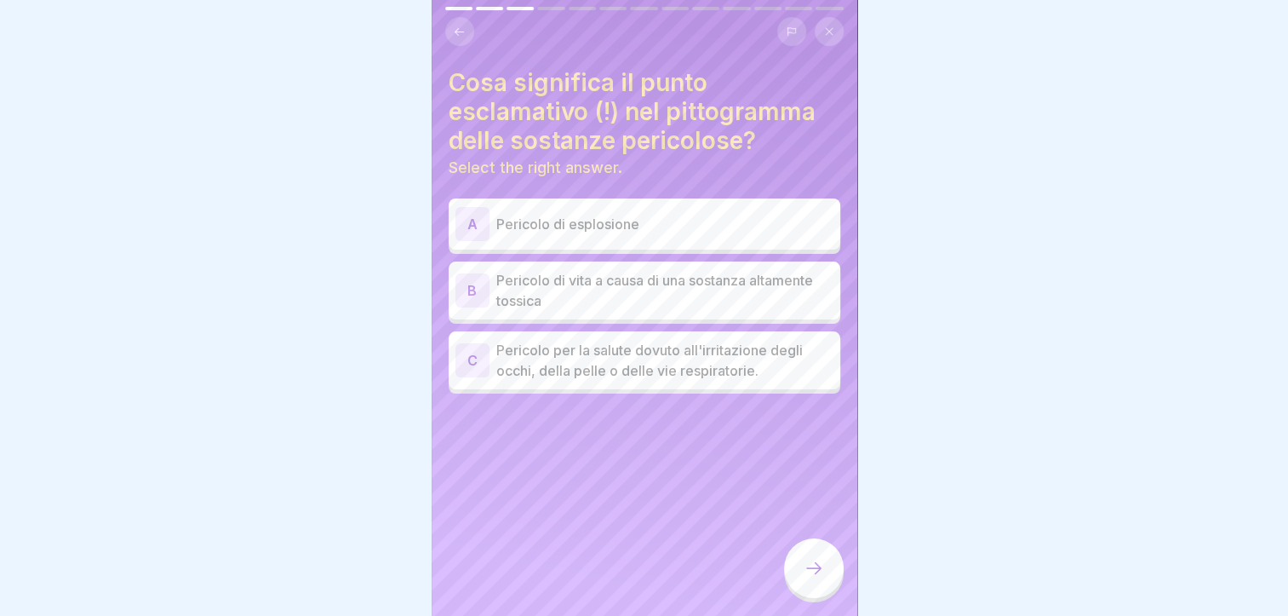
click at [645, 369] on p "Pericolo per la salute dovuto all'irritazione degli occhi, della pelle o delle …" at bounding box center [664, 360] width 337 height 41
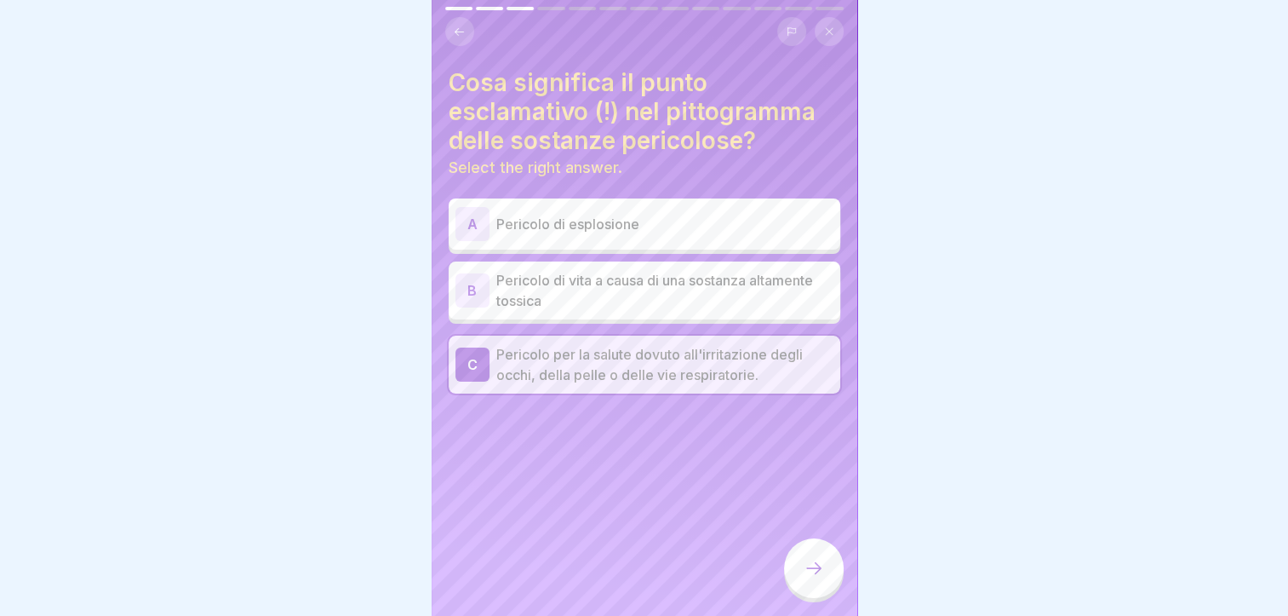
click at [800, 573] on div at bounding box center [814, 568] width 60 height 60
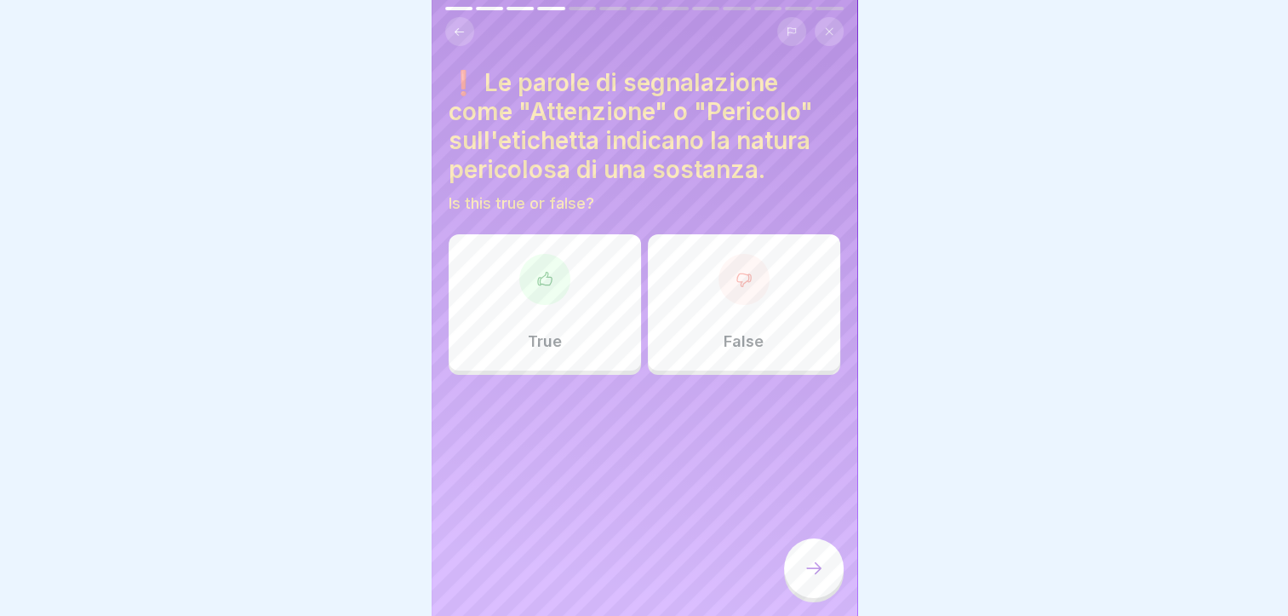
click at [683, 358] on div "False" at bounding box center [744, 302] width 192 height 136
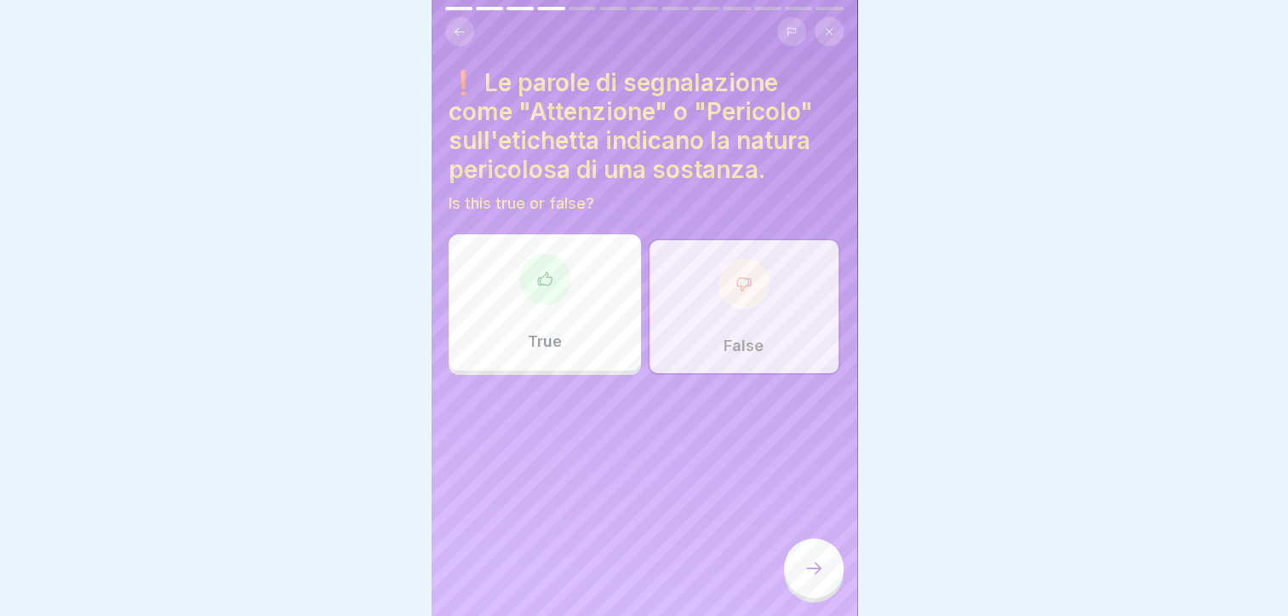
click at [822, 578] on icon at bounding box center [814, 568] width 20 height 20
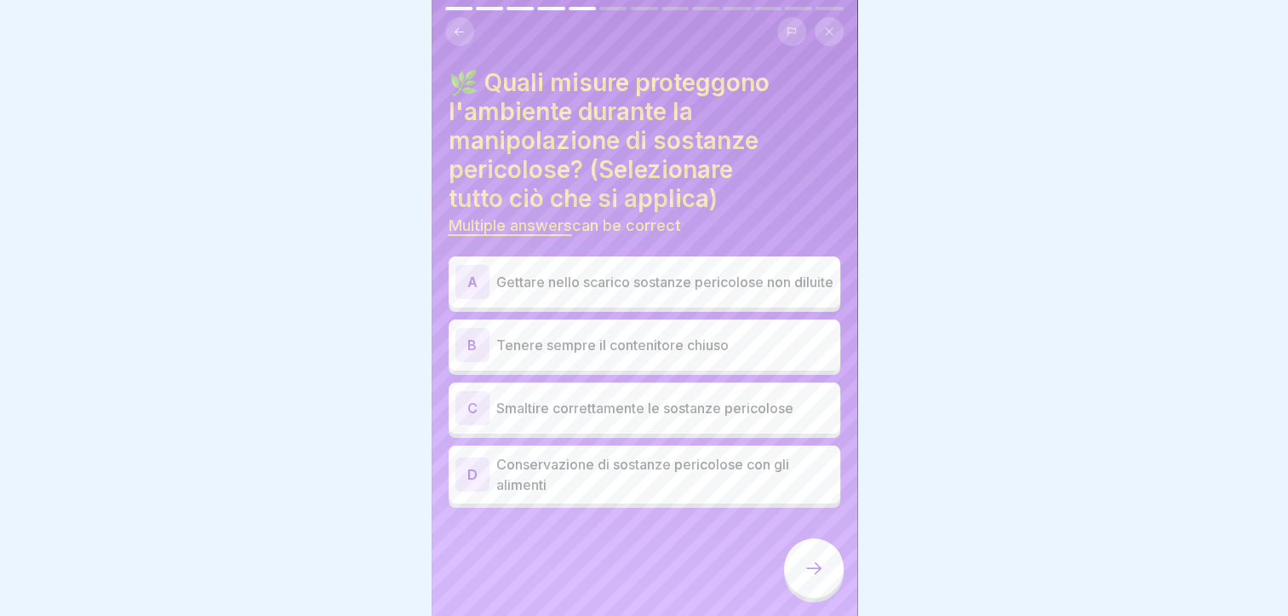
click at [706, 355] on p "Tenere sempre il contenitore chiuso" at bounding box center [664, 345] width 337 height 20
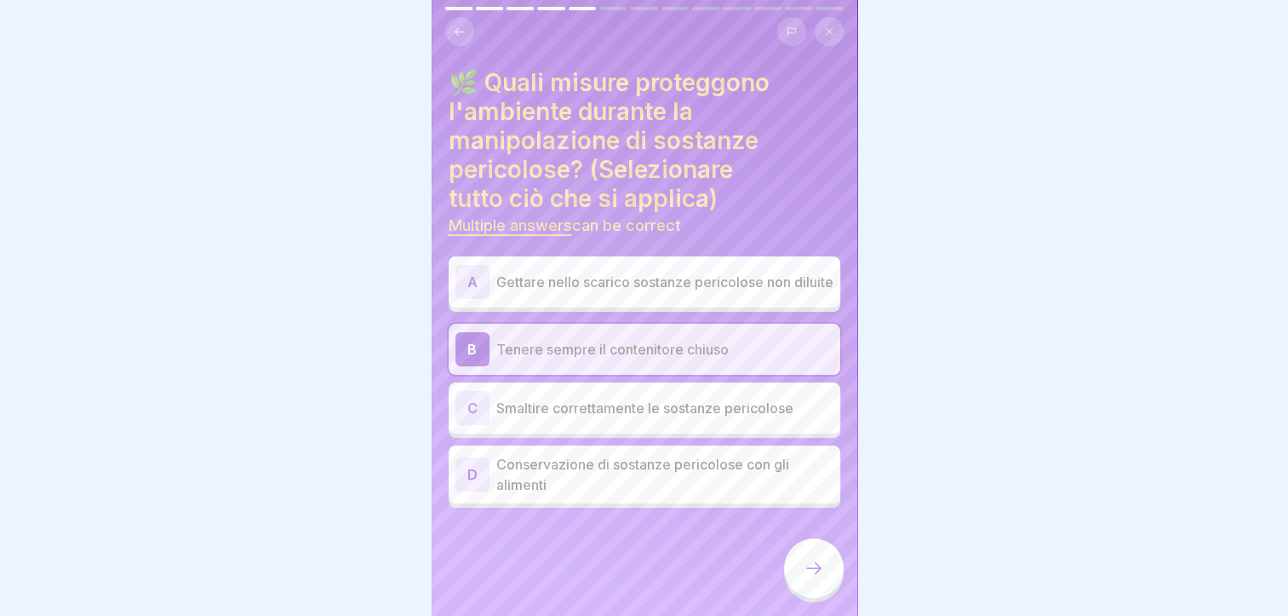
click at [701, 406] on p "Smaltire correttamente le sostanze pericolose" at bounding box center [664, 408] width 337 height 20
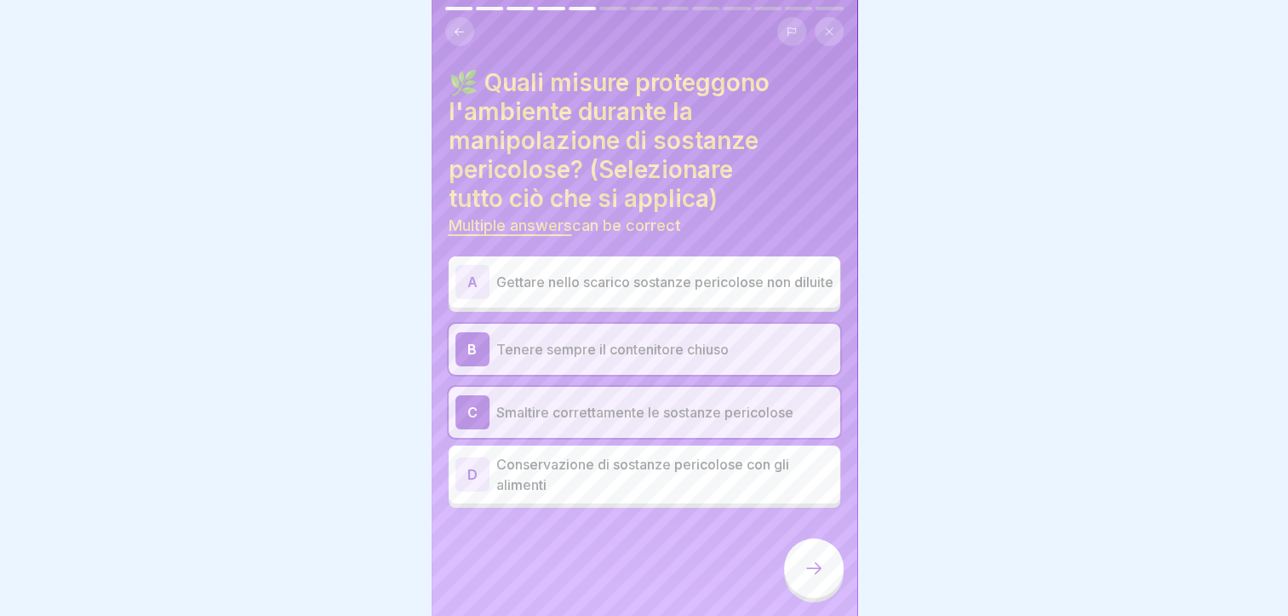
click at [823, 578] on icon at bounding box center [814, 568] width 20 height 20
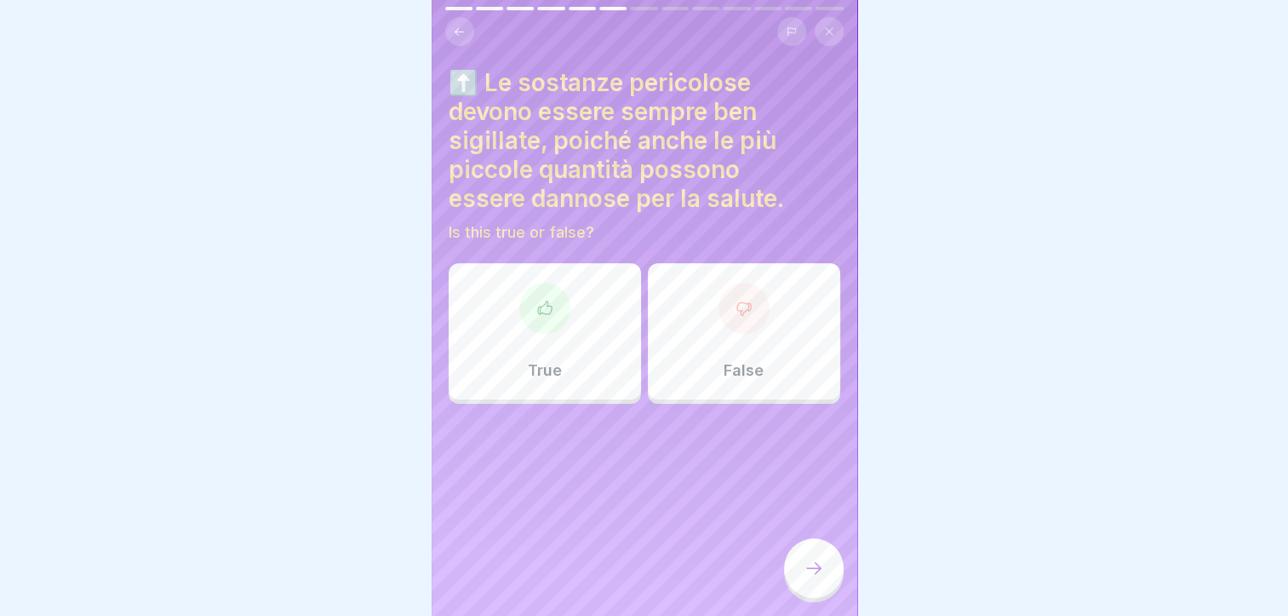
click at [588, 357] on div "True" at bounding box center [545, 331] width 192 height 136
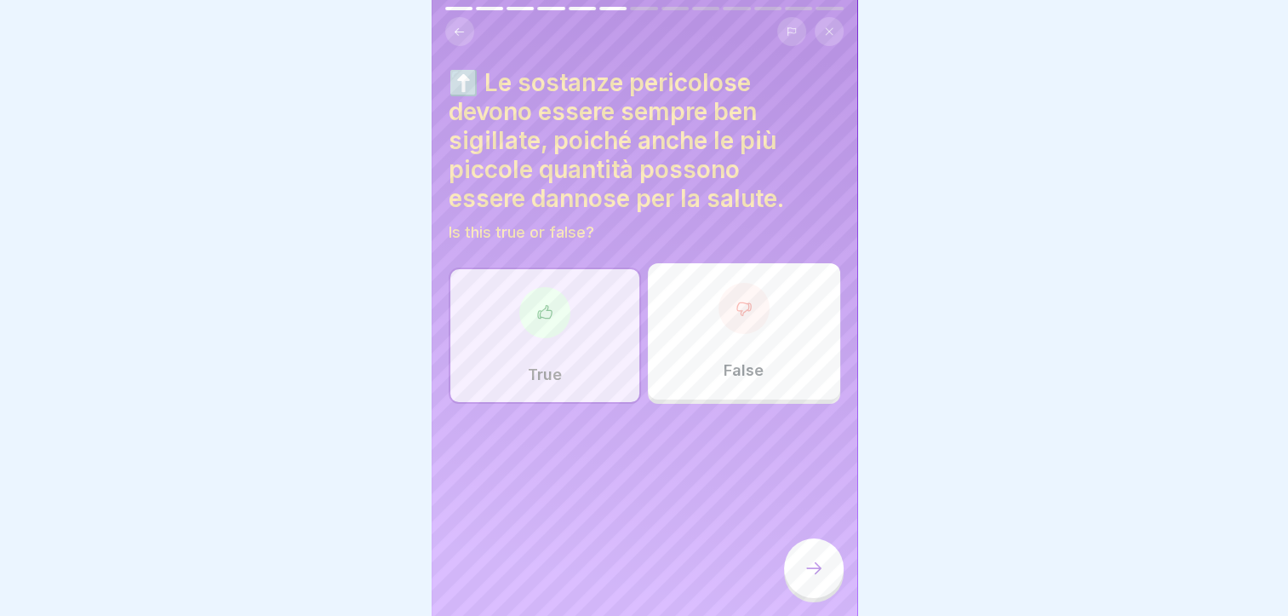
click at [804, 575] on icon at bounding box center [814, 568] width 20 height 20
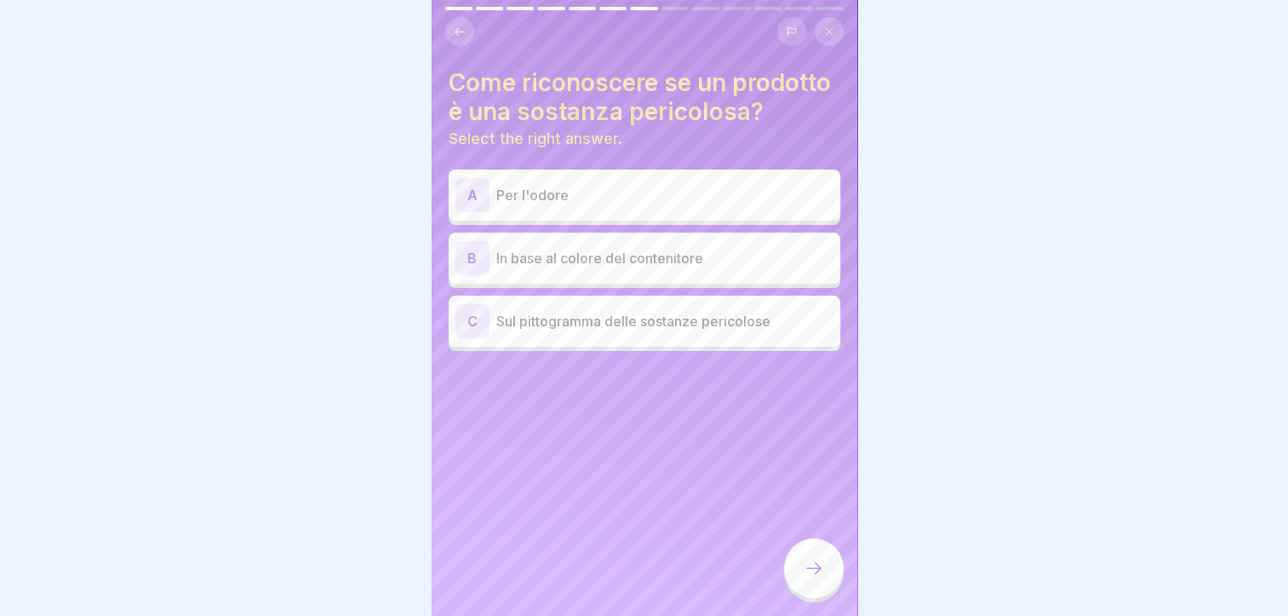
click at [681, 331] on p "Sul pittogramma delle sostanze pericolose" at bounding box center [664, 321] width 337 height 20
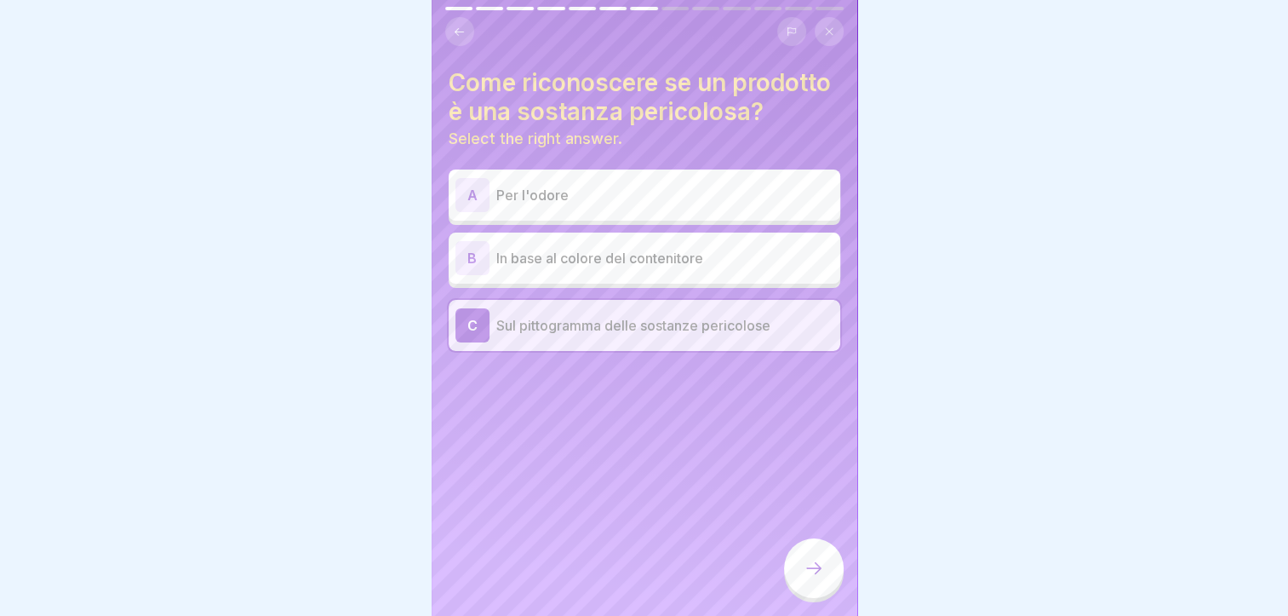
click at [828, 598] on div at bounding box center [814, 568] width 60 height 60
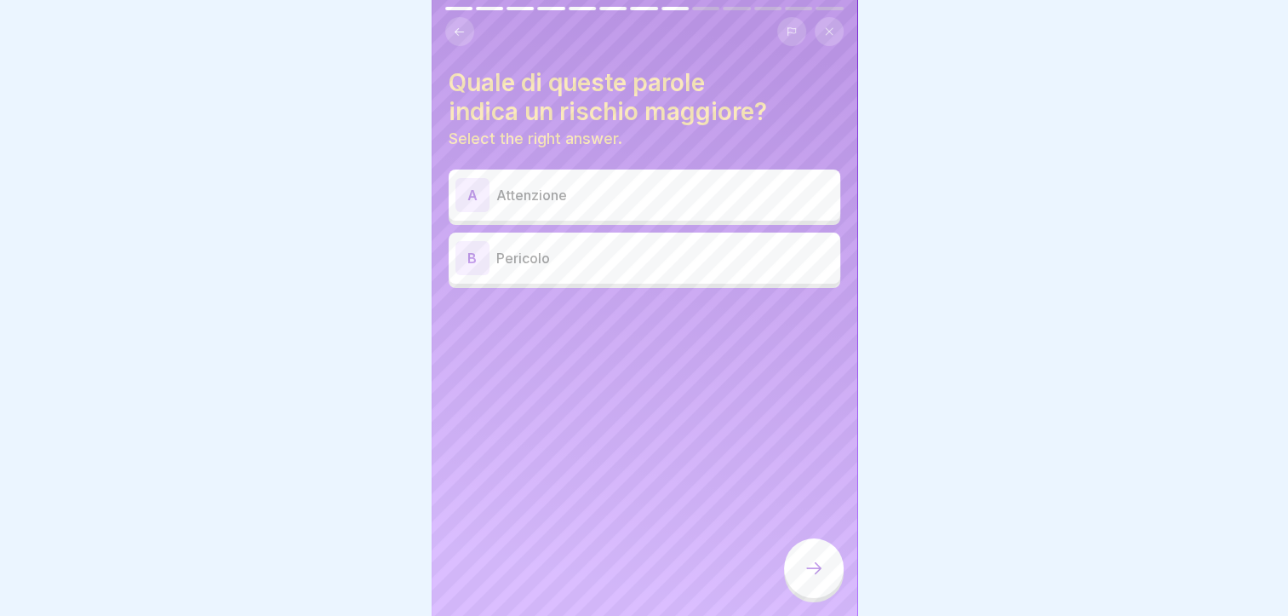
click at [606, 281] on div "B Pericolo" at bounding box center [645, 257] width 392 height 51
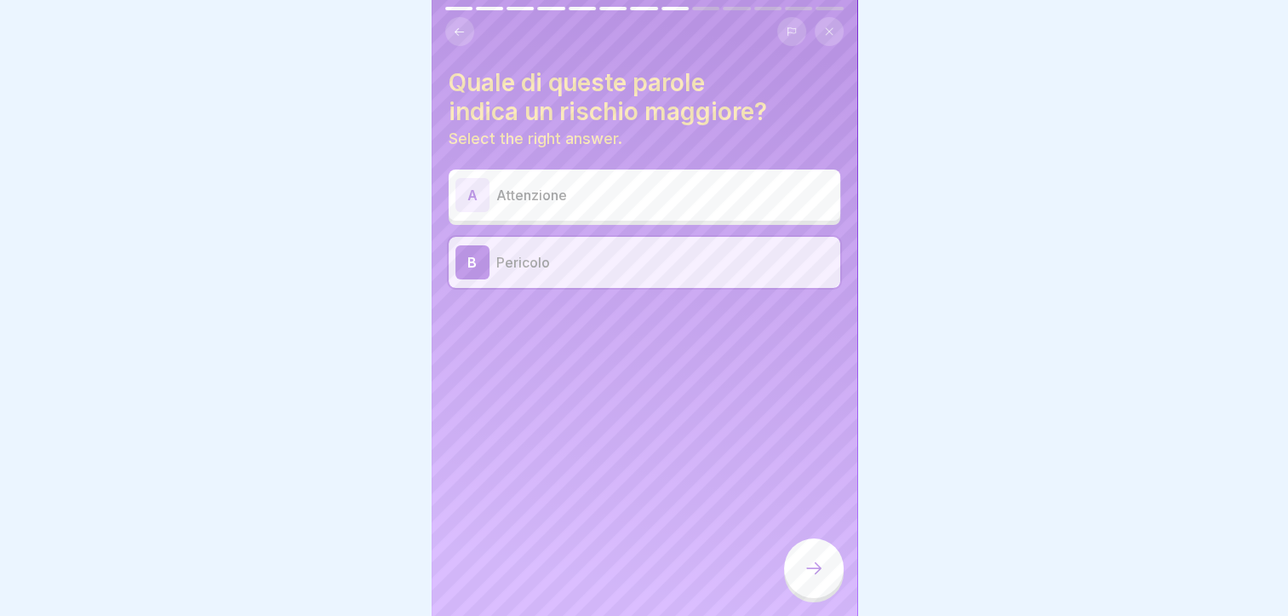
click at [814, 578] on icon at bounding box center [814, 568] width 20 height 20
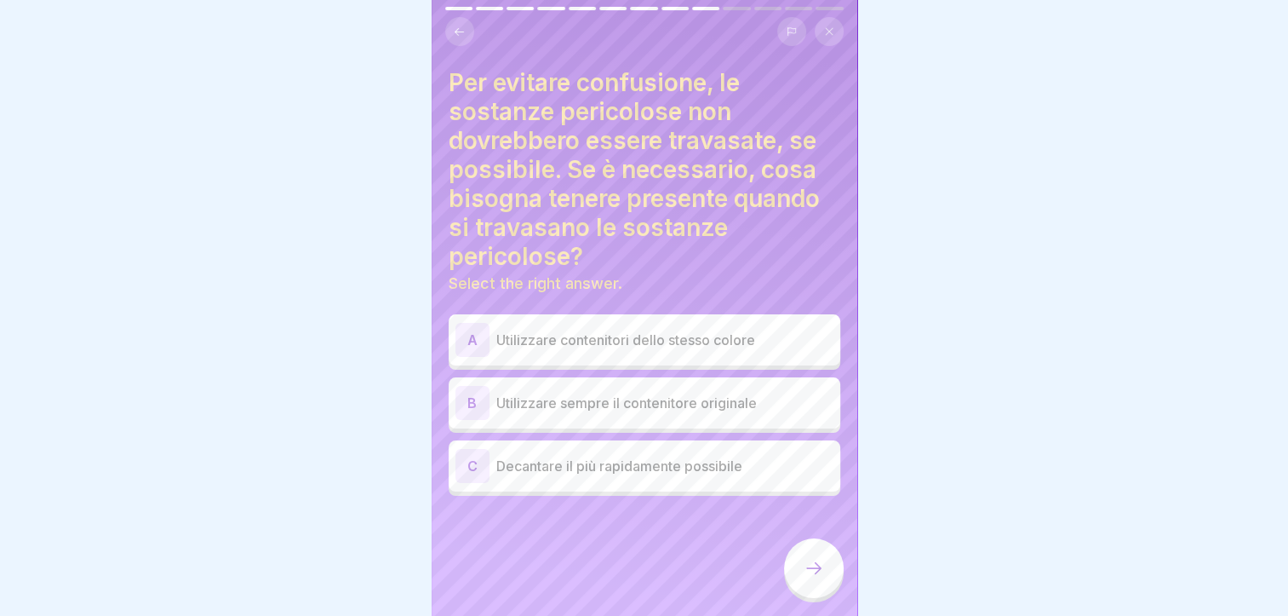
click at [641, 347] on p "Utilizzare contenitori dello stesso colore" at bounding box center [664, 340] width 337 height 20
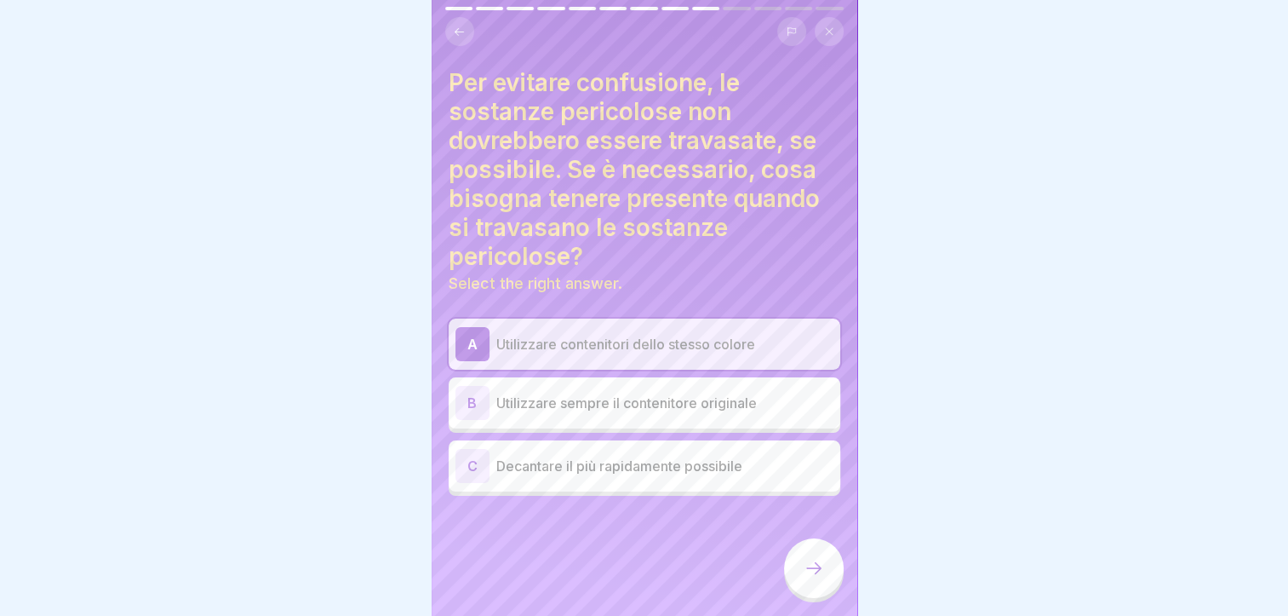
click at [692, 400] on p "Utilizzare sempre il contenitore originale" at bounding box center [664, 403] width 337 height 20
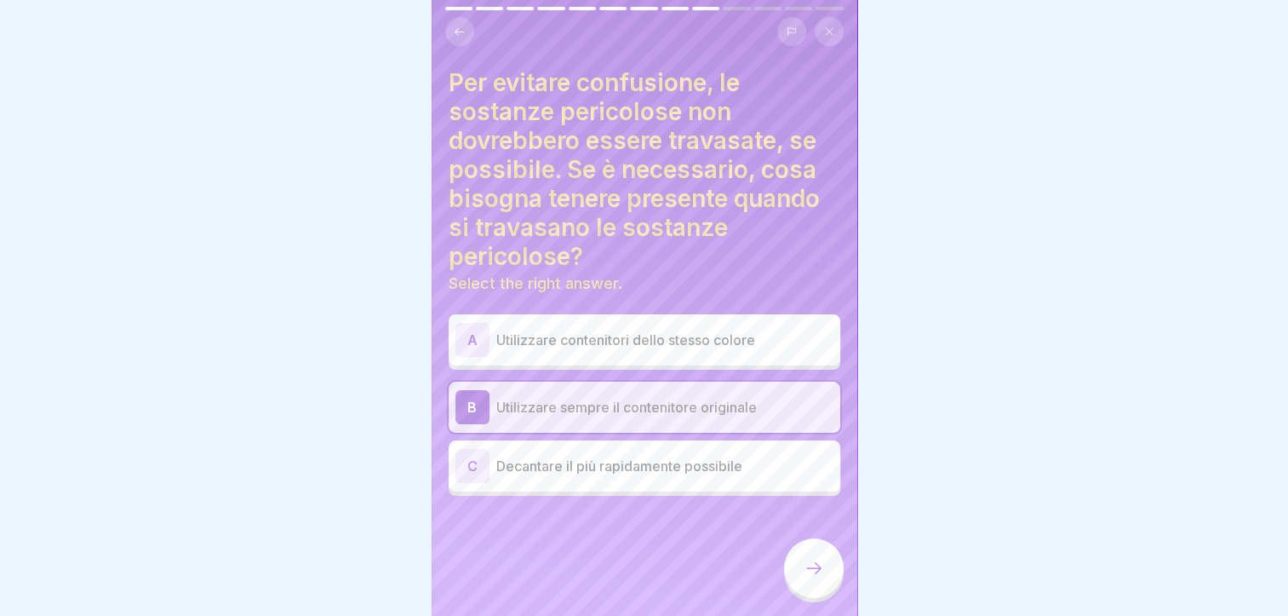
click at [800, 564] on div at bounding box center [814, 568] width 60 height 60
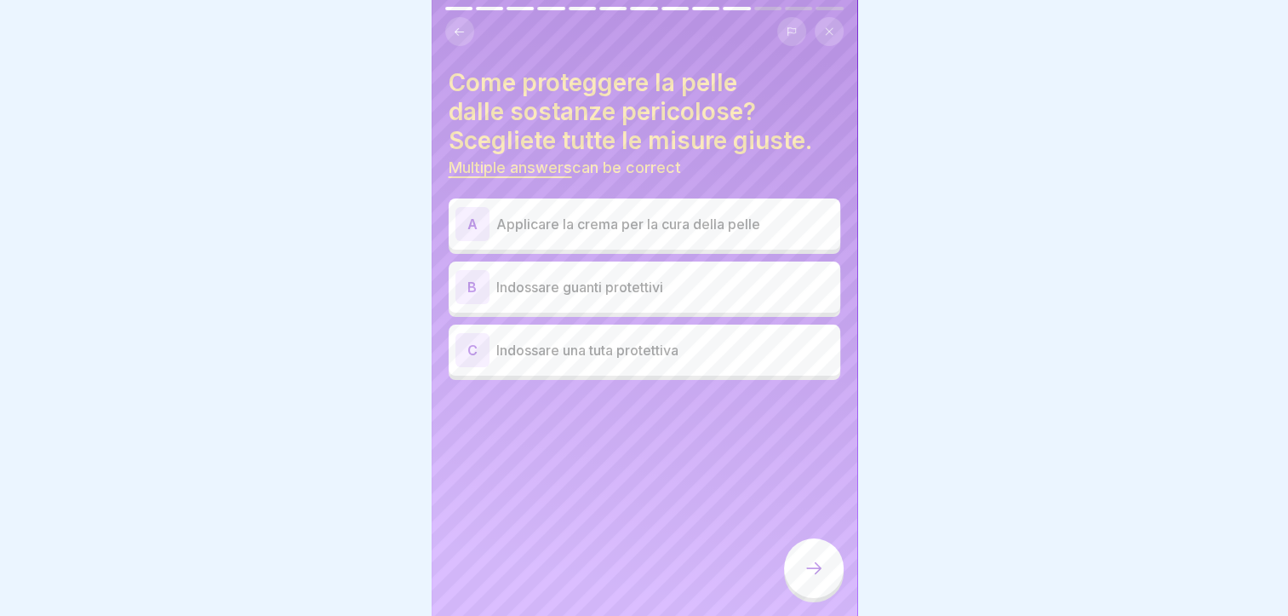
click at [630, 287] on p "Indossare guanti protettivi" at bounding box center [664, 287] width 337 height 20
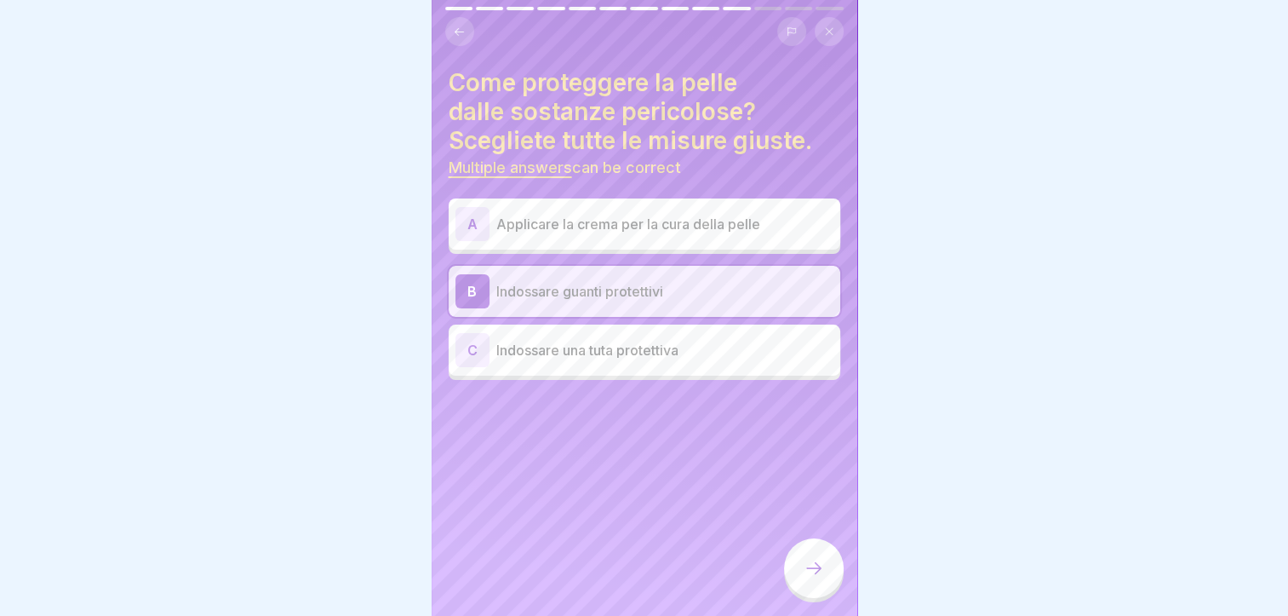
click at [635, 353] on p "Indossare una tuta protettiva" at bounding box center [664, 350] width 337 height 20
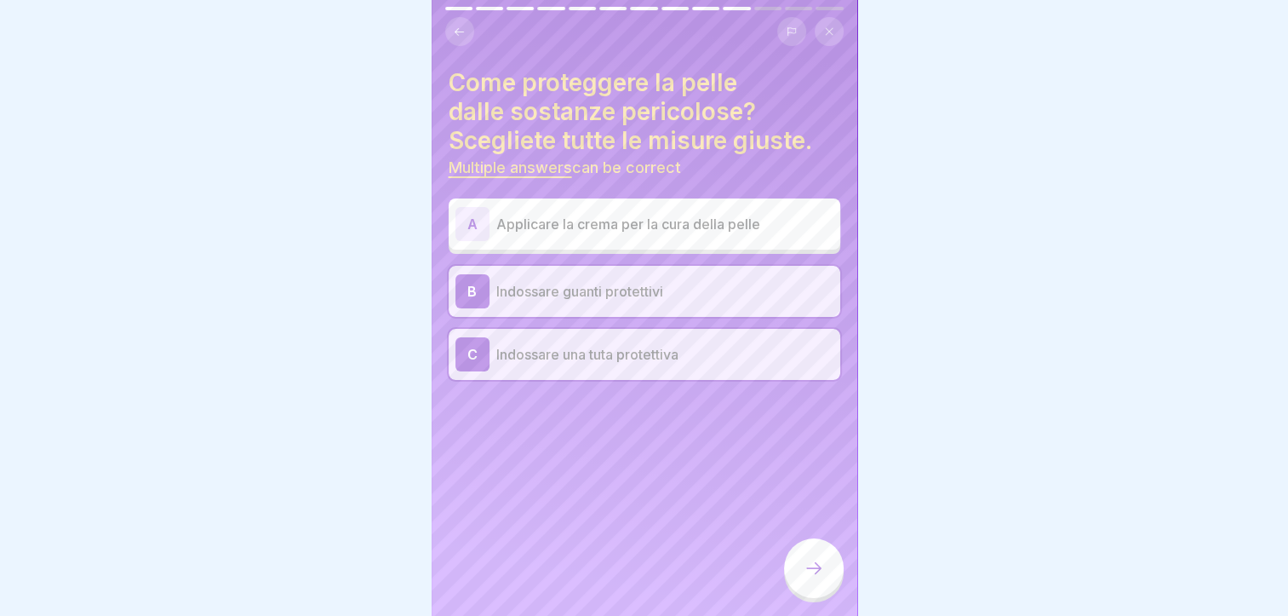
click at [809, 568] on div at bounding box center [814, 568] width 60 height 60
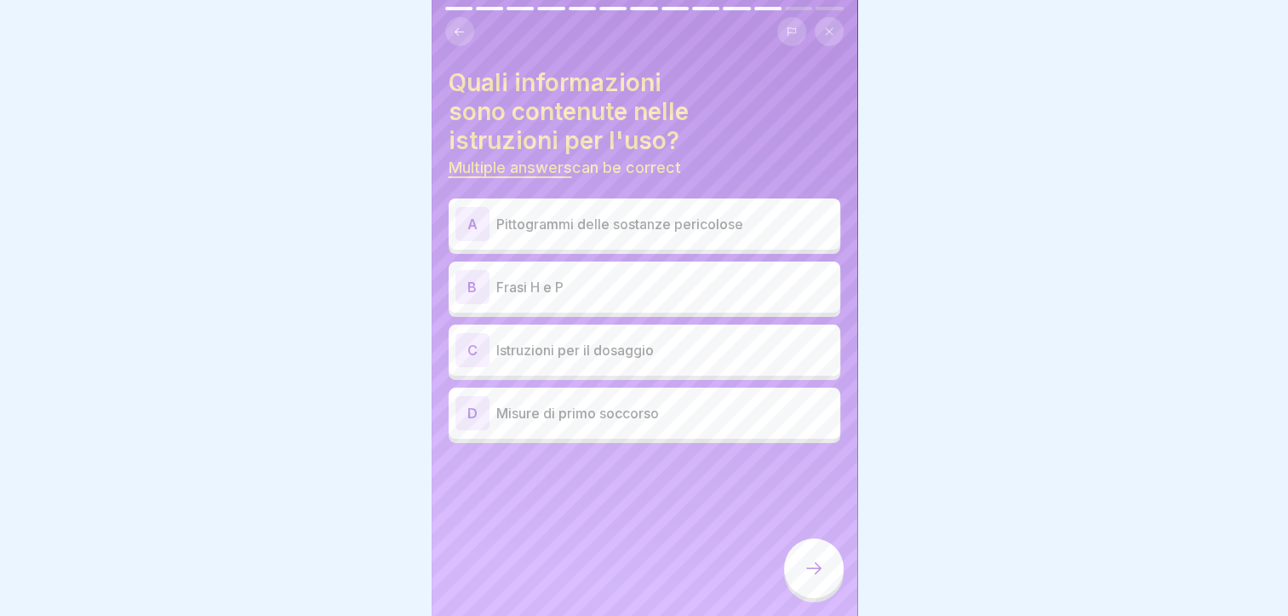
click at [608, 344] on p "Istruzioni per il dosaggio" at bounding box center [664, 350] width 337 height 20
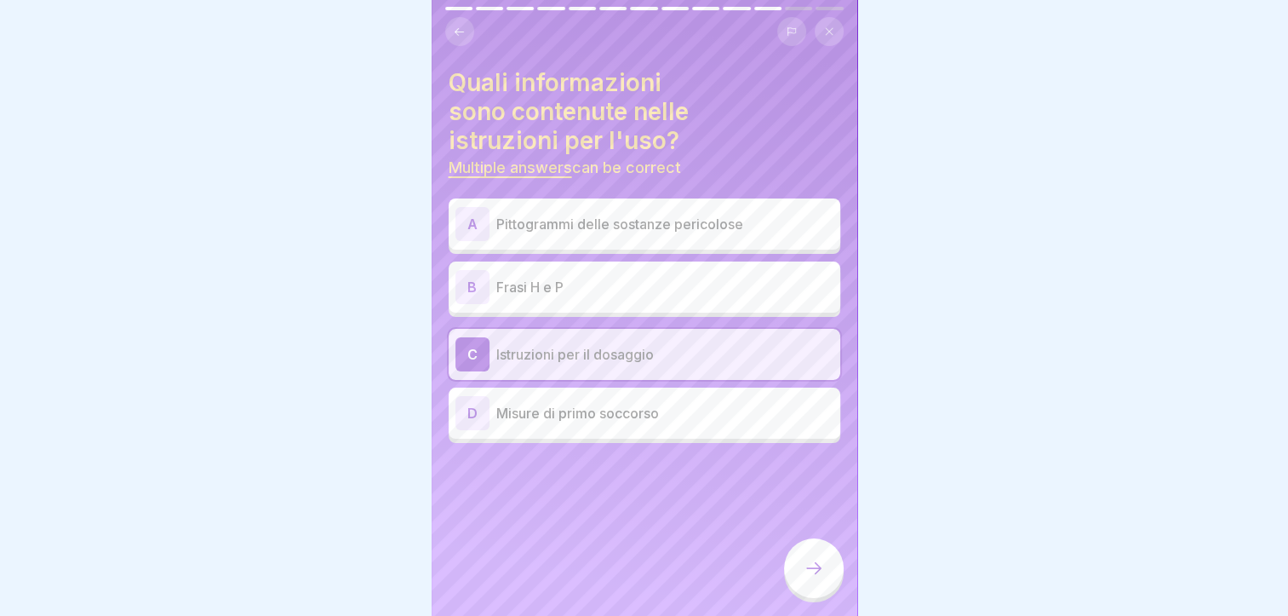
click at [809, 572] on icon at bounding box center [814, 568] width 20 height 20
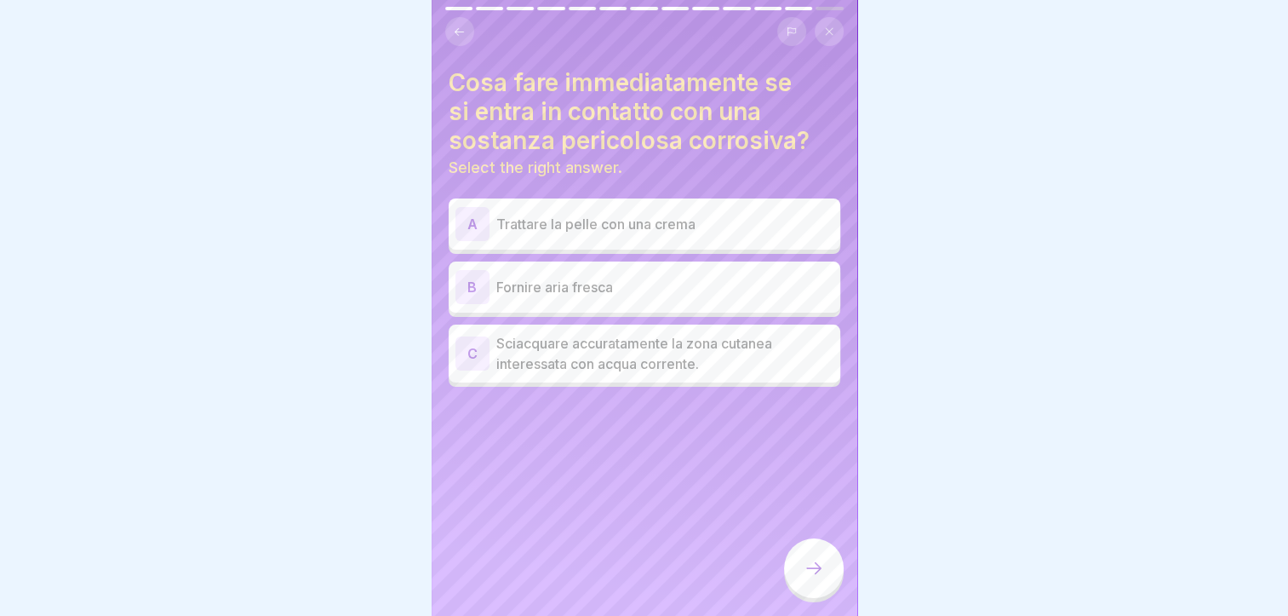
click at [592, 356] on p "Sciacquare accuratamente la zona cutanea interessata con acqua corrente." at bounding box center [664, 353] width 337 height 41
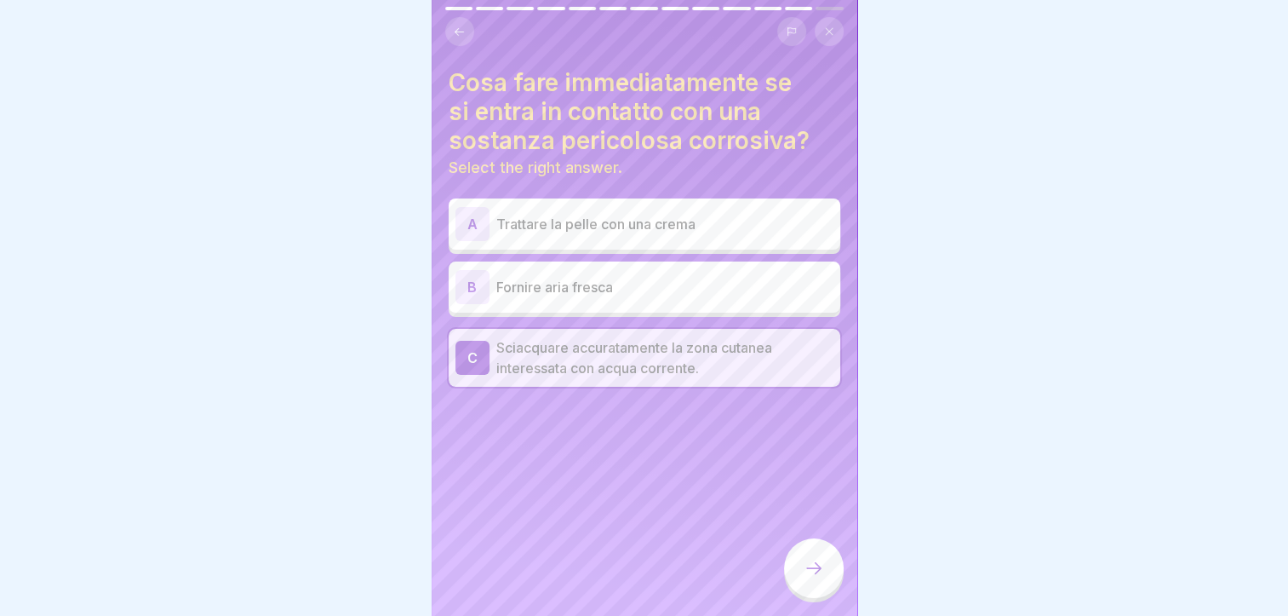
click at [807, 567] on div at bounding box center [814, 568] width 60 height 60
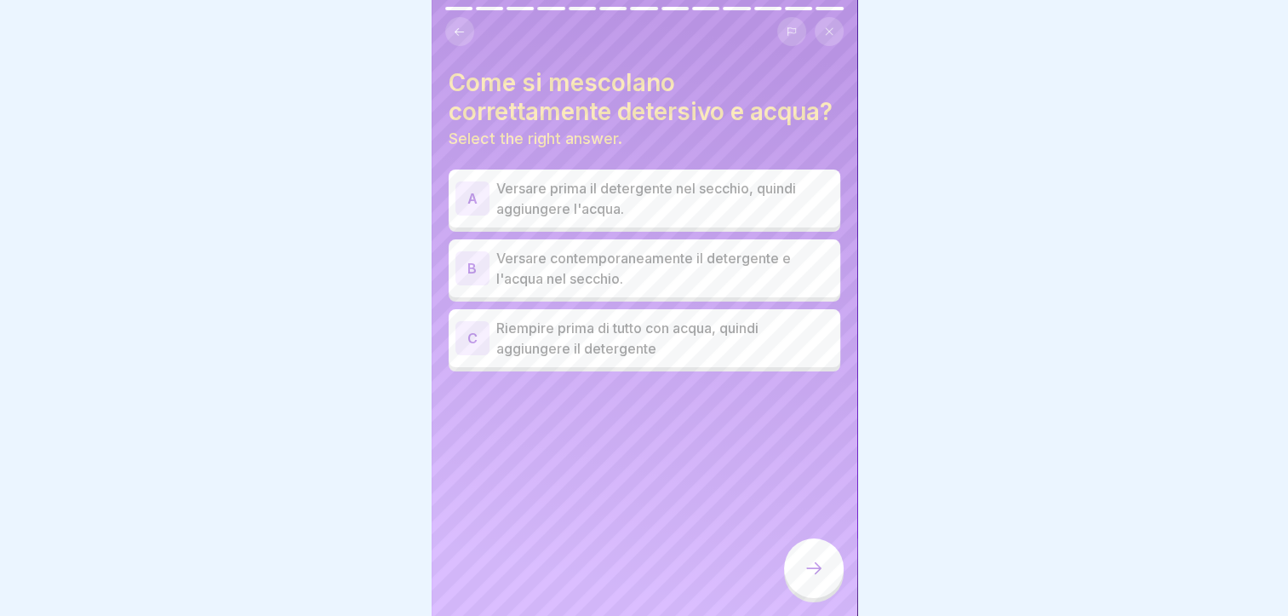
click at [628, 358] on p "Riempire prima di tutto con acqua, quindi aggiungere il detergente" at bounding box center [664, 338] width 337 height 41
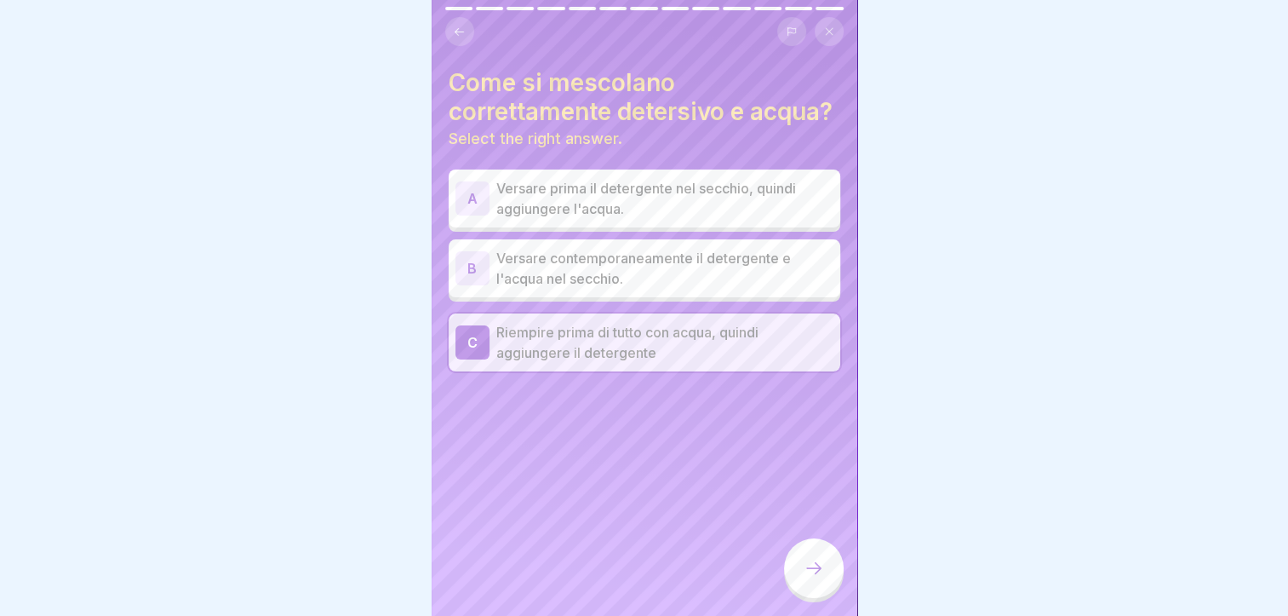
click at [798, 577] on div at bounding box center [814, 568] width 60 height 60
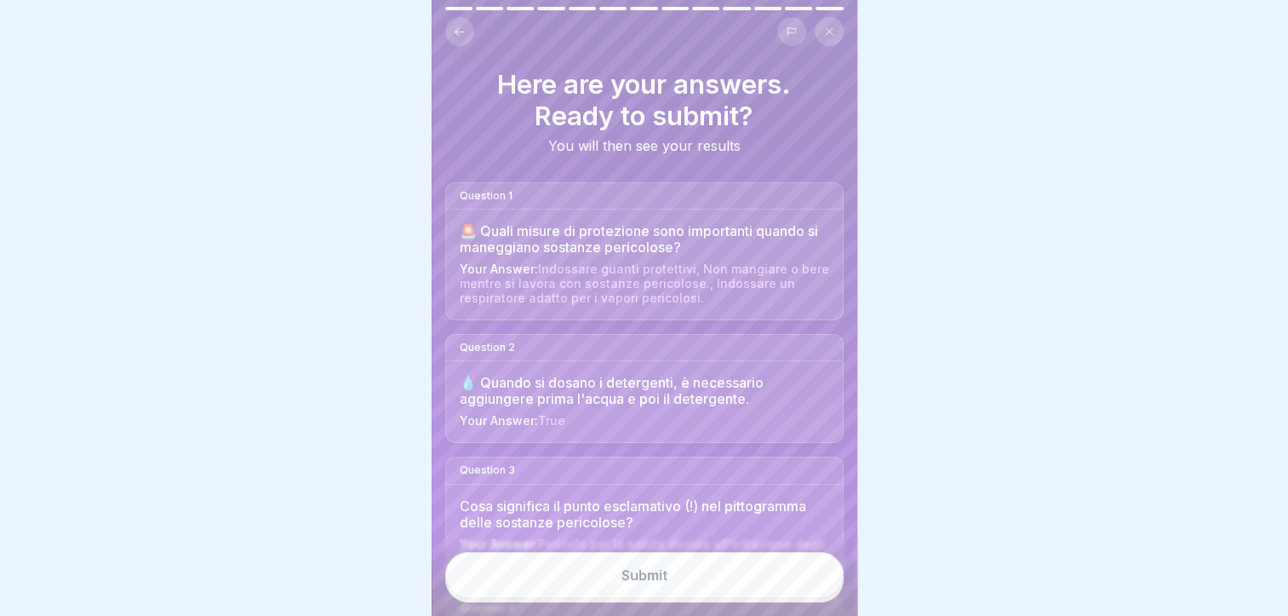
click at [686, 577] on button "Submit" at bounding box center [644, 575] width 398 height 46
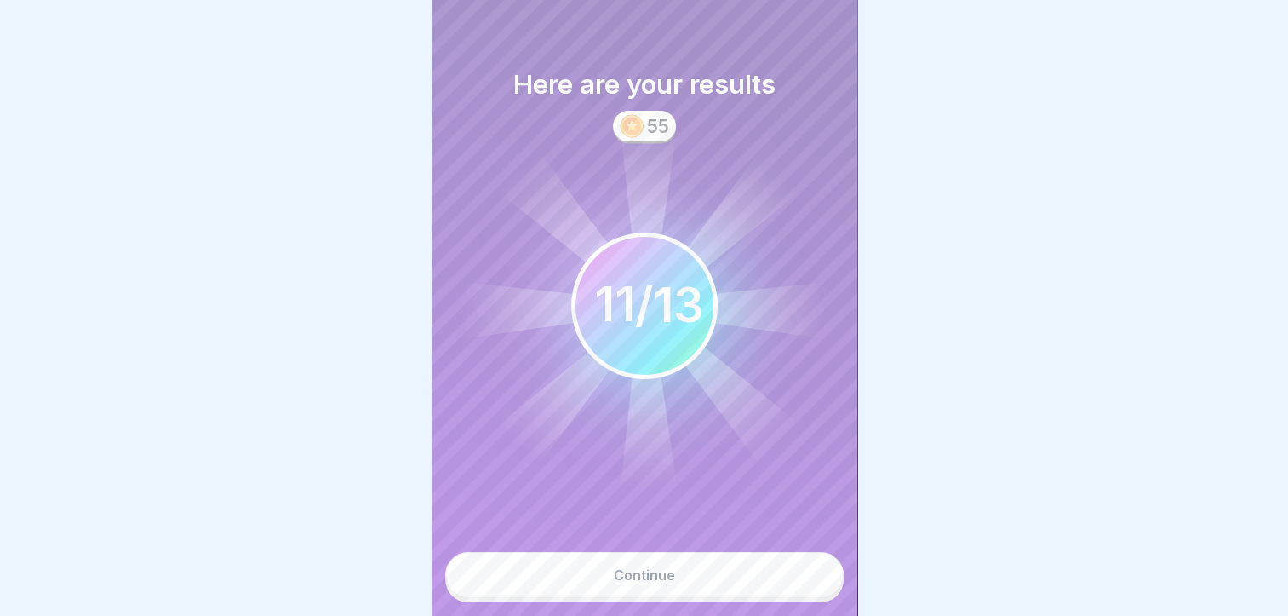
click at [661, 582] on div "Continue" at bounding box center [644, 574] width 61 height 15
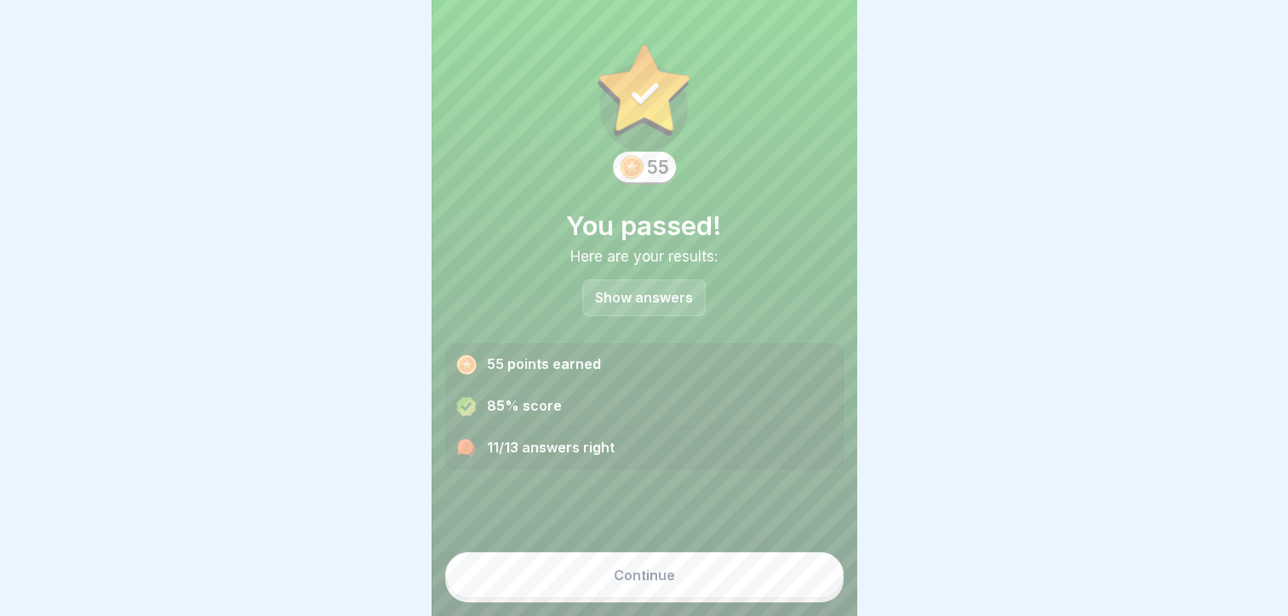
click at [660, 582] on div "Continue" at bounding box center [644, 574] width 61 height 15
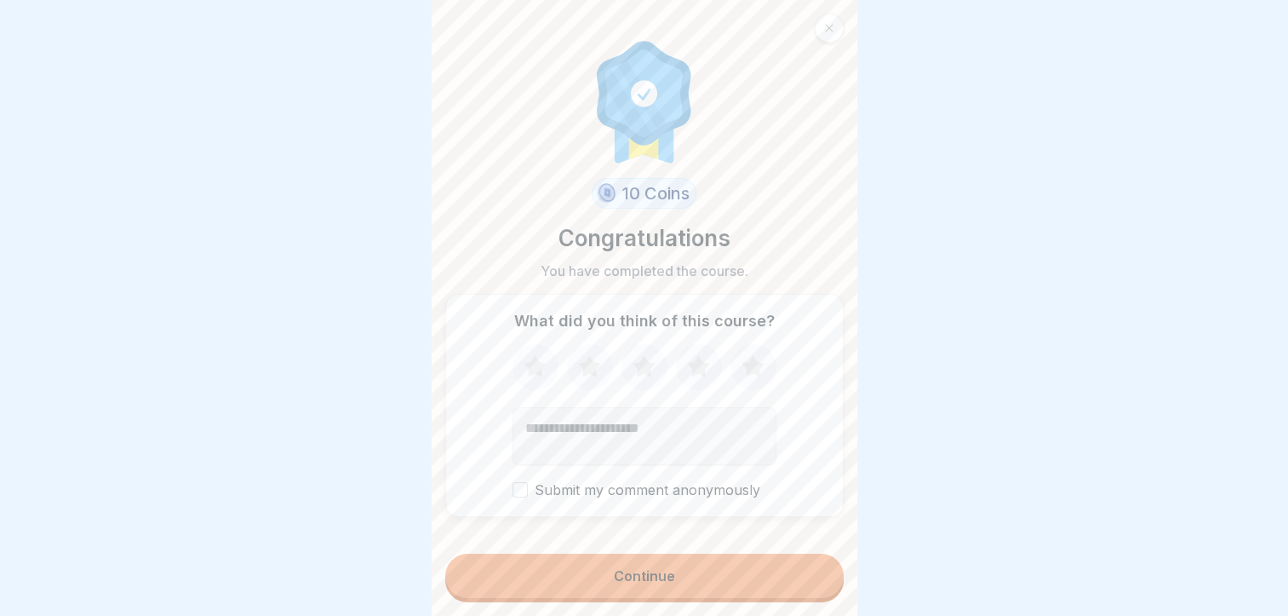
click at [660, 583] on div "Continue" at bounding box center [644, 575] width 61 height 15
